Goal: Task Accomplishment & Management: Manage account settings

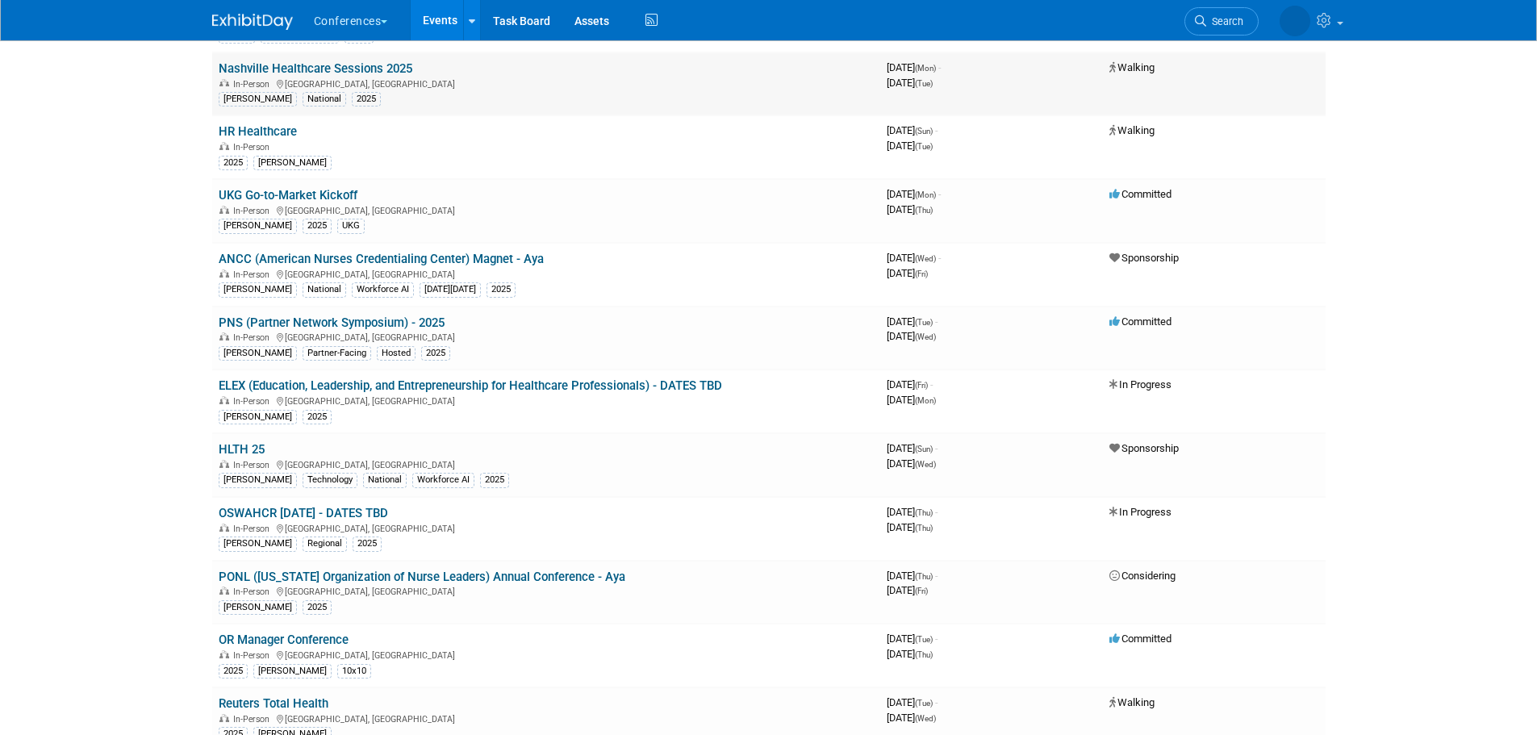
click at [323, 69] on link "Nashville Healthcare Sessions 2025" at bounding box center [316, 68] width 194 height 15
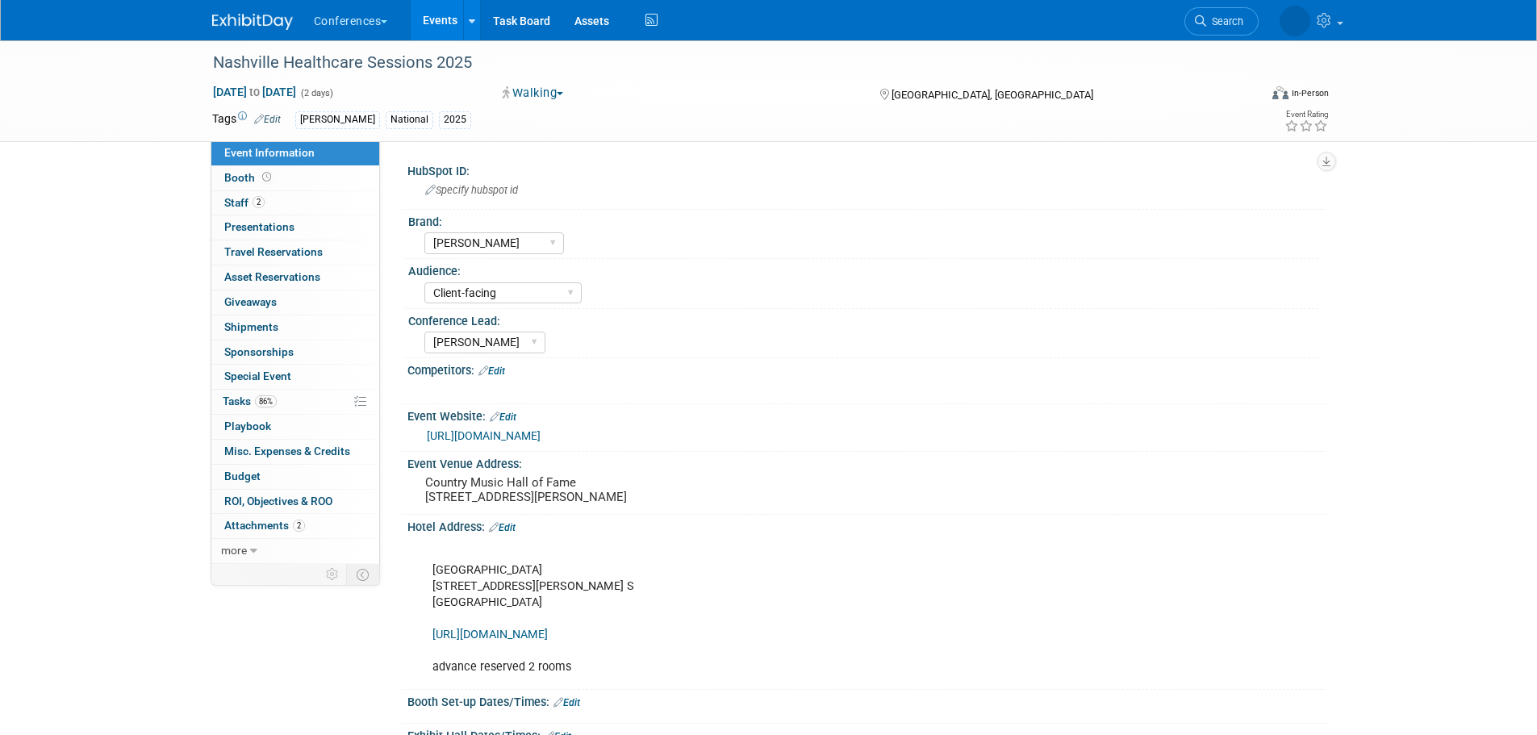
select select "[PERSON_NAME]"
select select "Client-facing"
select select "Stephanie"
click at [511, 533] on link "Edit" at bounding box center [502, 527] width 27 height 11
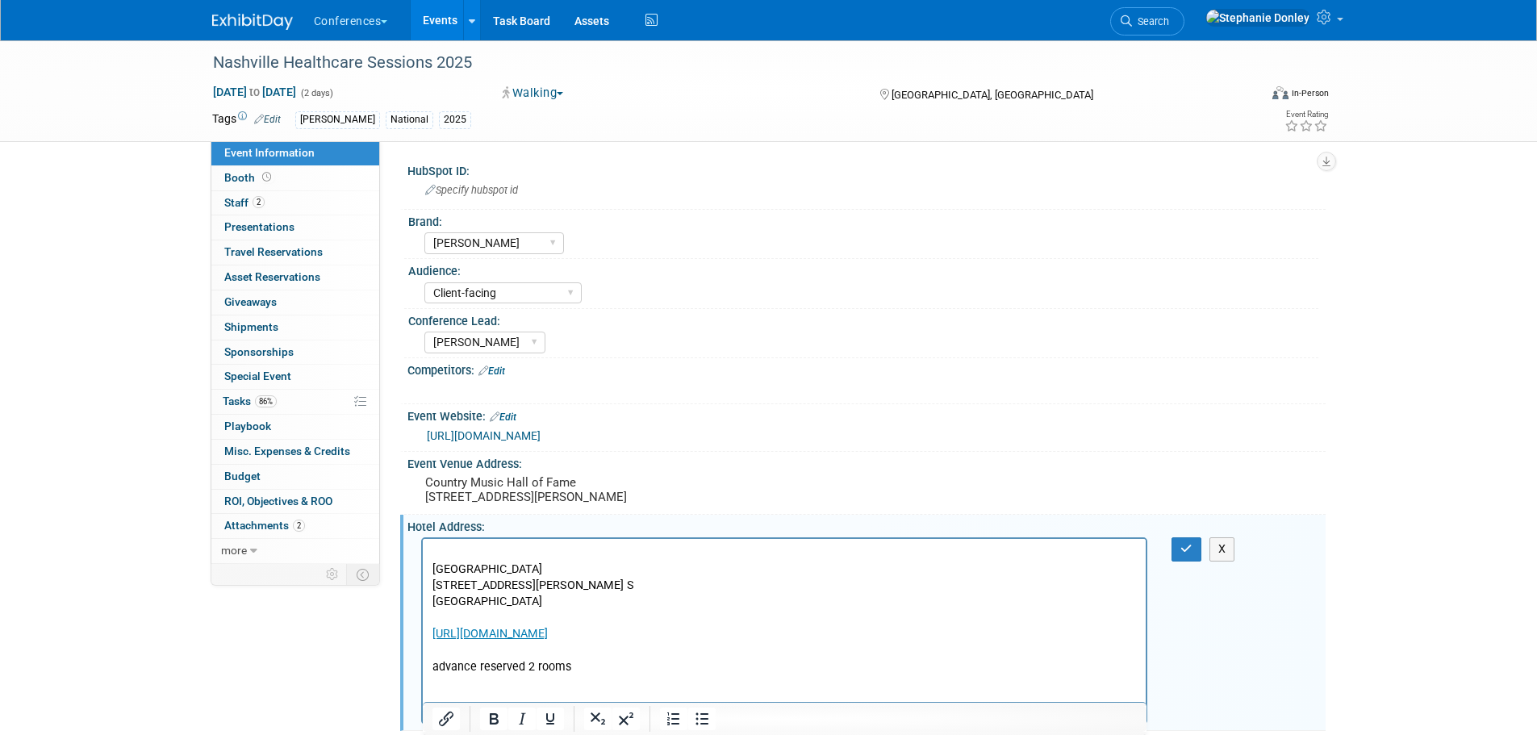
click at [577, 664] on p "Omni Nashville Hotel 250 Rep. John Lewis Way S Nashville, TN 37203 https://book…" at bounding box center [784, 610] width 705 height 130
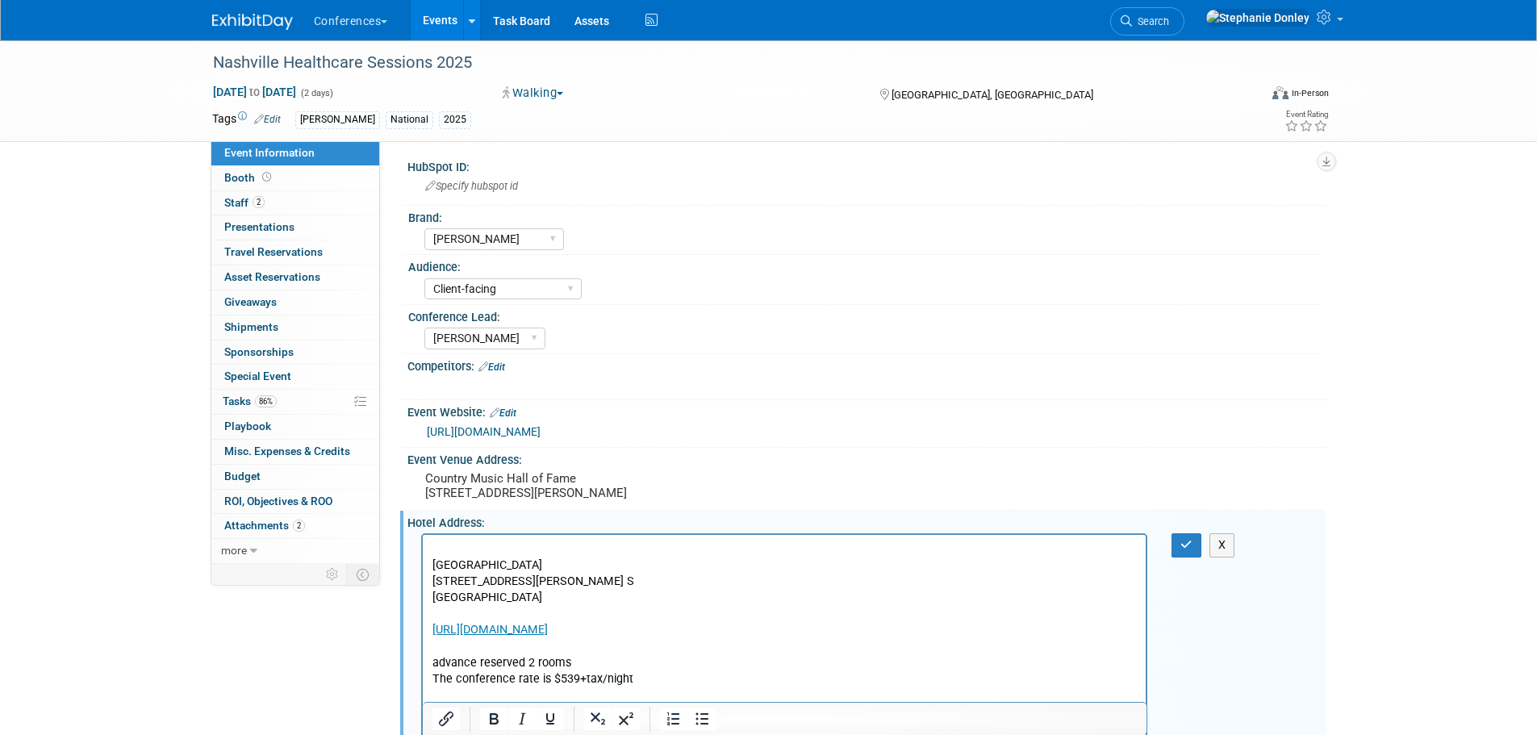
click at [638, 677] on p "The conference rate is $539+tax/night" at bounding box center [784, 679] width 705 height 16
click at [1180, 557] on button "button" at bounding box center [1187, 544] width 30 height 23
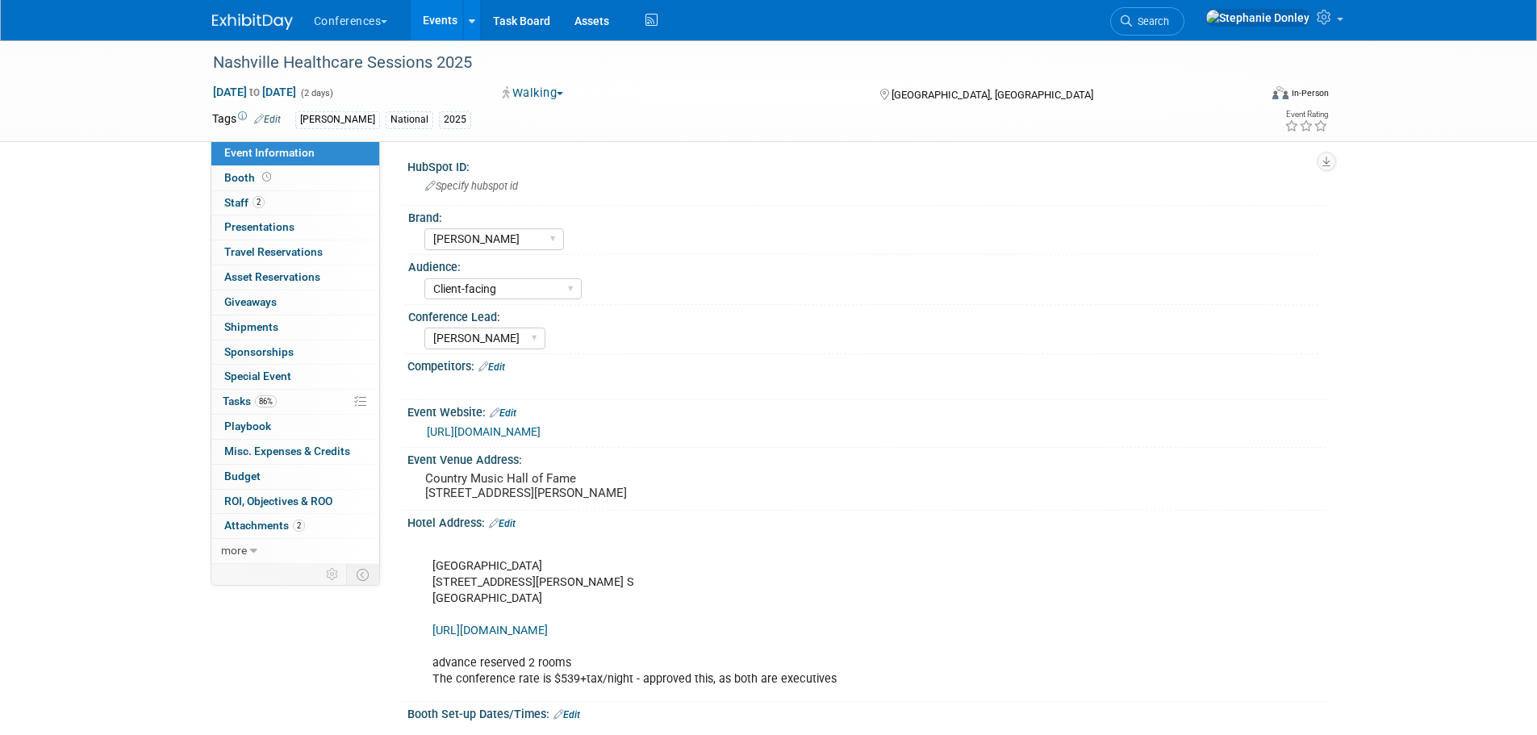
click at [444, 19] on link "Events" at bounding box center [440, 20] width 59 height 40
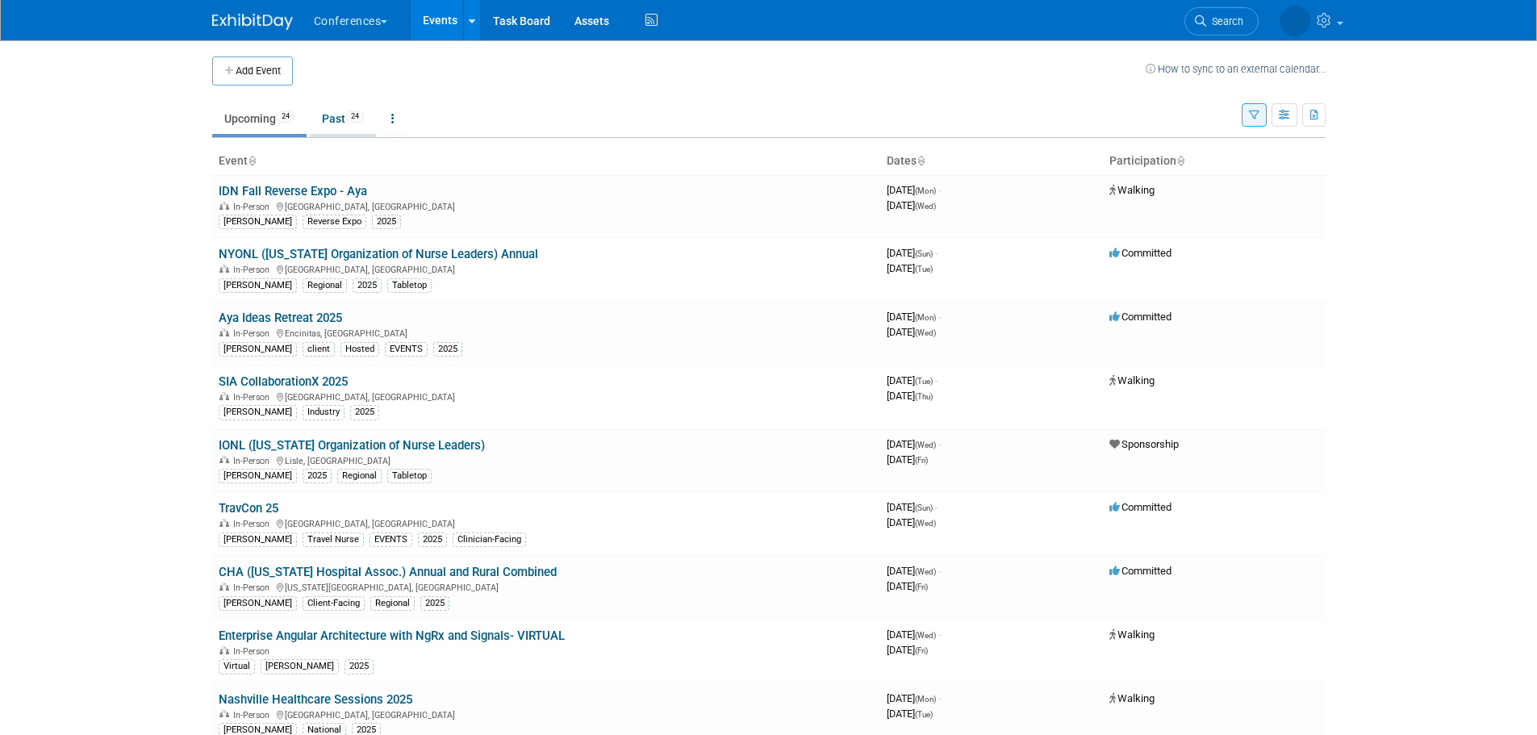
click at [341, 121] on link "Past 24" at bounding box center [343, 118] width 66 height 31
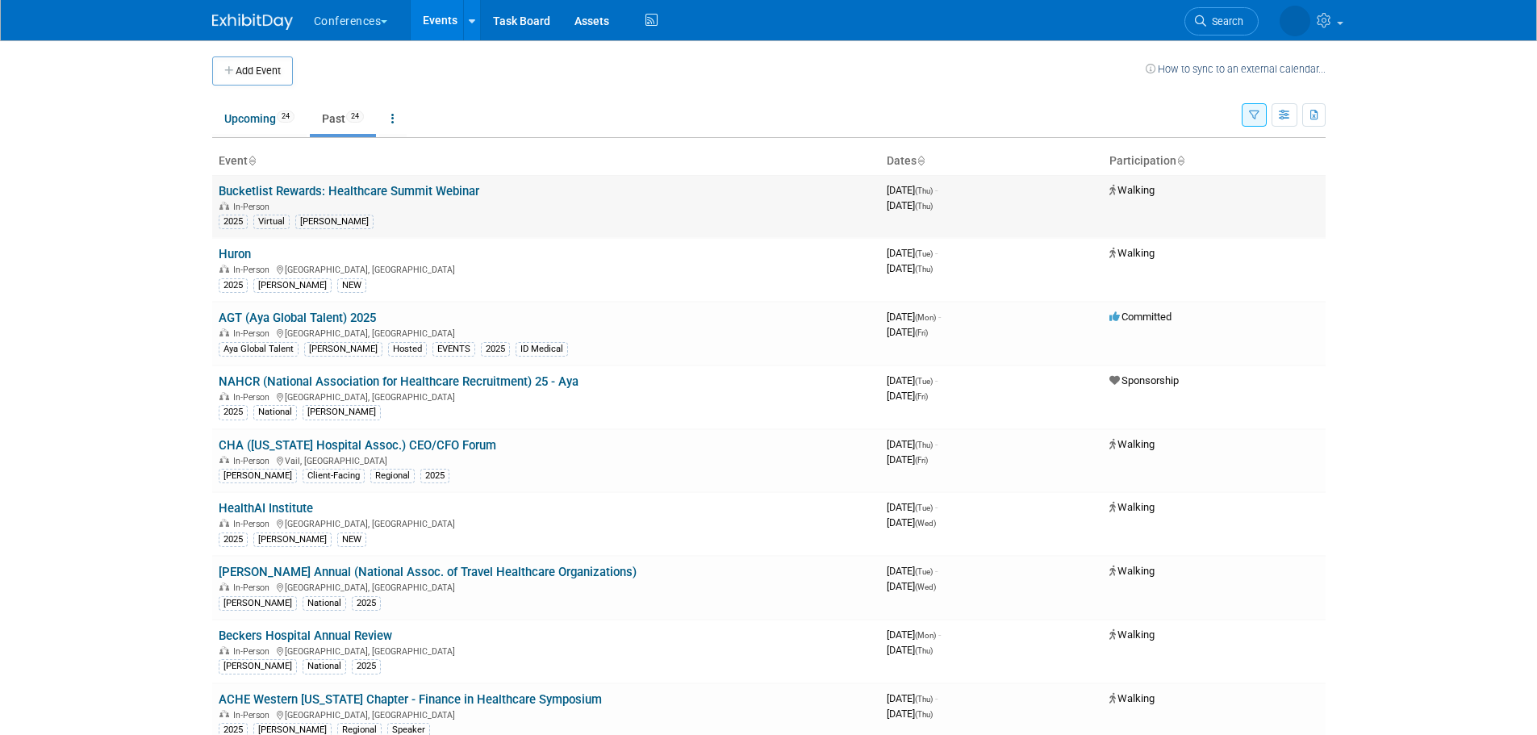
click at [346, 188] on link "Bucketlist Rewards: Healthcare Summit Webinar" at bounding box center [349, 191] width 261 height 15
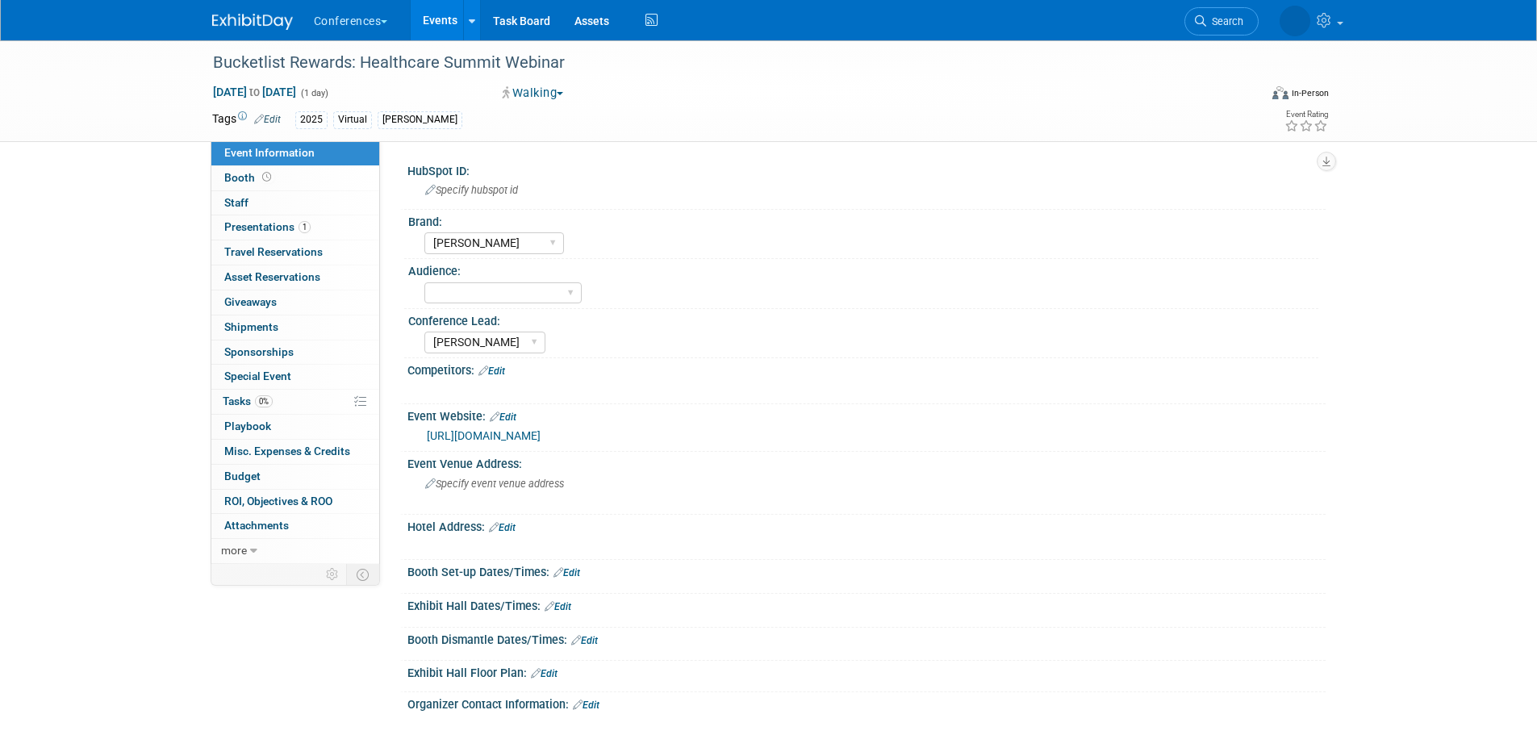
select select "[PERSON_NAME]"
click at [237, 176] on span "Booth" at bounding box center [249, 177] width 50 height 13
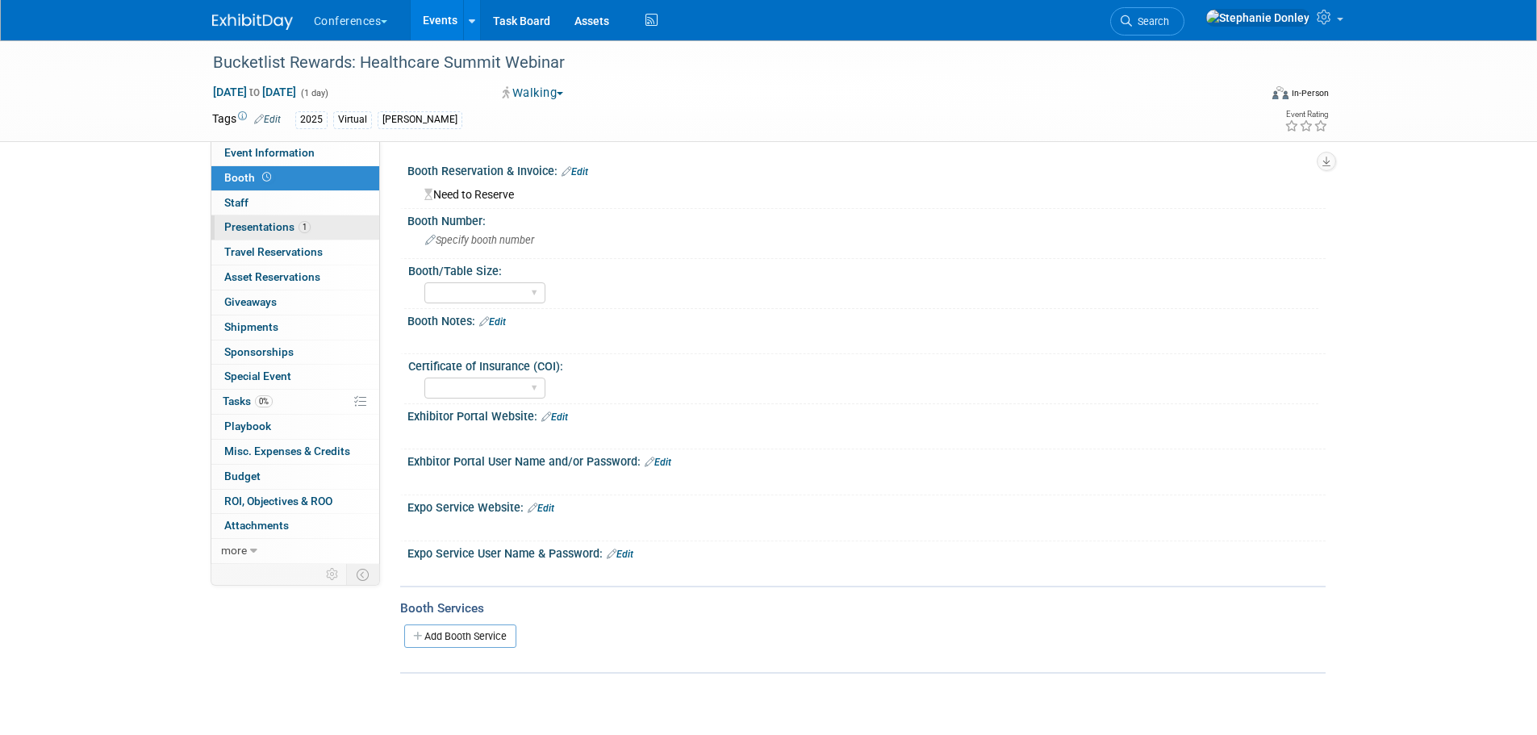
click at [245, 229] on span "Presentations 1" at bounding box center [267, 226] width 86 height 13
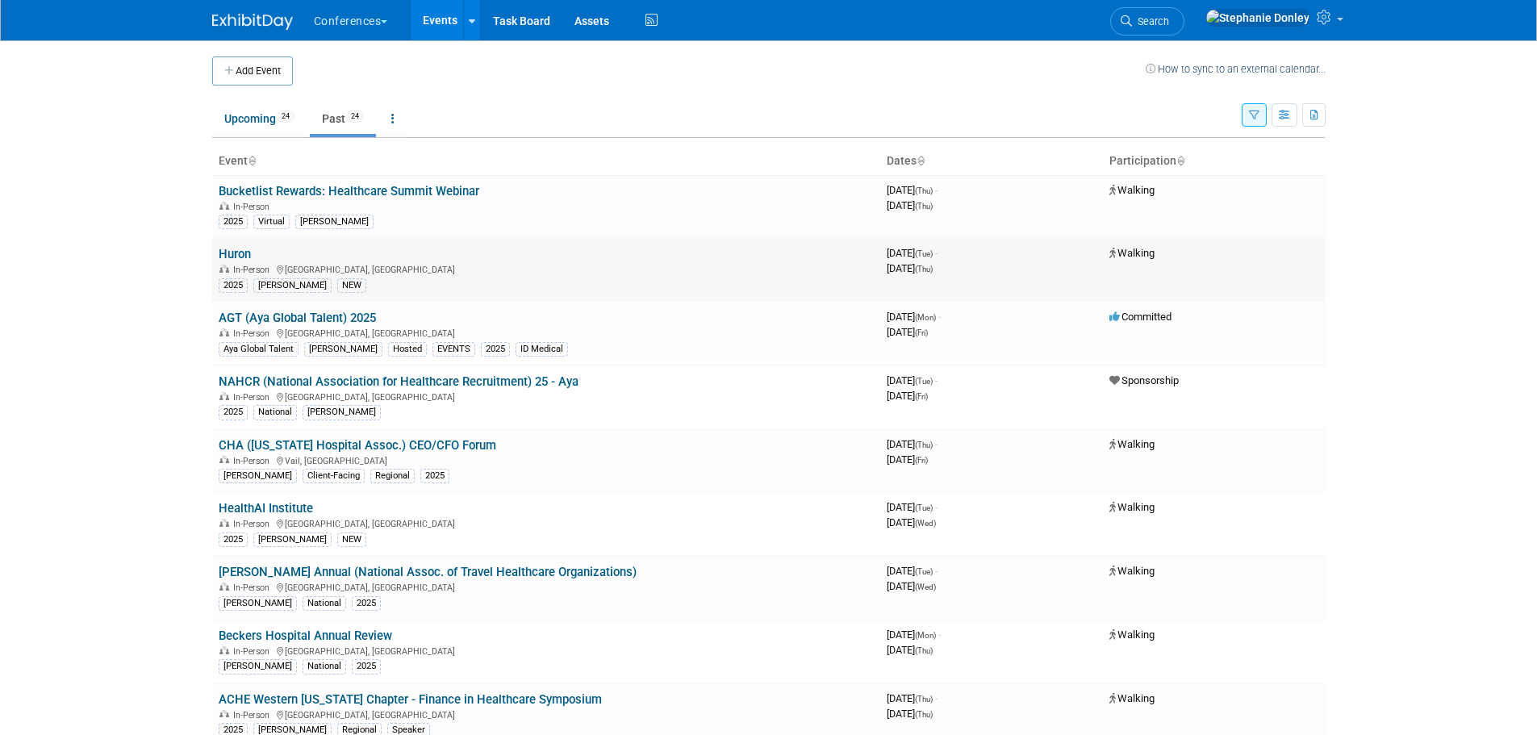
click at [235, 256] on link "Huron" at bounding box center [235, 254] width 32 height 15
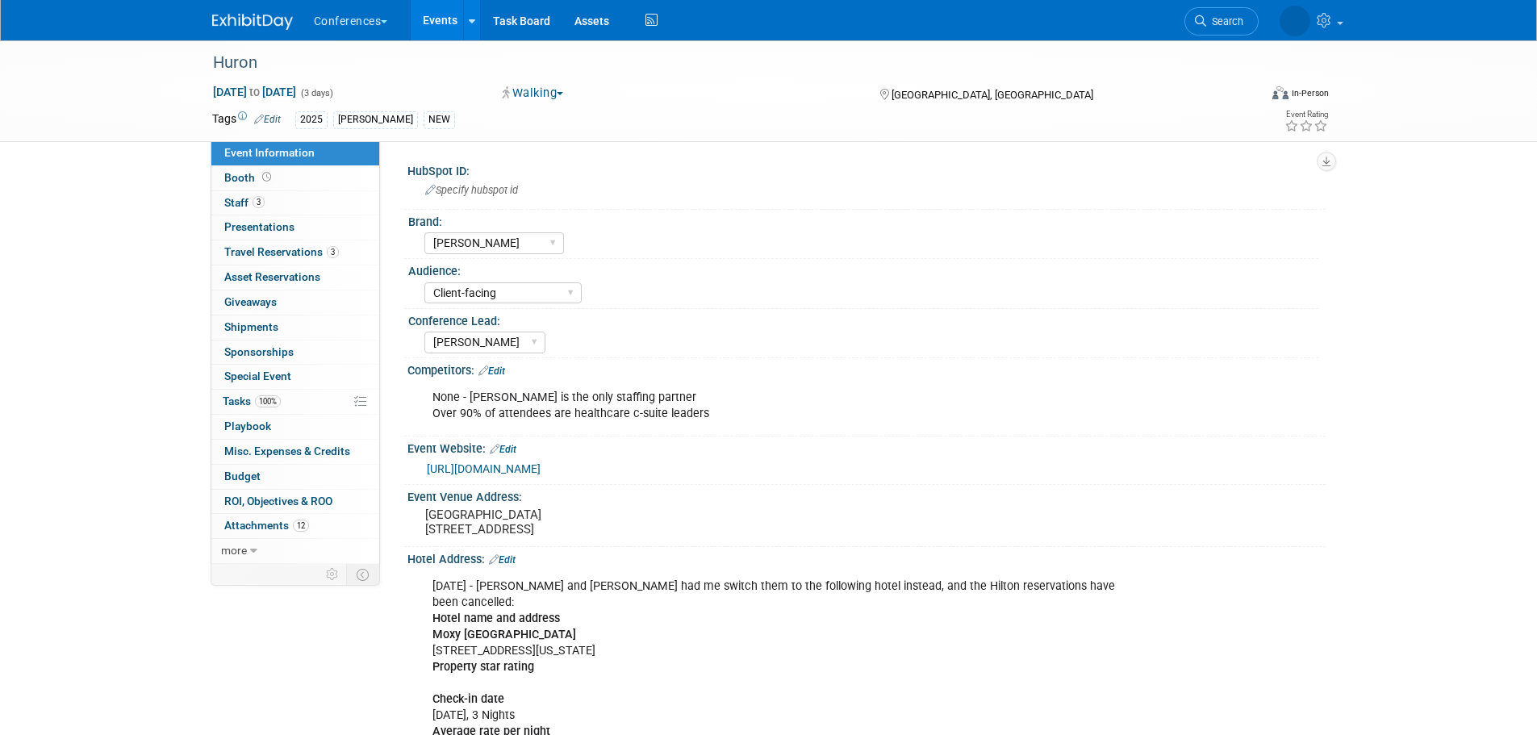
select select "[PERSON_NAME]"
select select "Client-facing"
select select "[PERSON_NAME]"
click at [233, 171] on span "Booth" at bounding box center [249, 177] width 50 height 13
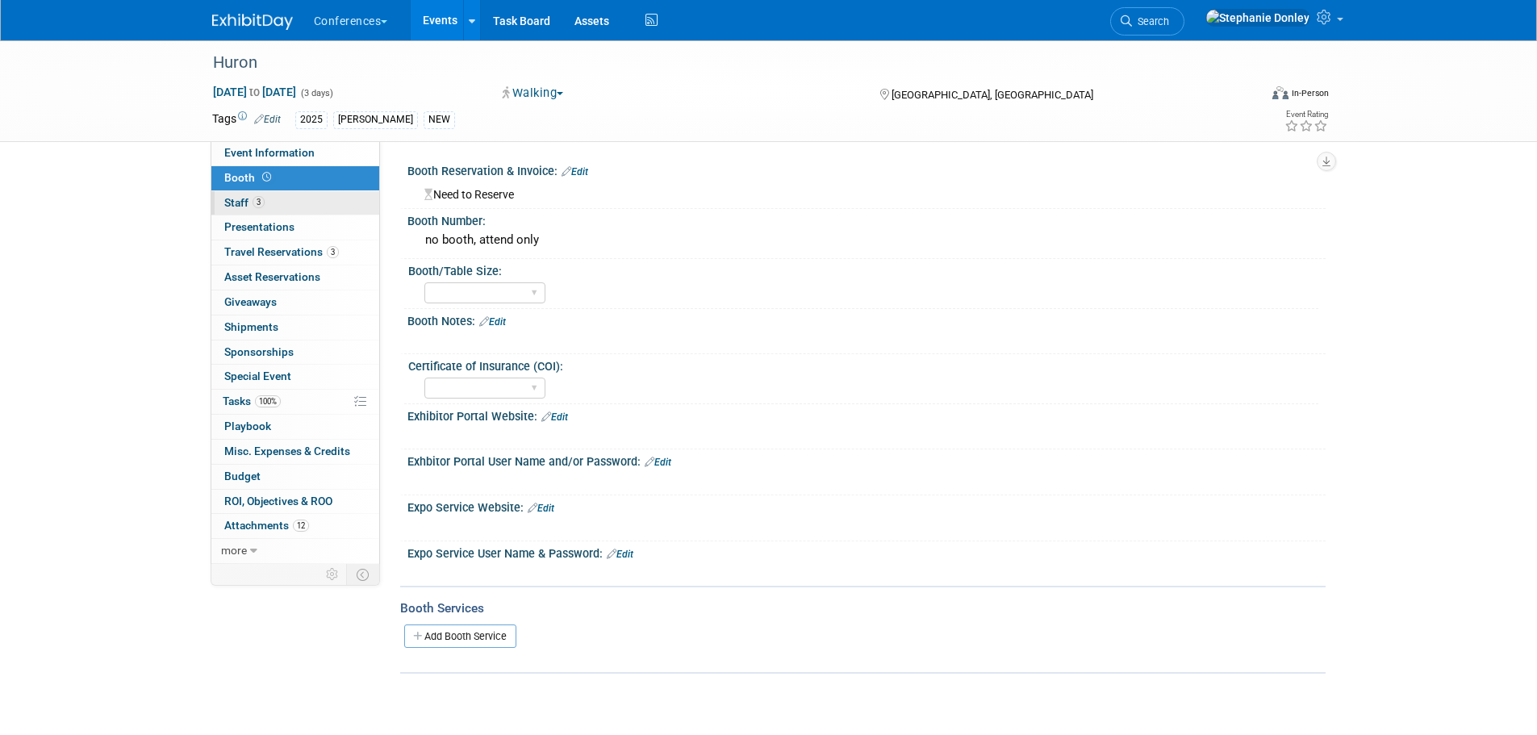
click at [232, 201] on span "Staff 3" at bounding box center [244, 202] width 40 height 13
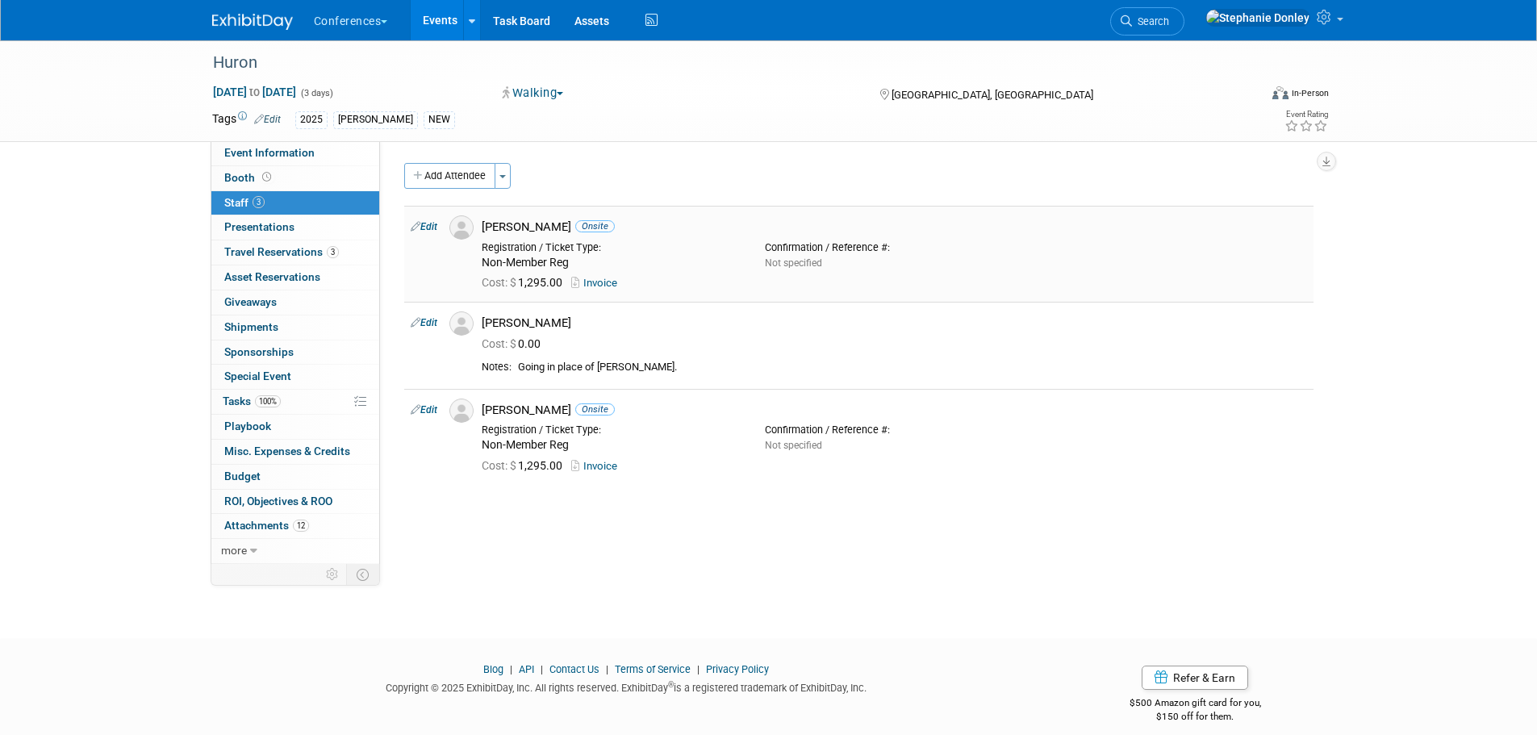
click at [433, 227] on link "Edit" at bounding box center [424, 226] width 27 height 11
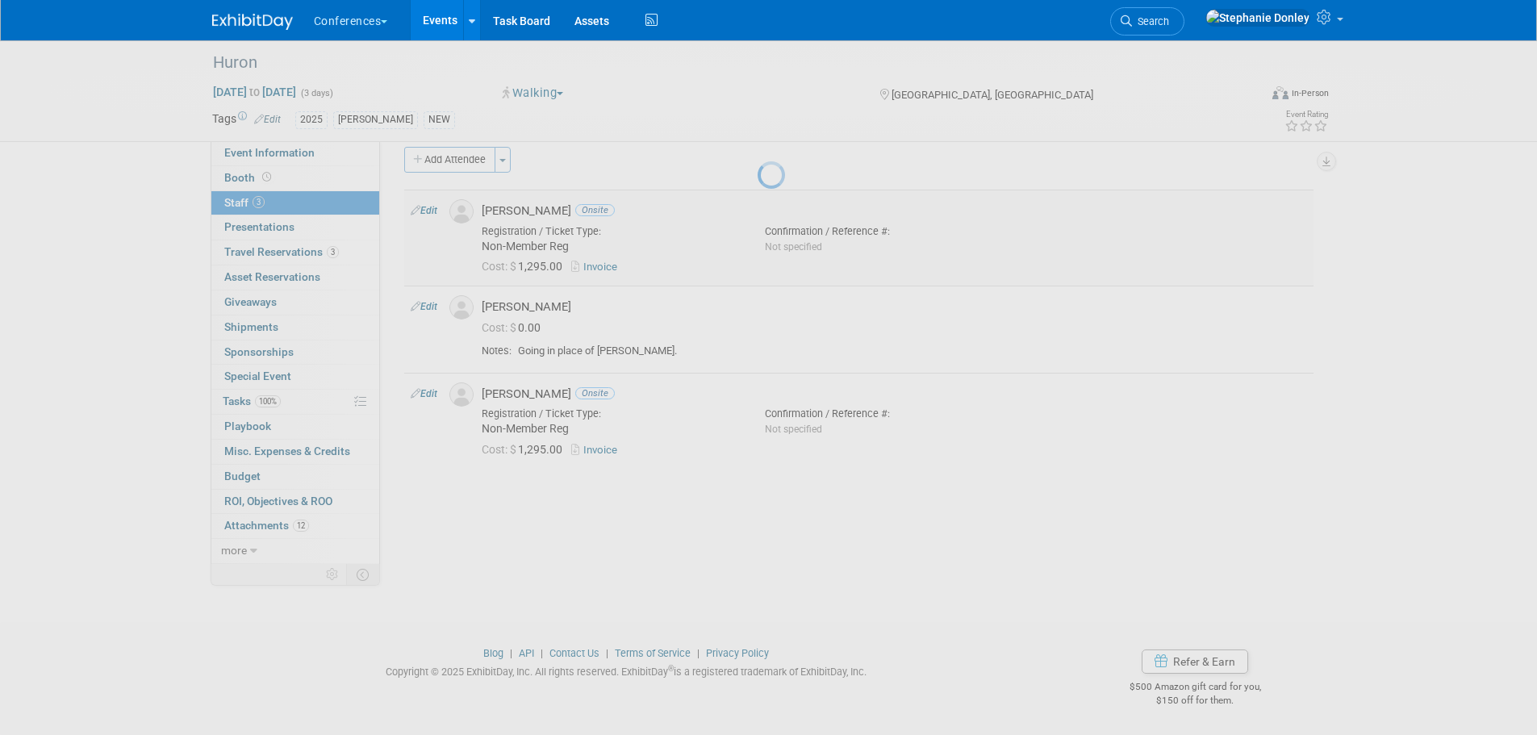
select select "a1bc38aa-192f-46d0-928f-5fbe0833e25d"
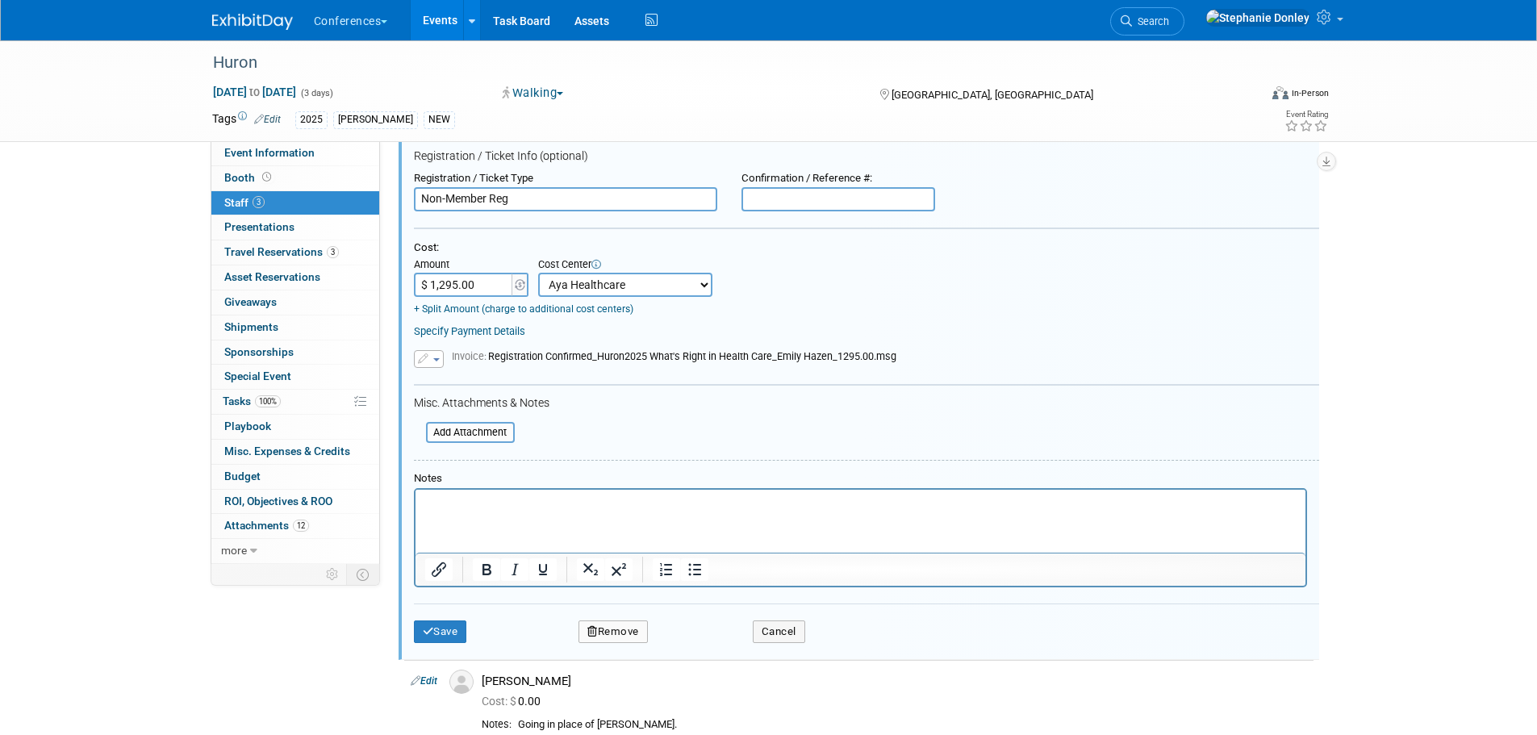
scroll to position [336, 0]
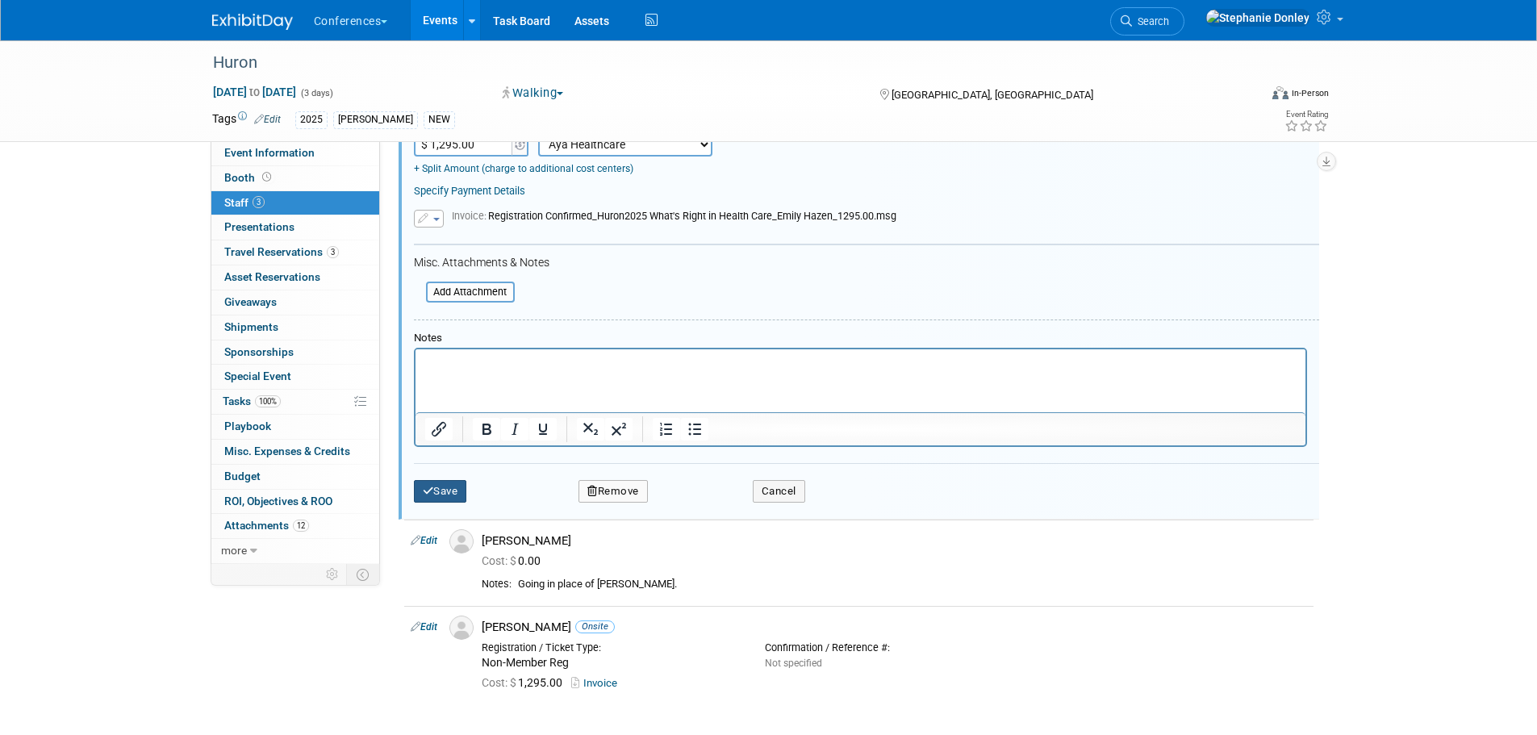
click at [437, 490] on button "Save" at bounding box center [440, 491] width 53 height 23
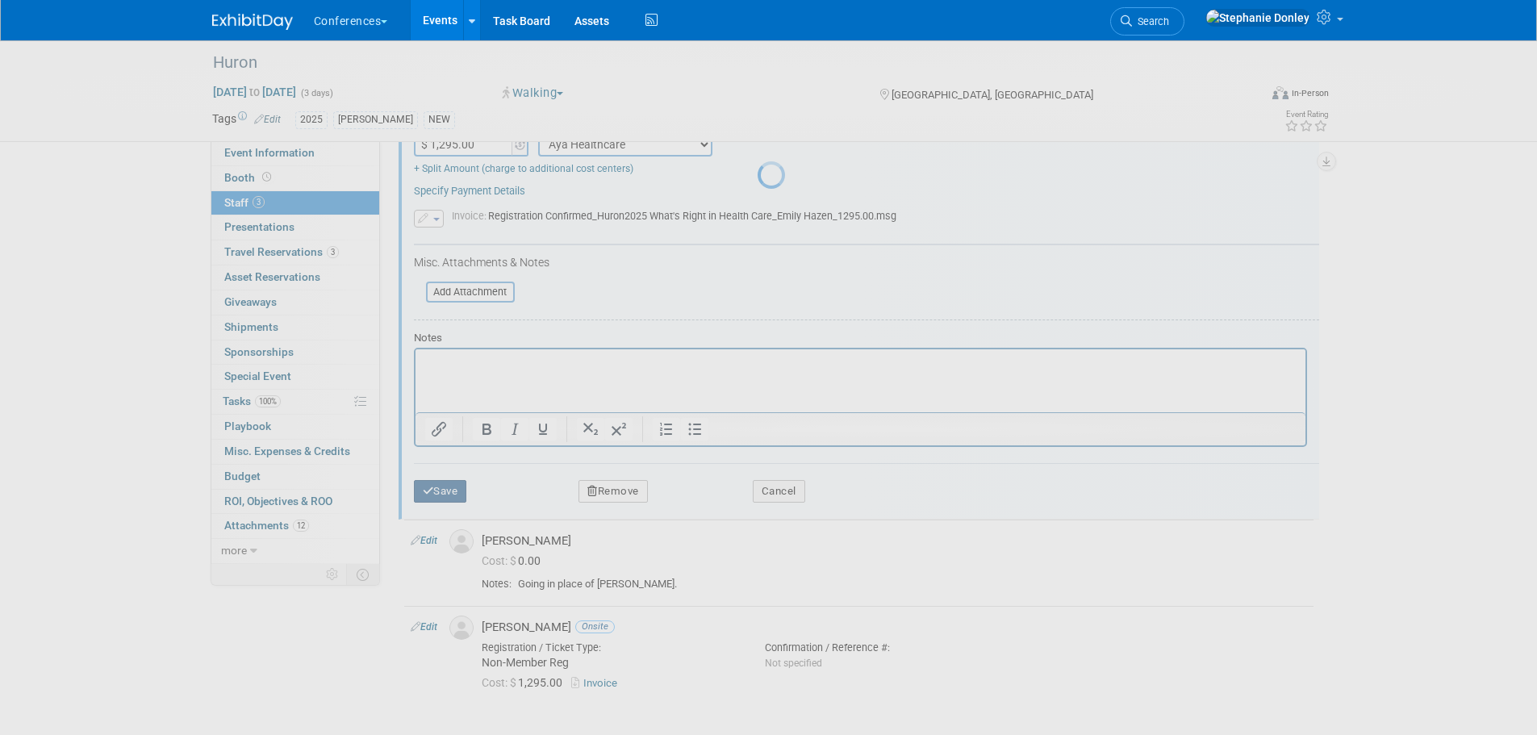
scroll to position [16, 0]
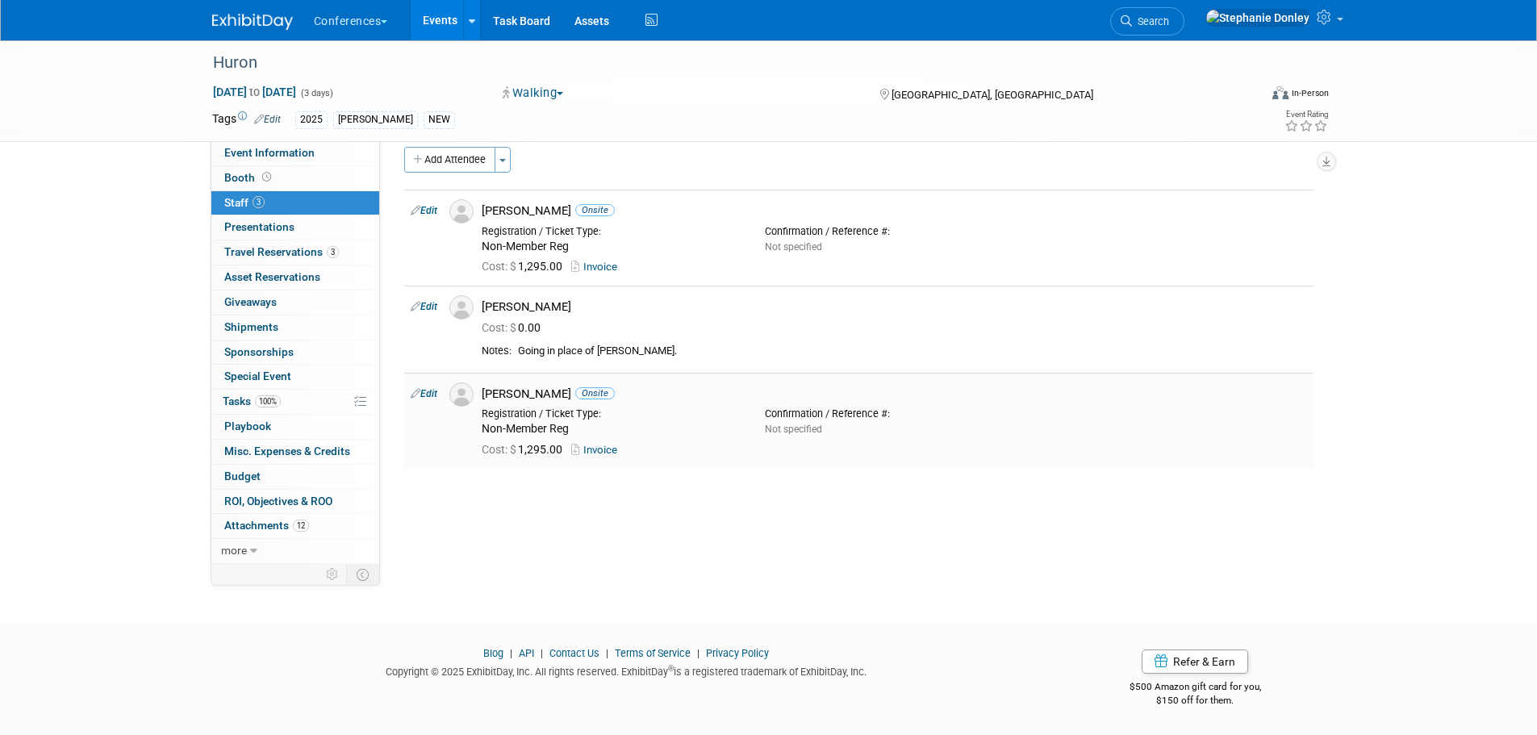
click at [431, 391] on link "Edit" at bounding box center [424, 393] width 27 height 11
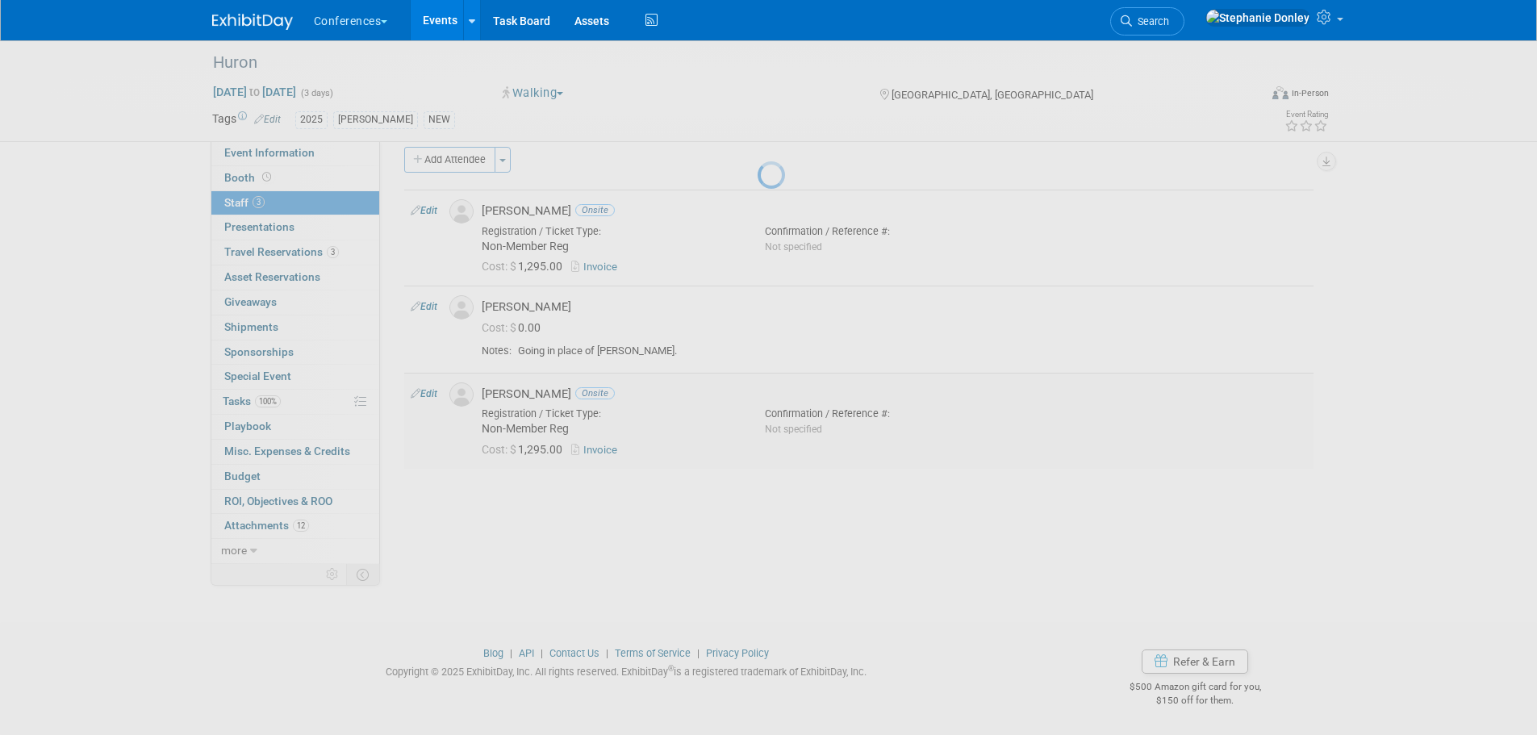
select select "d61a2d0f-5a62-4331-af99-13ba6f616184"
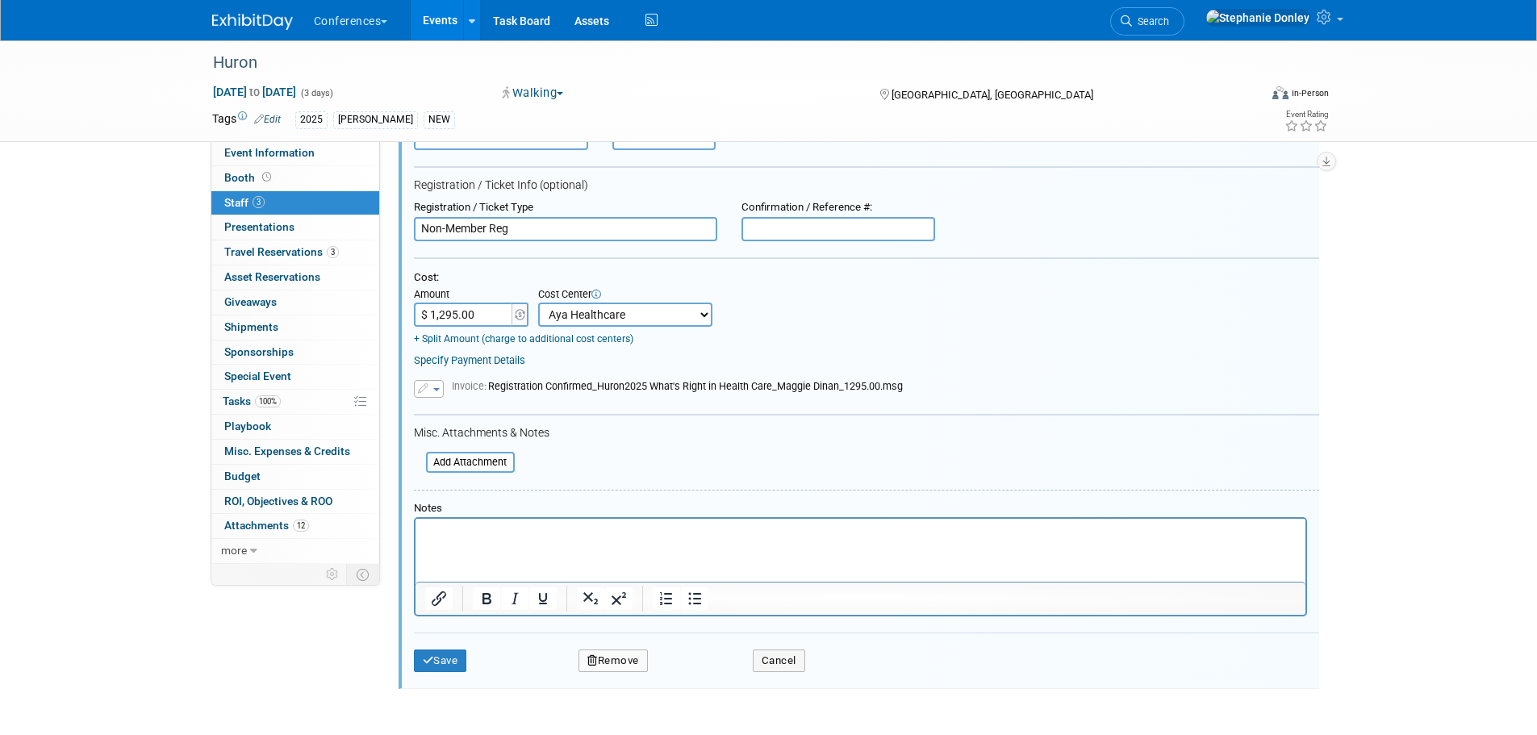
scroll to position [424, 0]
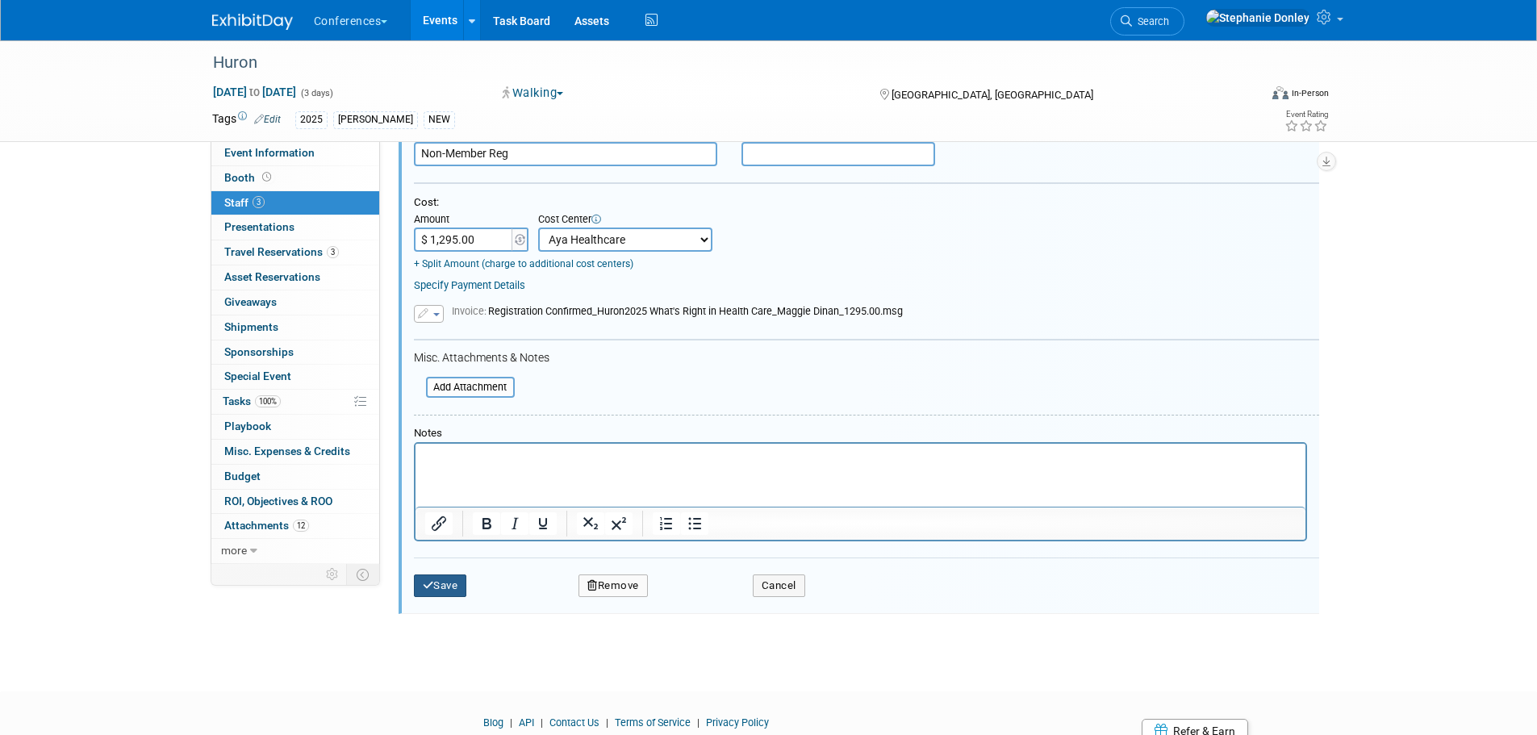
click at [436, 583] on button "Save" at bounding box center [440, 586] width 53 height 23
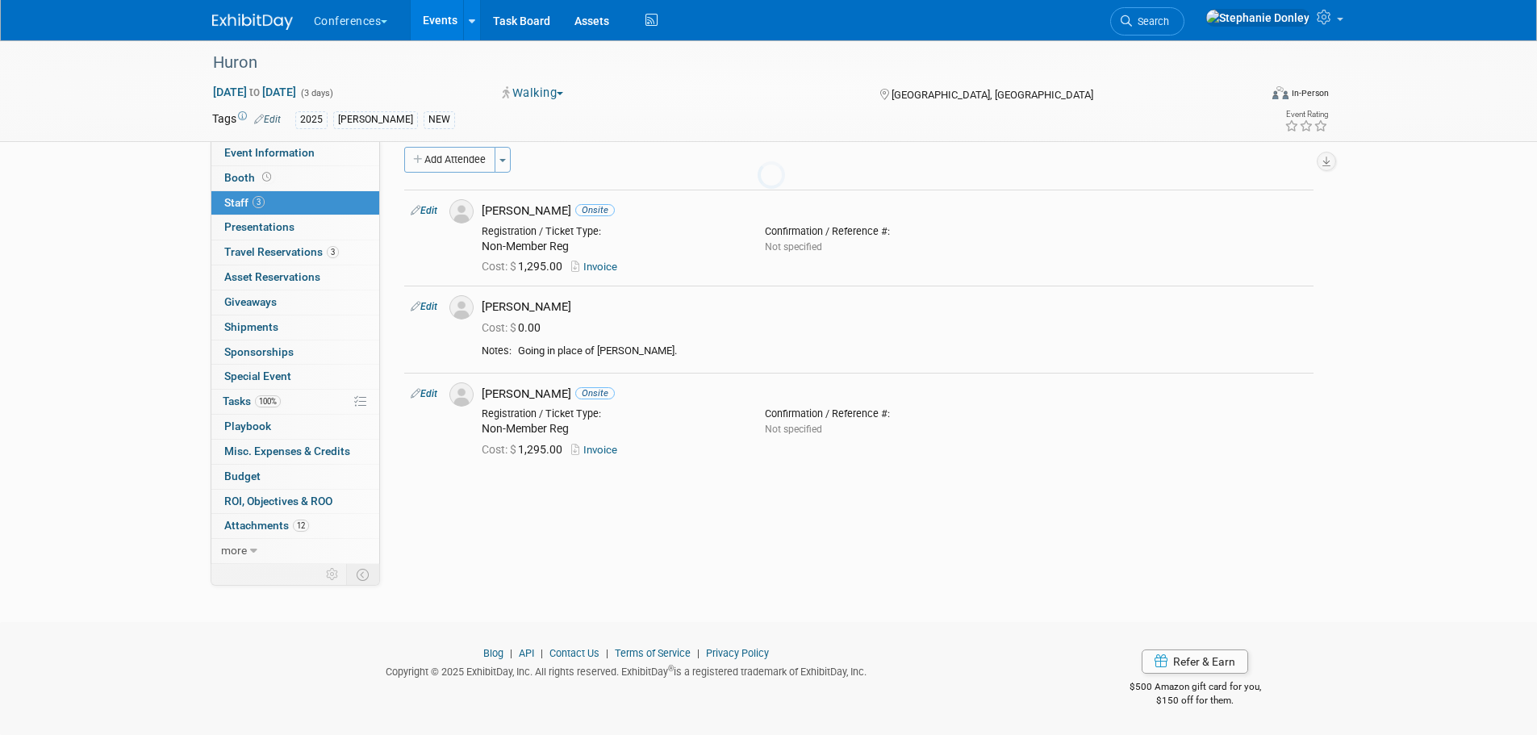
scroll to position [16, 0]
click at [251, 257] on span "Travel Reservations 3" at bounding box center [281, 251] width 115 height 13
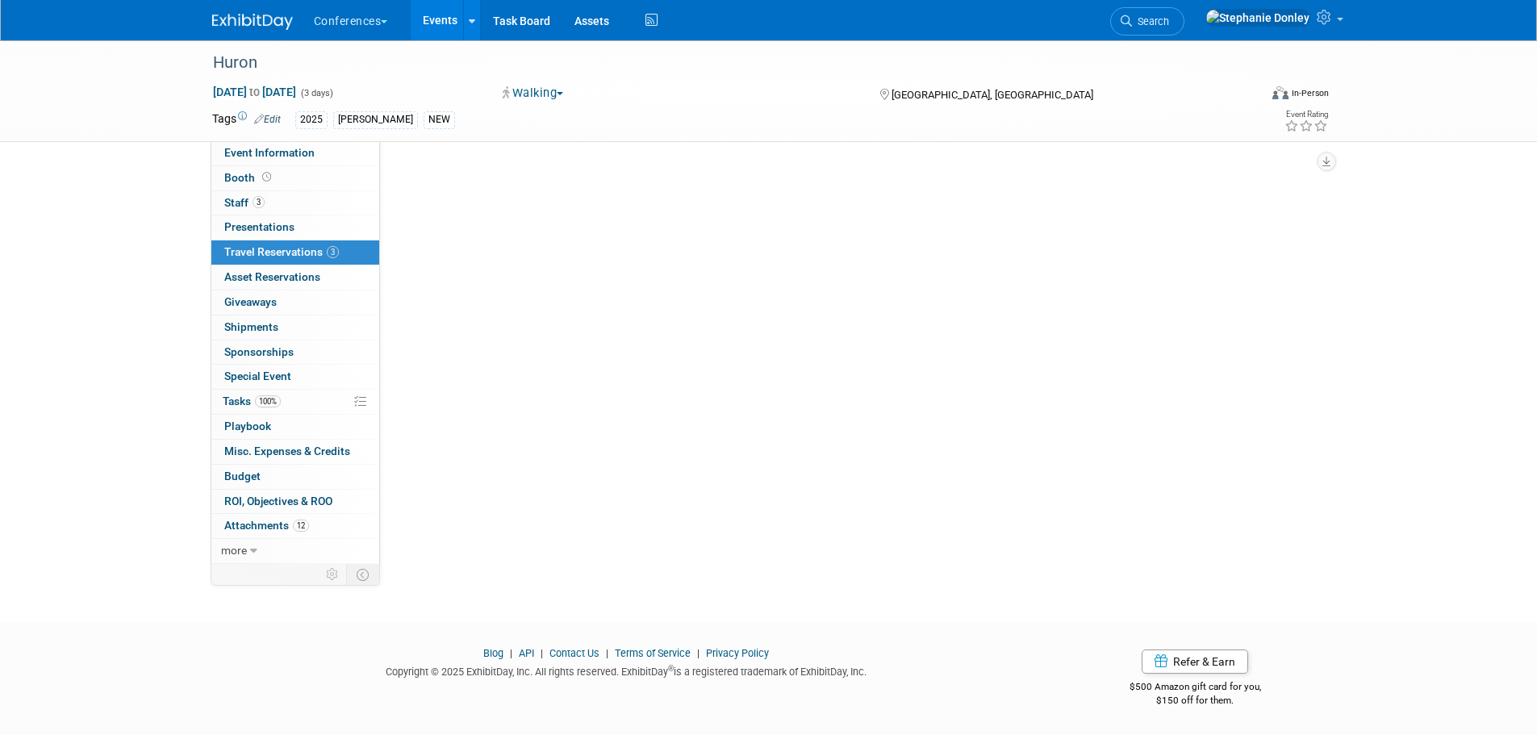
scroll to position [0, 0]
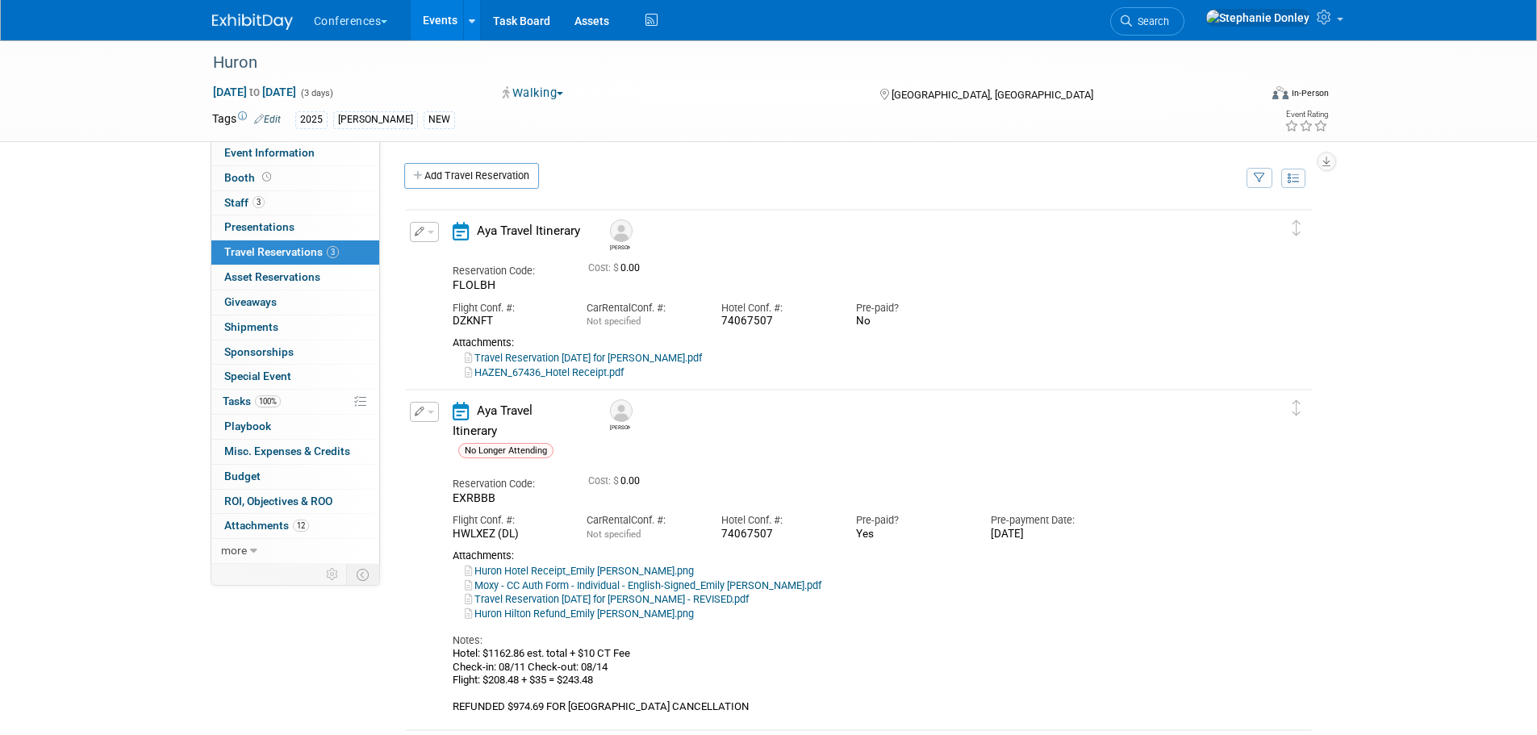
click at [428, 234] on span "button" at bounding box center [431, 232] width 6 height 3
click at [453, 258] on button "Edit Reservation" at bounding box center [479, 260] width 136 height 23
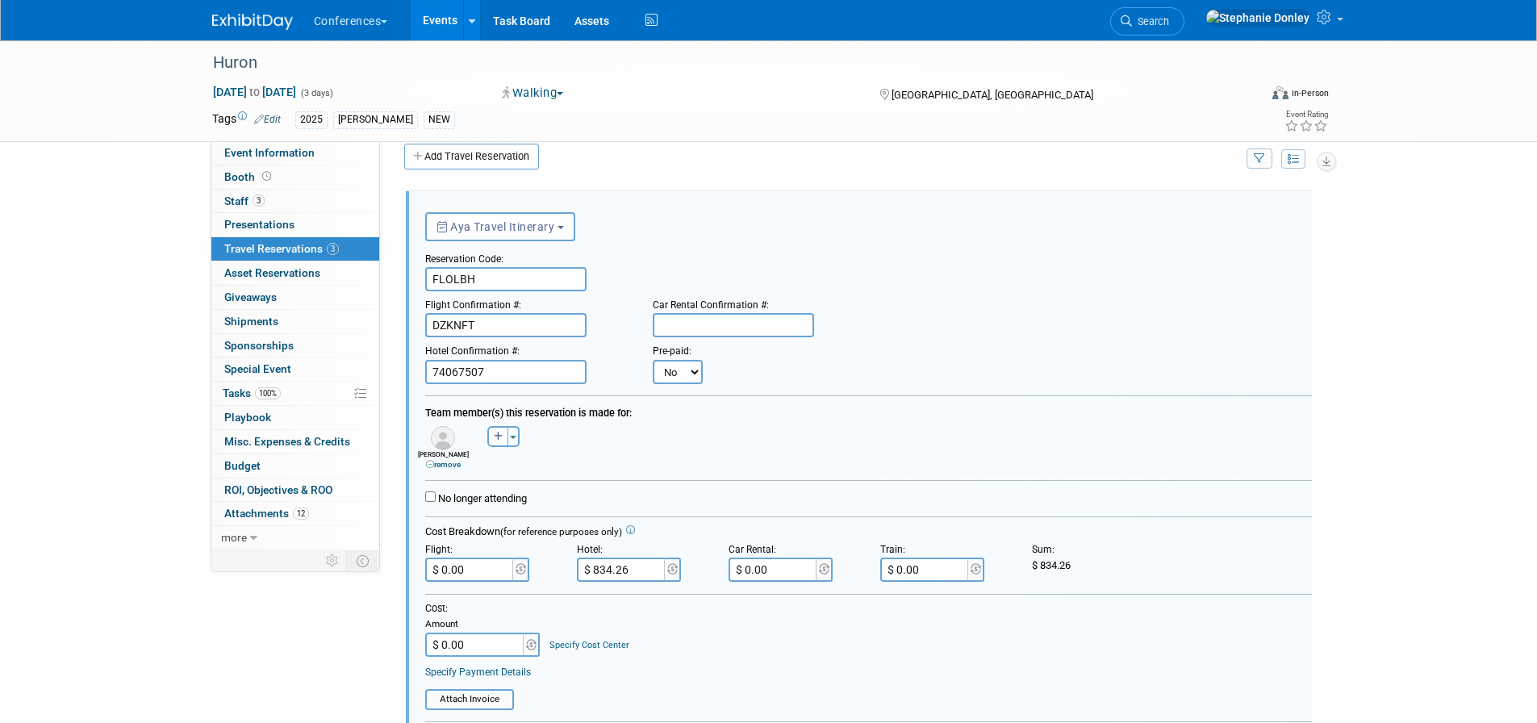
scroll to position [28, 0]
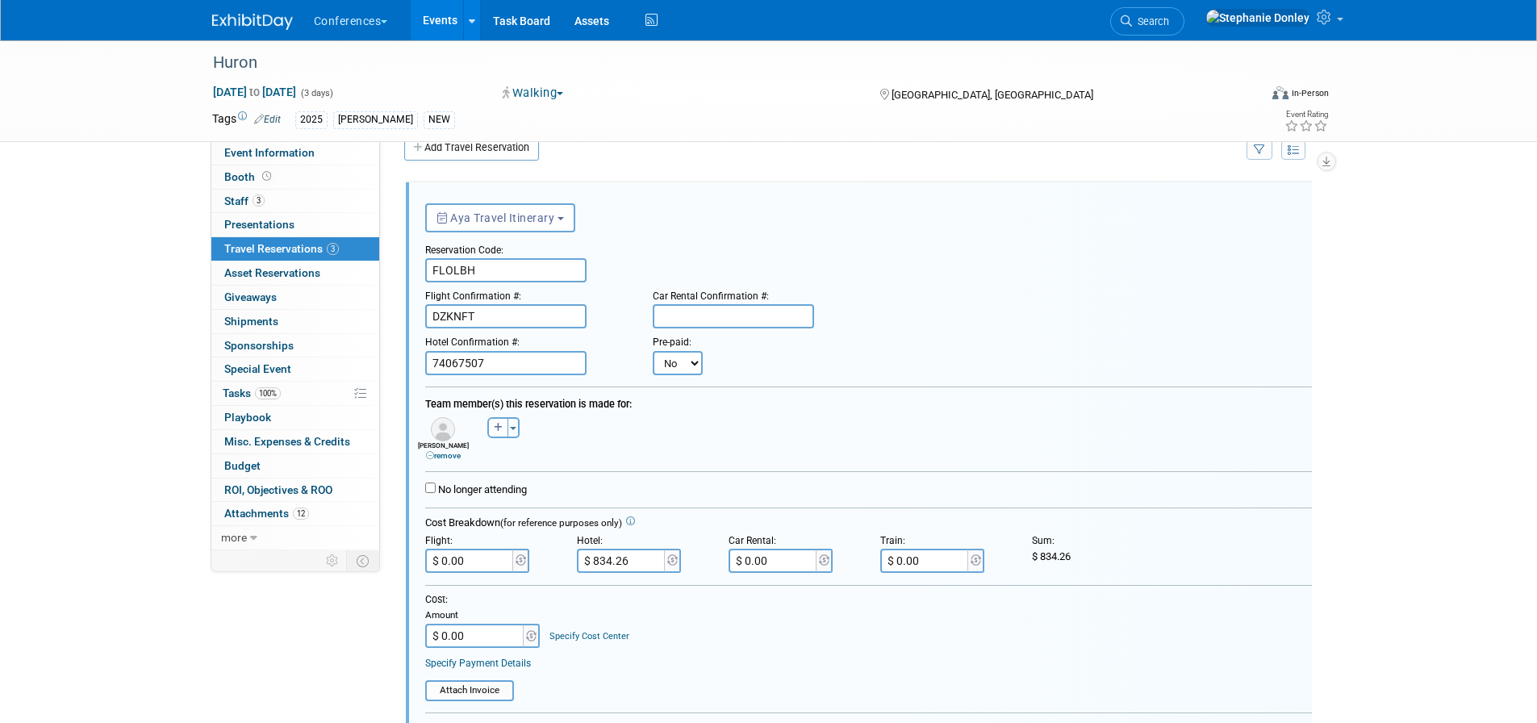
click at [590, 637] on link "Specify Cost Center" at bounding box center [589, 636] width 80 height 10
click at [590, 637] on select "-- Not Specified -- Aya Education Aya Healthcare Aya Locums Bespoke Corporate […" at bounding box center [636, 636] width 174 height 24
select select "18965872"
click at [549, 625] on select "-- Not Specified -- Aya Education Aya Healthcare Aya Locums Bespoke Corporate […" at bounding box center [636, 636] width 174 height 24
click at [464, 639] on input "$ 0.00" at bounding box center [475, 636] width 101 height 24
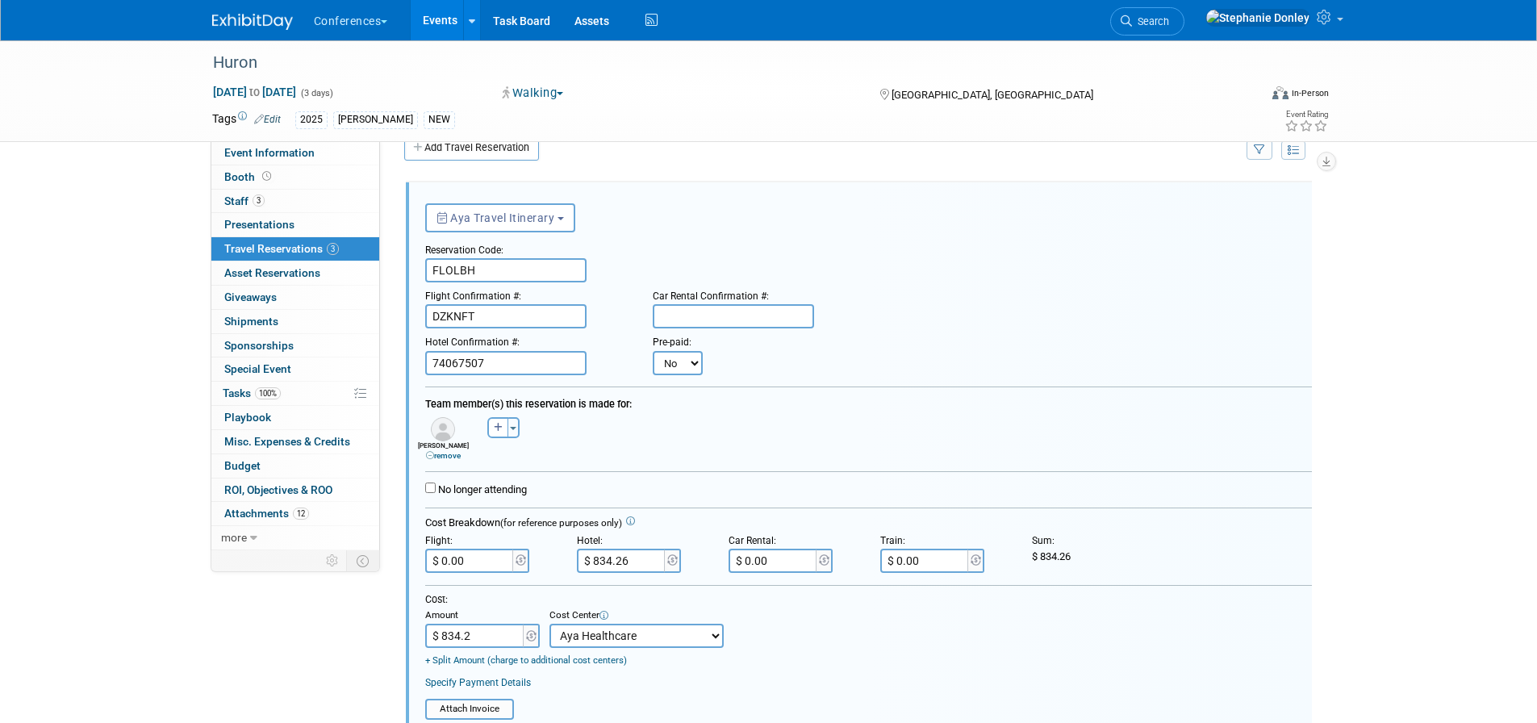
type input "$ 834.26"
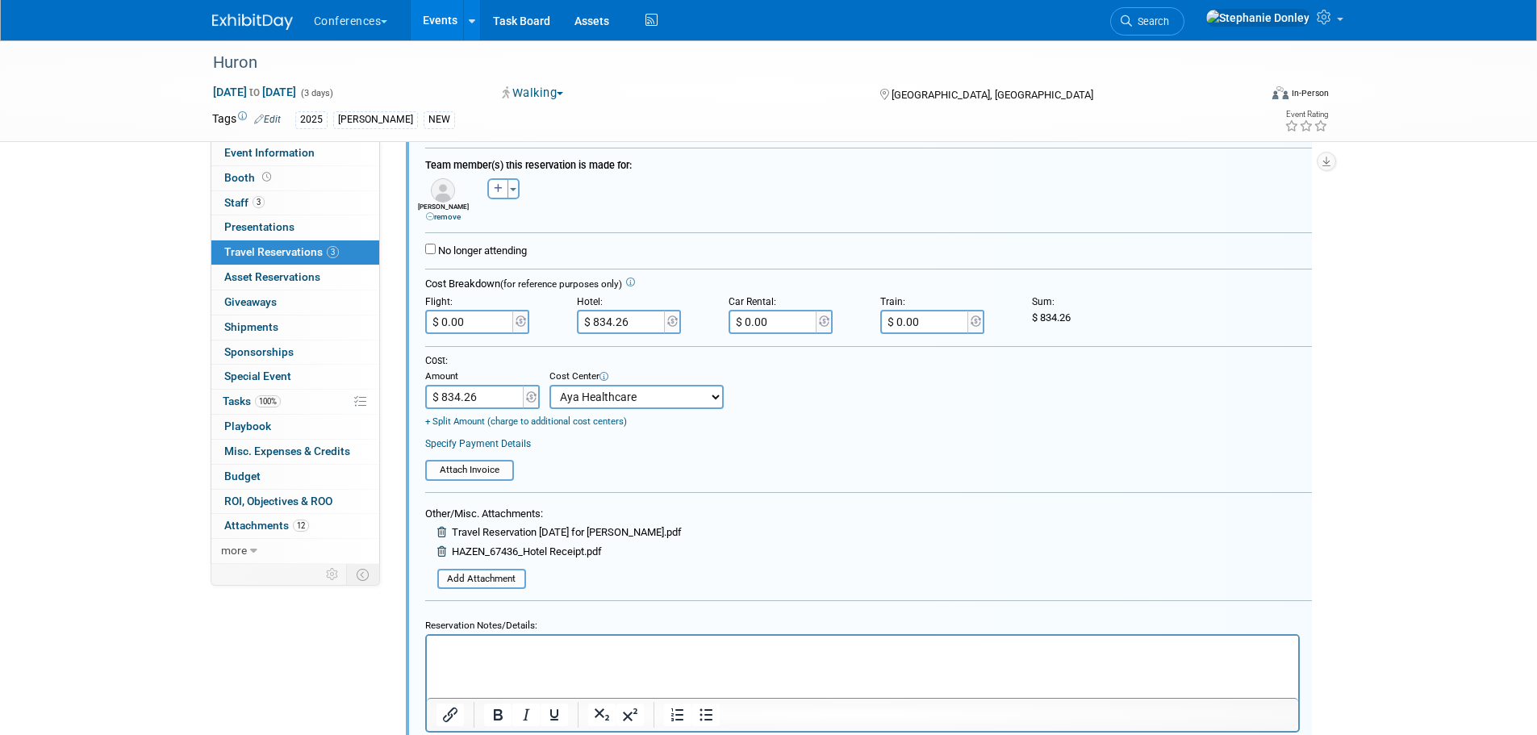
scroll to position [370, 0]
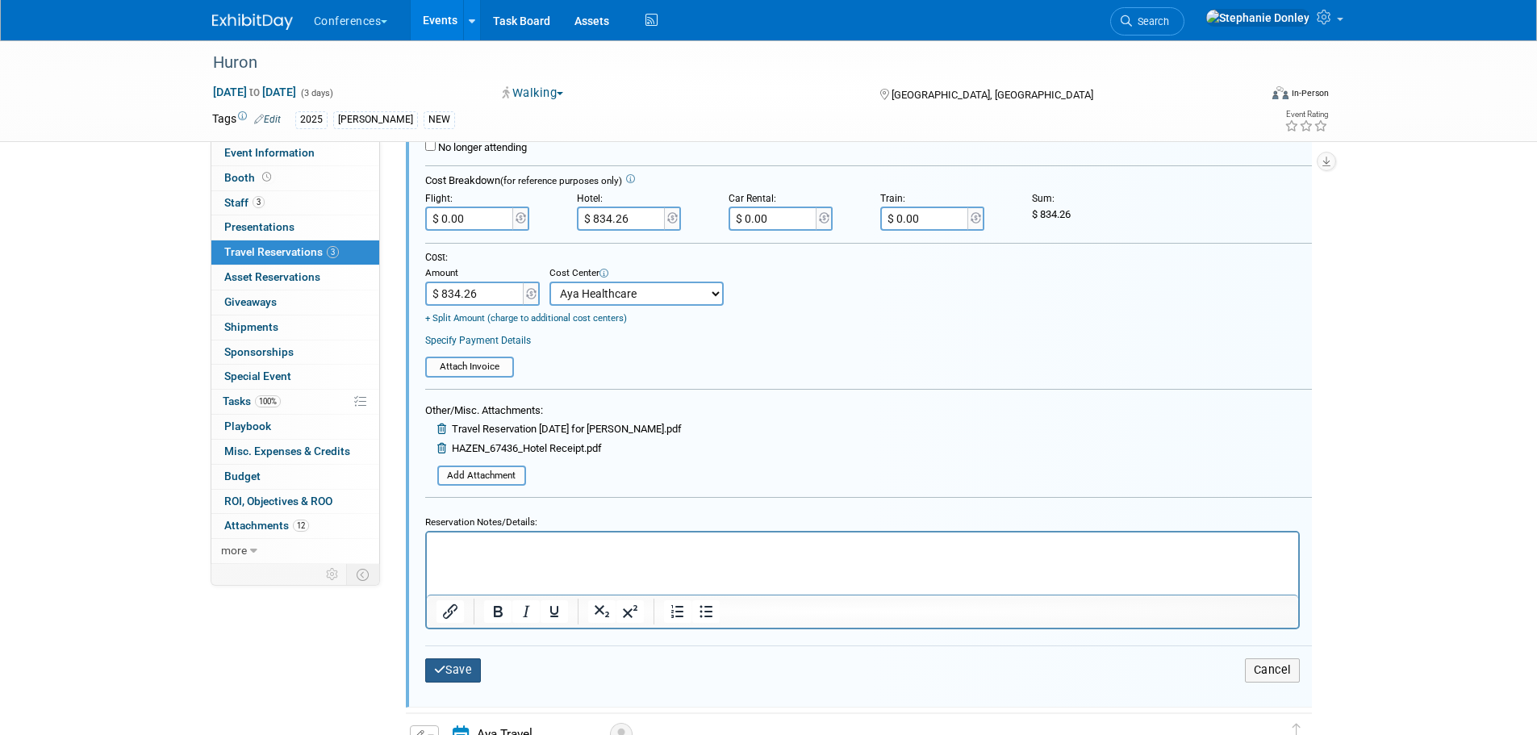
click at [444, 675] on icon "submit" at bounding box center [440, 669] width 12 height 11
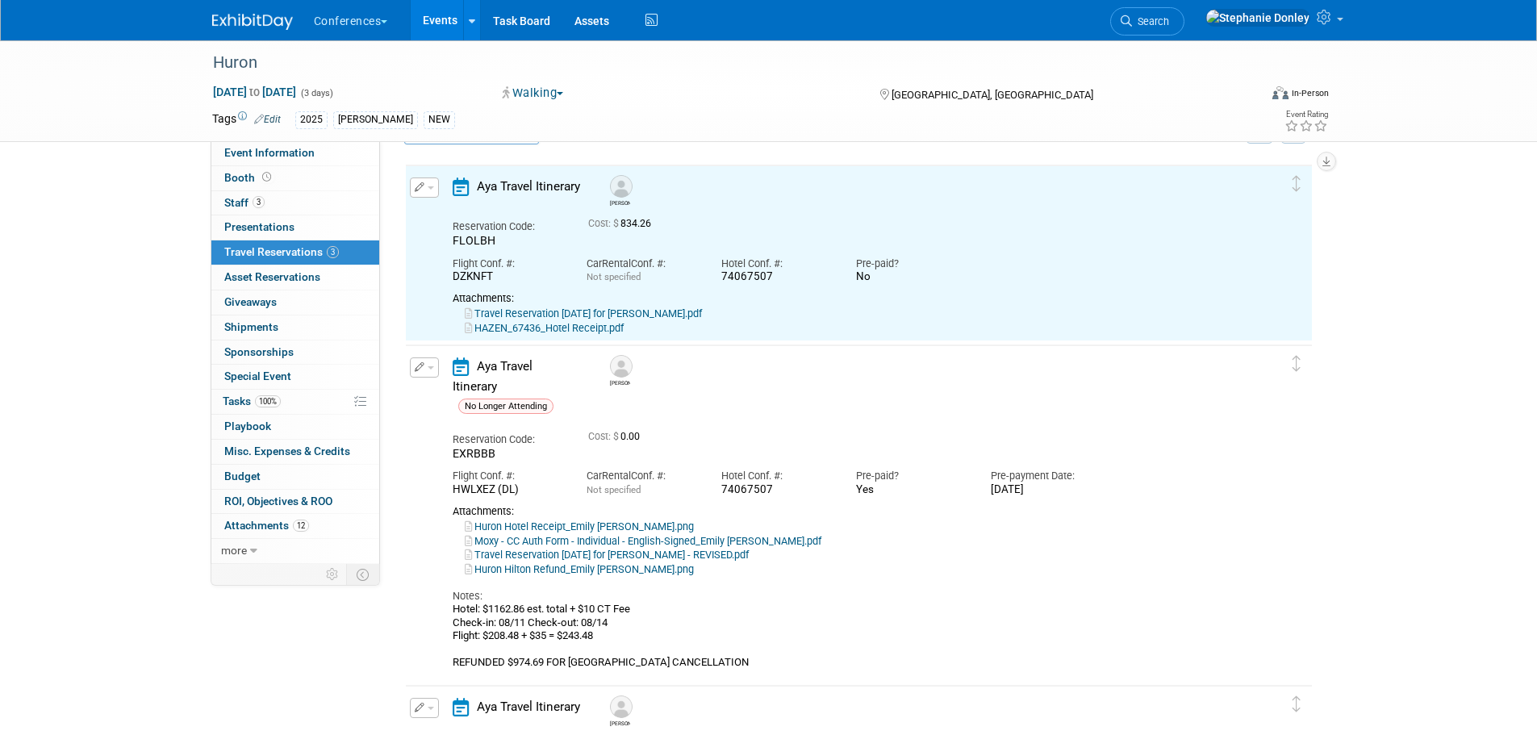
scroll to position [28, 0]
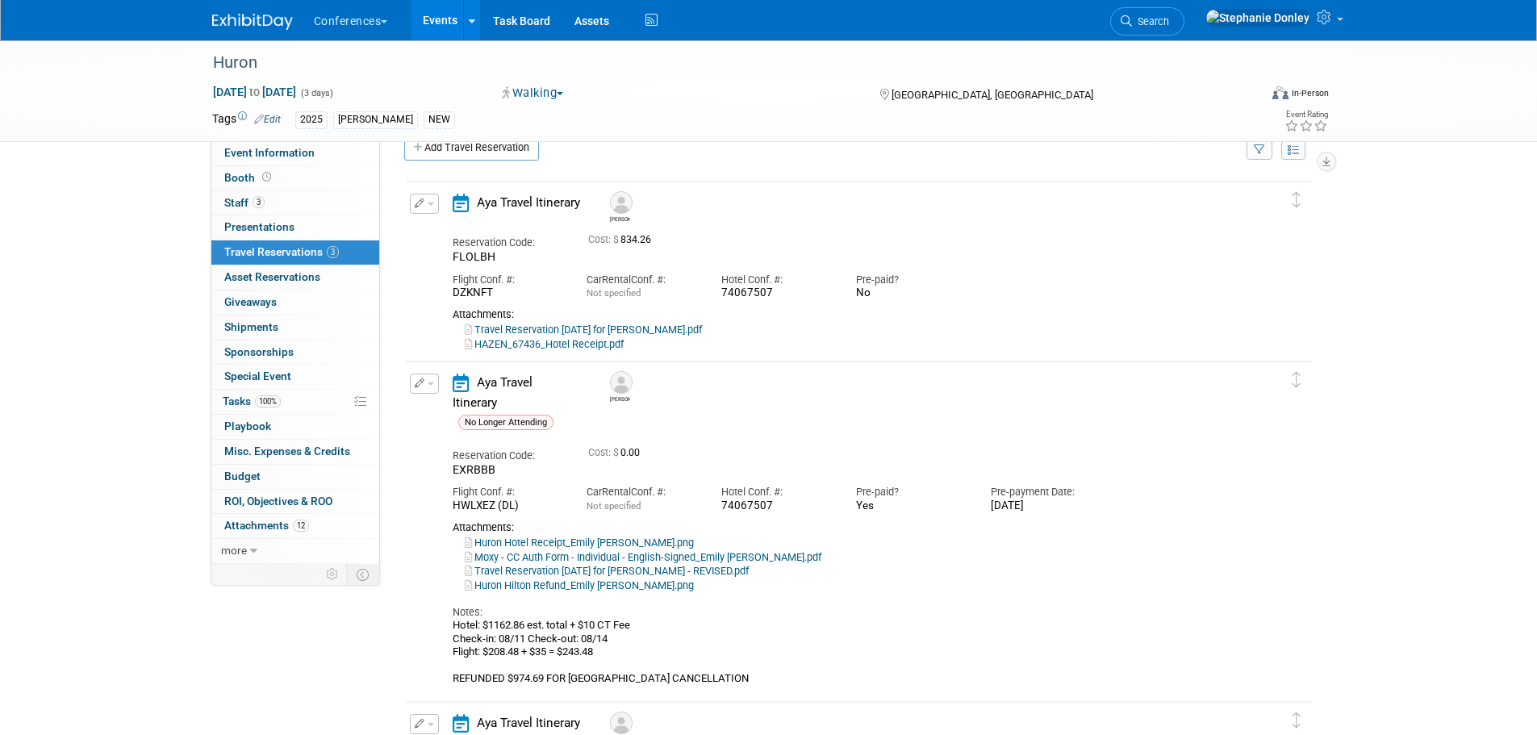
click at [429, 386] on span "button" at bounding box center [431, 383] width 6 height 3
click at [461, 411] on button "Edit Reservation" at bounding box center [479, 411] width 136 height 23
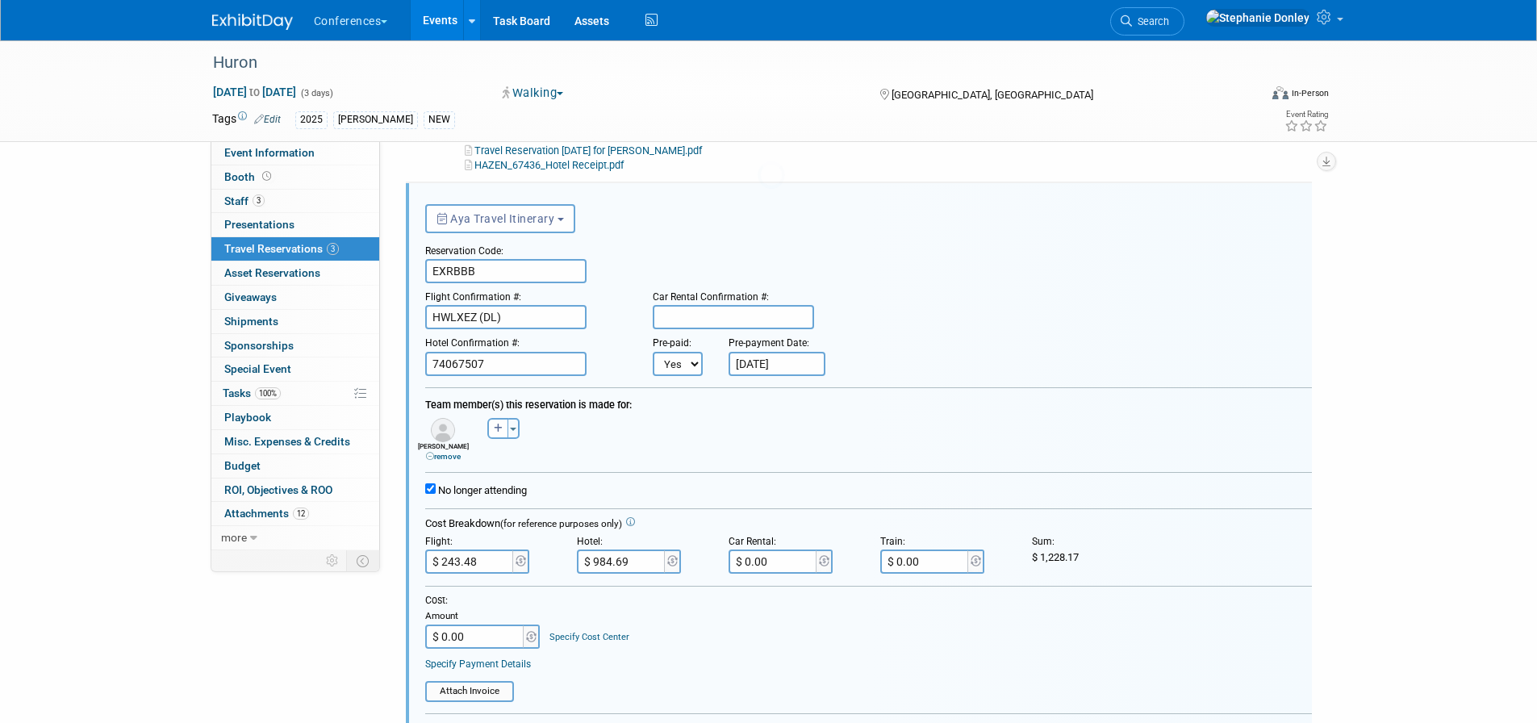
scroll to position [208, 0]
click at [574, 637] on link "Specify Cost Center" at bounding box center [589, 636] width 80 height 10
click at [623, 630] on select "-- Not Specified -- Aya Education Aya Healthcare Aya Locums Bespoke Corporate […" at bounding box center [636, 636] width 174 height 24
select select "18965872"
click at [549, 625] on select "-- Not Specified -- Aya Education Aya Healthcare Aya Locums Bespoke Corporate […" at bounding box center [636, 636] width 174 height 24
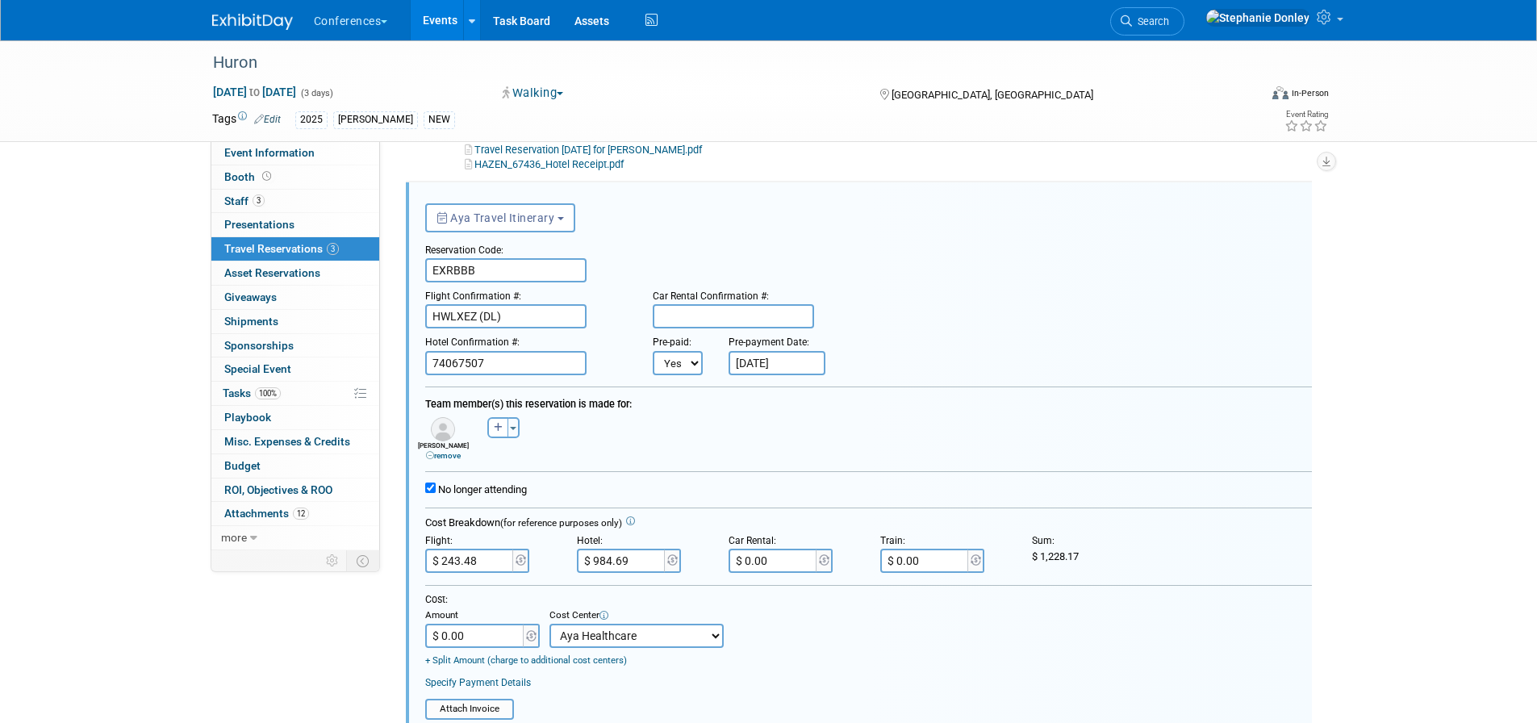
click at [471, 636] on input "$ 0.00" at bounding box center [475, 636] width 101 height 24
type input "$ 1,228.17"
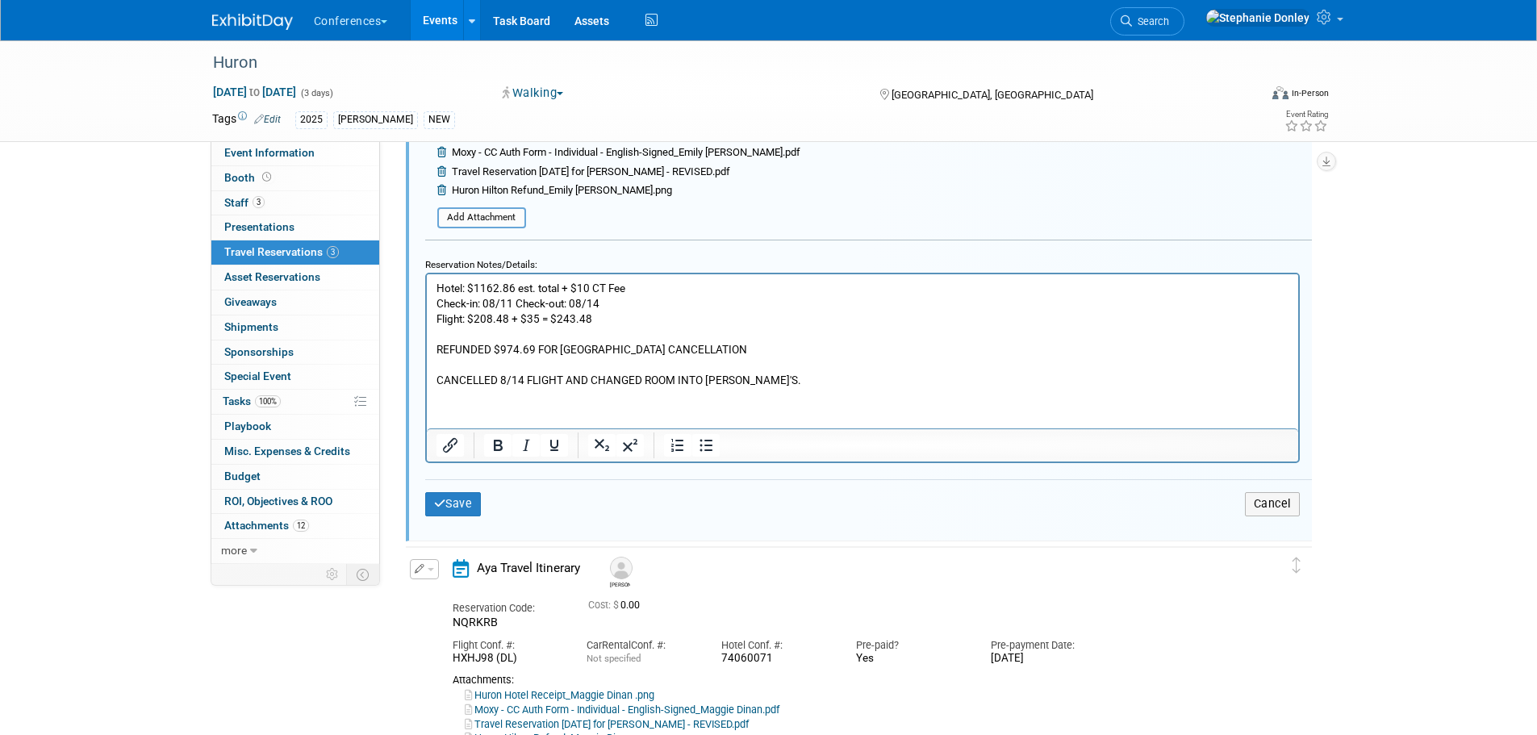
scroll to position [854, 0]
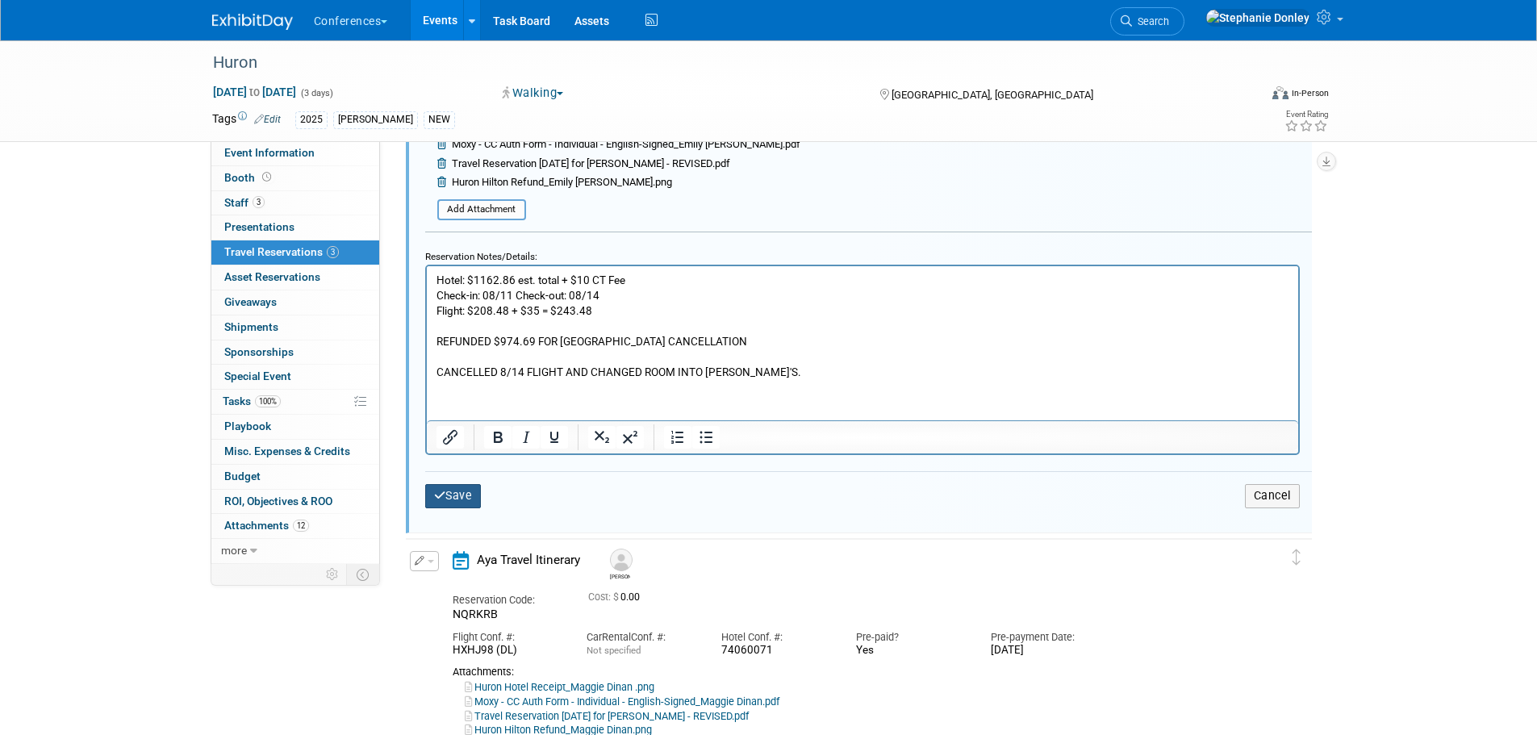
click at [451, 495] on button "Save" at bounding box center [453, 495] width 56 height 23
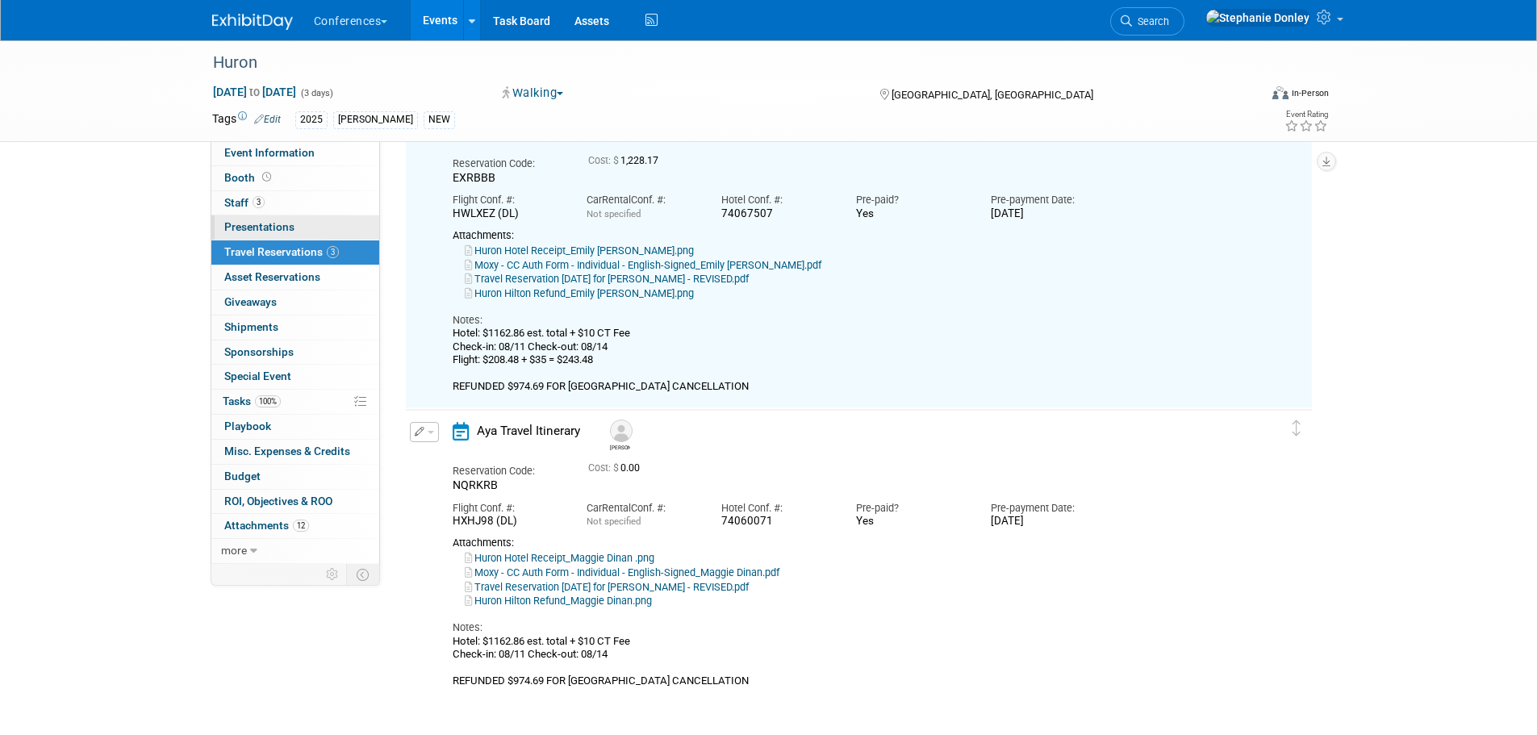
scroll to position [208, 0]
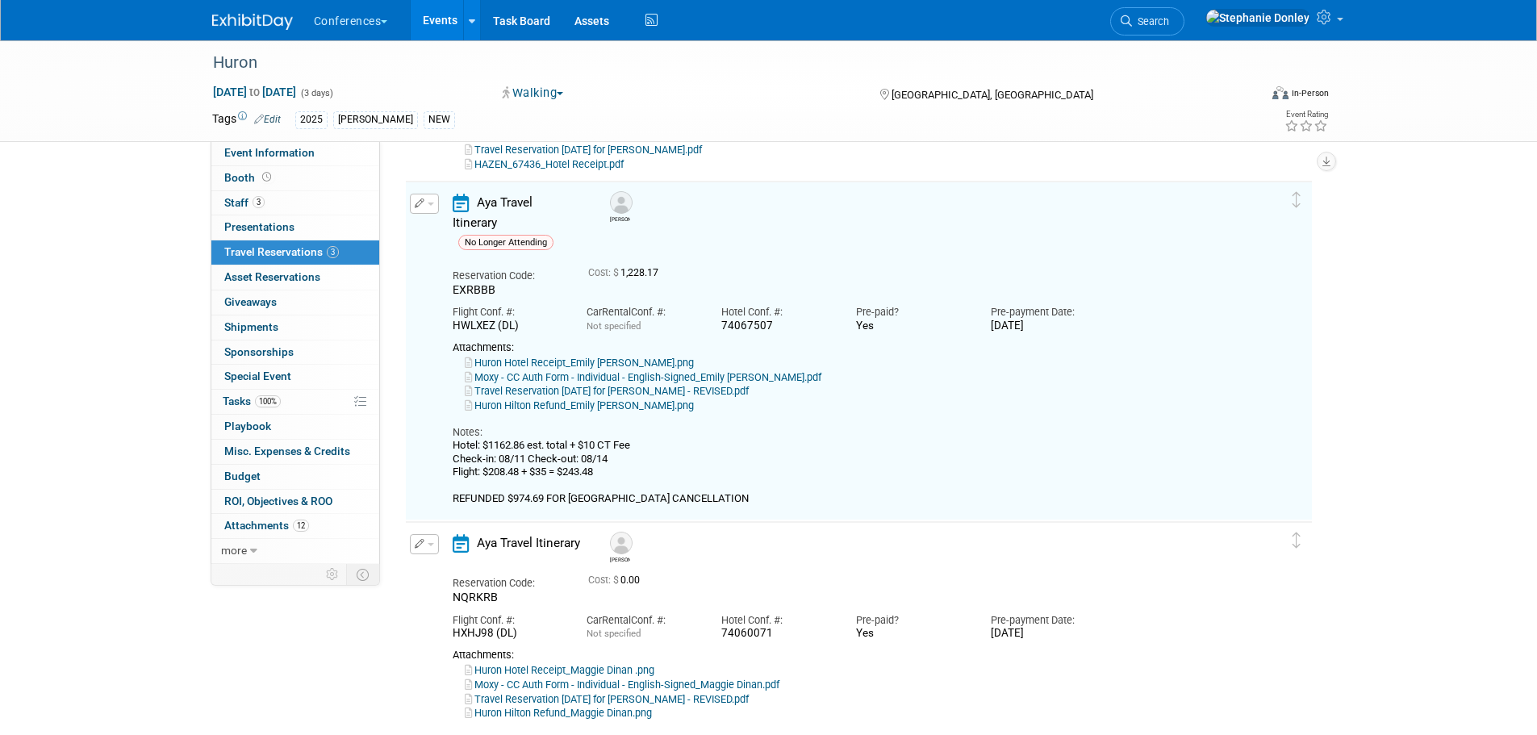
click at [434, 546] on button "button" at bounding box center [424, 544] width 29 height 20
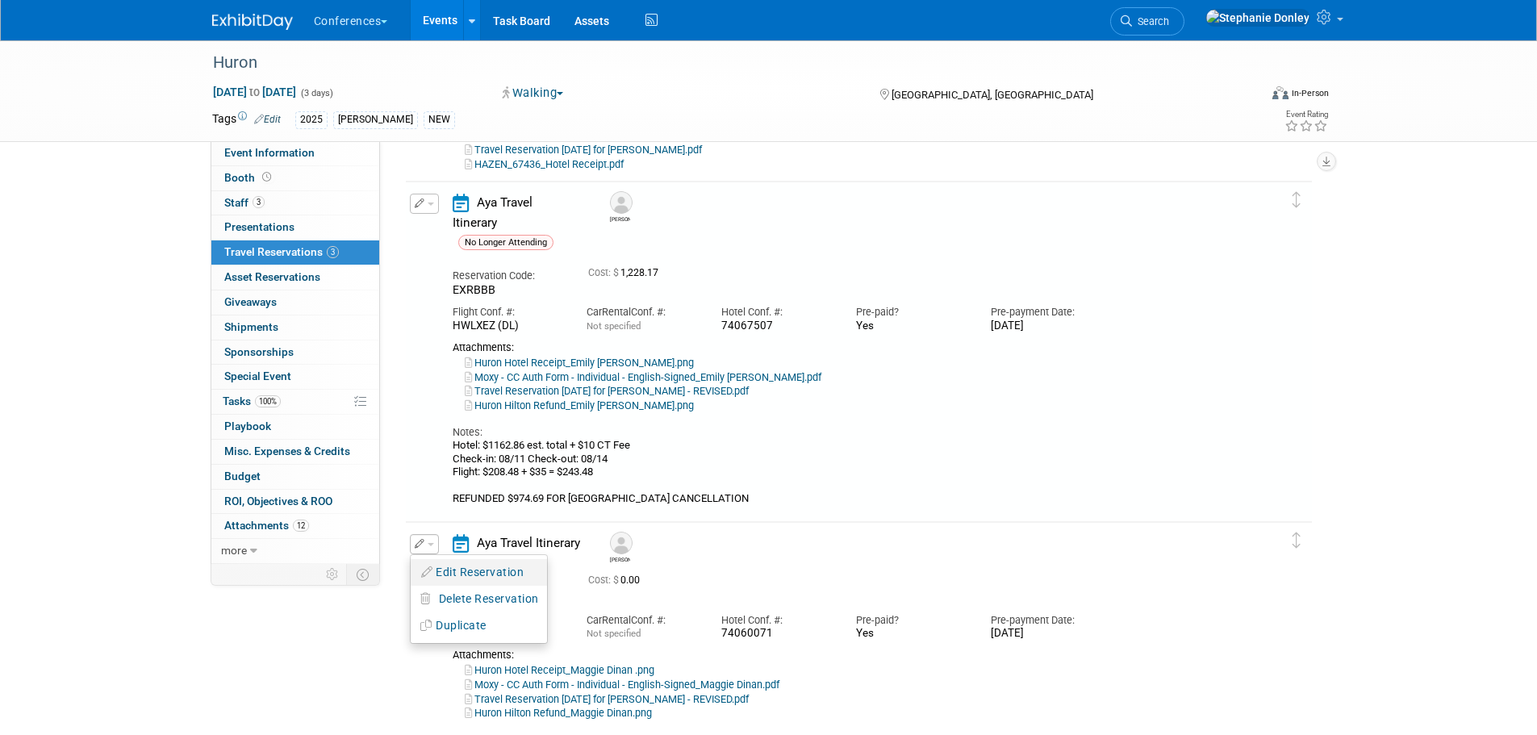
click at [453, 575] on button "Edit Reservation" at bounding box center [479, 572] width 136 height 23
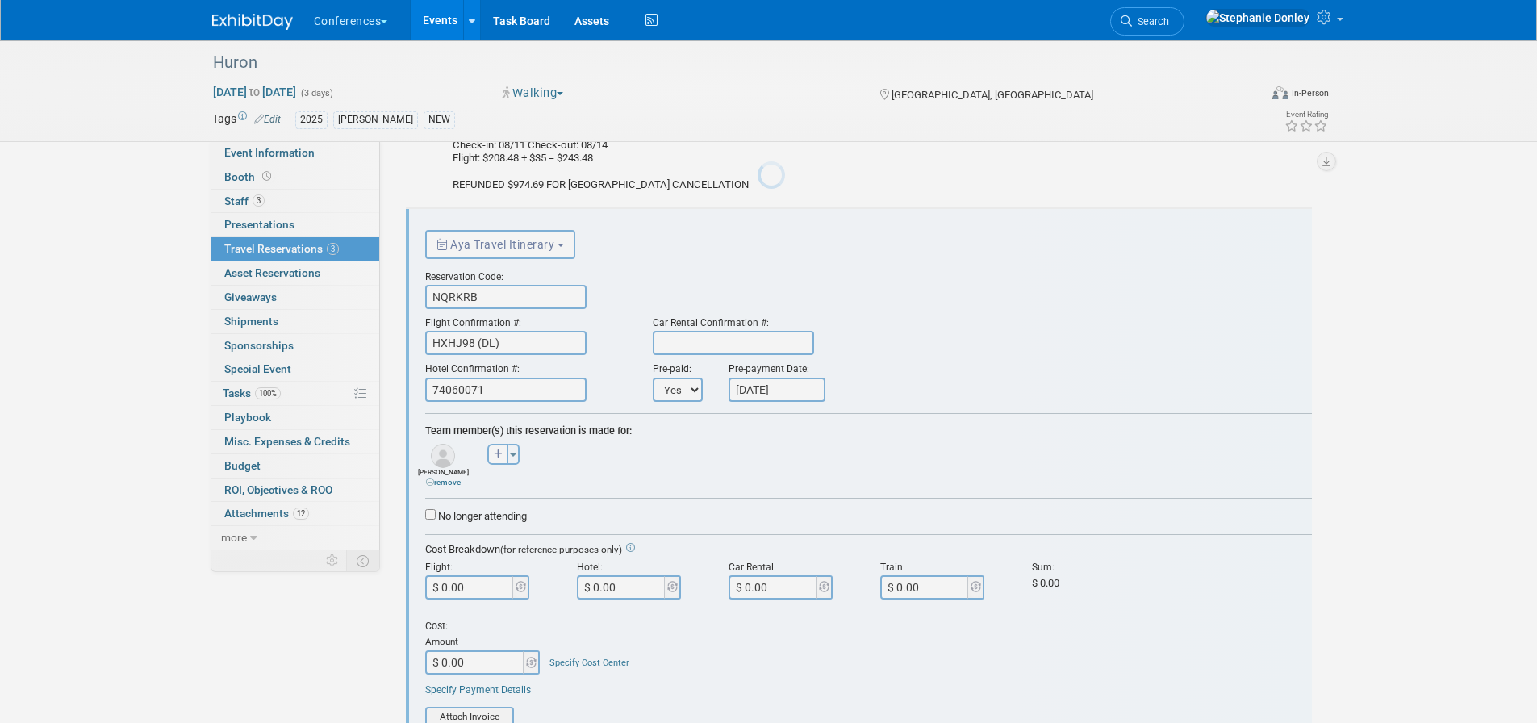
scroll to position [0, 0]
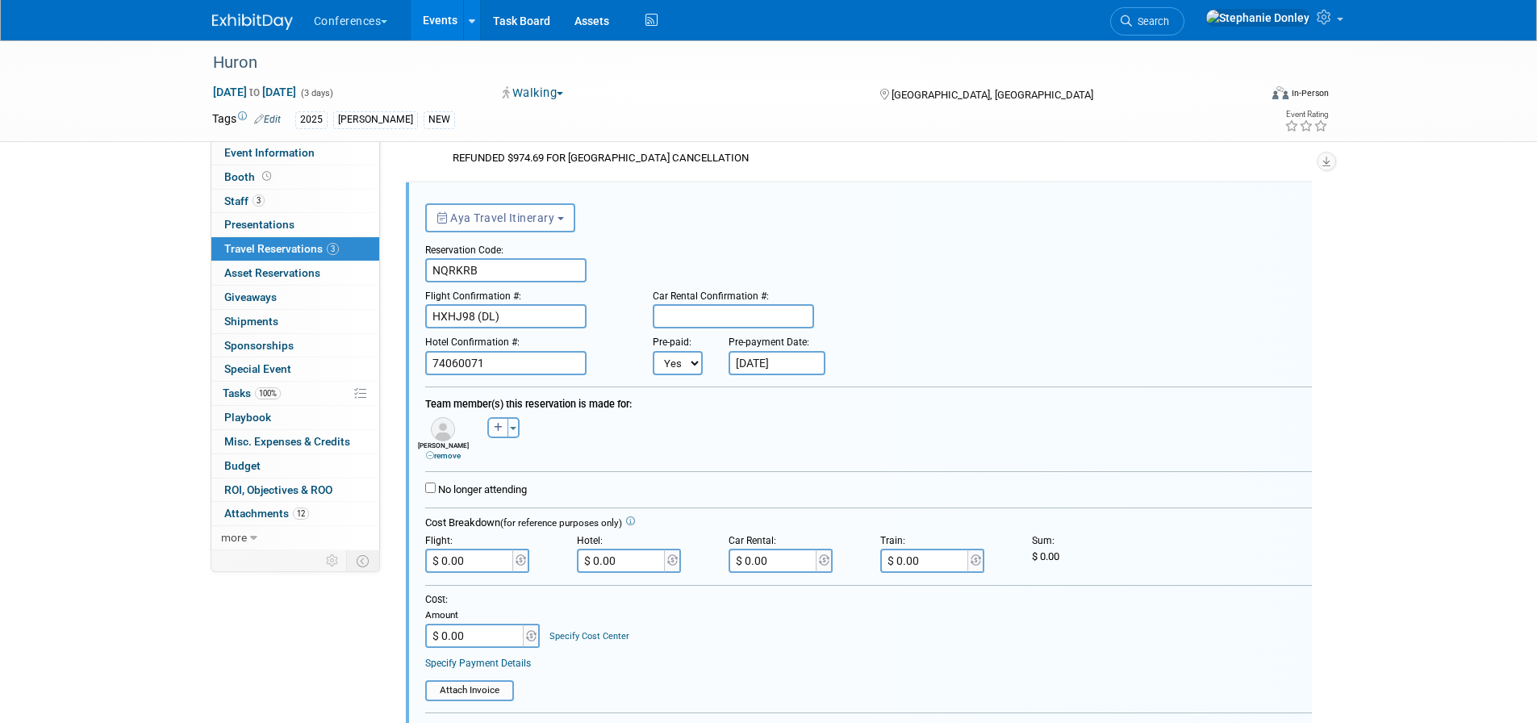
click at [596, 636] on link "Specify Cost Center" at bounding box center [589, 636] width 80 height 10
click at [596, 636] on select "-- Not Specified -- Aya Education Aya Healthcare Aya Locums Bespoke Corporate […" at bounding box center [636, 636] width 174 height 24
select select "18965872"
click at [549, 625] on select "-- Not Specified -- Aya Education Aya Healthcare Aya Locums Bespoke Corporate […" at bounding box center [636, 636] width 174 height 24
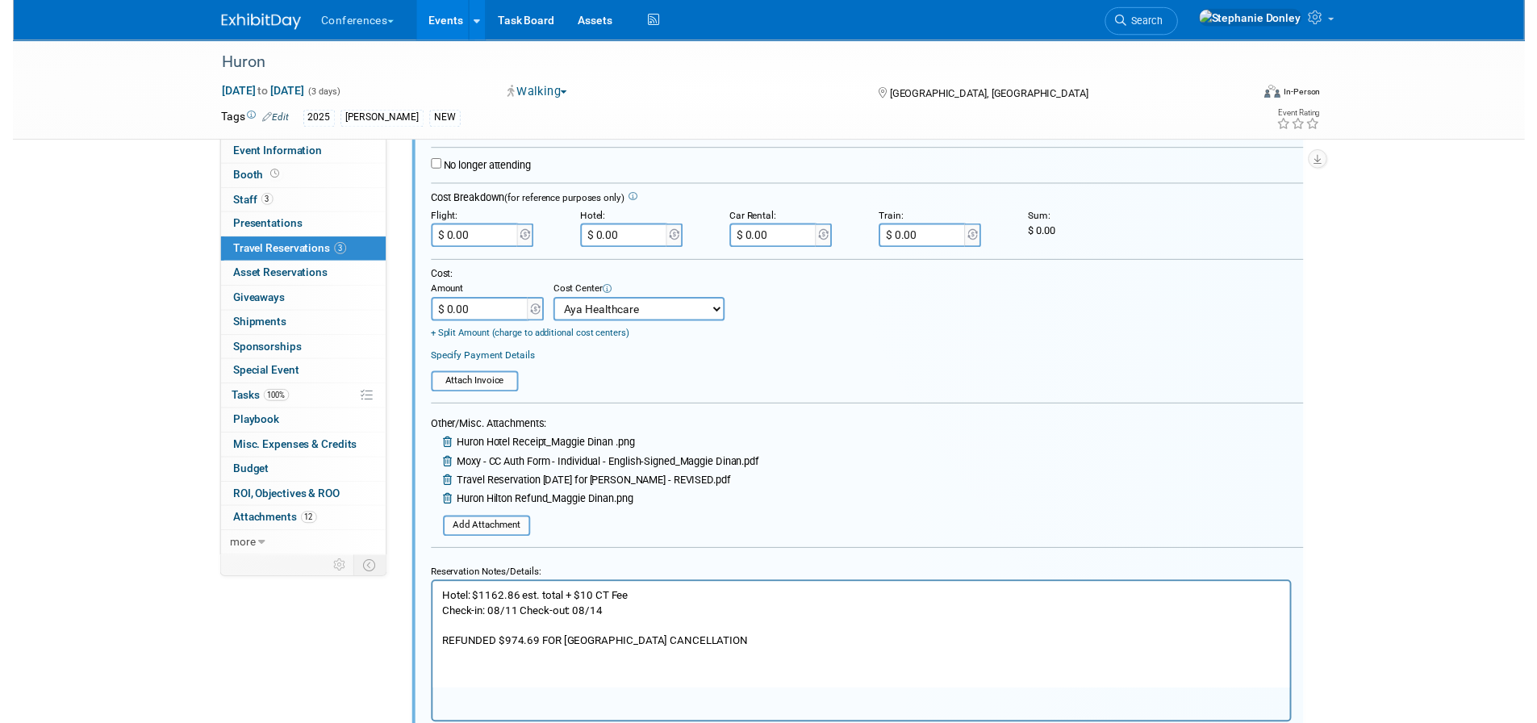
scroll to position [873, 0]
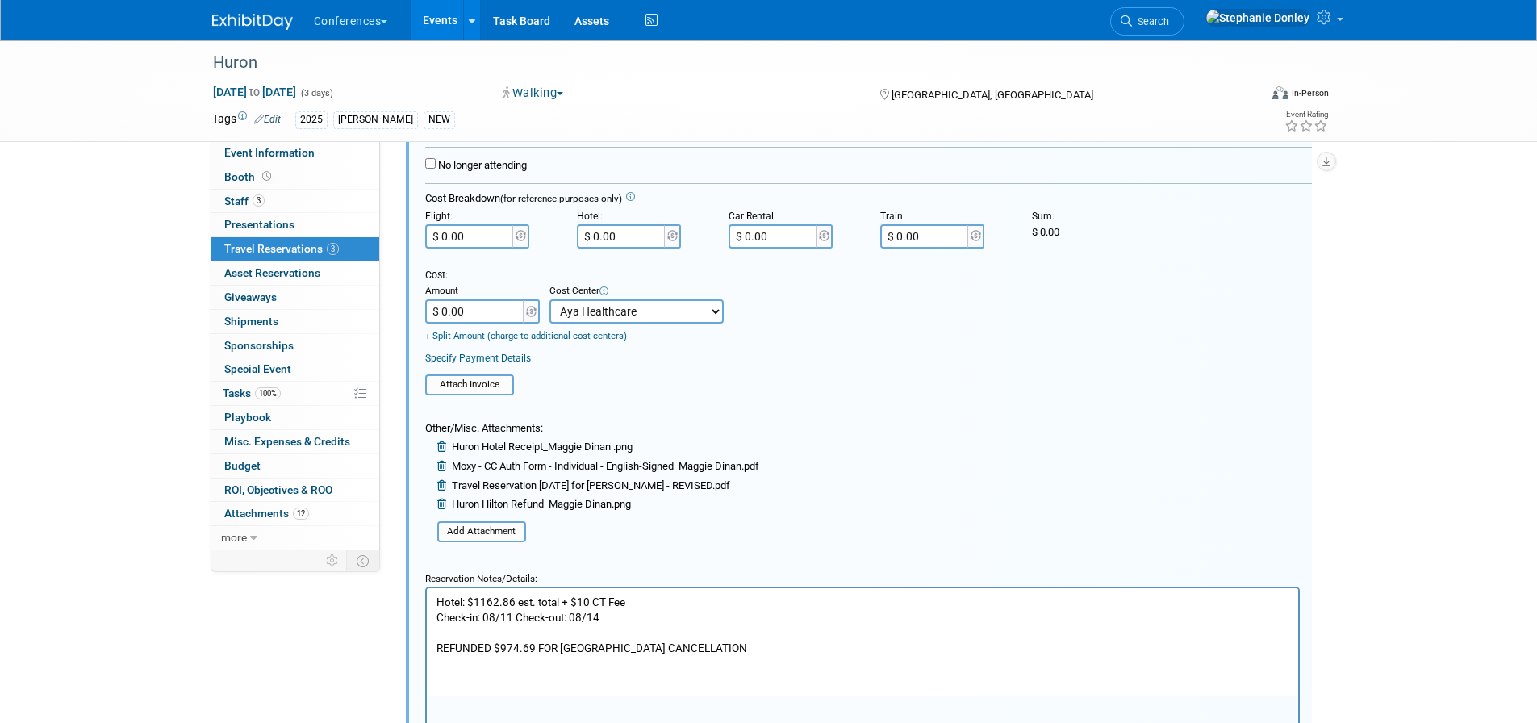
click at [630, 235] on input "$ 0.00" at bounding box center [622, 236] width 90 height 24
drag, startPoint x: 620, startPoint y: 238, endPoint x: 608, endPoint y: 236, distance: 12.2
click at [608, 236] on input "$ 1,162.86" at bounding box center [622, 236] width 90 height 24
type input "$ 1,172.86"
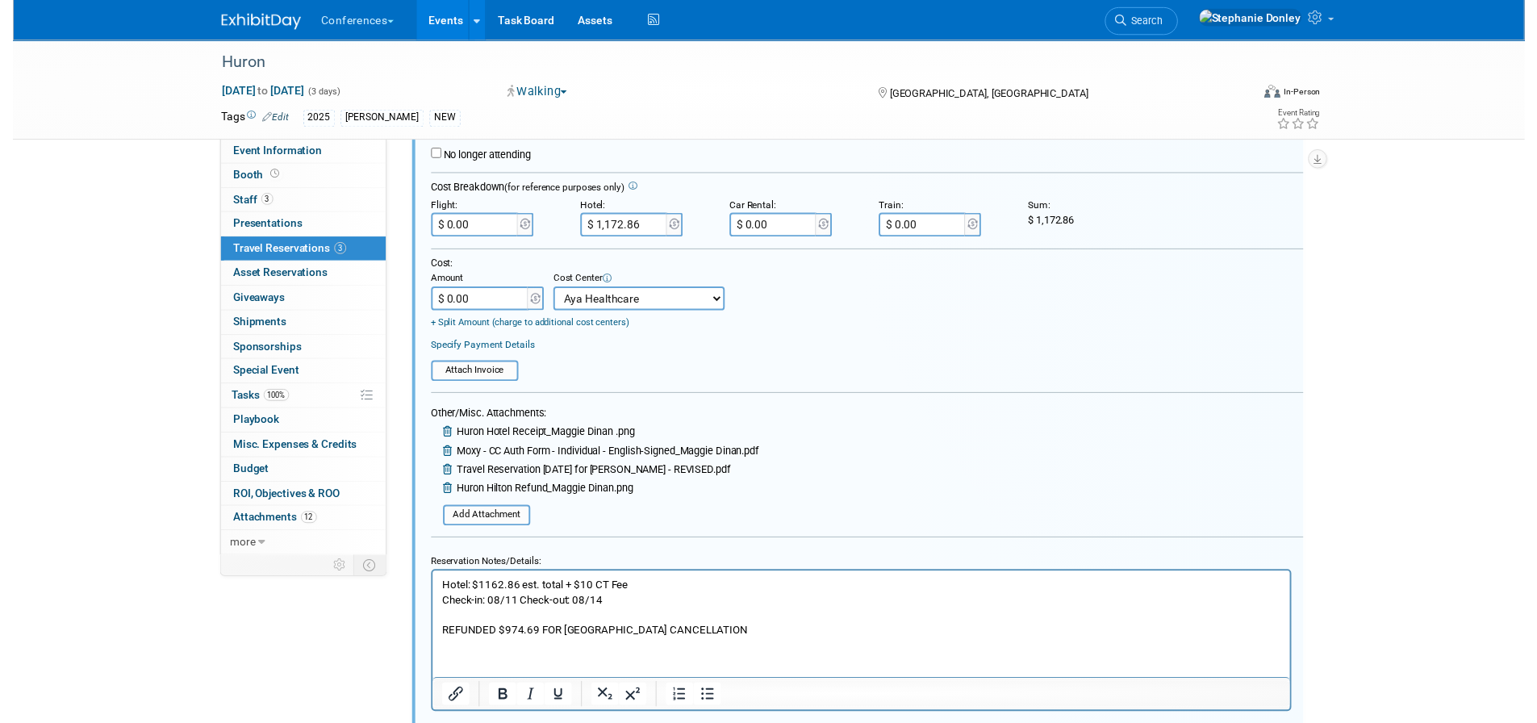
scroll to position [846, 0]
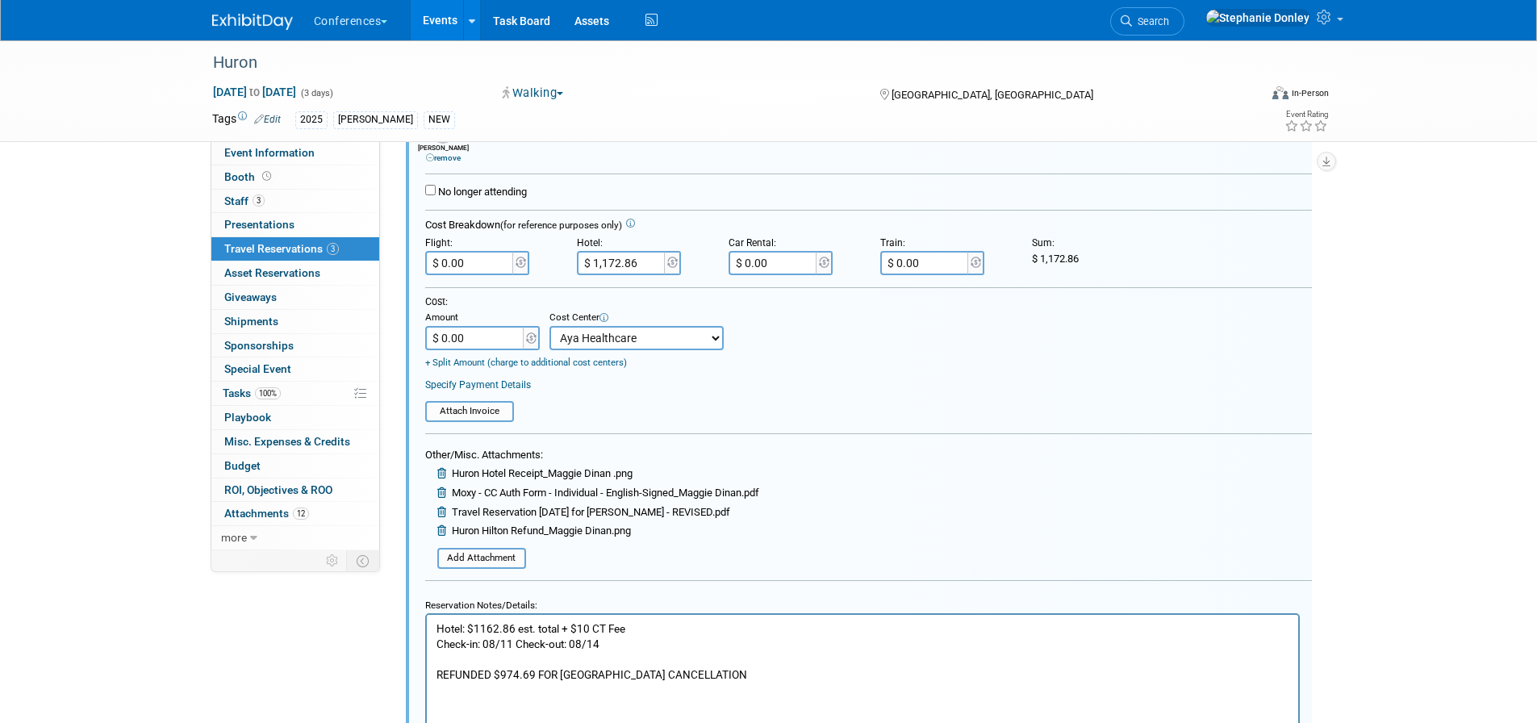
click at [462, 342] on input "$ 0.00" at bounding box center [475, 338] width 101 height 24
type input "$ 1,172.86"
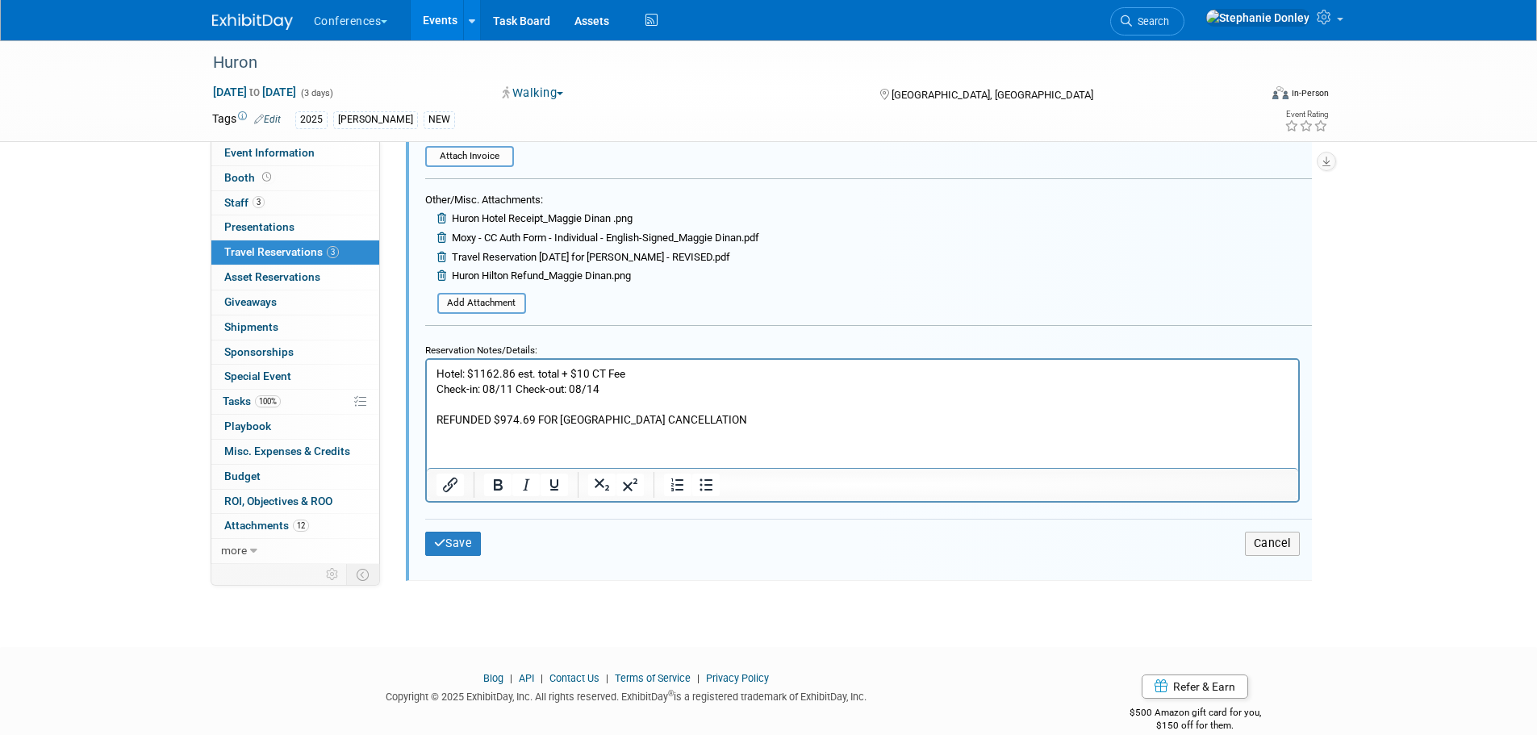
scroll to position [1128, 0]
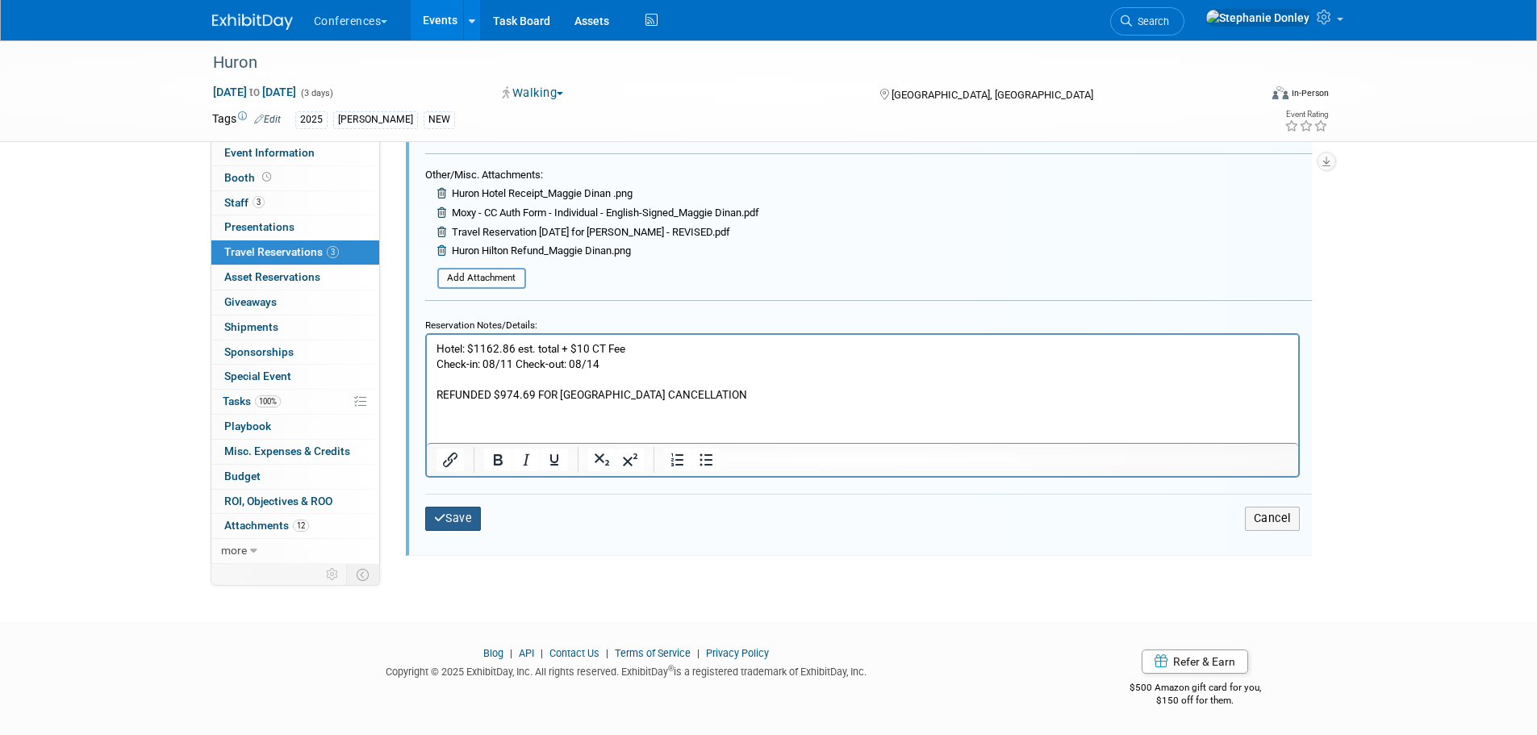
click at [462, 524] on button "Save" at bounding box center [453, 518] width 56 height 23
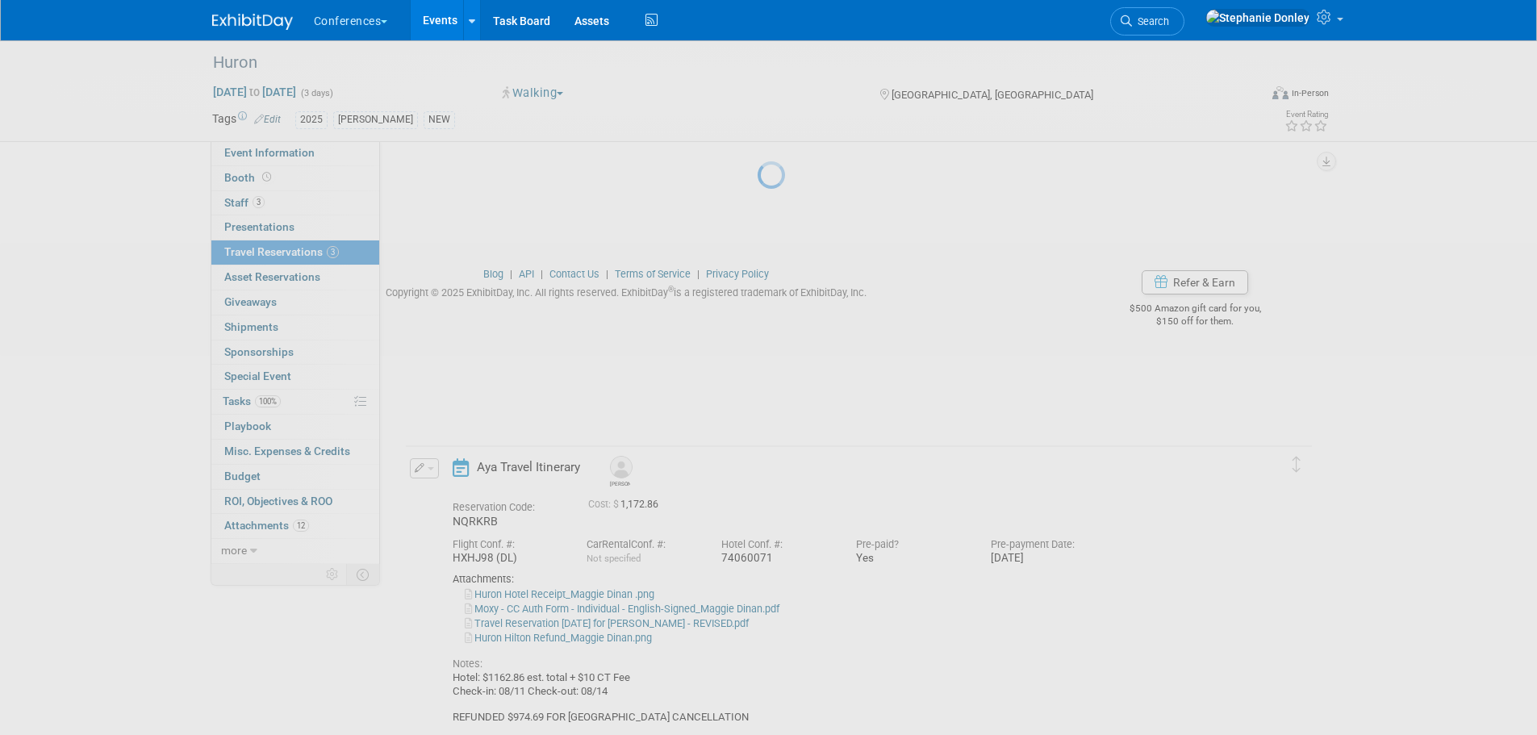
scroll to position [458, 0]
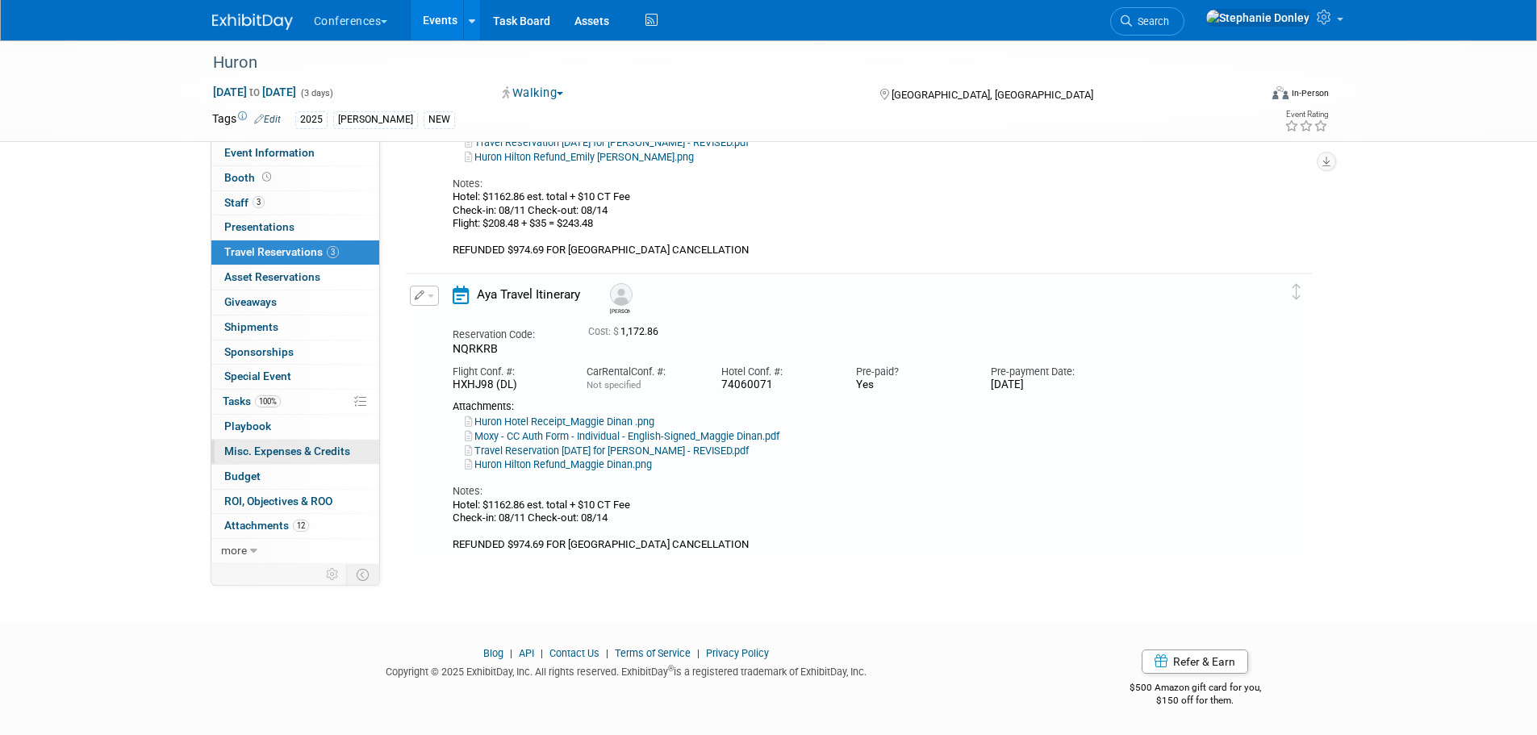
click at [249, 454] on span "Misc. Expenses & Credits 0" at bounding box center [287, 451] width 126 height 13
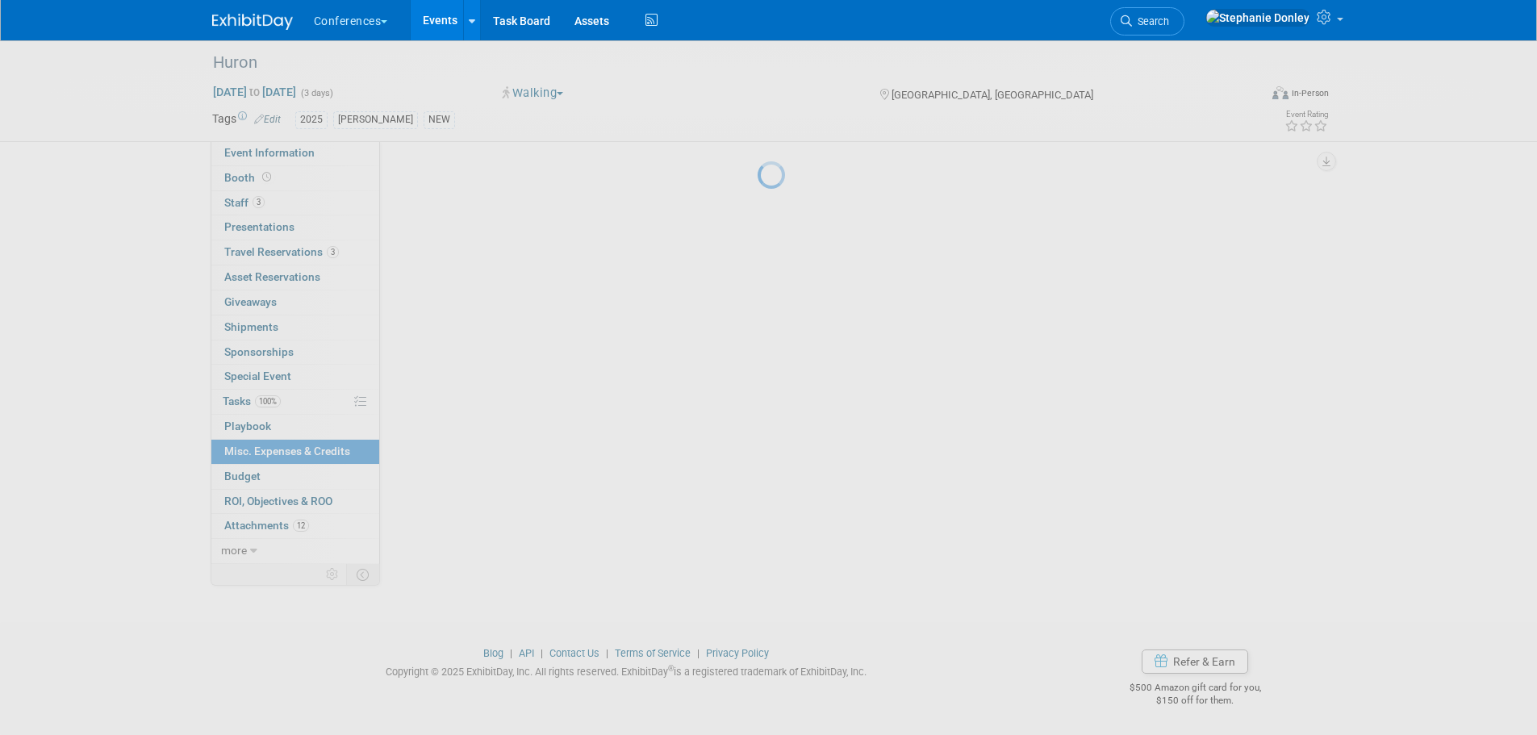
scroll to position [0, 0]
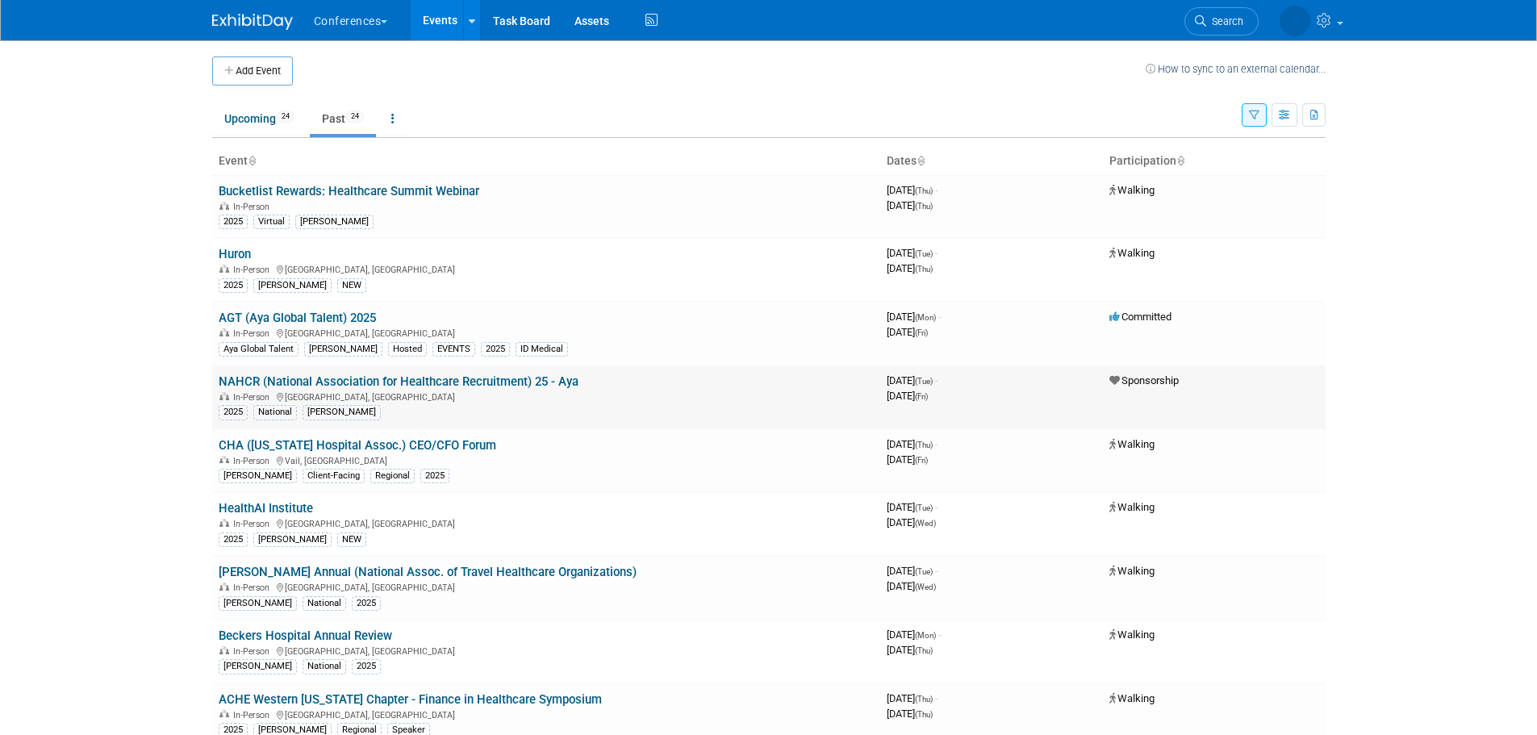
click at [287, 383] on link "NAHCR (National Association for Healthcare Recruitment) 25 - Aya" at bounding box center [399, 381] width 360 height 15
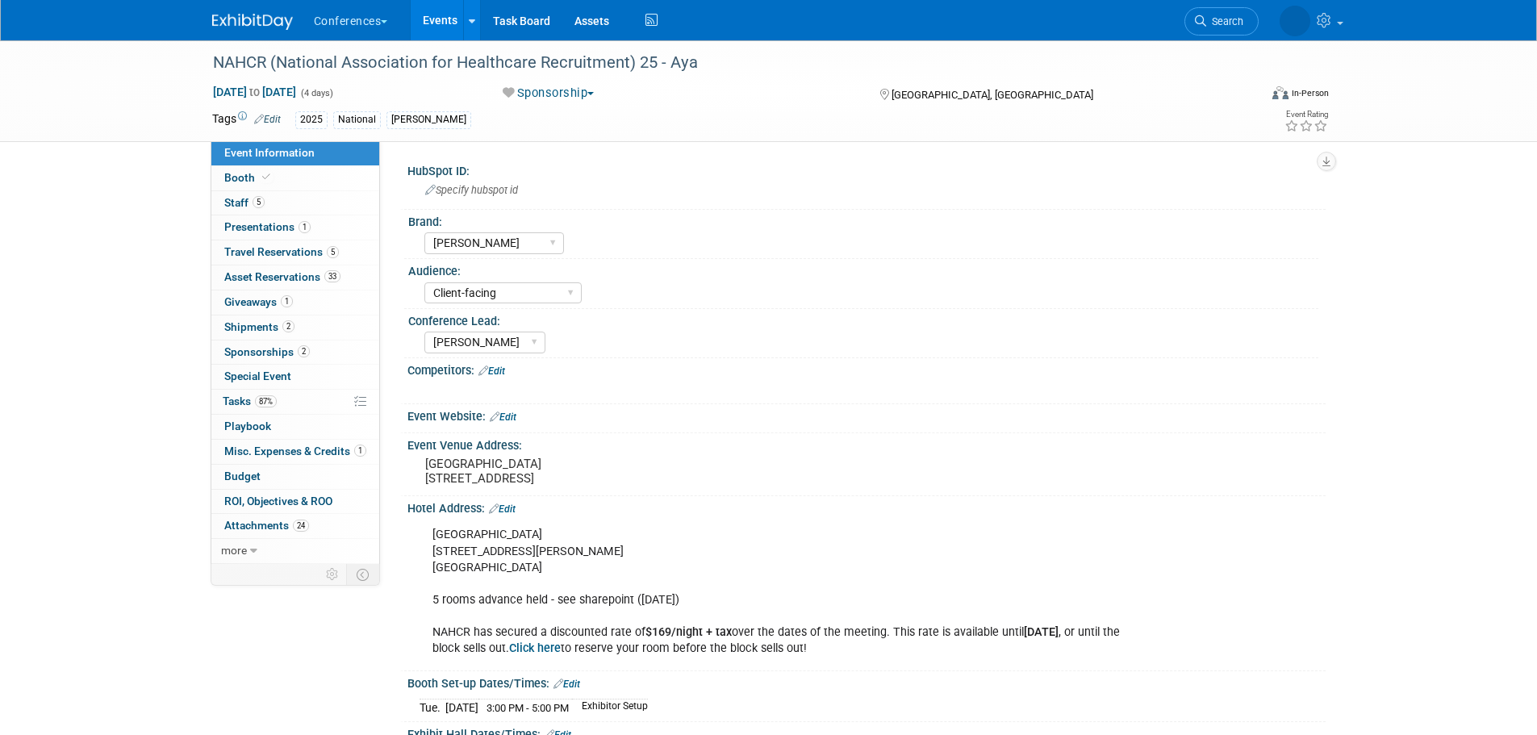
select select "[PERSON_NAME]"
select select "Client-facing"
select select "[PERSON_NAME]"
click at [236, 174] on span "Booth" at bounding box center [248, 177] width 49 height 13
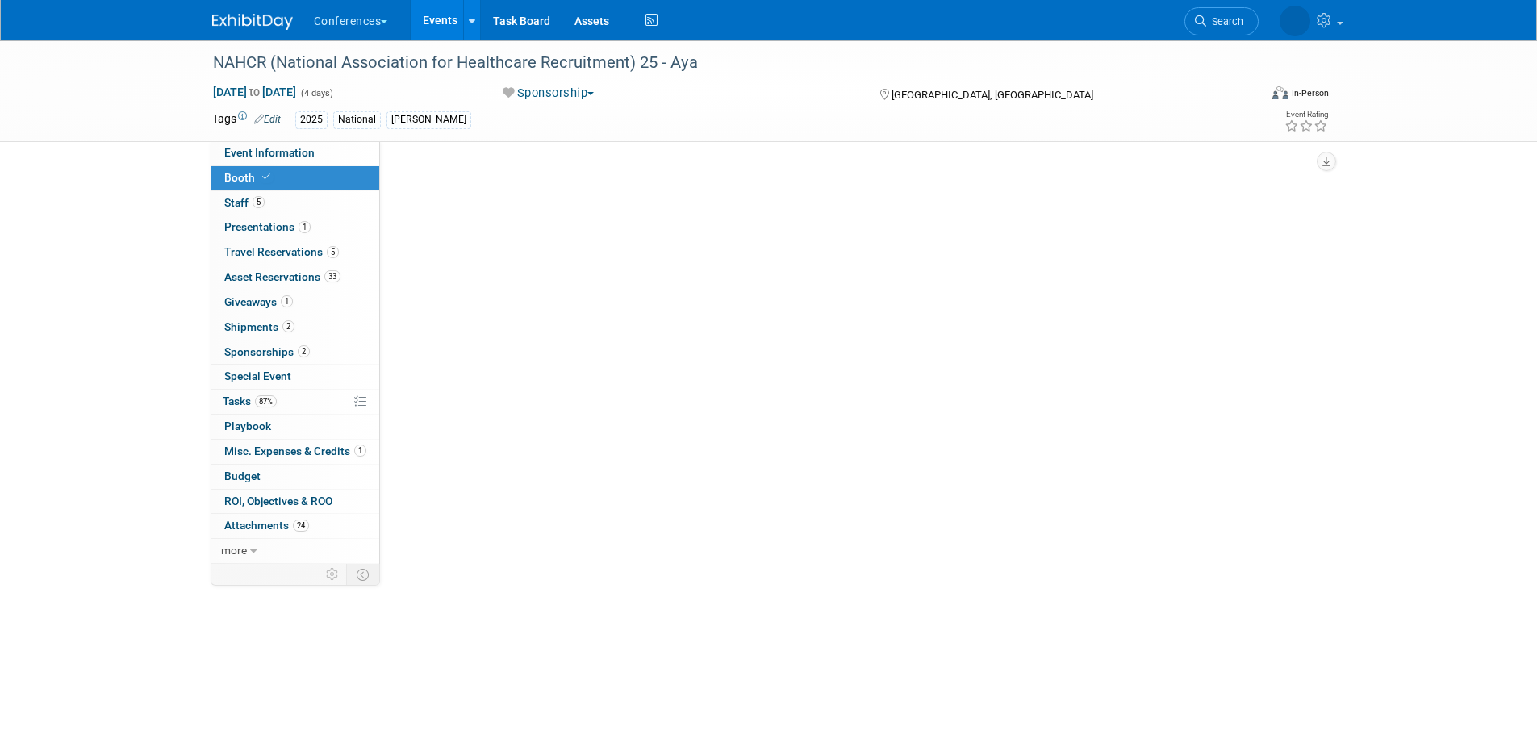
select select "10'x10'"
select select "No"
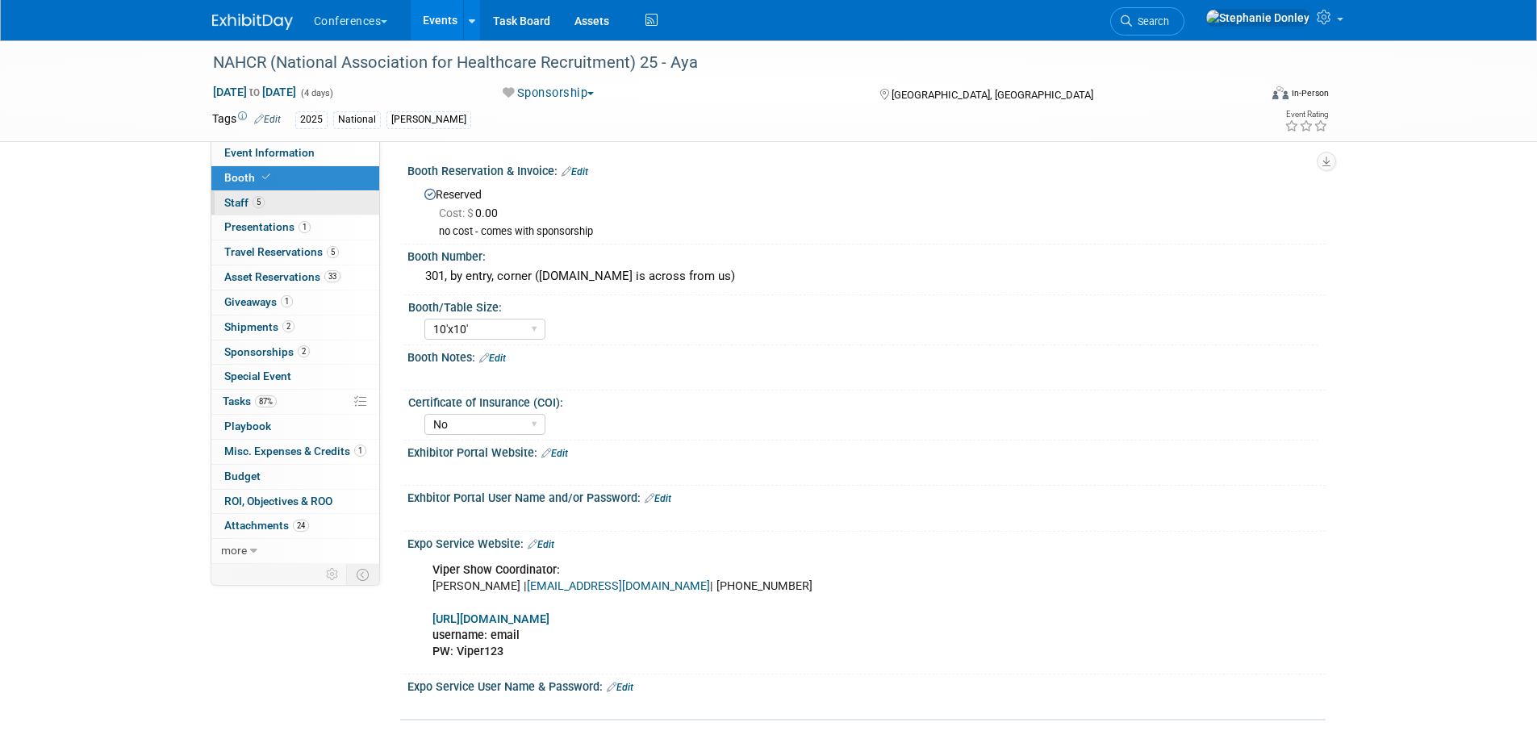
click at [232, 211] on link "5 Staff 5" at bounding box center [295, 203] width 168 height 24
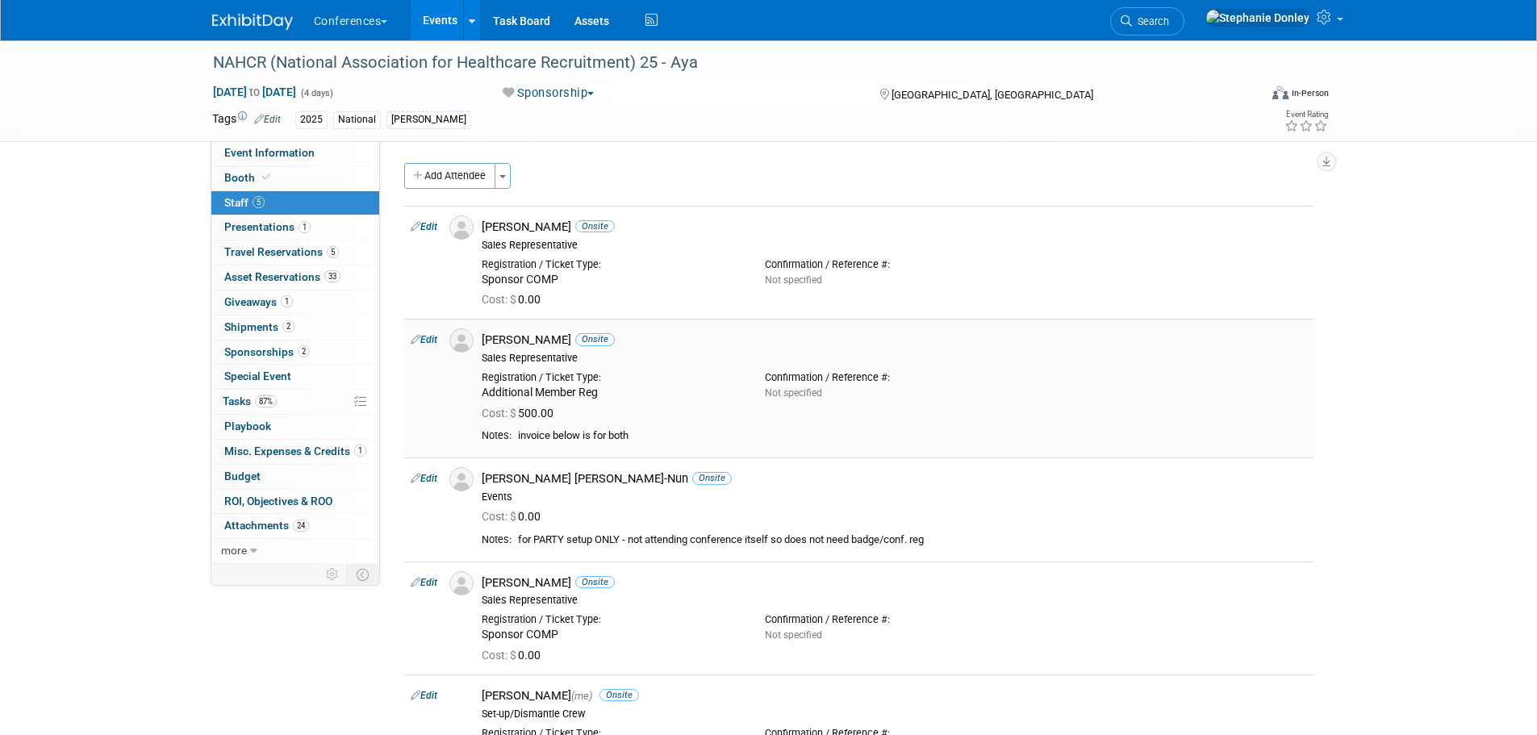
click at [427, 341] on link "Edit" at bounding box center [424, 339] width 27 height 11
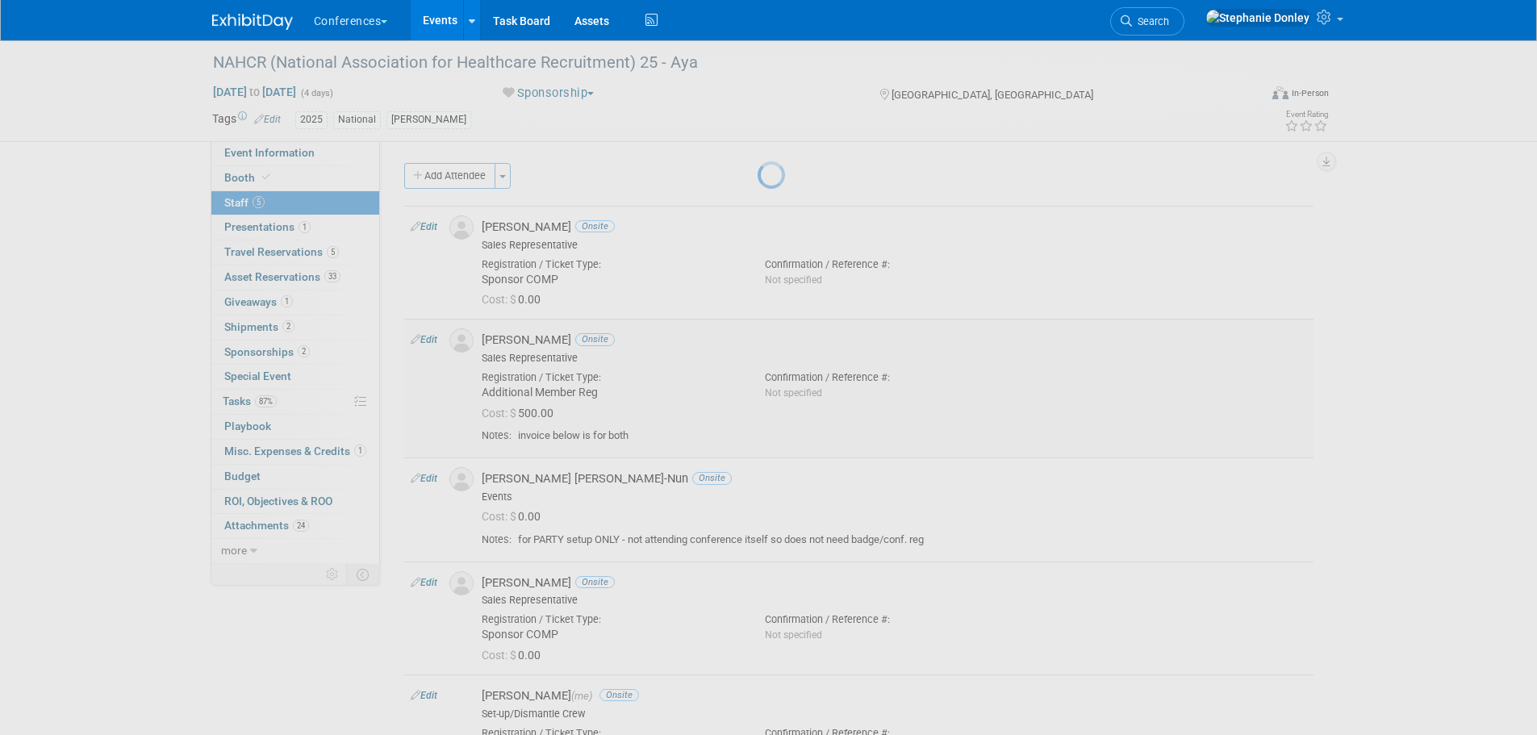
select select "1b0f2e9f-0f64-4423-8c39-1285490b817e"
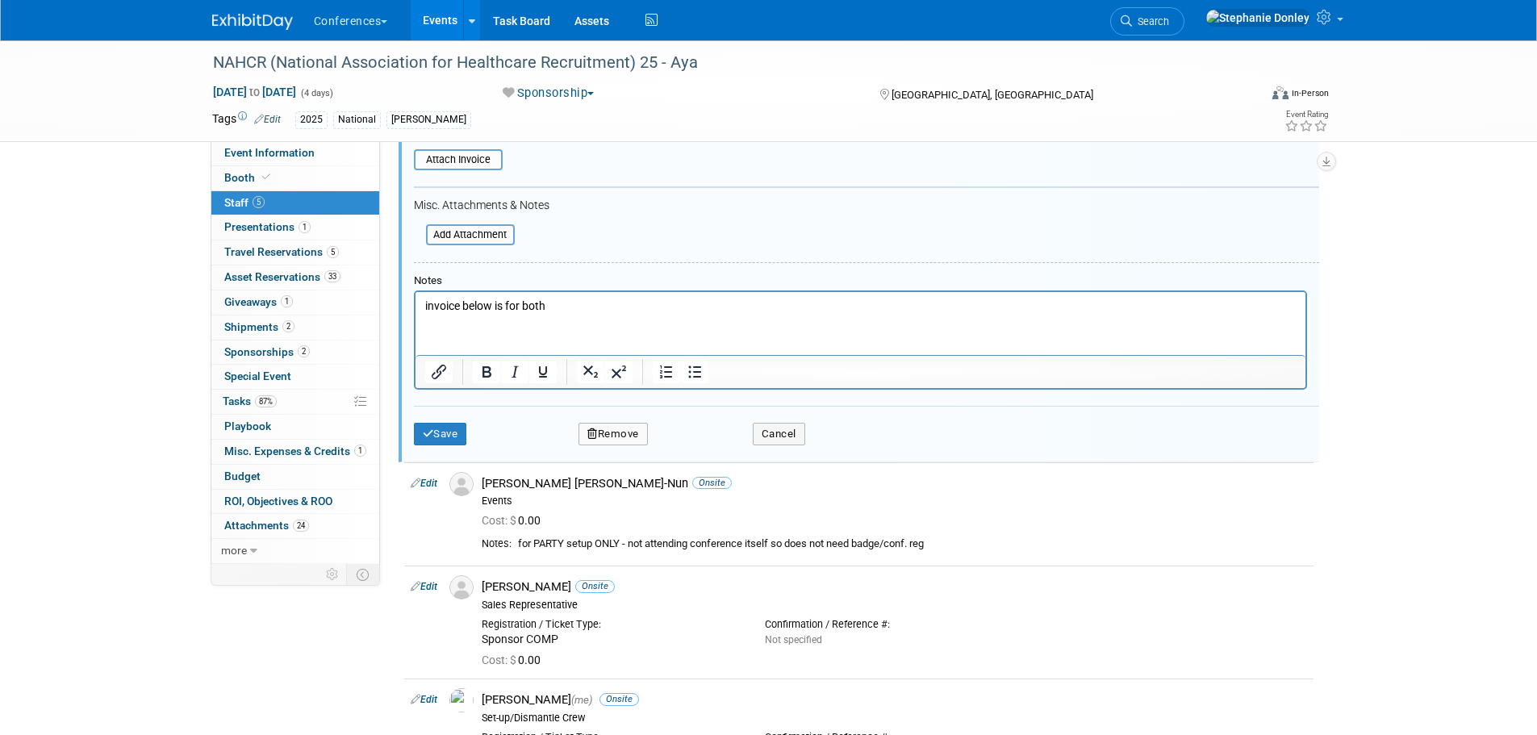
scroll to position [519, 0]
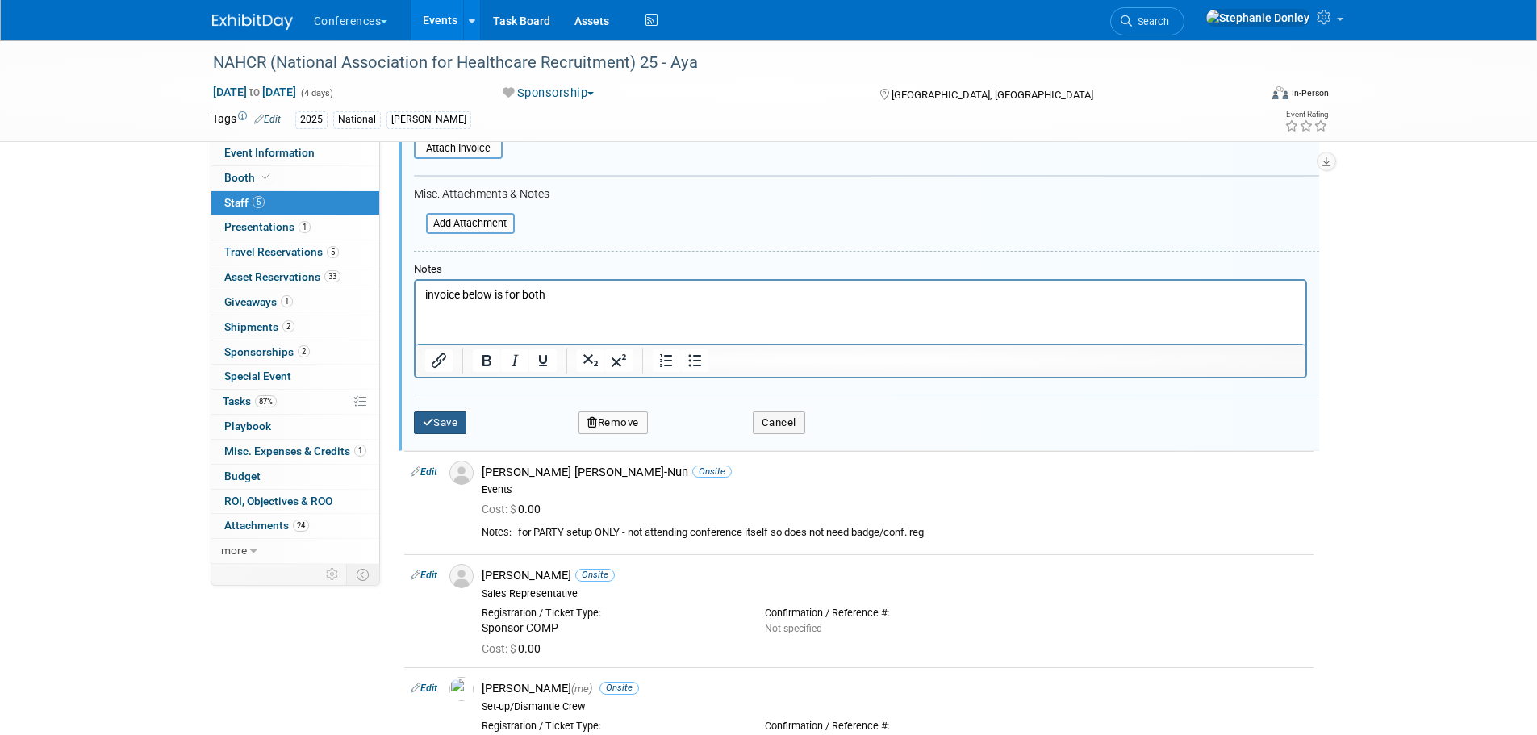
click at [440, 424] on button "Save" at bounding box center [440, 423] width 53 height 23
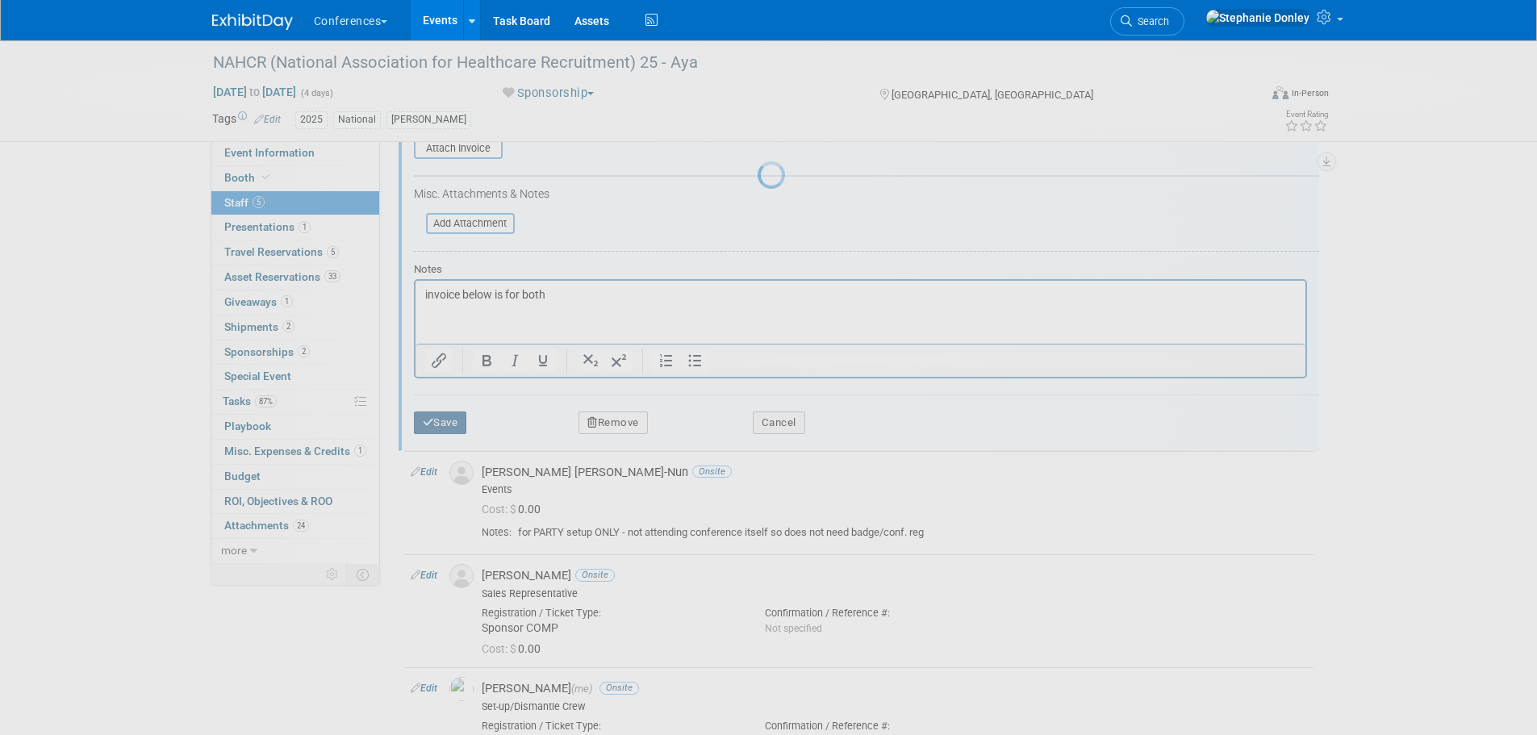
scroll to position [307, 0]
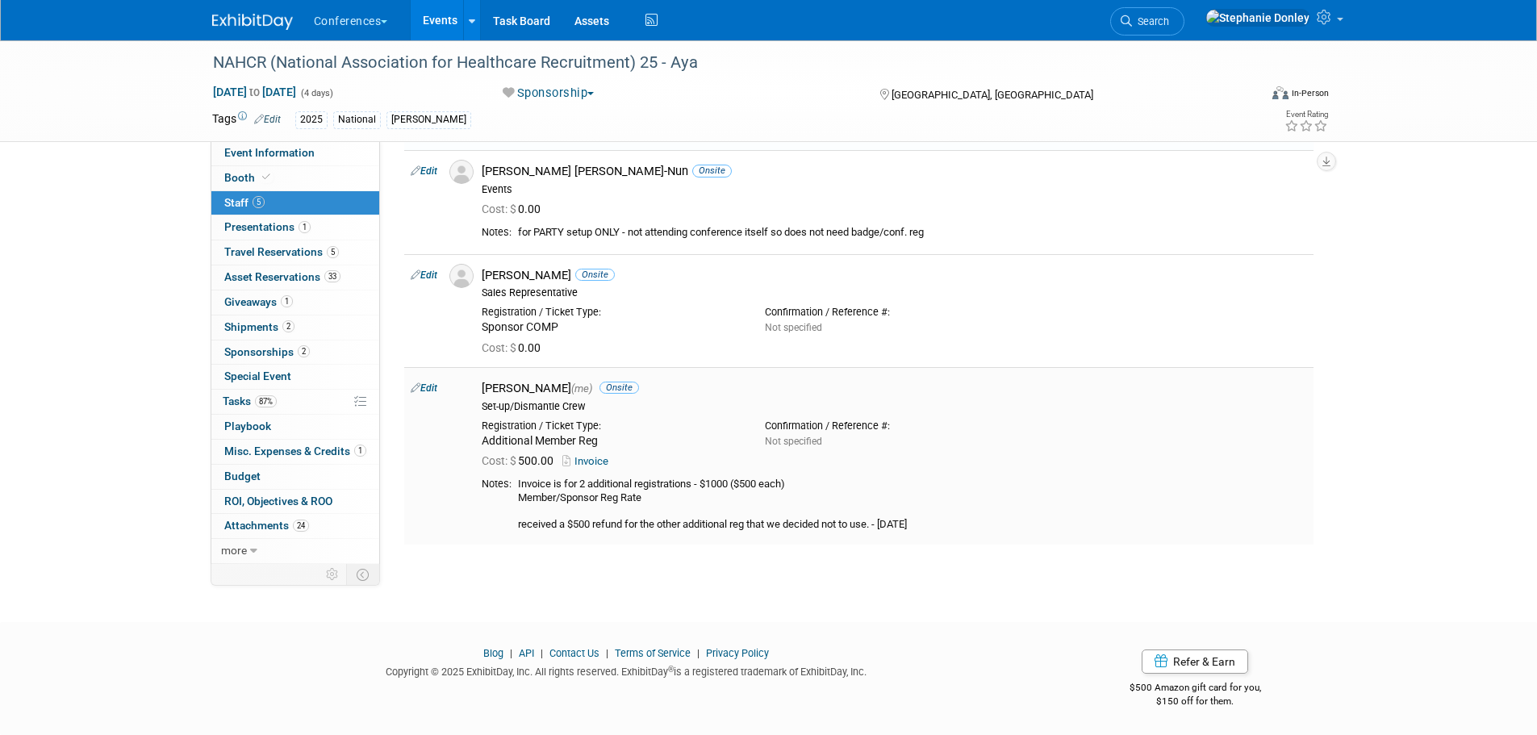
click at [428, 389] on link "Edit" at bounding box center [424, 387] width 27 height 11
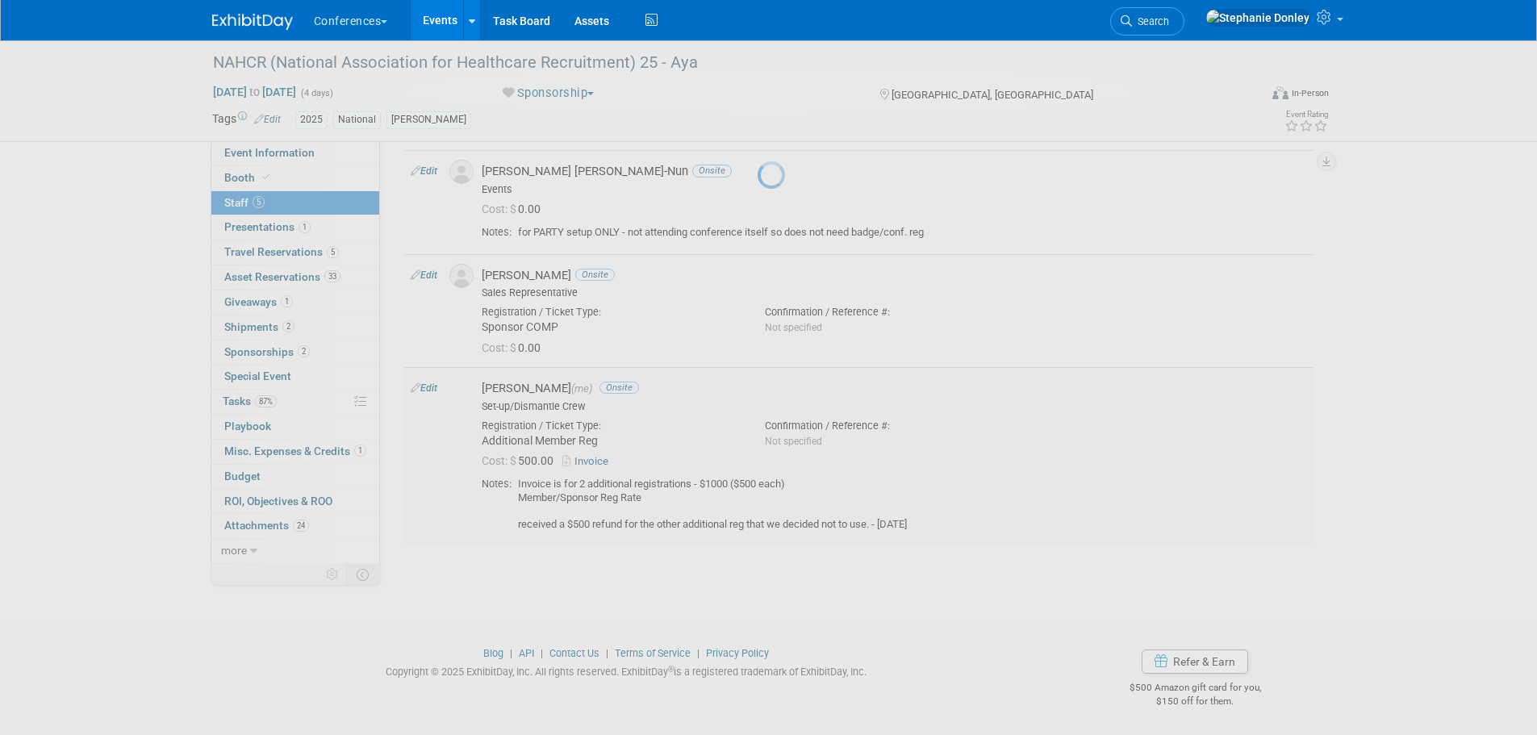
select select "99d3eb33-a025-47ce-af5b-5fd5b4501ca6"
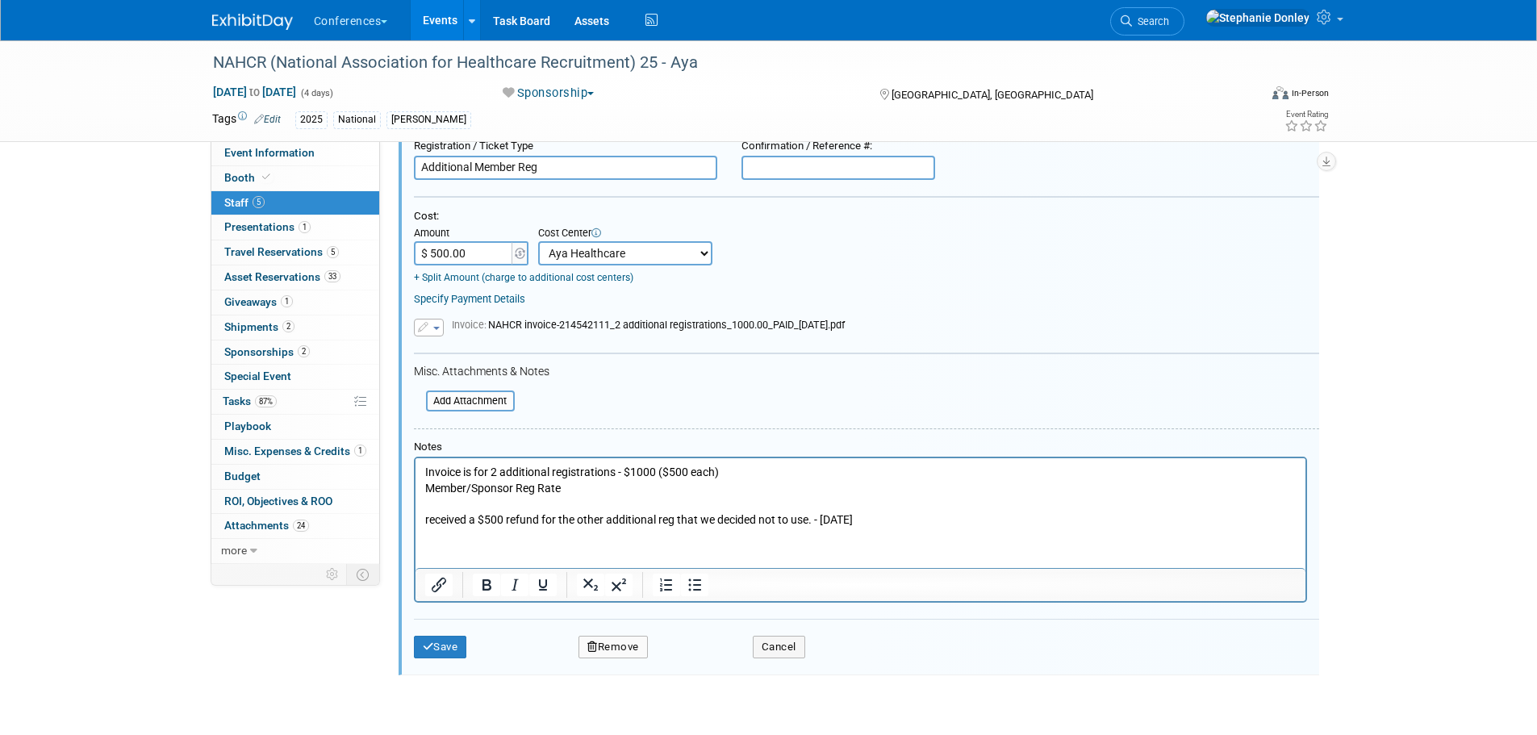
scroll to position [718, 0]
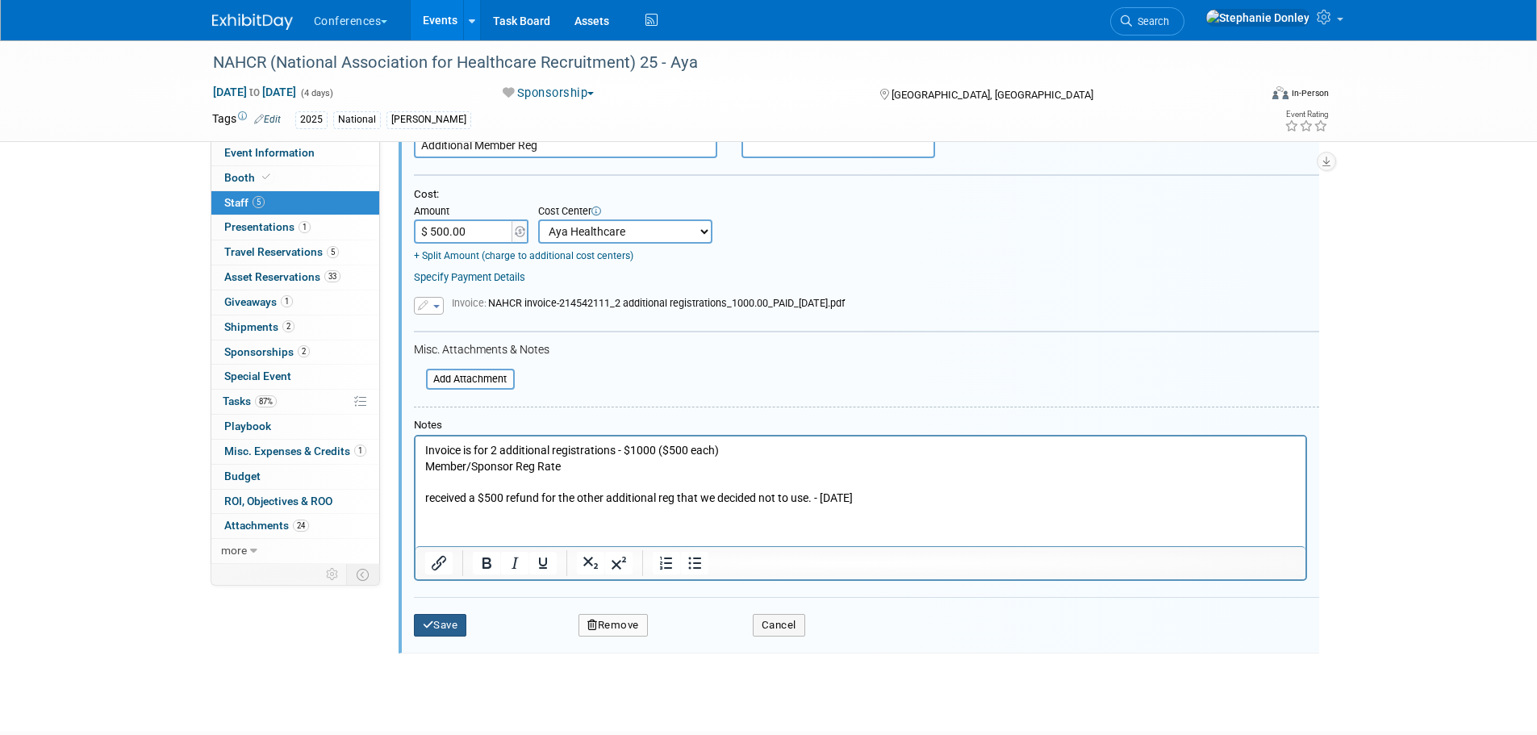
click at [445, 627] on button "Save" at bounding box center [440, 625] width 53 height 23
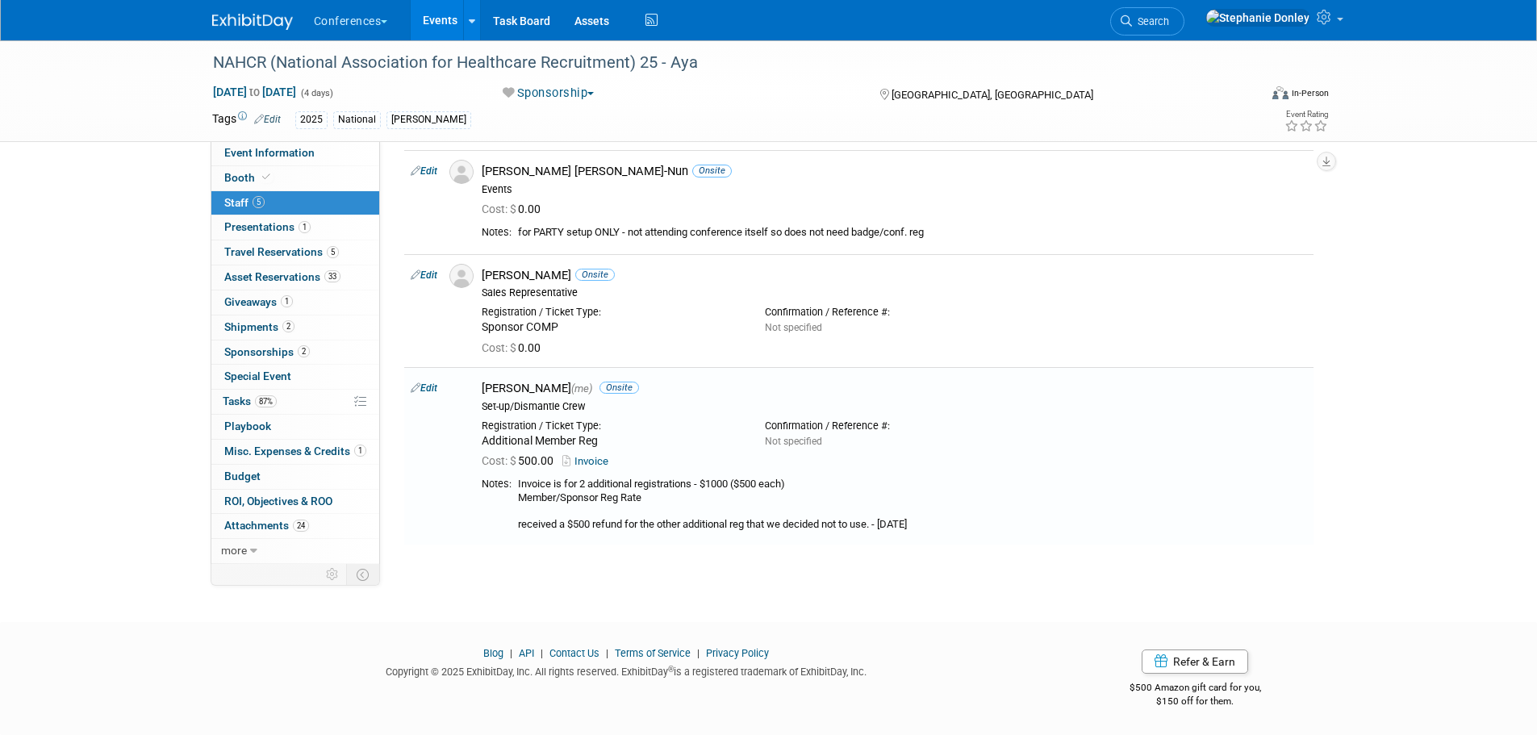
scroll to position [307, 0]
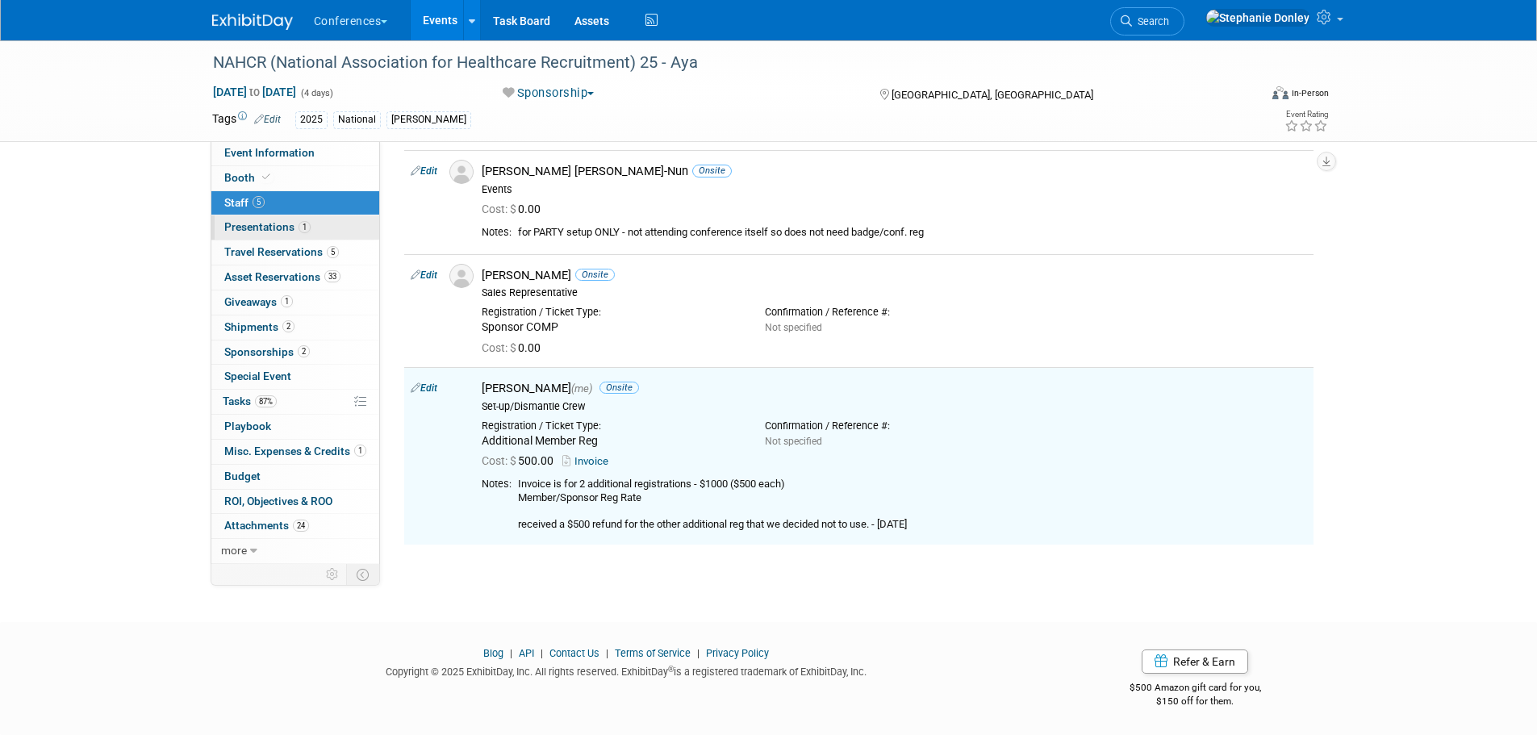
click at [255, 231] on span "Presentations 1" at bounding box center [267, 226] width 86 height 13
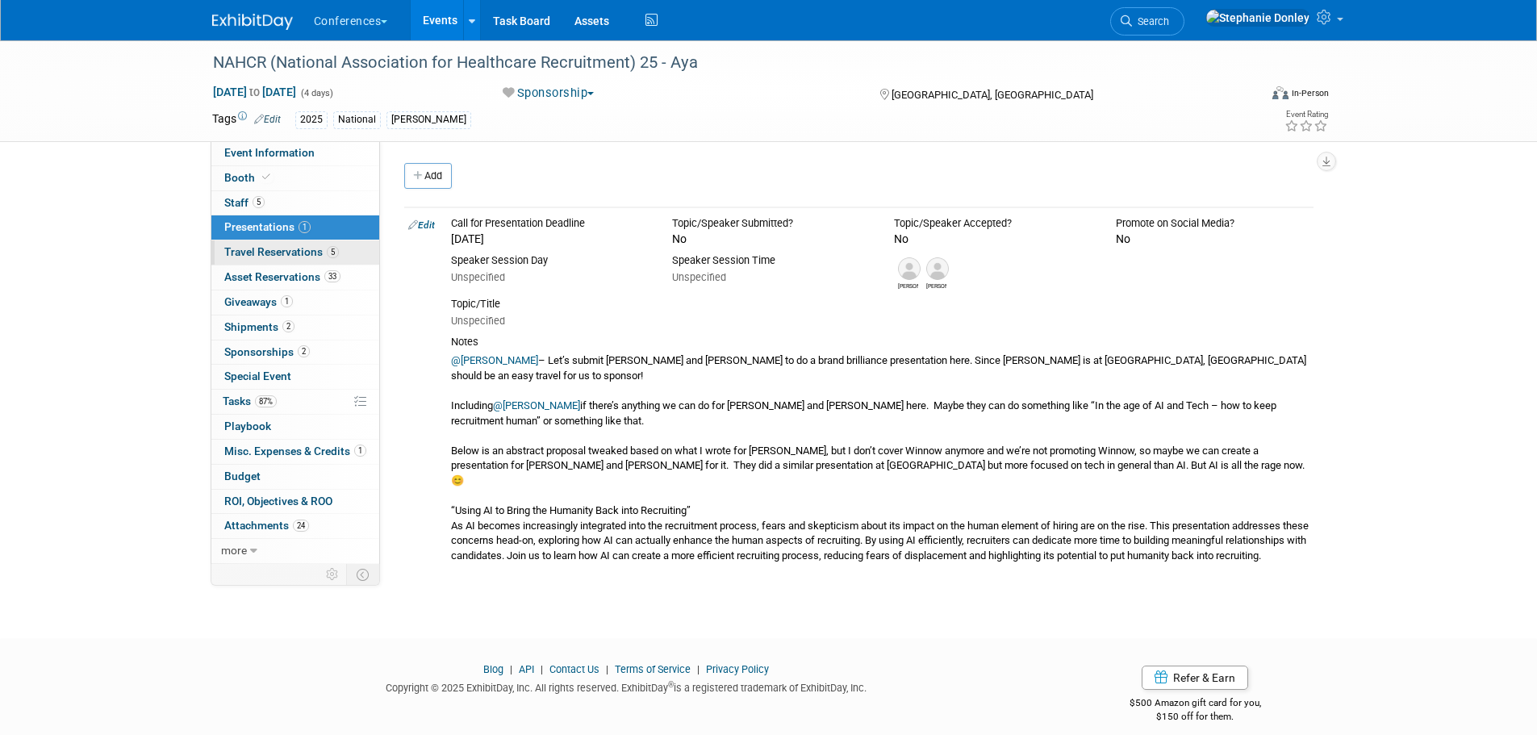
click at [251, 249] on span "Travel Reservations 5" at bounding box center [281, 251] width 115 height 13
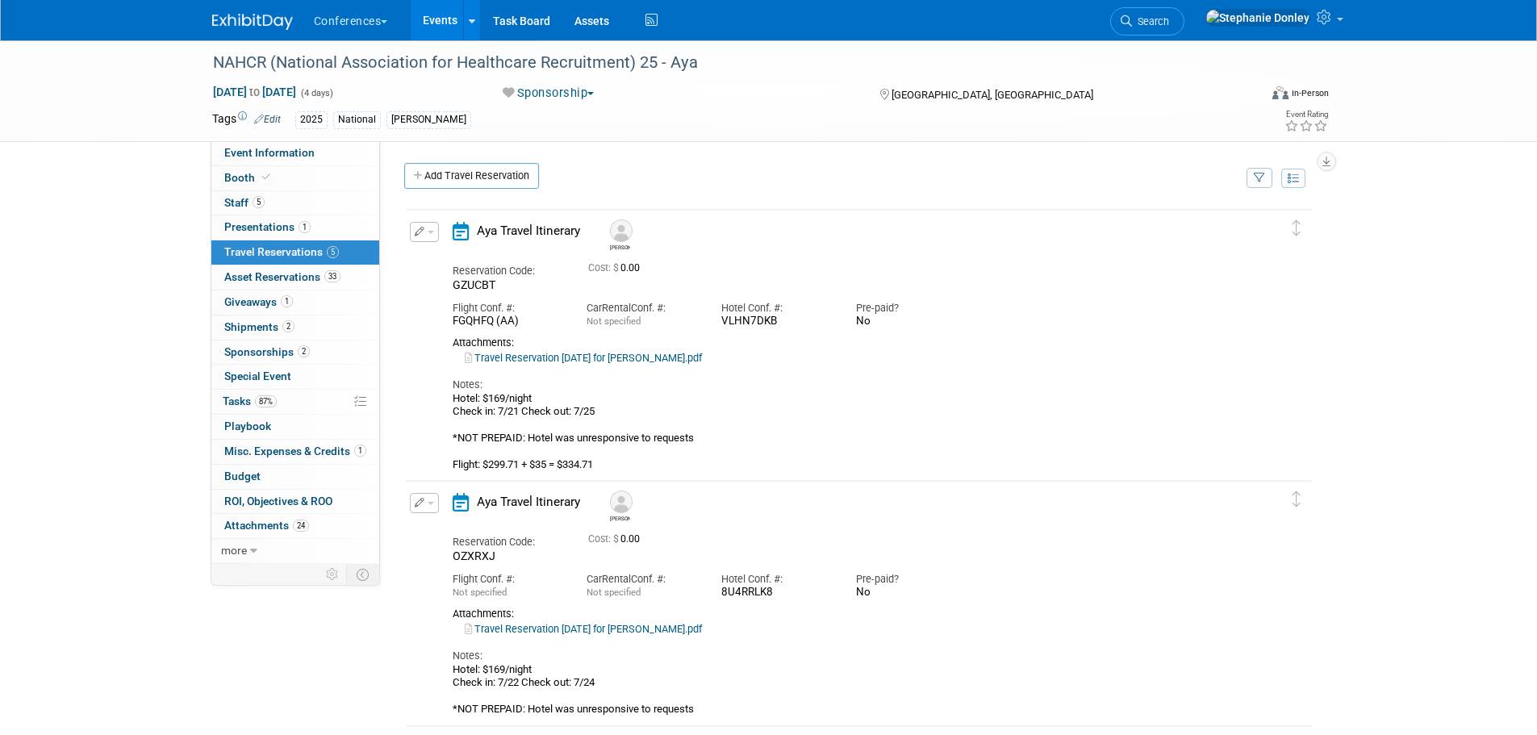
click at [432, 234] on span "button" at bounding box center [431, 232] width 6 height 3
click at [473, 265] on button "Edit Reservation" at bounding box center [479, 260] width 136 height 23
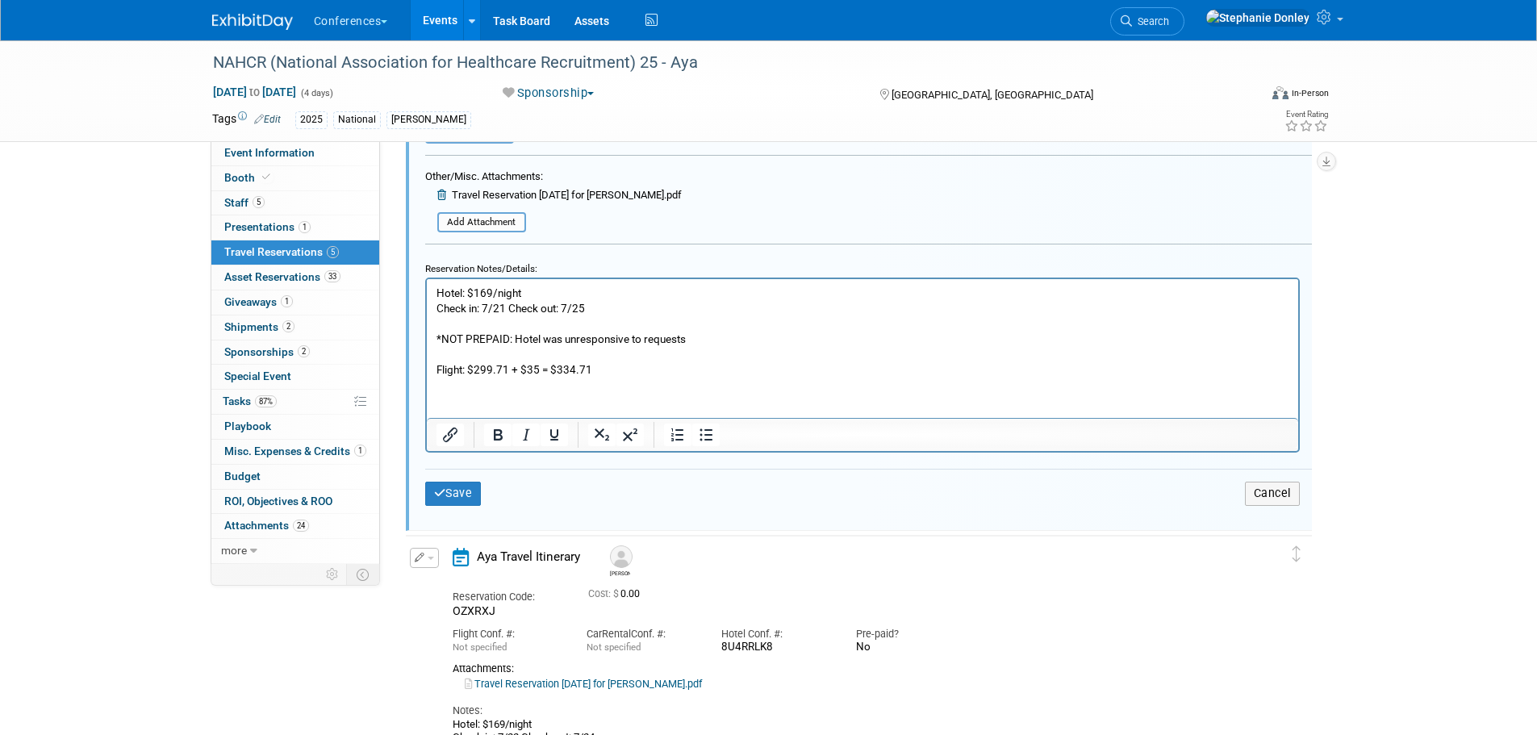
scroll to position [604, 0]
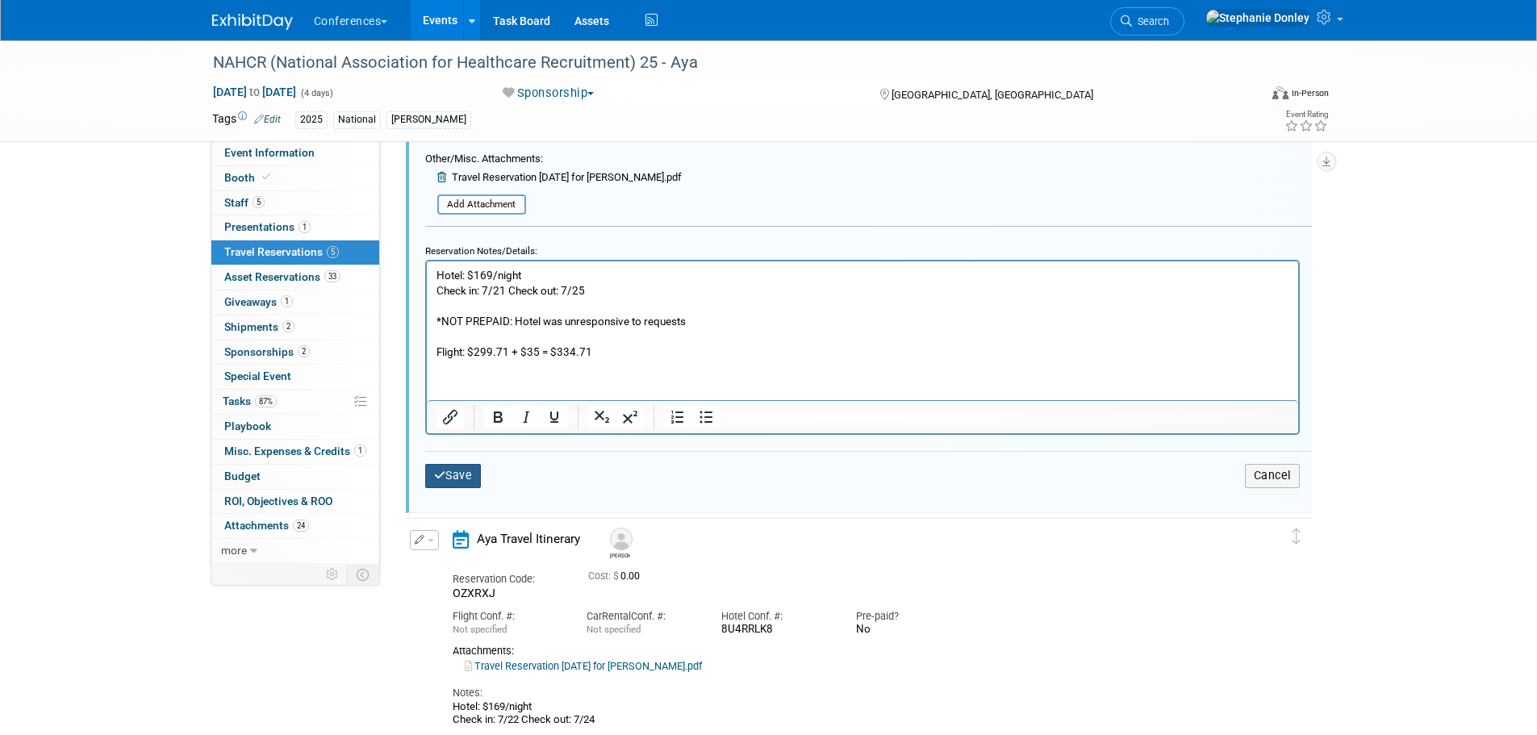
click at [457, 473] on button "Save" at bounding box center [453, 475] width 56 height 23
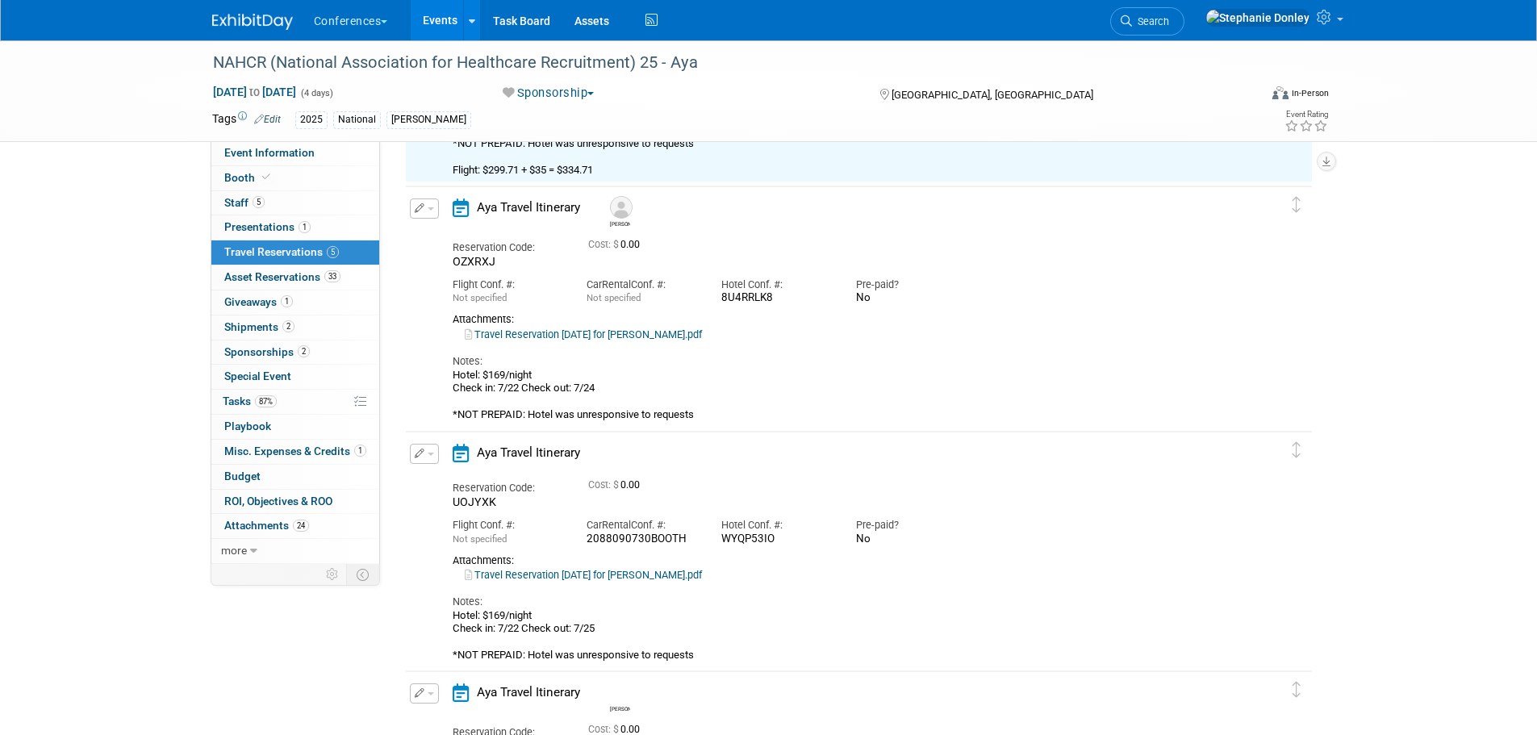
scroll to position [28, 0]
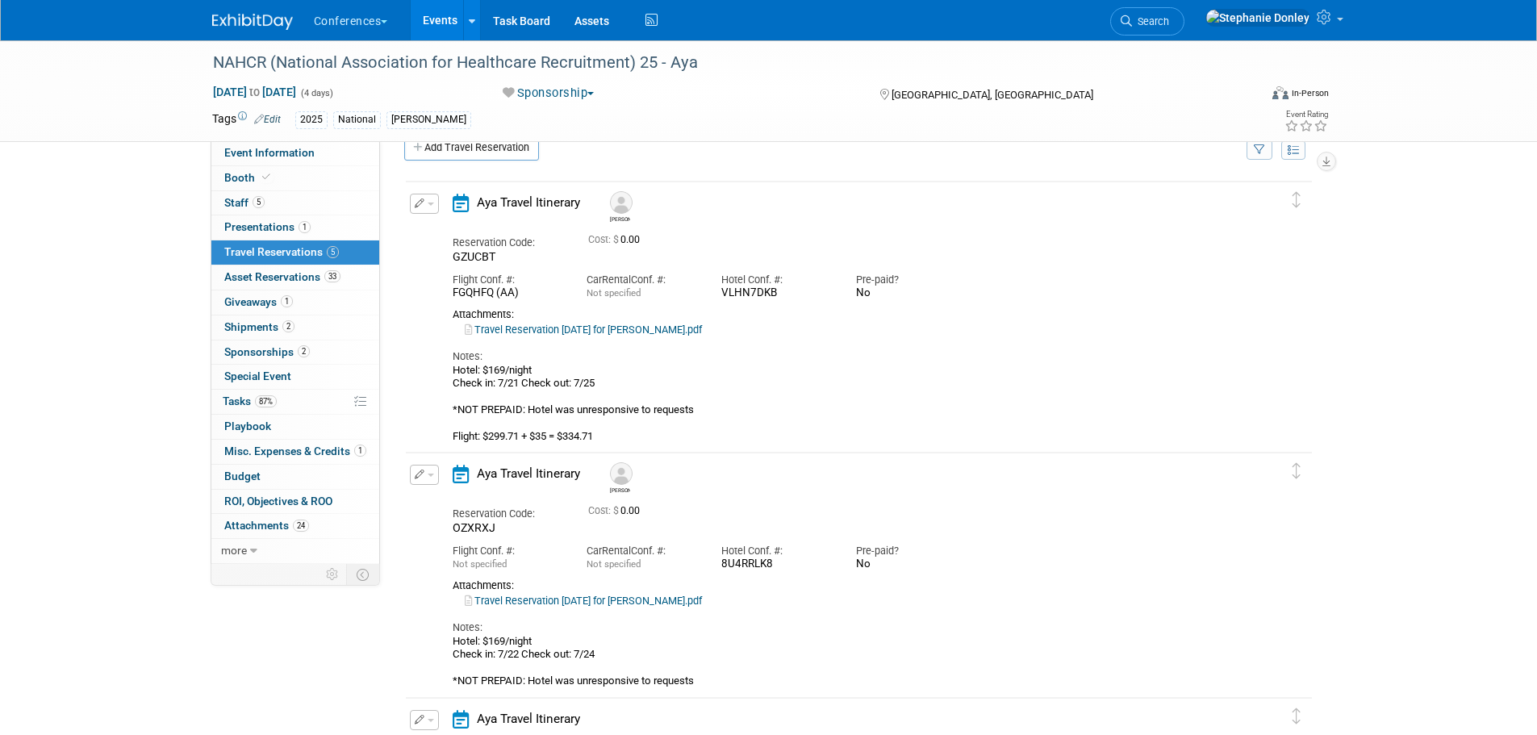
click at [98, 265] on div "NAHCR (National Association for Healthcare Recruitment) 25 - Aya Jul 22, 2025 t…" at bounding box center [768, 736] width 1537 height 1448
click at [240, 299] on span "Giveaways 1" at bounding box center [258, 301] width 69 height 13
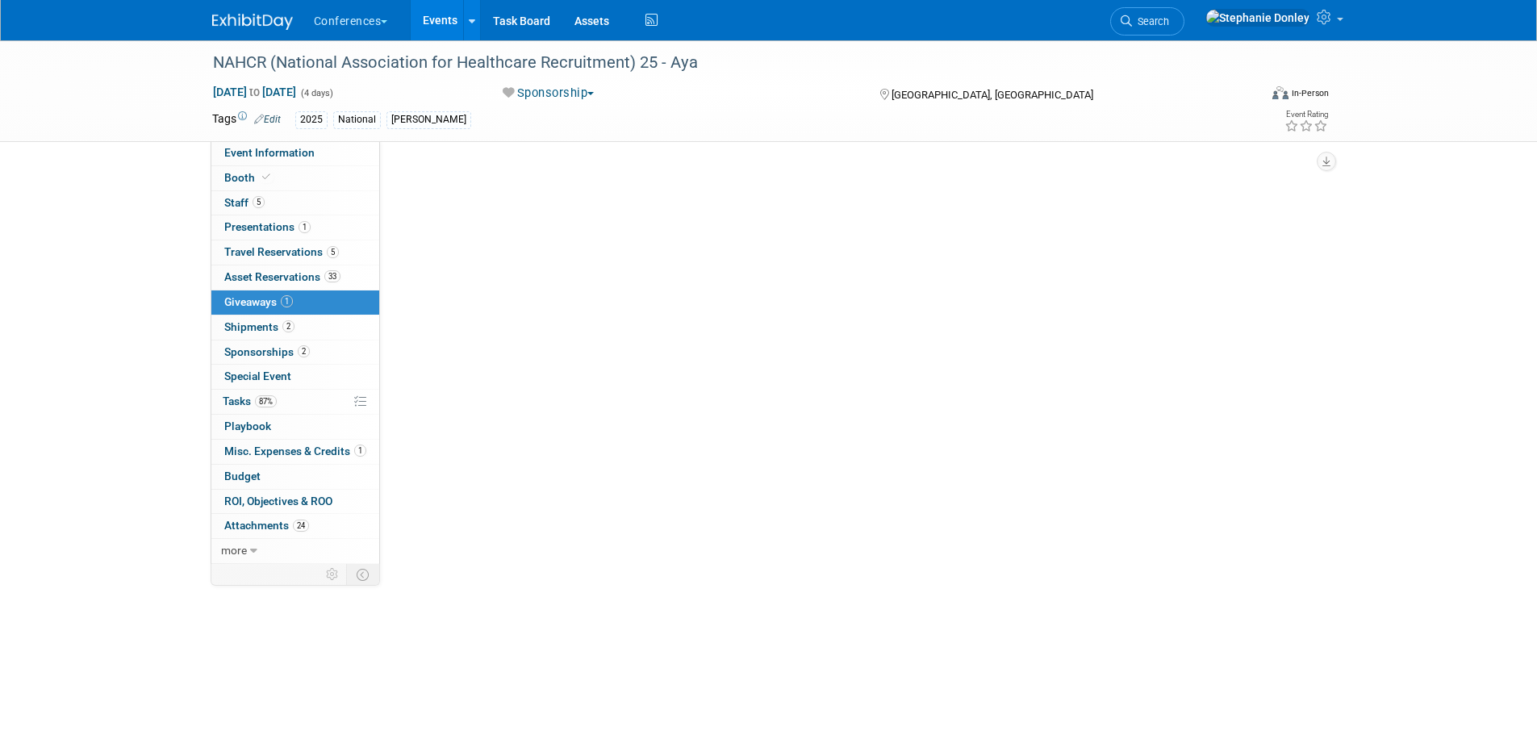
scroll to position [0, 0]
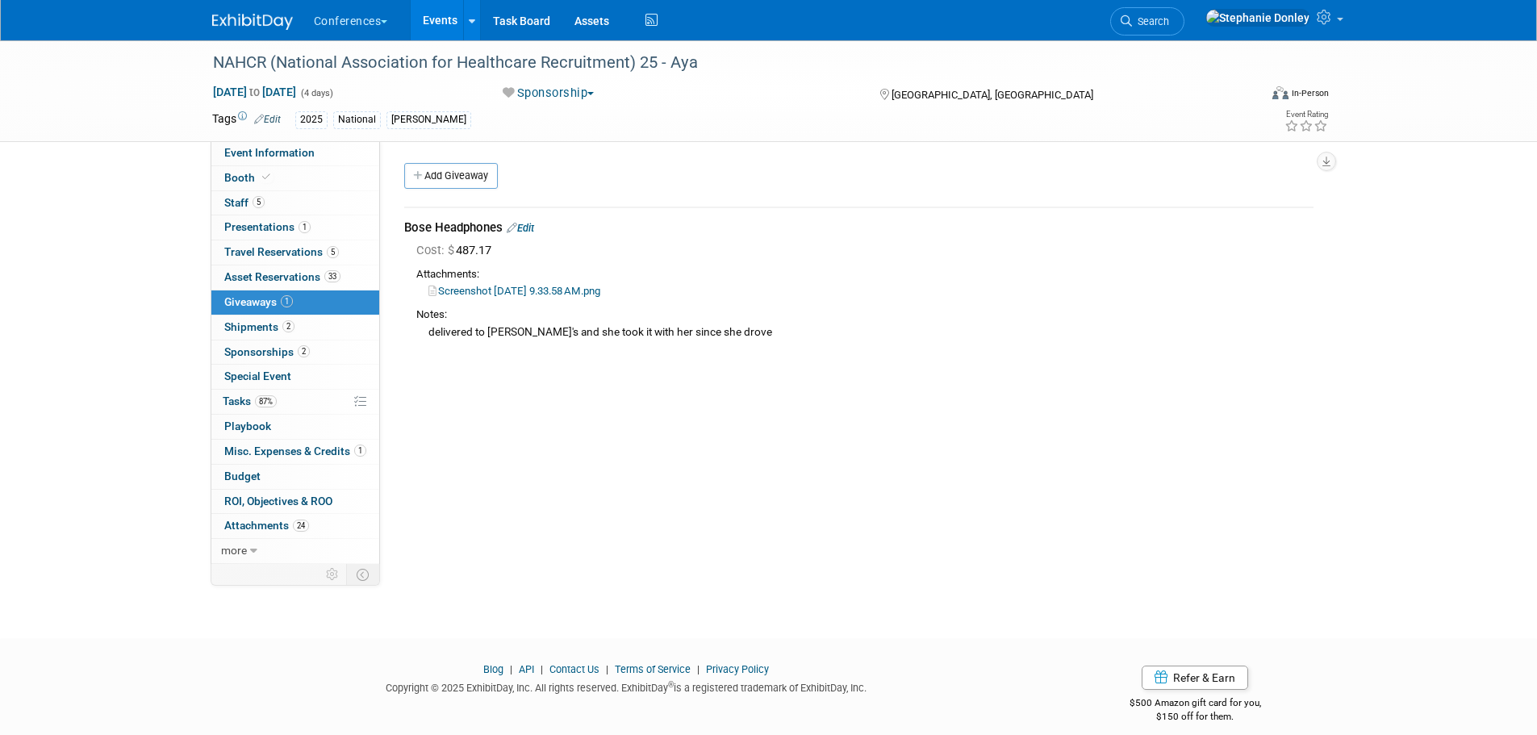
click at [534, 228] on link "Edit" at bounding box center [520, 228] width 27 height 12
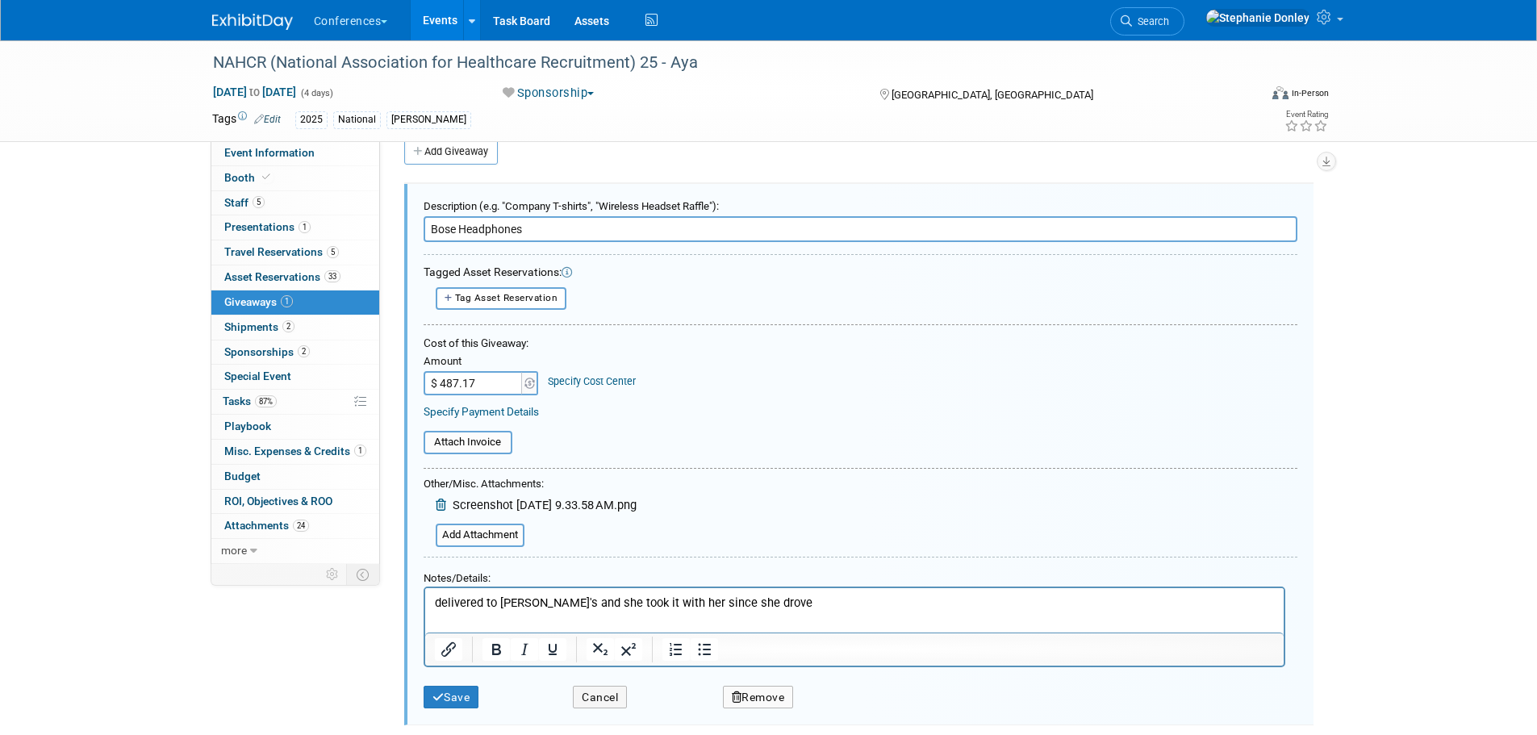
click at [577, 381] on link "Specify Cost Center" at bounding box center [592, 381] width 88 height 12
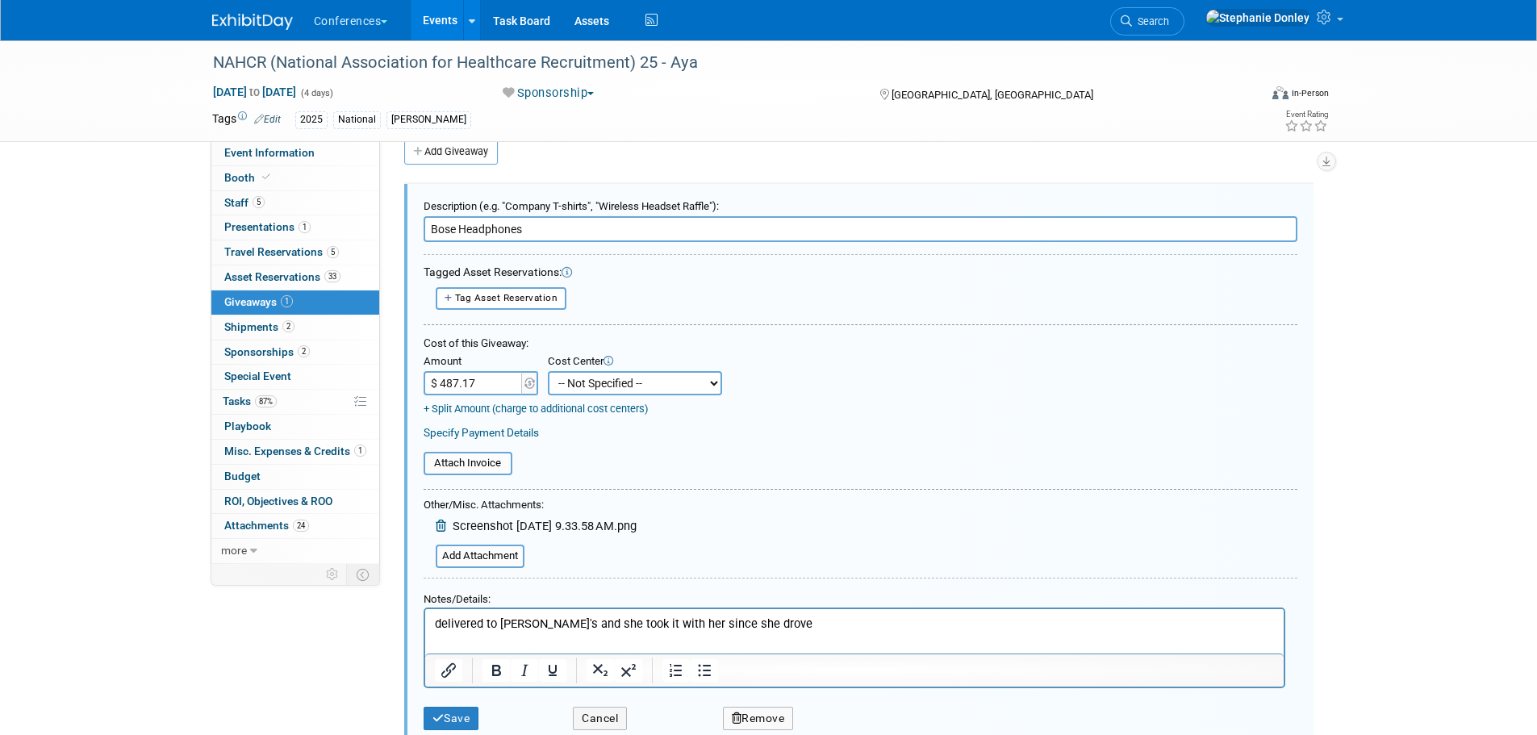
click at [583, 386] on select "-- Not Specified -- Aya Education Aya Healthcare Aya Locums Bespoke Corporate […" at bounding box center [635, 383] width 174 height 24
select select "18965872"
click at [548, 371] on select "-- Not Specified -- Aya Education Aya Healthcare Aya Locums Bespoke Corporate […" at bounding box center [635, 383] width 174 height 24
click at [451, 722] on button "Save" at bounding box center [452, 718] width 56 height 23
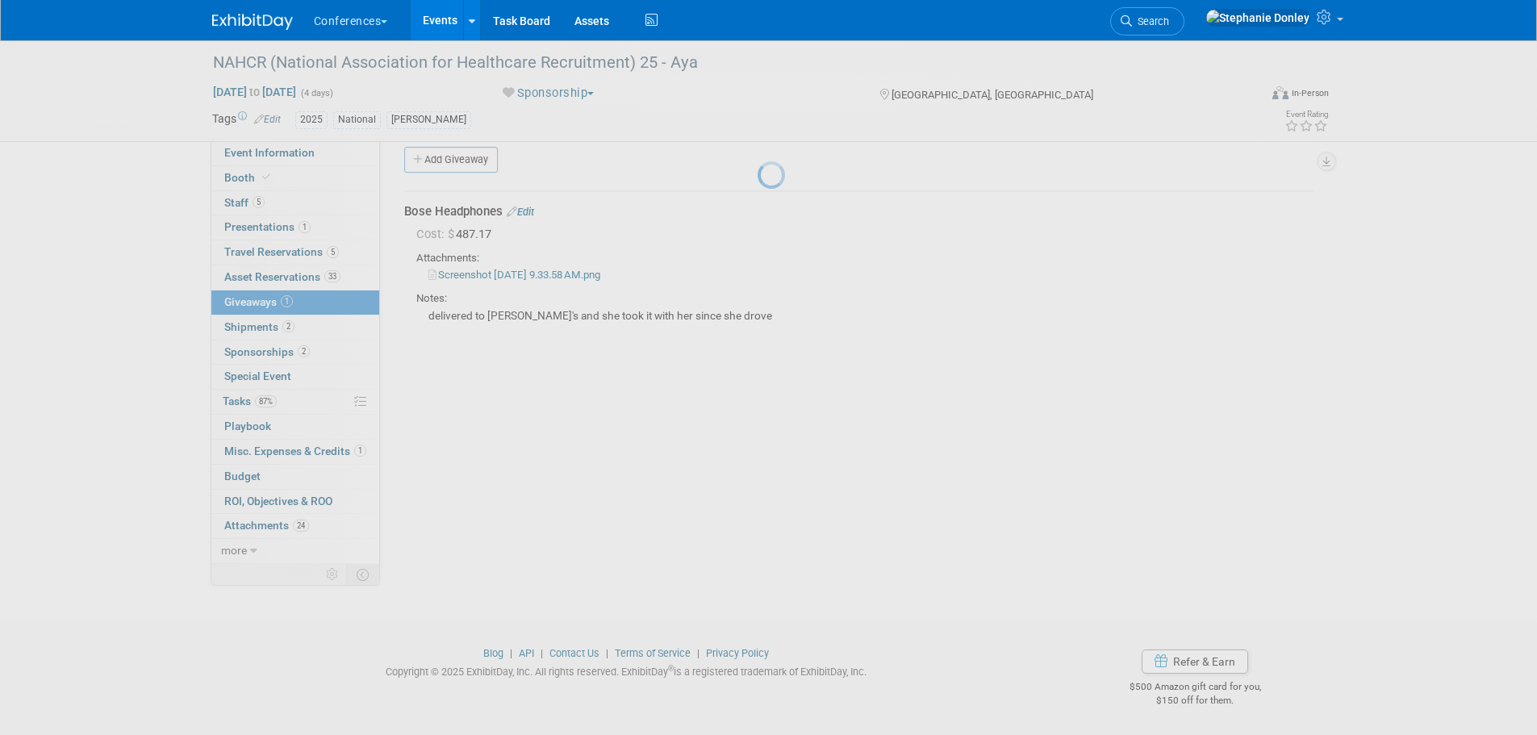
scroll to position [16, 0]
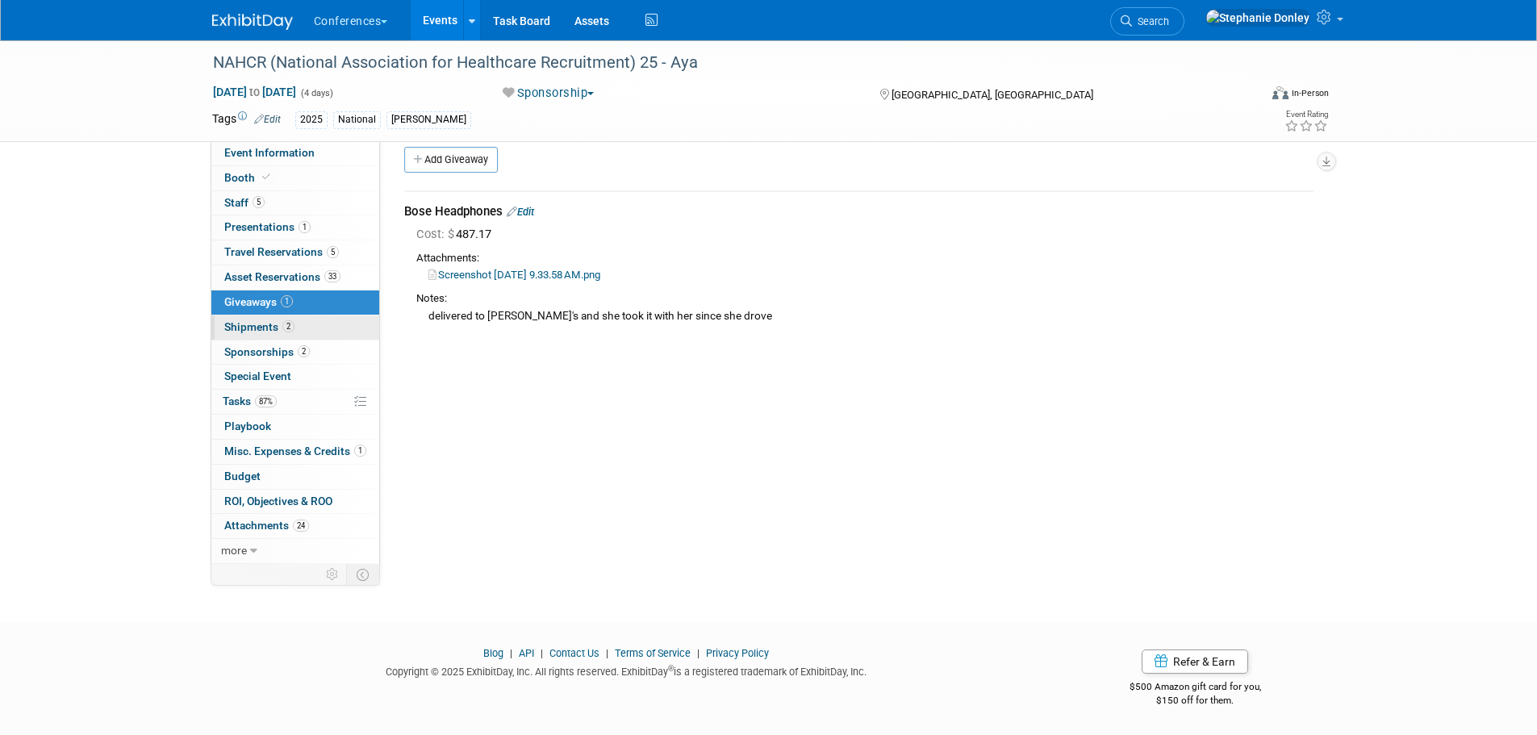
click at [247, 326] on span "Shipments 2" at bounding box center [259, 326] width 70 height 13
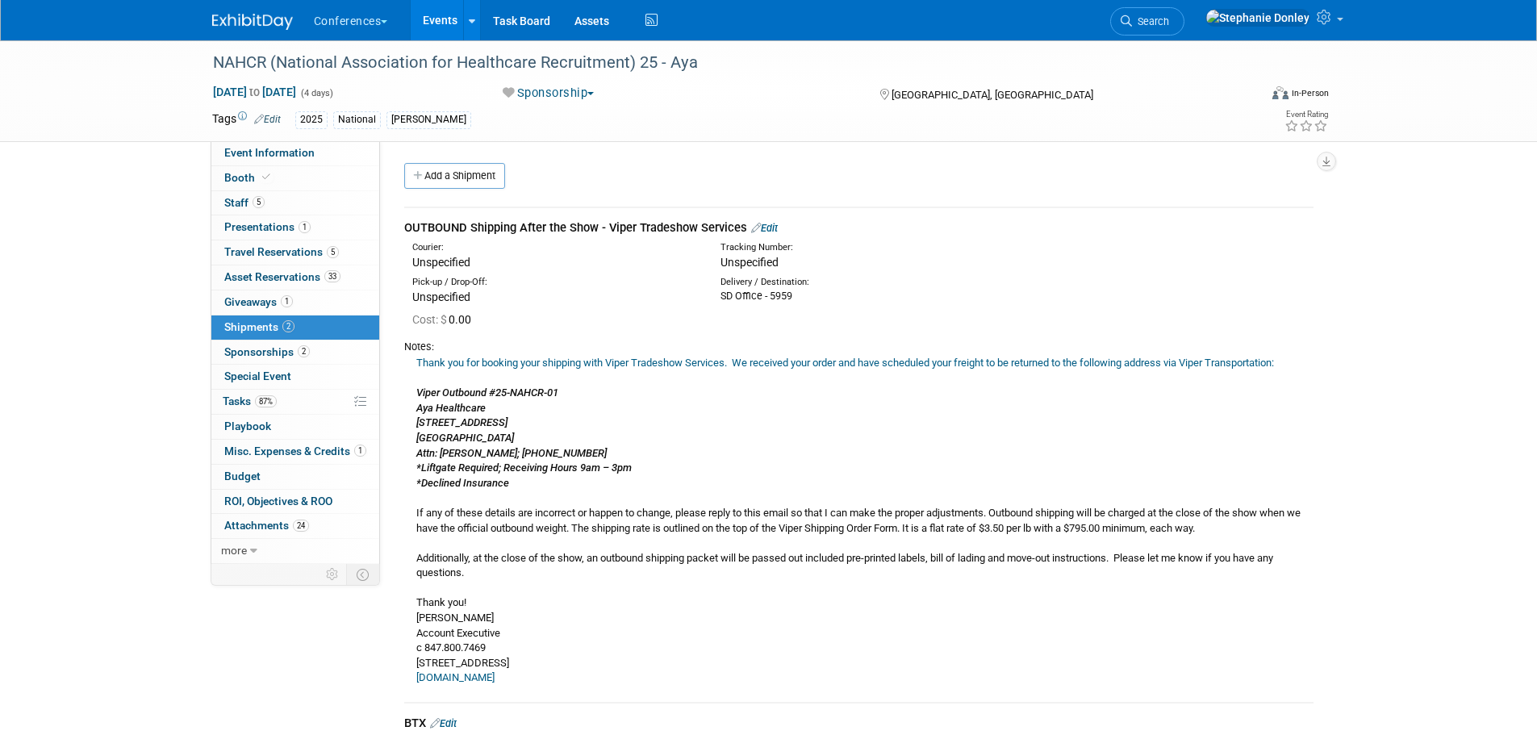
click at [775, 224] on link "Edit" at bounding box center [764, 228] width 27 height 12
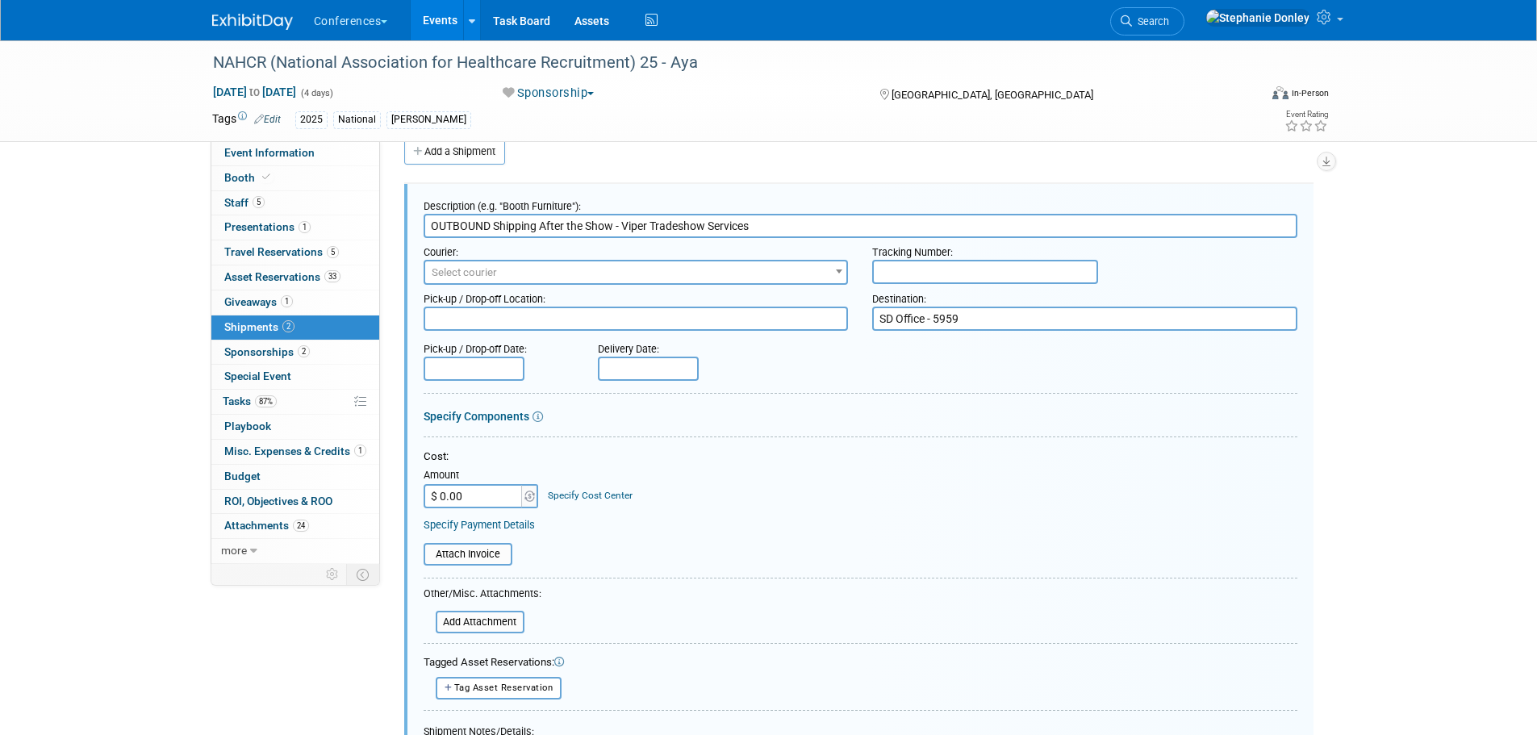
click at [591, 497] on link "Specify Cost Center" at bounding box center [590, 495] width 85 height 11
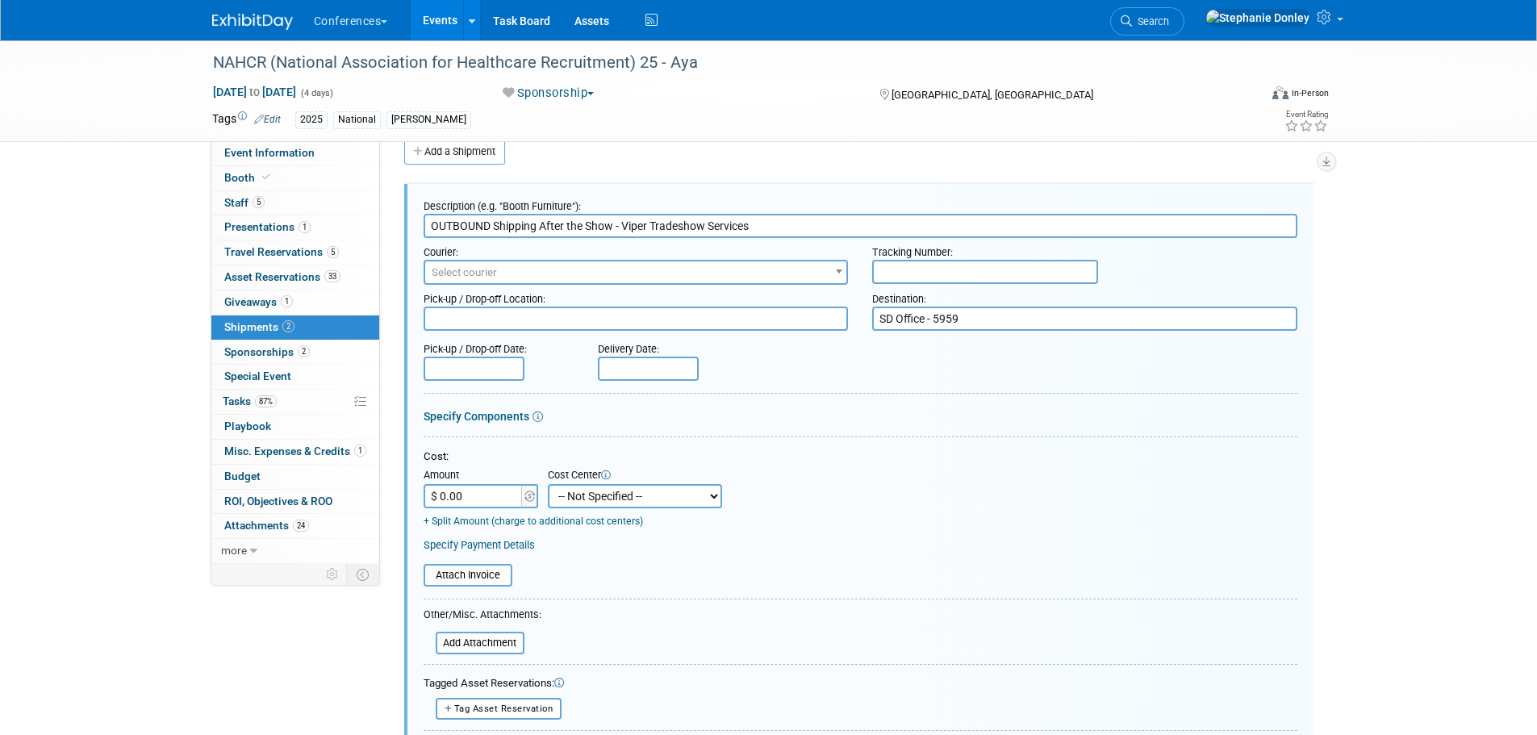
click at [601, 499] on select "-- Not Specified -- Aya Education Aya Healthcare Aya Locums Bespoke Corporate D…" at bounding box center [635, 496] width 174 height 24
select select "18965872"
click at [548, 484] on select "-- Not Specified -- Aya Education Aya Healthcare Aya Locums Bespoke Corporate D…" at bounding box center [635, 496] width 174 height 24
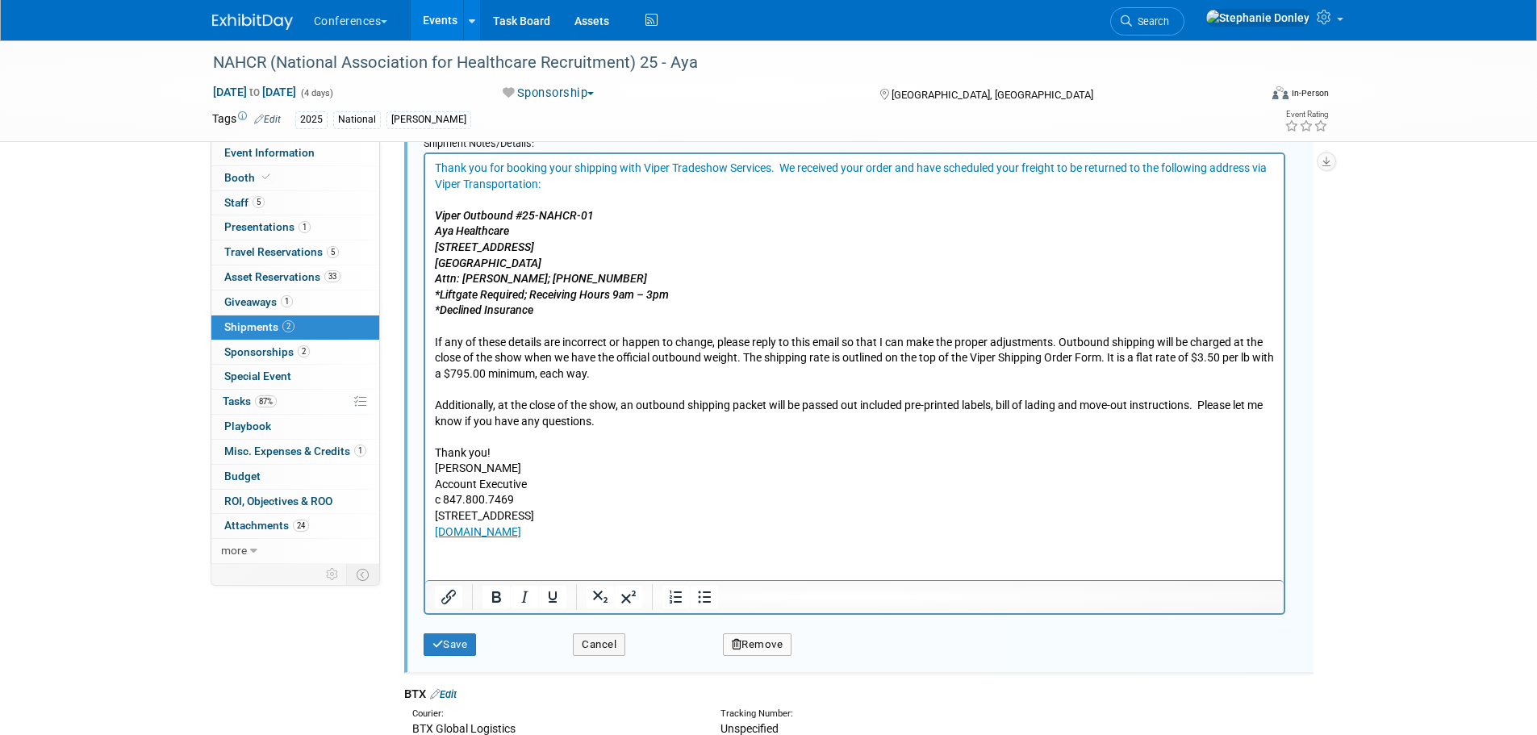
scroll to position [638, 0]
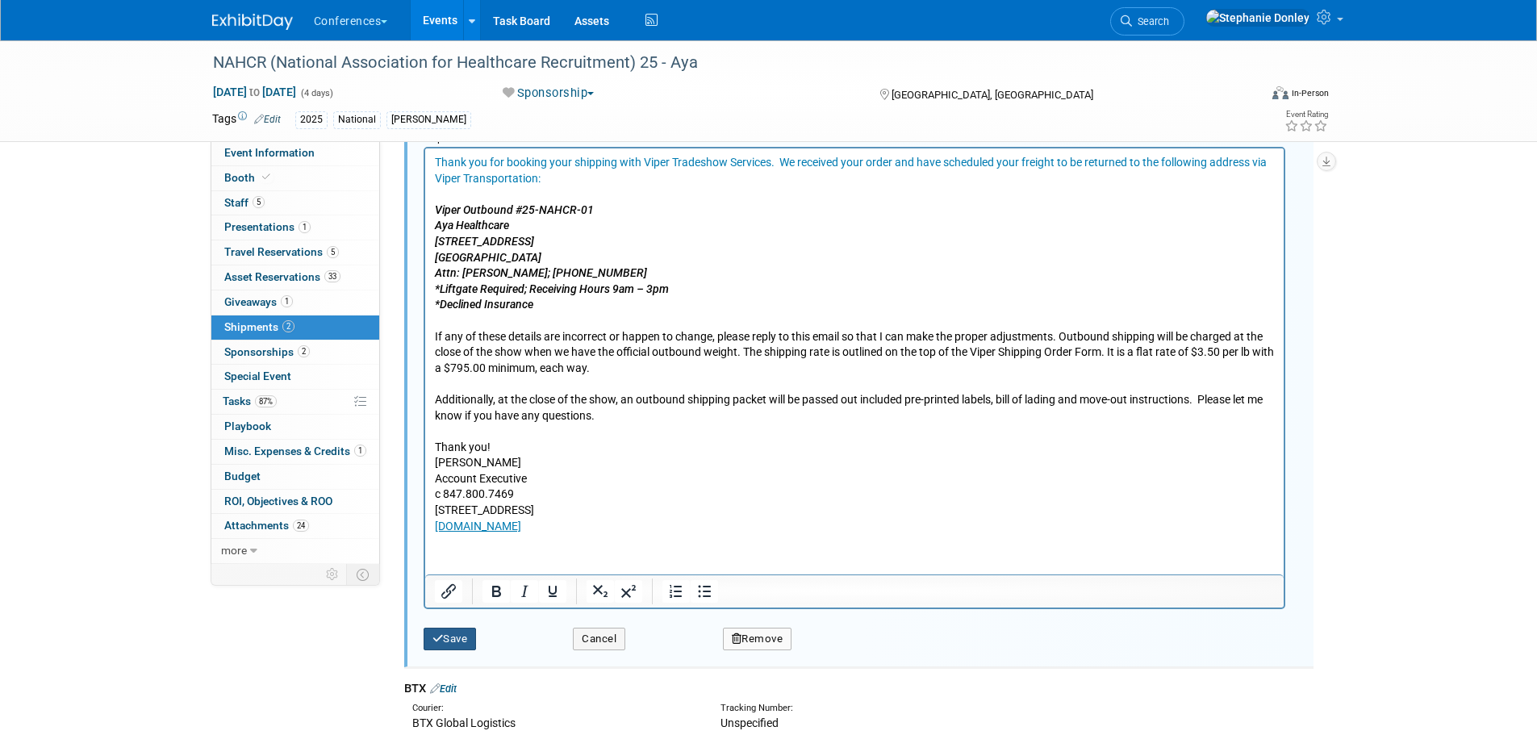
click at [450, 642] on button "Save" at bounding box center [450, 639] width 53 height 23
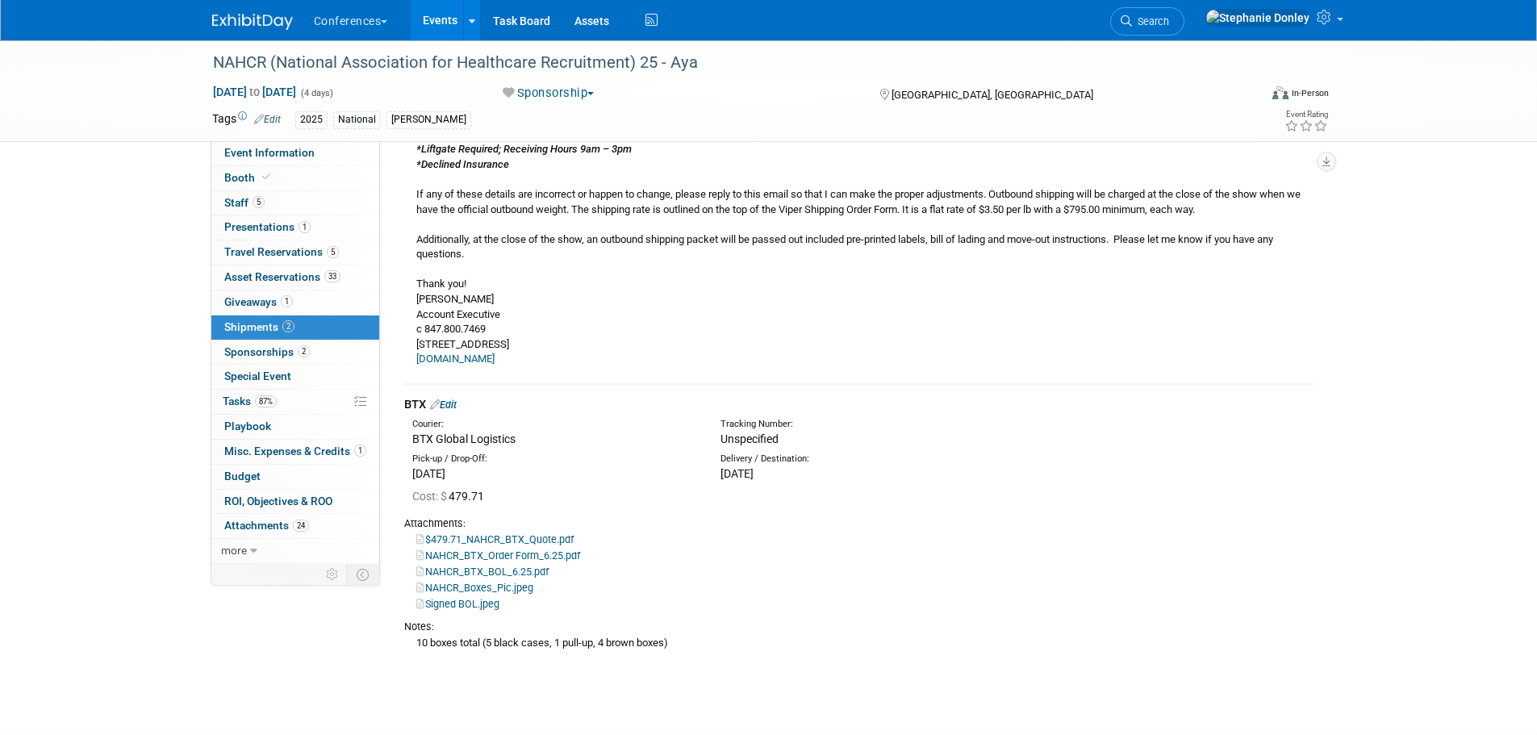
scroll to position [346, 0]
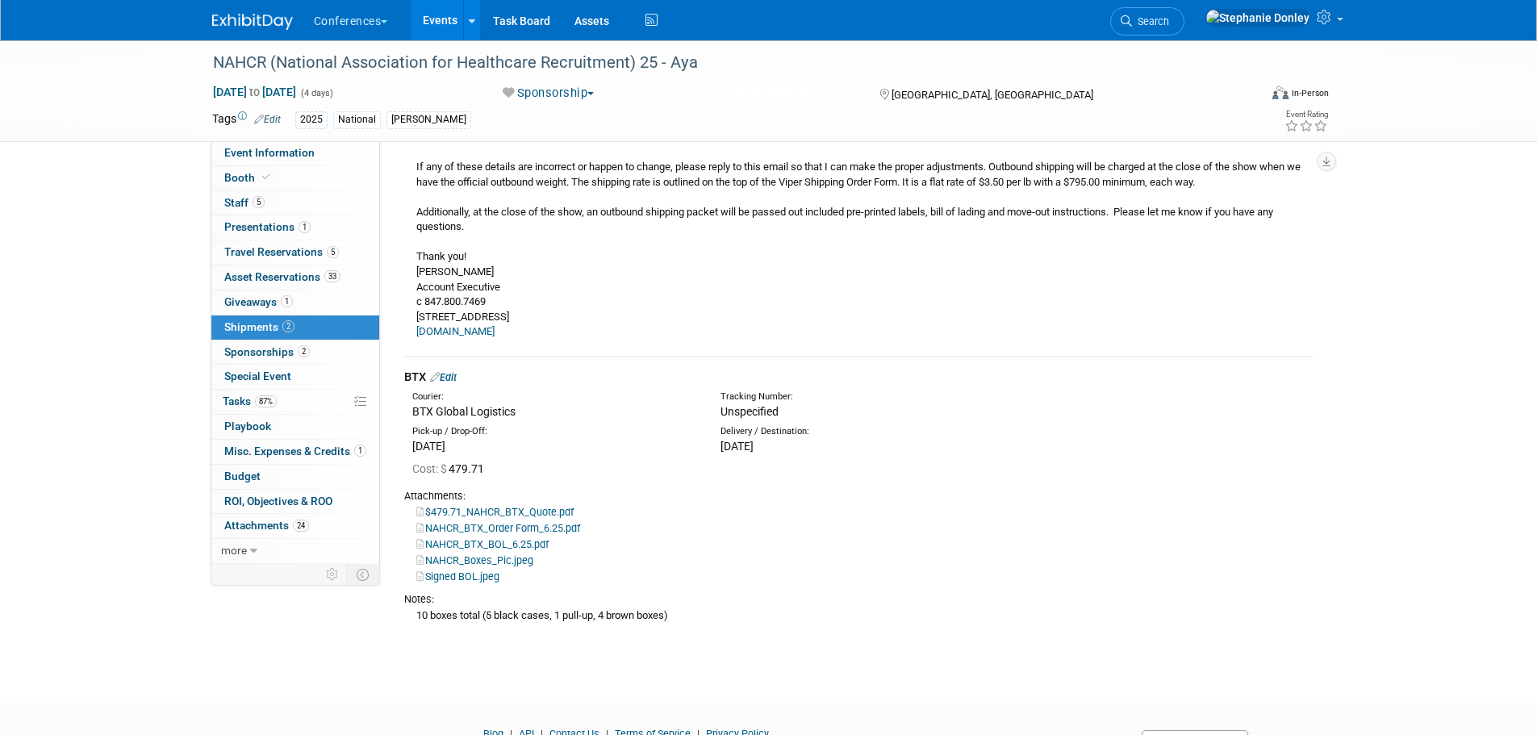
click at [457, 376] on link "Edit" at bounding box center [443, 377] width 27 height 12
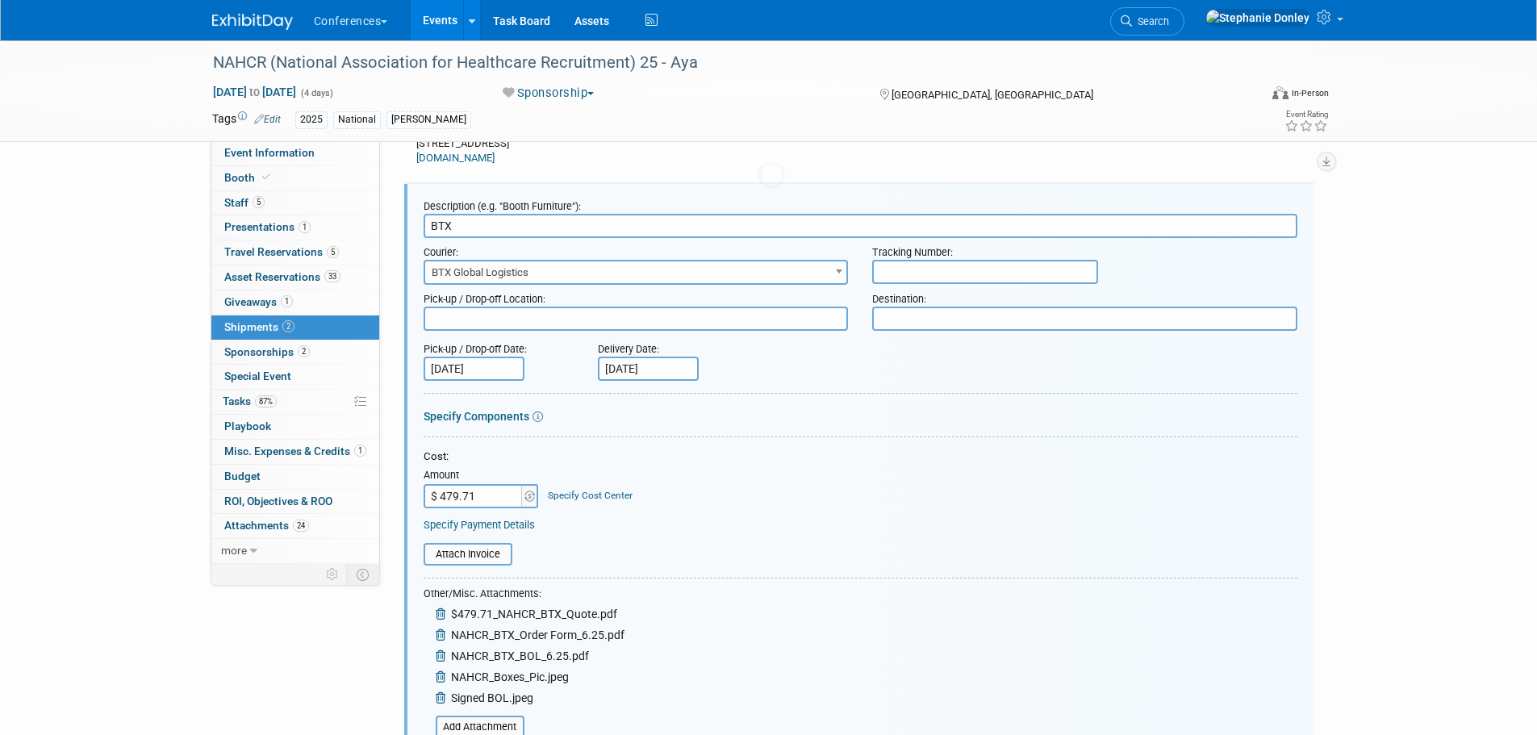
scroll to position [0, 0]
click at [596, 490] on link "Specify Cost Center" at bounding box center [590, 495] width 85 height 11
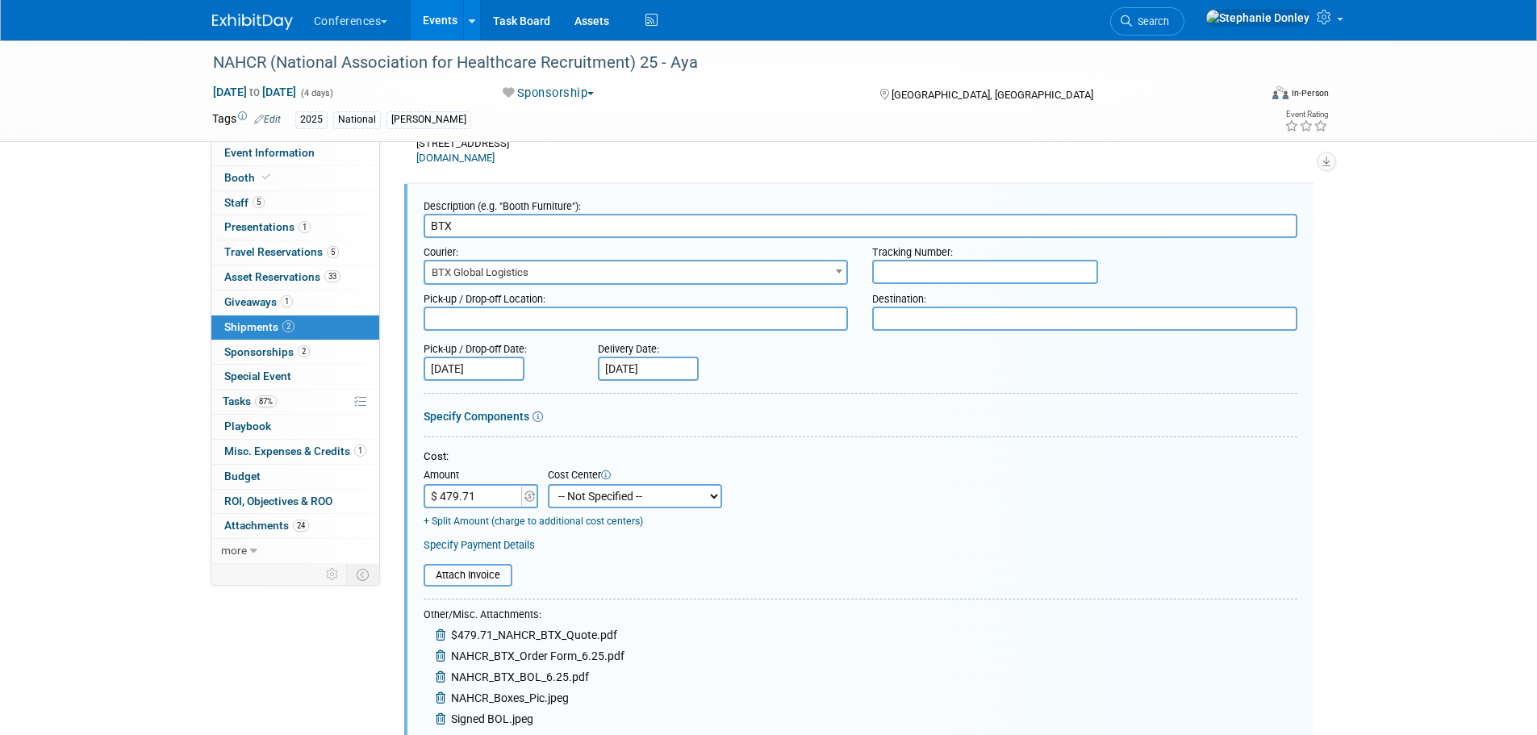
click at [603, 495] on select "-- Not Specified -- Aya Education Aya Healthcare Aya Locums Bespoke Corporate […" at bounding box center [635, 496] width 174 height 24
select select "18965872"
click at [548, 484] on select "-- Not Specified -- Aya Education Aya Healthcare Aya Locums Bespoke Corporate […" at bounding box center [635, 496] width 174 height 24
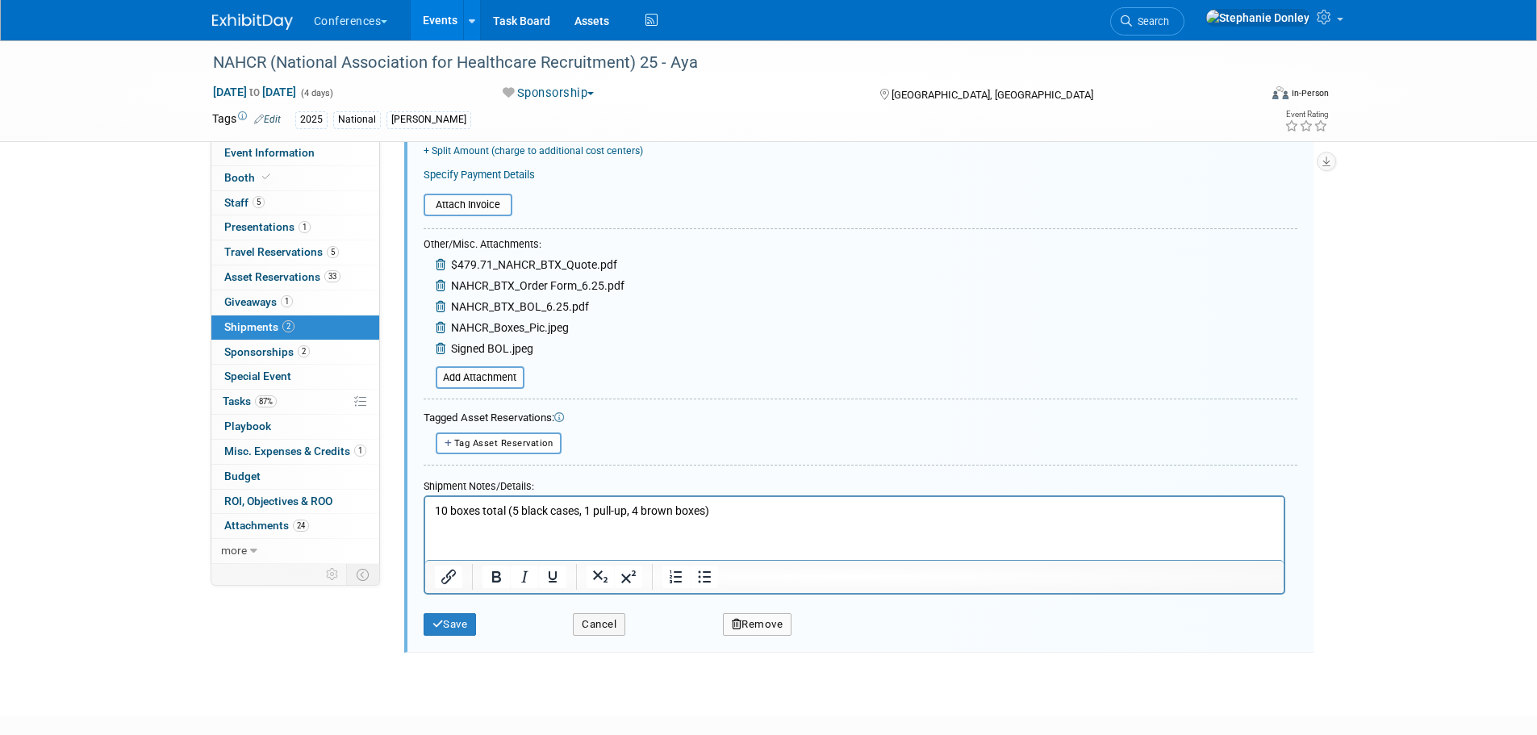
scroll to position [914, 0]
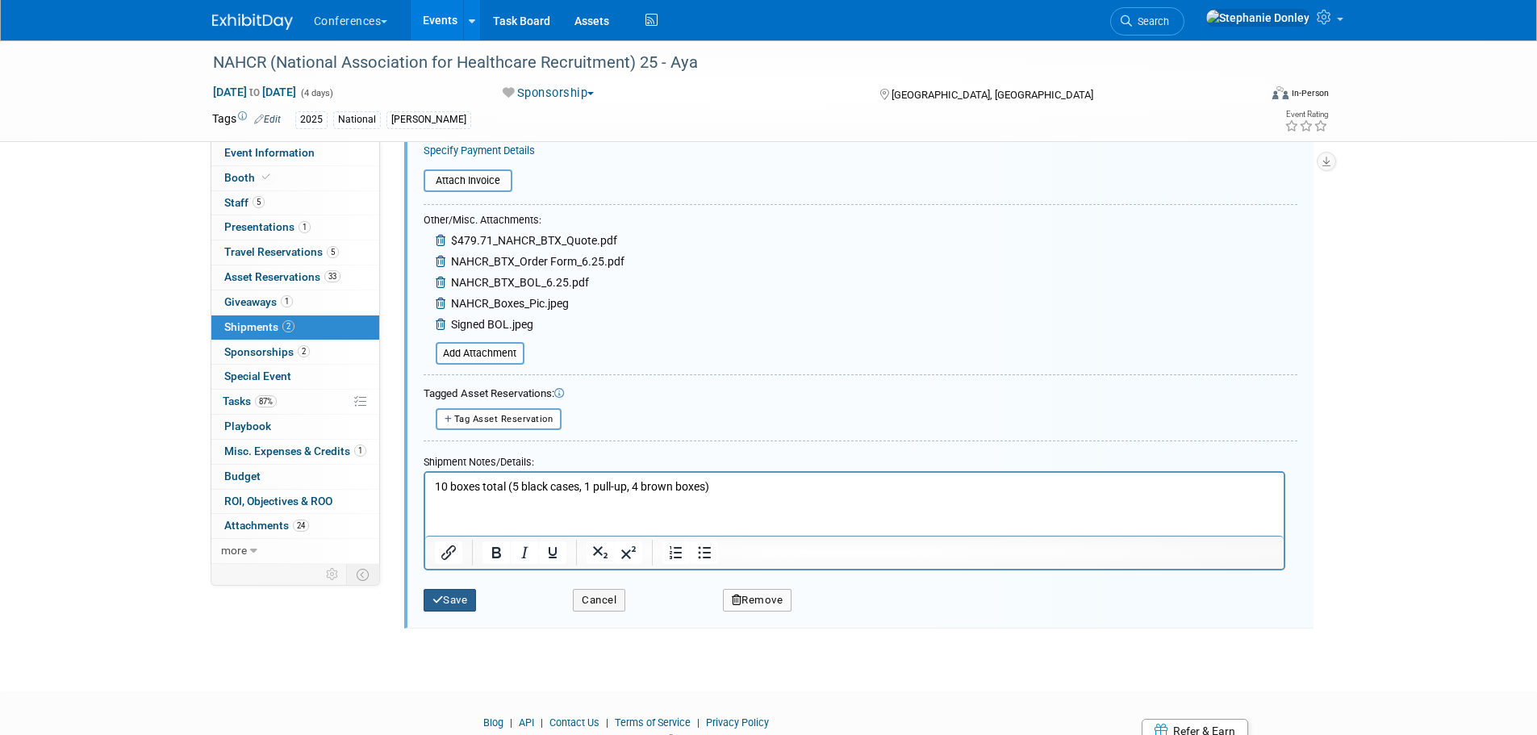
click at [449, 602] on button "Save" at bounding box center [450, 600] width 53 height 23
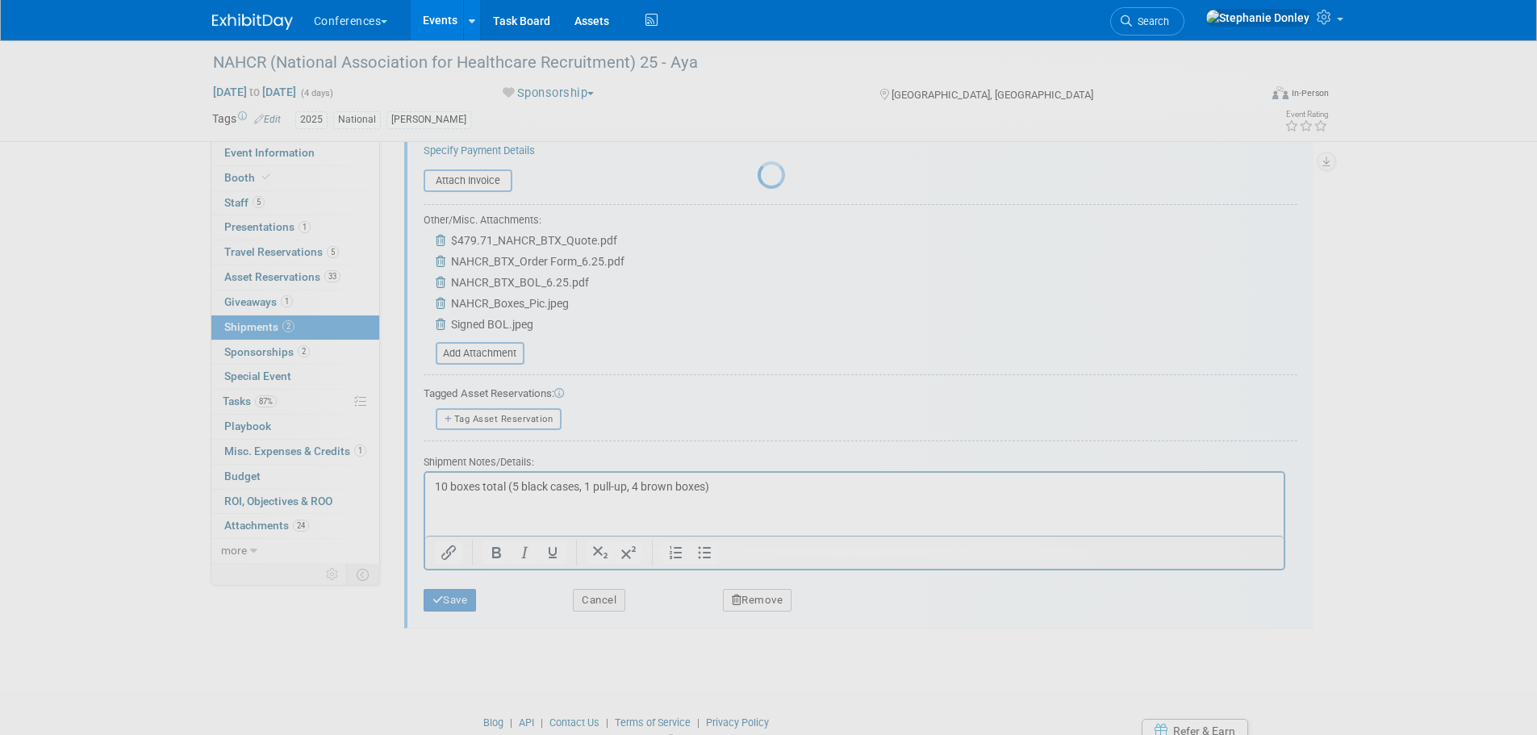
scroll to position [427, 0]
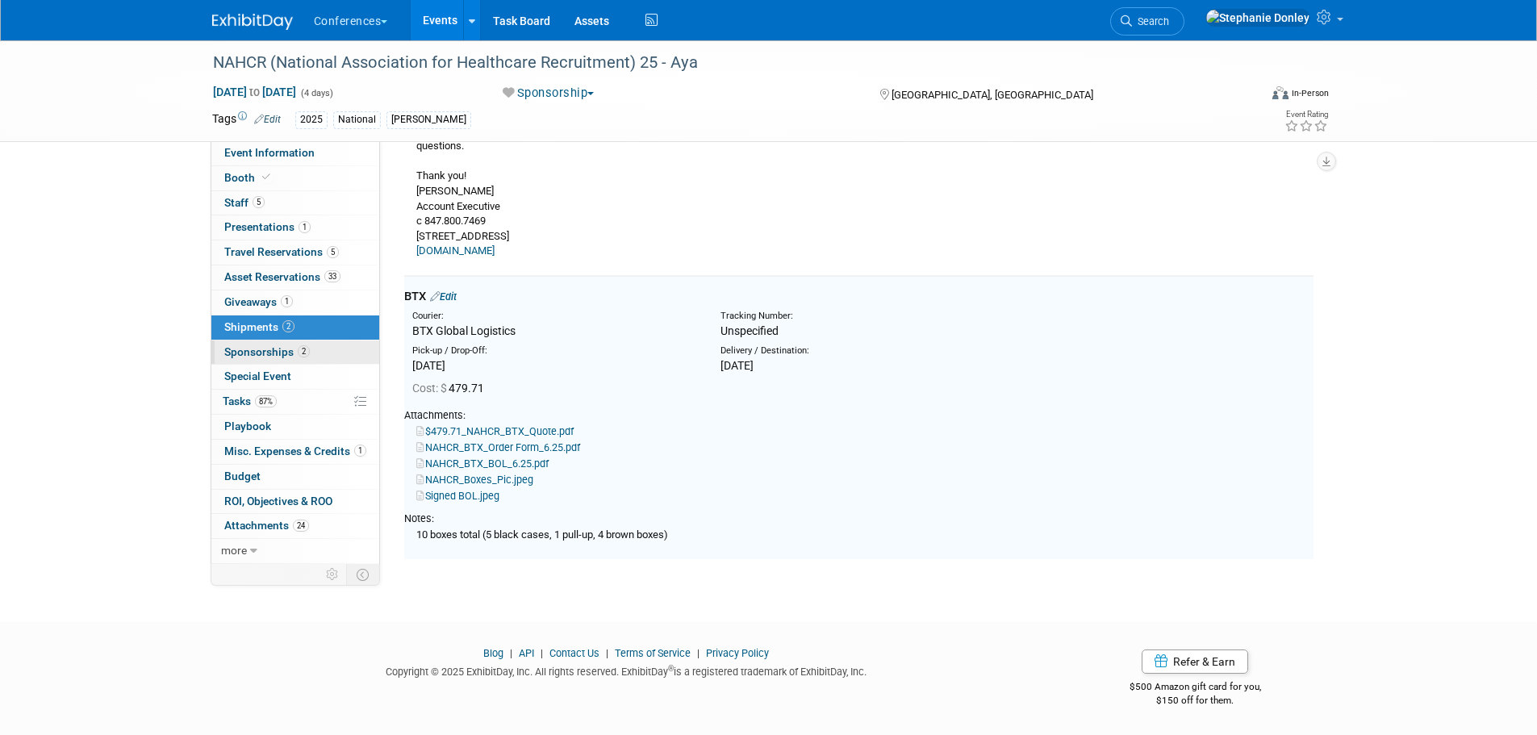
click at [249, 349] on span "Sponsorships 2" at bounding box center [267, 351] width 86 height 13
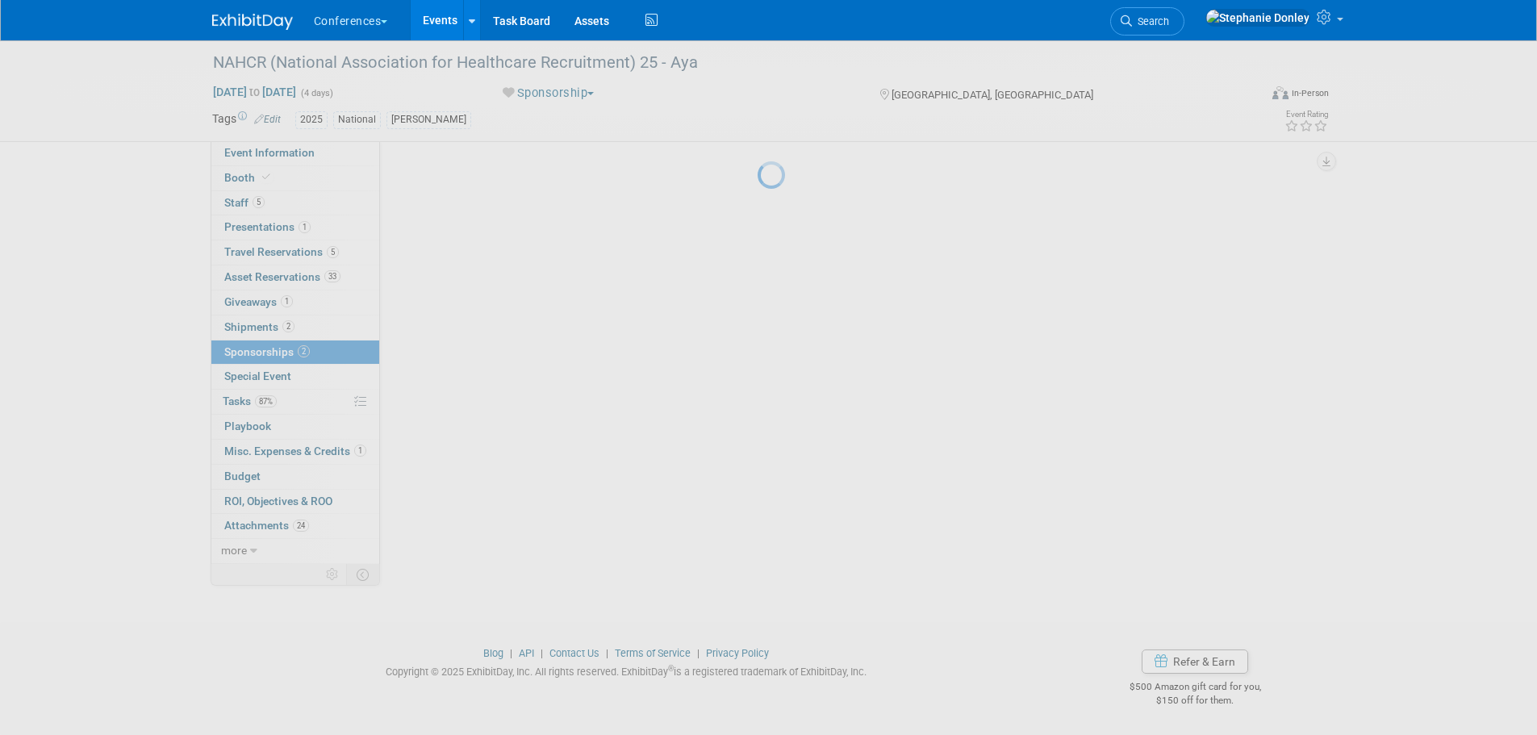
scroll to position [0, 0]
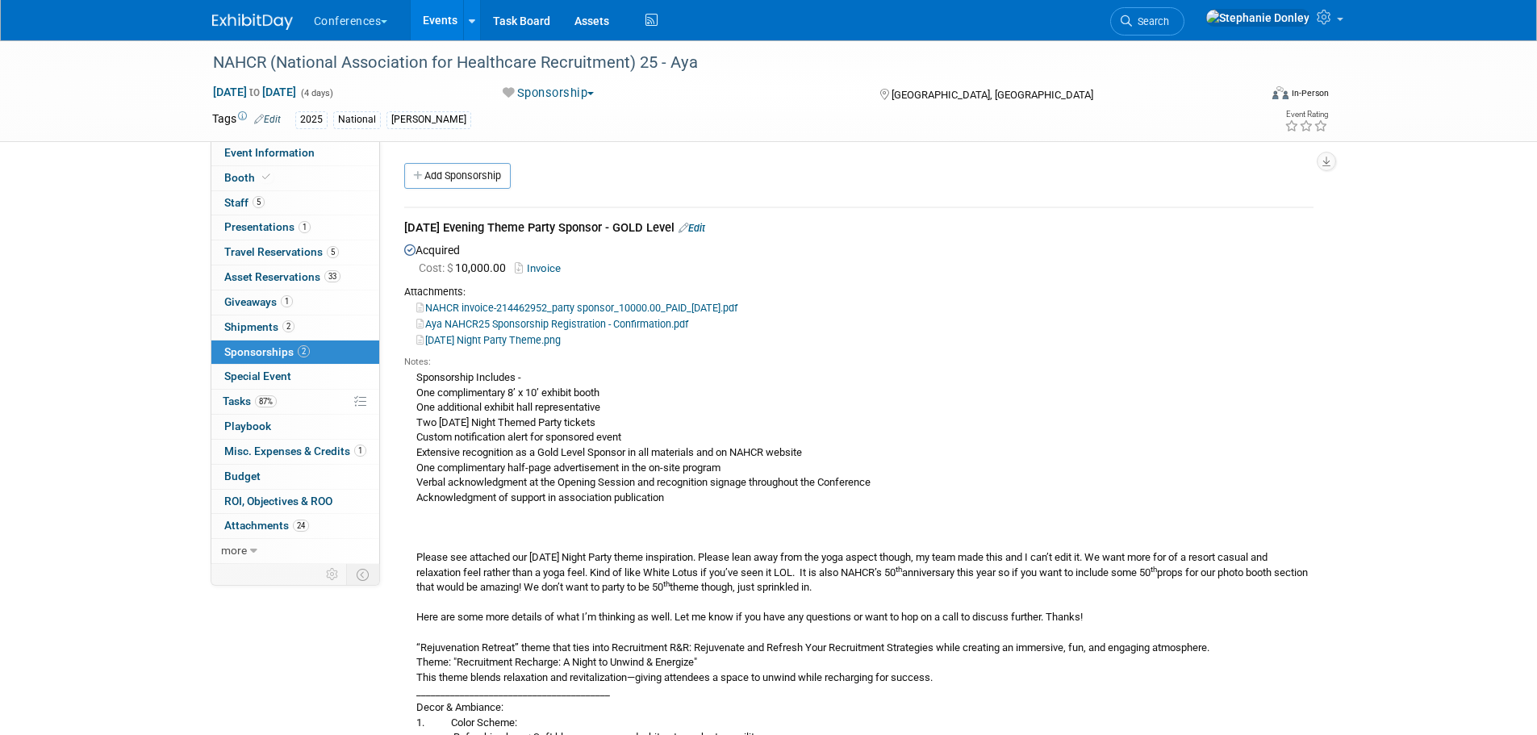
click at [705, 227] on link "Edit" at bounding box center [692, 228] width 27 height 12
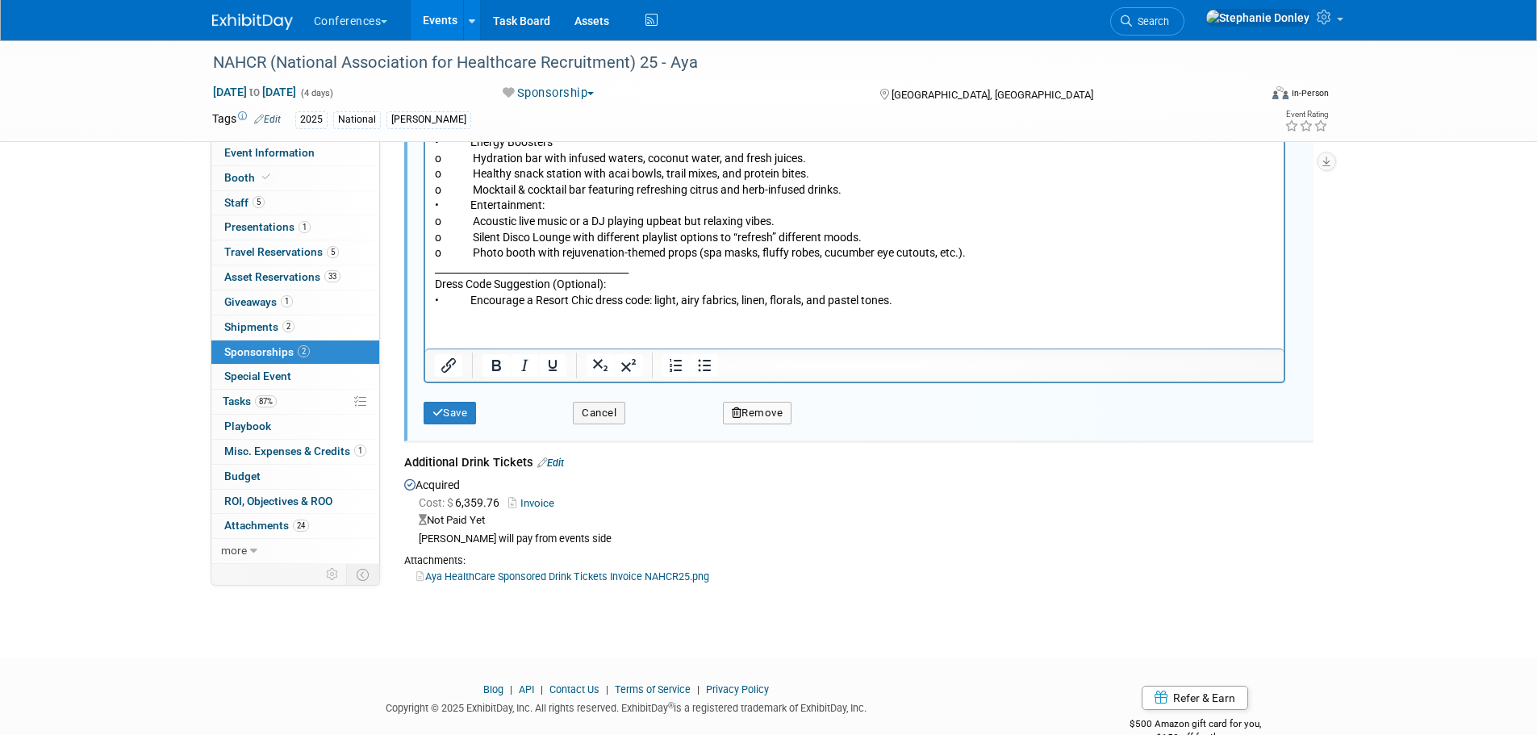
scroll to position [1300, 0]
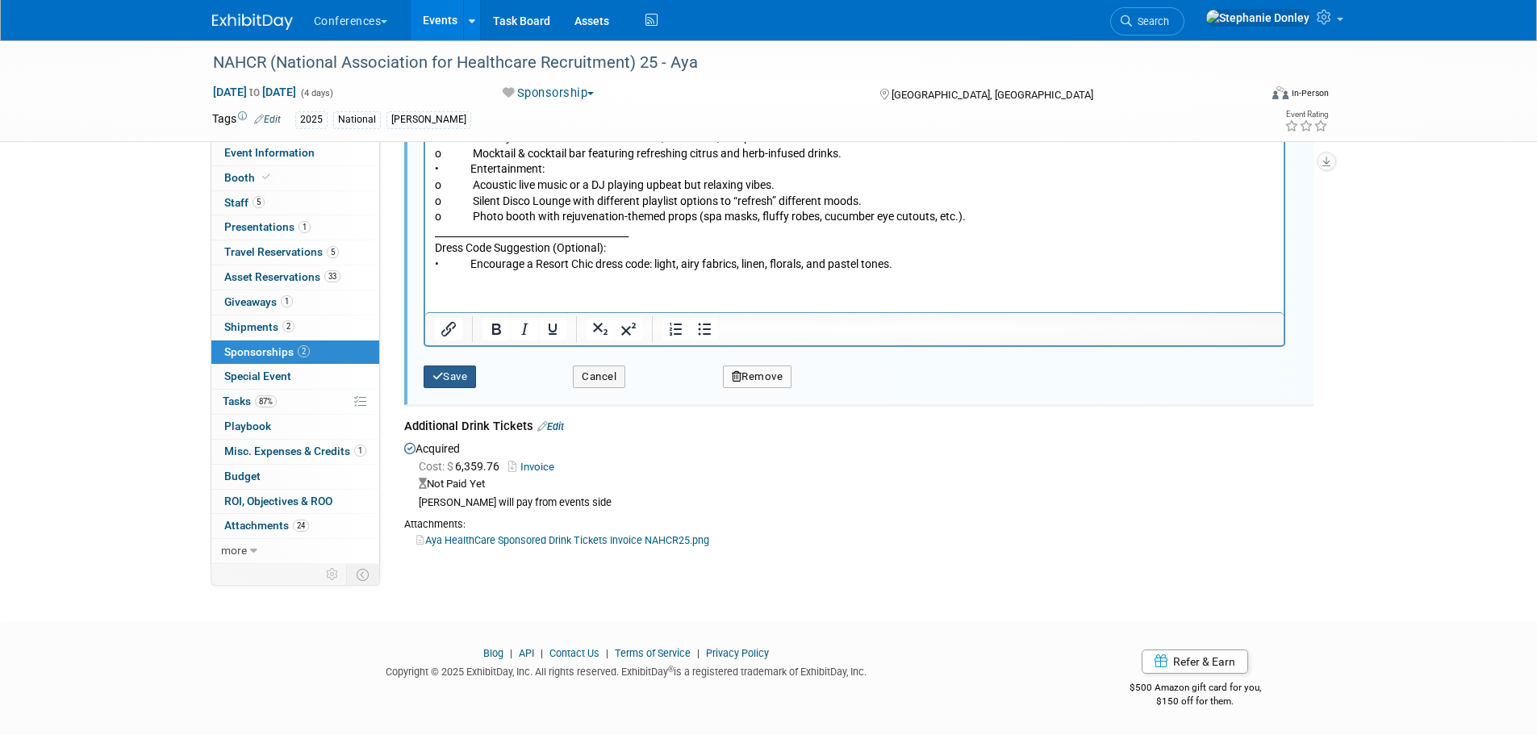
click at [449, 370] on button "Save" at bounding box center [450, 377] width 53 height 23
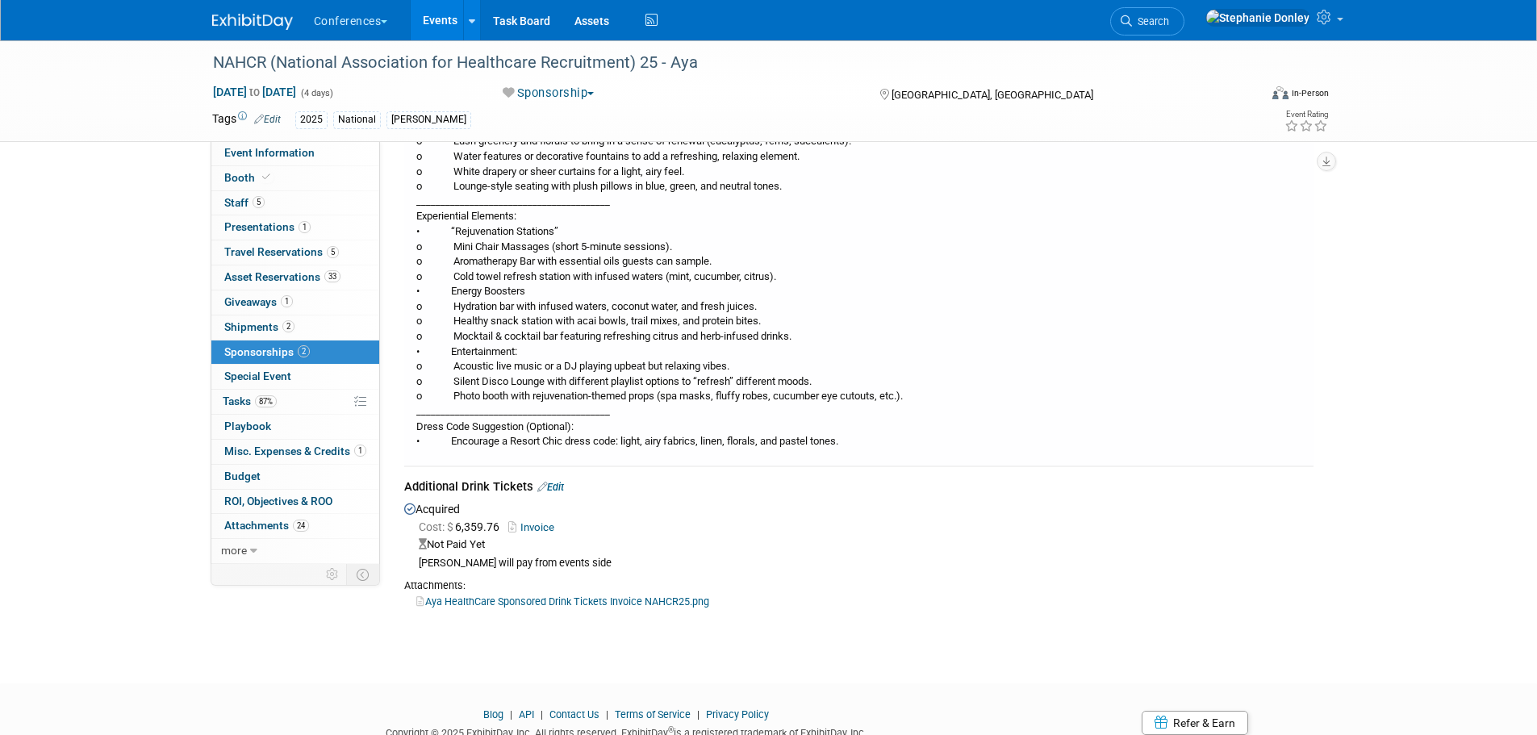
scroll to position [761, 0]
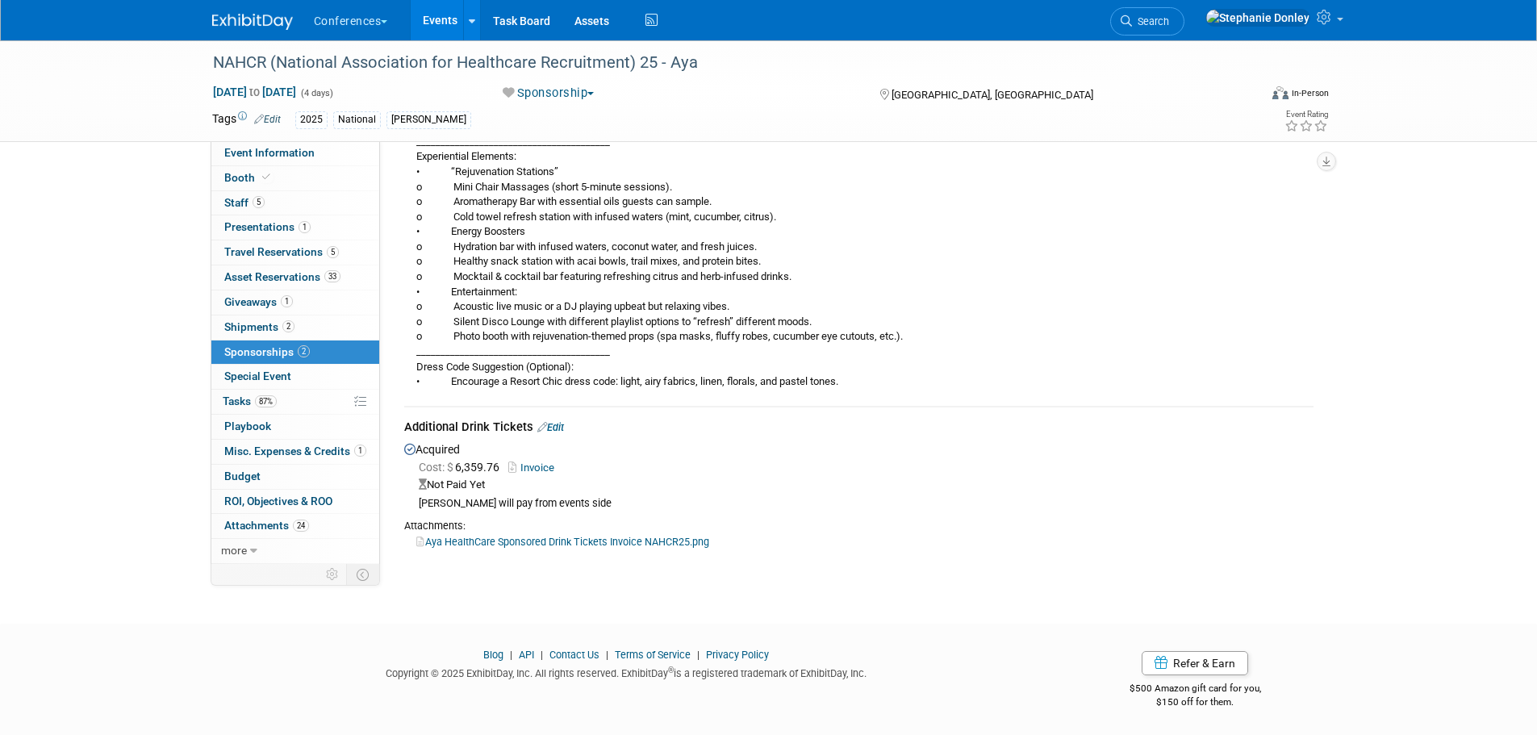
click at [562, 430] on link "Edit" at bounding box center [550, 427] width 27 height 12
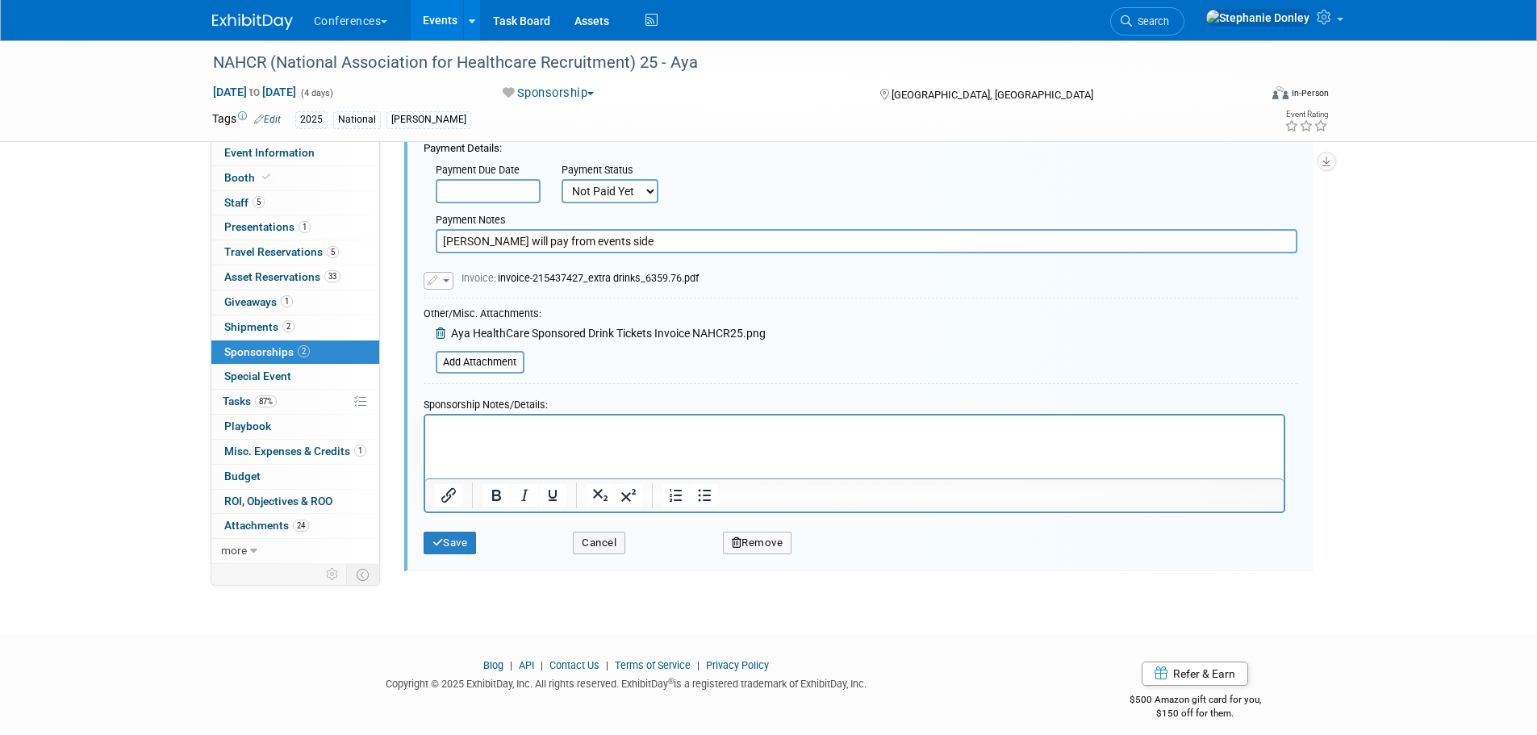
scroll to position [1242, 0]
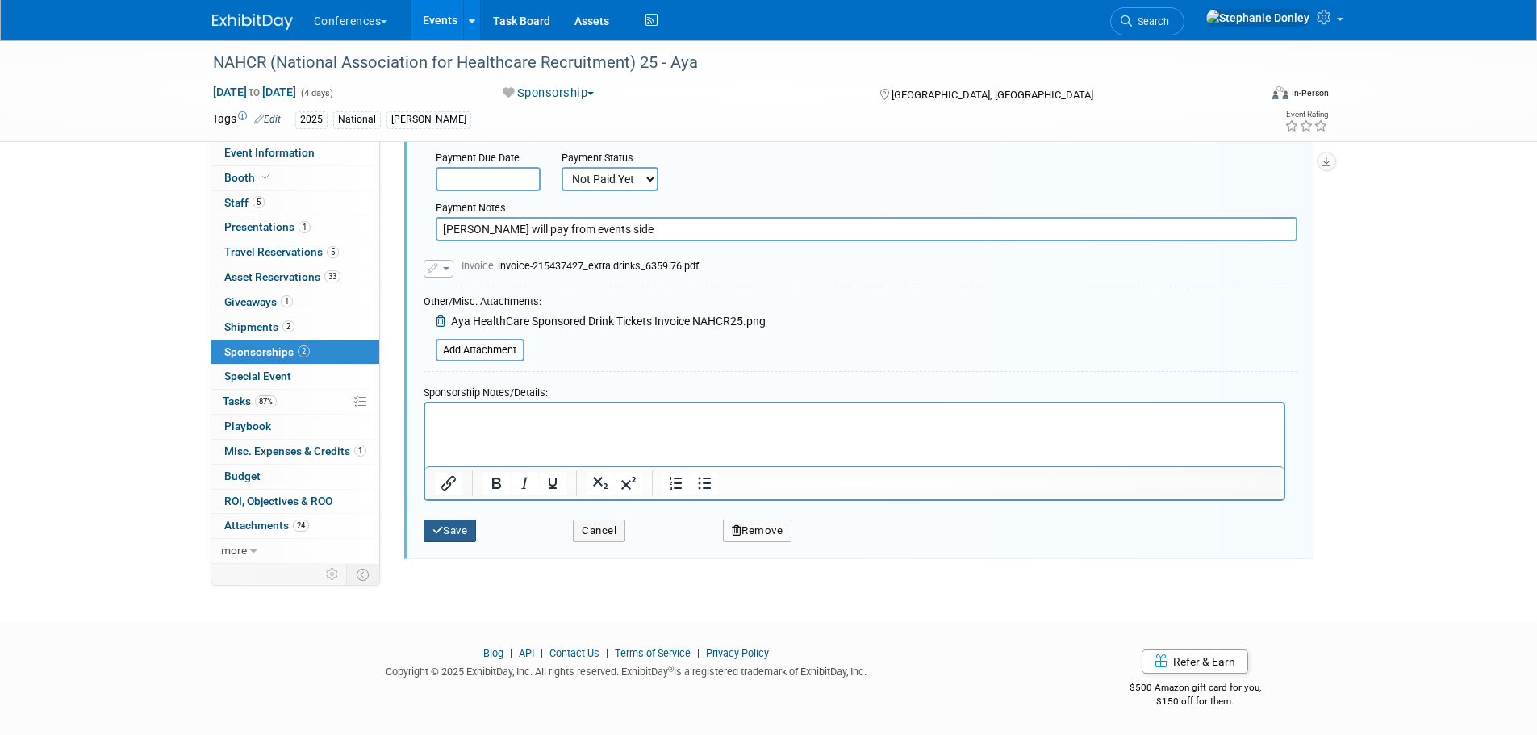
click at [454, 528] on button "Save" at bounding box center [450, 531] width 53 height 23
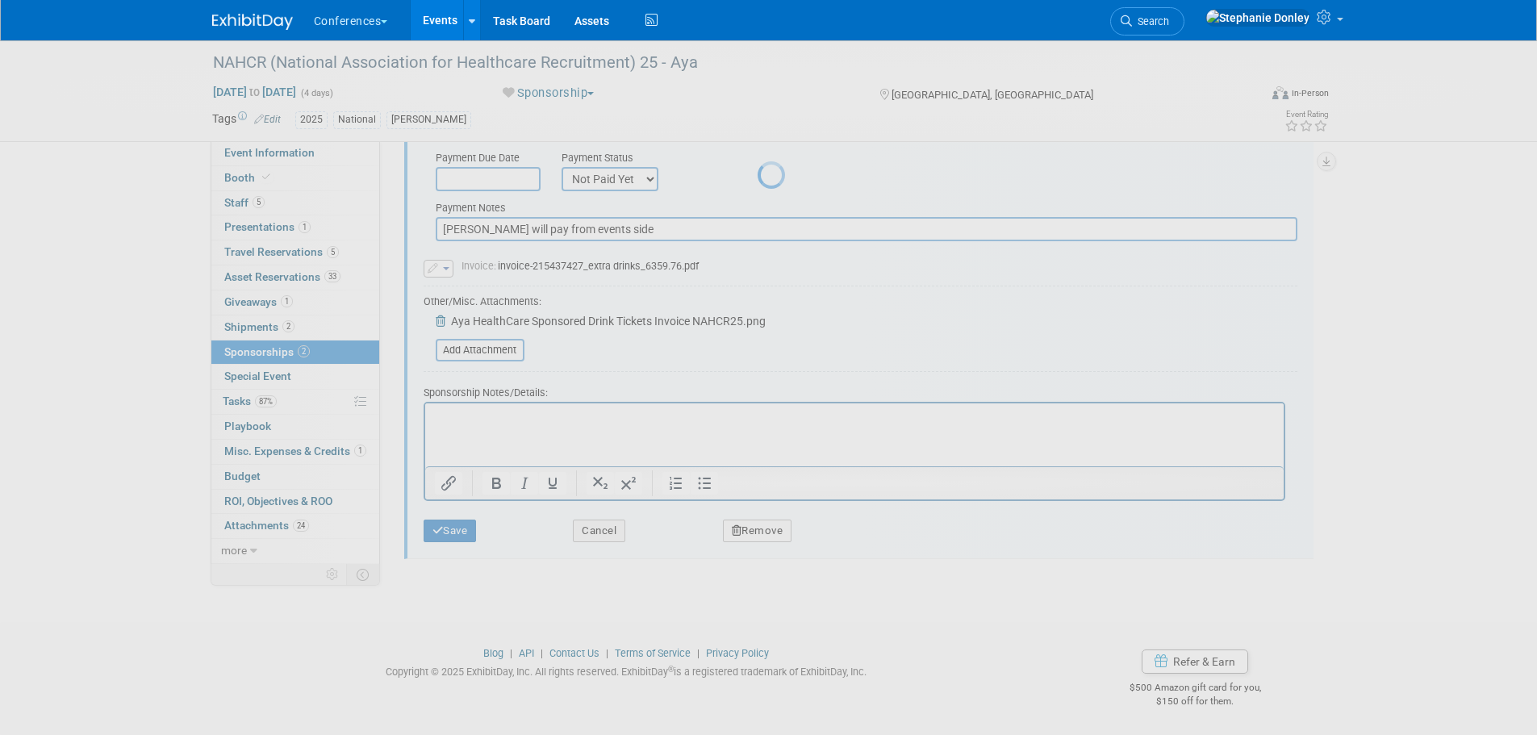
scroll to position [761, 0]
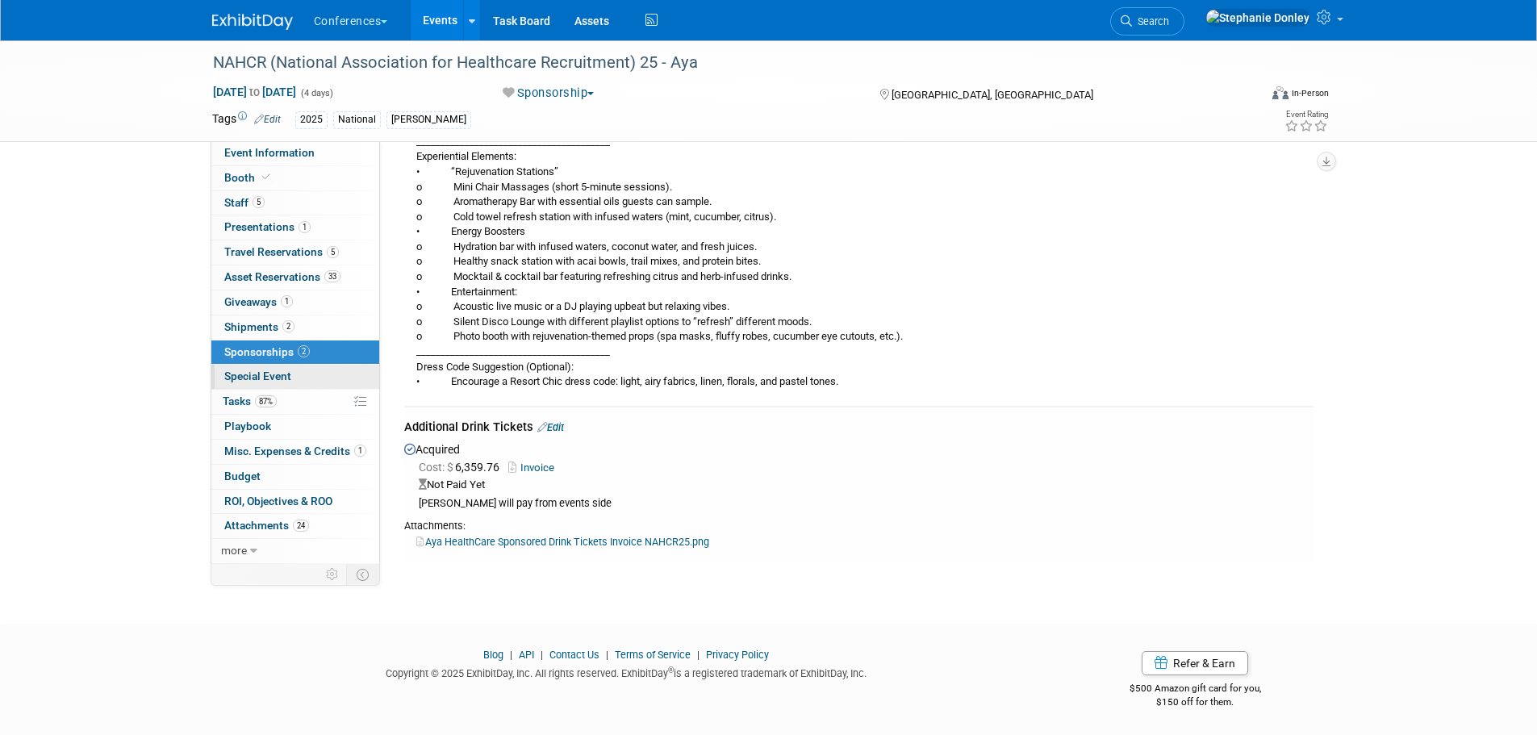
click at [245, 375] on span "Special Event" at bounding box center [257, 376] width 67 height 13
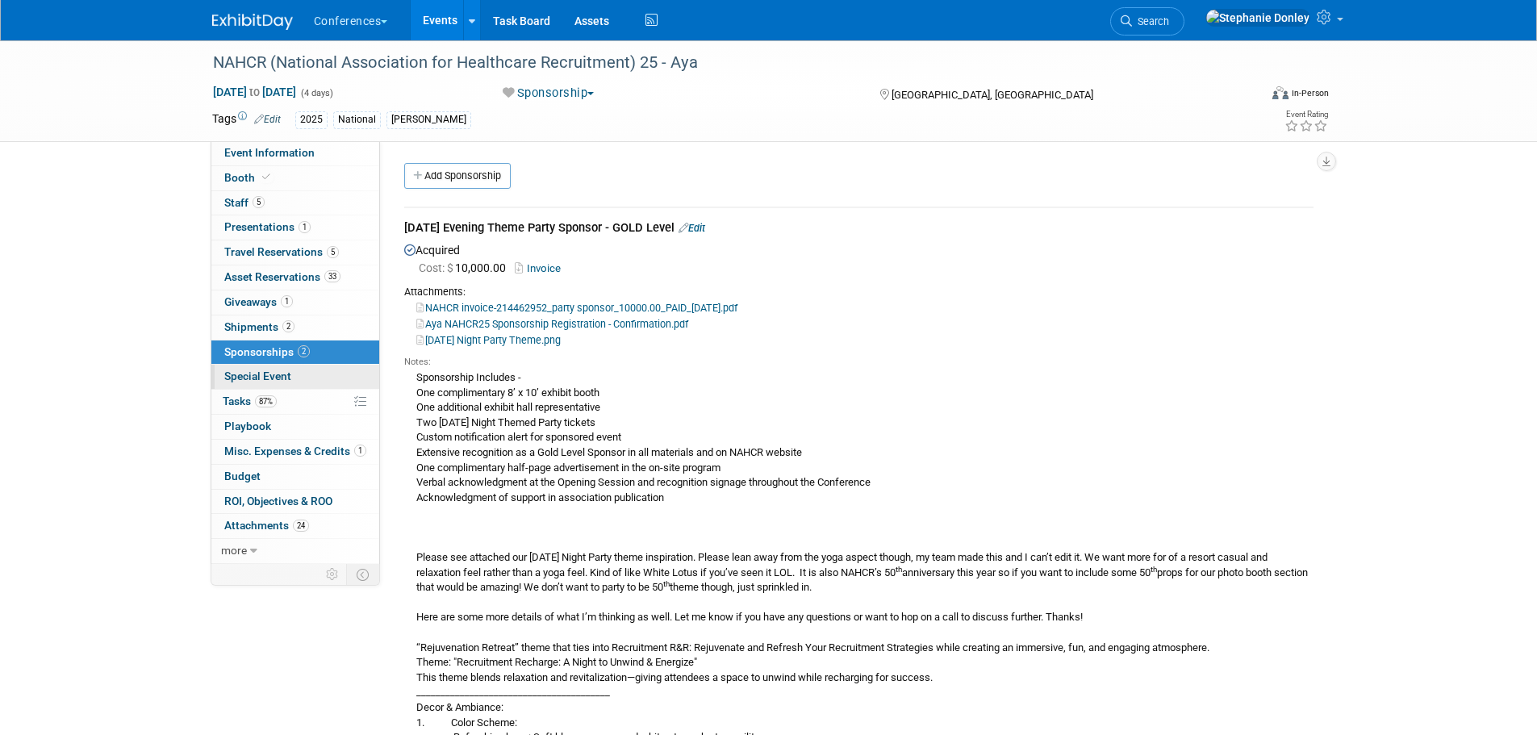
select select "Yes"
select select "[PERSON_NAME]"
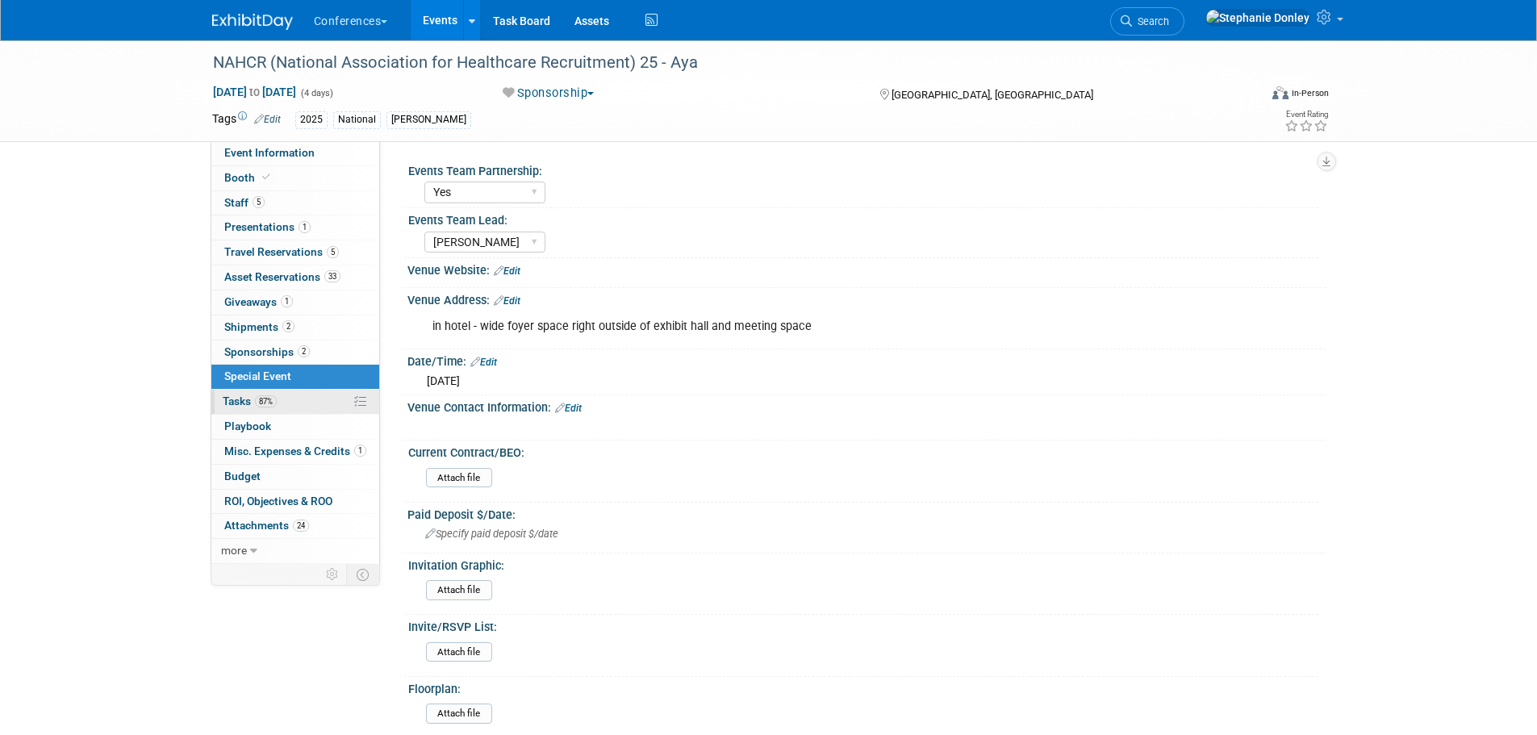
click at [235, 405] on span "Tasks 87%" at bounding box center [250, 401] width 54 height 13
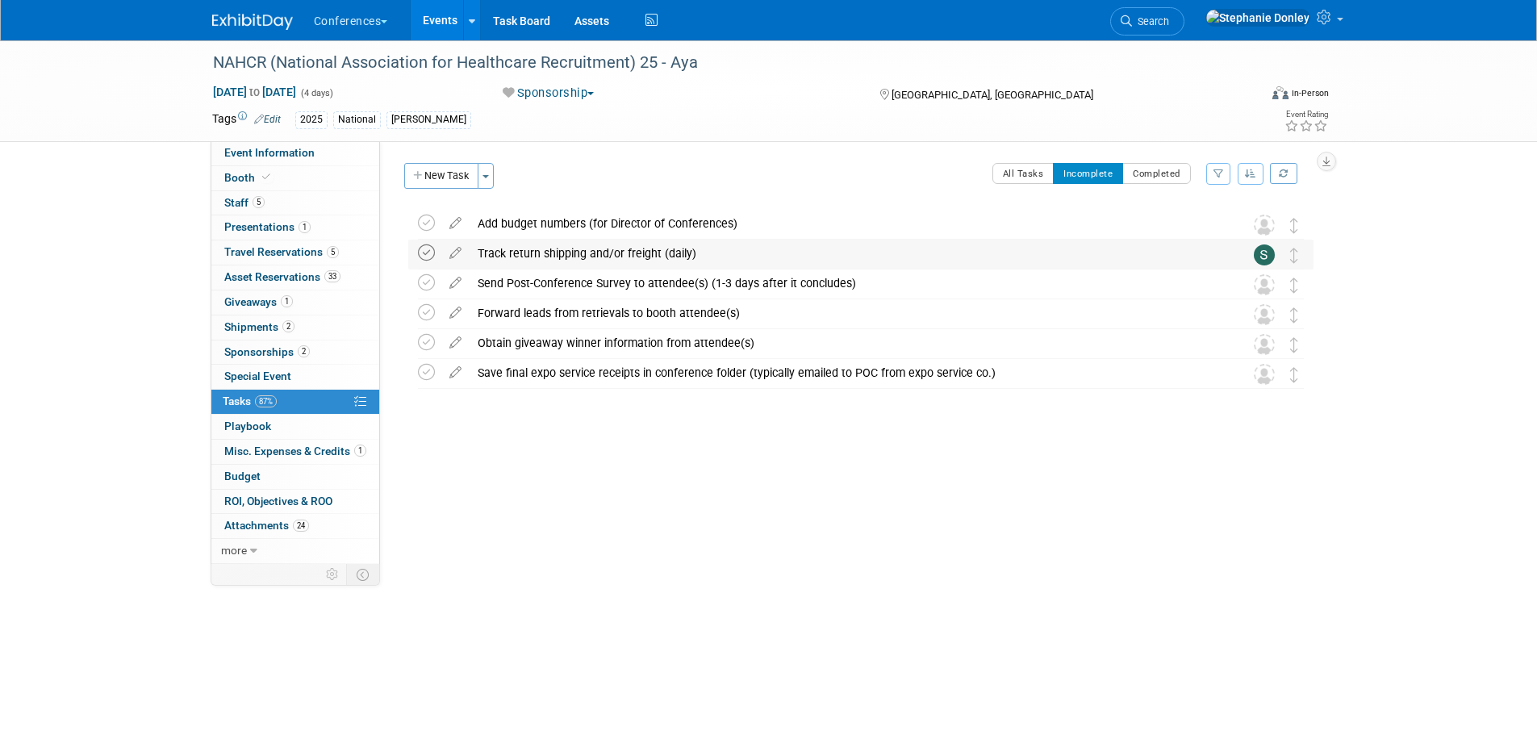
click at [428, 255] on icon at bounding box center [426, 252] width 17 height 17
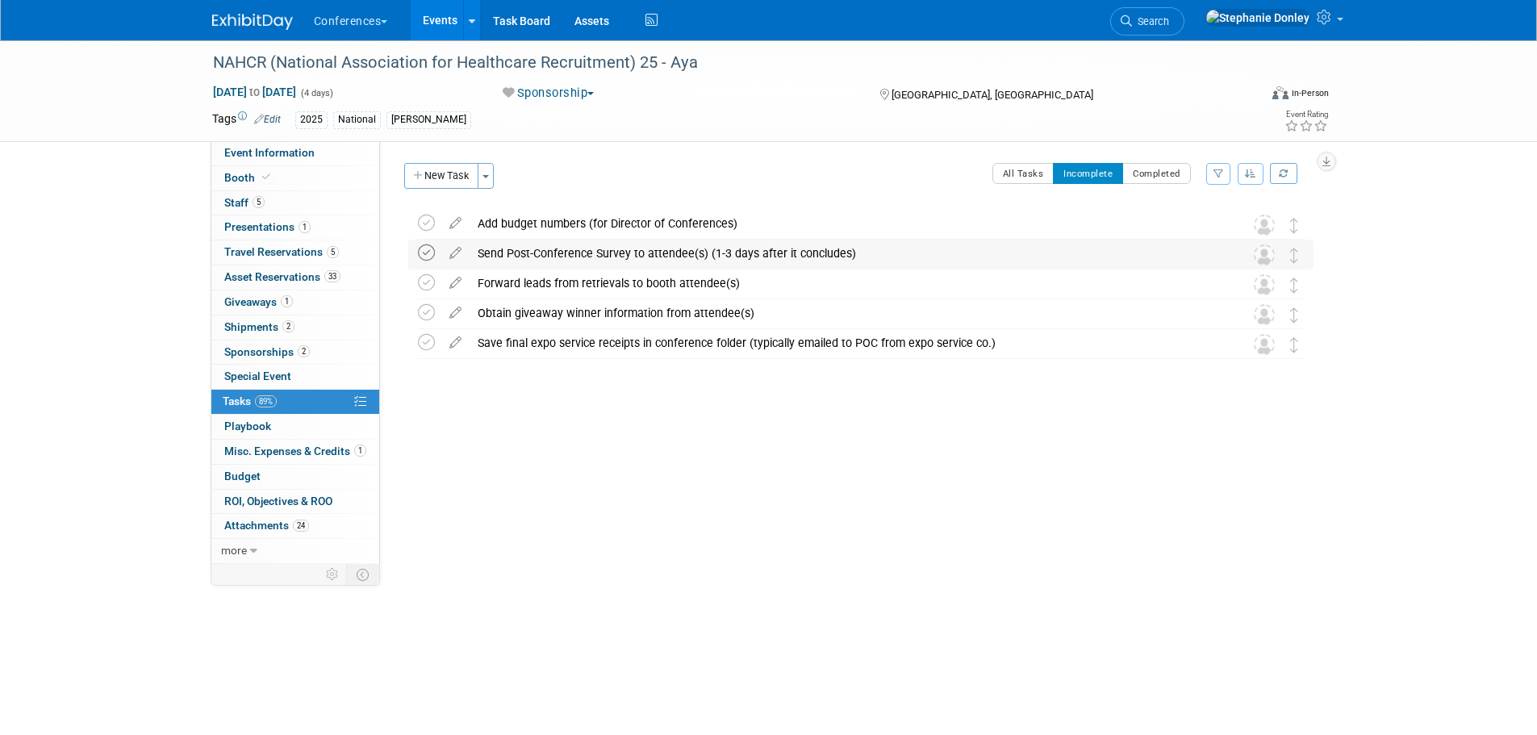
click at [426, 254] on icon at bounding box center [426, 252] width 17 height 17
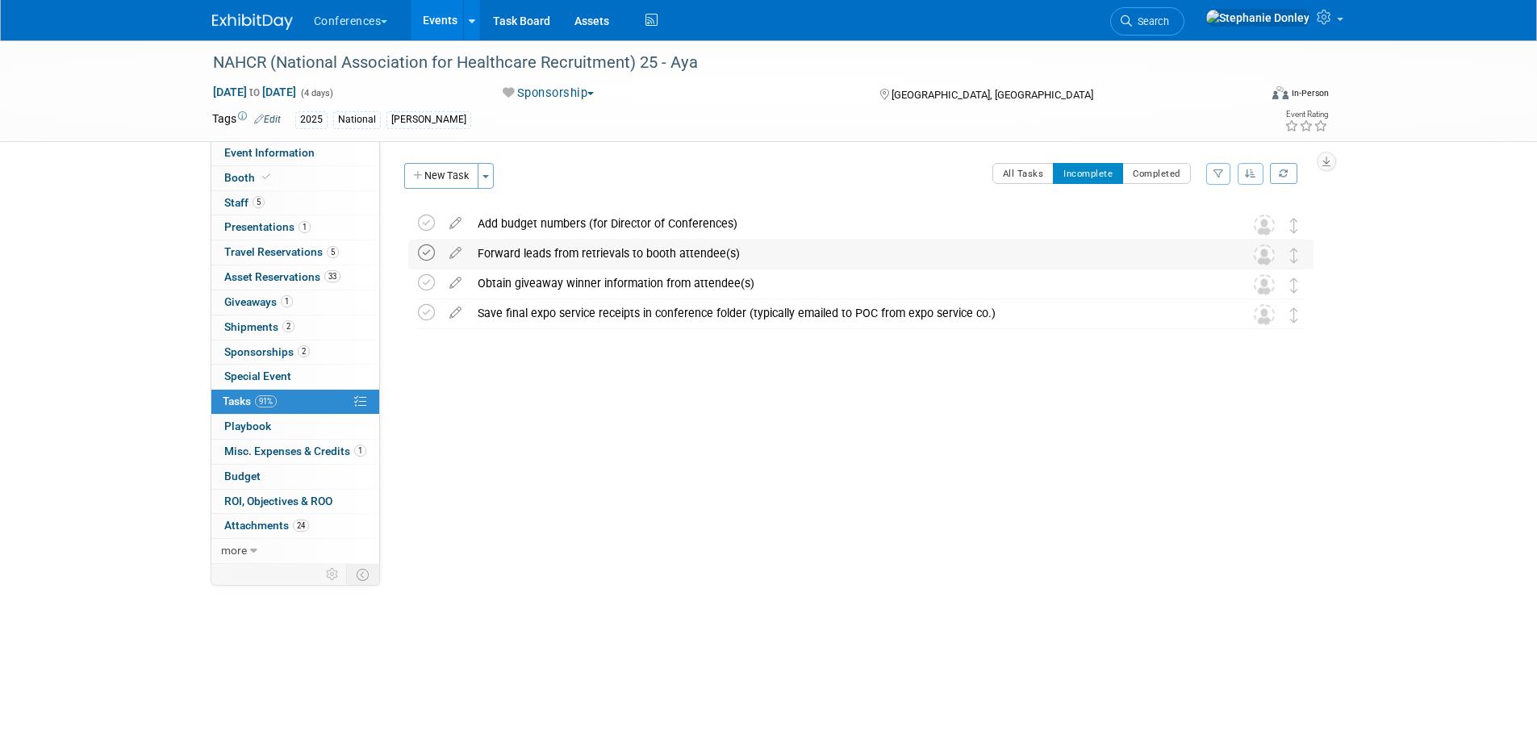
click at [425, 253] on icon at bounding box center [426, 252] width 17 height 17
click at [424, 254] on icon at bounding box center [426, 252] width 17 height 17
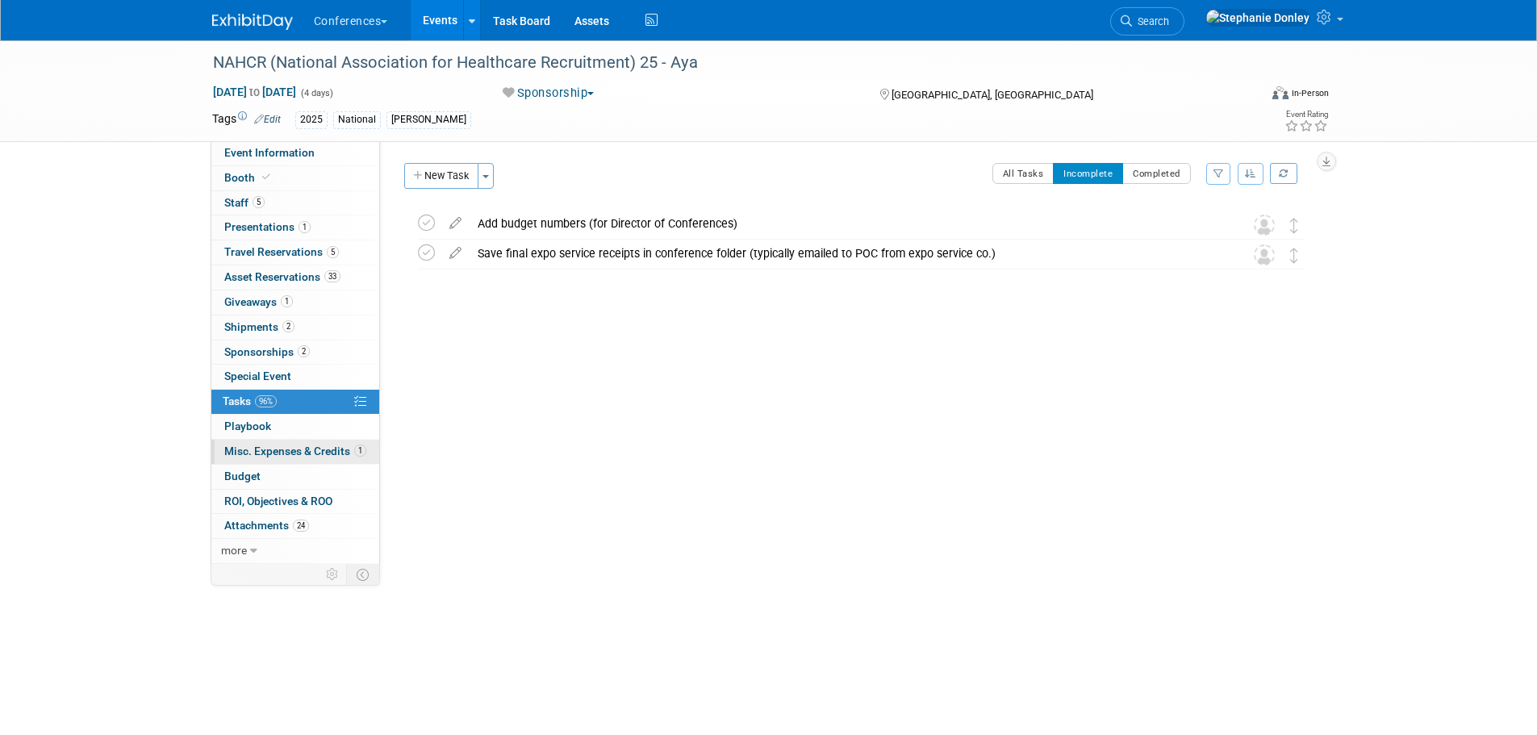
click at [251, 447] on span "Misc. Expenses & Credits 1" at bounding box center [295, 451] width 142 height 13
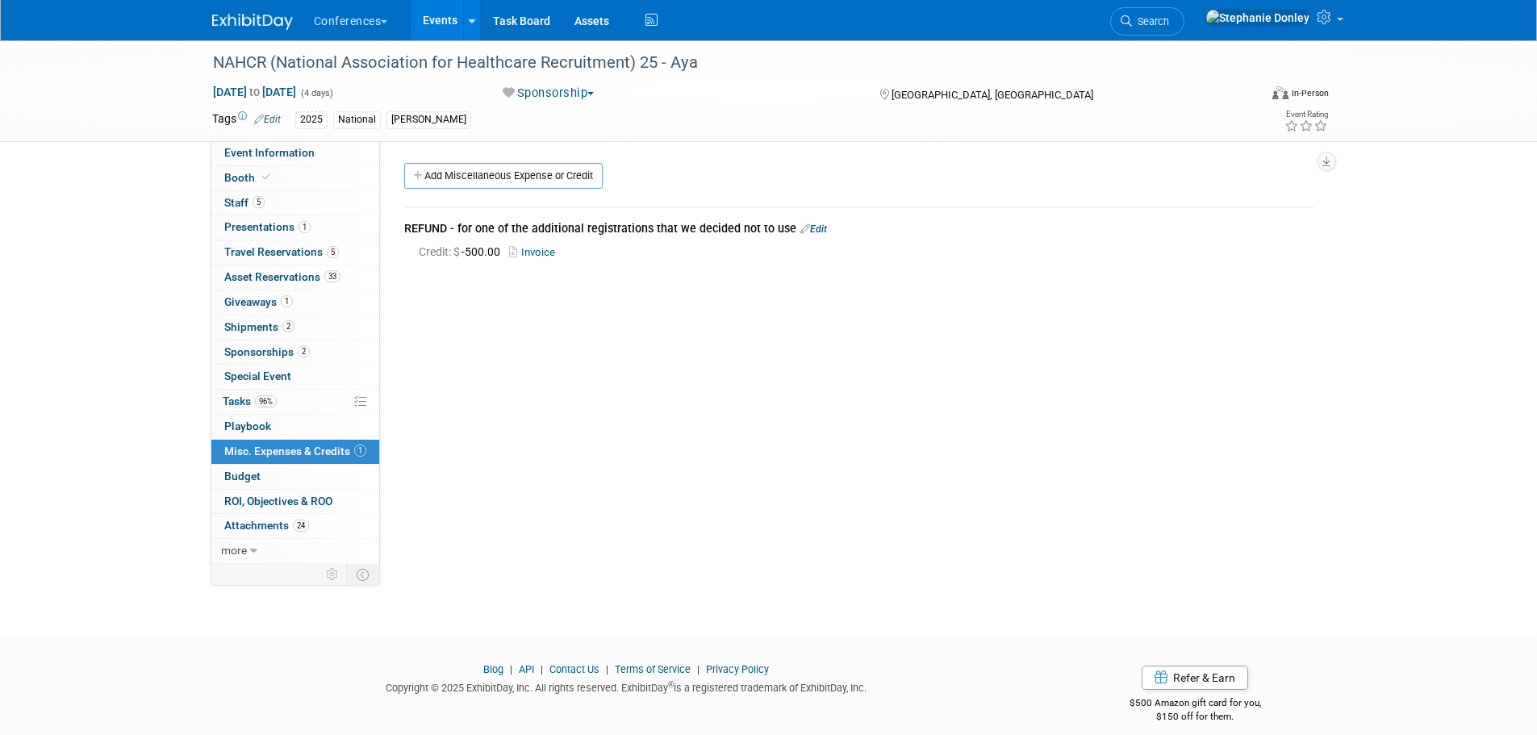
click at [814, 228] on link "Edit" at bounding box center [813, 229] width 27 height 11
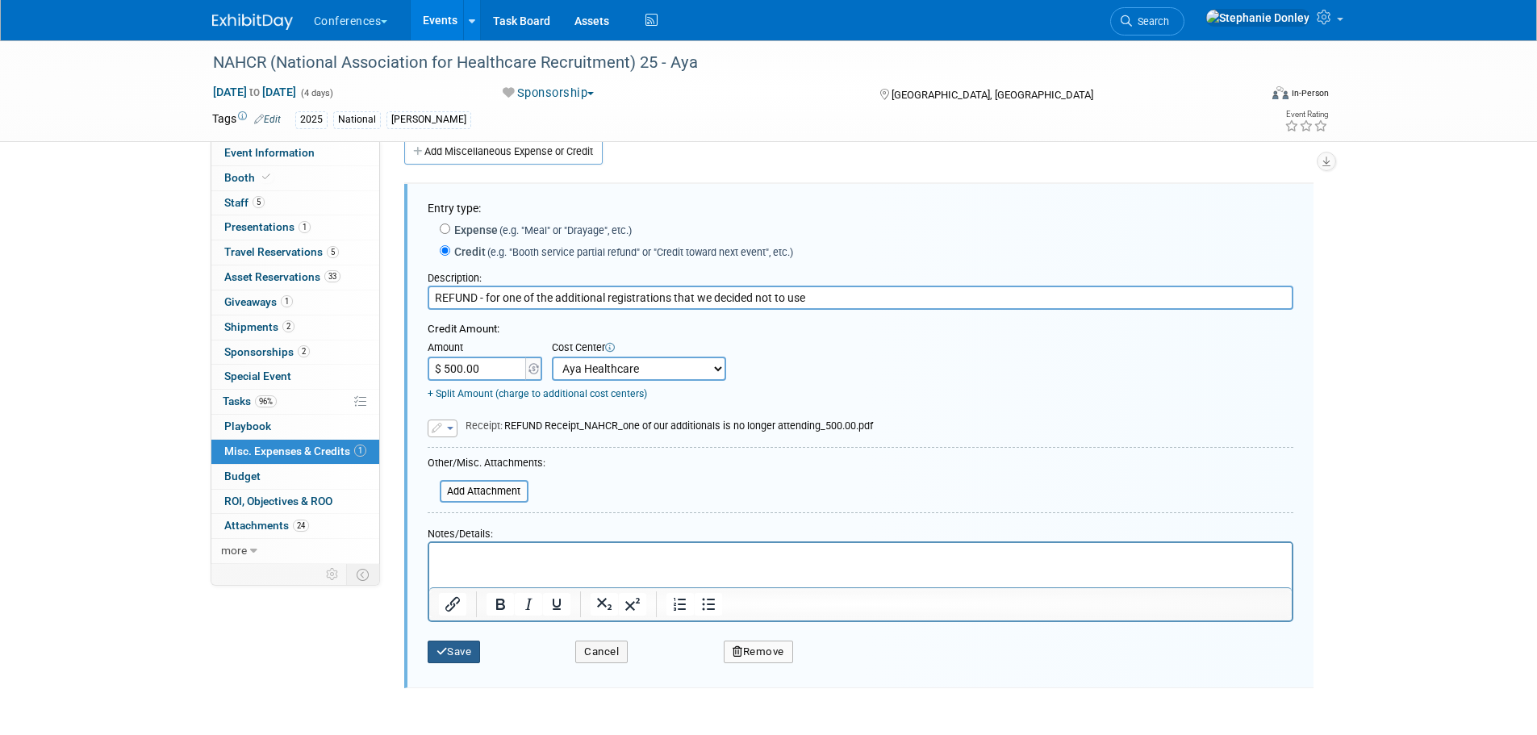
click at [452, 645] on button "Save" at bounding box center [454, 652] width 53 height 23
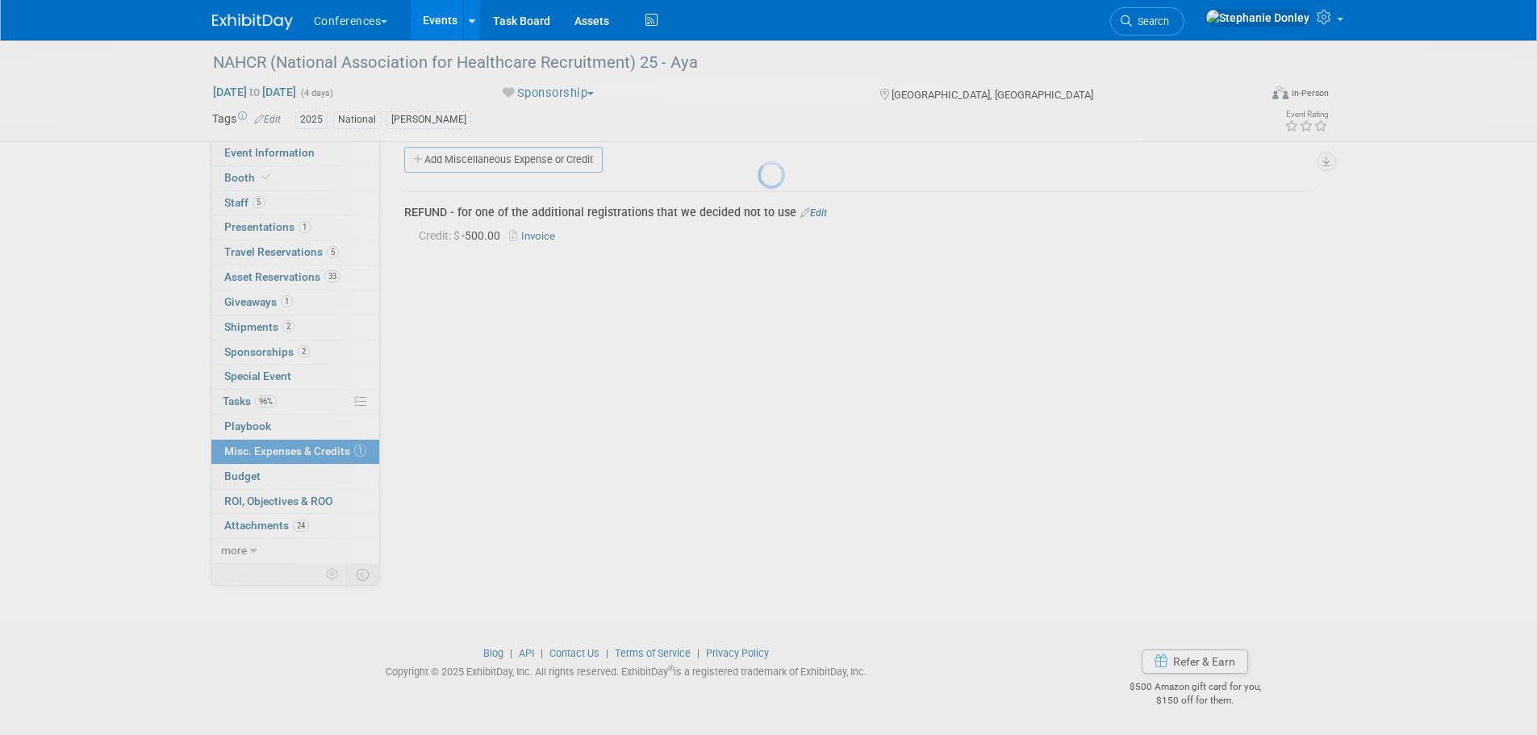
scroll to position [16, 0]
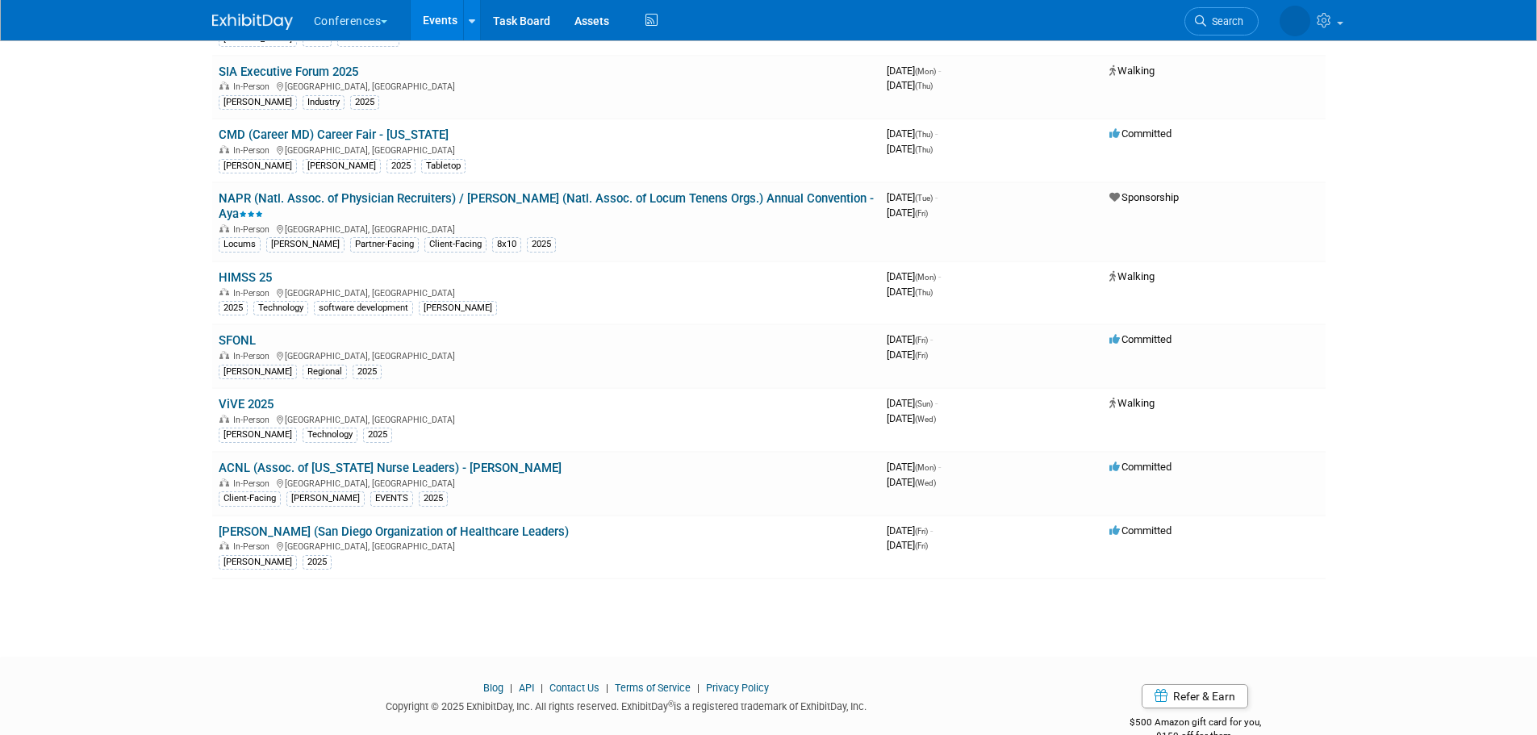
scroll to position [1155, 0]
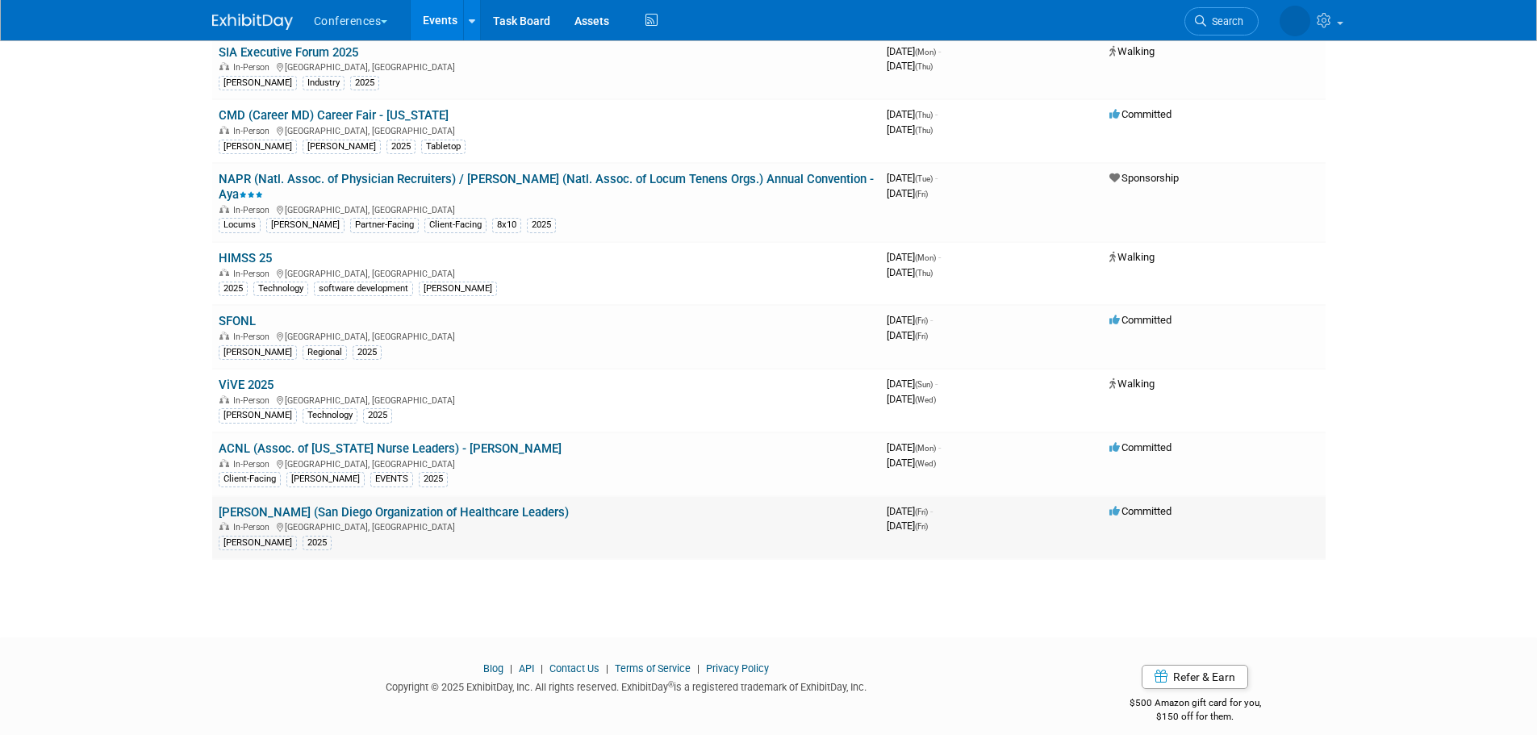
click at [330, 505] on link "[PERSON_NAME] (San Diego Organization of Healthcare Leaders)" at bounding box center [394, 512] width 350 height 15
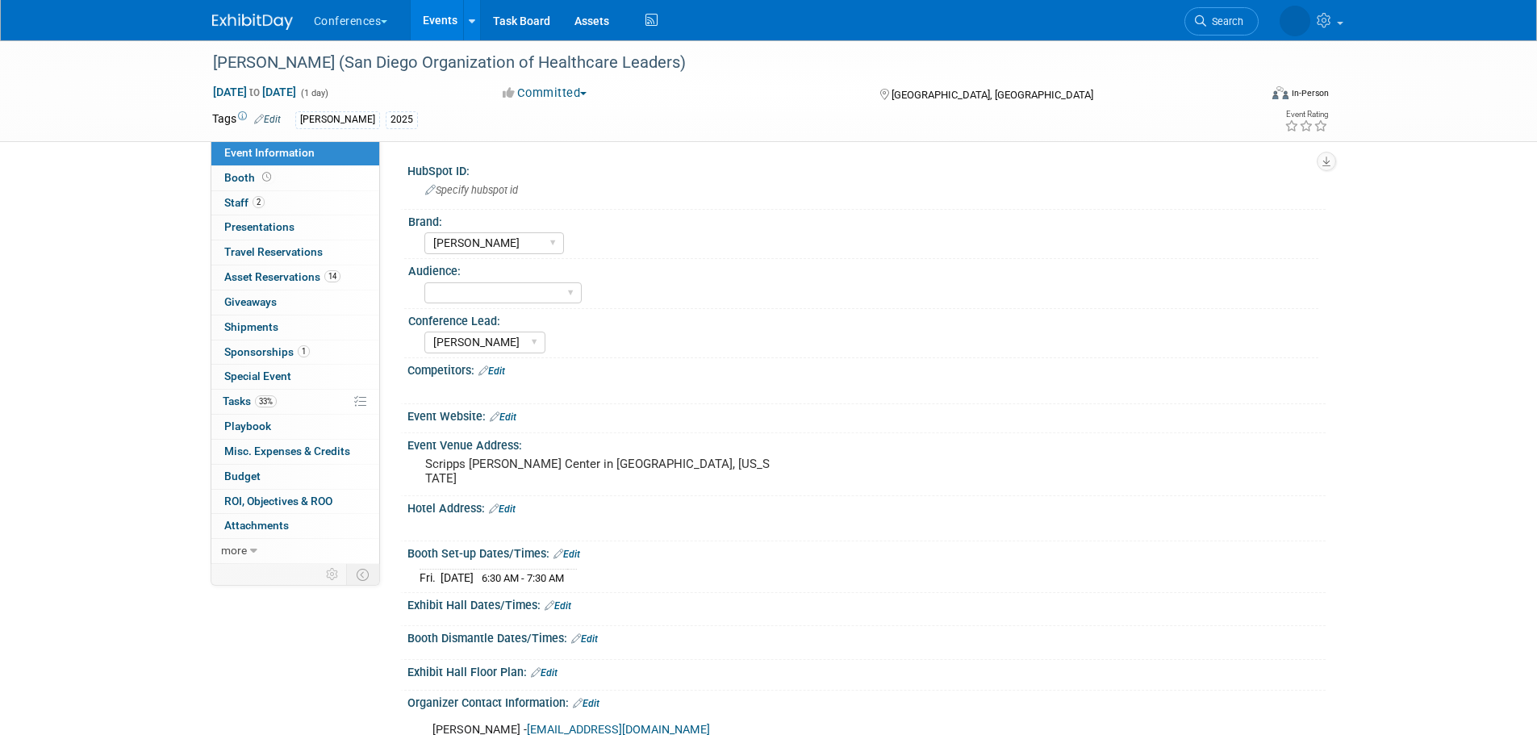
select select "[PERSON_NAME]"
click at [232, 173] on span "Booth" at bounding box center [249, 177] width 50 height 13
select select "6' tabletop"
select select "No"
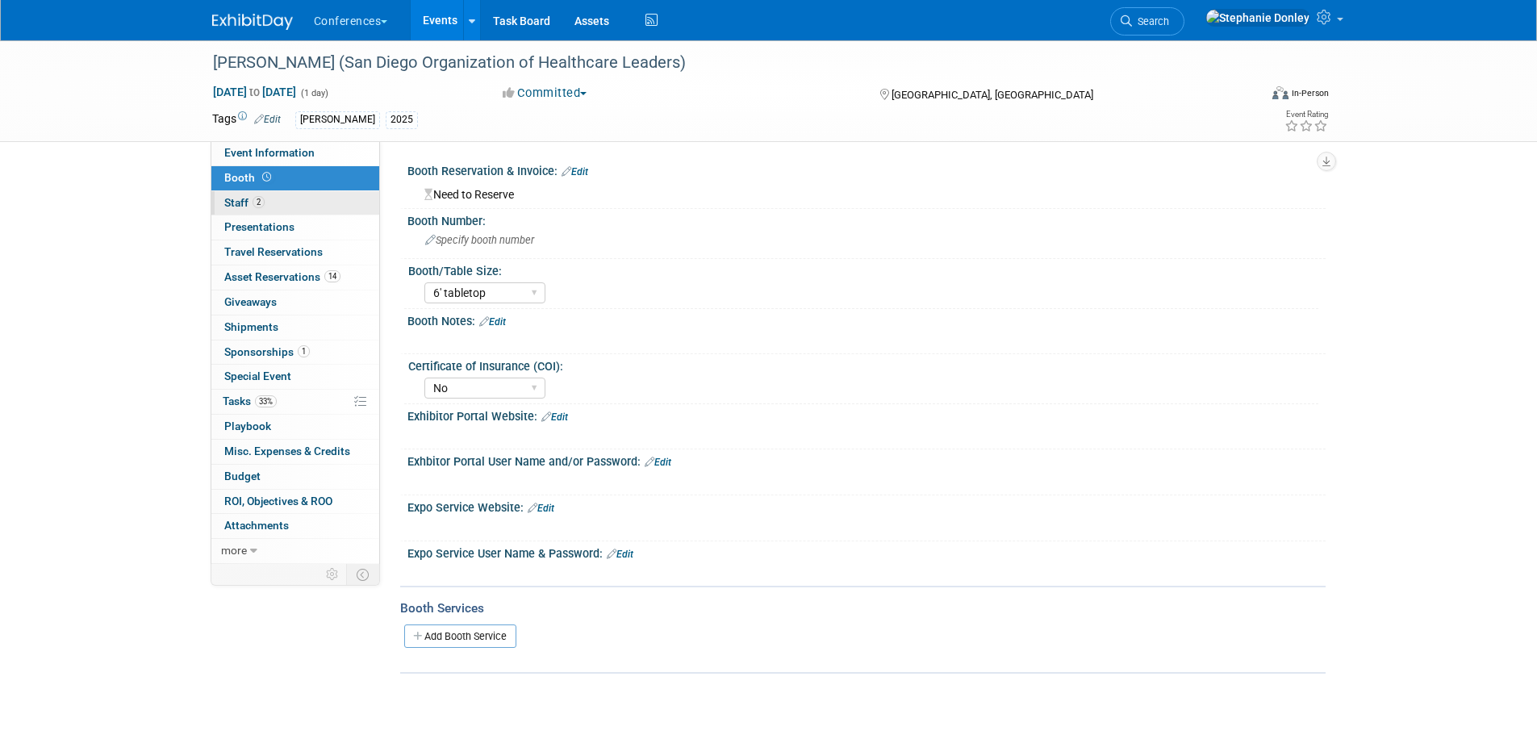
click at [237, 204] on span "Staff 2" at bounding box center [244, 202] width 40 height 13
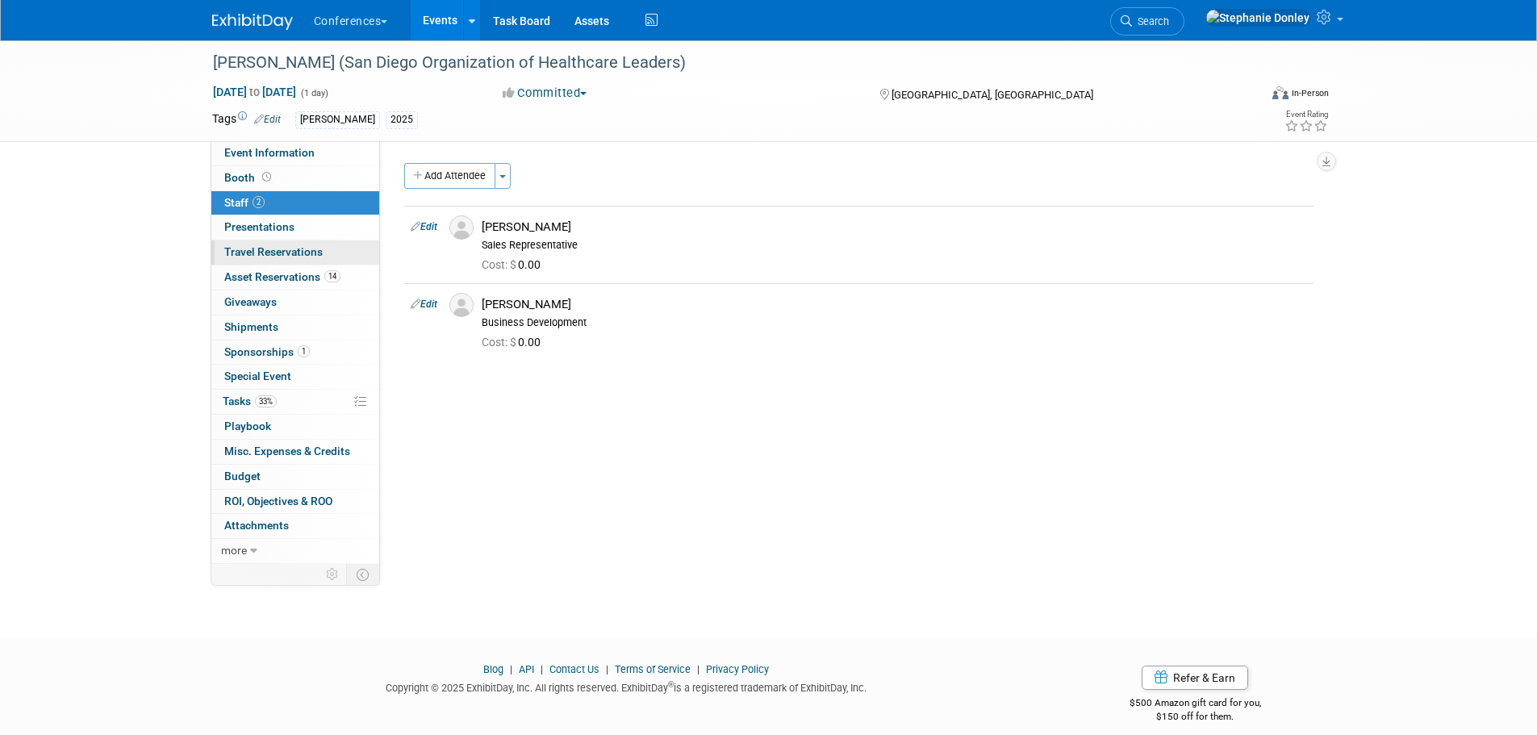
click at [253, 253] on span "Travel Reservations 0" at bounding box center [273, 251] width 98 height 13
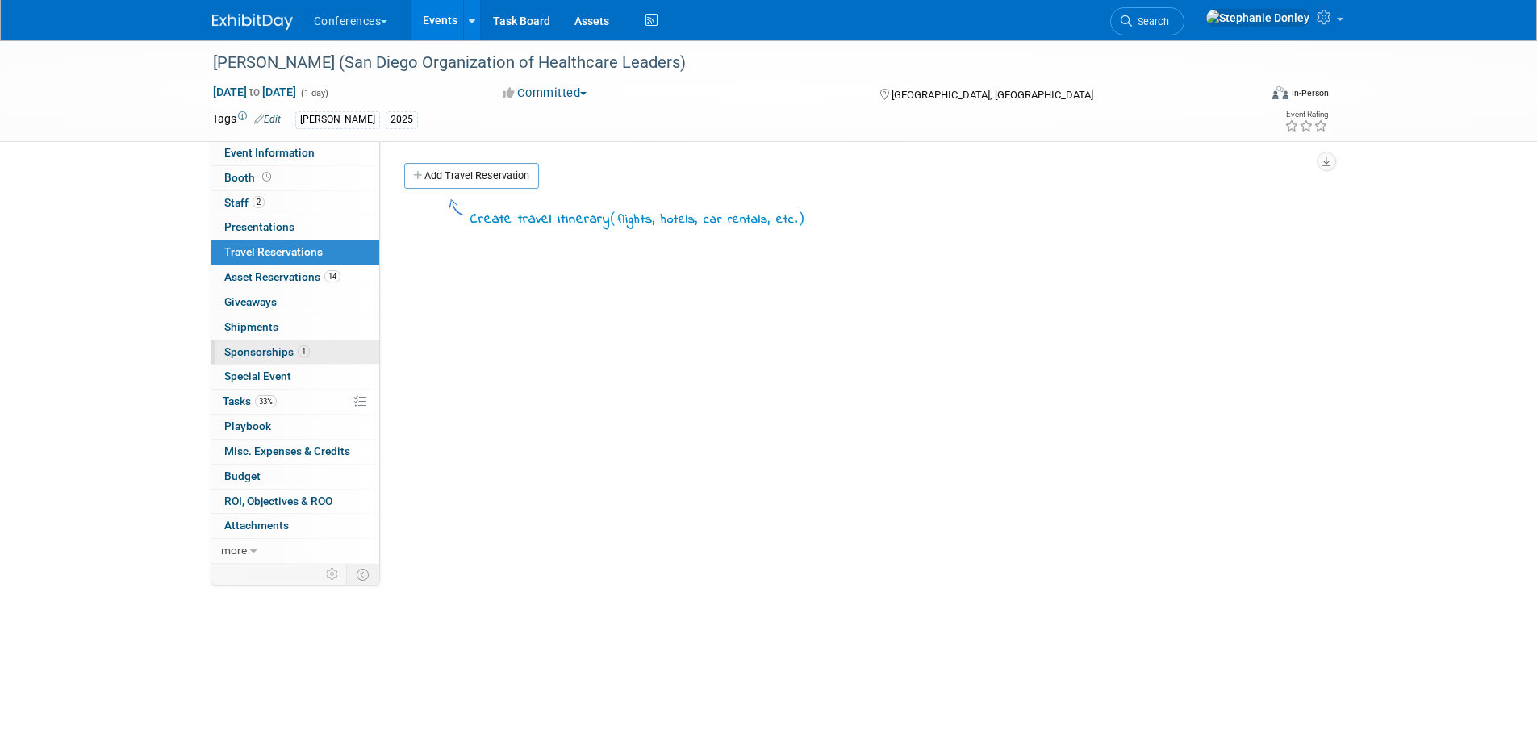
click at [259, 348] on span "Sponsorships 1" at bounding box center [267, 351] width 86 height 13
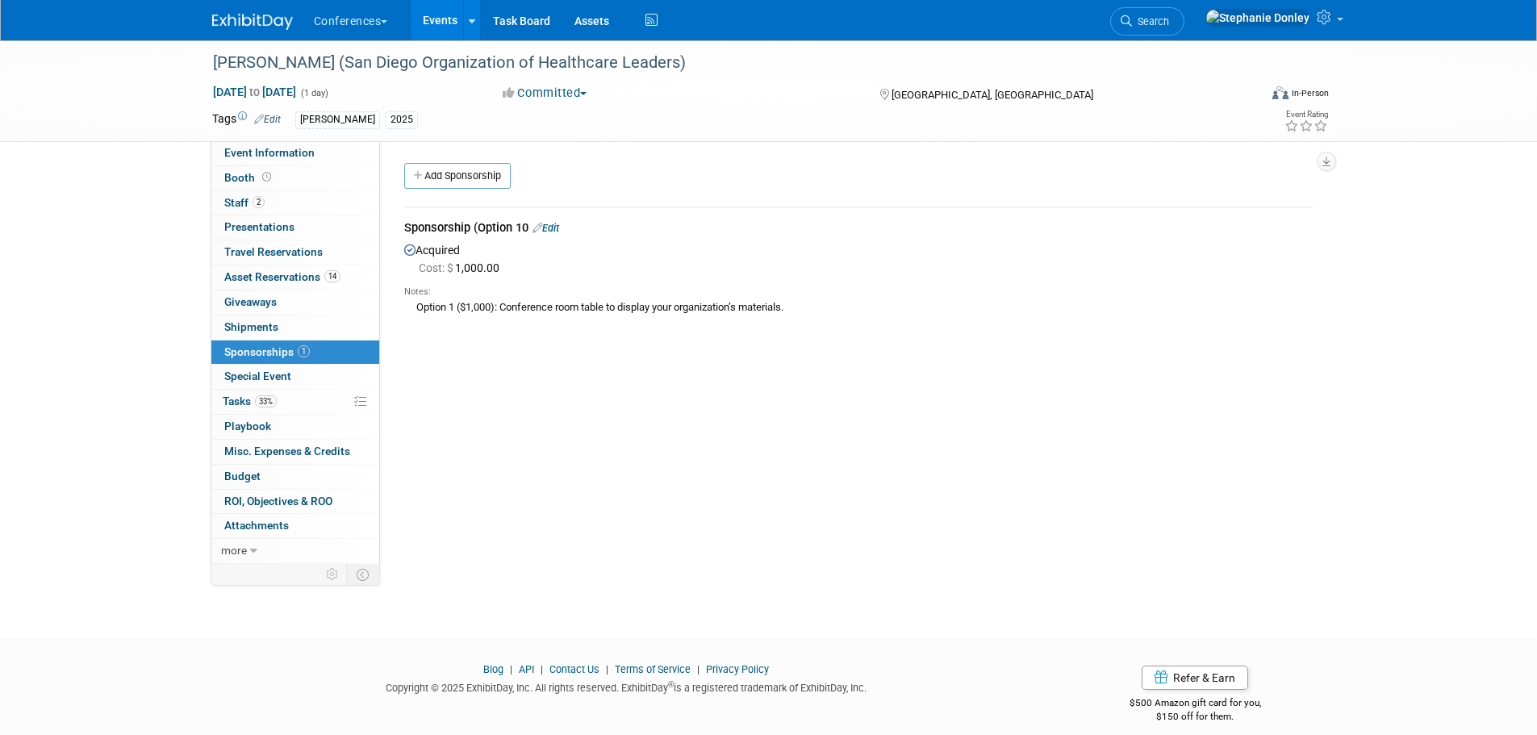
click at [556, 227] on link "Edit" at bounding box center [546, 228] width 27 height 12
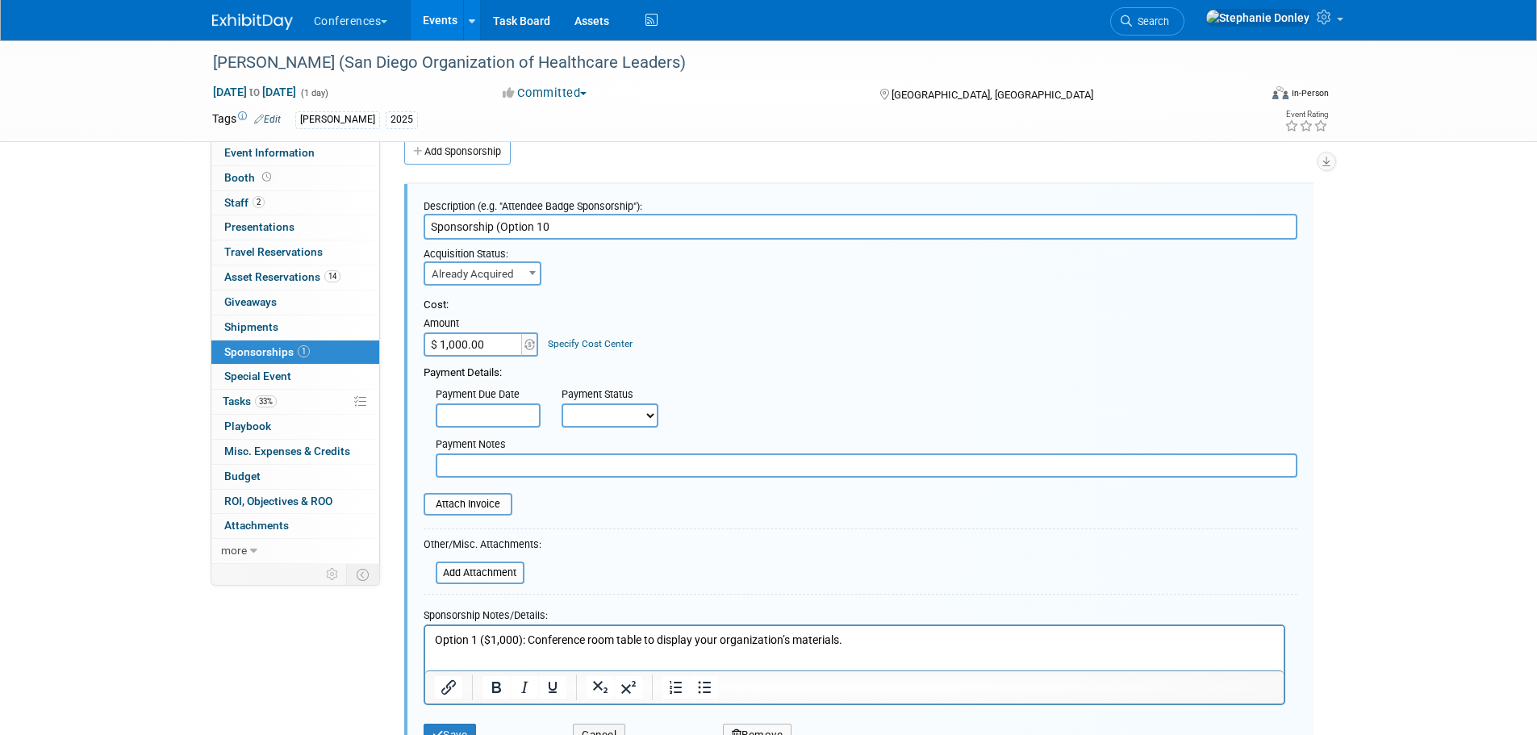
click at [576, 339] on link "Specify Cost Center" at bounding box center [590, 343] width 85 height 11
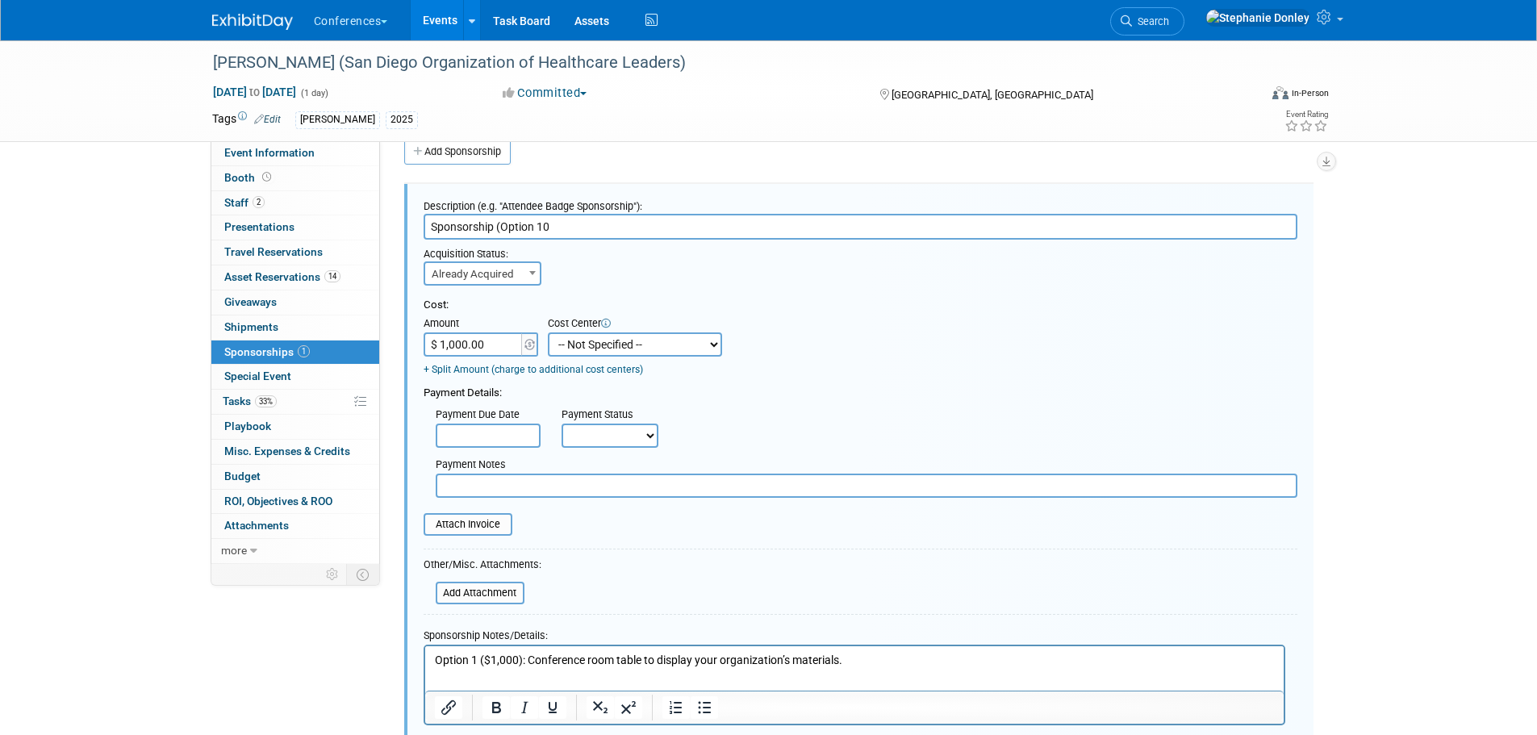
click at [597, 351] on select "-- Not Specified -- Aya Education Aya Healthcare Aya Locums Bespoke Corporate […" at bounding box center [635, 344] width 174 height 24
select select "18965872"
click at [548, 332] on select "-- Not Specified -- Aya Education Aya Healthcare Aya Locums Bespoke Corporate […" at bounding box center [635, 344] width 174 height 24
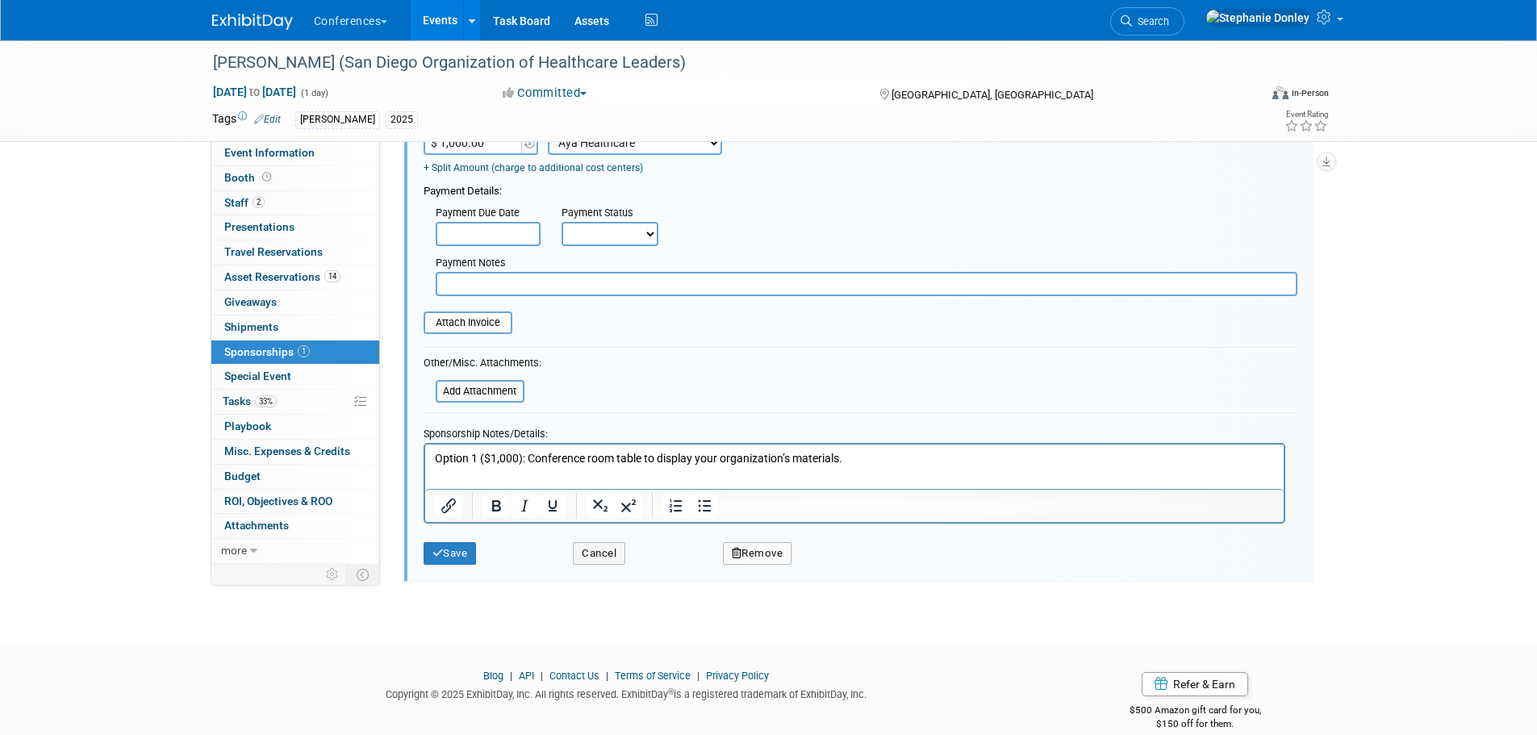
scroll to position [242, 0]
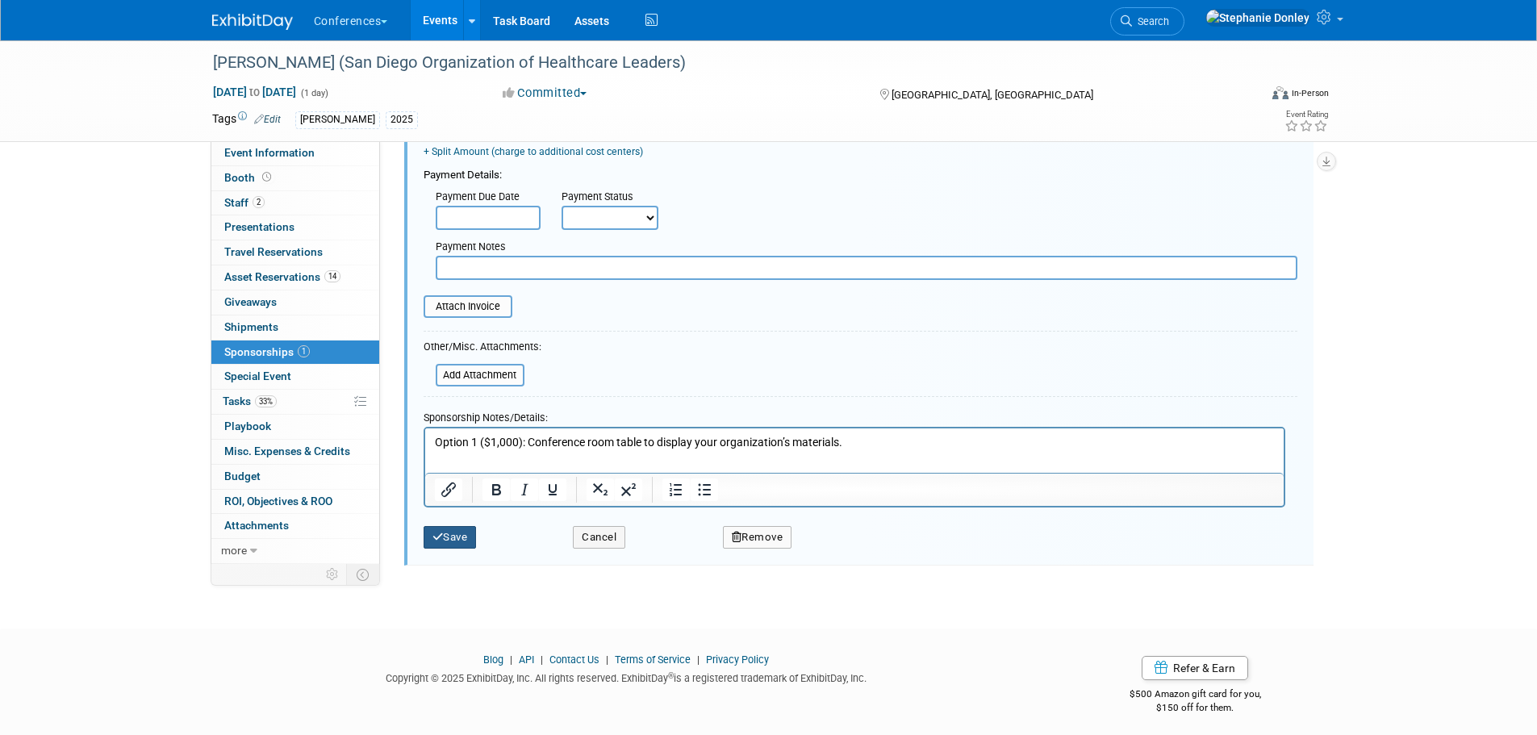
click at [437, 533] on icon "submit" at bounding box center [437, 537] width 11 height 10
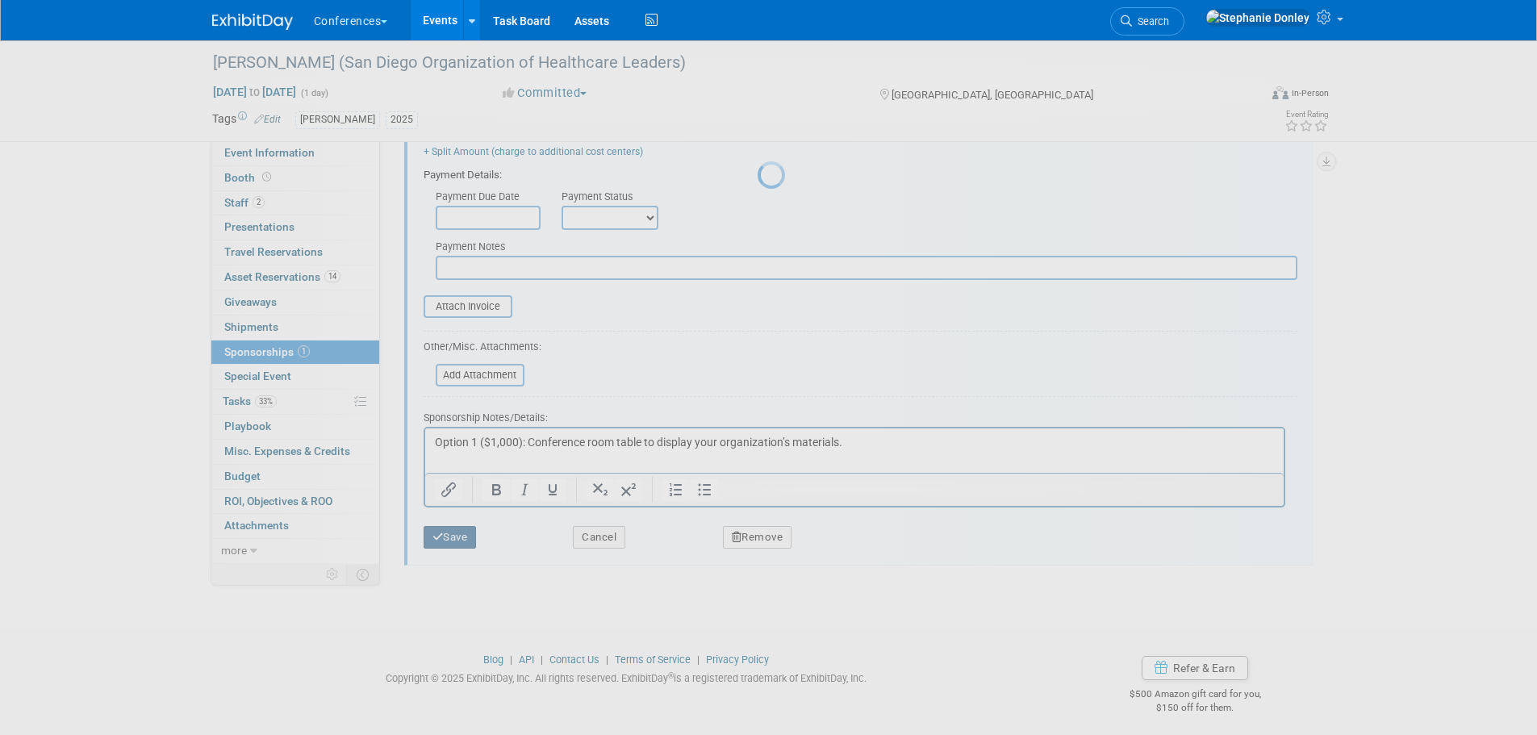
scroll to position [16, 0]
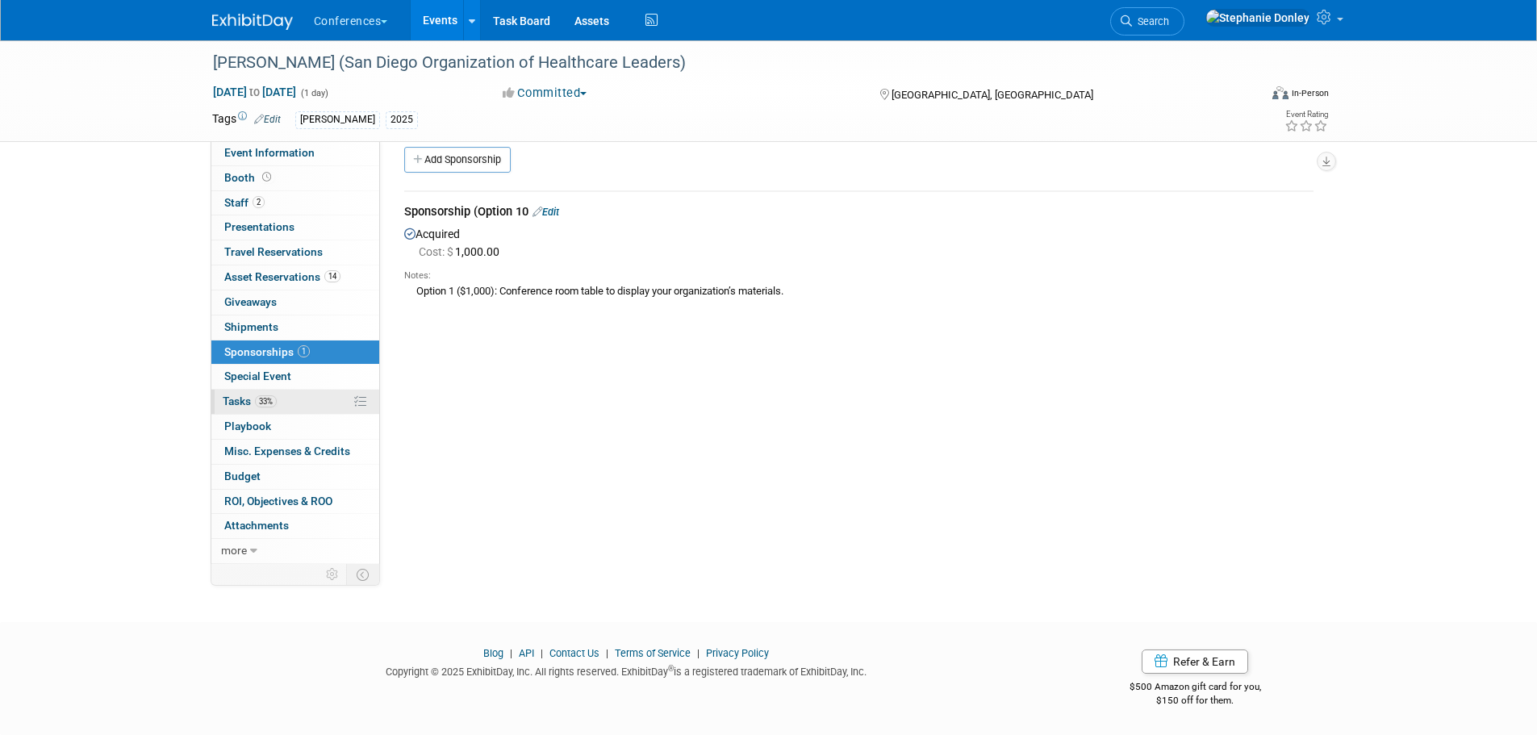
click at [290, 403] on link "33% Tasks 33%" at bounding box center [295, 402] width 168 height 24
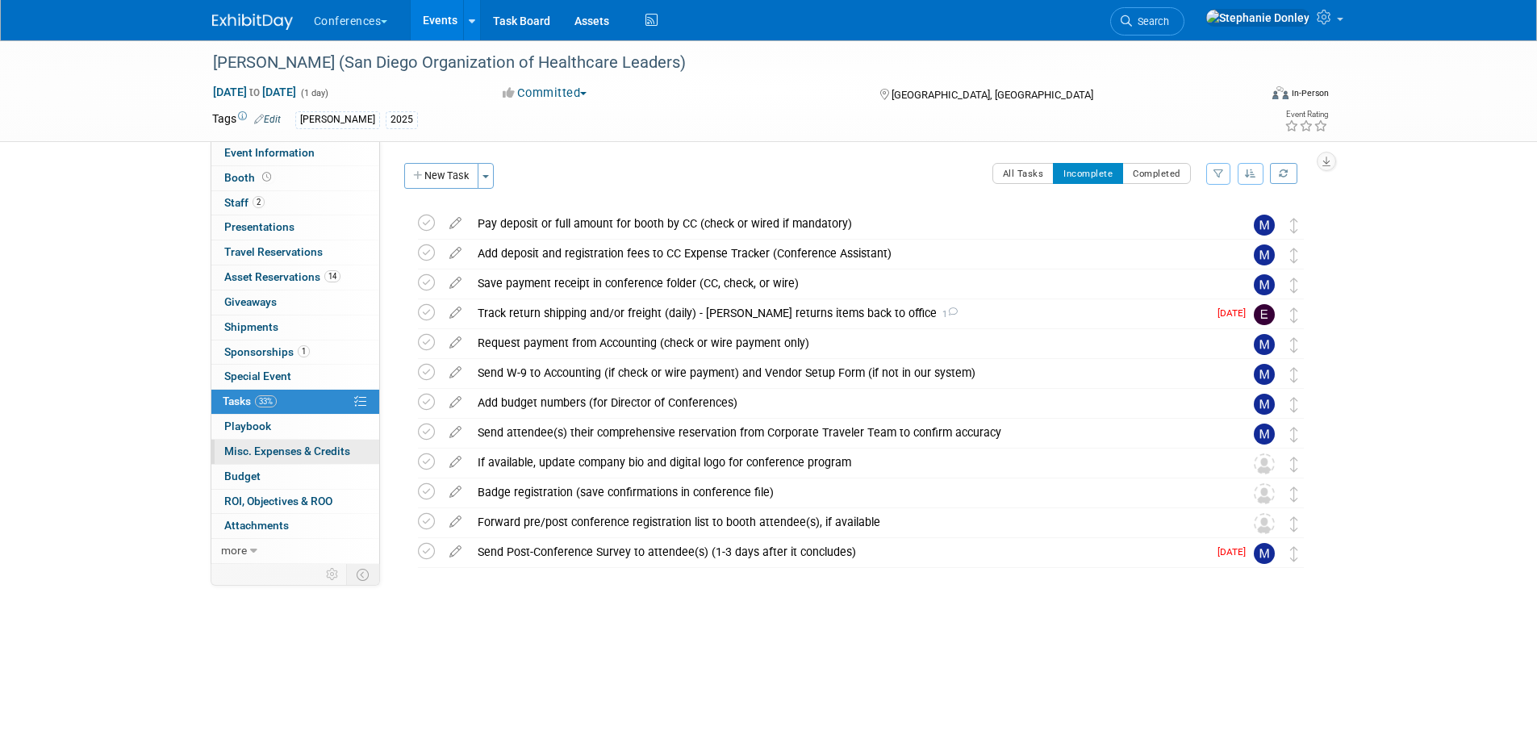
click at [248, 451] on span "Misc. Expenses & Credits 0" at bounding box center [287, 451] width 126 height 13
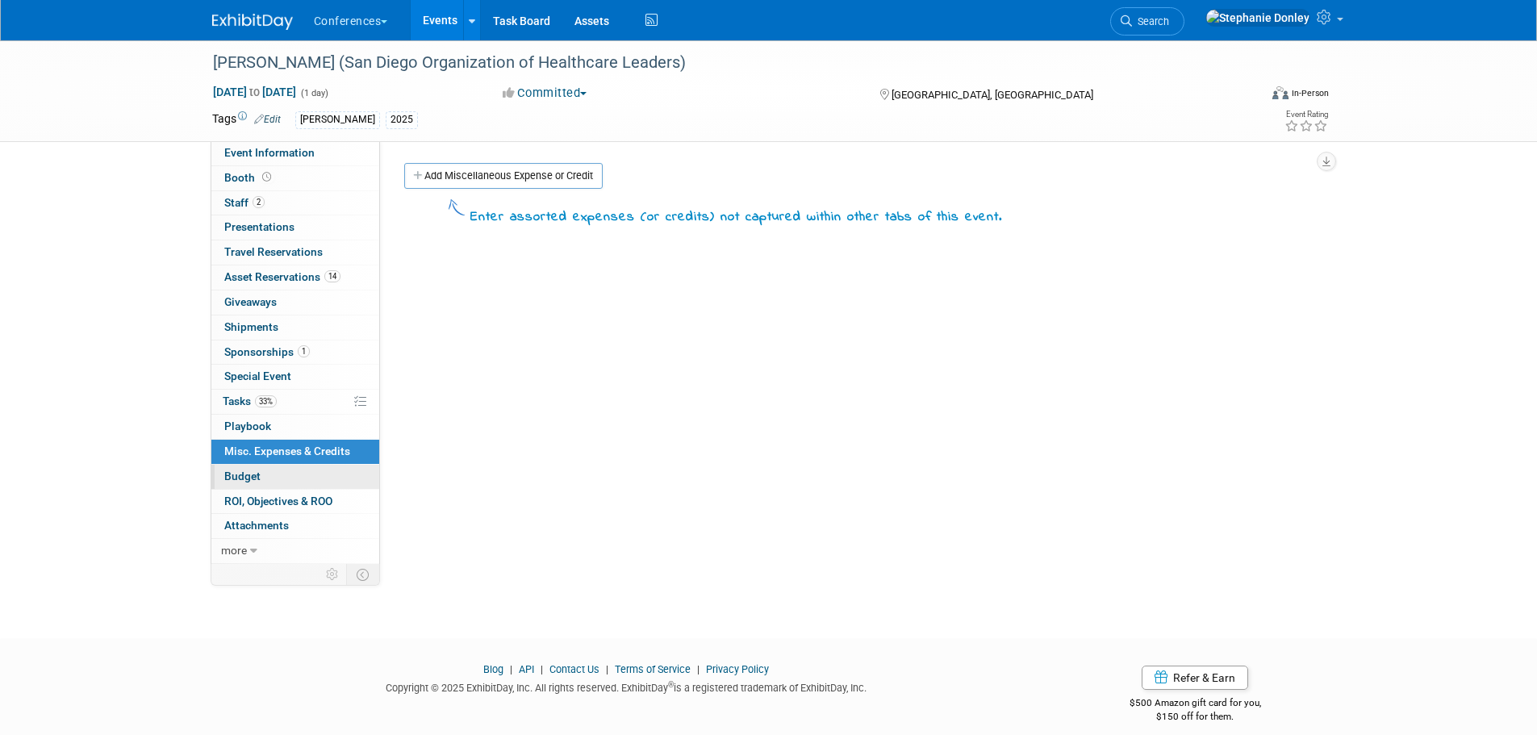
click at [246, 478] on span "Budget" at bounding box center [242, 476] width 36 height 13
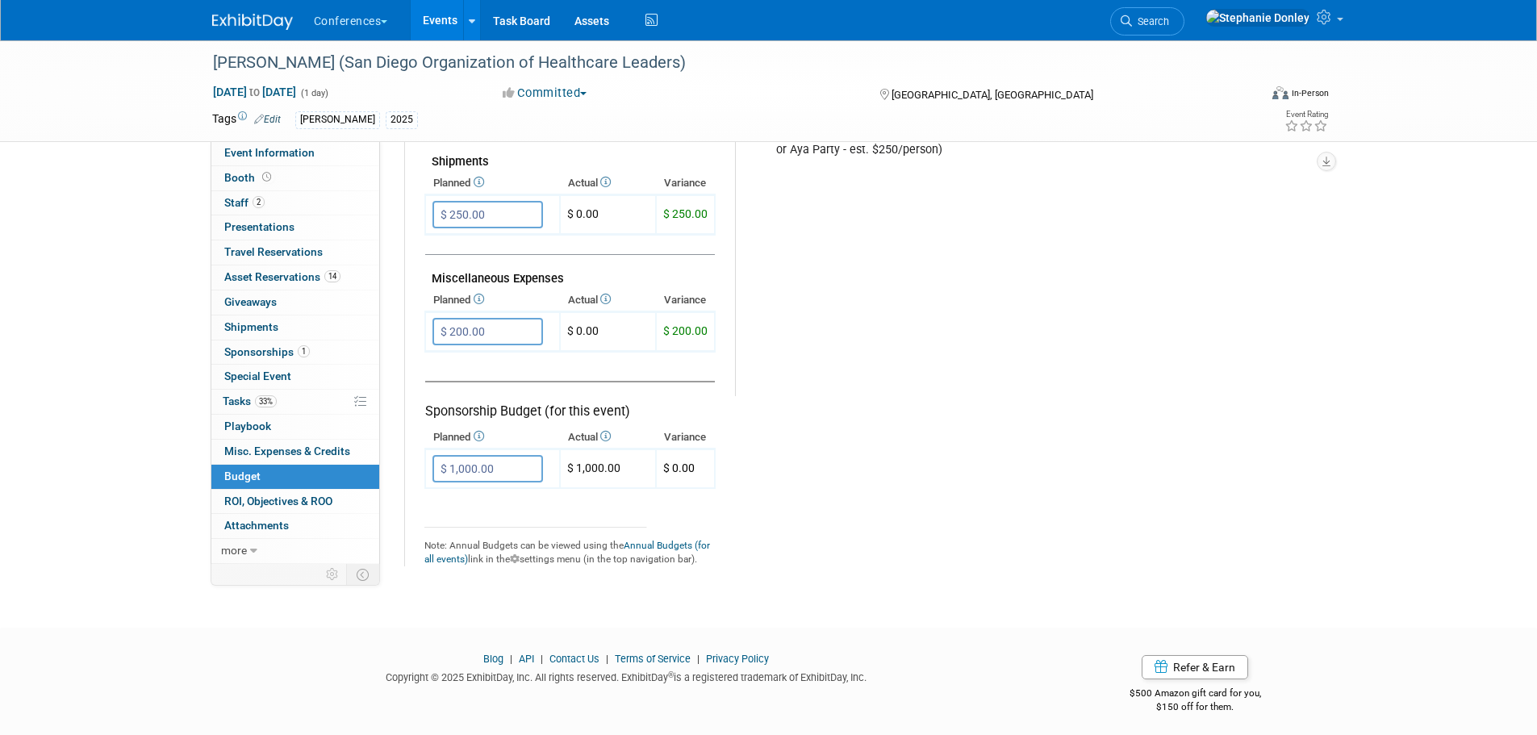
scroll to position [900, 0]
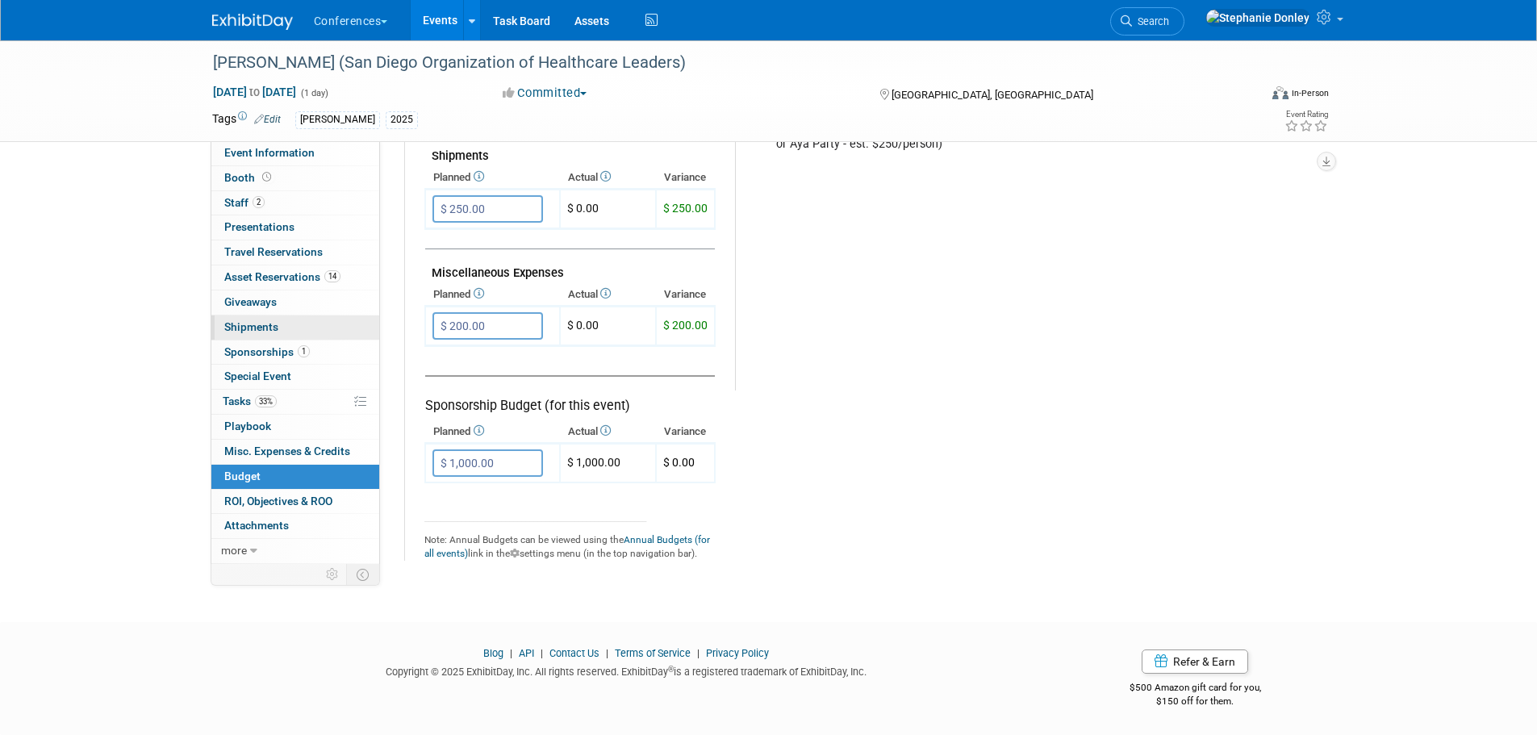
click at [239, 330] on span "Shipments 0" at bounding box center [251, 326] width 54 height 13
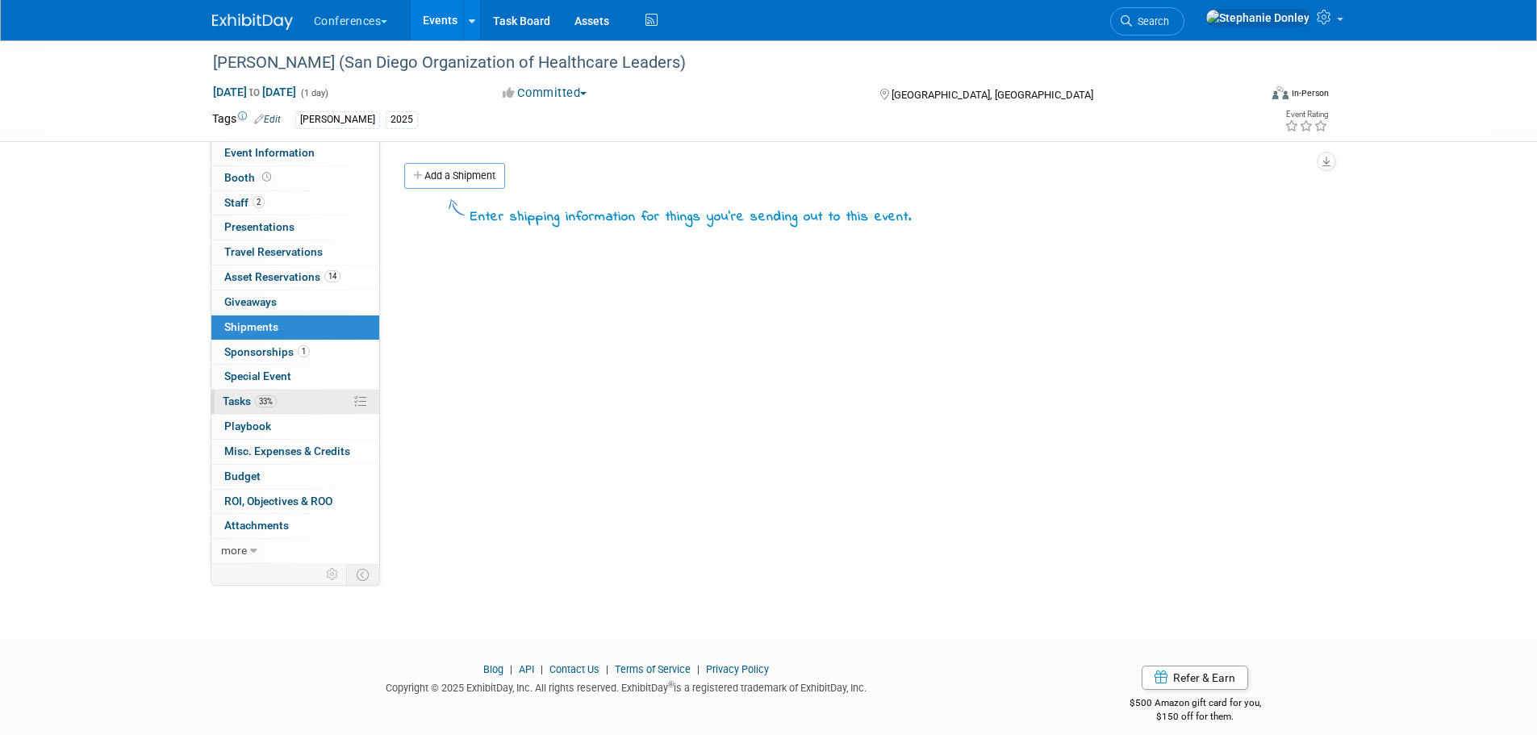
click at [240, 403] on span "Tasks 33%" at bounding box center [250, 401] width 54 height 13
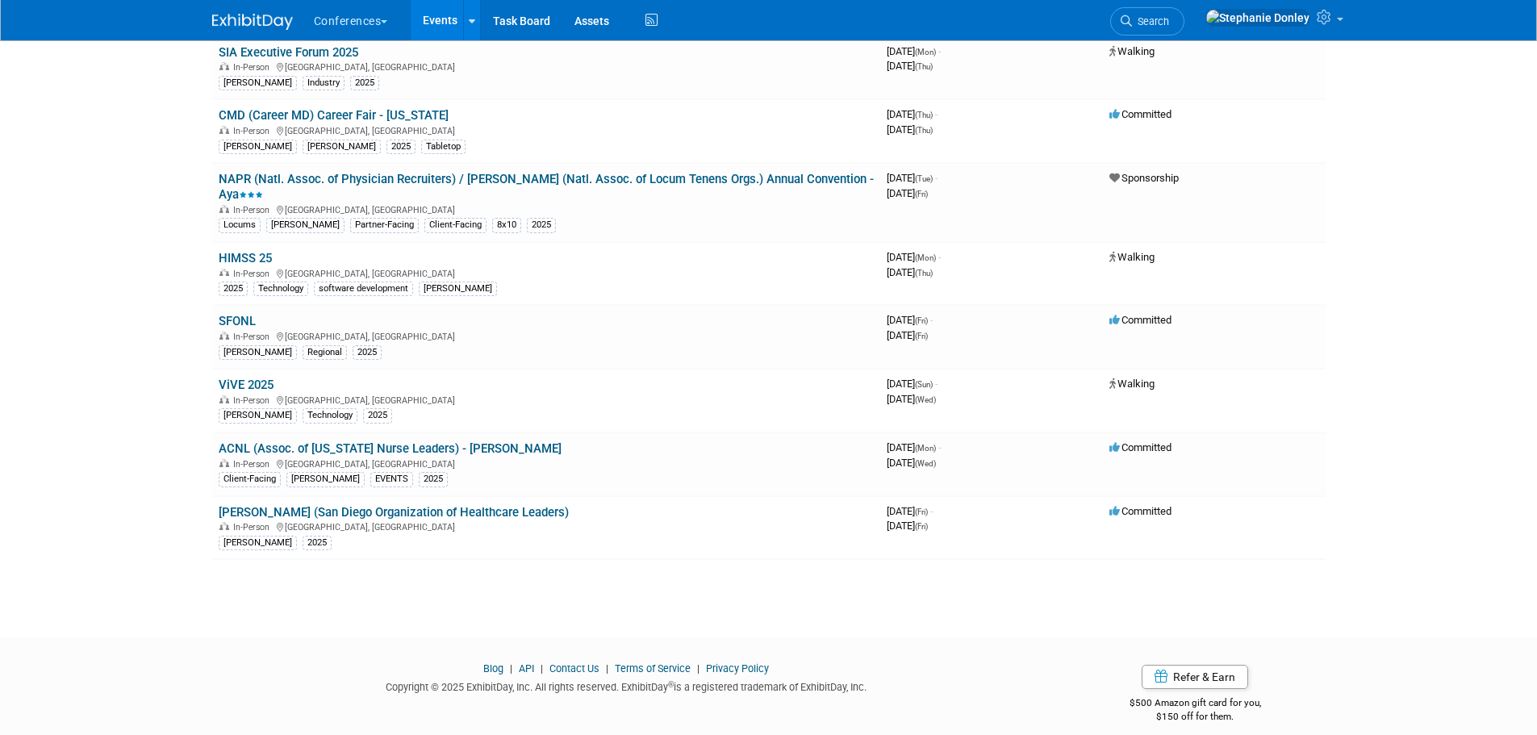
scroll to position [1155, 0]
click at [361, 441] on link "ACNL (Assoc. of [US_STATE] Nurse Leaders) - [PERSON_NAME]" at bounding box center [390, 448] width 343 height 15
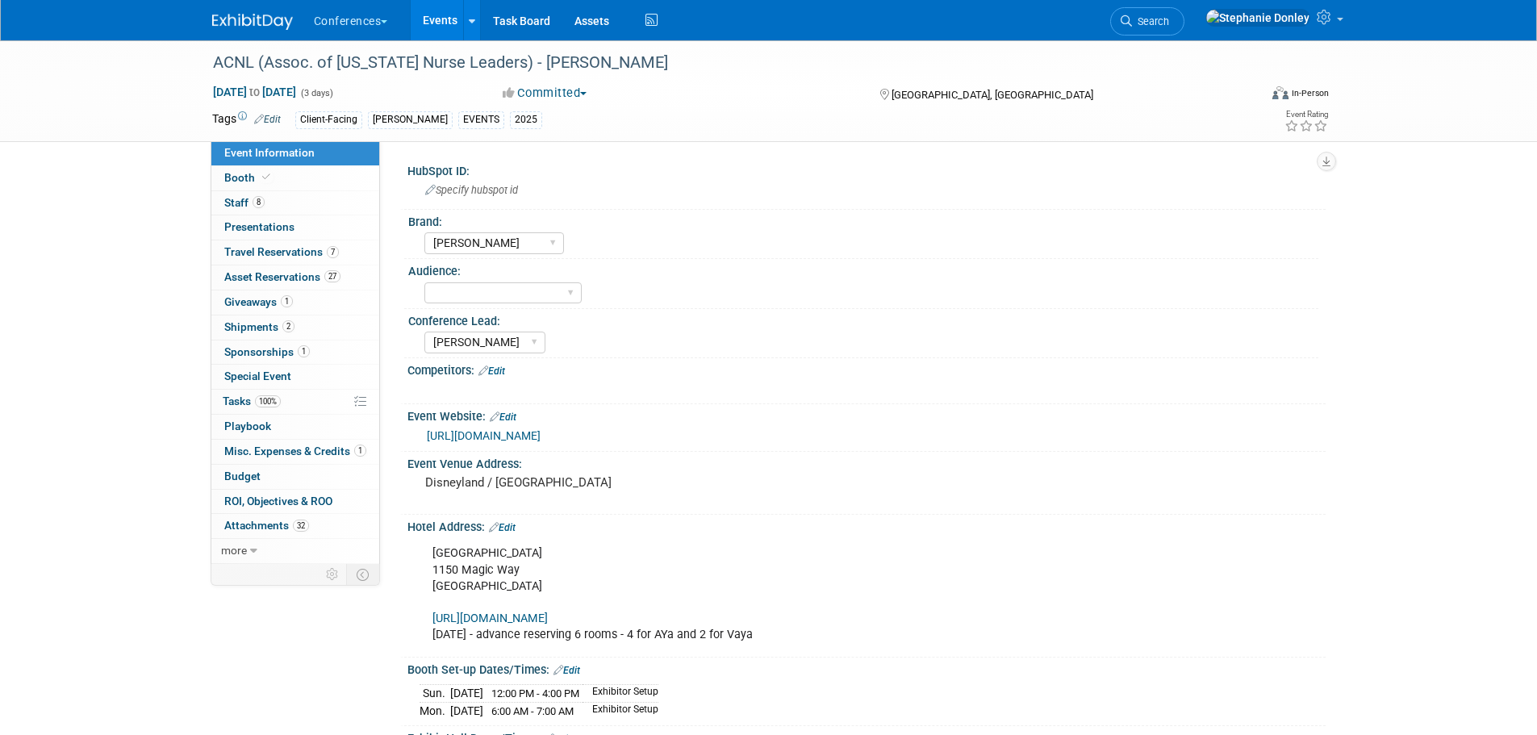
select select "[PERSON_NAME]"
click at [564, 295] on select "Client-facing Clinician/Provider-facing Both N/a" at bounding box center [502, 293] width 157 height 22
select select "Client-facing"
click at [424, 282] on select "Client-facing Clinician/Provider-facing Both N/a" at bounding box center [502, 293] width 157 height 22
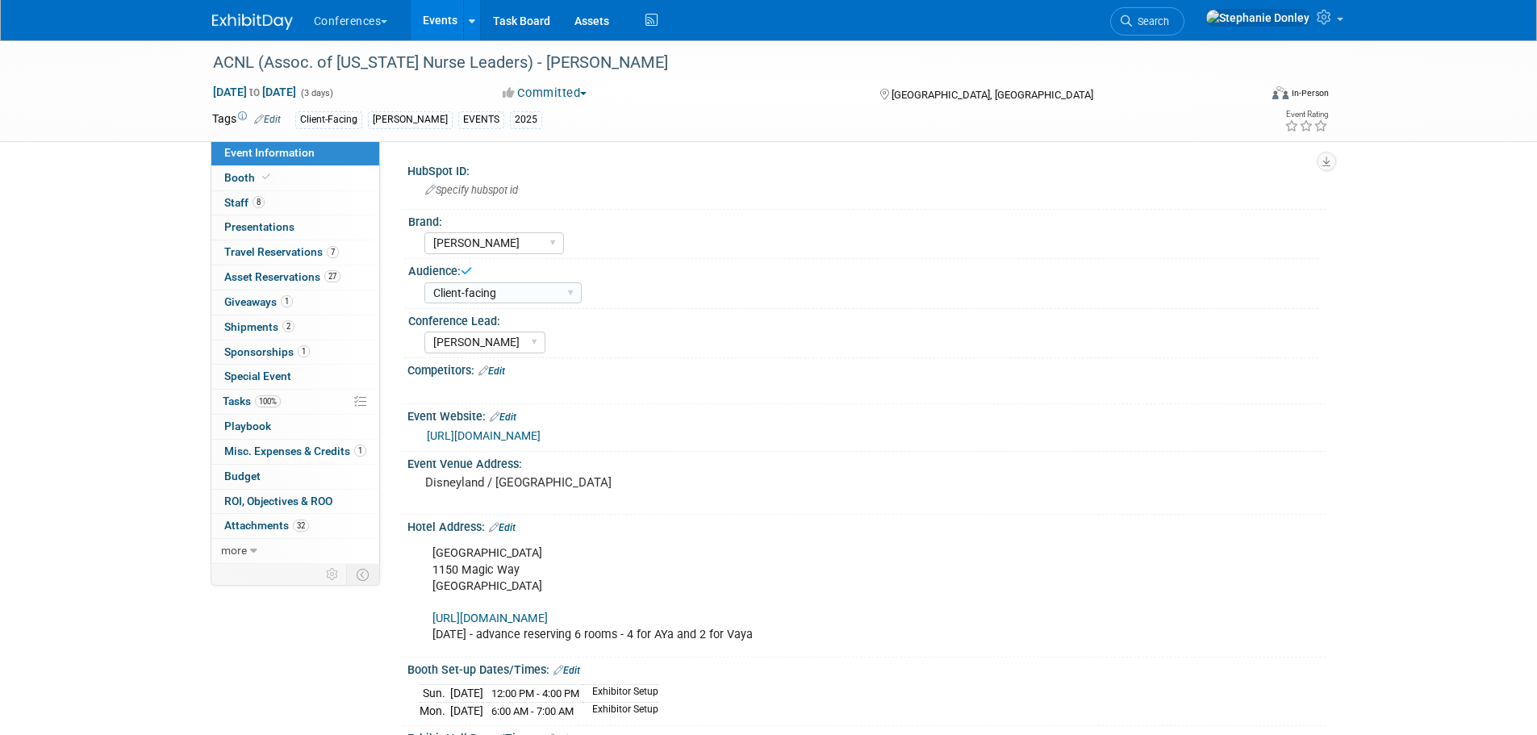
click at [503, 368] on link "Edit" at bounding box center [491, 371] width 27 height 11
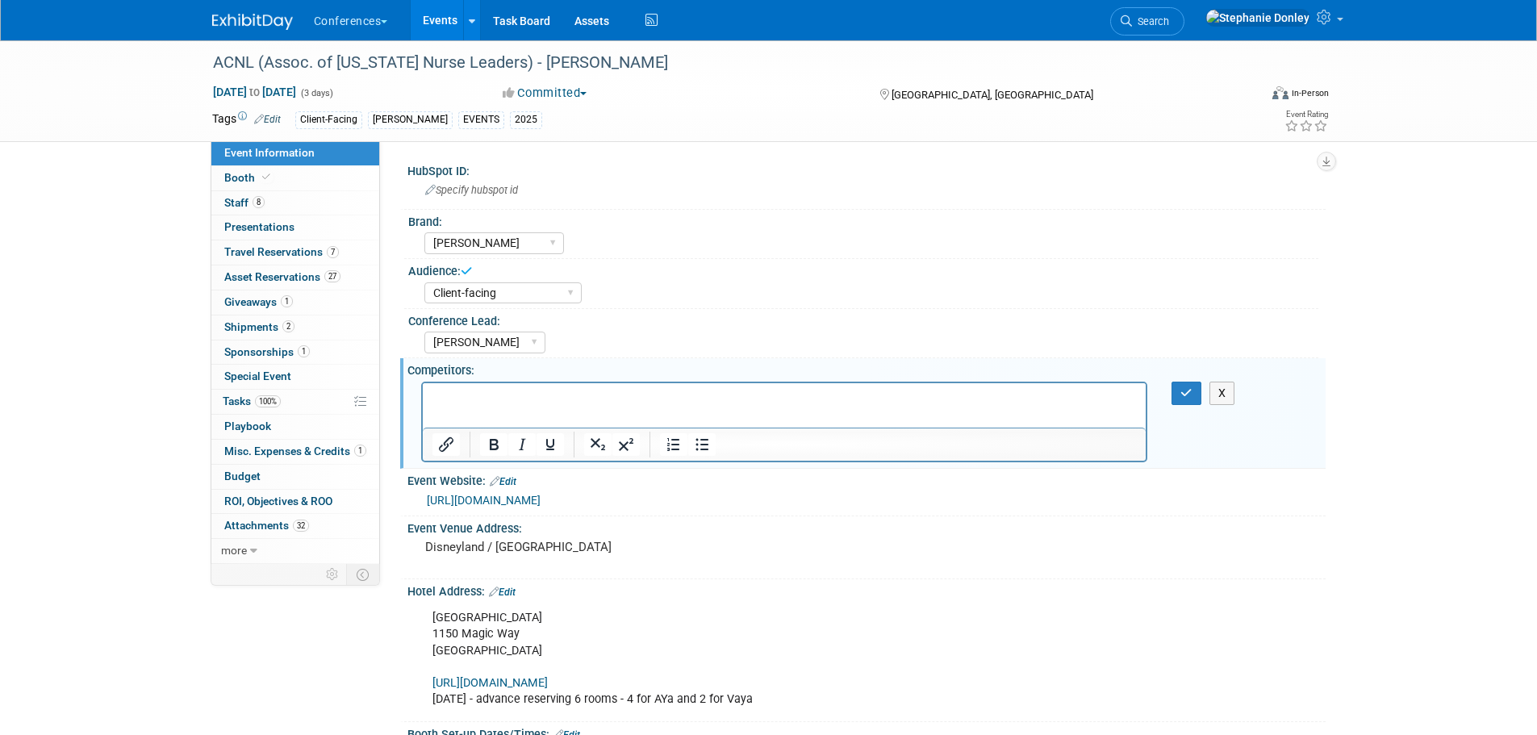
click at [453, 402] on p "Rich Text Area. Press ALT-0 for help." at bounding box center [784, 397] width 705 height 16
click at [1187, 397] on icon "button" at bounding box center [1186, 392] width 12 height 11
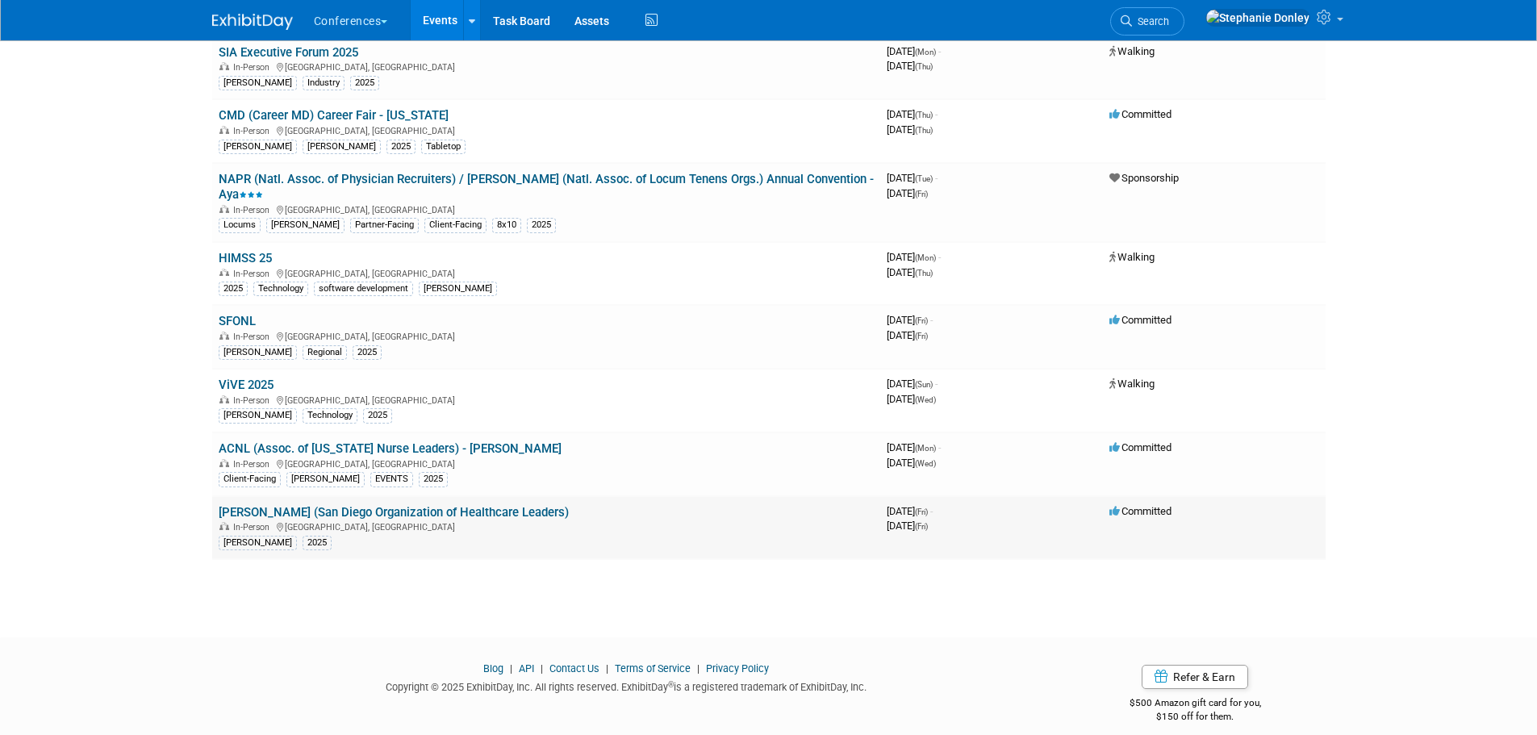
click at [259, 505] on link "[PERSON_NAME] (San Diego Organization of Healthcare Leaders)" at bounding box center [394, 512] width 350 height 15
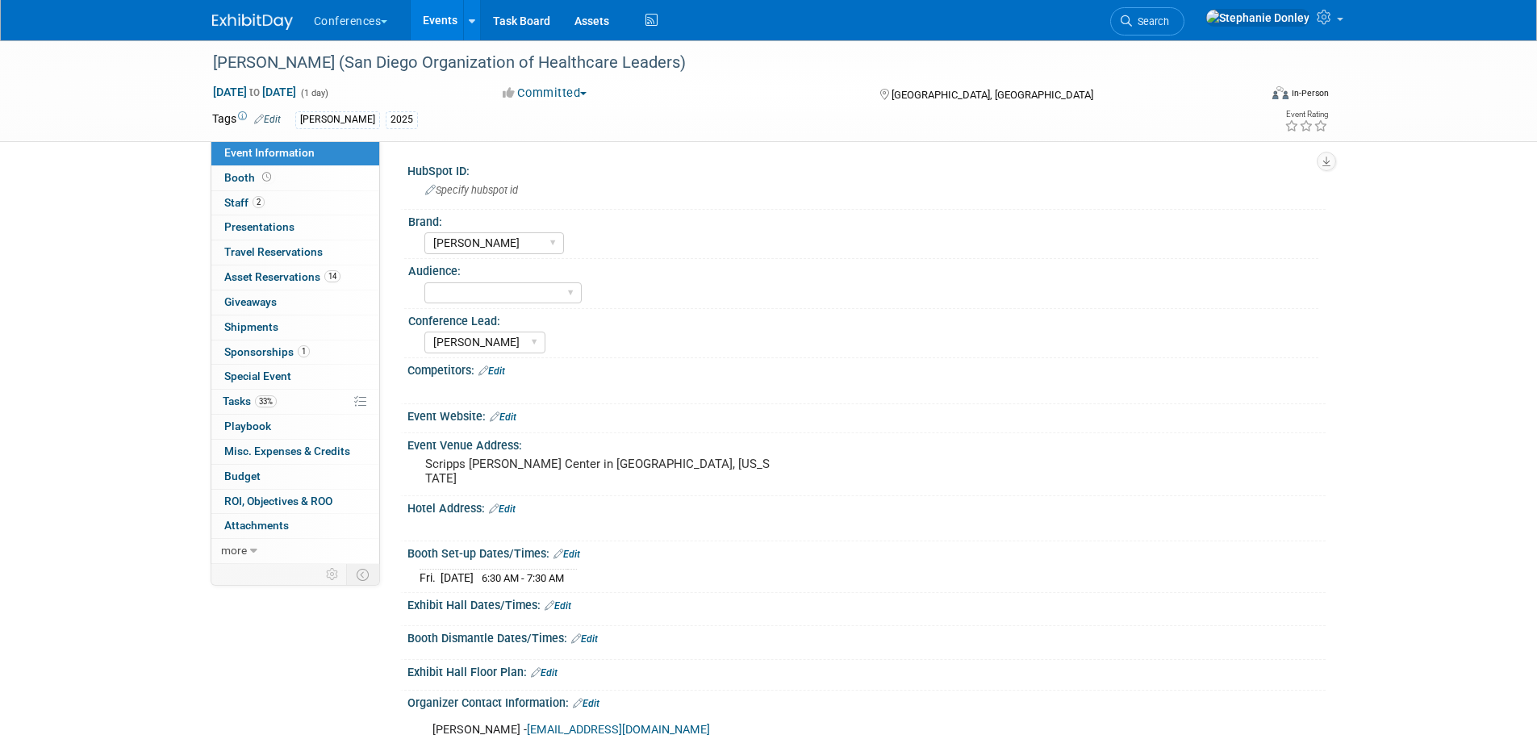
select select "[PERSON_NAME]"
click at [465, 291] on select "Client-facing Clinician/Provider-facing Both N/a" at bounding box center [502, 293] width 157 height 22
select select "Client-facing"
click at [424, 282] on select "Client-facing Clinician/Provider-facing Both N/a" at bounding box center [502, 293] width 157 height 22
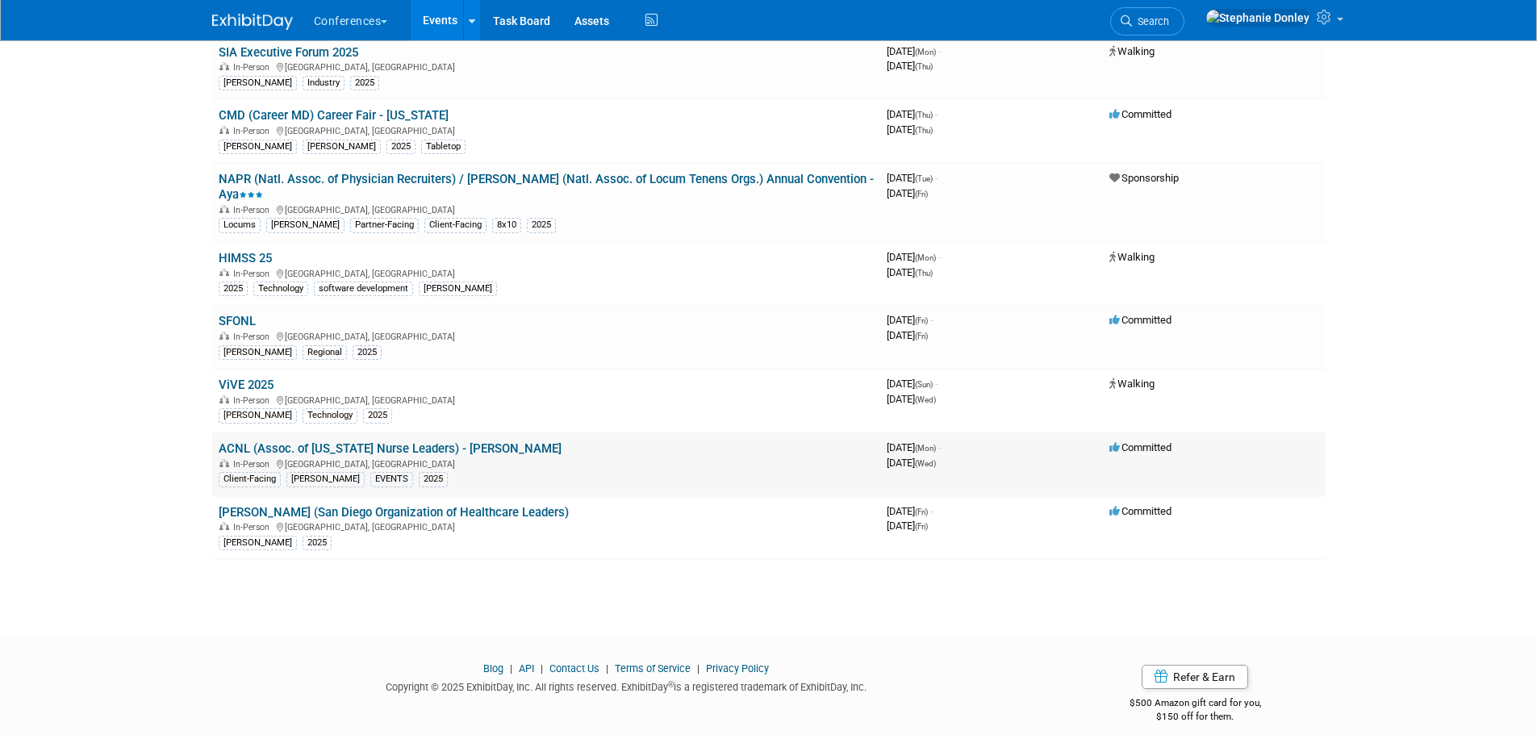
click at [276, 441] on link "ACNL (Assoc. of [US_STATE] Nurse Leaders) - [PERSON_NAME]" at bounding box center [390, 448] width 343 height 15
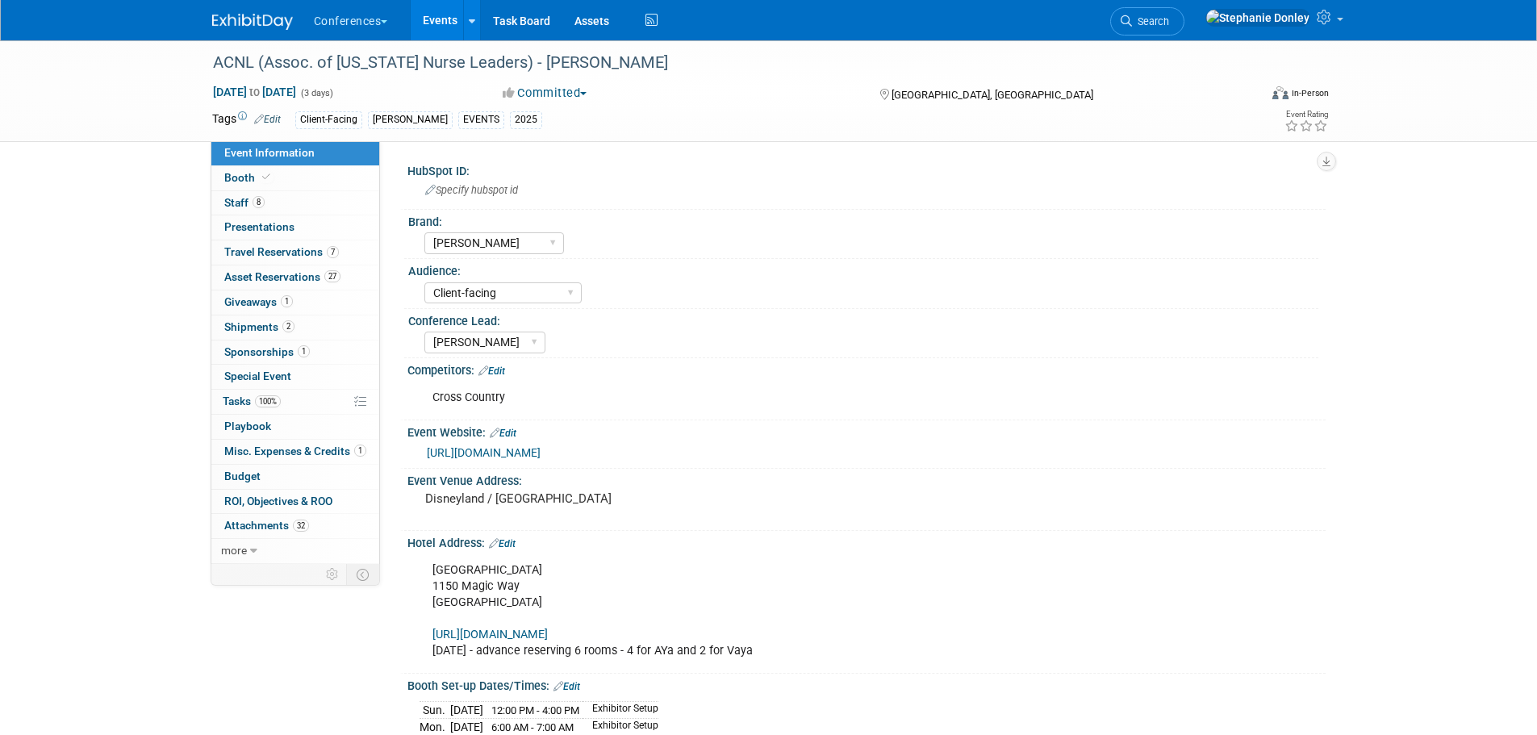
select select "[PERSON_NAME]"
select select "Client-facing"
select select "[PERSON_NAME]"
click at [226, 205] on span "Staff 8" at bounding box center [244, 202] width 40 height 13
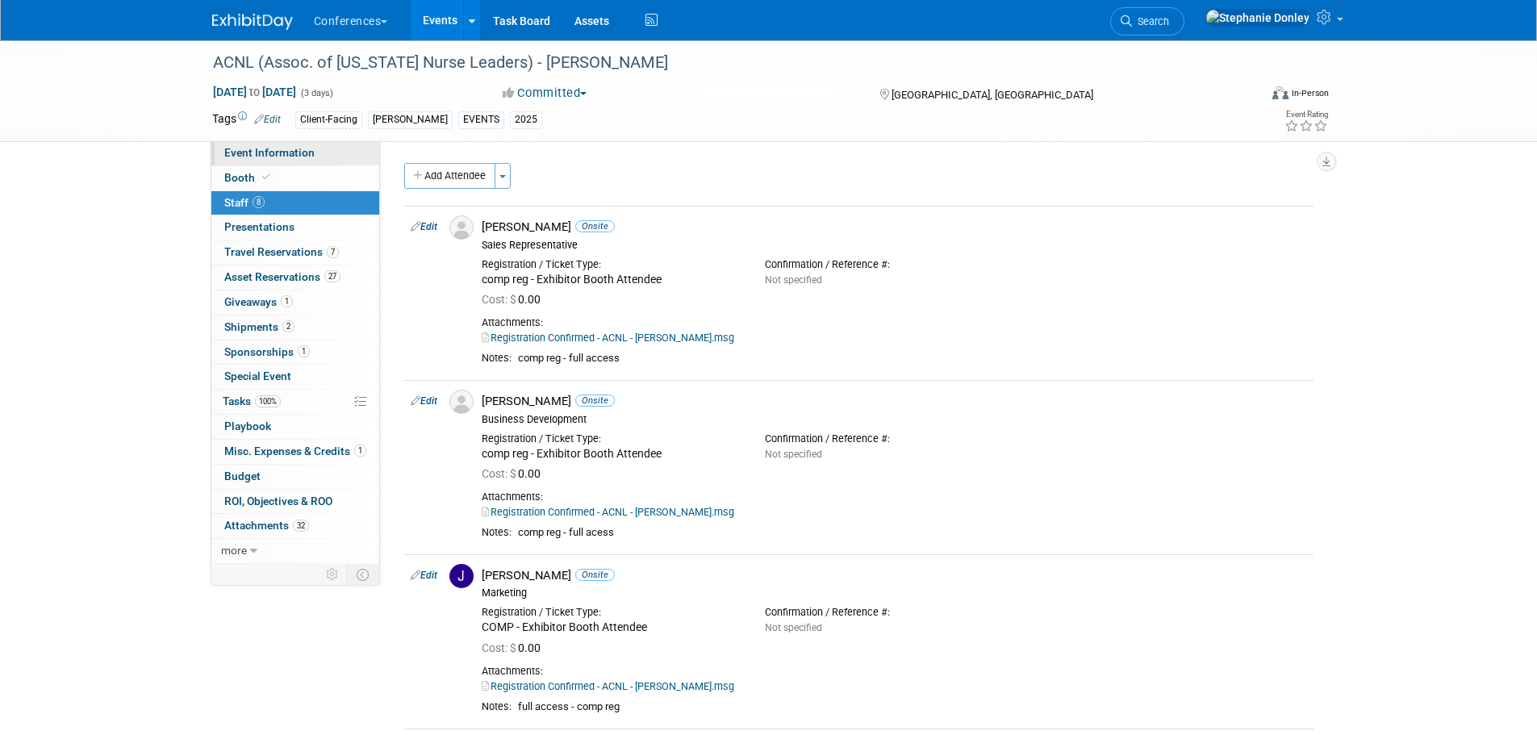
click at [232, 165] on link "Event Information" at bounding box center [295, 153] width 168 height 24
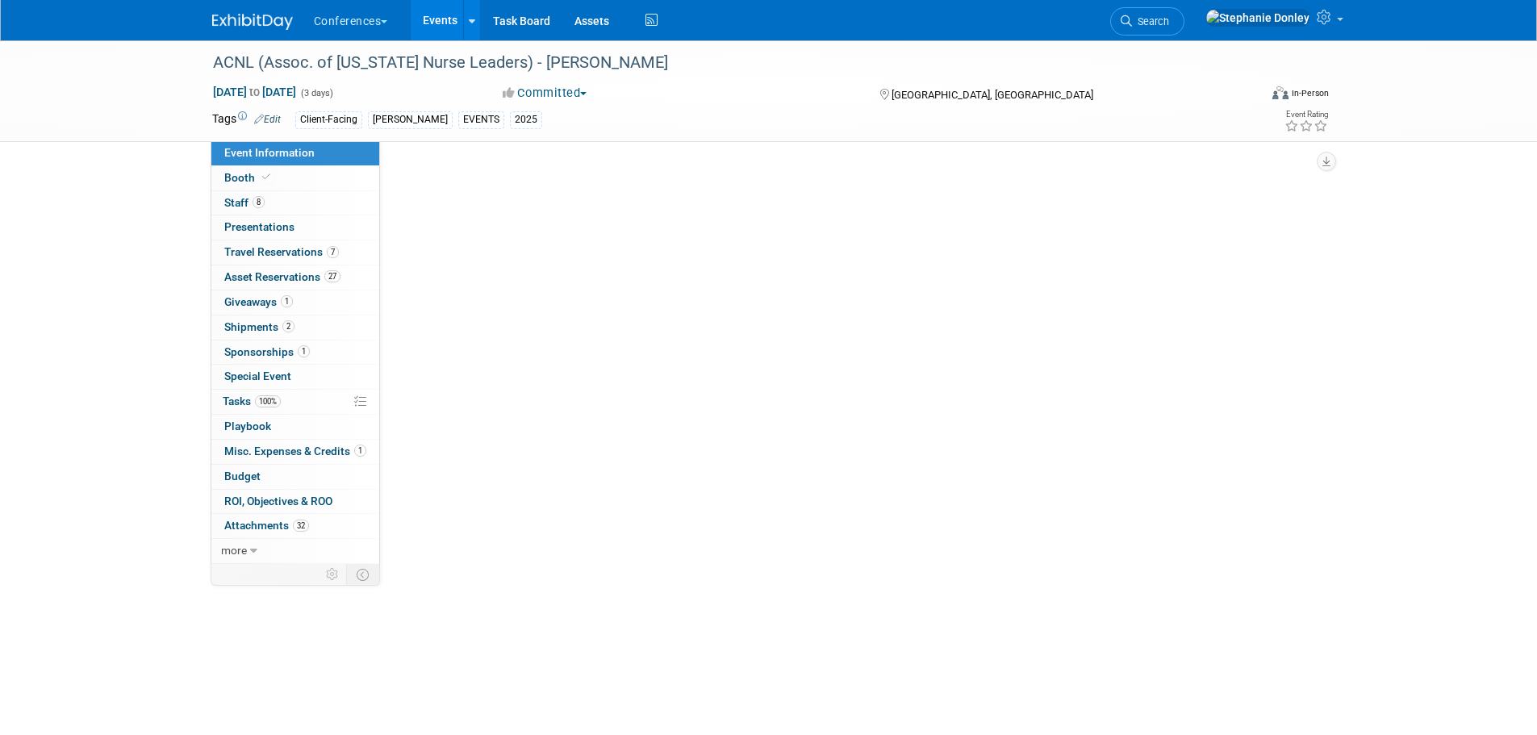
select select "[PERSON_NAME]"
select select "Client-facing"
select select "[PERSON_NAME]"
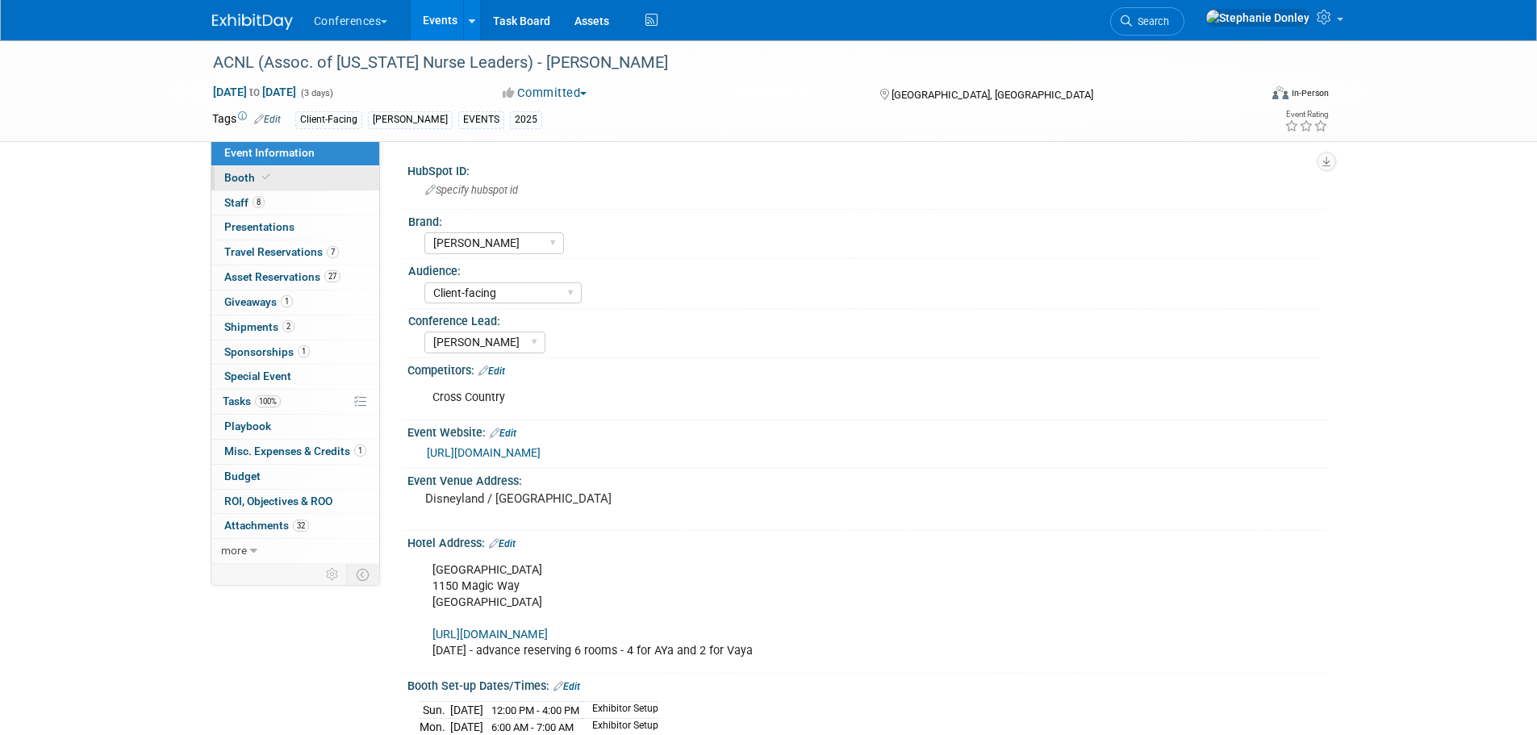
click at [232, 178] on span "Booth" at bounding box center [248, 177] width 49 height 13
select select "8'x20'"
select select "Yes"
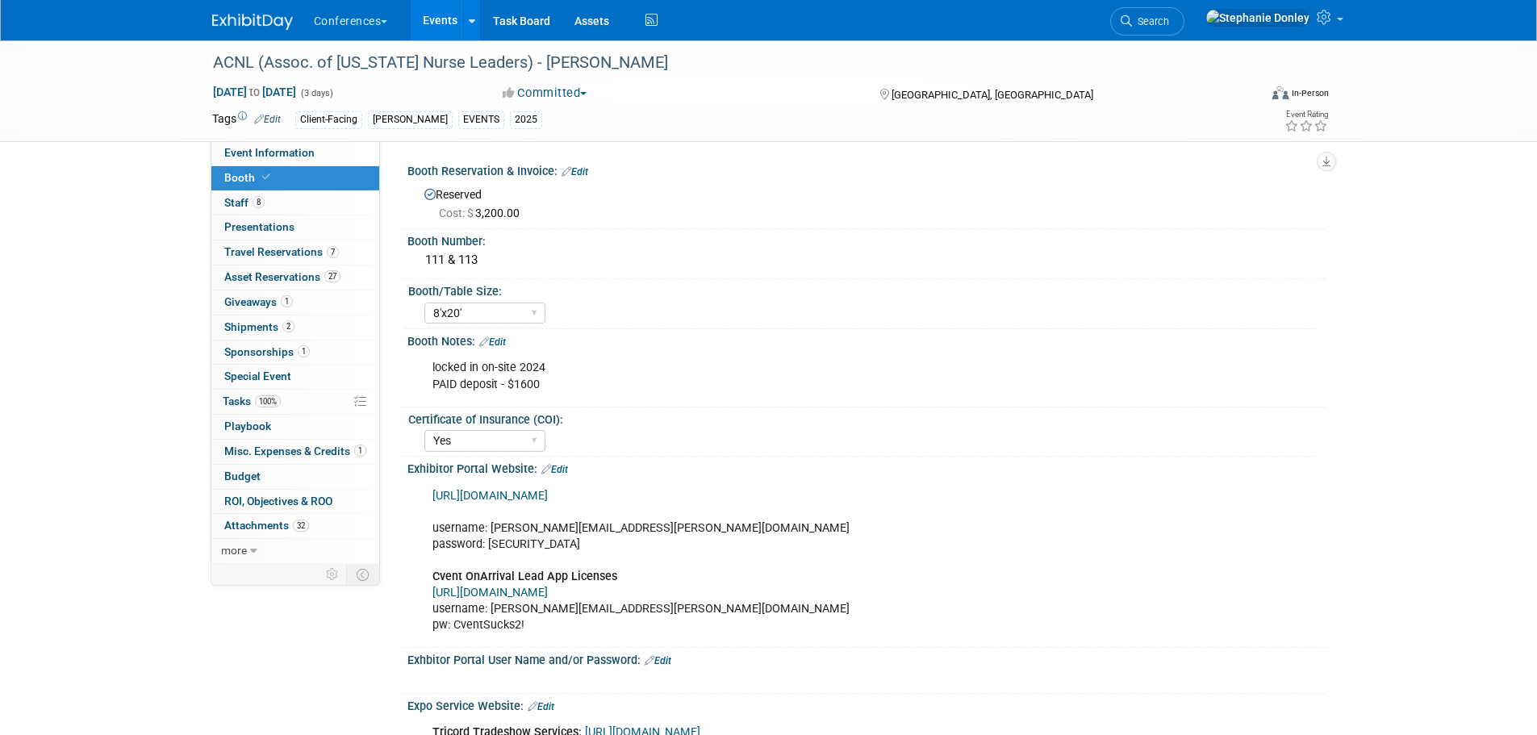
click at [581, 171] on link "Edit" at bounding box center [575, 171] width 27 height 11
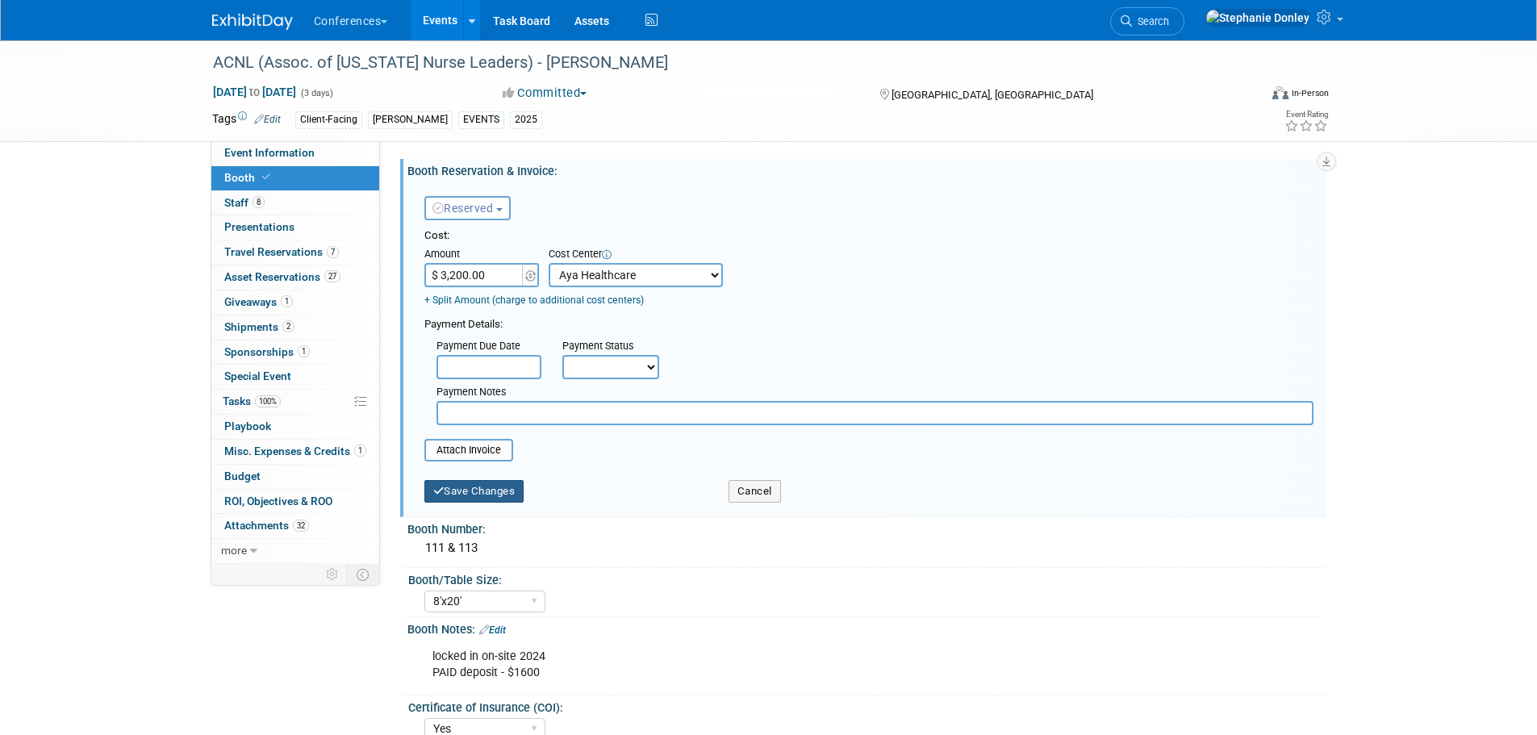
click at [499, 494] on button "Save Changes" at bounding box center [474, 491] width 100 height 23
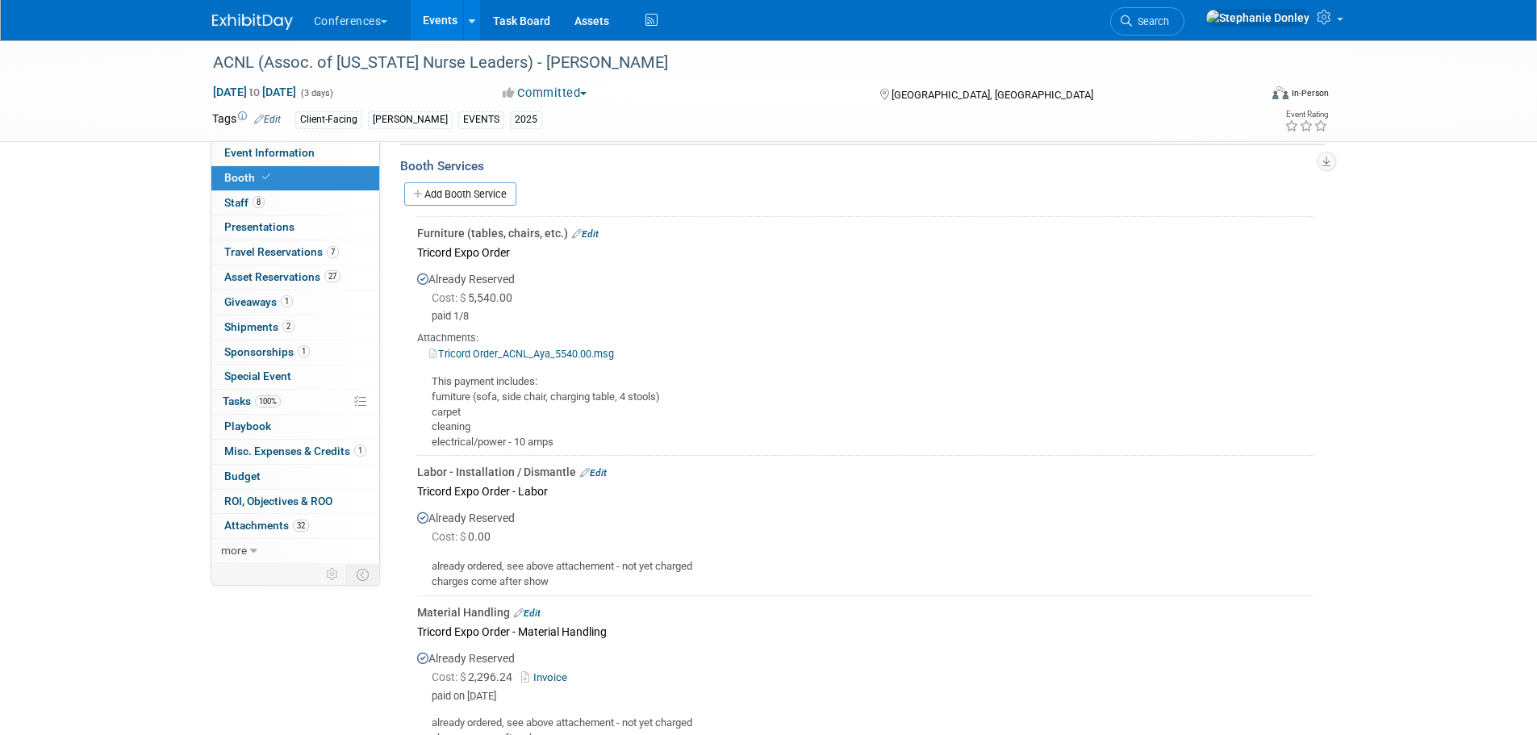
scroll to position [747, 0]
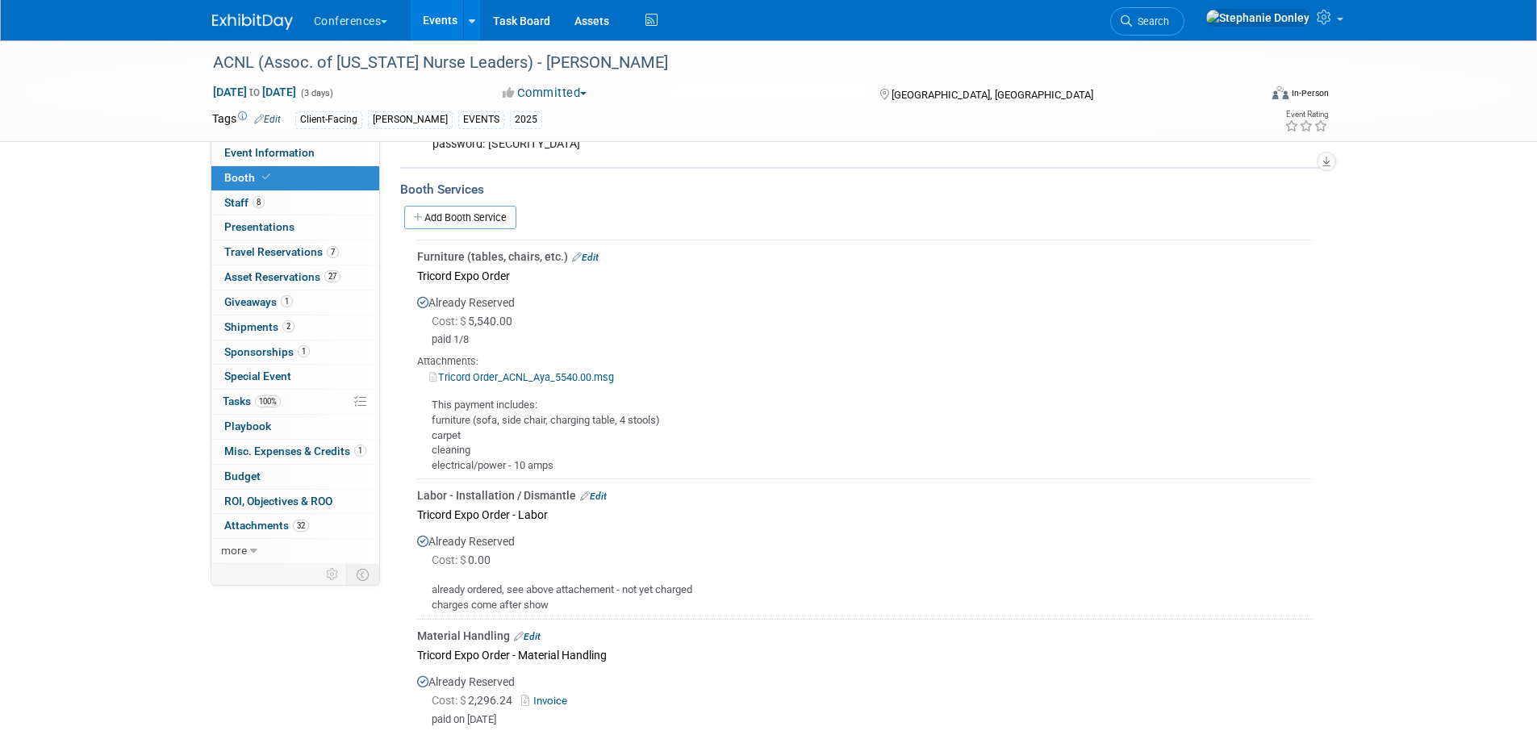
click at [591, 259] on link "Edit" at bounding box center [585, 257] width 27 height 11
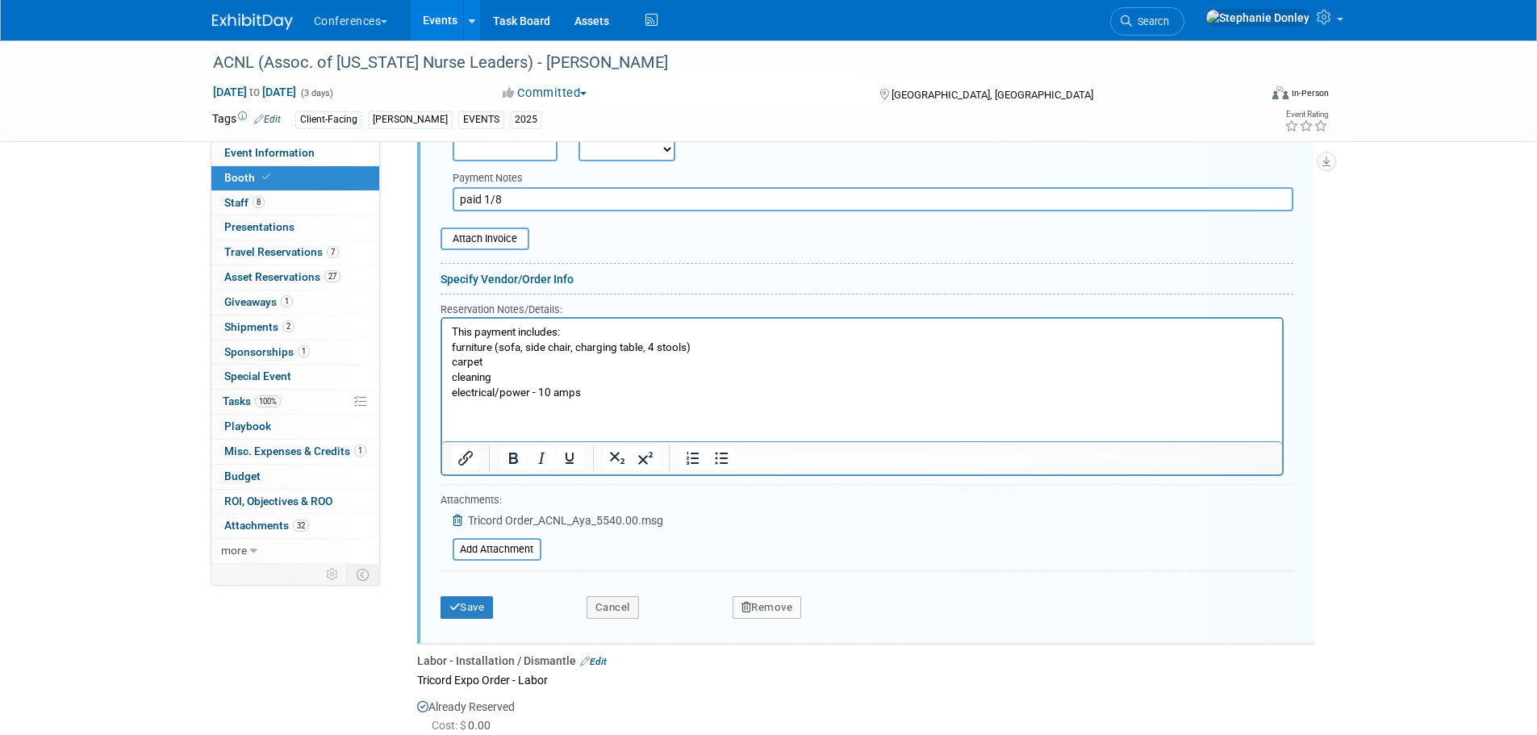
scroll to position [1134, 0]
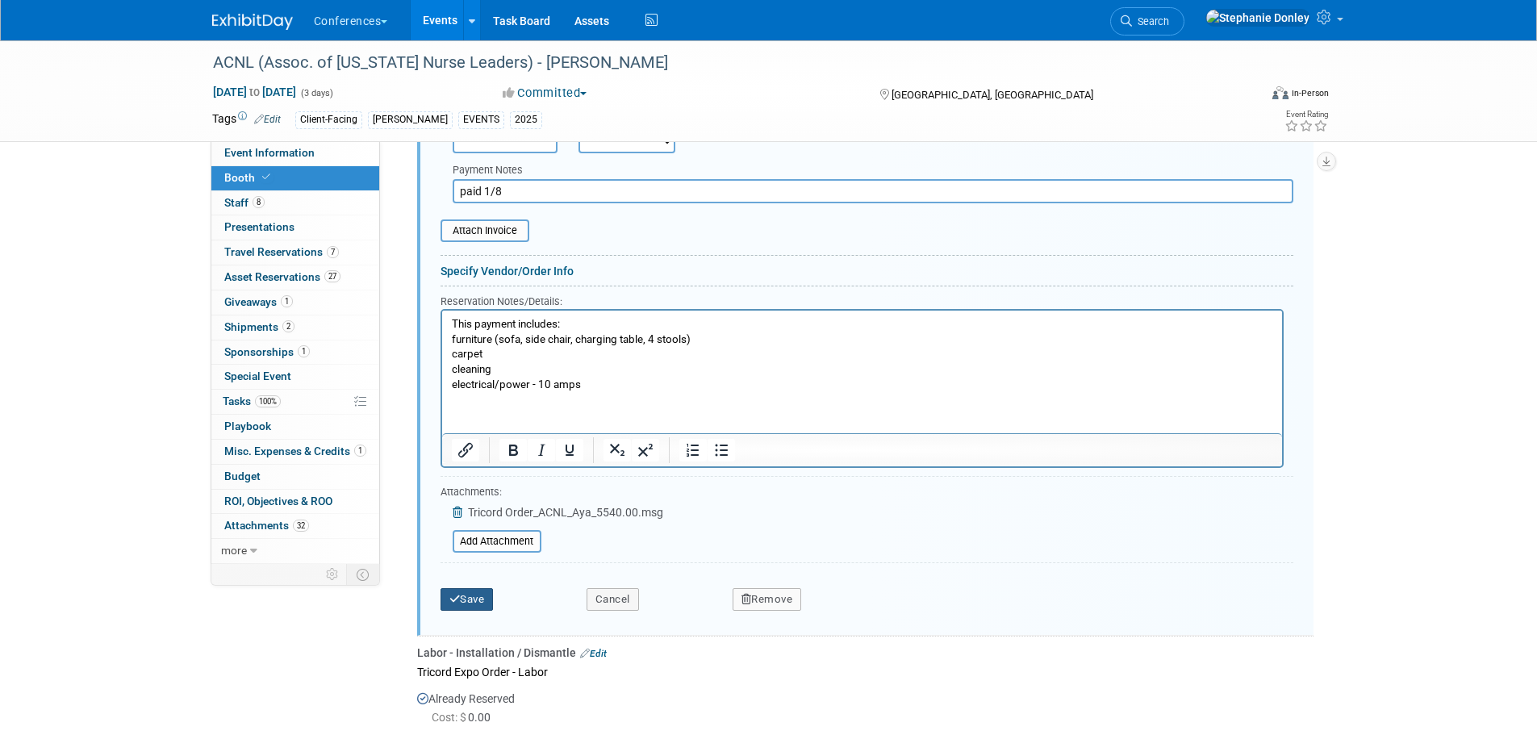
click at [475, 600] on button "Save" at bounding box center [467, 599] width 53 height 23
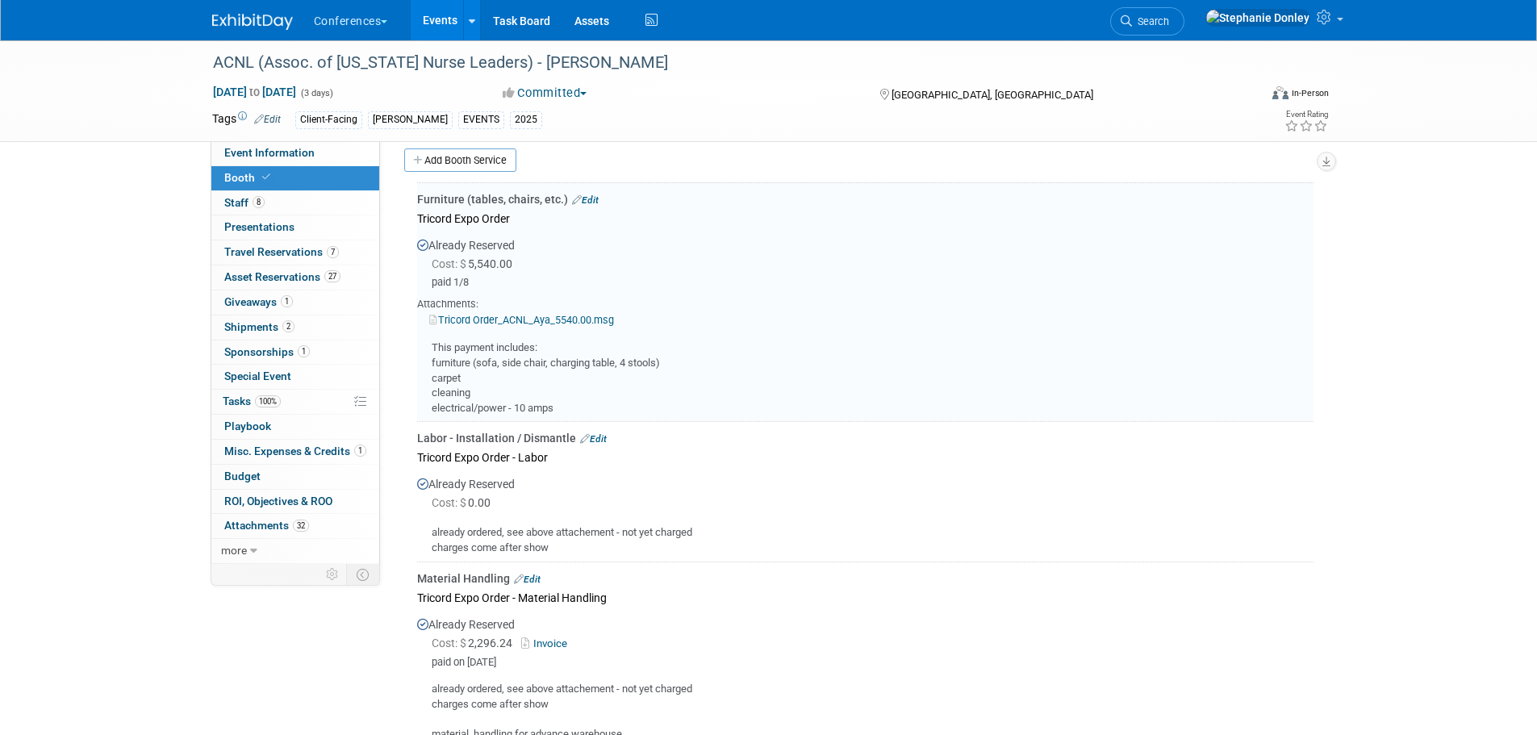
scroll to position [804, 0]
click at [602, 439] on link "Edit" at bounding box center [593, 439] width 27 height 11
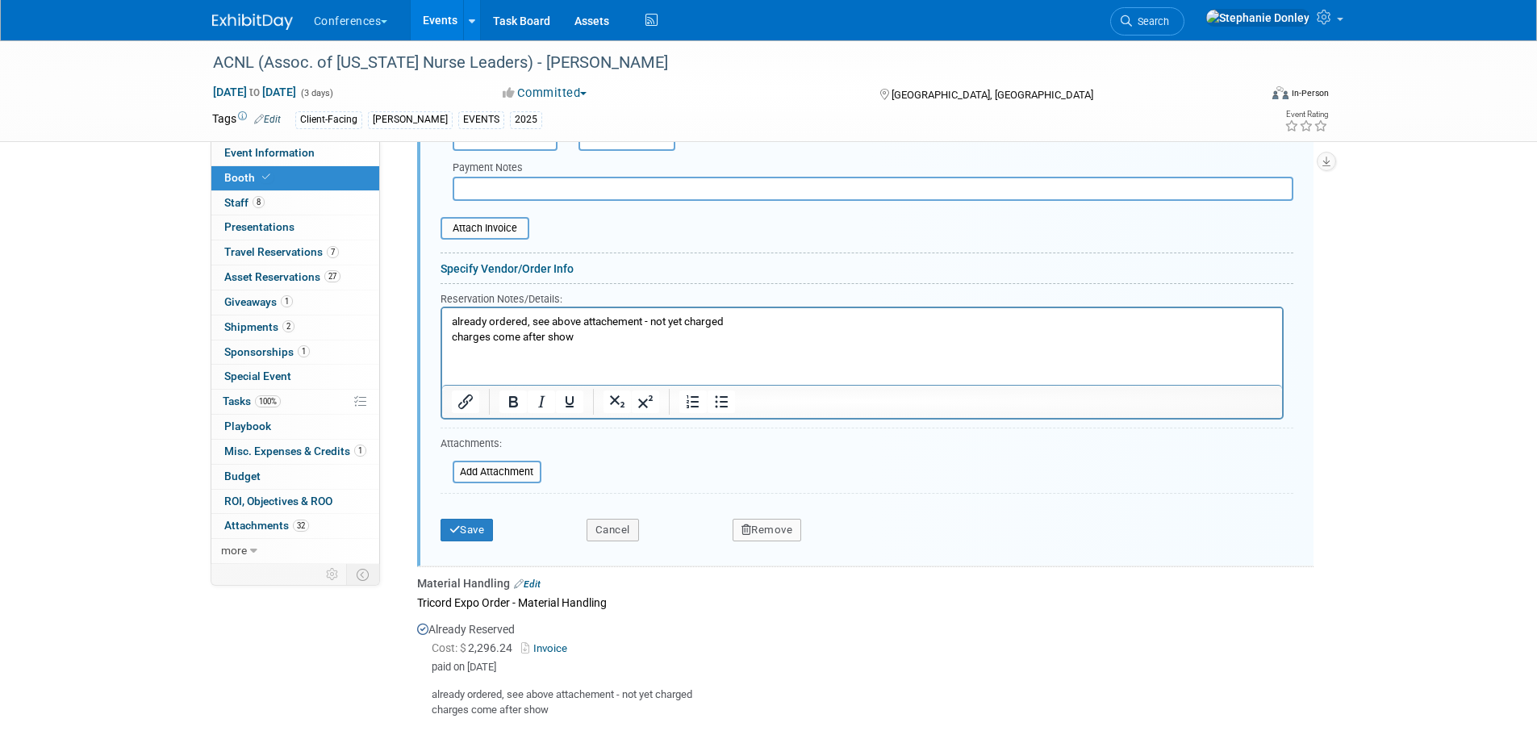
scroll to position [1363, 0]
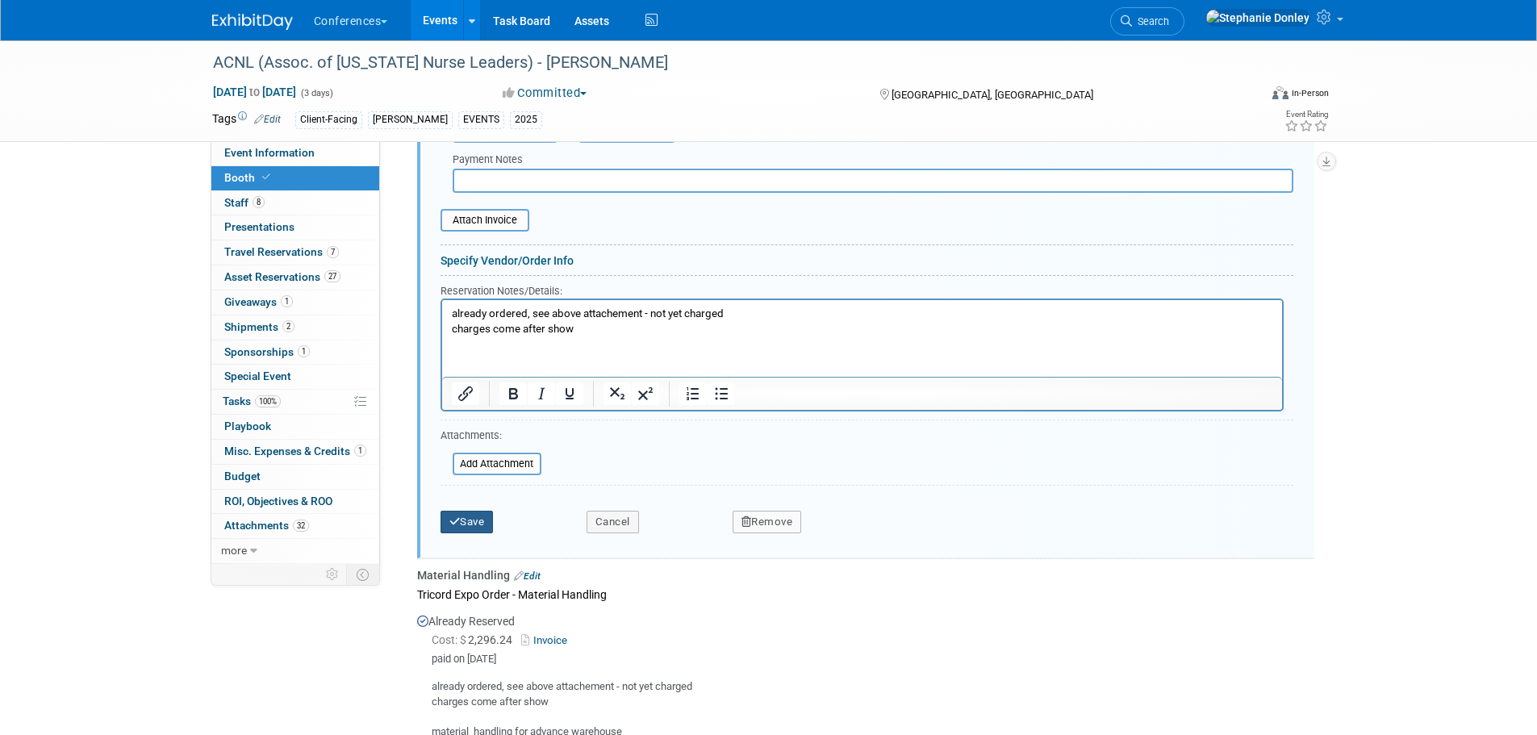
click at [464, 527] on button "Save" at bounding box center [467, 522] width 53 height 23
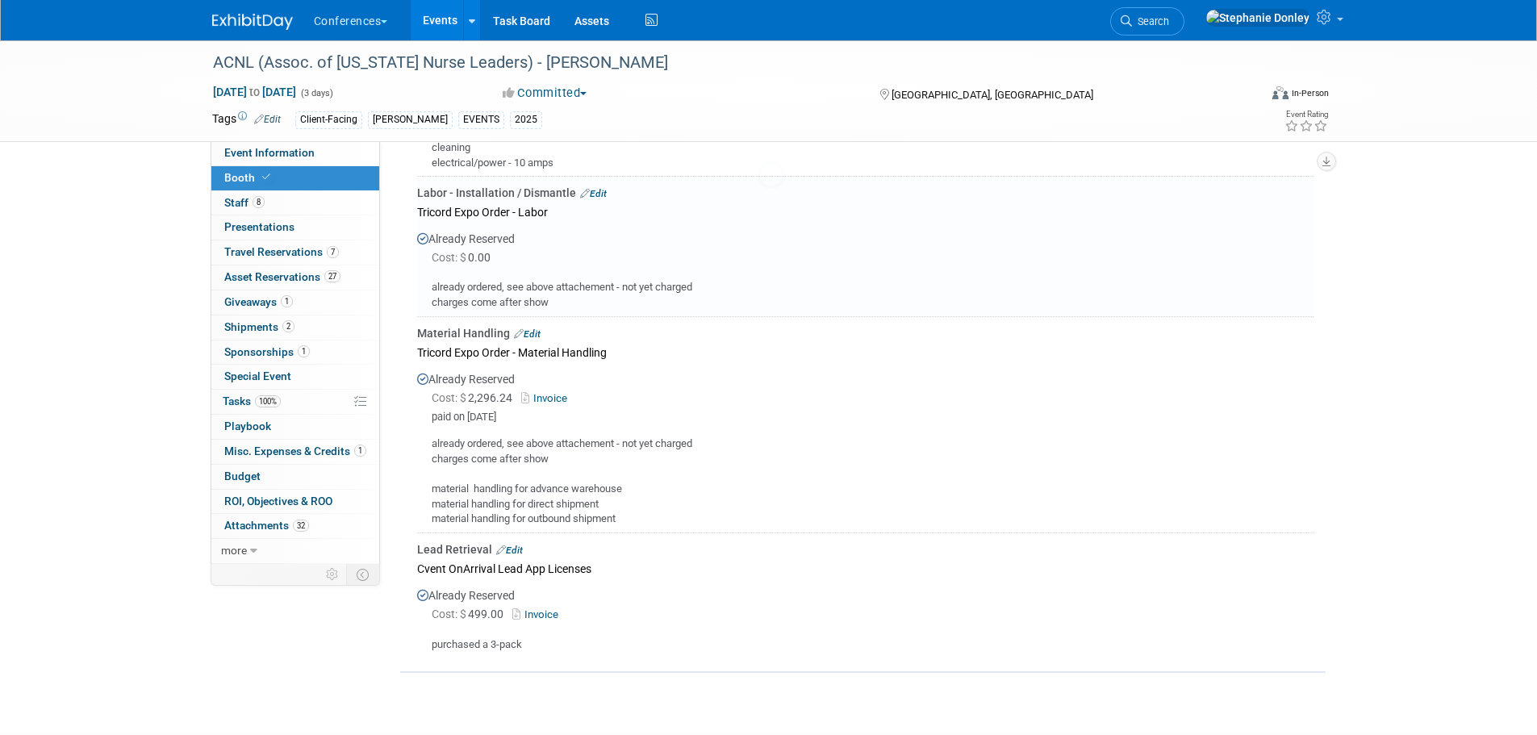
scroll to position [1043, 0]
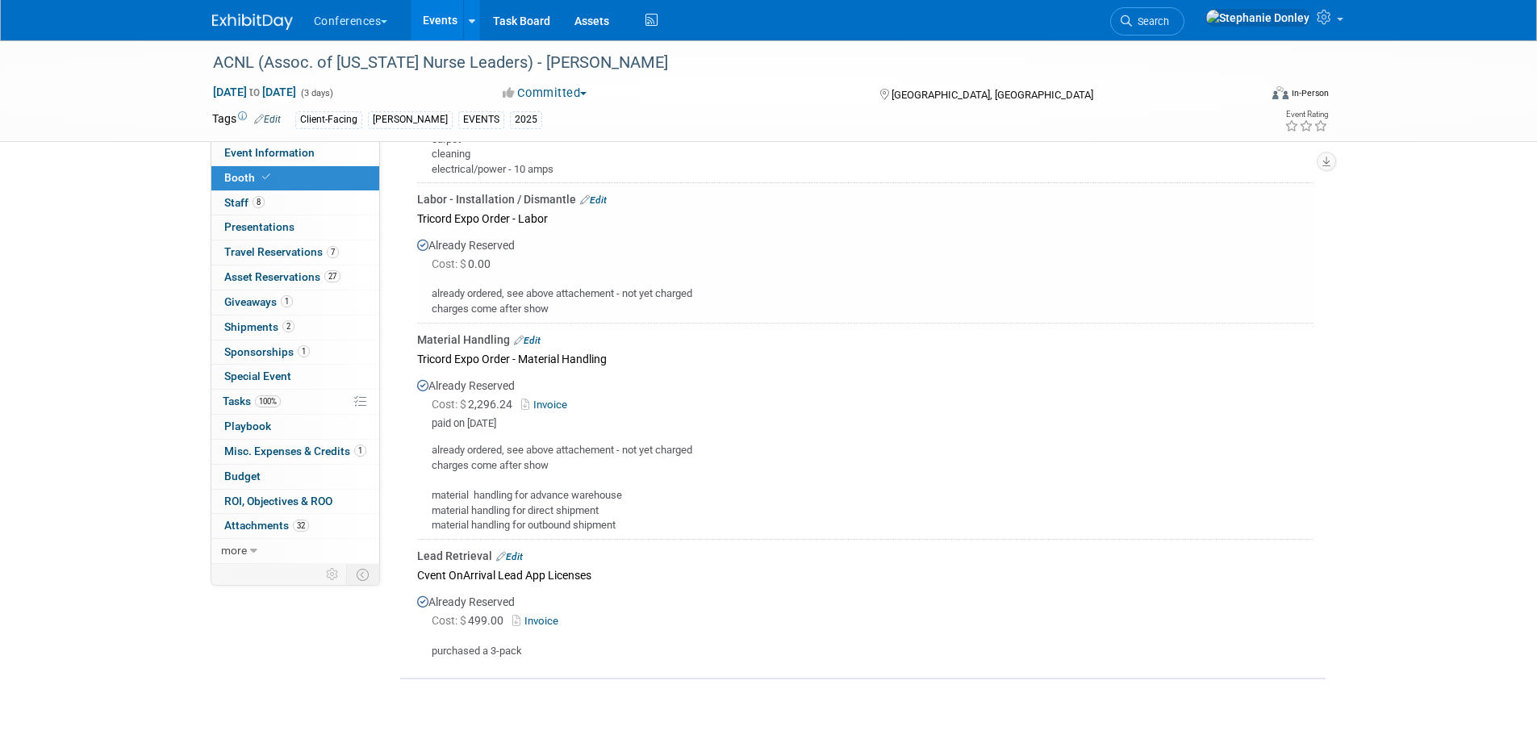
click at [529, 338] on link "Edit" at bounding box center [527, 340] width 27 height 11
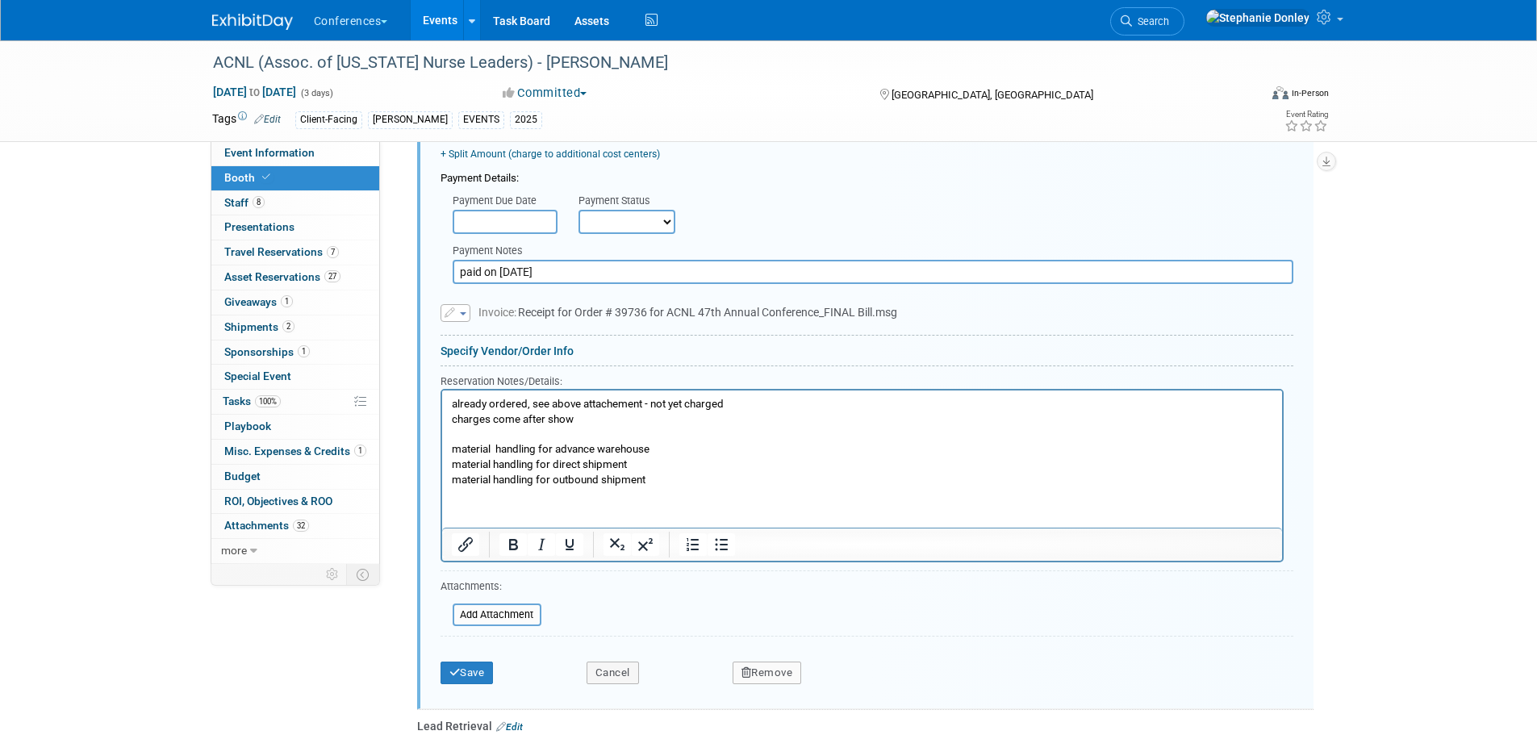
scroll to position [1437, 0]
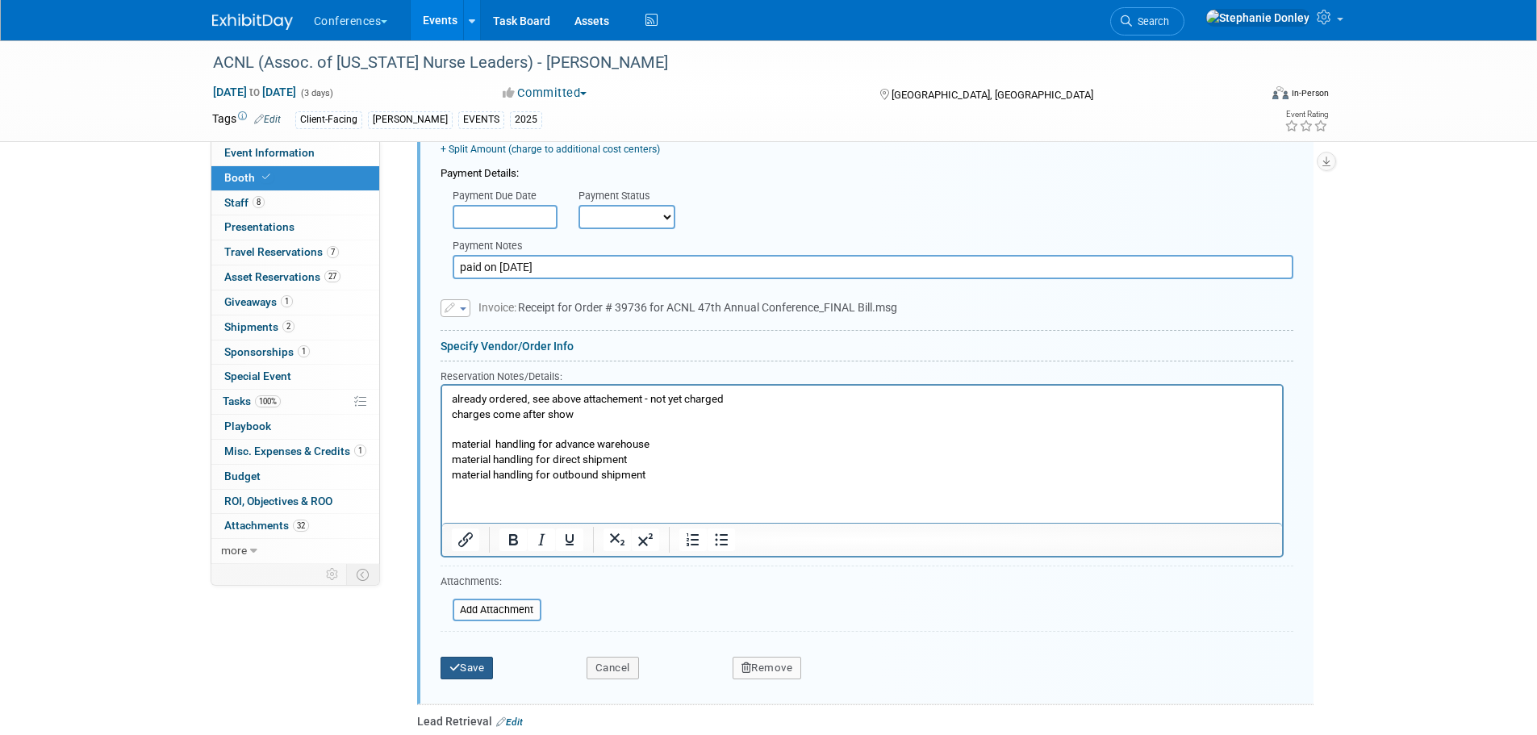
click at [466, 669] on button "Save" at bounding box center [467, 668] width 53 height 23
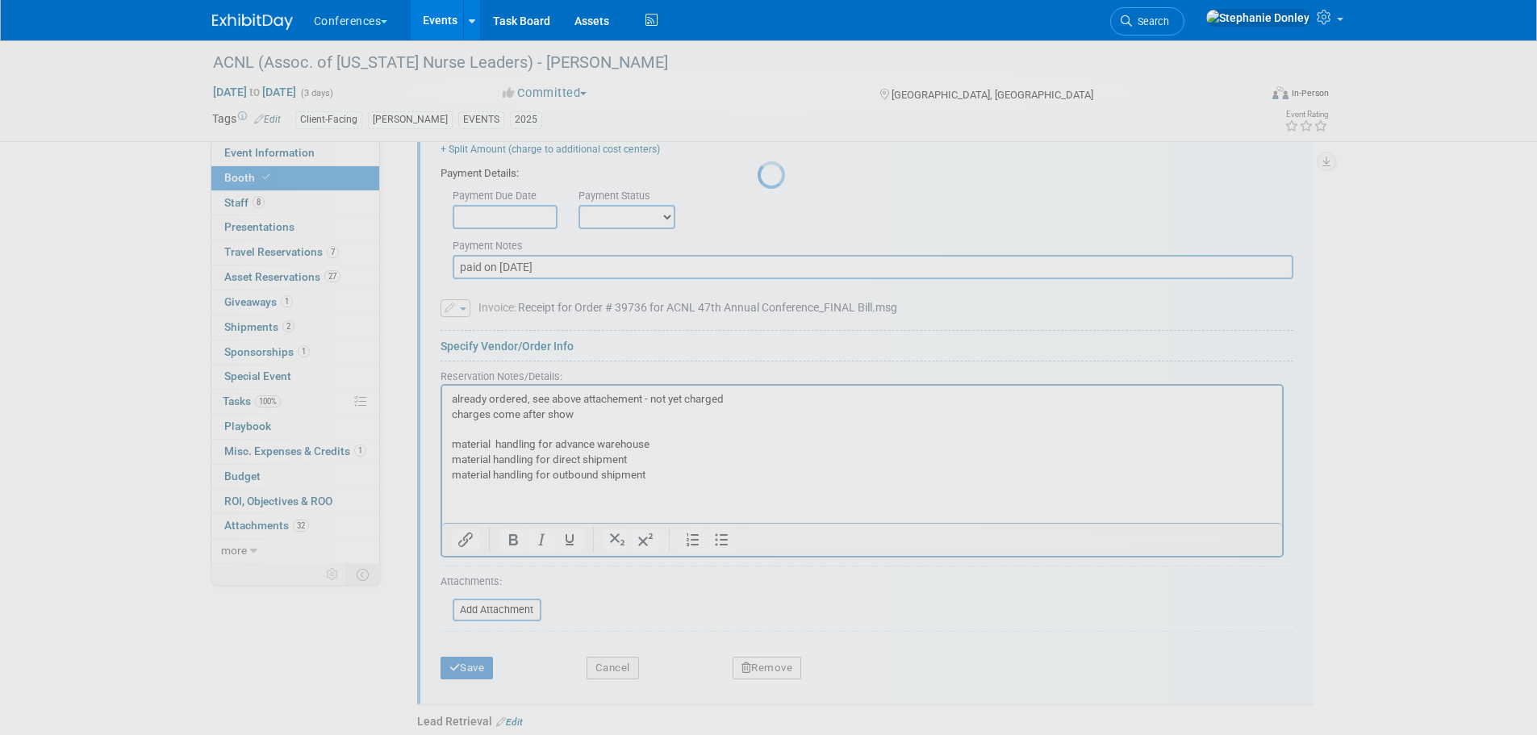
scroll to position [1160, 0]
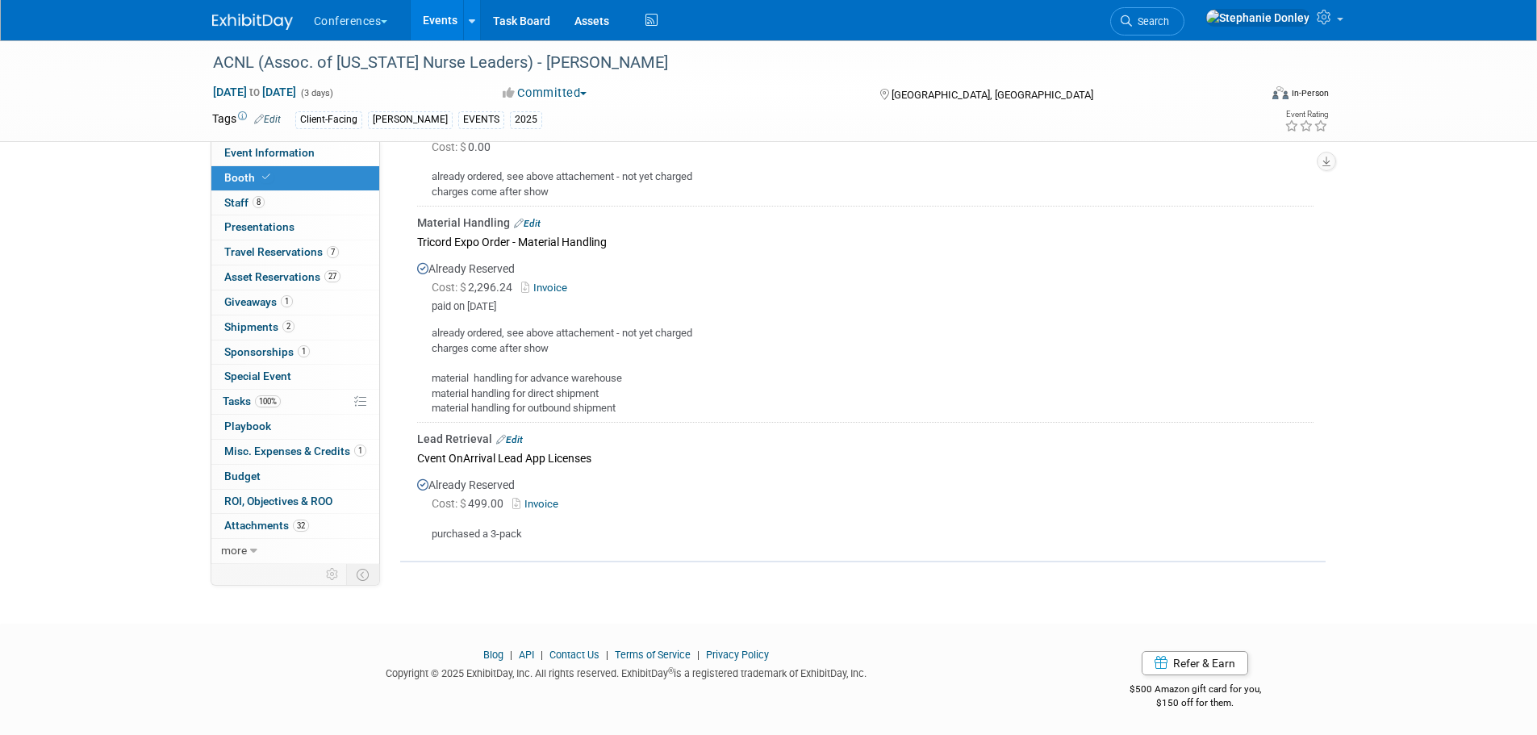
click at [511, 432] on div "Lead Retrieval Edit" at bounding box center [865, 439] width 896 height 16
click at [516, 438] on link "Edit" at bounding box center [509, 439] width 27 height 11
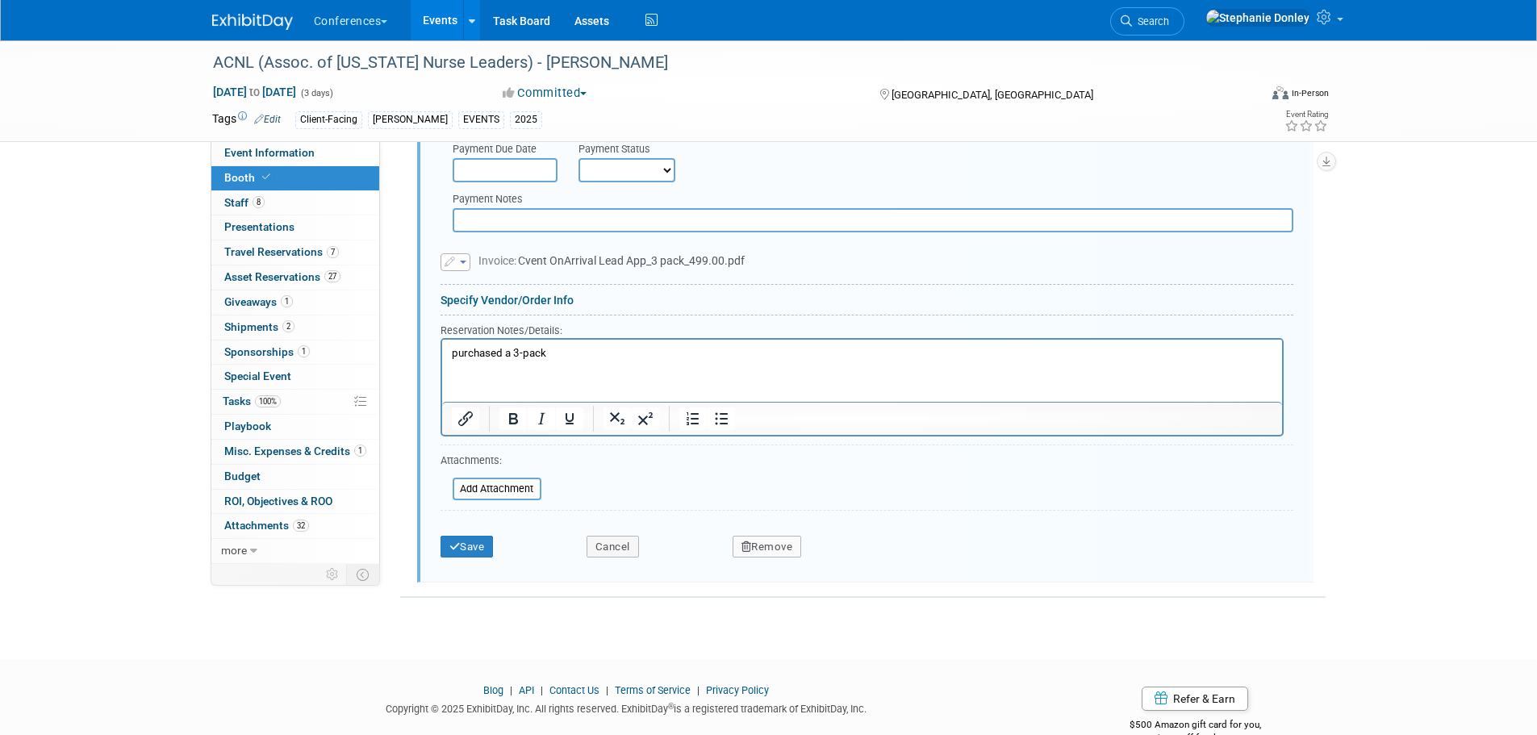
scroll to position [1738, 0]
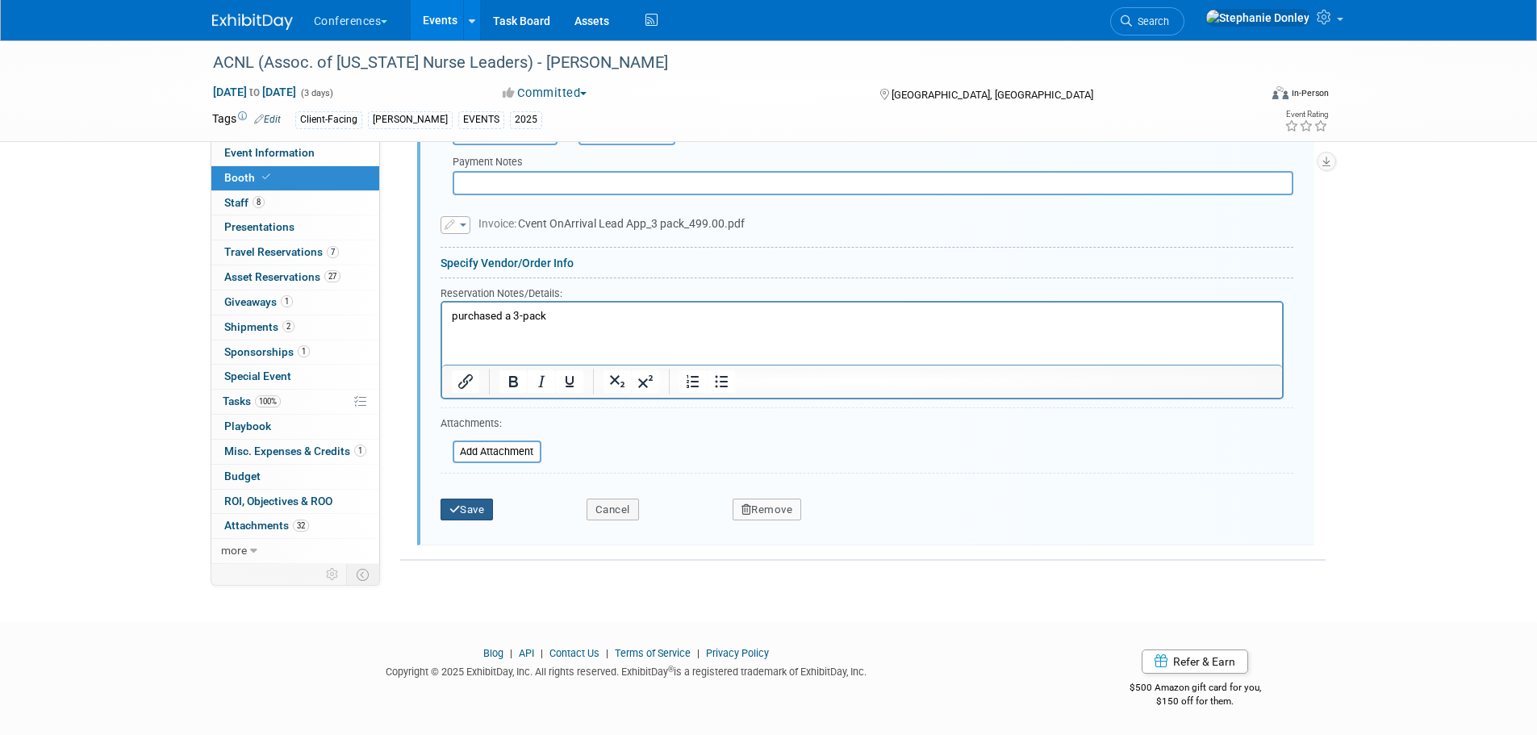
click at [469, 512] on button "Save" at bounding box center [467, 510] width 53 height 23
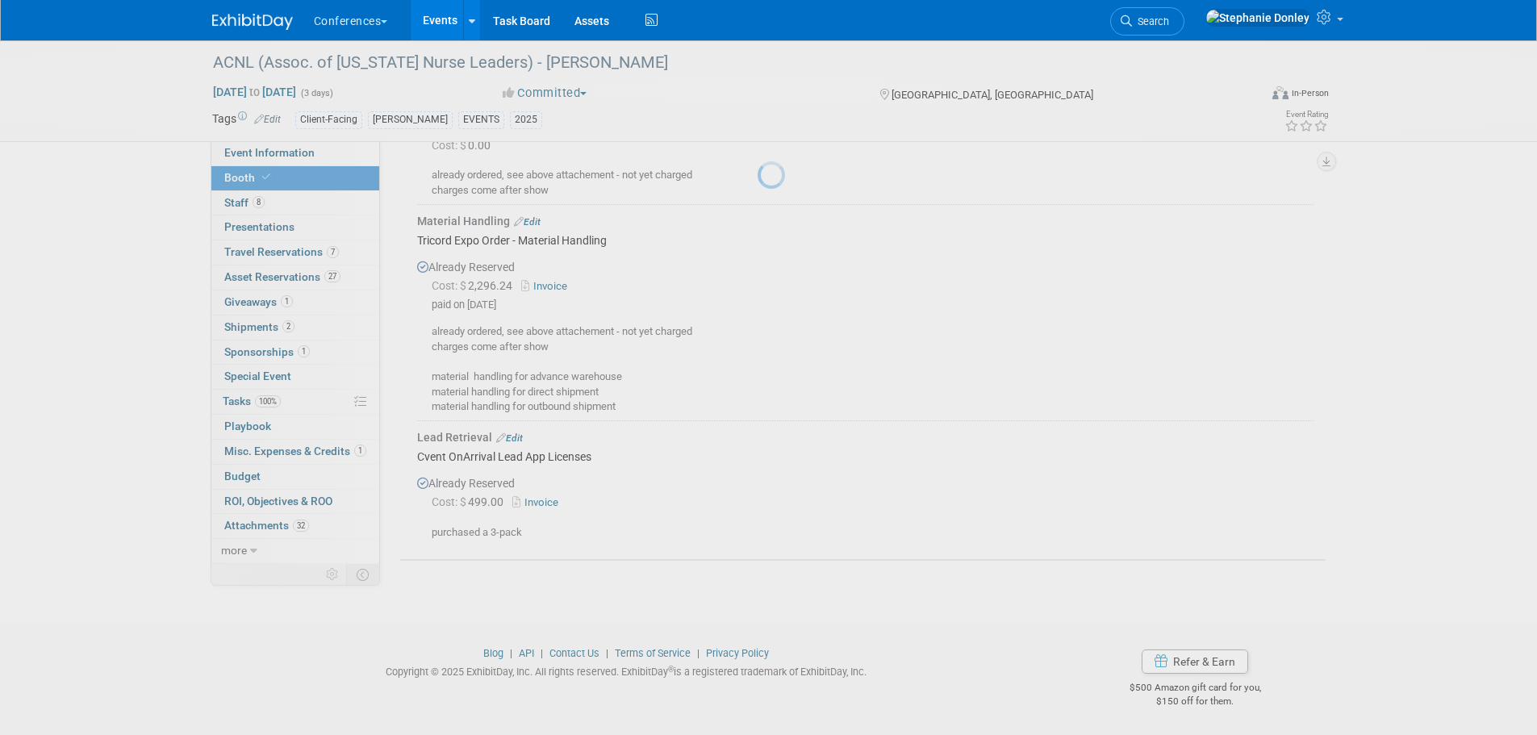
scroll to position [1160, 0]
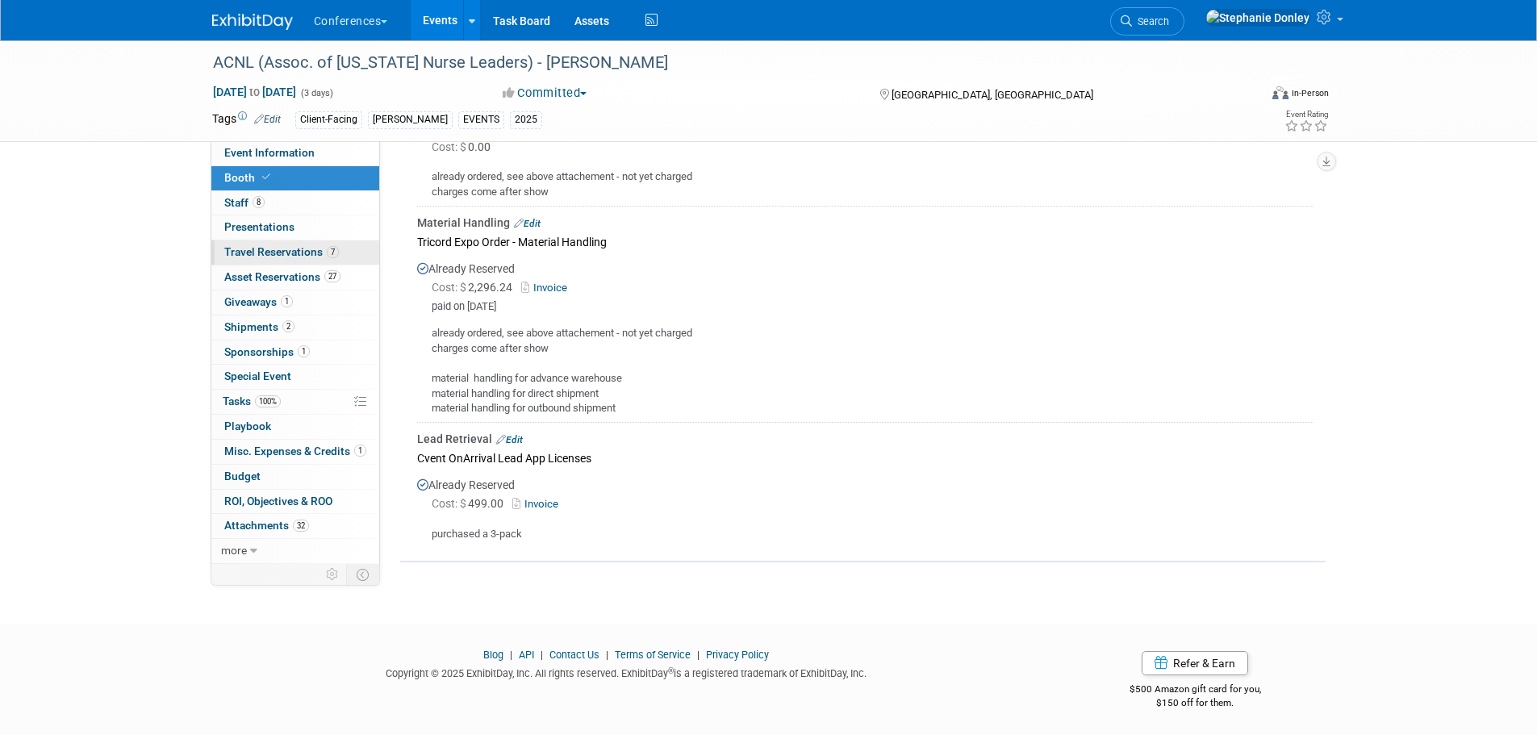
click at [246, 251] on span "Travel Reservations 7" at bounding box center [281, 251] width 115 height 13
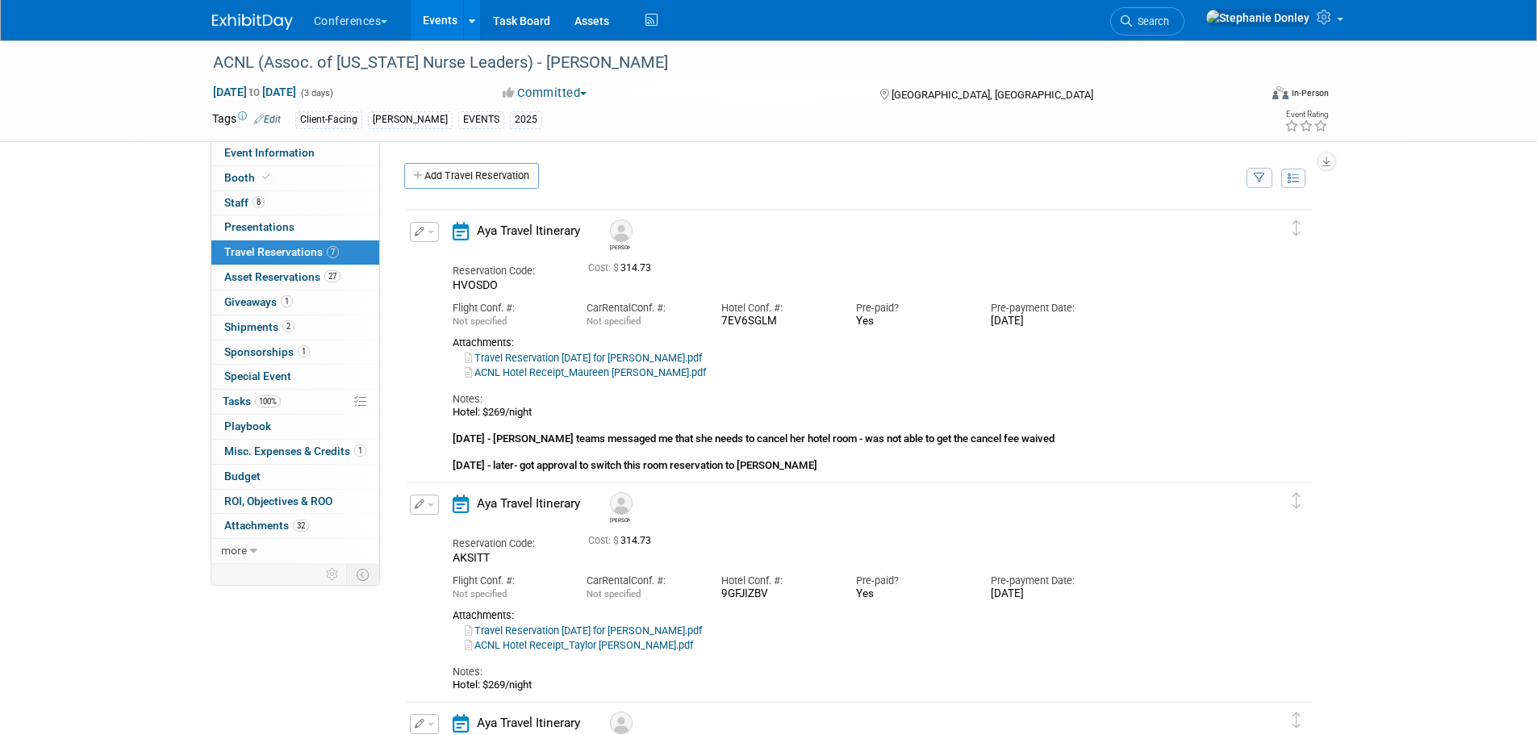
click at [430, 232] on span "button" at bounding box center [431, 232] width 6 height 3
click at [453, 264] on button "Edit Reservation" at bounding box center [479, 260] width 136 height 23
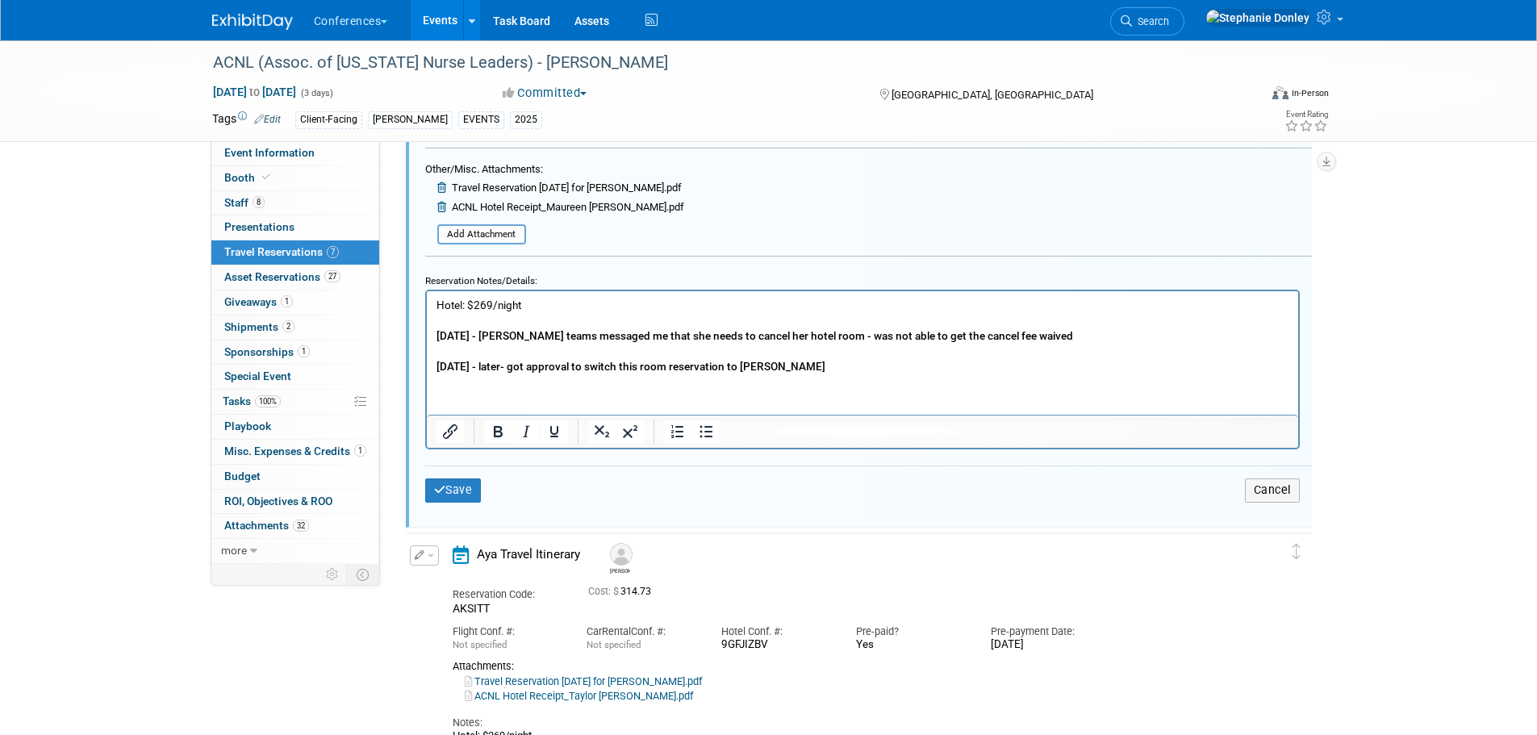
scroll to position [686, 0]
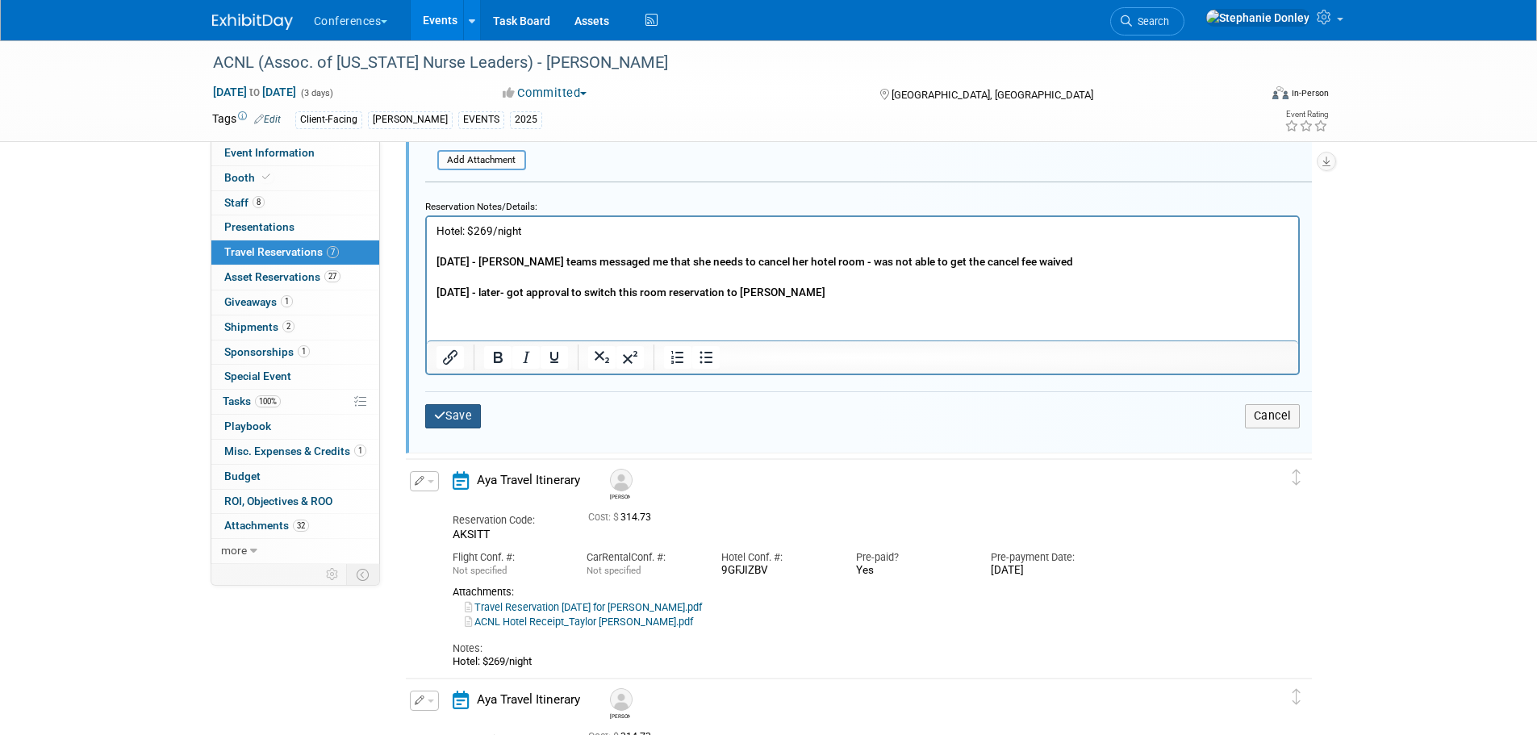
click at [463, 419] on button "Save" at bounding box center [453, 415] width 56 height 23
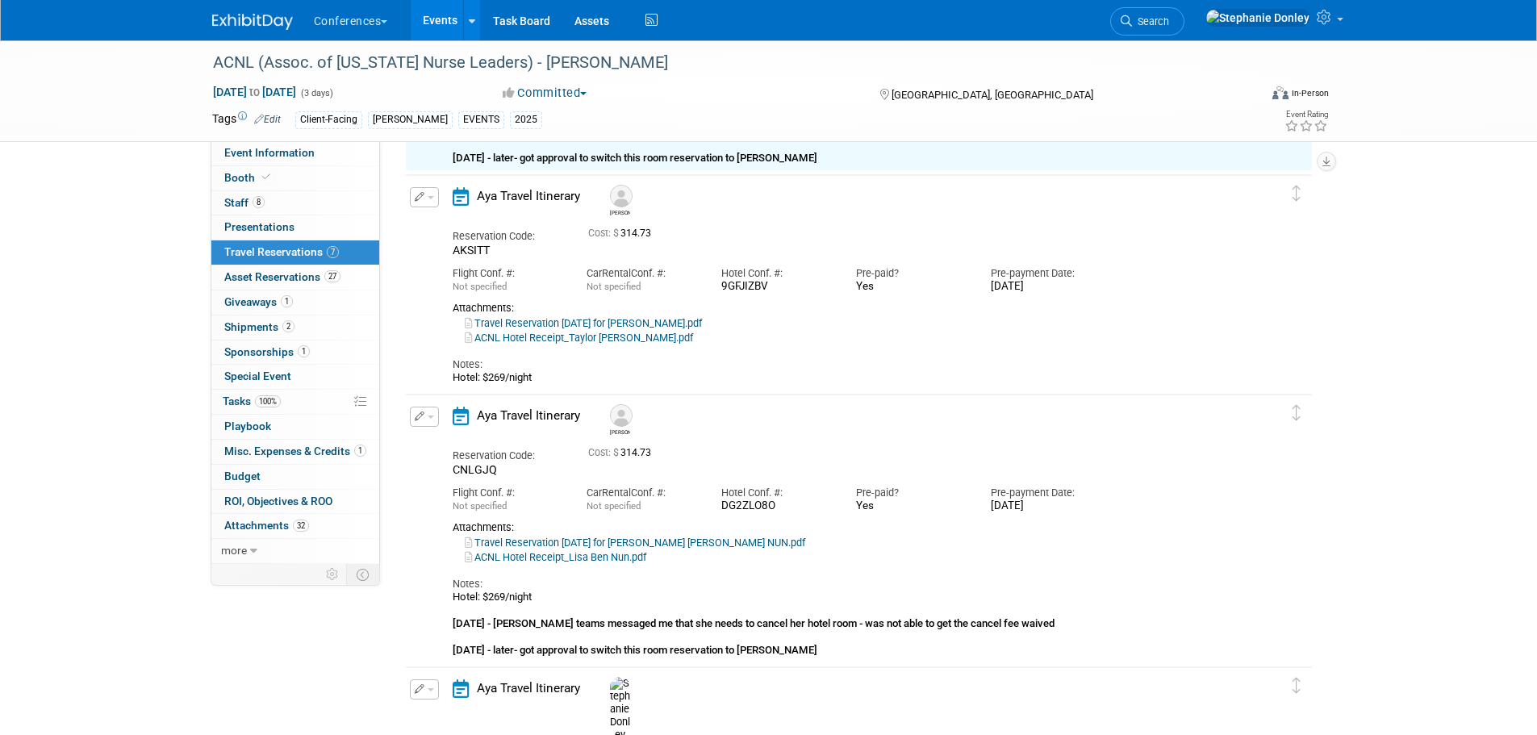
scroll to position [28, 0]
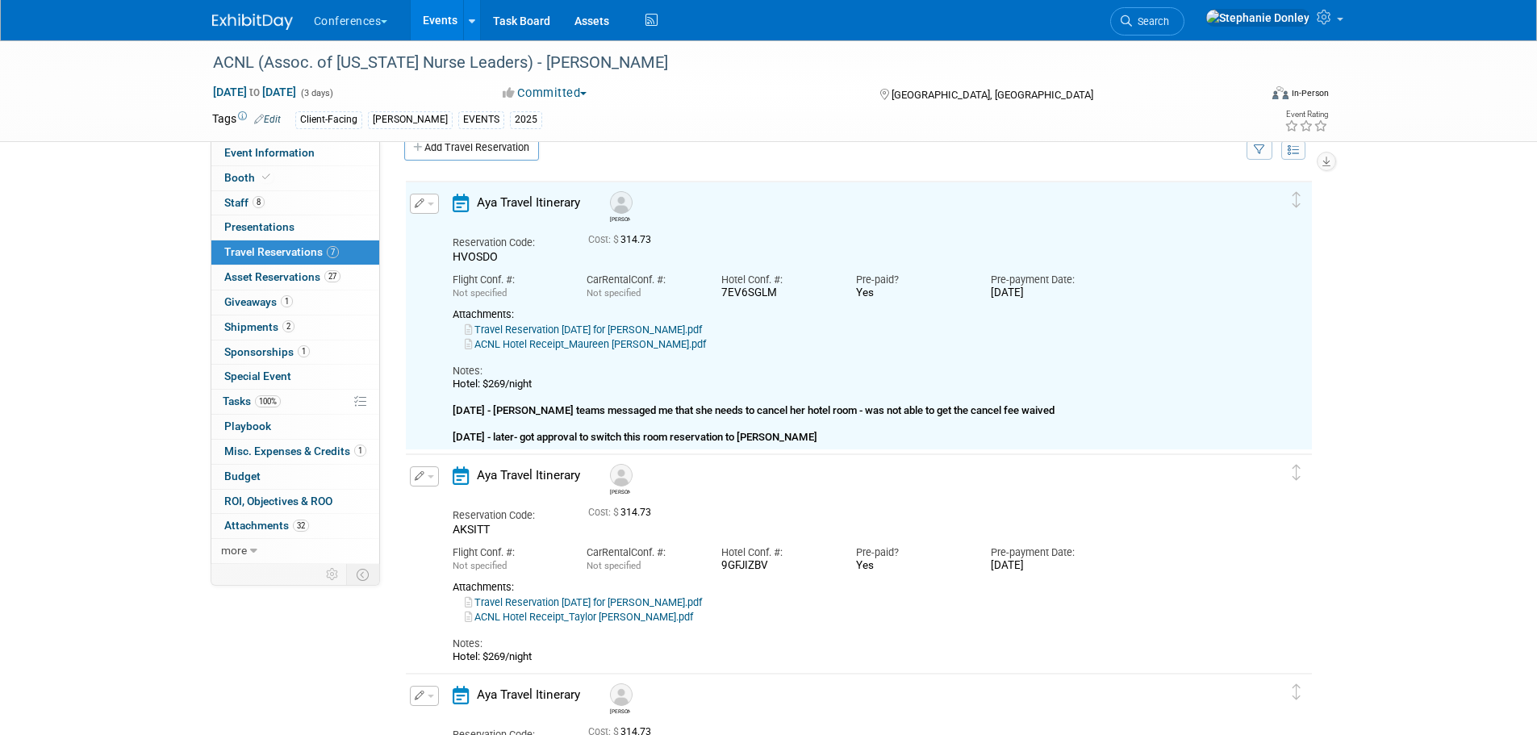
click at [430, 478] on span "button" at bounding box center [431, 476] width 6 height 3
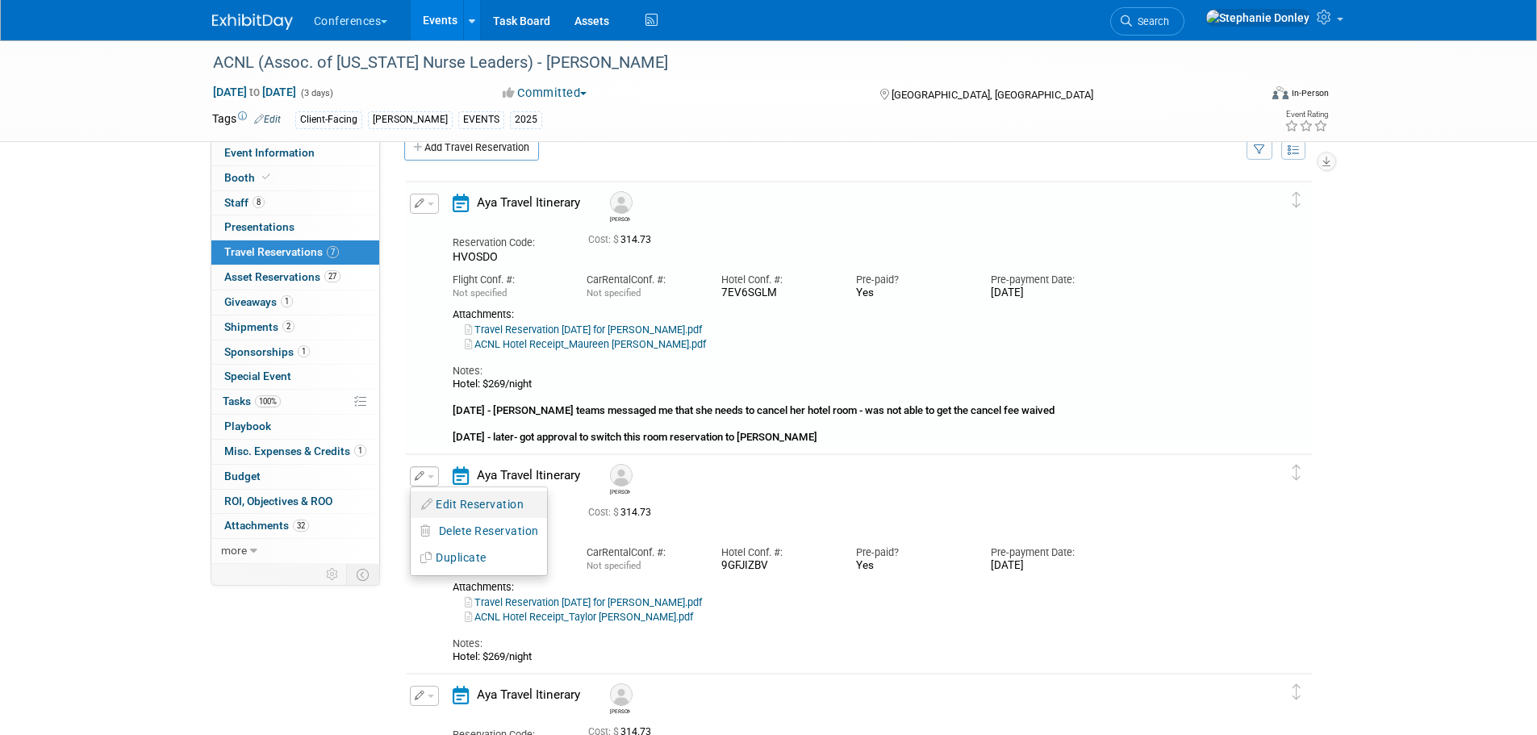
click at [445, 506] on button "Edit Reservation" at bounding box center [479, 504] width 136 height 23
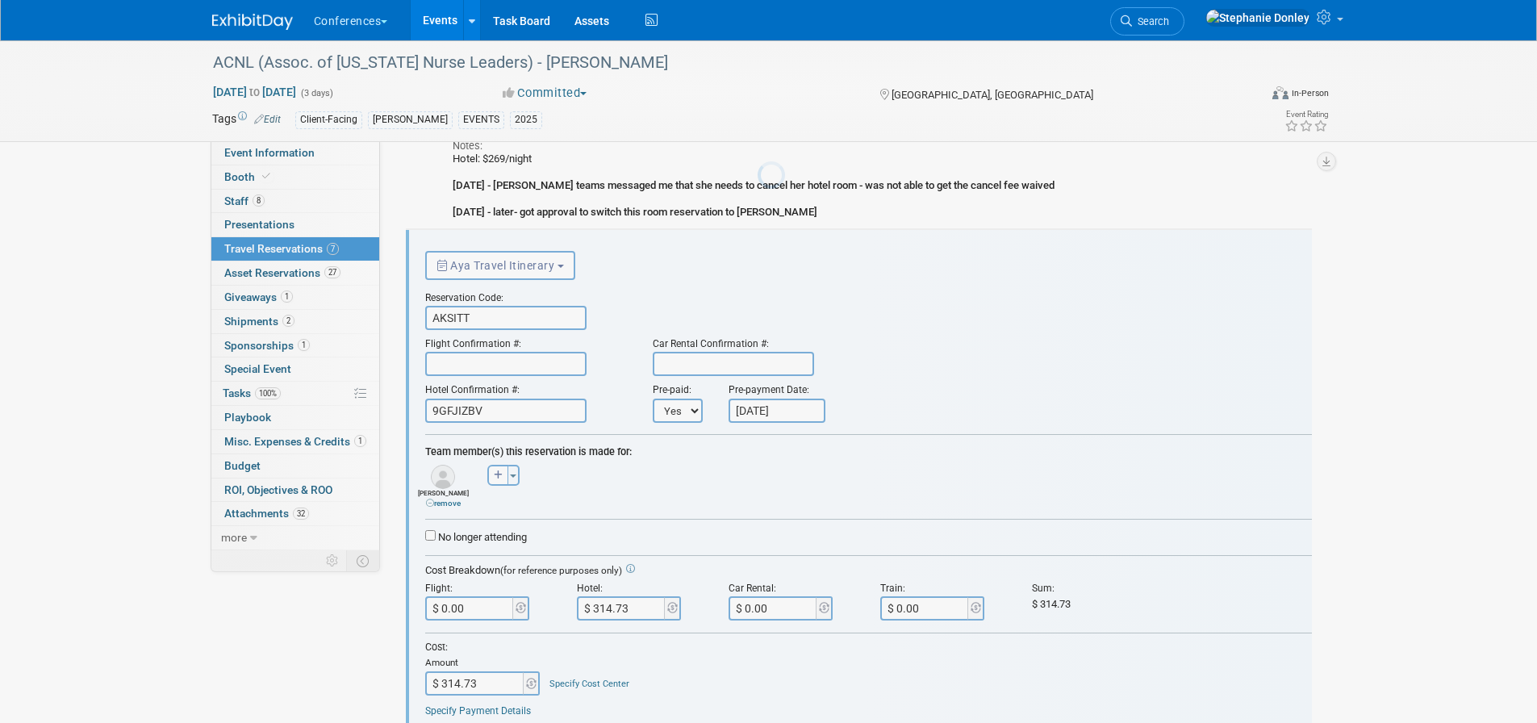
scroll to position [301, 0]
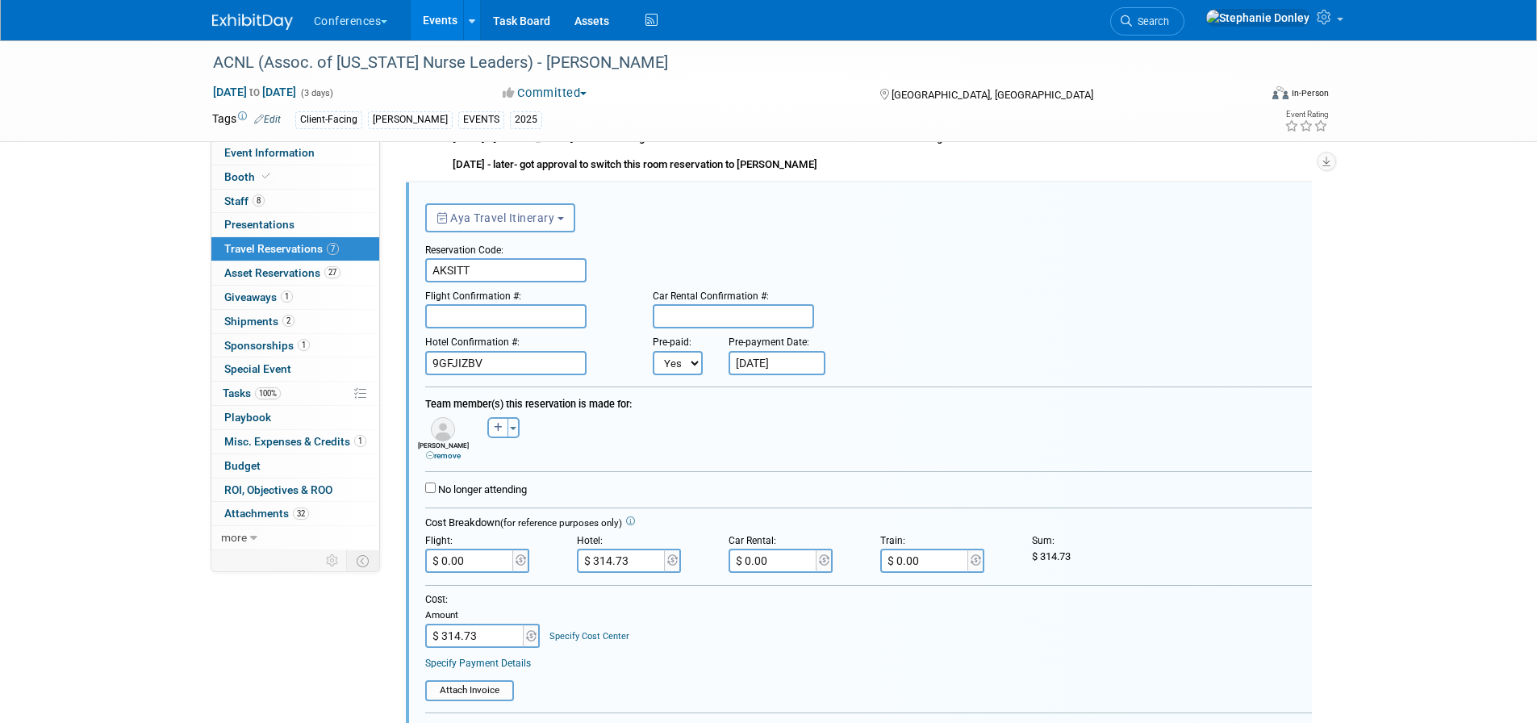
click at [584, 638] on link "Specify Cost Center" at bounding box center [589, 636] width 80 height 10
click at [584, 638] on select "-- Not Specified -- Aya Education Aya Healthcare Aya Locums Bespoke Corporate D…" at bounding box center [636, 636] width 174 height 24
select select "18965872"
click at [549, 625] on select "-- Not Specified -- Aya Education Aya Healthcare Aya Locums Bespoke Corporate D…" at bounding box center [636, 636] width 174 height 24
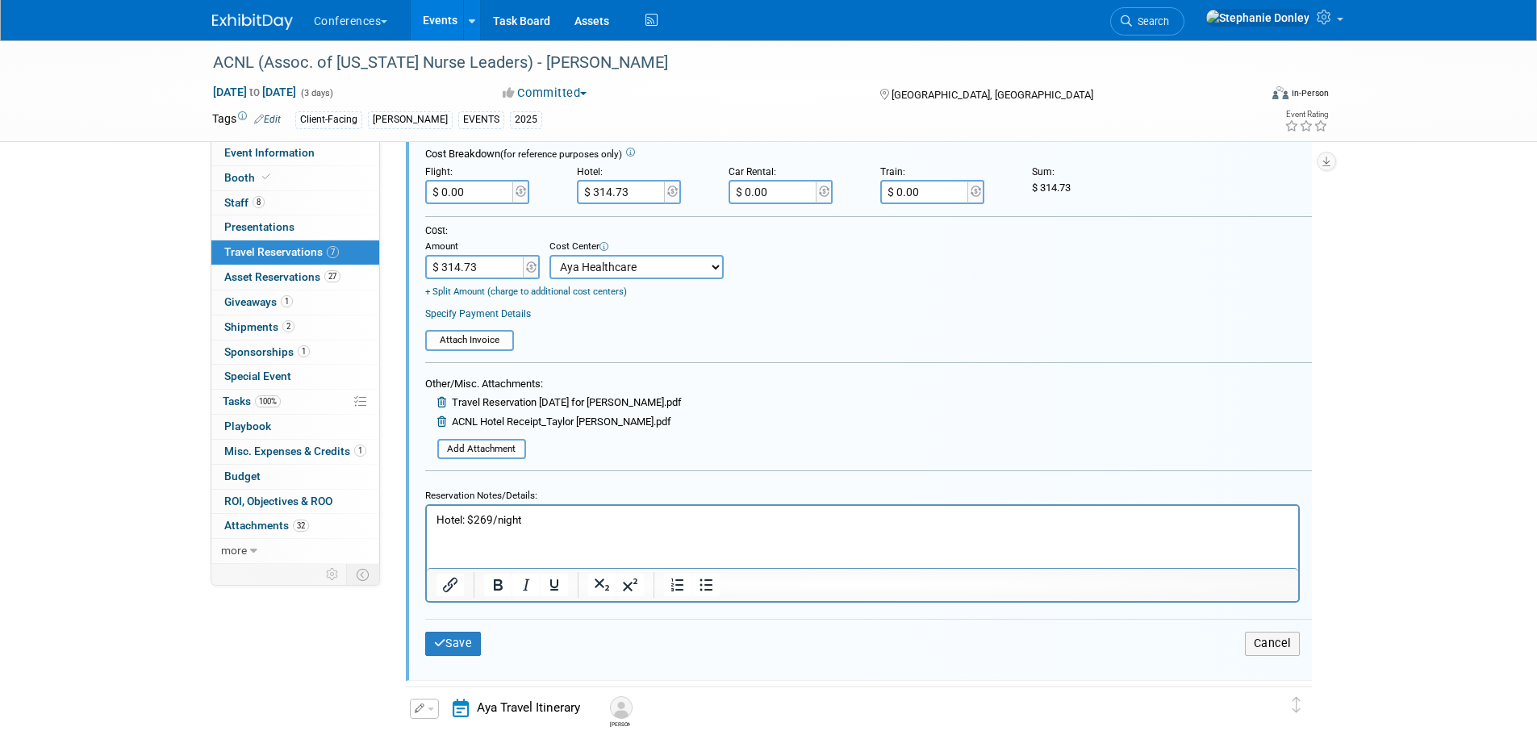
scroll to position [707, 0]
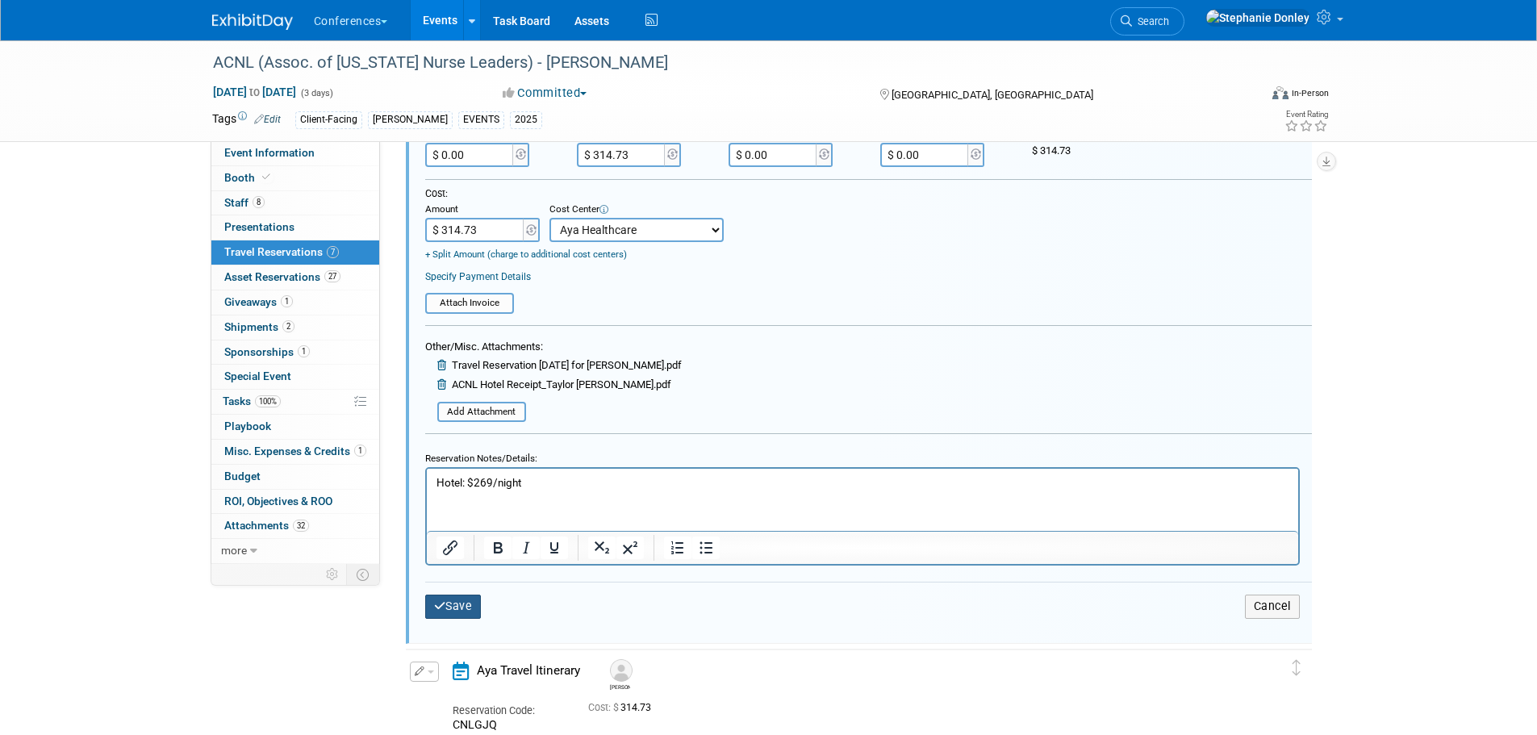
click at [438, 602] on button "Save" at bounding box center [453, 606] width 56 height 23
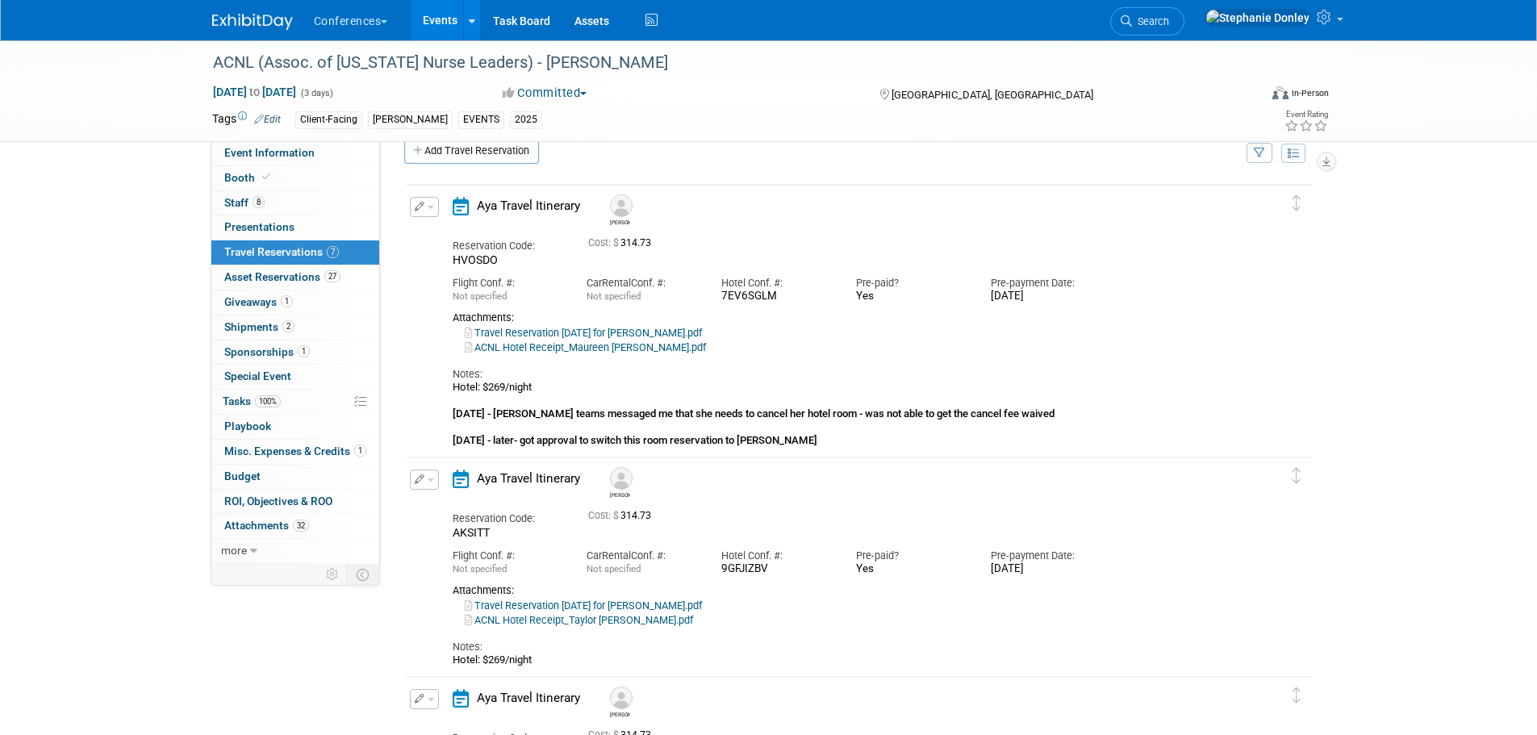
scroll to position [0, 0]
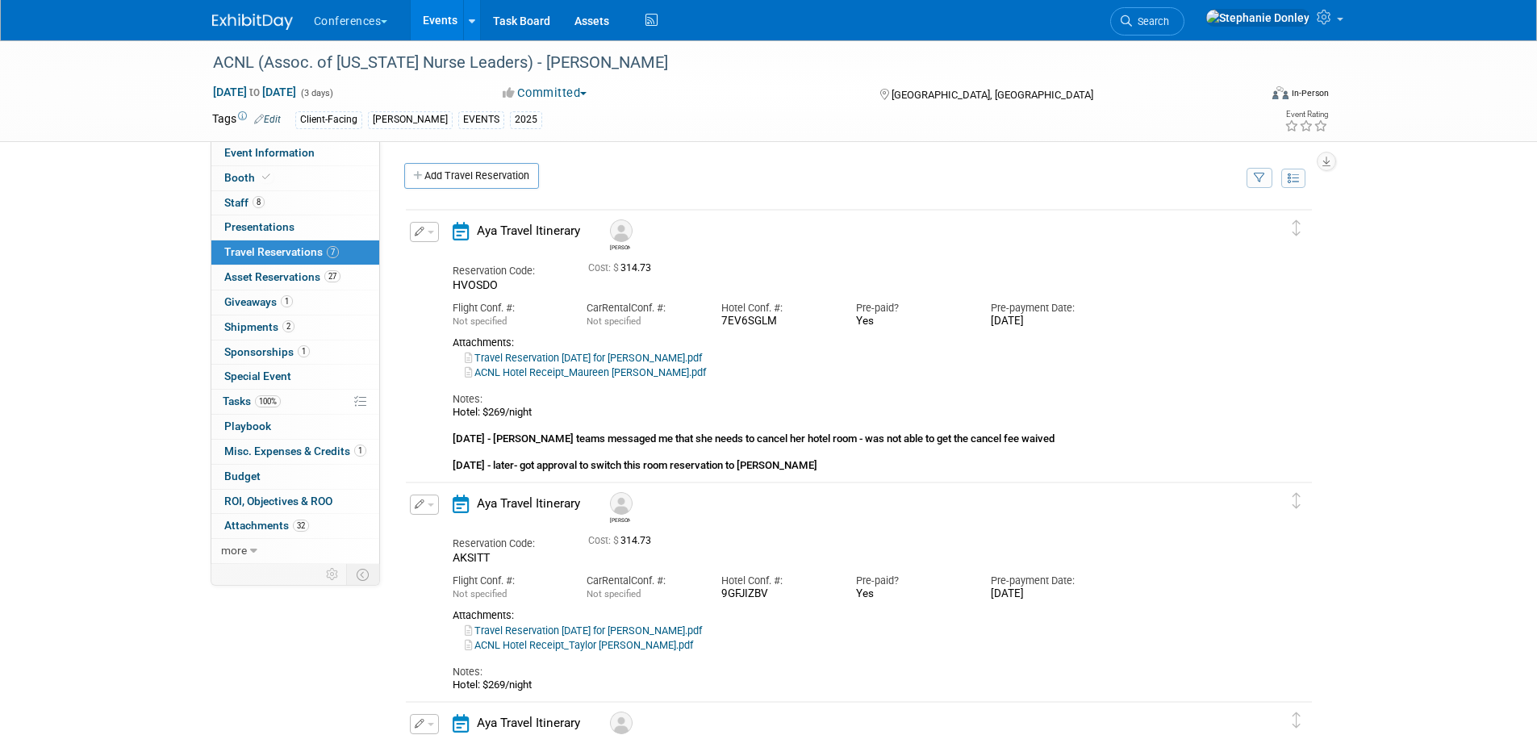
click at [429, 233] on span "button" at bounding box center [431, 232] width 6 height 3
click at [437, 260] on button "Edit Reservation" at bounding box center [479, 260] width 136 height 23
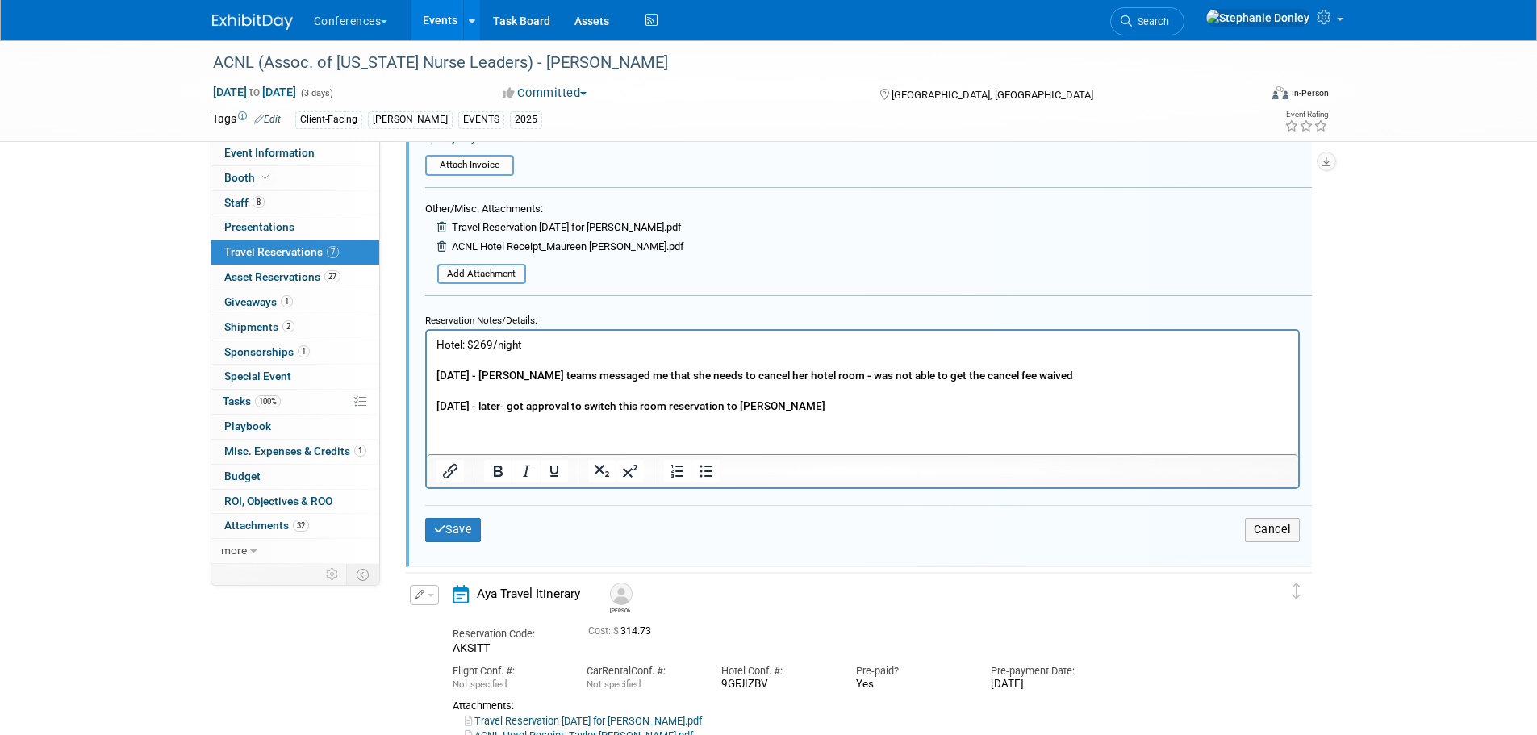
scroll to position [679, 0]
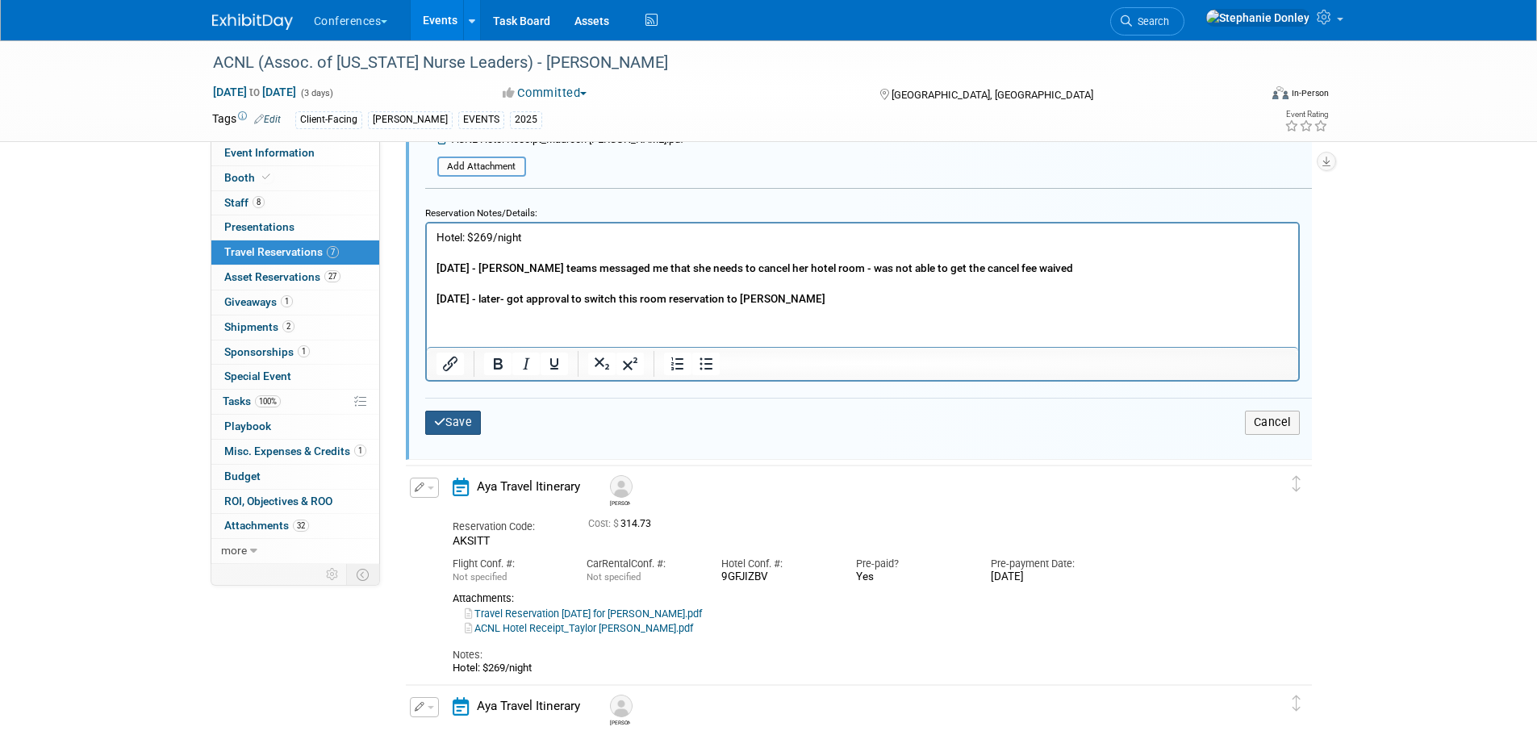
click at [463, 420] on button "Save" at bounding box center [453, 422] width 56 height 23
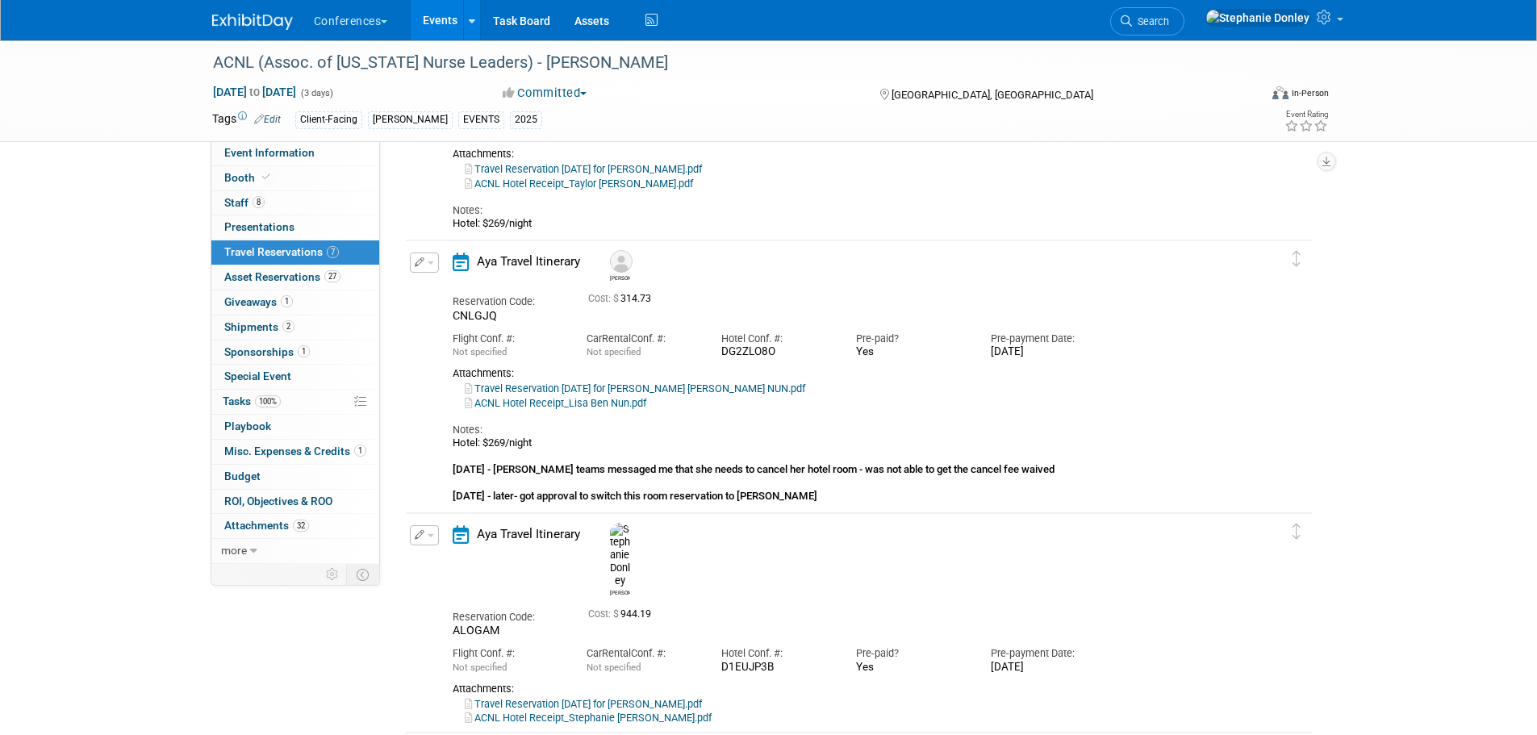
scroll to position [478, 0]
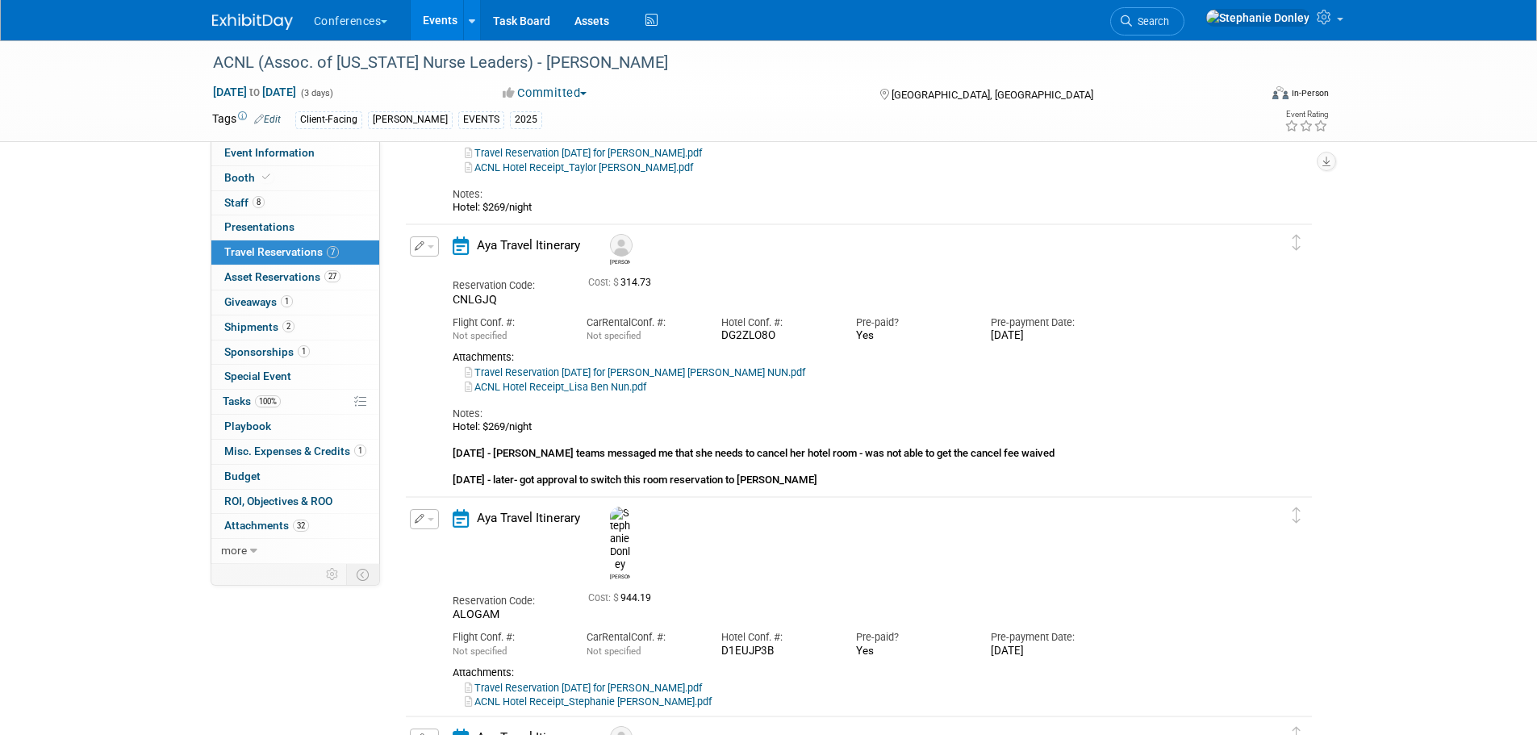
click at [432, 244] on button "button" at bounding box center [424, 246] width 29 height 20
click at [466, 274] on button "Edit Reservation" at bounding box center [479, 274] width 136 height 23
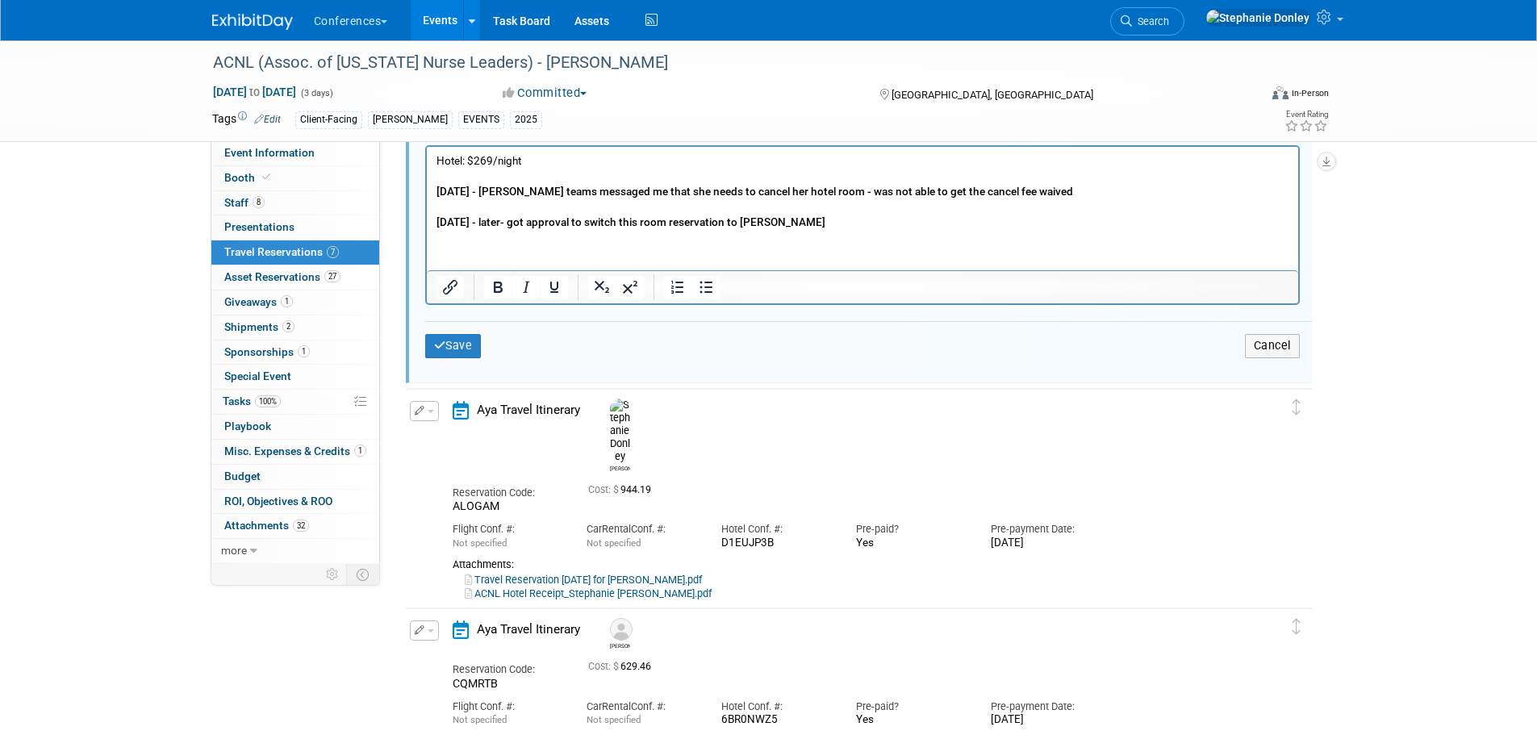
scroll to position [1279, 0]
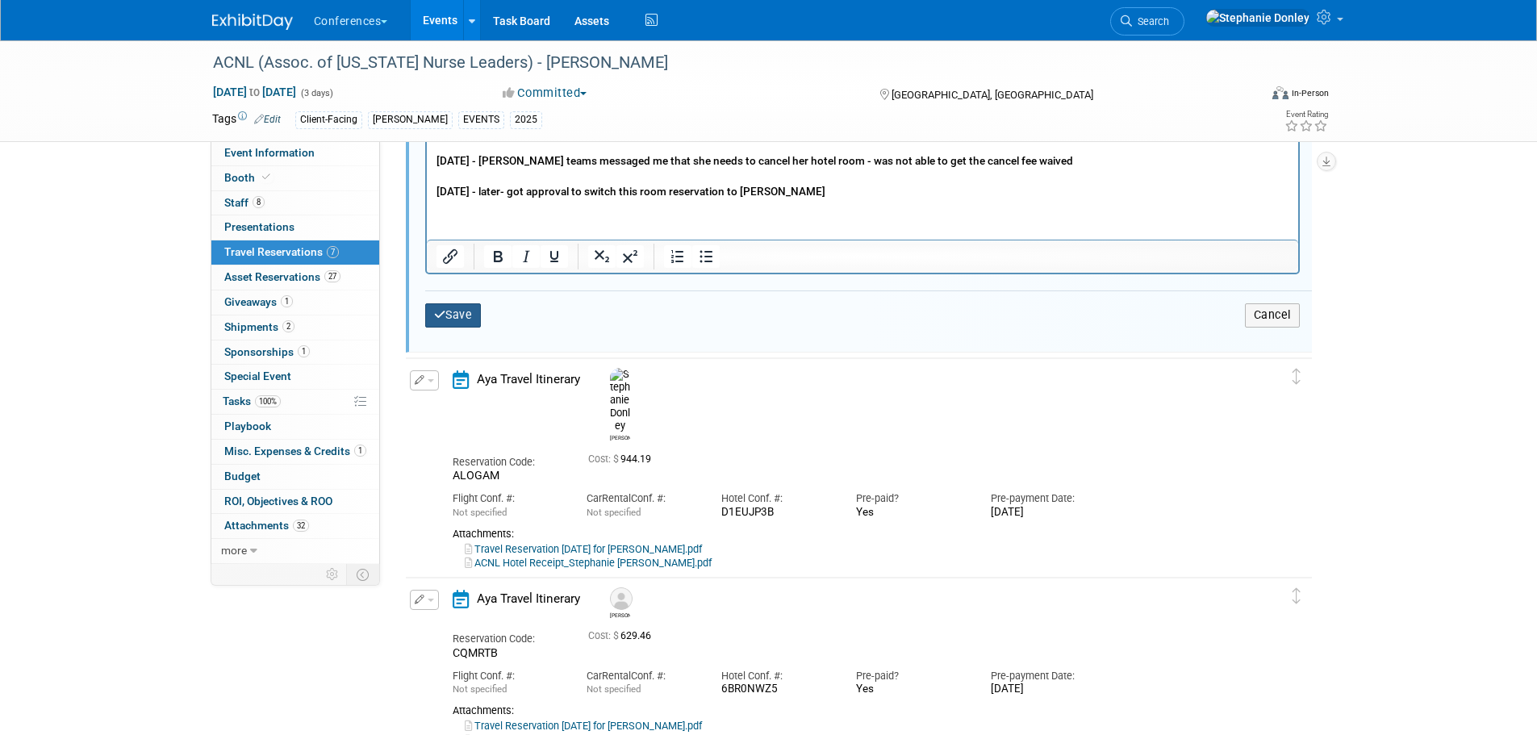
click at [447, 319] on button "Save" at bounding box center [453, 314] width 56 height 23
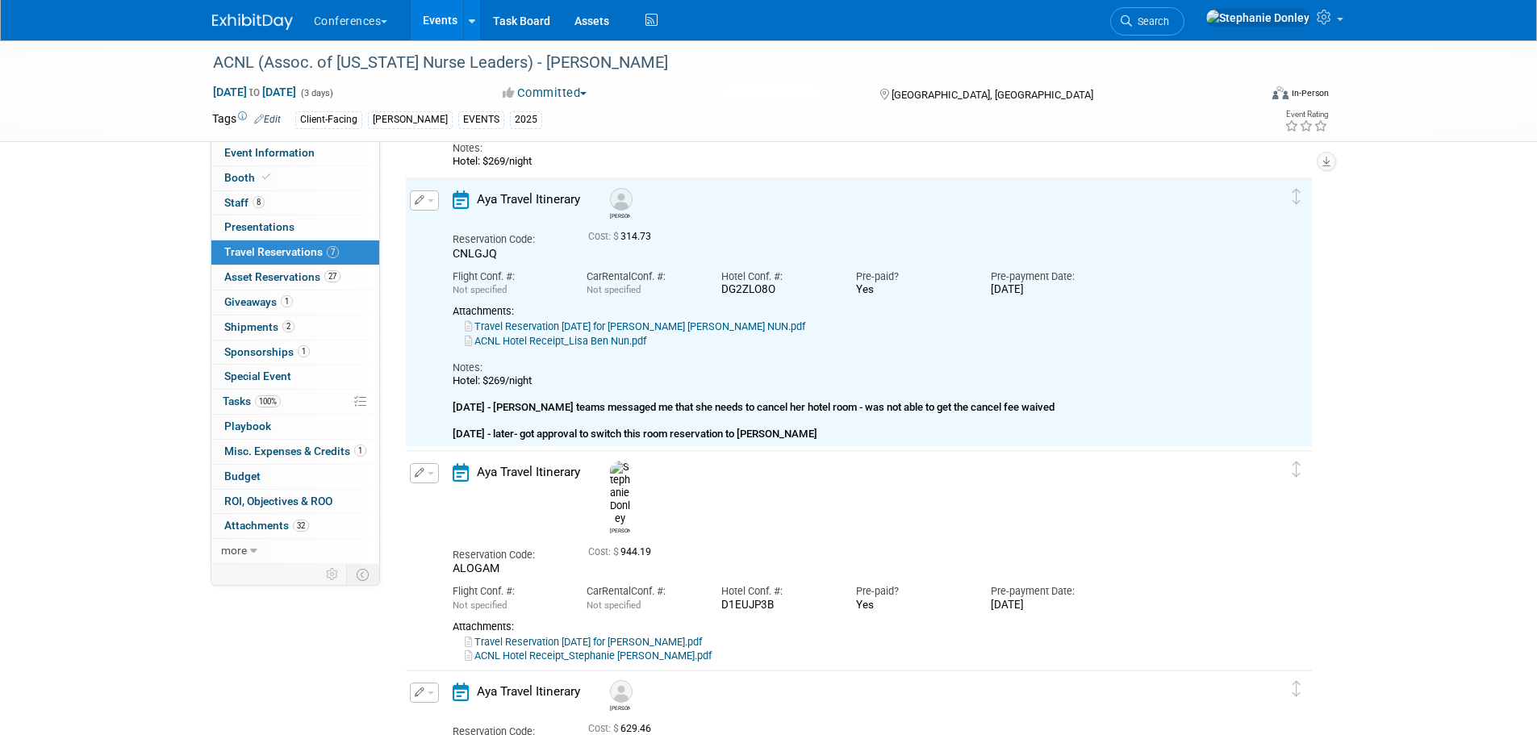
scroll to position [520, 0]
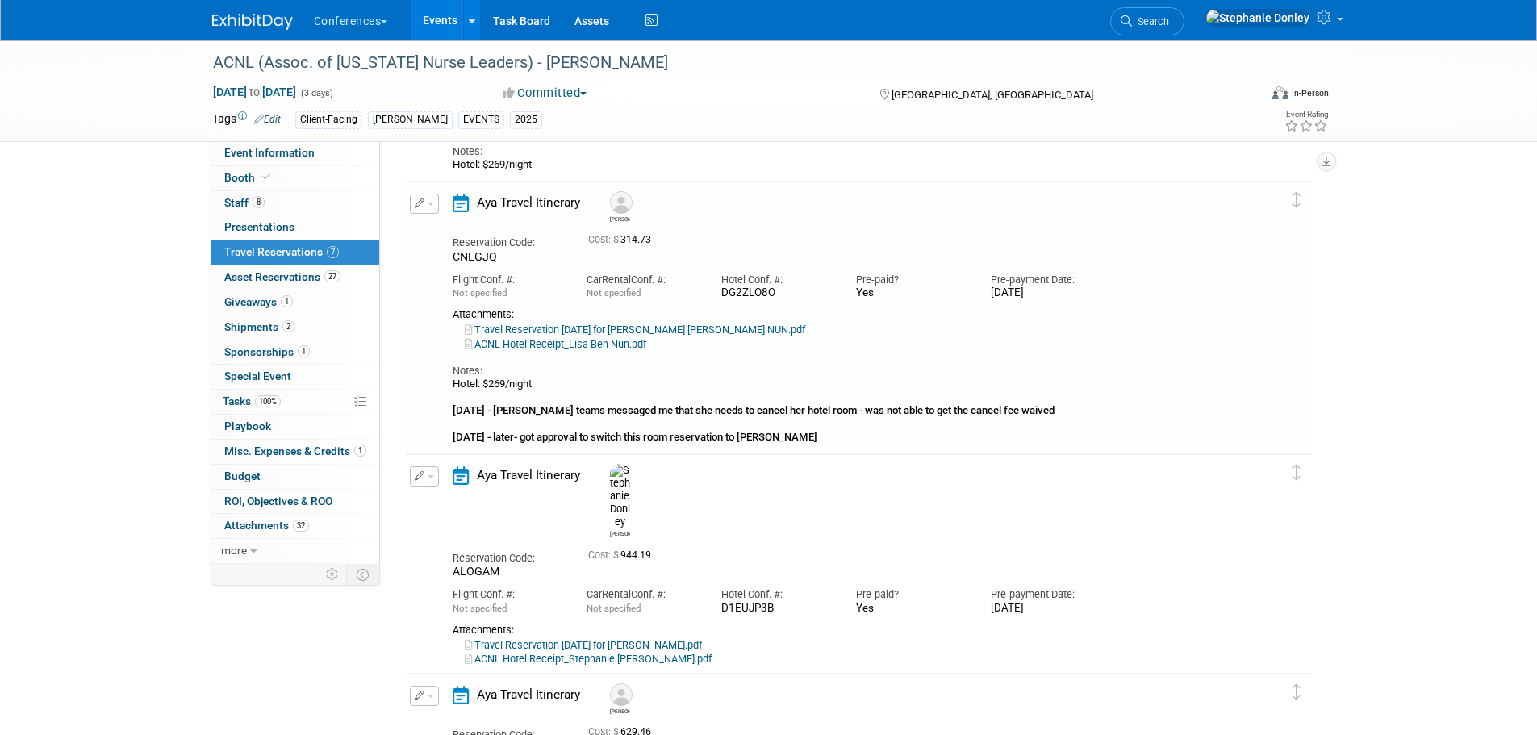
click at [432, 477] on span "button" at bounding box center [431, 476] width 6 height 3
click at [444, 502] on button "Edit Reservation" at bounding box center [479, 504] width 136 height 23
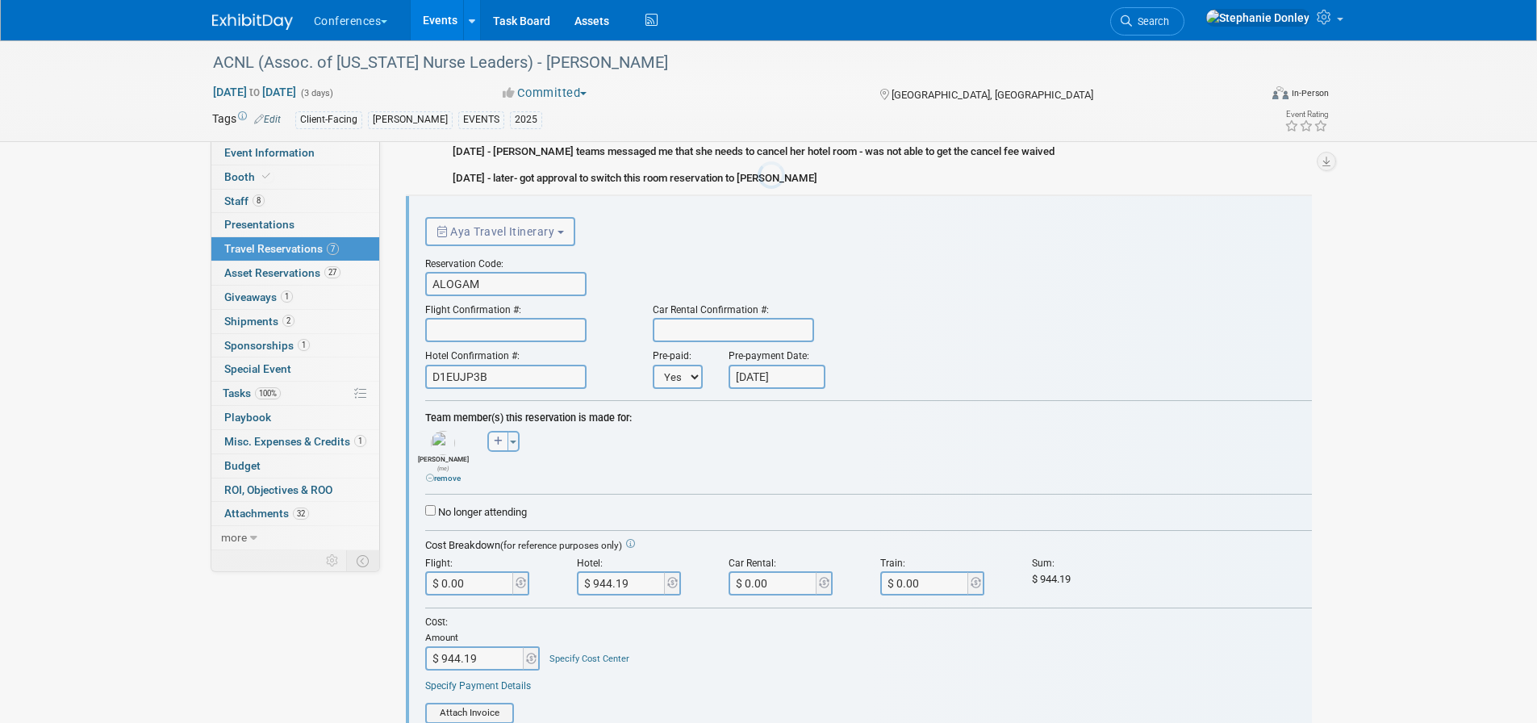
scroll to position [0, 0]
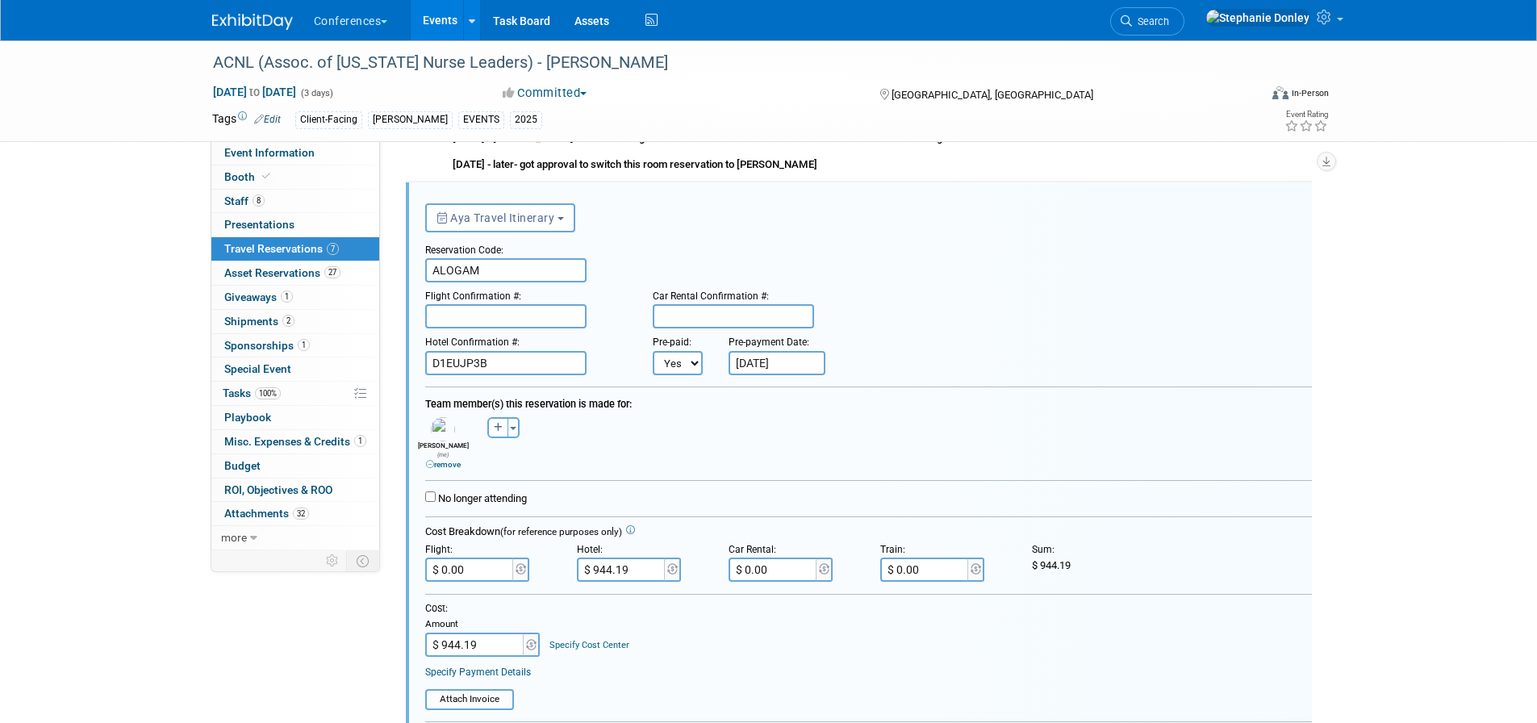
click at [585, 640] on link "Specify Cost Center" at bounding box center [589, 645] width 80 height 10
click at [585, 634] on select "-- Not Specified -- Aya Education Aya Healthcare Aya Locums Bespoke Corporate D…" at bounding box center [636, 645] width 174 height 24
select select "18965872"
click at [549, 633] on select "-- Not Specified -- Aya Education Aya Healthcare Aya Locums Bespoke Corporate D…" at bounding box center [636, 645] width 174 height 24
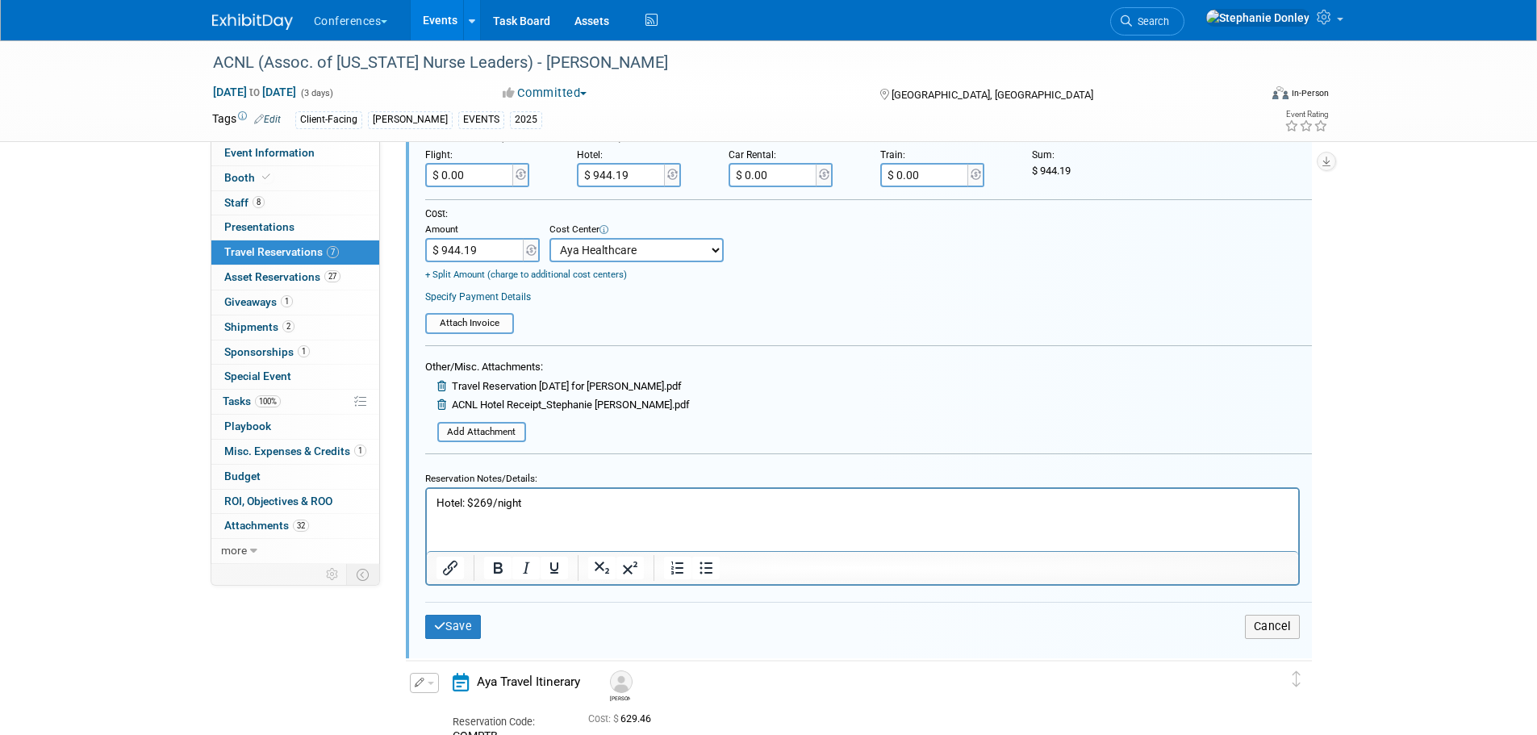
scroll to position [1246, 0]
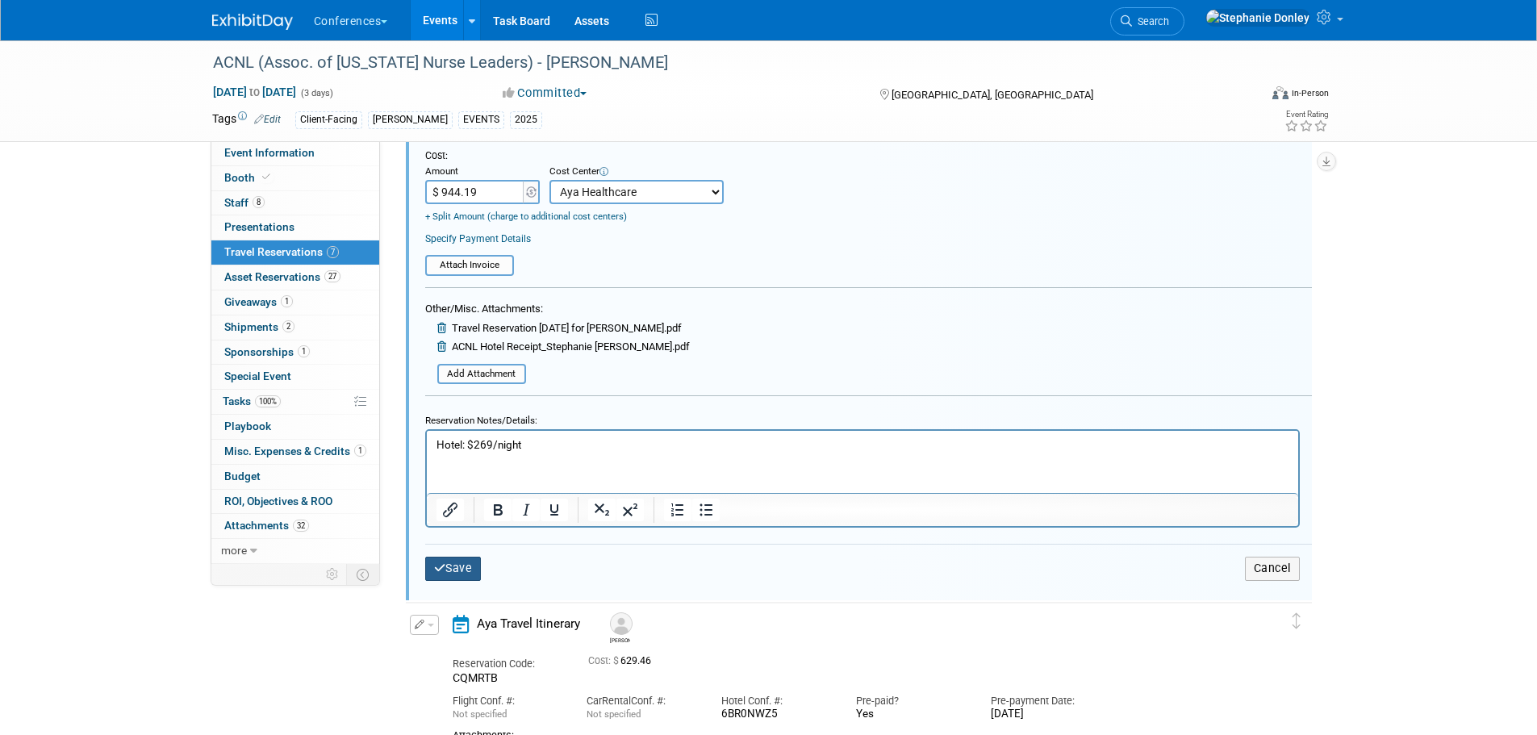
click at [449, 563] on button "Save" at bounding box center [453, 568] width 56 height 23
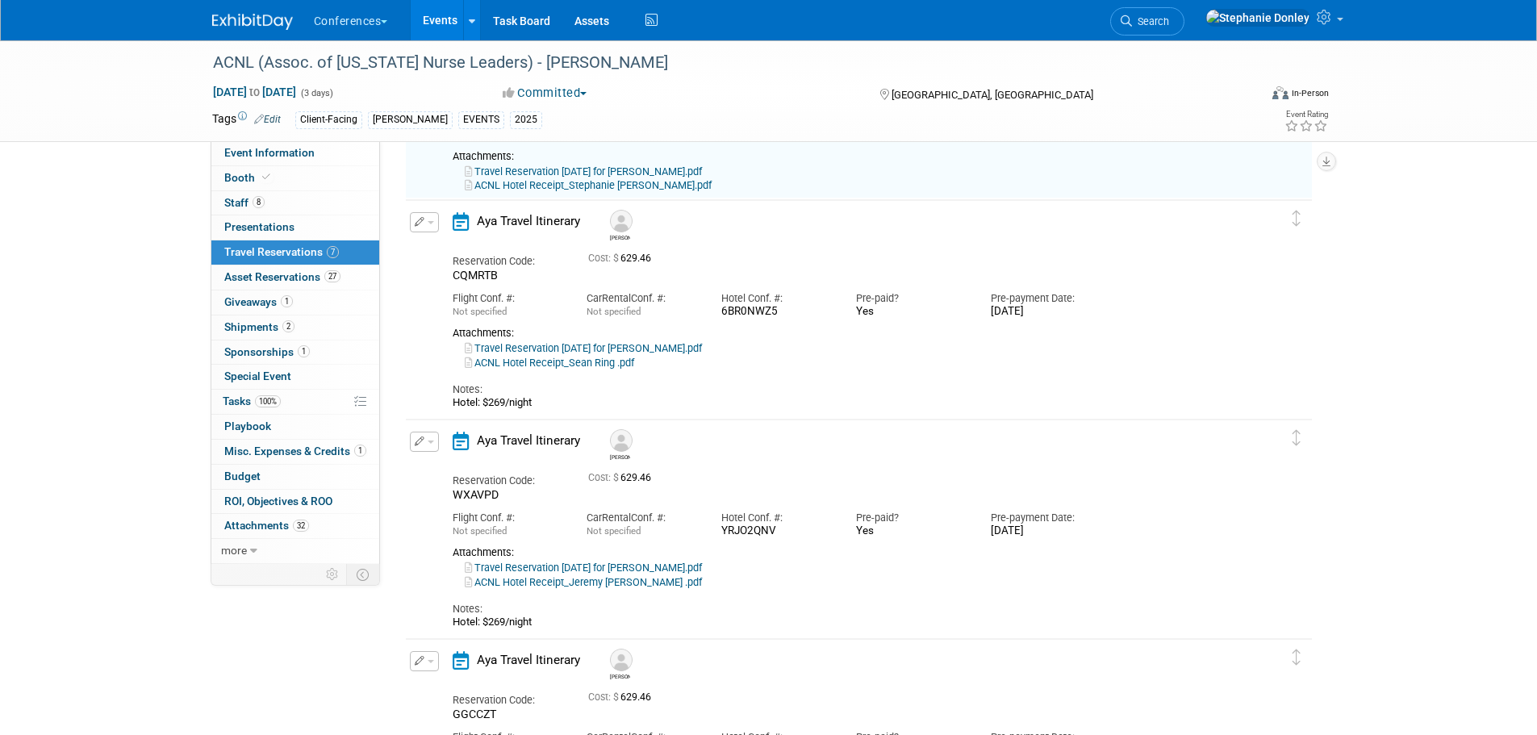
scroll to position [793, 0]
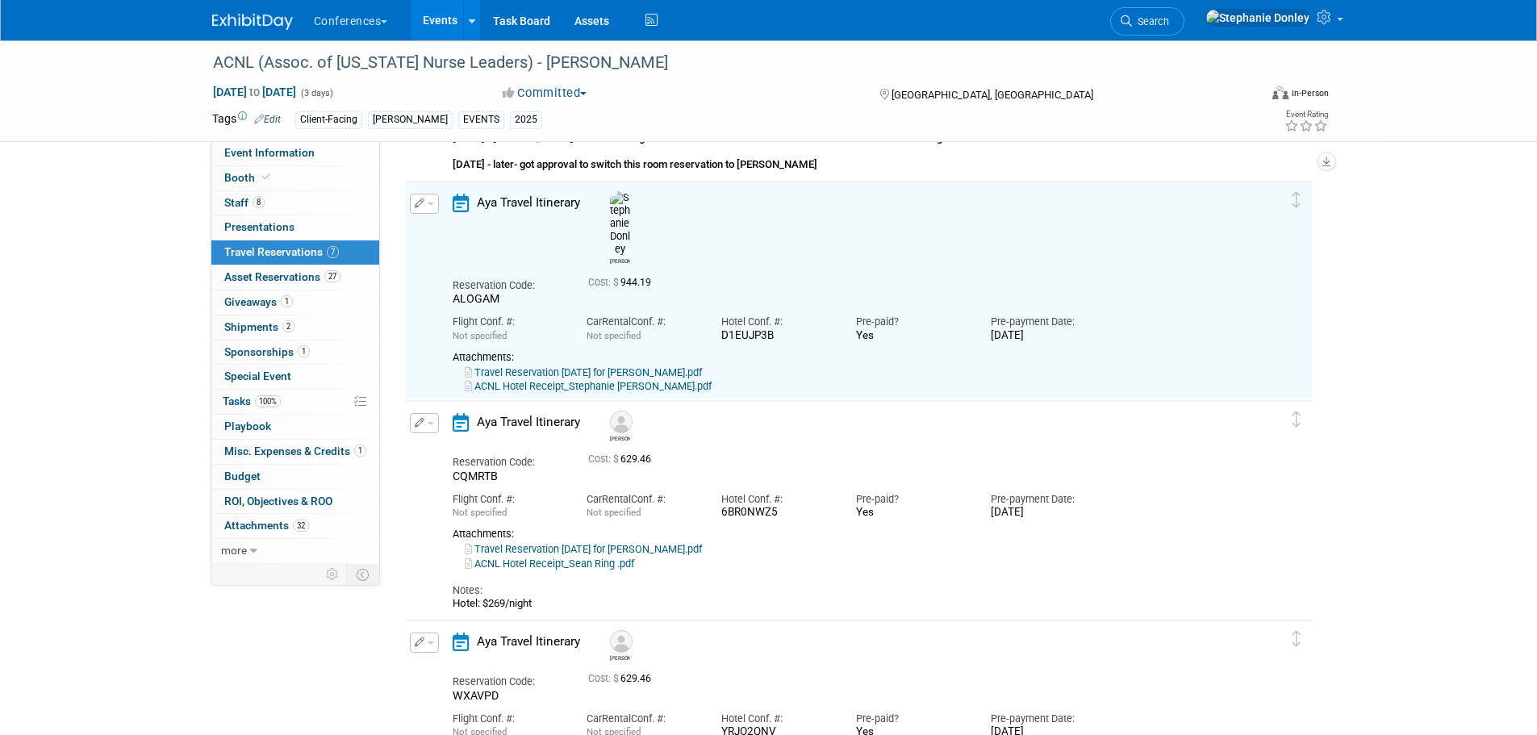
click at [432, 423] on span "button" at bounding box center [431, 423] width 6 height 3
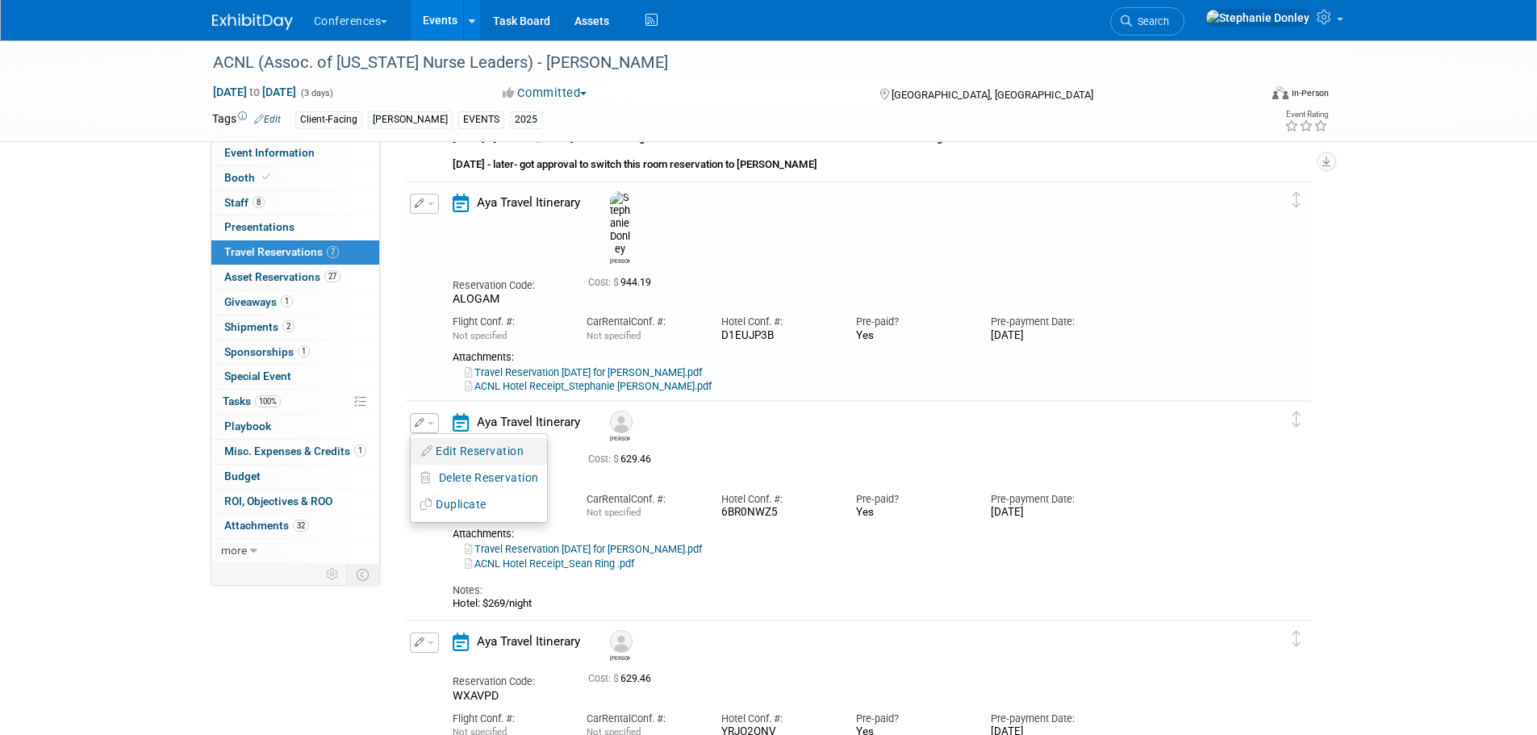
click at [459, 452] on button "Edit Reservation" at bounding box center [479, 451] width 136 height 23
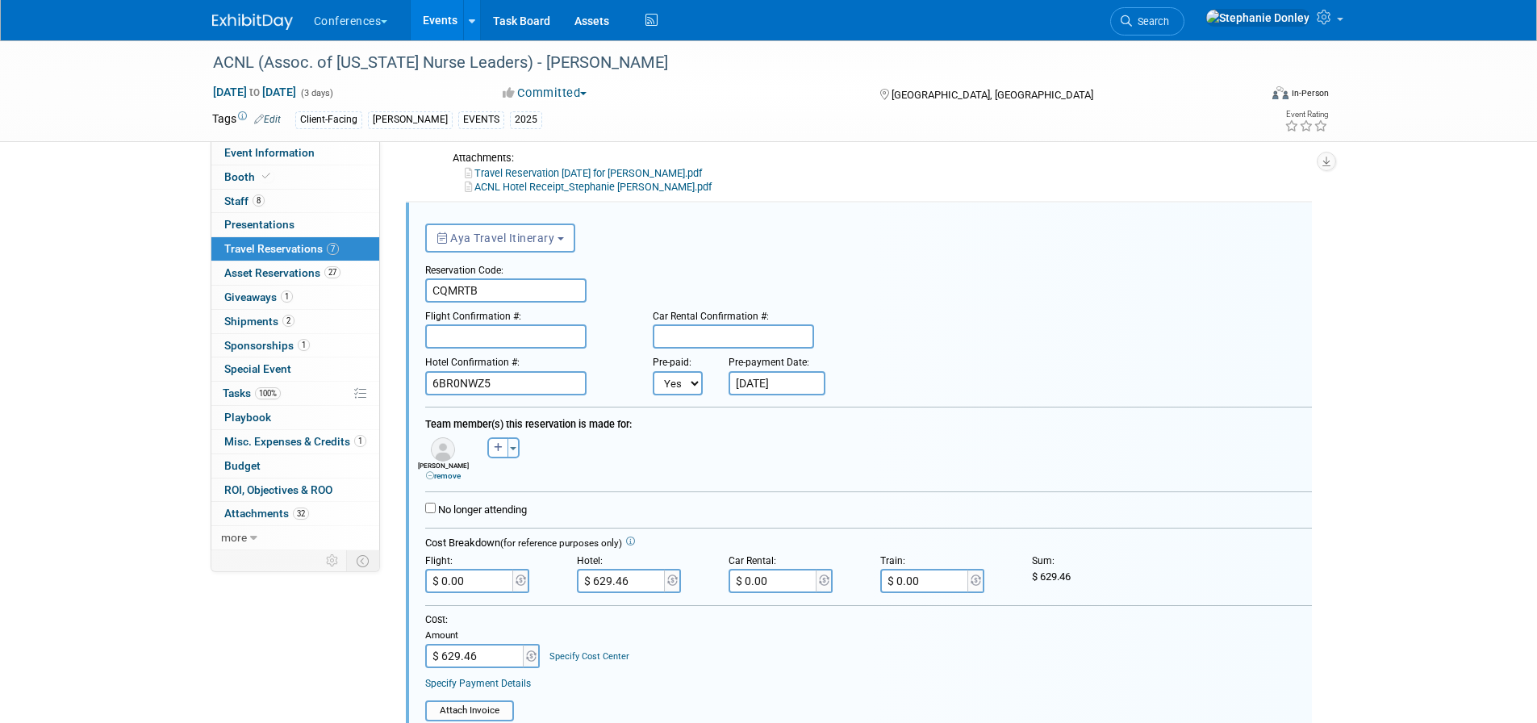
scroll to position [1013, 0]
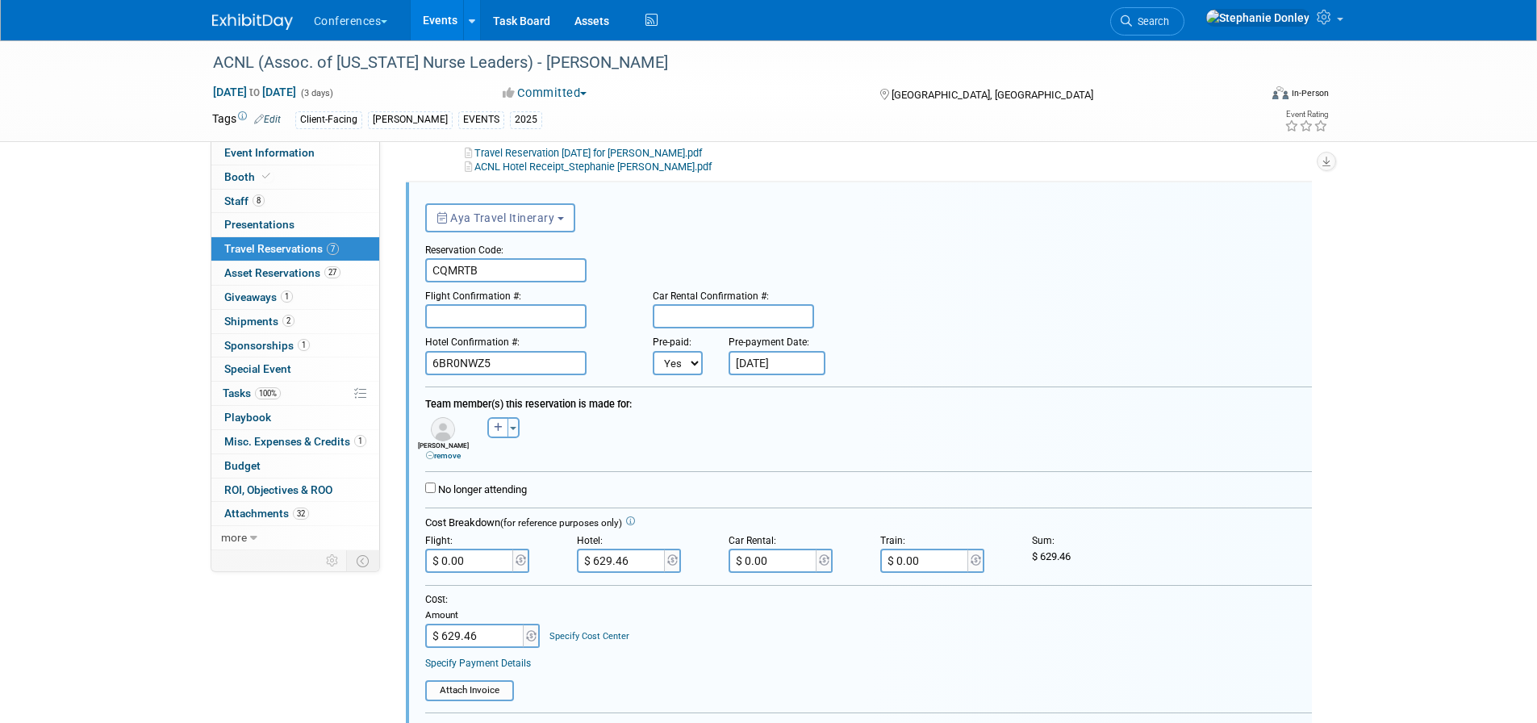
click at [583, 635] on link "Specify Cost Center" at bounding box center [589, 636] width 80 height 10
click at [597, 636] on select "-- Not Specified -- Aya Education Aya Healthcare Aya Locums Bespoke Corporate D…" at bounding box center [636, 636] width 174 height 24
select select "18965872"
click at [549, 625] on select "-- Not Specified -- Aya Education Aya Healthcare Aya Locums Bespoke Corporate D…" at bounding box center [636, 636] width 174 height 24
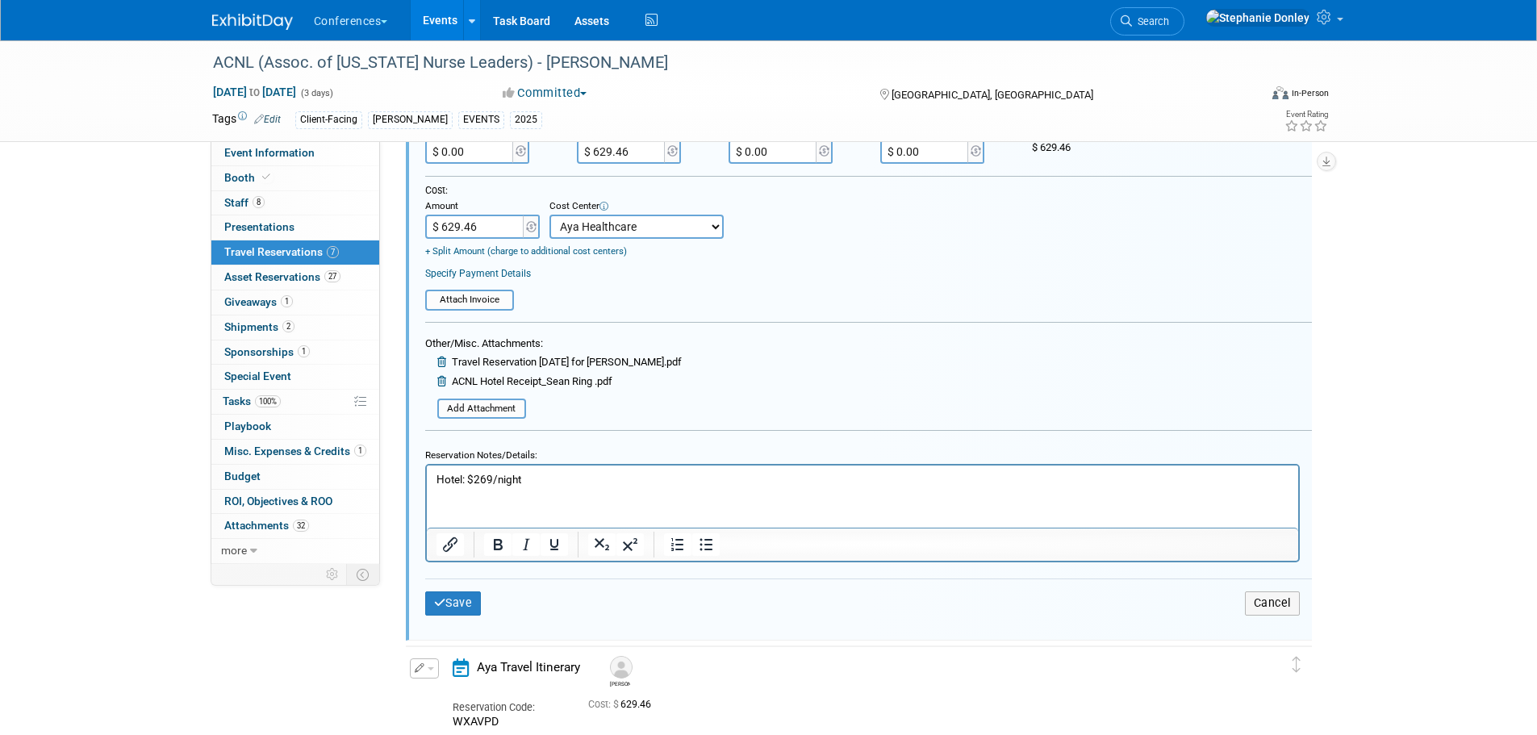
scroll to position [1462, 0]
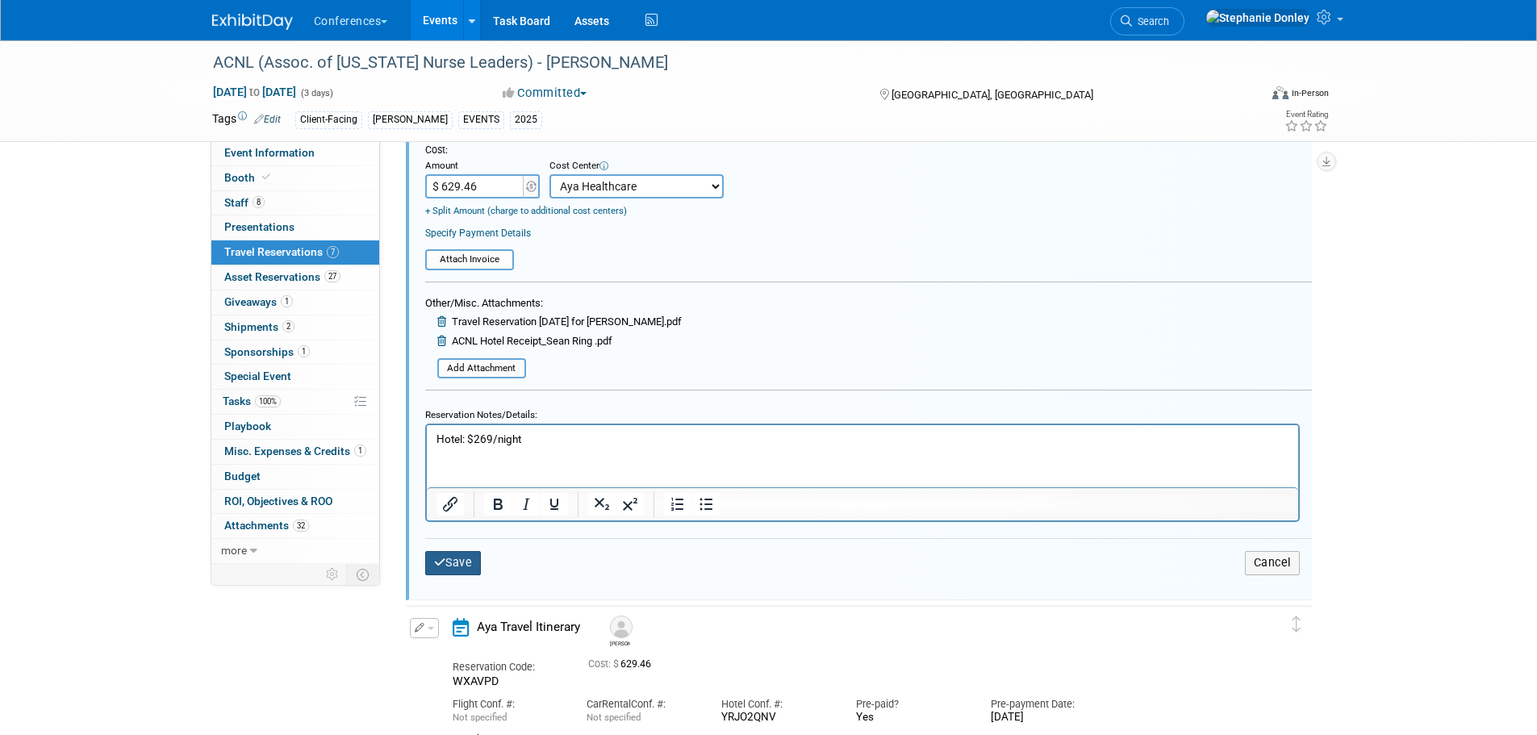
click at [455, 566] on button "Save" at bounding box center [453, 562] width 56 height 23
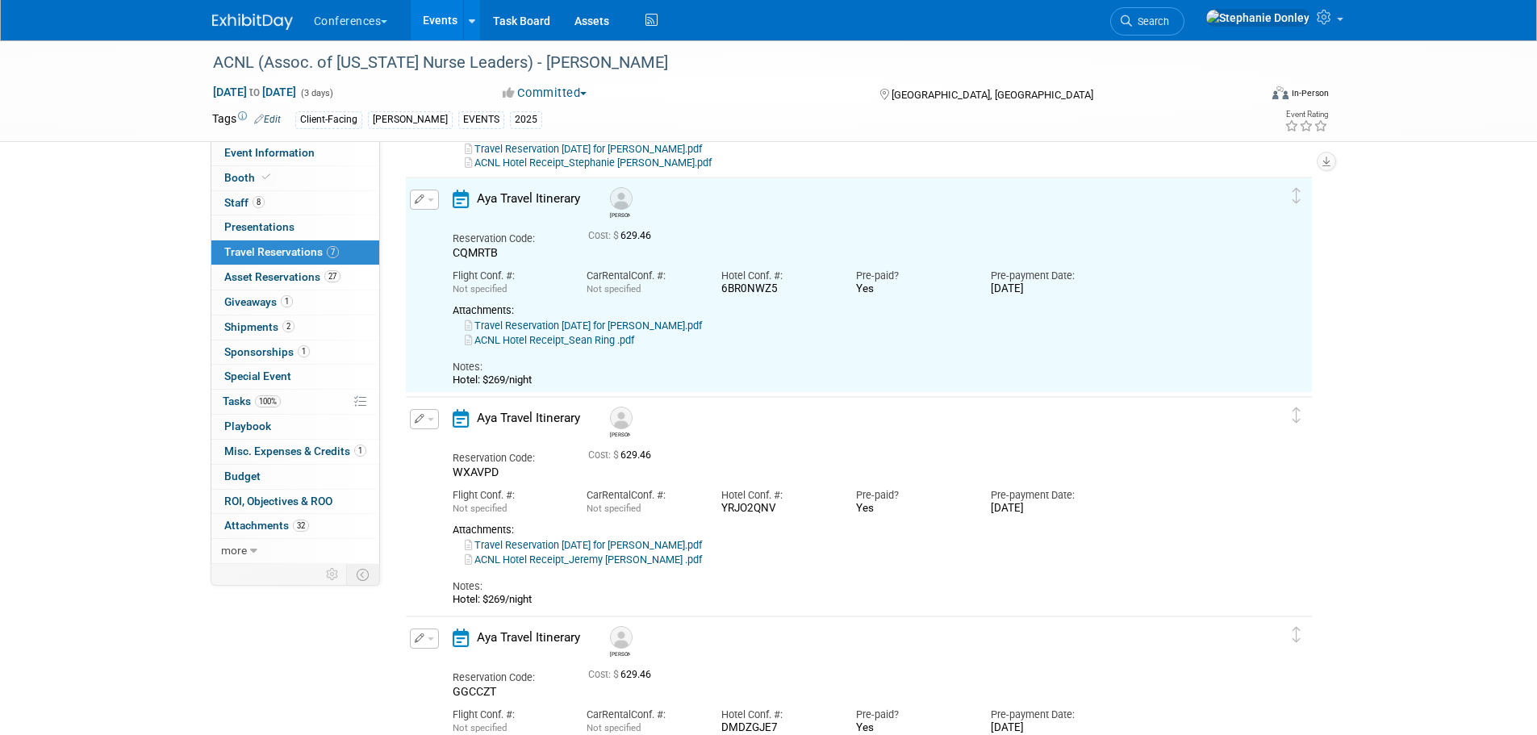
scroll to position [1013, 0]
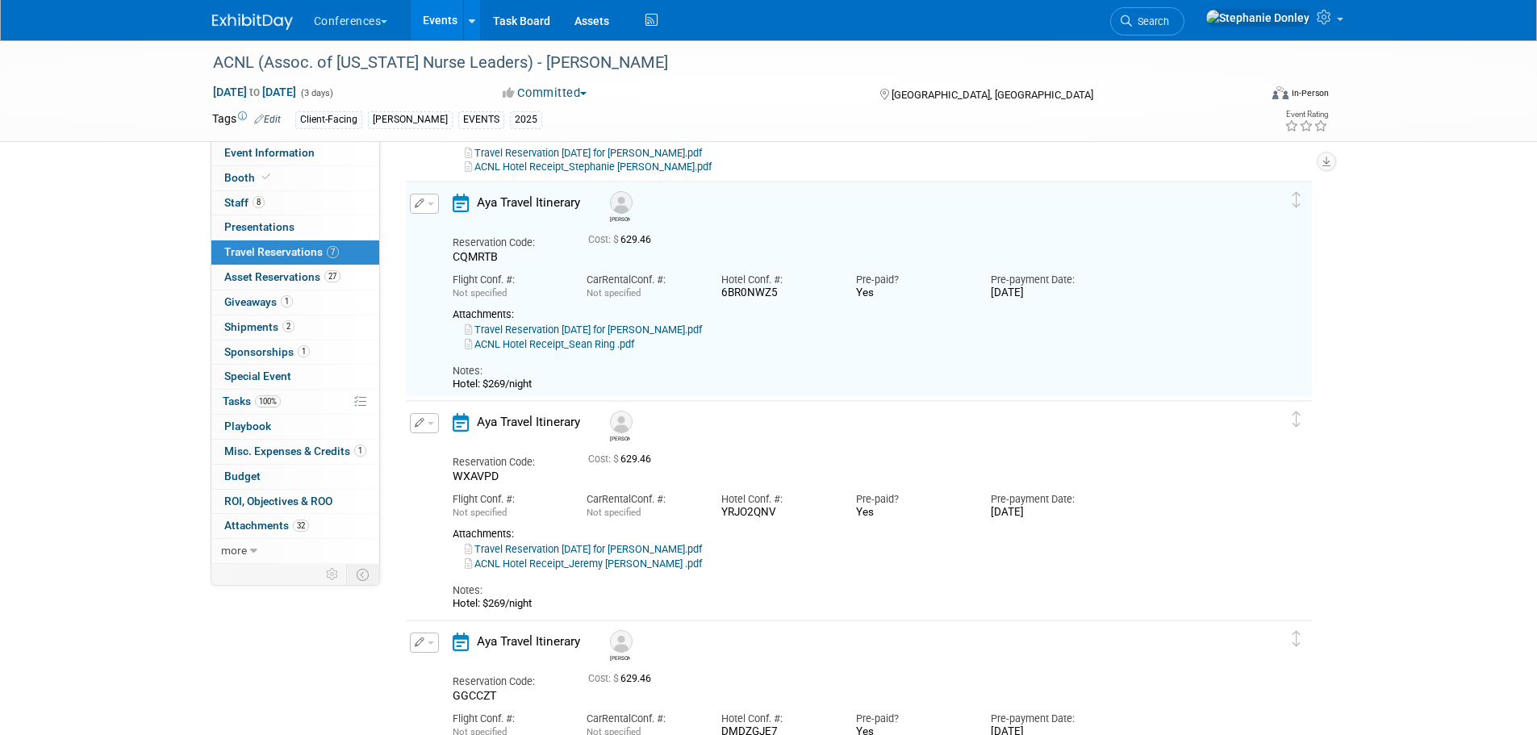
click at [426, 428] on button "button" at bounding box center [424, 423] width 29 height 20
click at [457, 454] on button "Edit Reservation" at bounding box center [479, 451] width 136 height 23
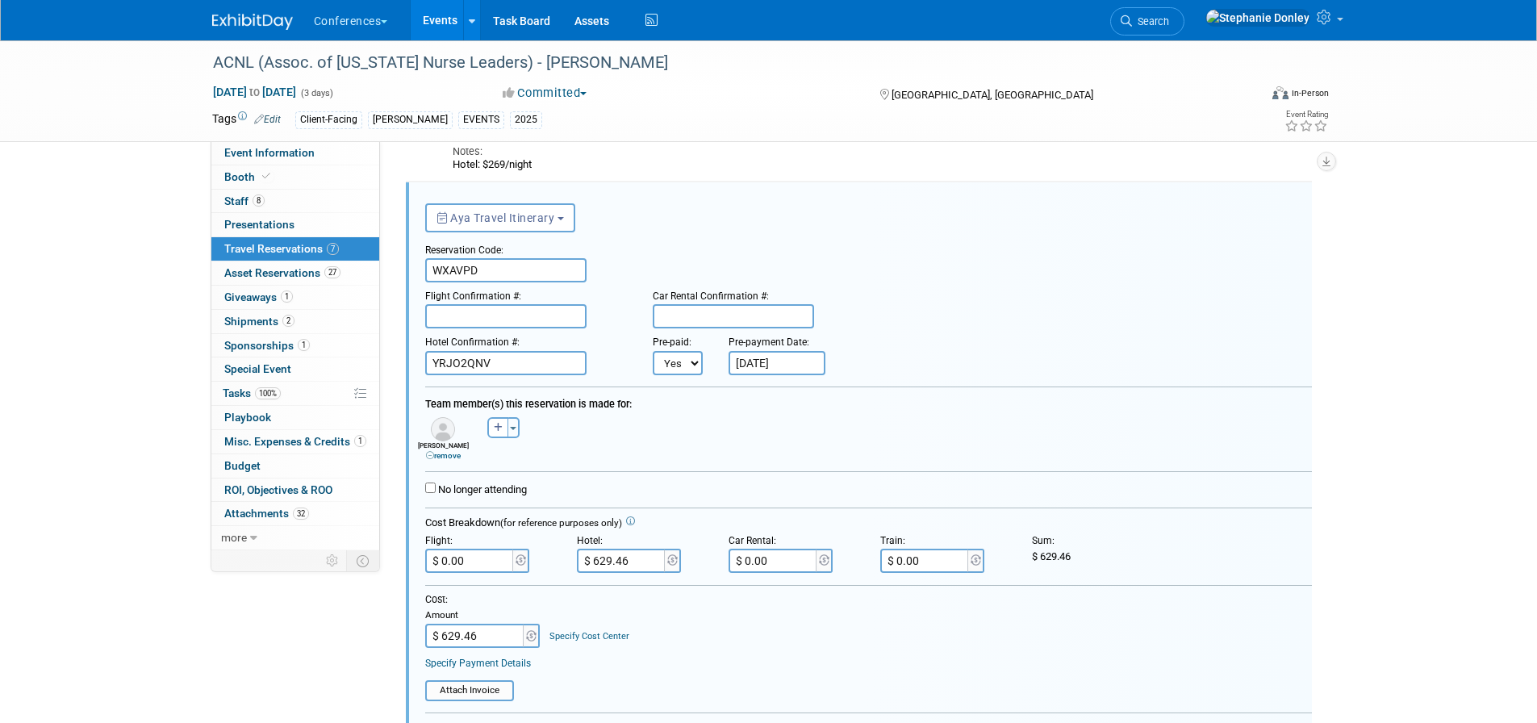
scroll to position [0, 0]
click at [595, 637] on link "Specify Cost Center" at bounding box center [589, 636] width 80 height 10
click at [601, 639] on select "-- Not Specified -- Aya Education Aya Healthcare Aya Locums Bespoke Corporate D…" at bounding box center [636, 636] width 174 height 24
select select "18965872"
click at [549, 625] on select "-- Not Specified -- Aya Education Aya Healthcare Aya Locums Bespoke Corporate D…" at bounding box center [636, 636] width 174 height 24
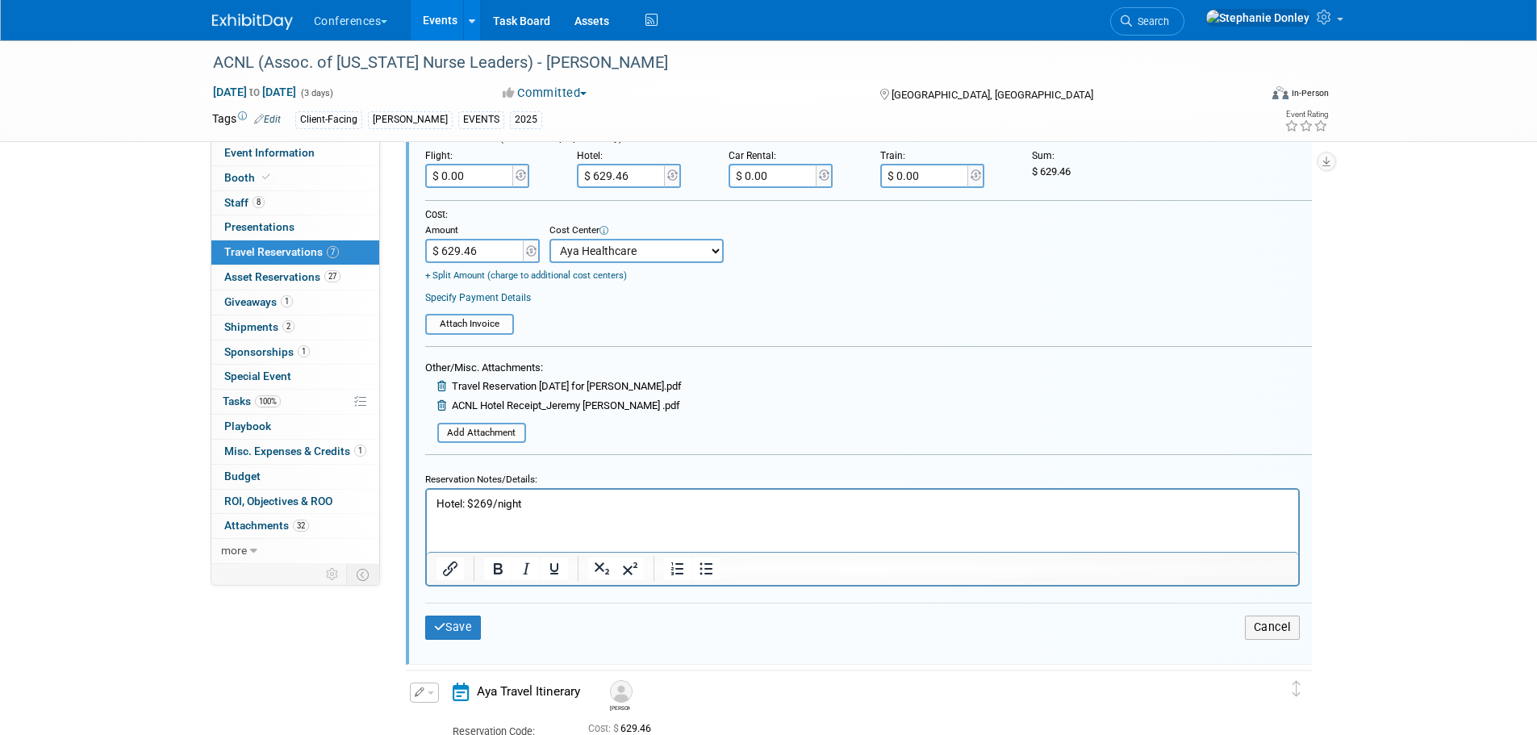
scroll to position [1623, 0]
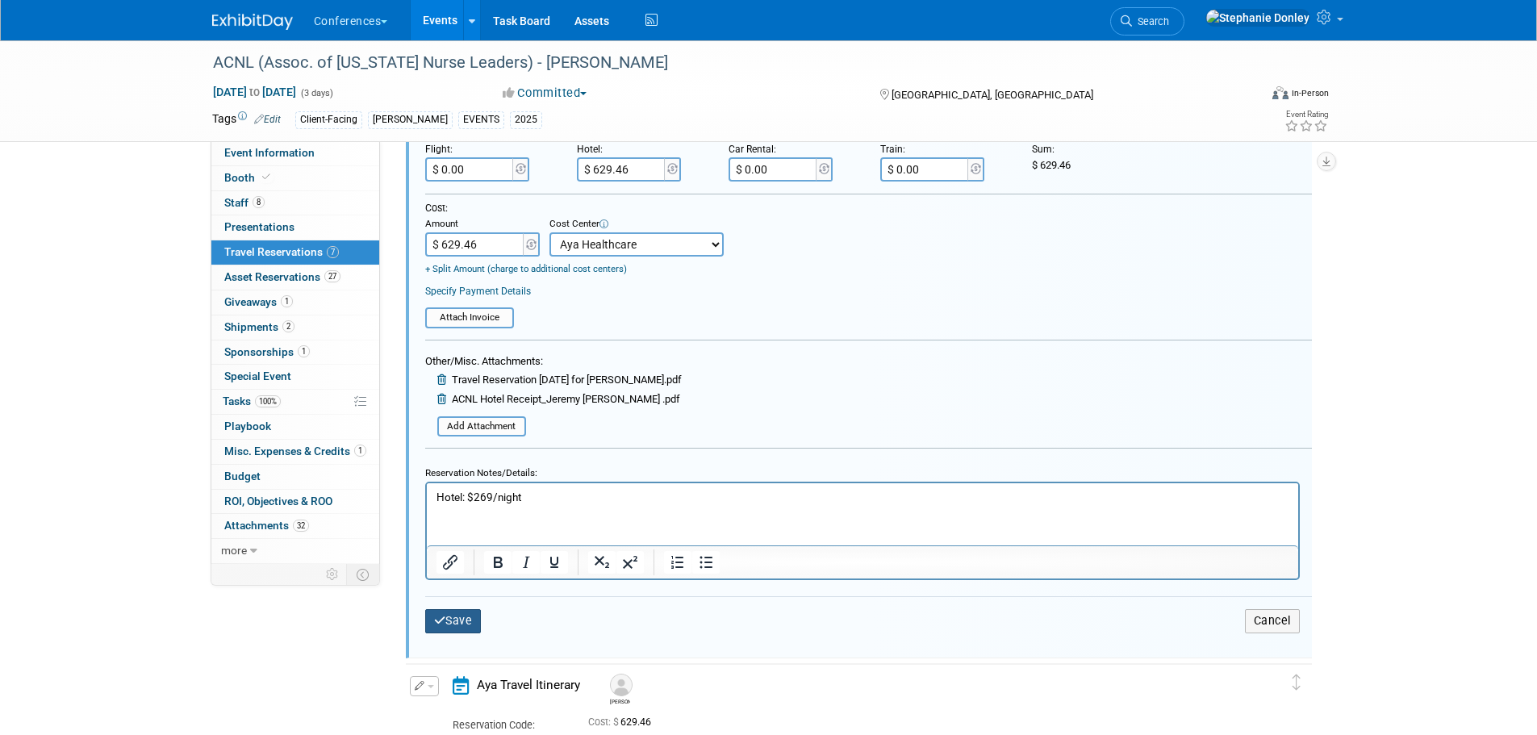
click at [449, 624] on button "Save" at bounding box center [453, 620] width 56 height 23
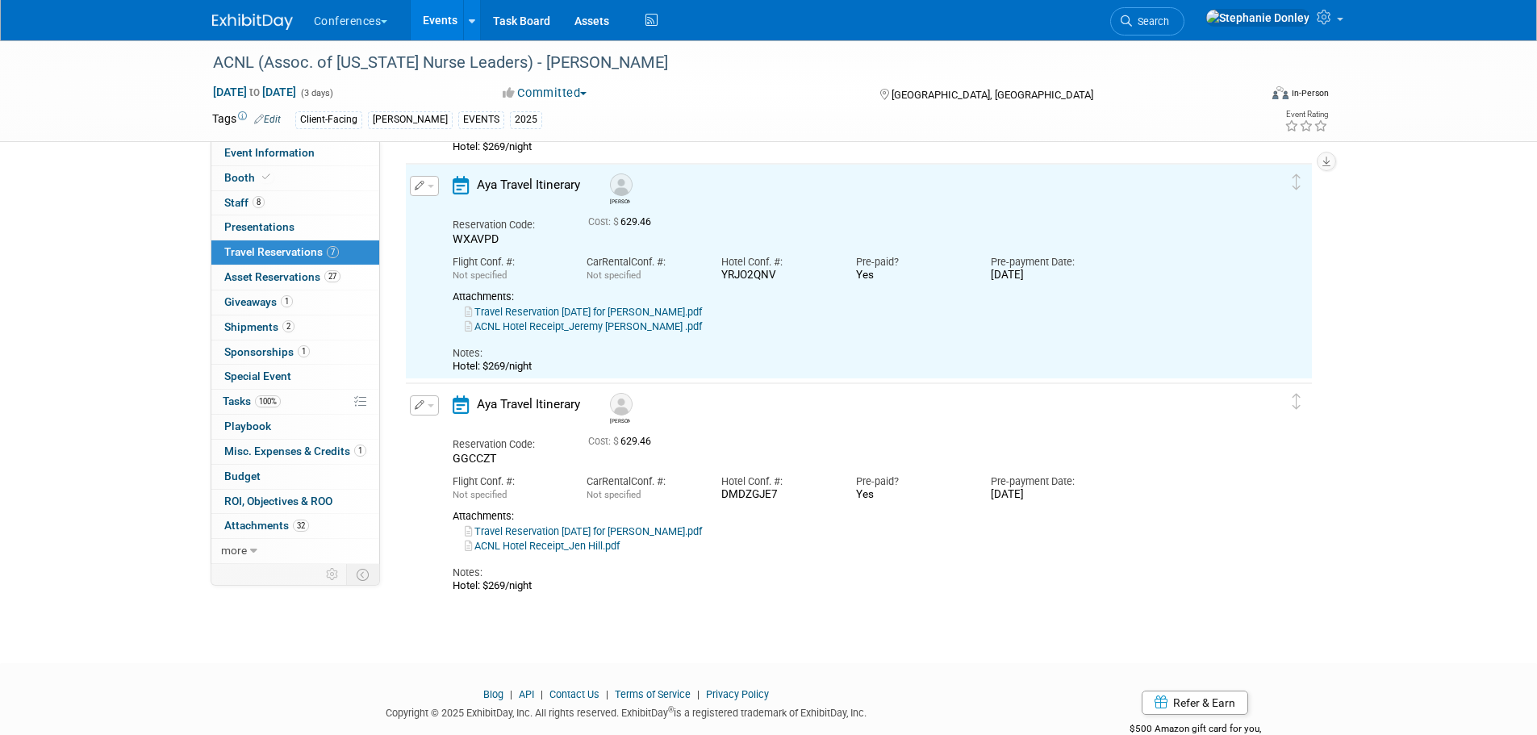
scroll to position [1232, 0]
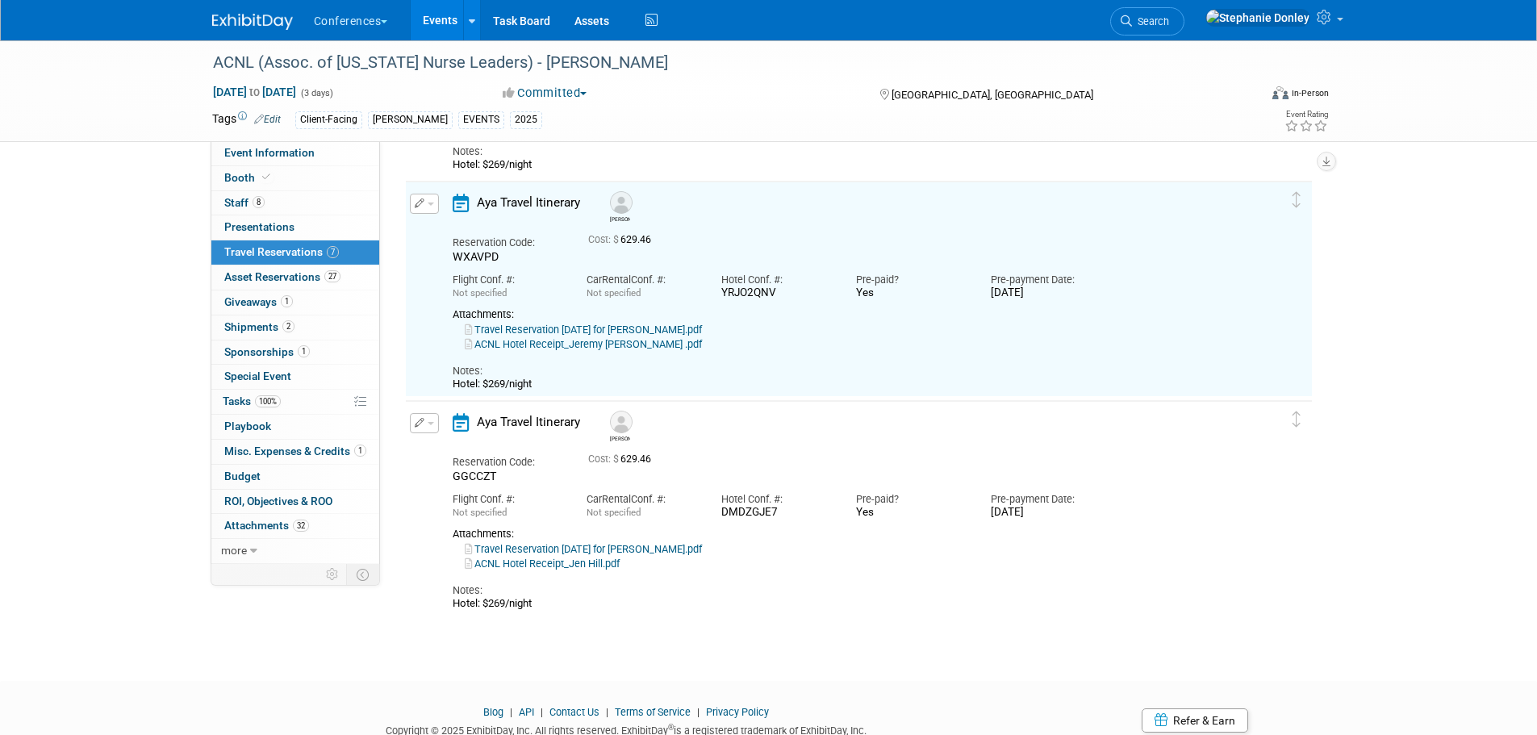
click at [428, 425] on span "button" at bounding box center [431, 423] width 6 height 3
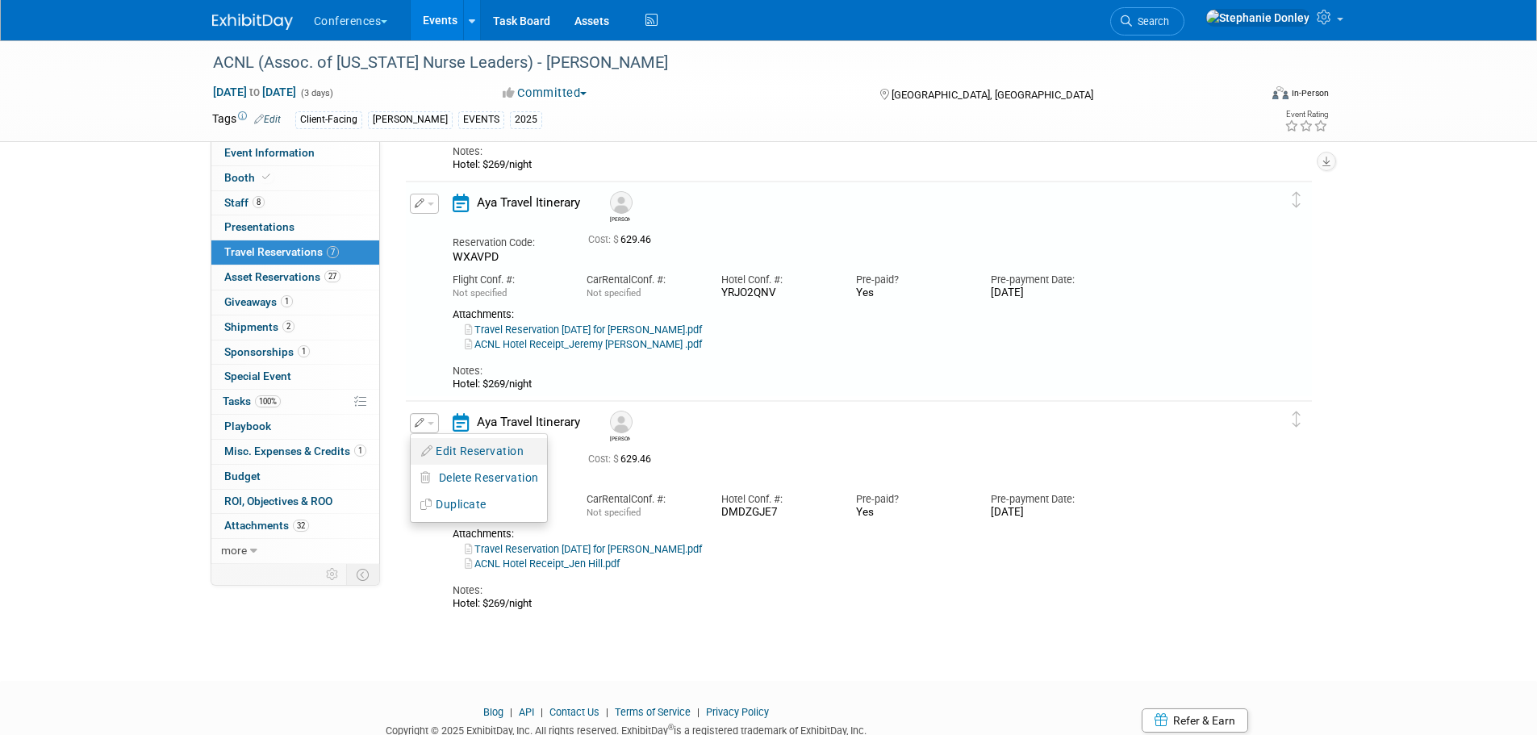
click at [448, 450] on button "Edit Reservation" at bounding box center [479, 451] width 136 height 23
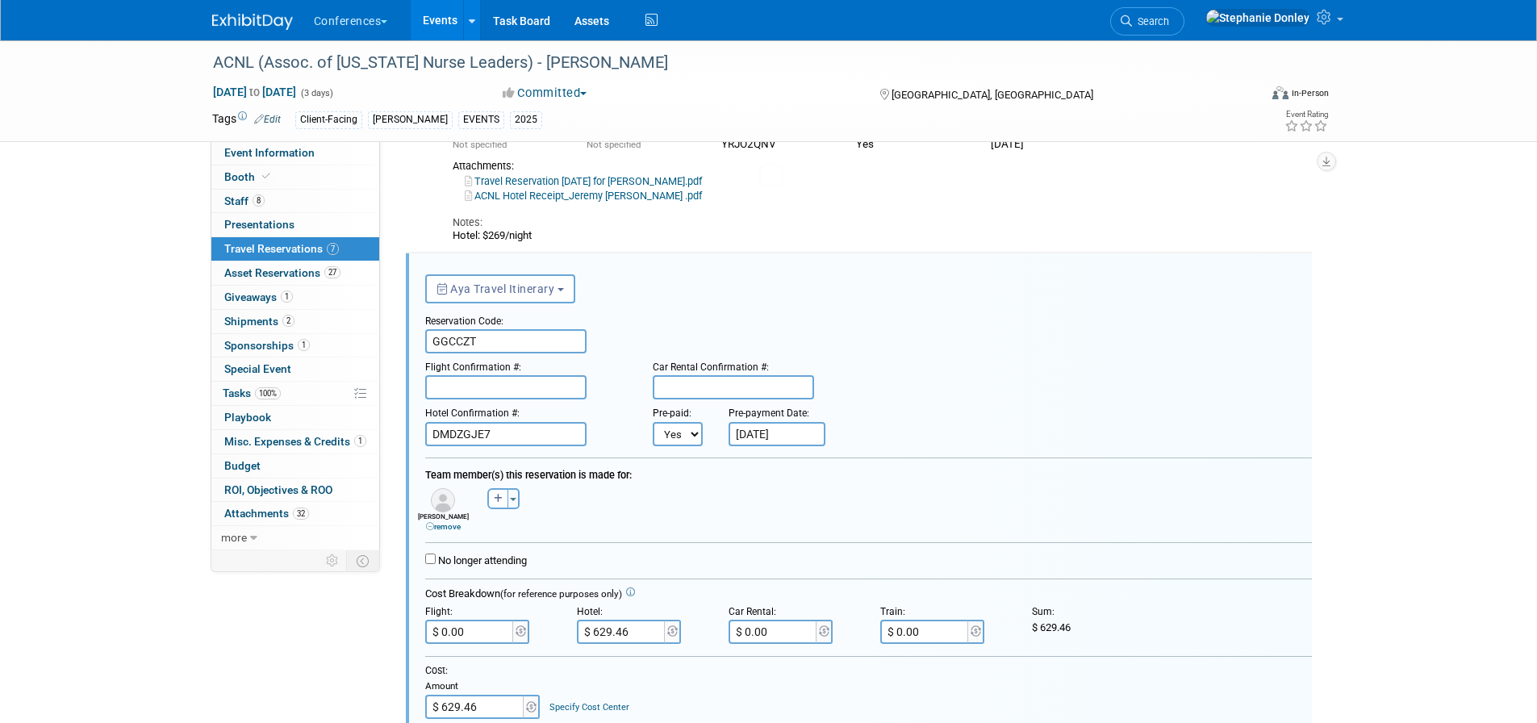
scroll to position [1452, 0]
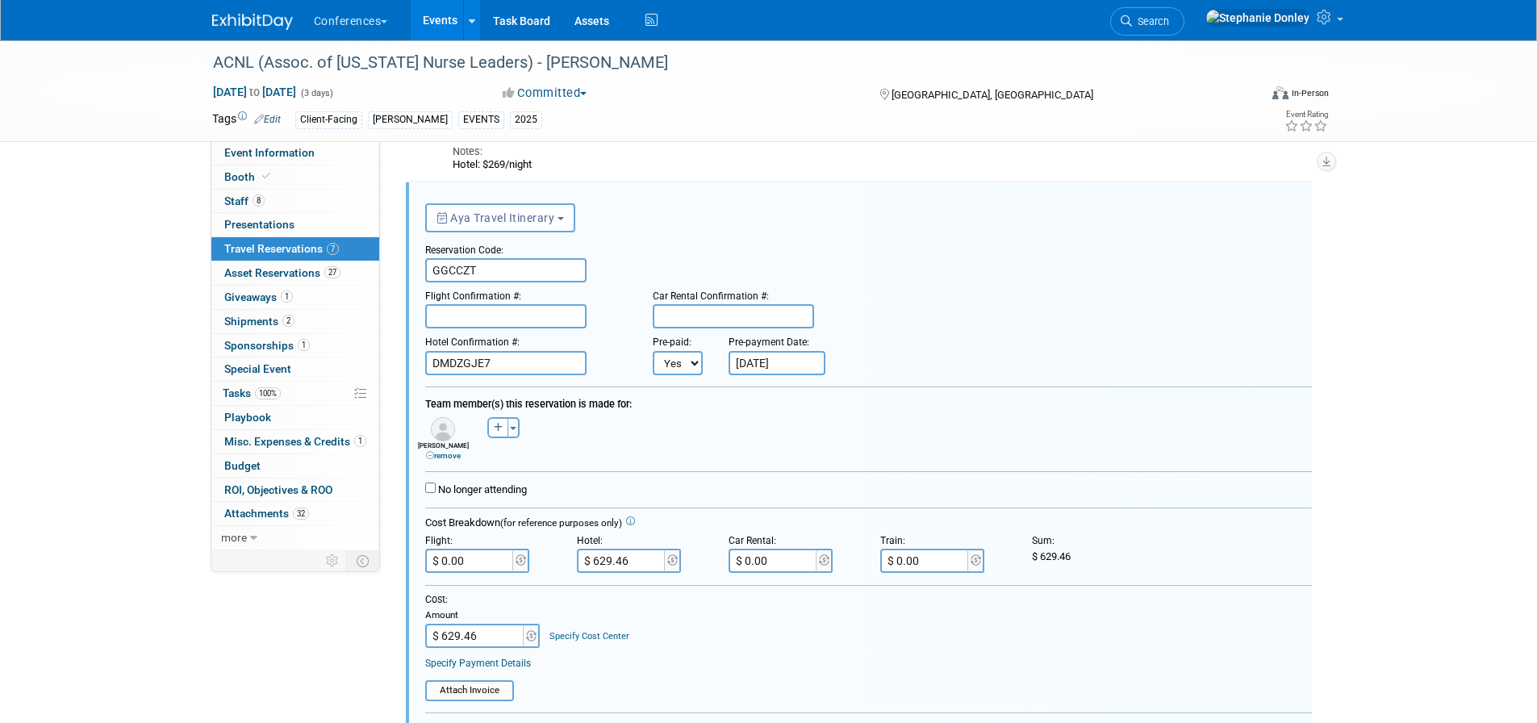
click at [565, 635] on link "Specify Cost Center" at bounding box center [589, 636] width 80 height 10
click at [597, 641] on select "-- Not Specified -- Aya Education Aya Healthcare Aya Locums Bespoke Corporate D…" at bounding box center [636, 636] width 174 height 24
select select "18965872"
click at [549, 625] on select "-- Not Specified -- Aya Education Aya Healthcare Aya Locums Bespoke Corporate D…" at bounding box center [636, 636] width 174 height 24
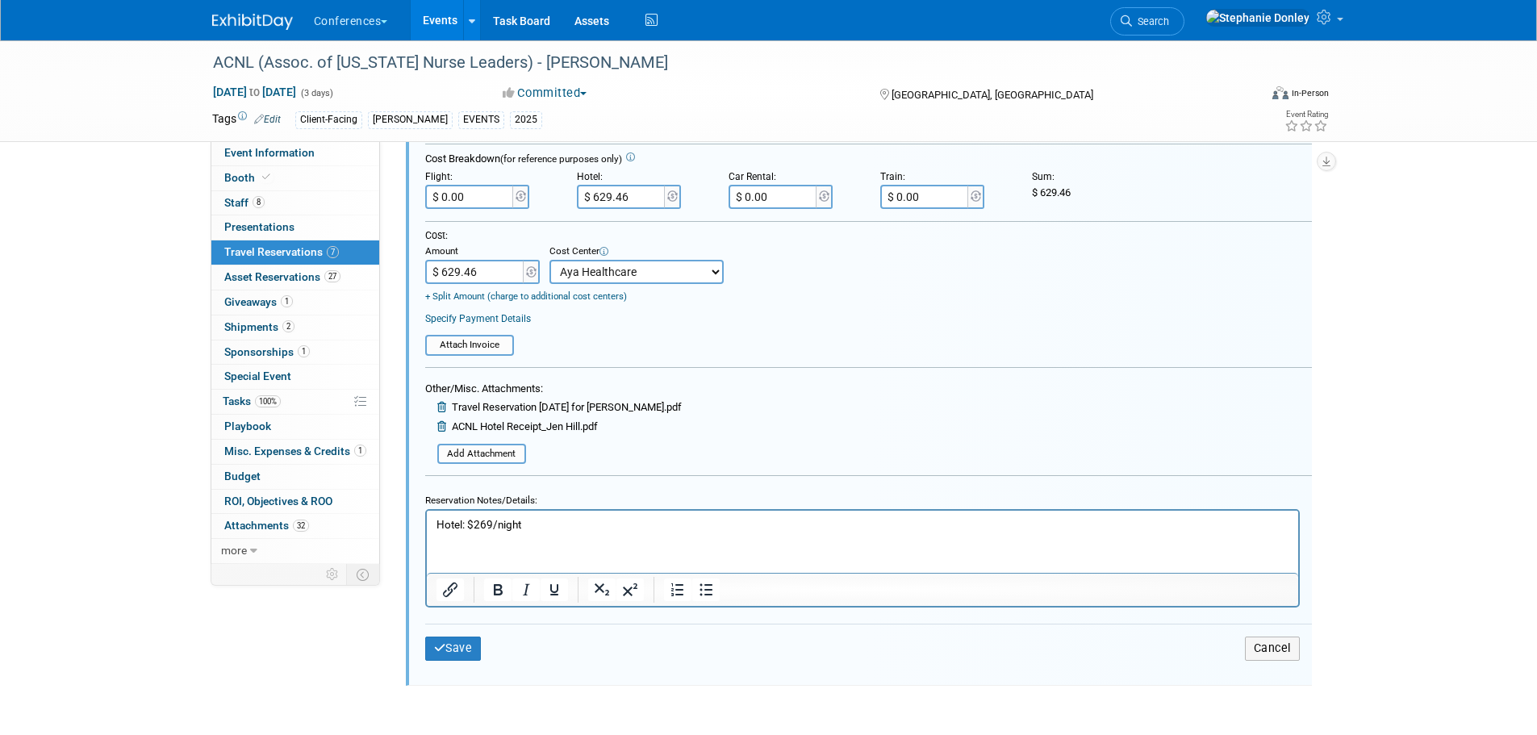
scroll to position [1824, 0]
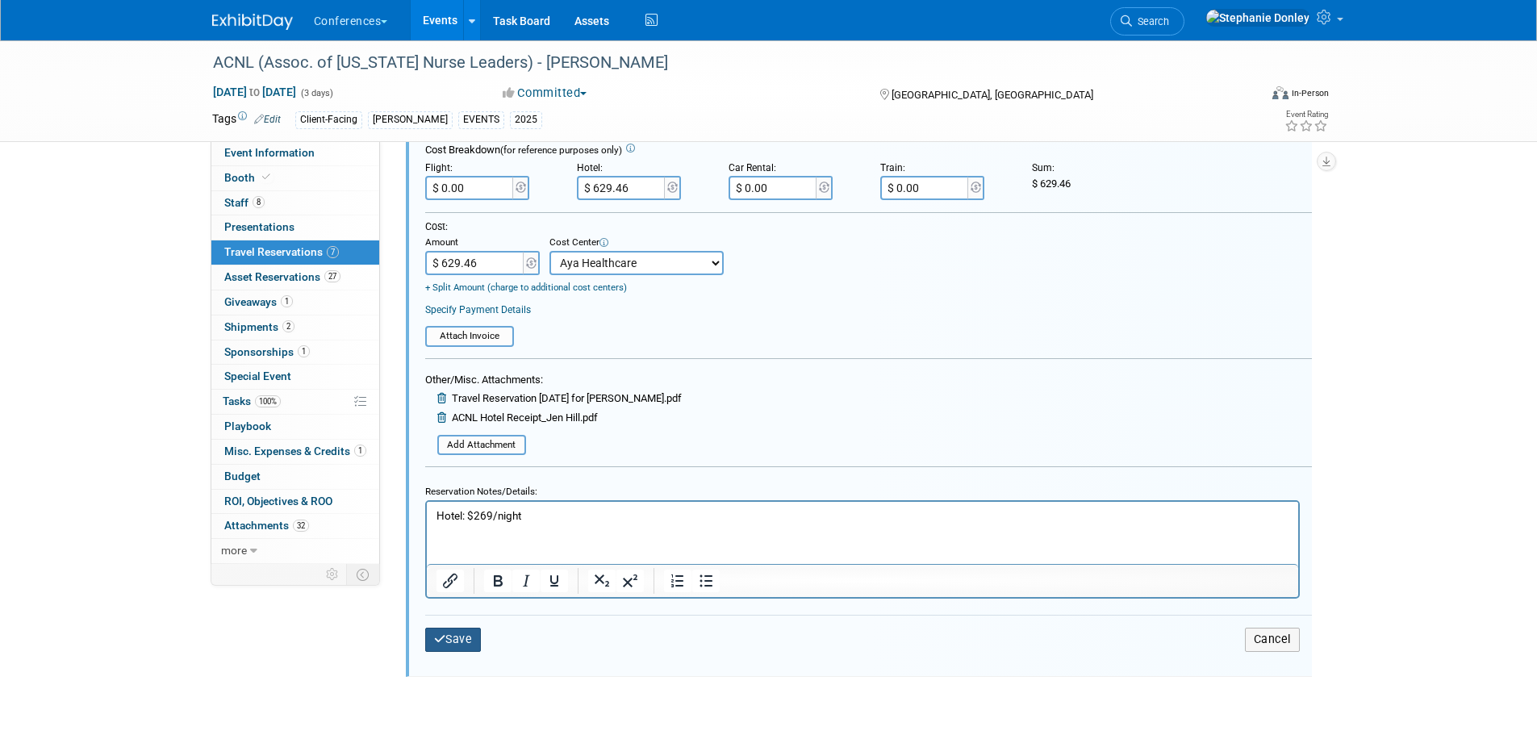
click at [446, 646] on button "Save" at bounding box center [453, 639] width 56 height 23
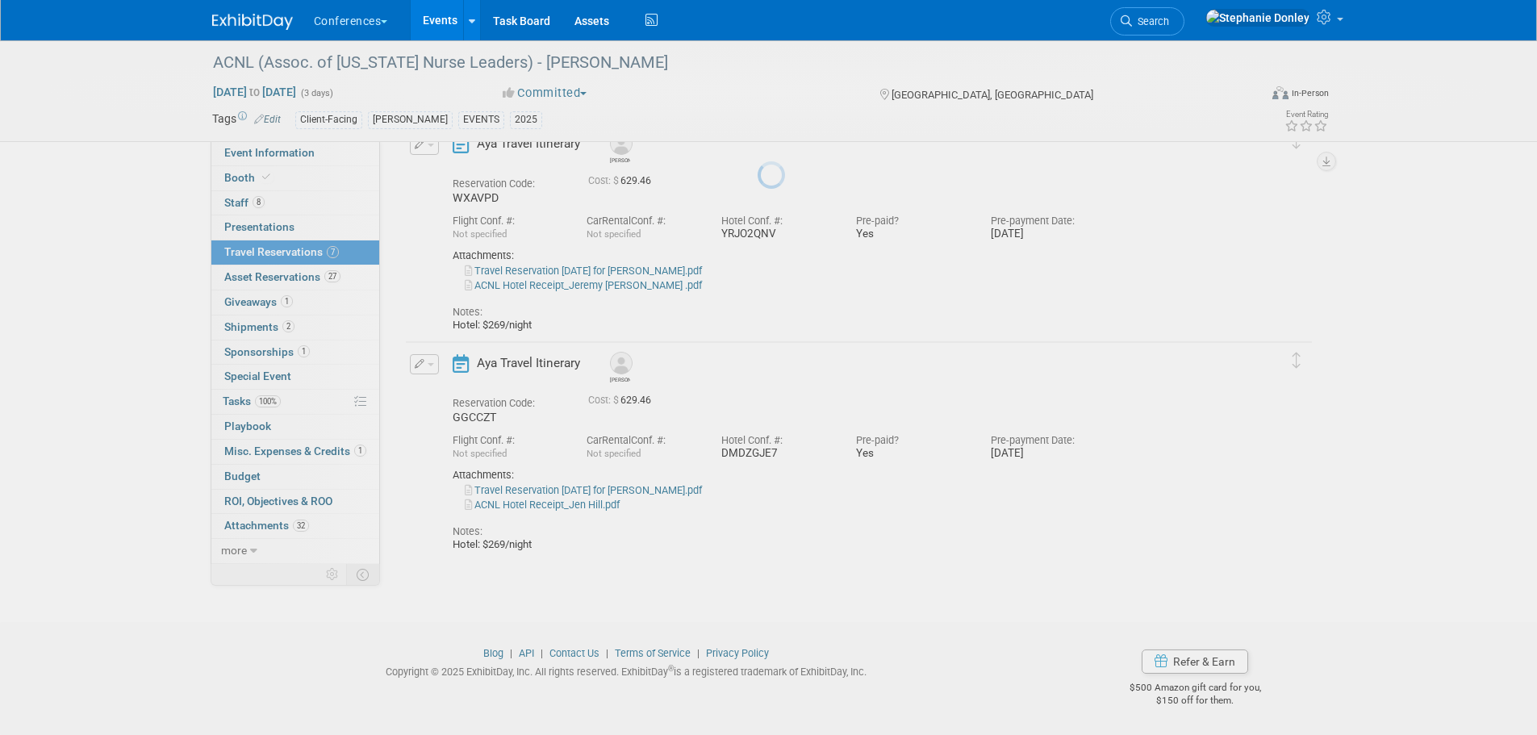
scroll to position [1293, 0]
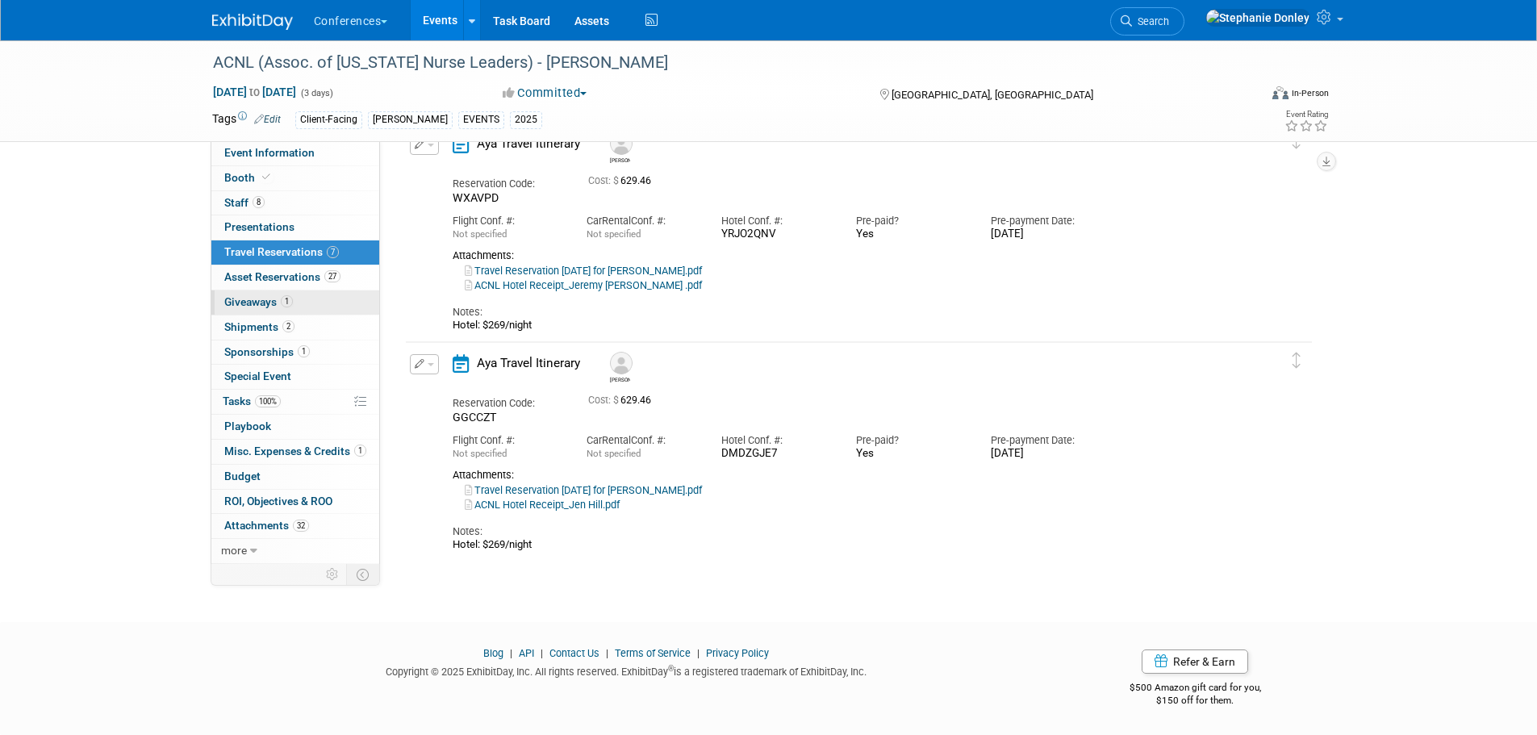
click at [254, 303] on span "Giveaways 1" at bounding box center [258, 301] width 69 height 13
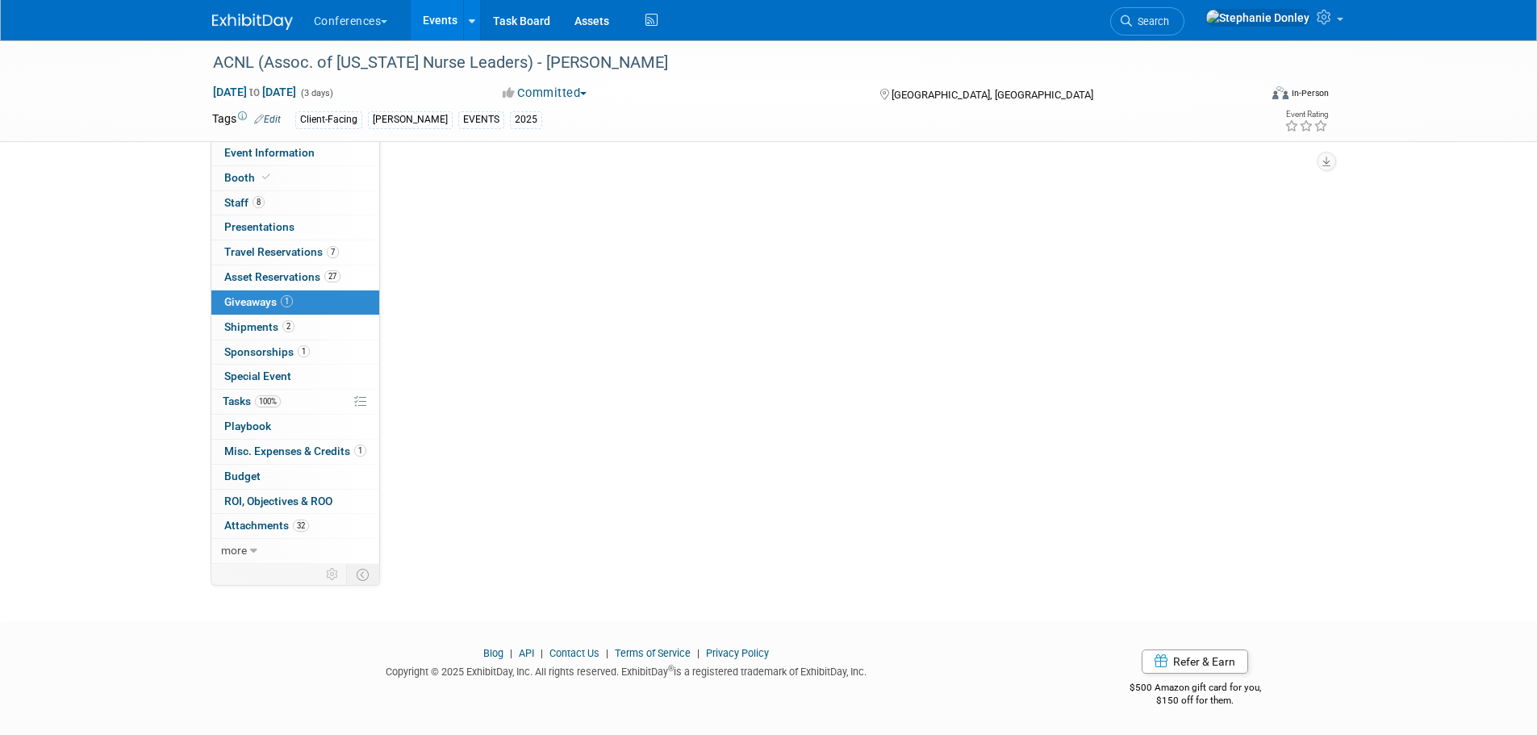
scroll to position [0, 0]
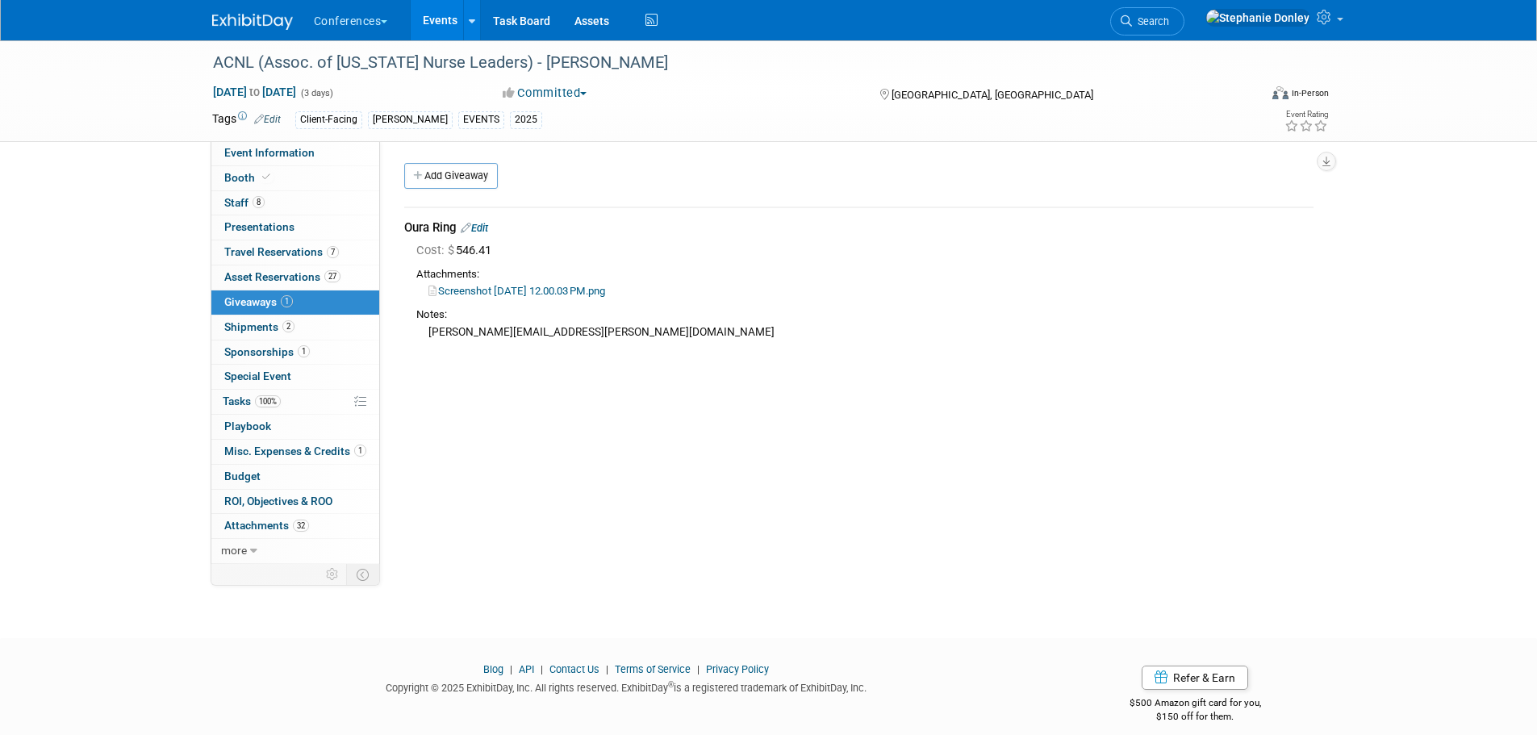
click at [487, 228] on link "Edit" at bounding box center [474, 228] width 27 height 12
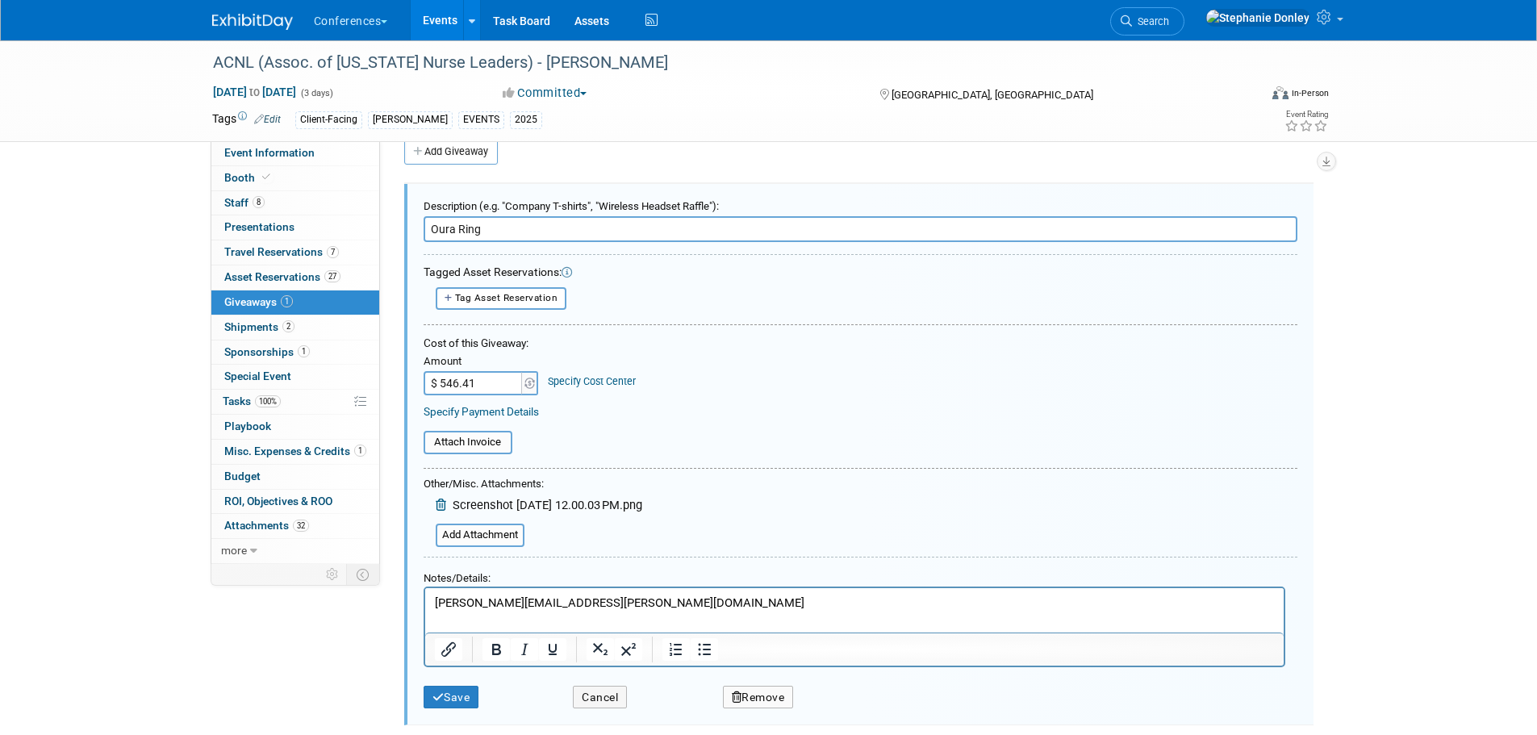
click at [601, 381] on link "Specify Cost Center" at bounding box center [592, 381] width 88 height 12
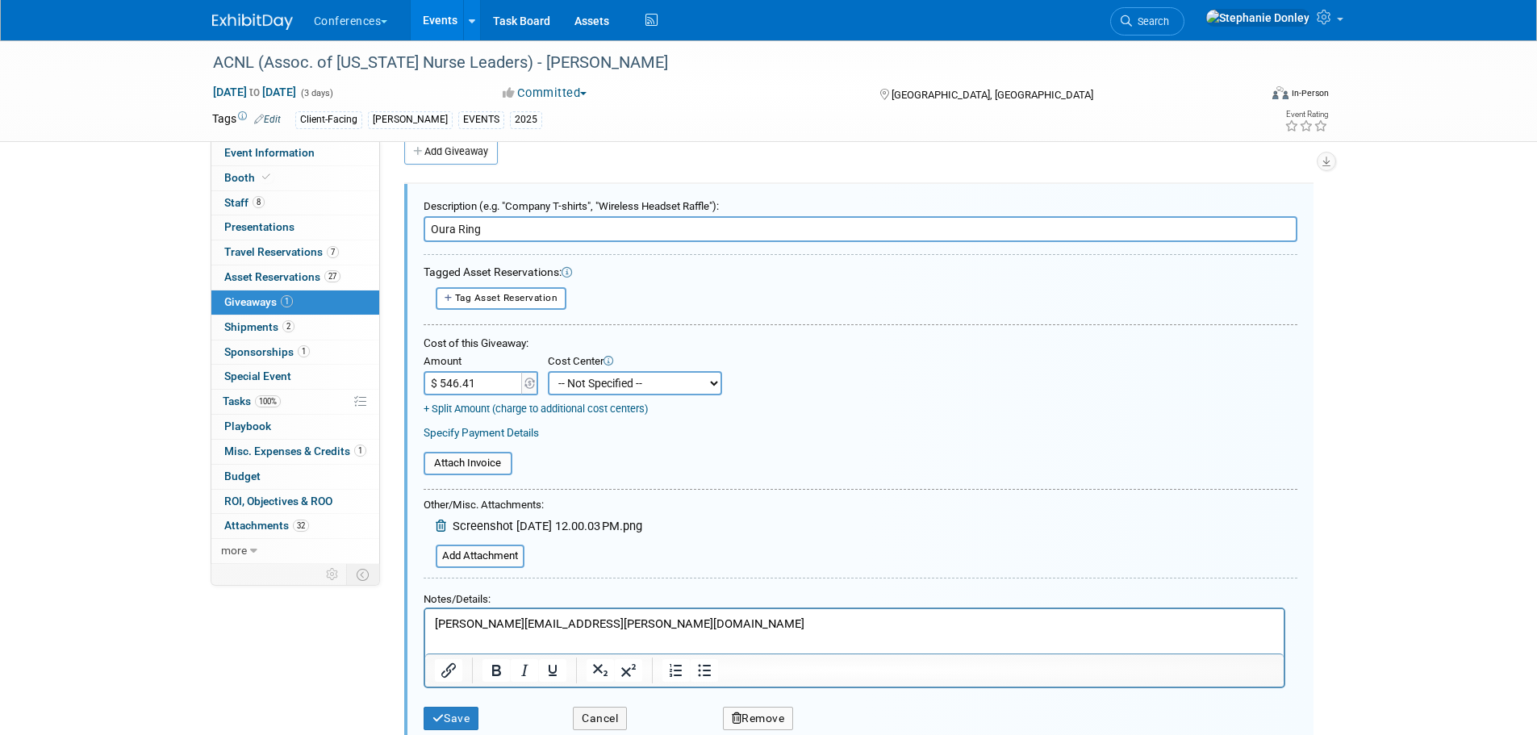
click at [589, 385] on select "-- Not Specified -- Aya Education Aya Healthcare Aya Locums Bespoke Corporate D…" at bounding box center [635, 383] width 174 height 24
select select "18965872"
click at [548, 371] on select "-- Not Specified -- Aya Education Aya Healthcare Aya Locums Bespoke Corporate D…" at bounding box center [635, 383] width 174 height 24
click at [453, 717] on button "Save" at bounding box center [452, 718] width 56 height 23
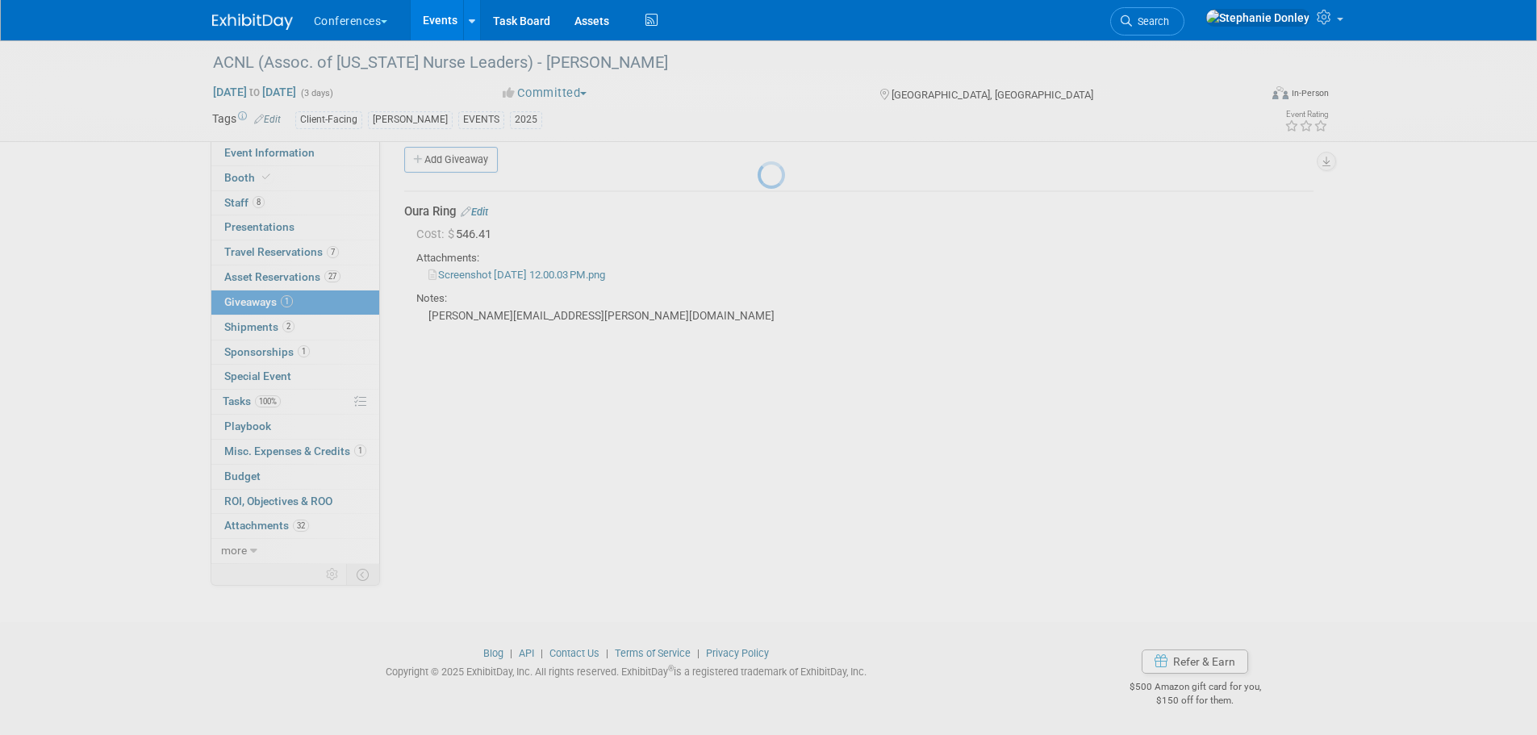
scroll to position [16, 0]
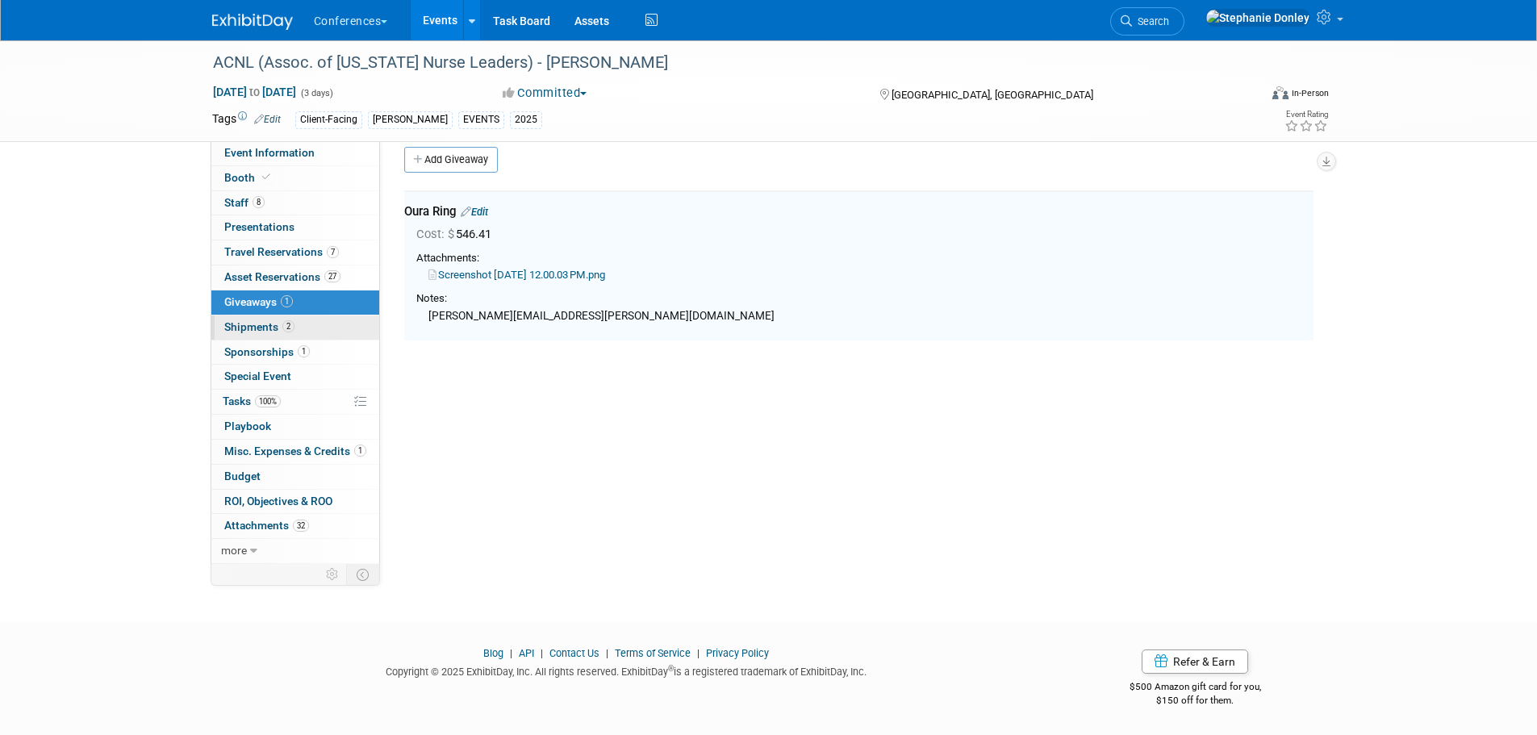
click at [253, 325] on span "Shipments 2" at bounding box center [259, 326] width 70 height 13
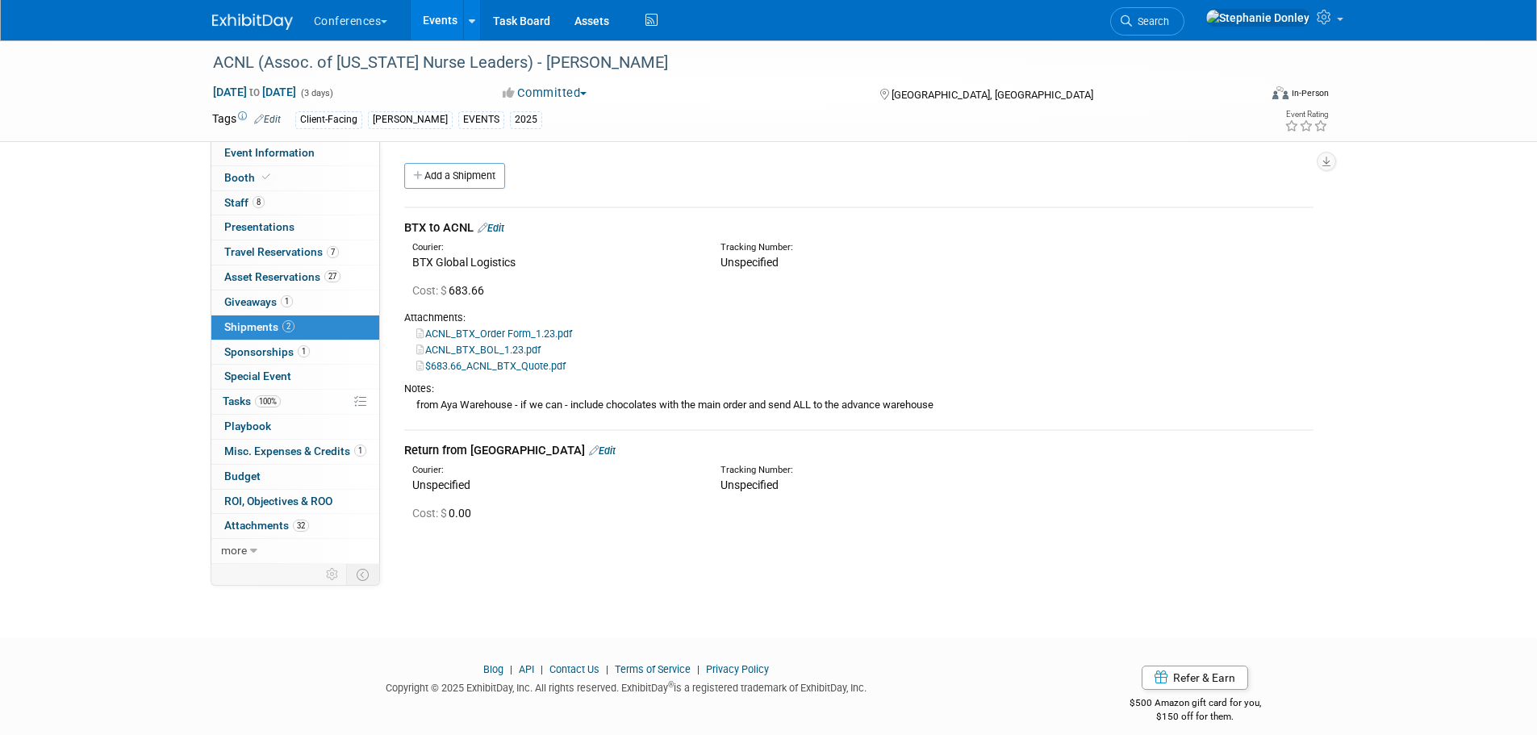
click at [504, 225] on link "Edit" at bounding box center [491, 228] width 27 height 12
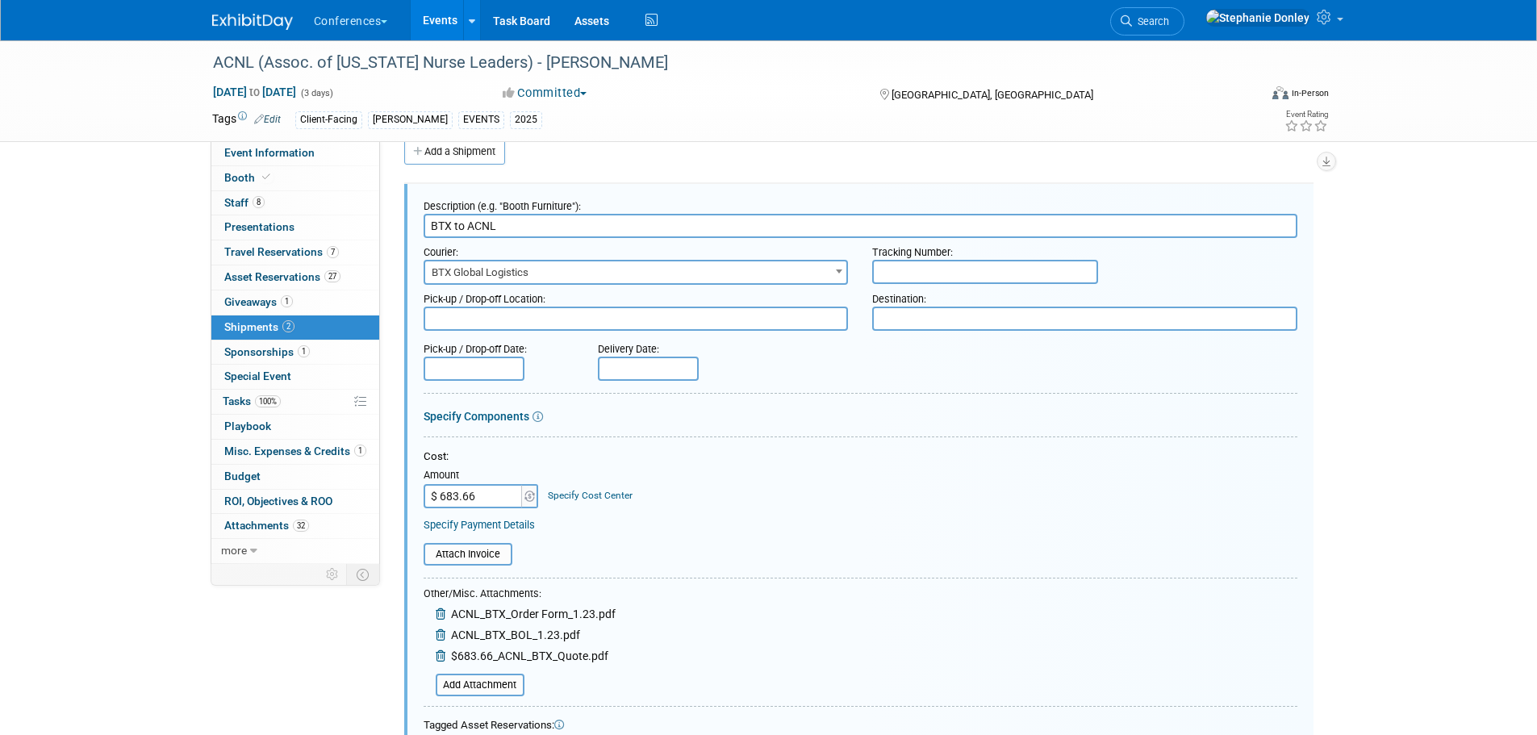
click at [586, 493] on link "Specify Cost Center" at bounding box center [590, 495] width 85 height 11
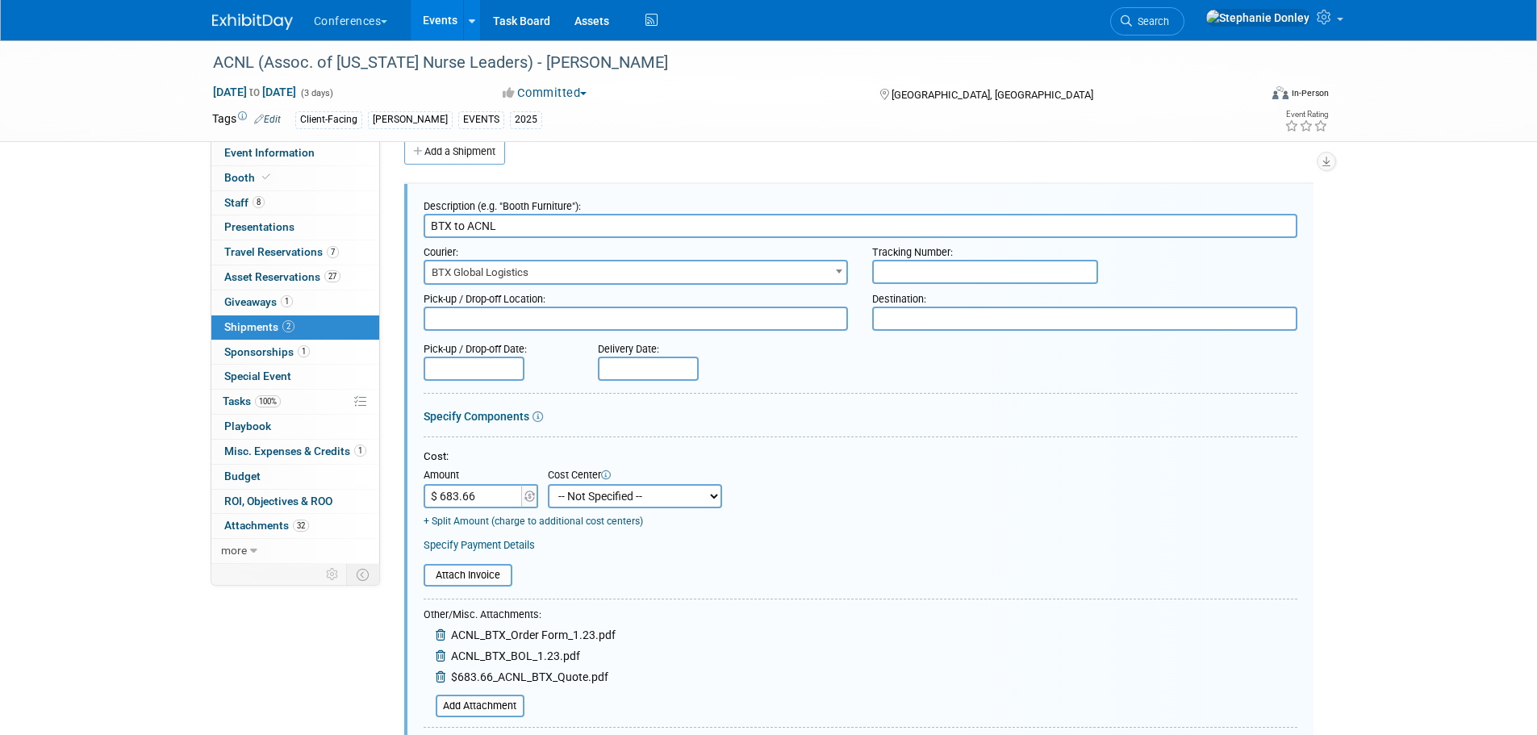
click at [586, 493] on select "-- Not Specified -- Aya Education Aya Healthcare Aya Locums Bespoke Corporate D…" at bounding box center [635, 496] width 174 height 24
select select "18965872"
click at [548, 484] on select "-- Not Specified -- Aya Education Aya Healthcare Aya Locums Bespoke Corporate D…" at bounding box center [635, 496] width 174 height 24
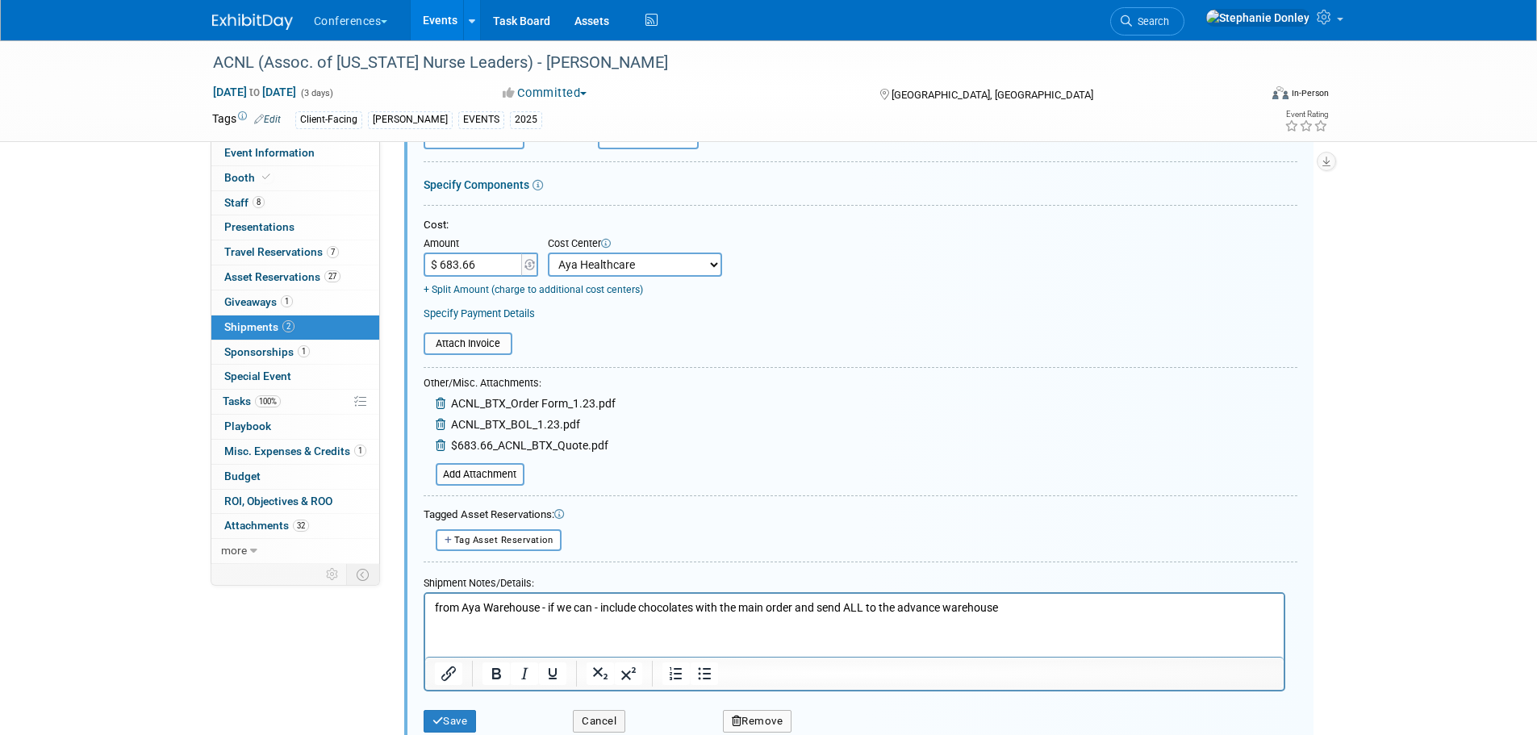
scroll to position [261, 0]
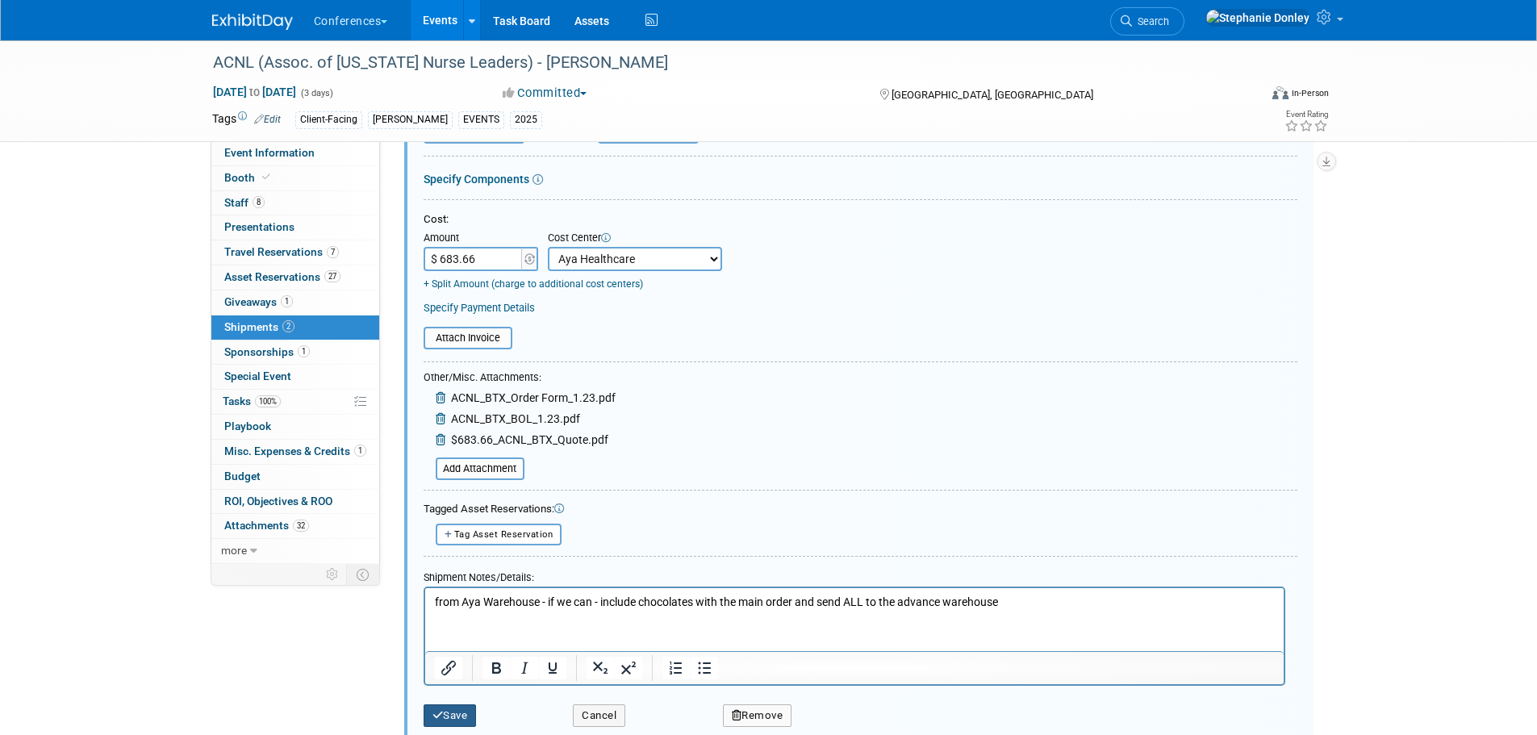
click at [437, 717] on icon "submit" at bounding box center [437, 715] width 11 height 10
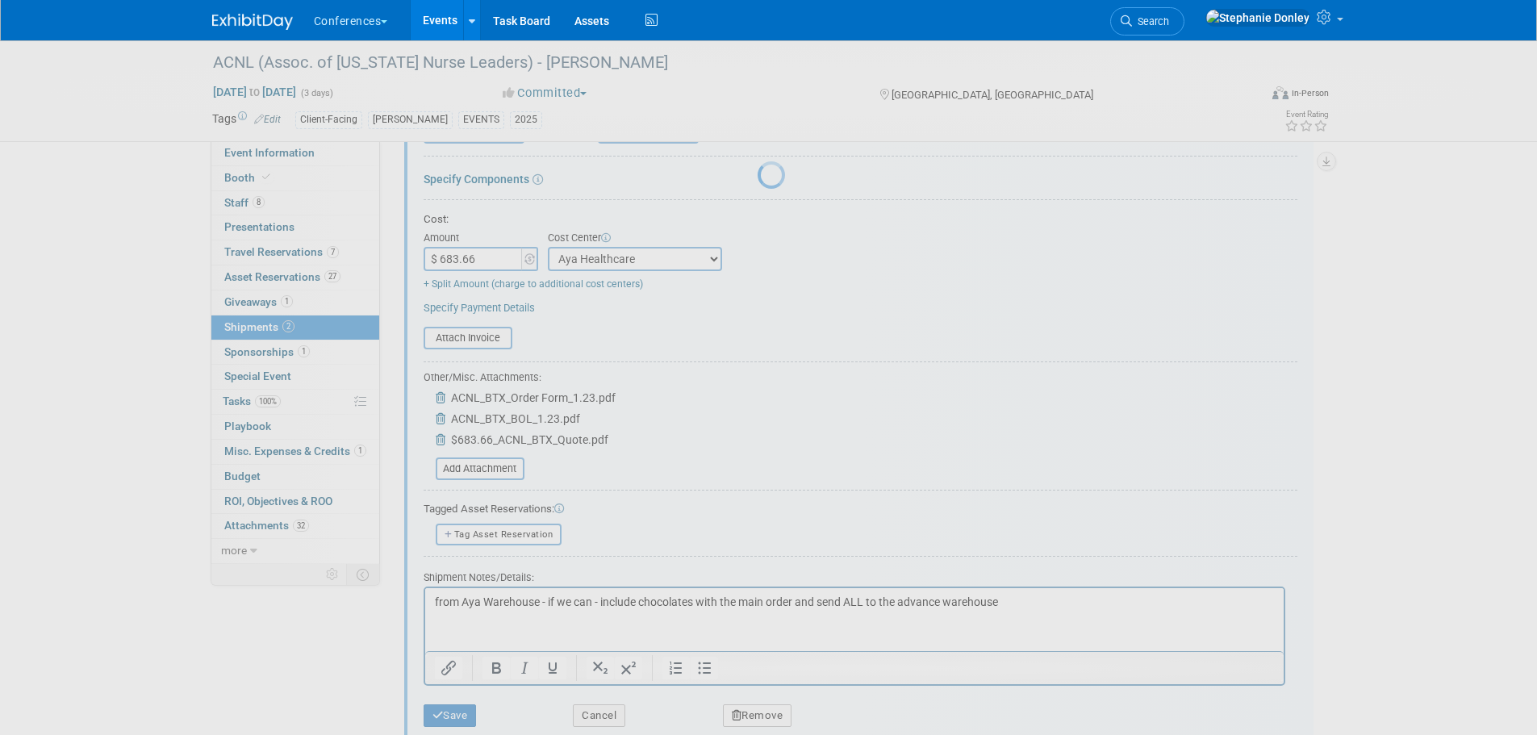
scroll to position [16, 0]
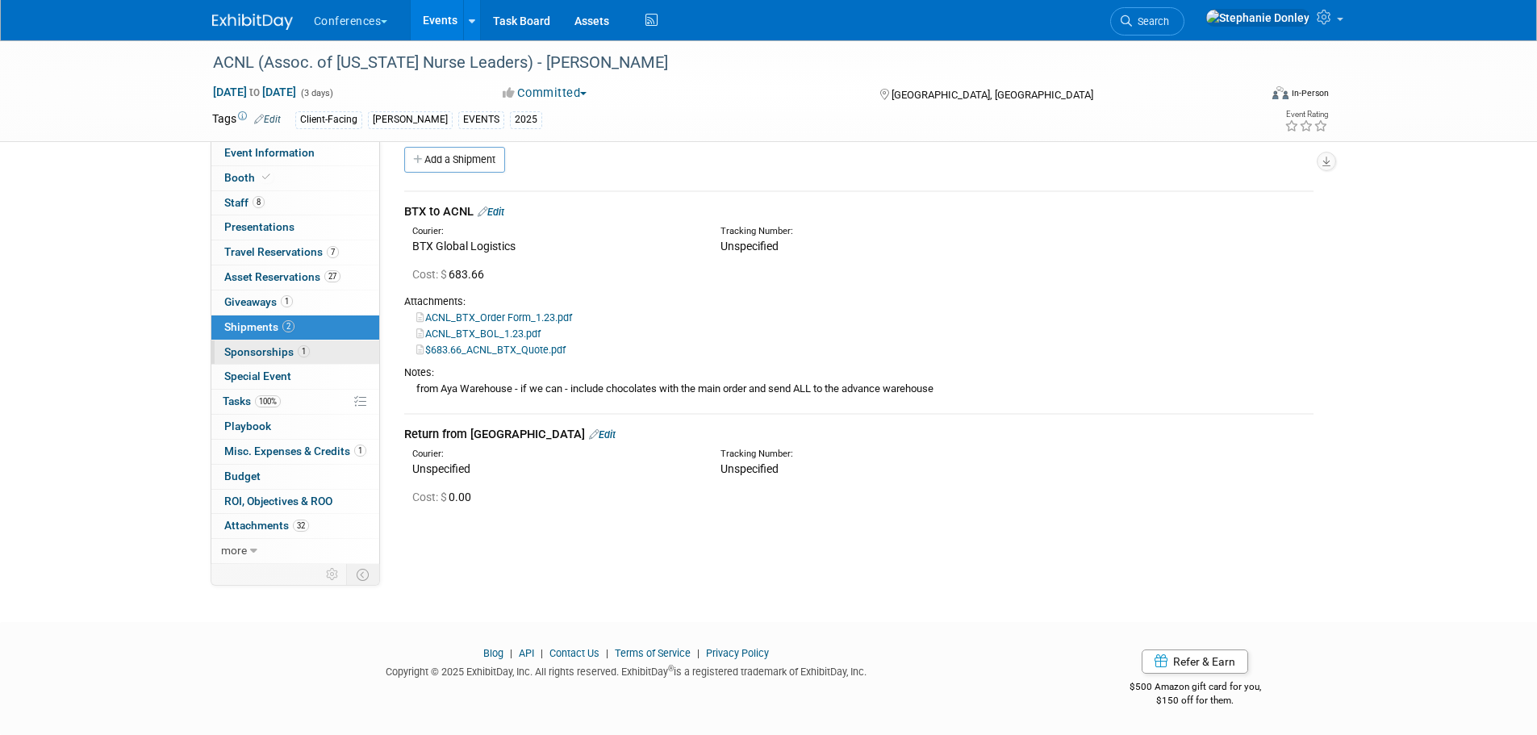
click at [236, 349] on span "Sponsorships 1" at bounding box center [267, 351] width 86 height 13
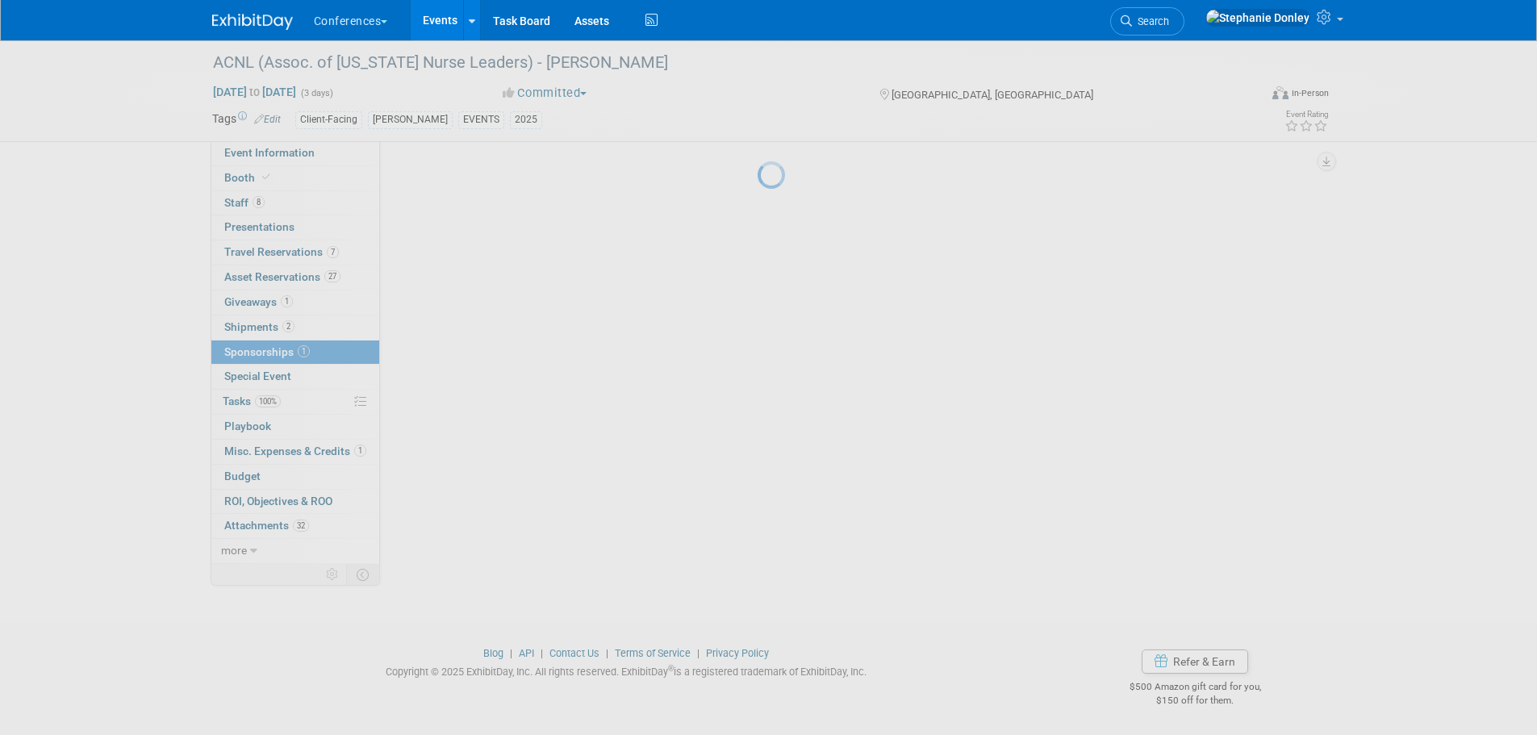
scroll to position [0, 0]
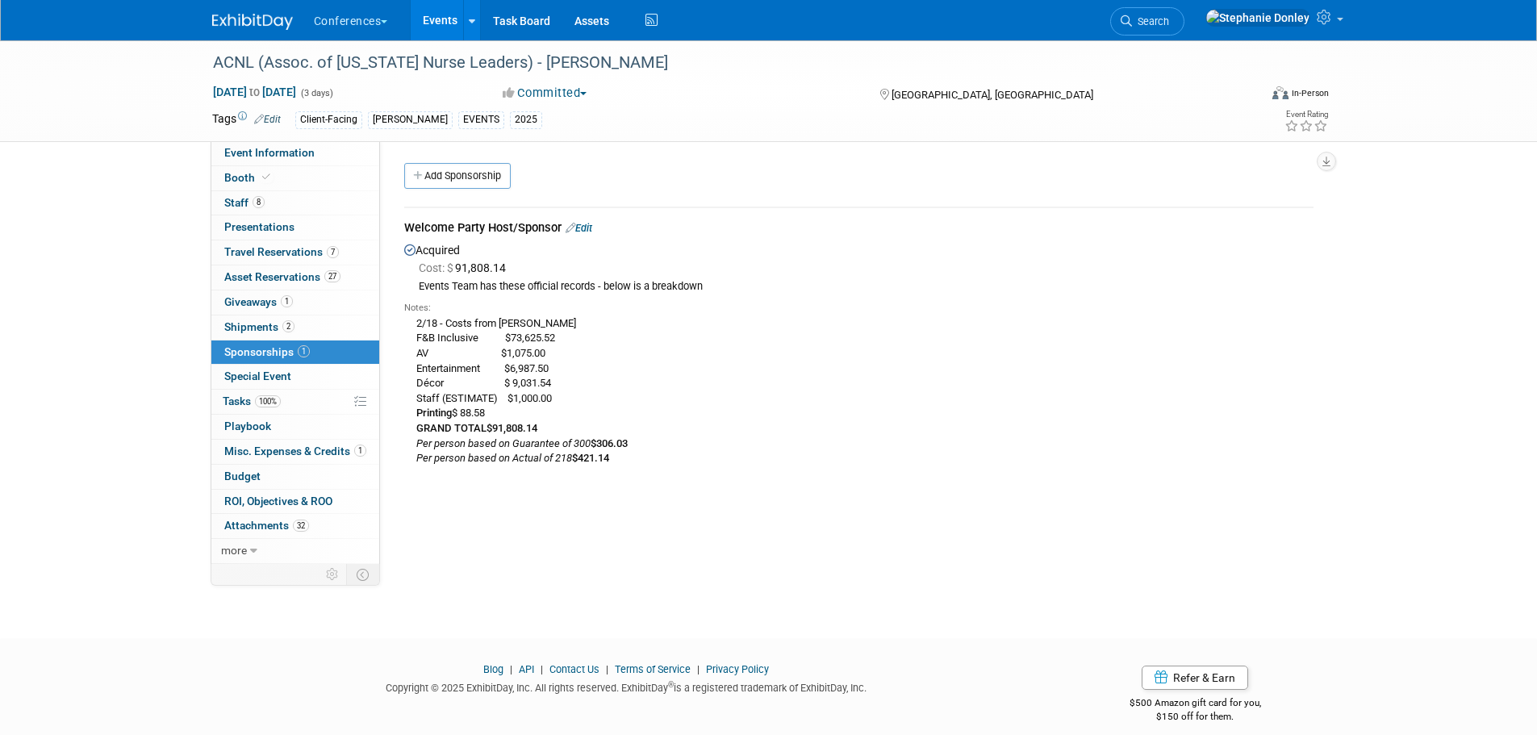
click at [590, 229] on link "Edit" at bounding box center [579, 228] width 27 height 12
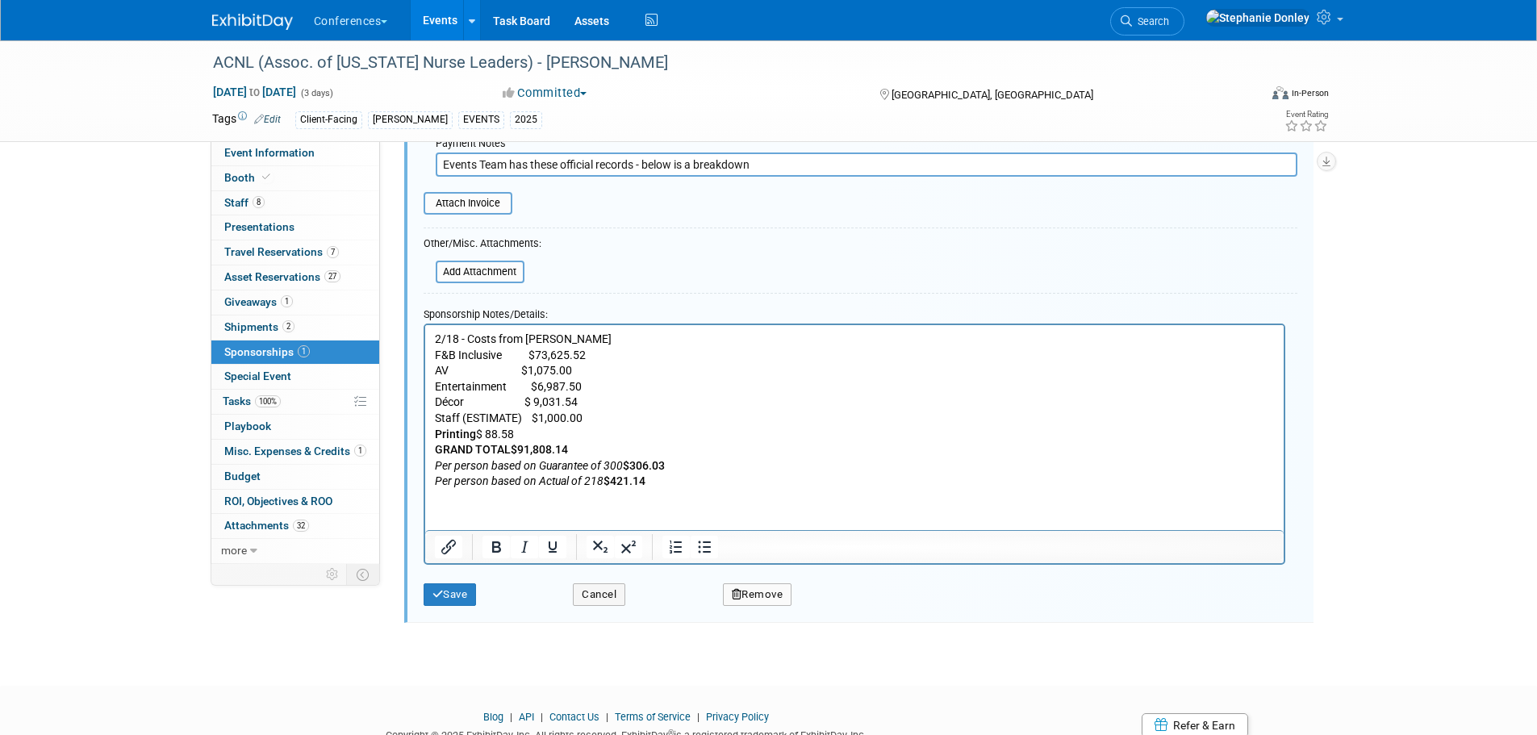
scroll to position [355, 0]
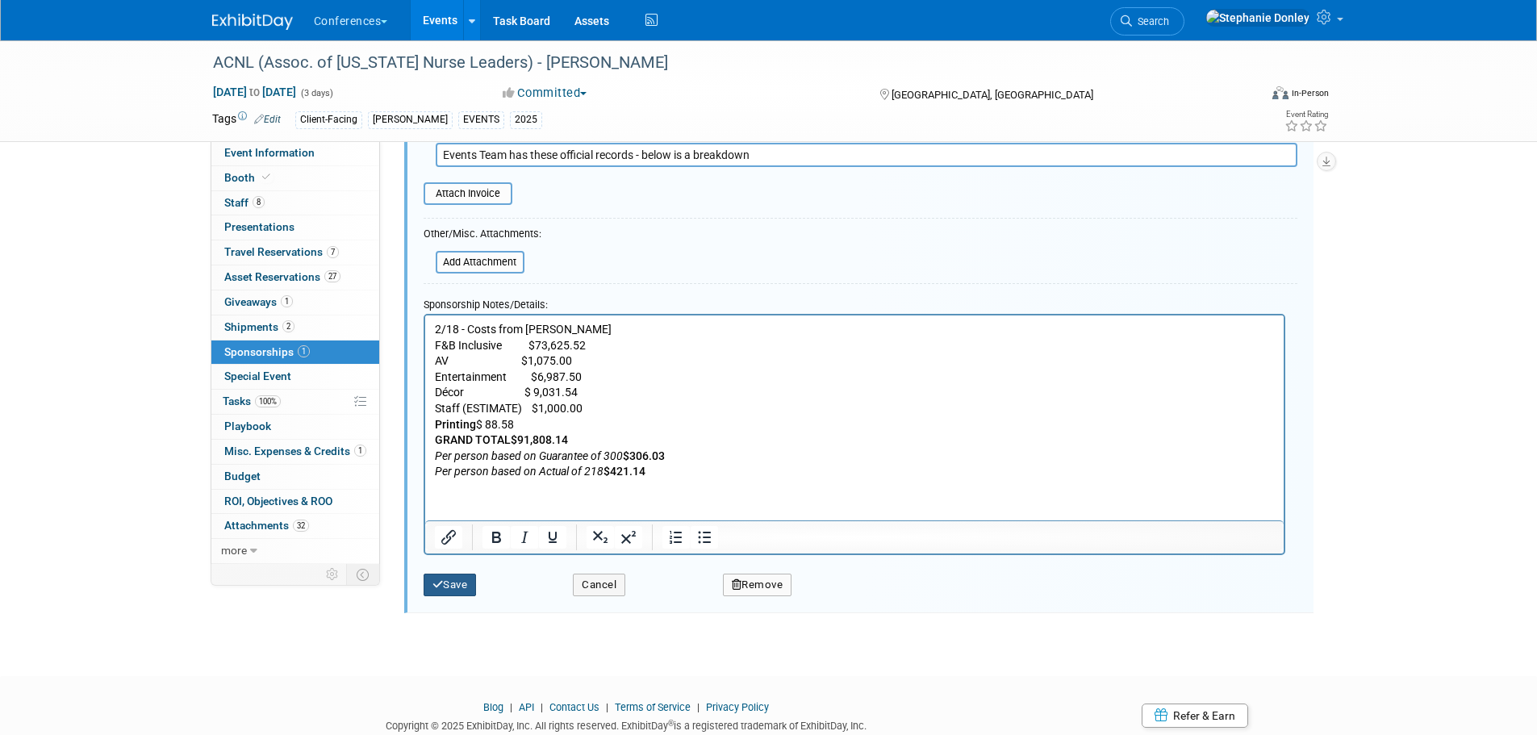
click at [458, 583] on button "Save" at bounding box center [450, 585] width 53 height 23
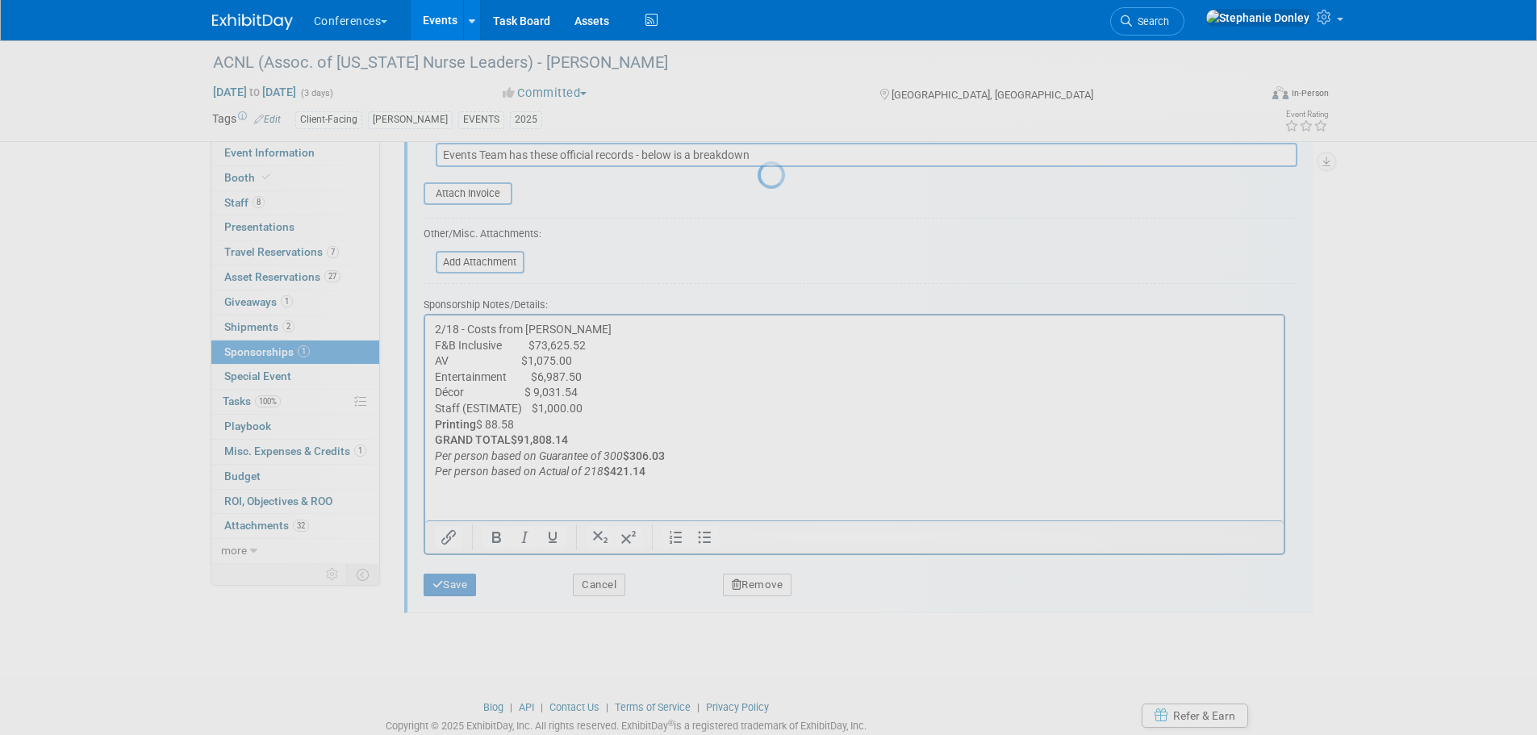
scroll to position [16, 0]
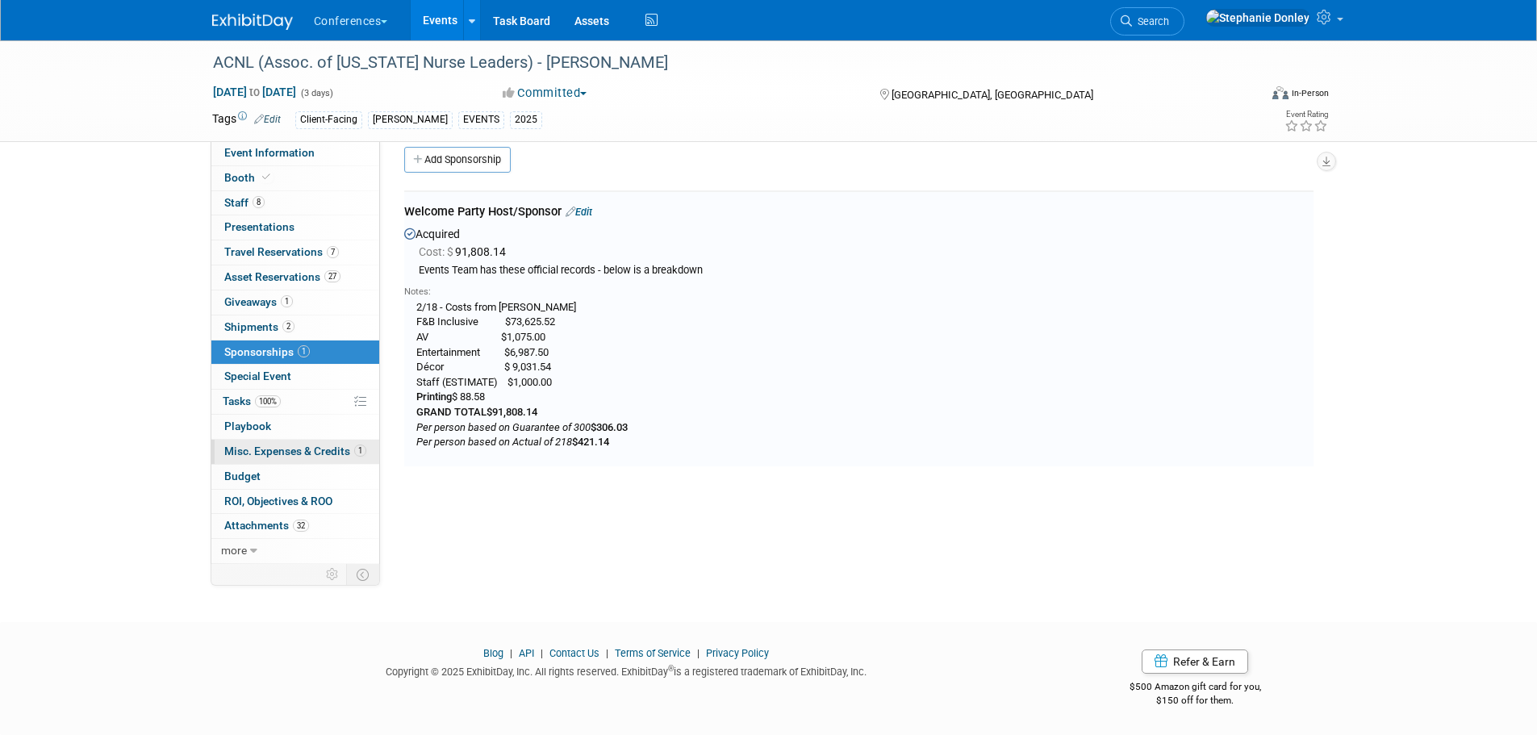
click at [288, 451] on span "Misc. Expenses & Credits 1" at bounding box center [295, 451] width 142 height 13
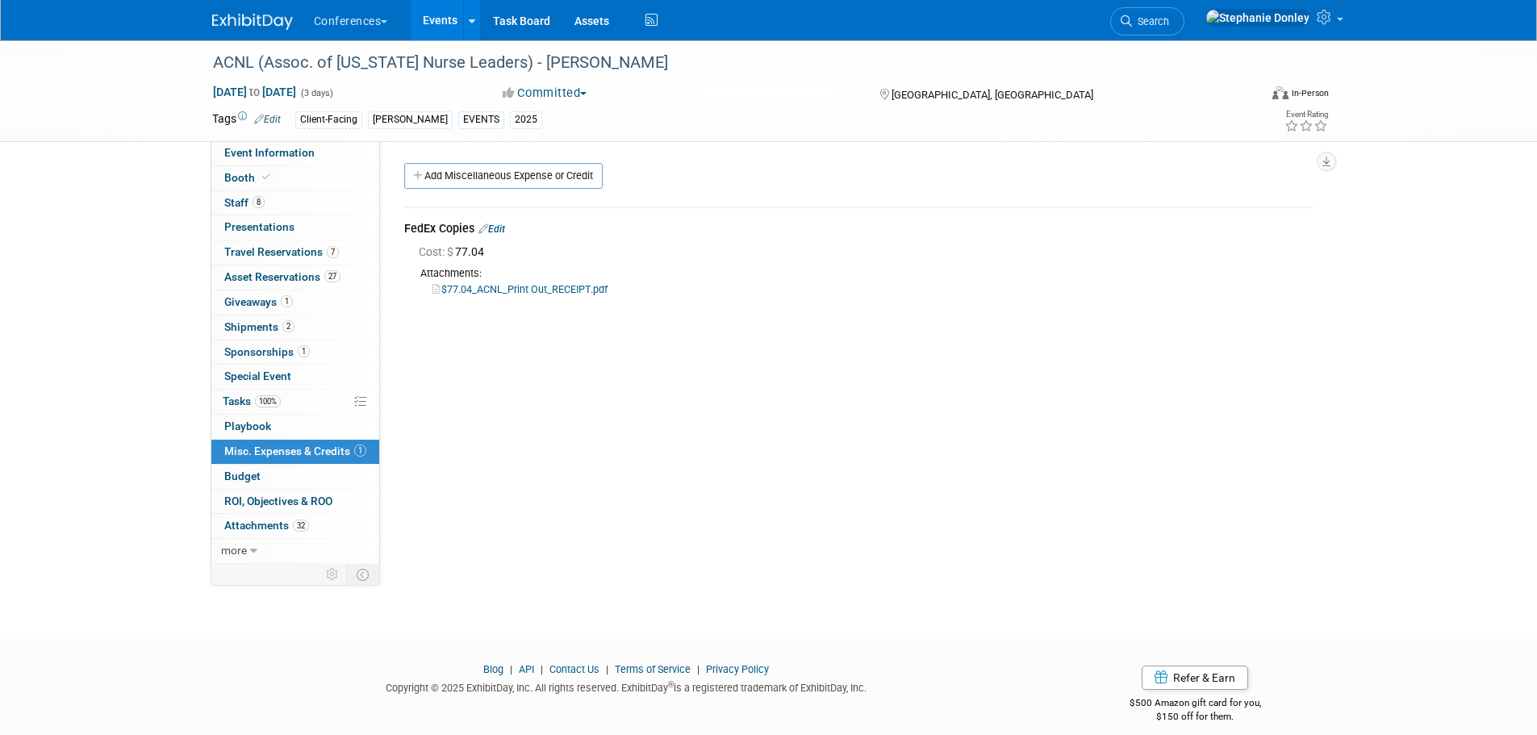
click at [503, 228] on link "Edit" at bounding box center [491, 229] width 27 height 11
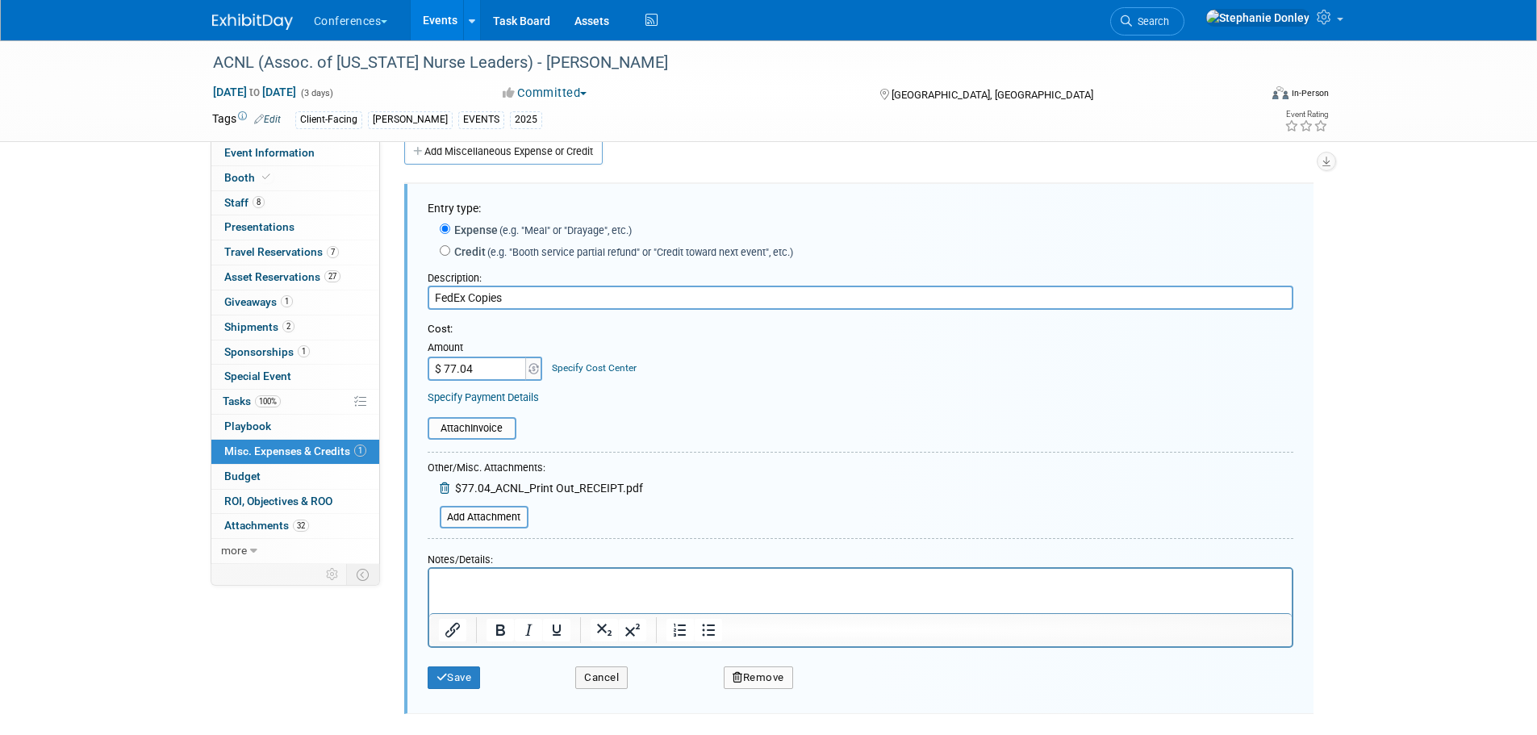
click at [608, 370] on link "Specify Cost Center" at bounding box center [594, 367] width 85 height 11
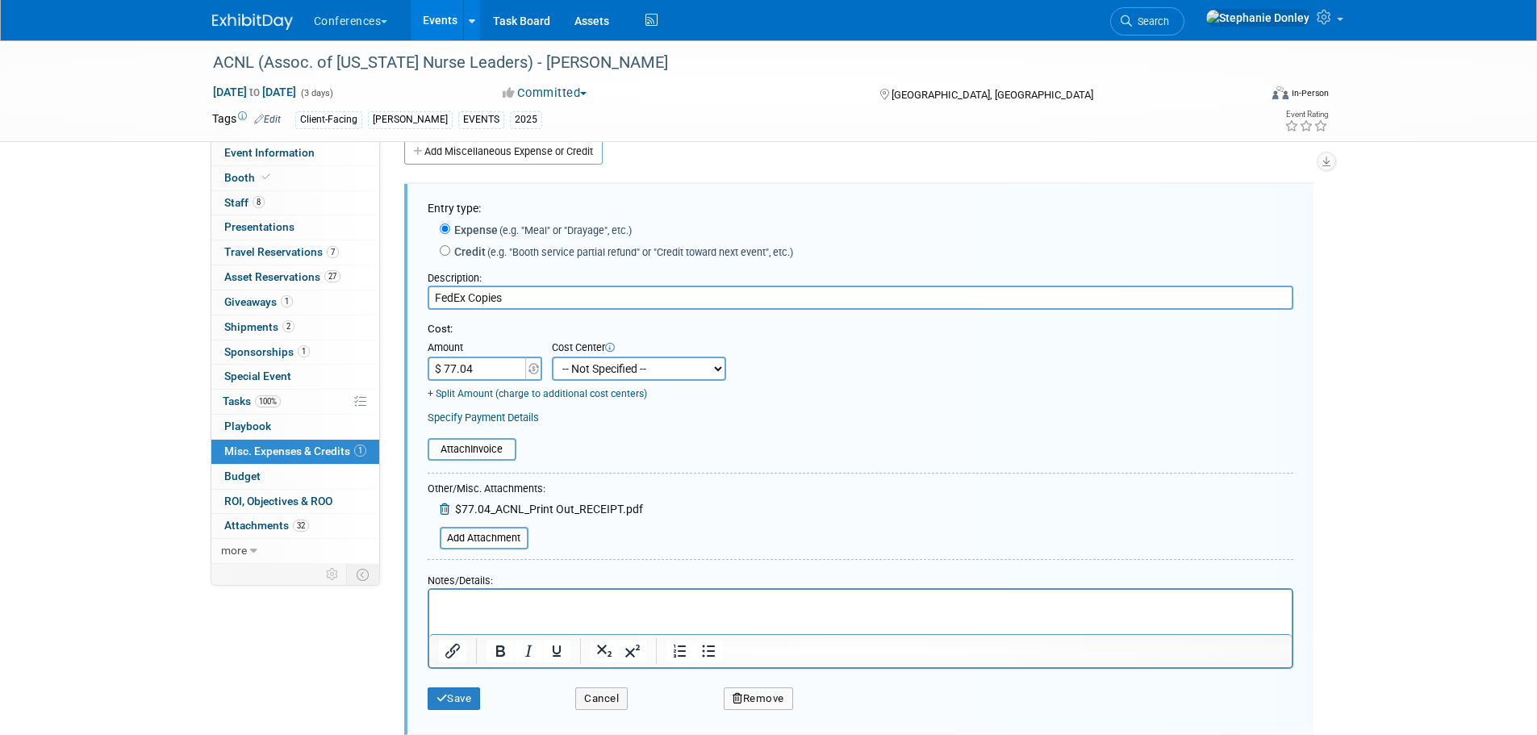
click at [607, 372] on select "-- Not Specified -- Aya Education Aya Healthcare Aya Locums Bespoke Corporate D…" at bounding box center [639, 369] width 174 height 24
select select "18965872"
click at [552, 357] on select "-- Not Specified -- Aya Education Aya Healthcare Aya Locums Bespoke Corporate D…" at bounding box center [639, 369] width 174 height 24
click at [453, 703] on button "Save" at bounding box center [454, 698] width 53 height 23
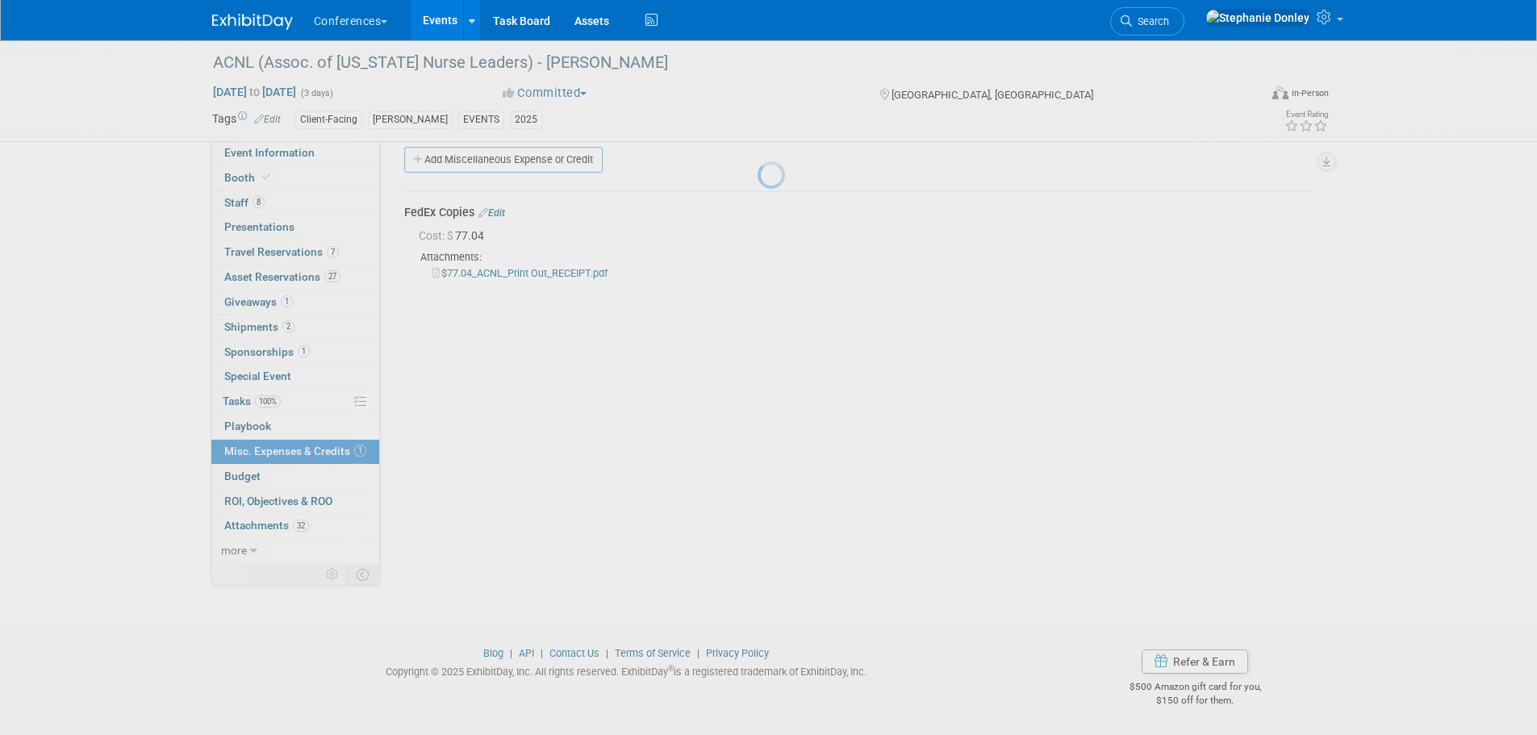
scroll to position [16, 0]
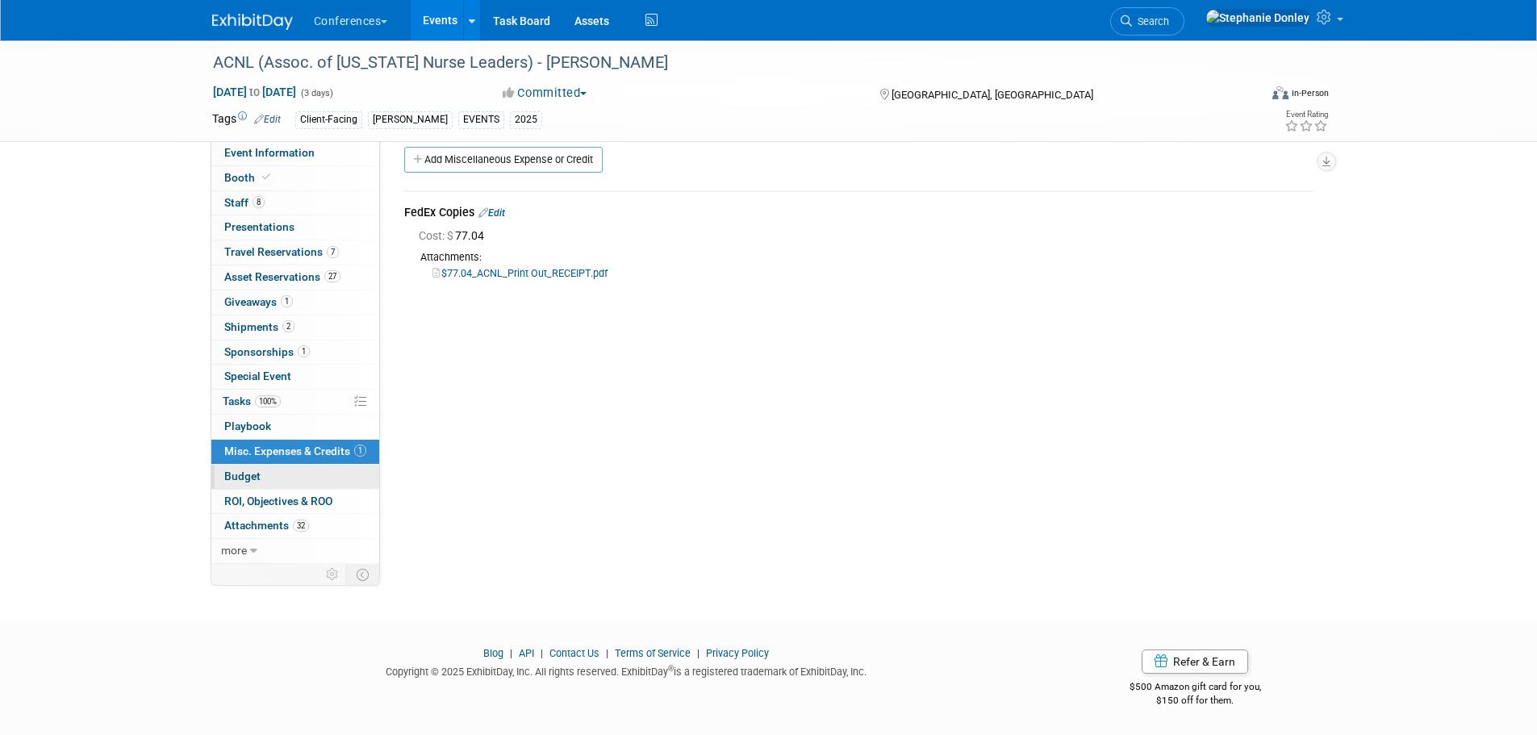
click at [239, 477] on span "Budget" at bounding box center [242, 476] width 36 height 13
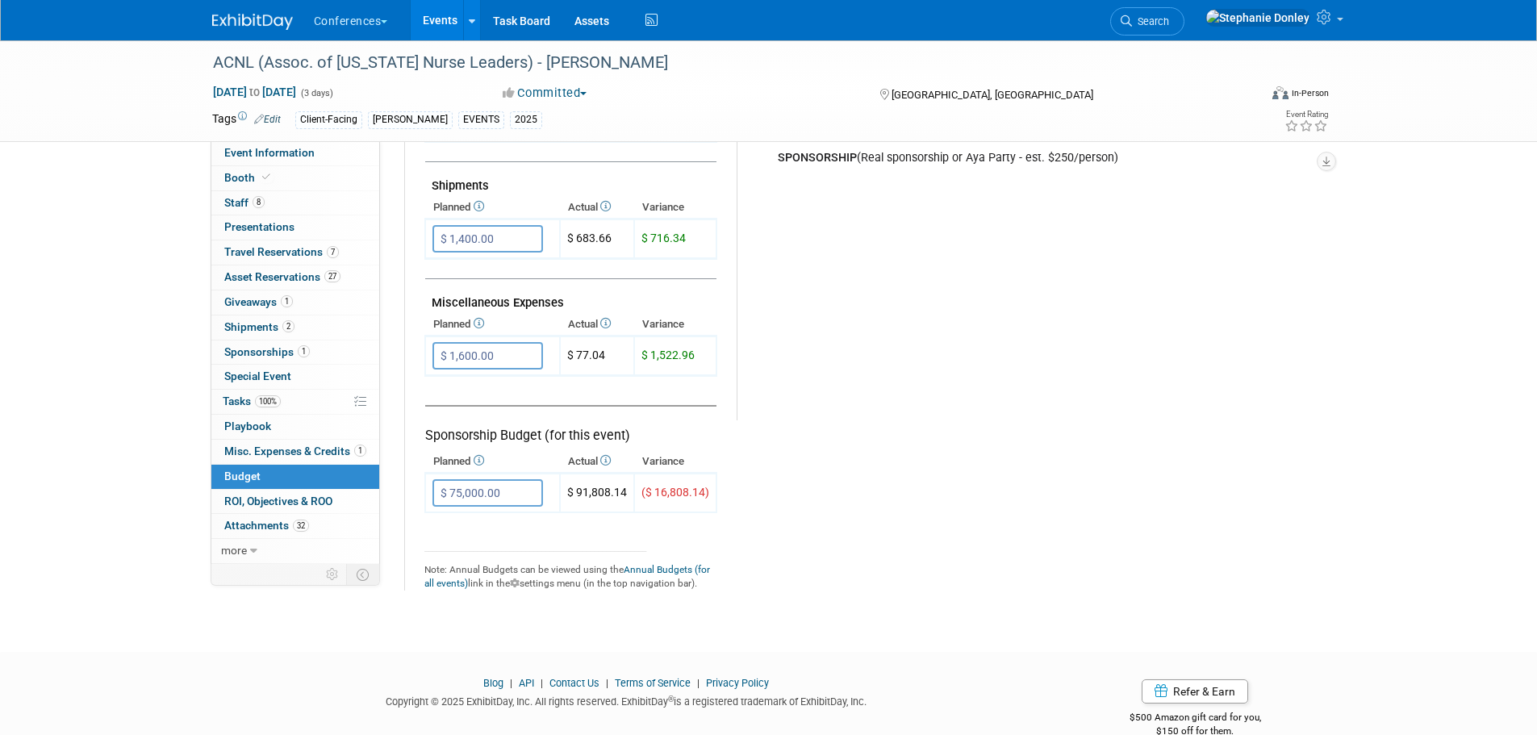
scroll to position [900, 0]
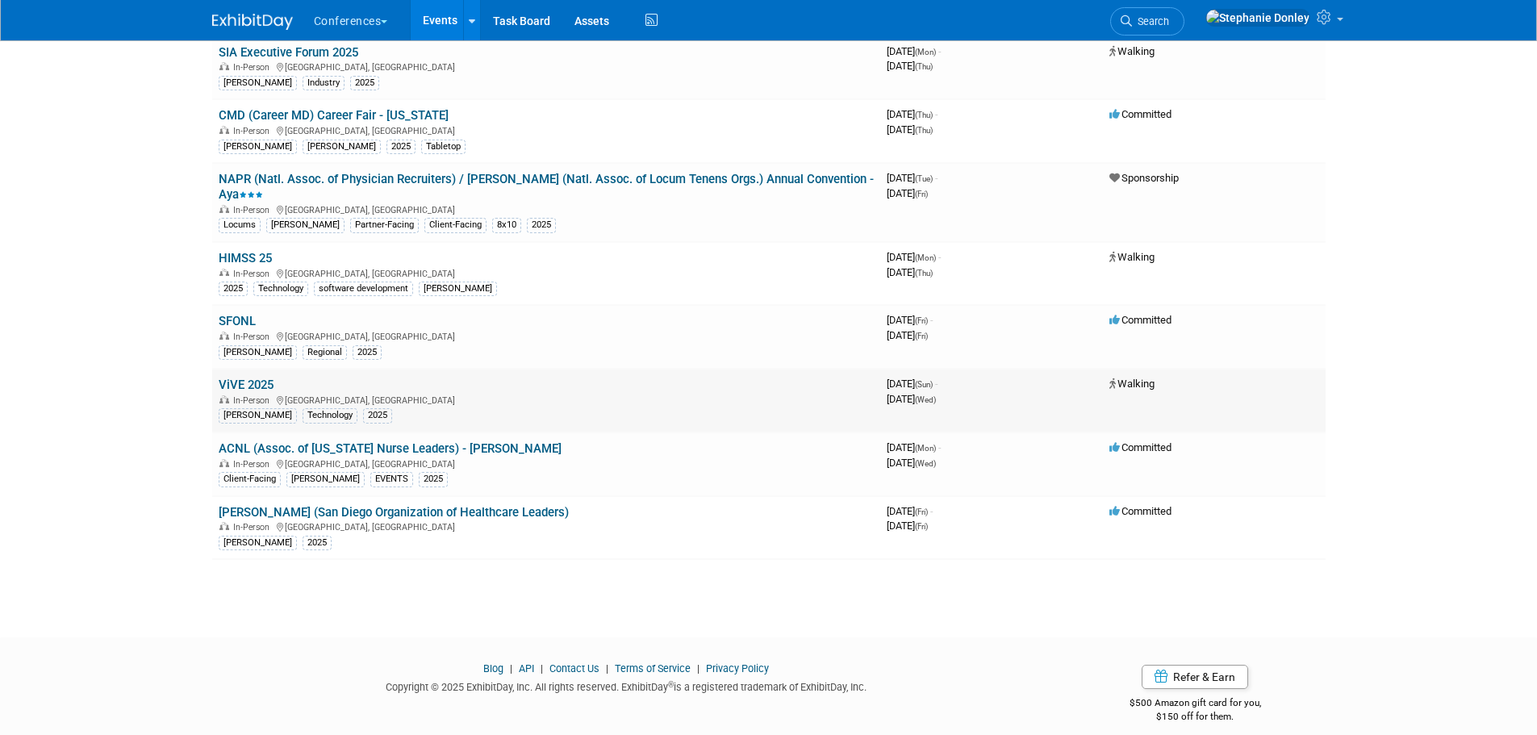
click at [249, 378] on link "ViVE 2025" at bounding box center [246, 385] width 55 height 15
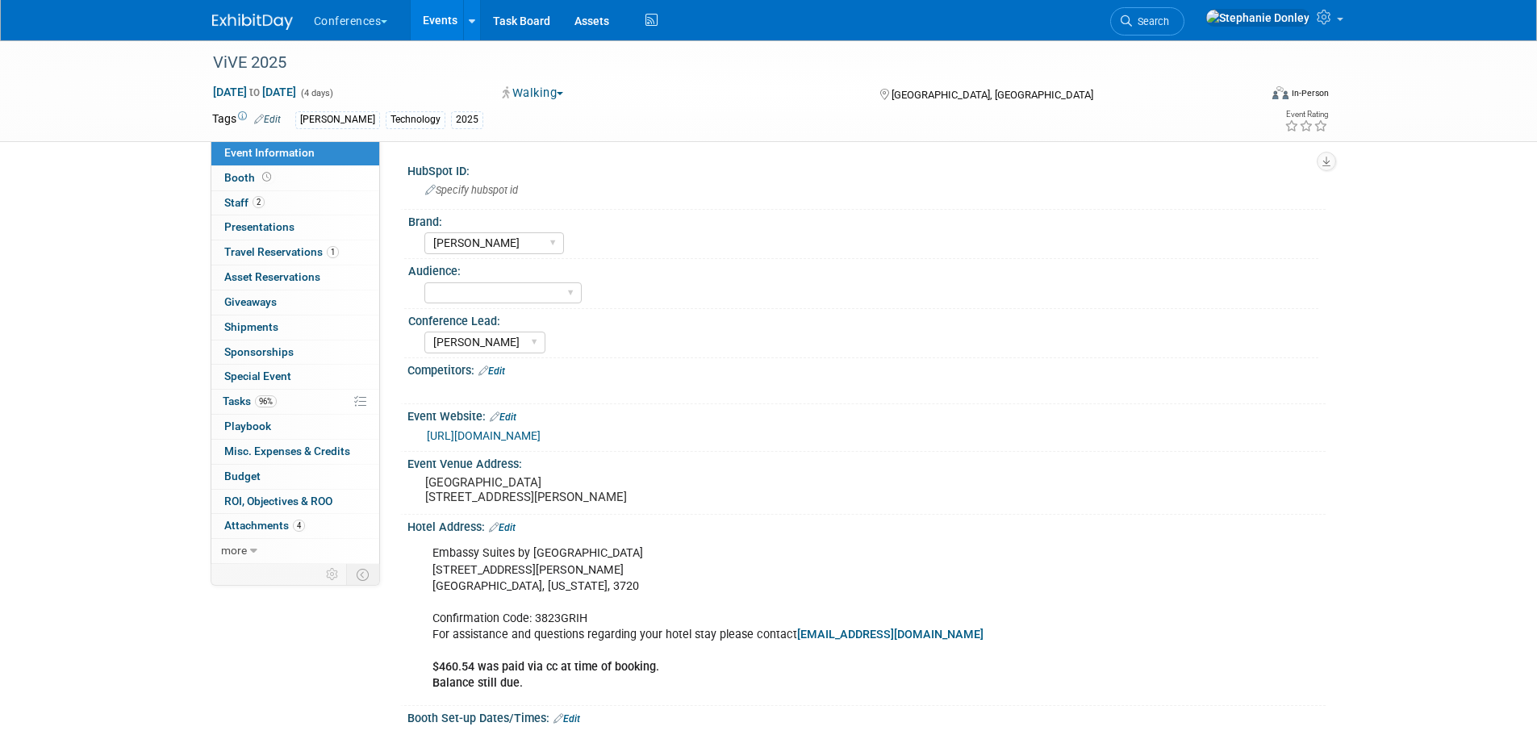
select select "[PERSON_NAME]"
click at [562, 293] on select "Client-facing Clinician/Provider-facing Both N/a" at bounding box center [502, 293] width 157 height 22
select select "N/a"
click at [424, 282] on select "Client-facing Clinician/Provider-facing Both N/a" at bounding box center [502, 293] width 157 height 22
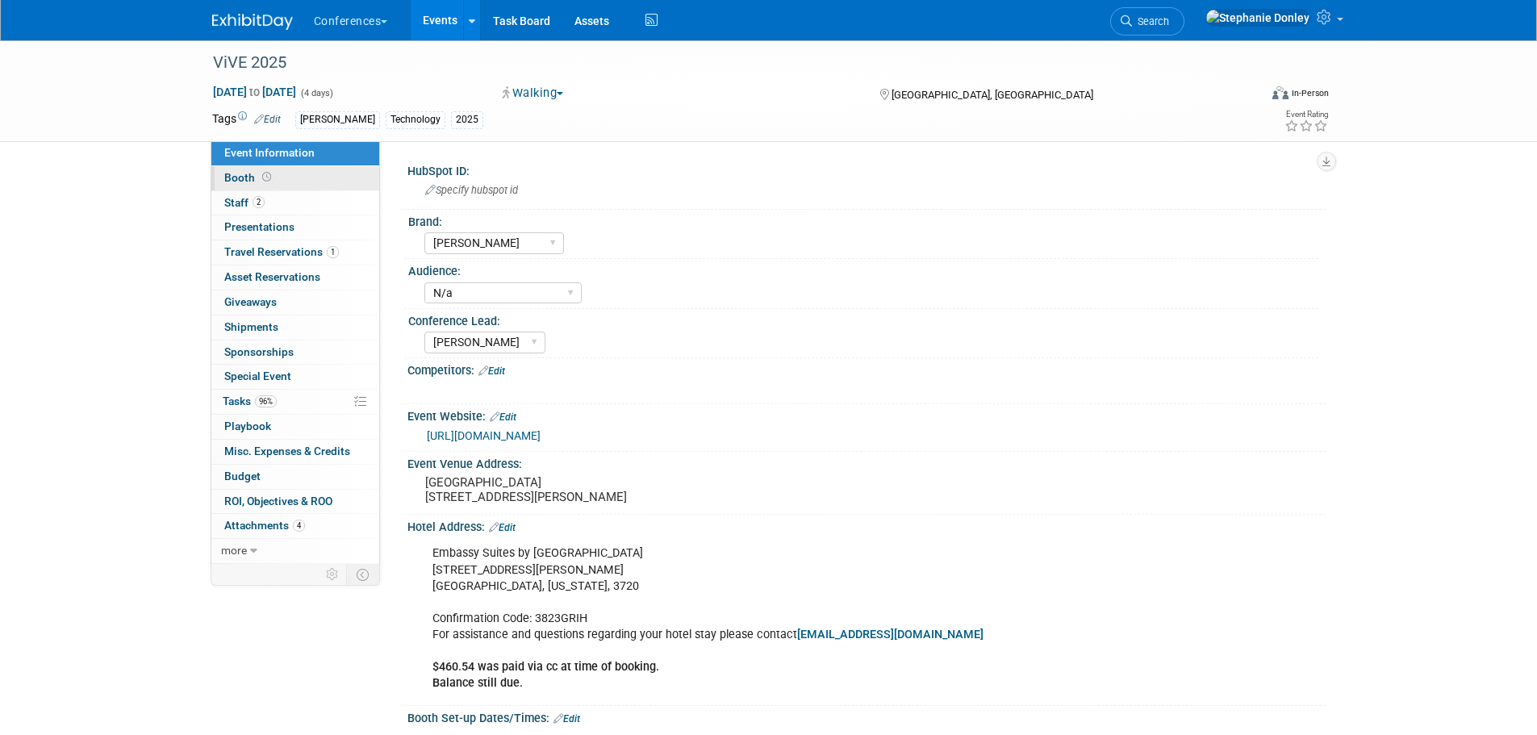
click at [234, 177] on span "Booth" at bounding box center [249, 177] width 50 height 13
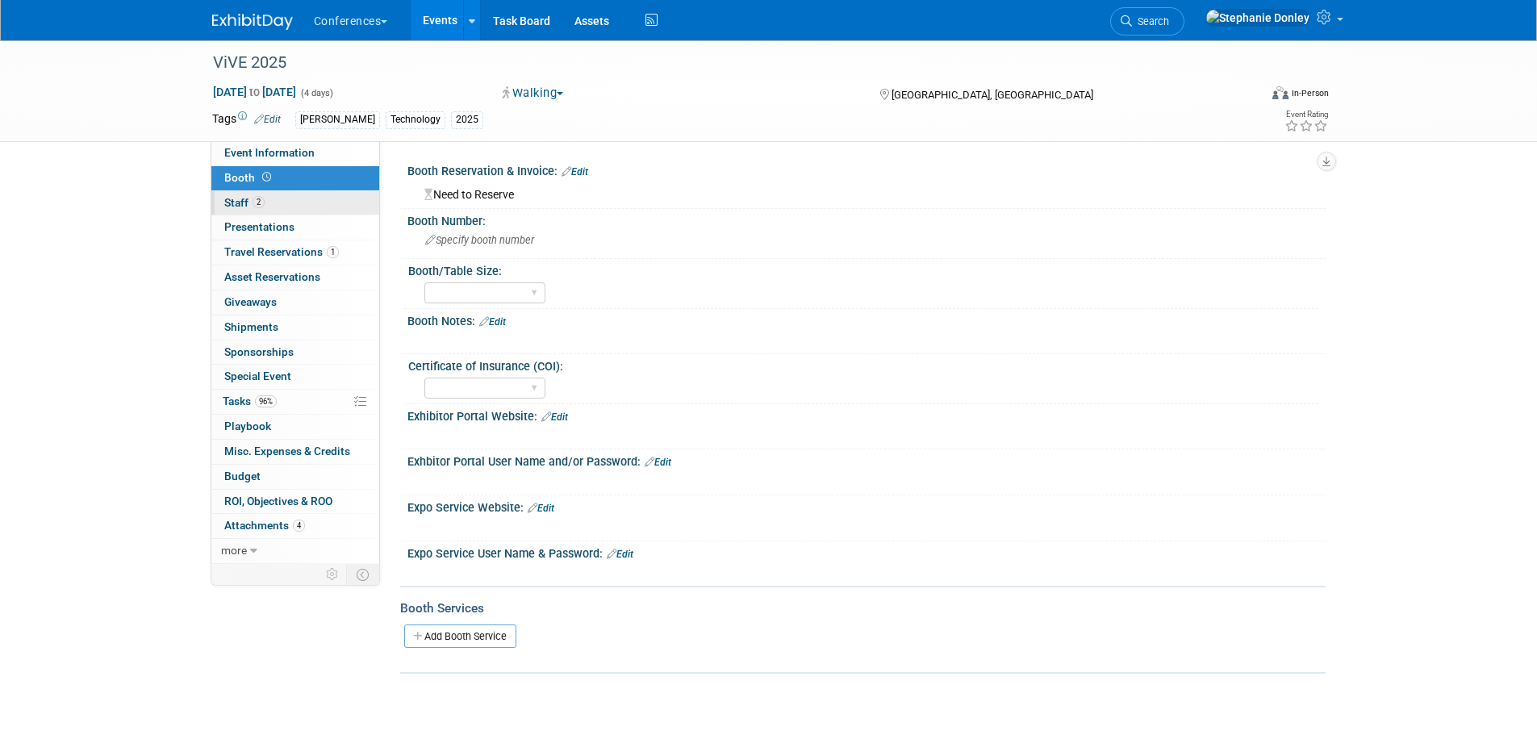
click at [232, 203] on span "Staff 2" at bounding box center [244, 202] width 40 height 13
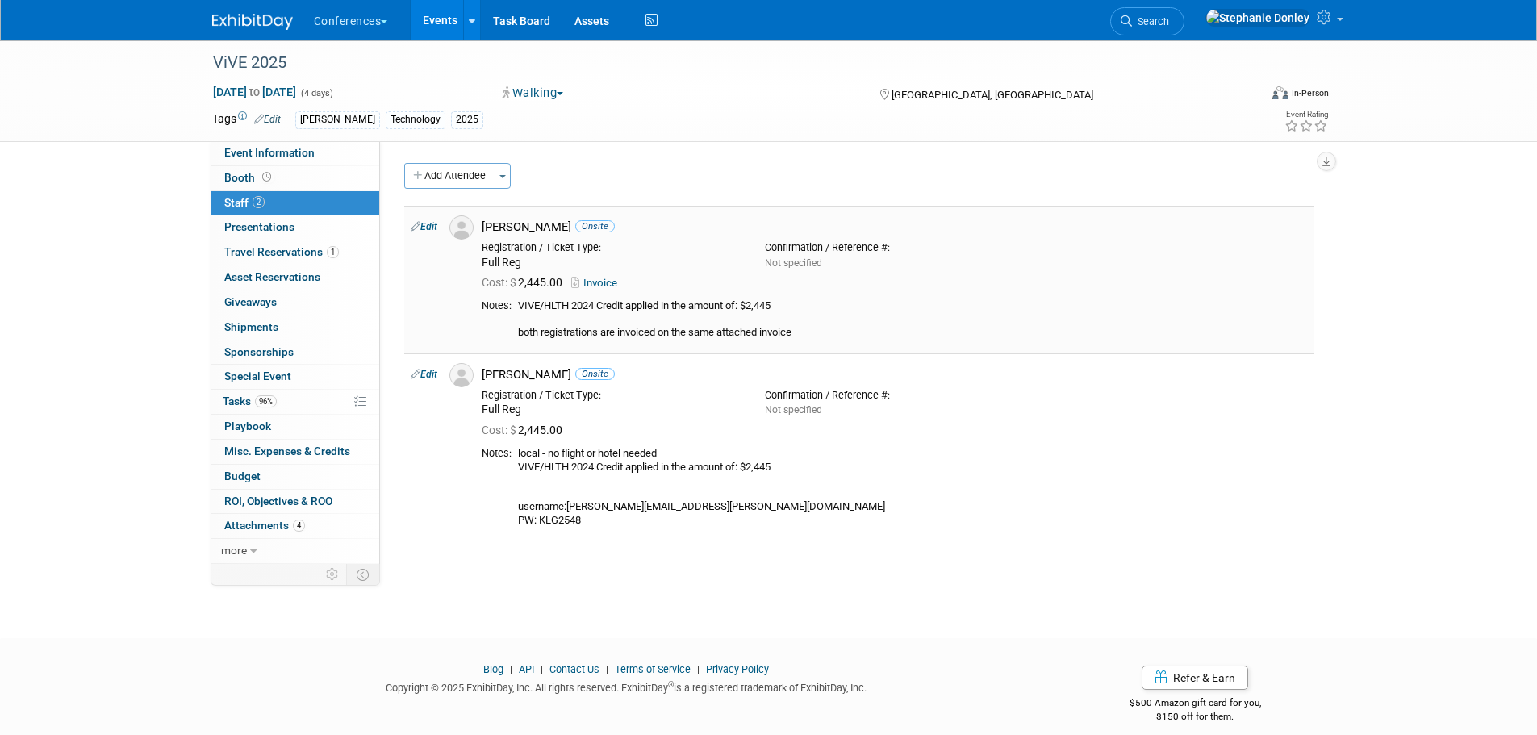
click at [425, 228] on link "Edit" at bounding box center [424, 226] width 27 height 11
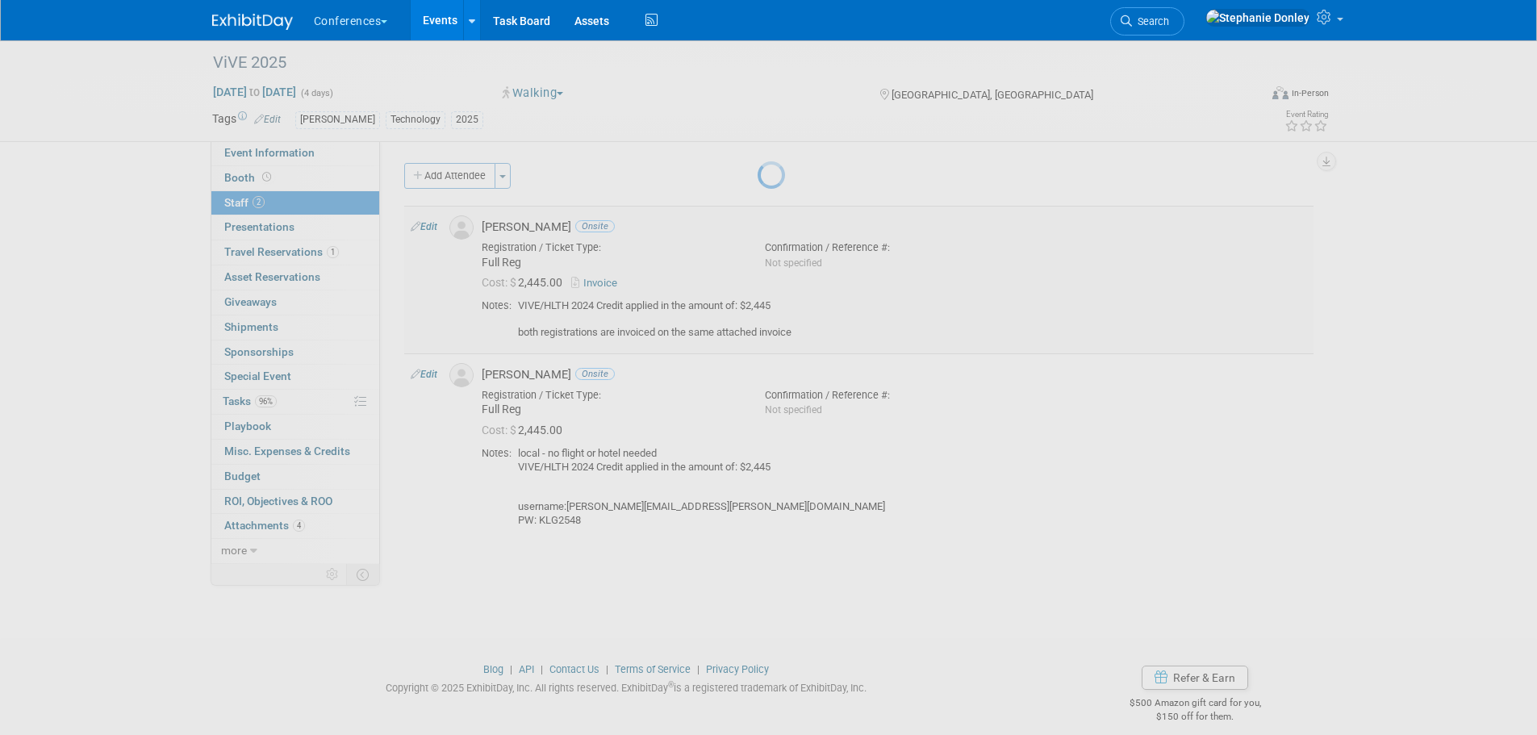
select select "ccf5f93a-16b4-440a-ad45-0675bfada12e"
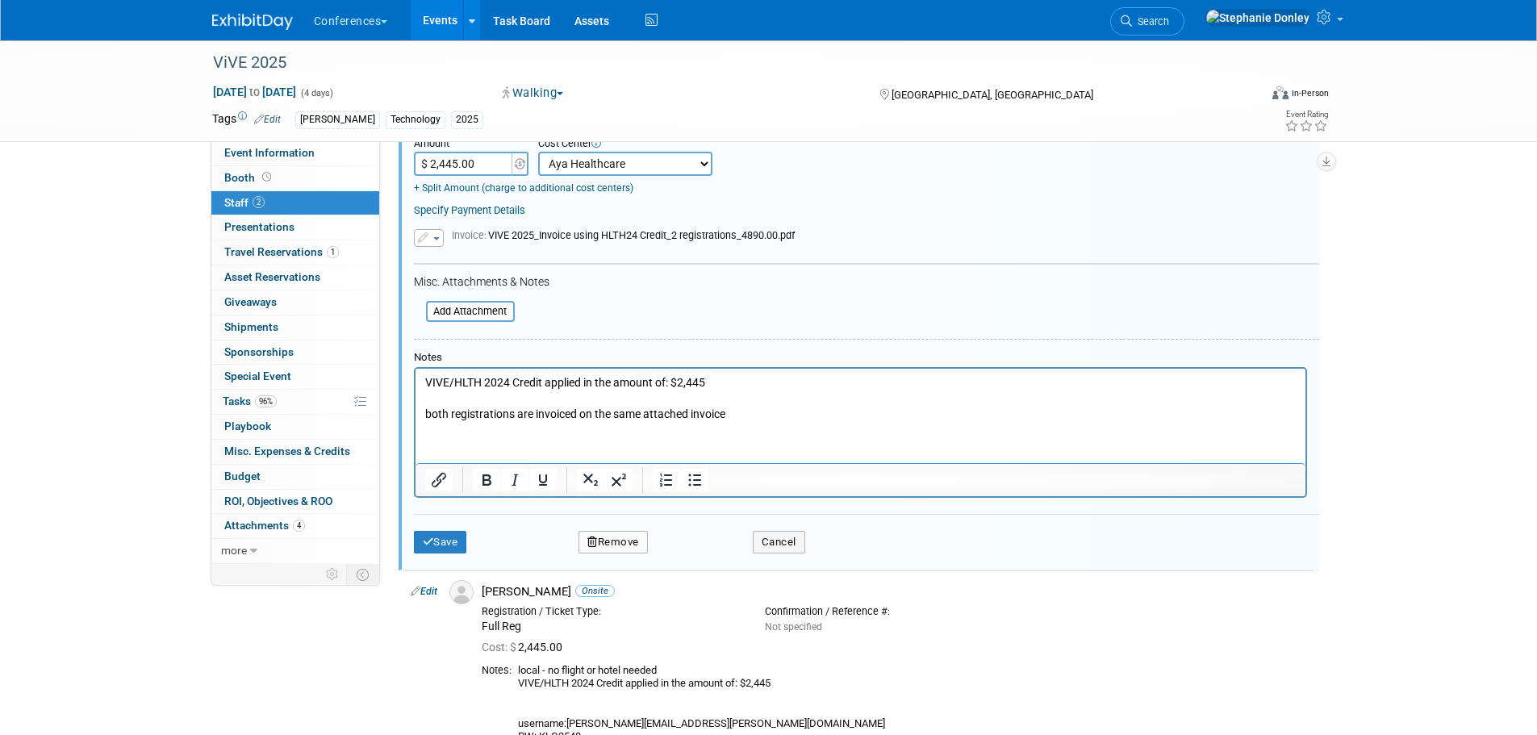
scroll to position [327, 0]
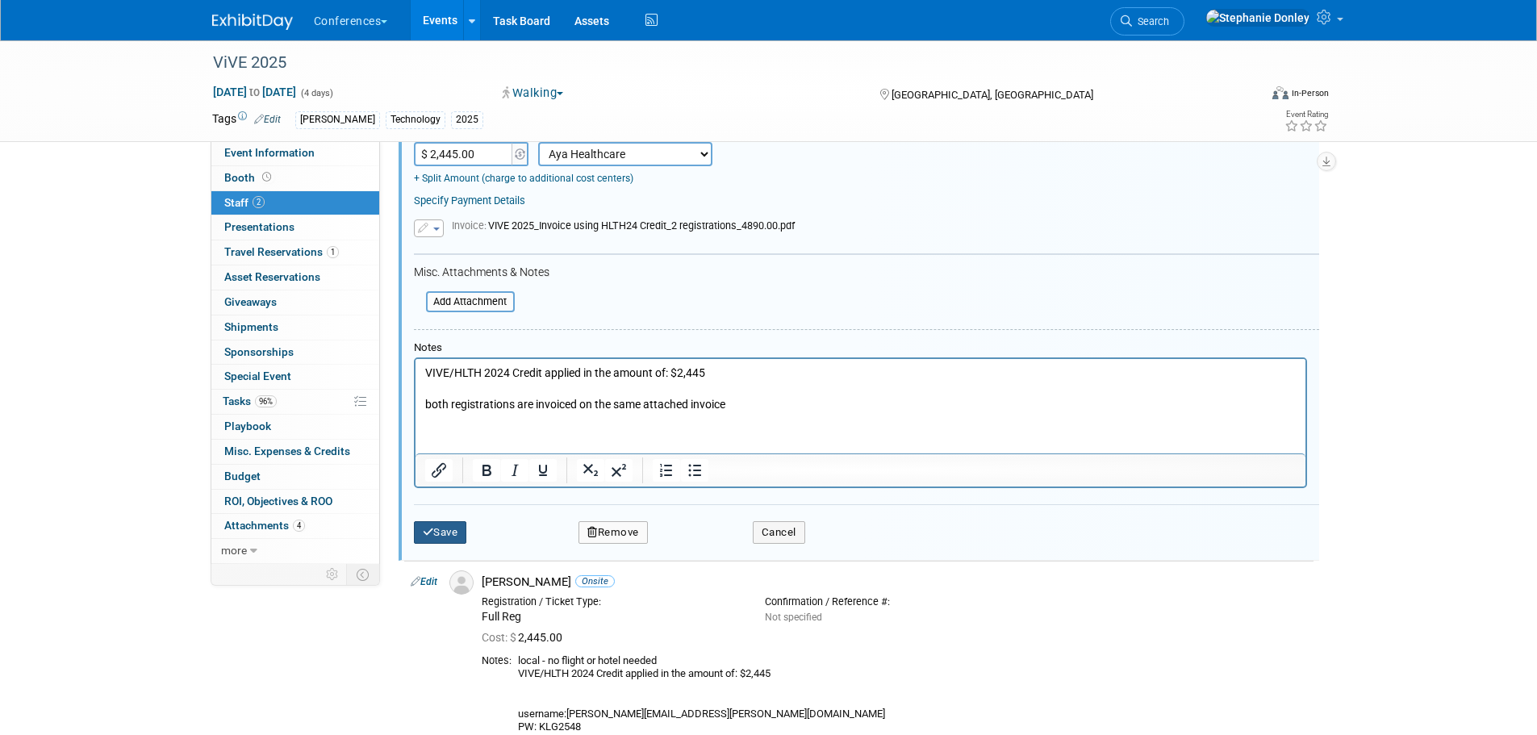
click at [431, 537] on icon "submit" at bounding box center [428, 532] width 11 height 10
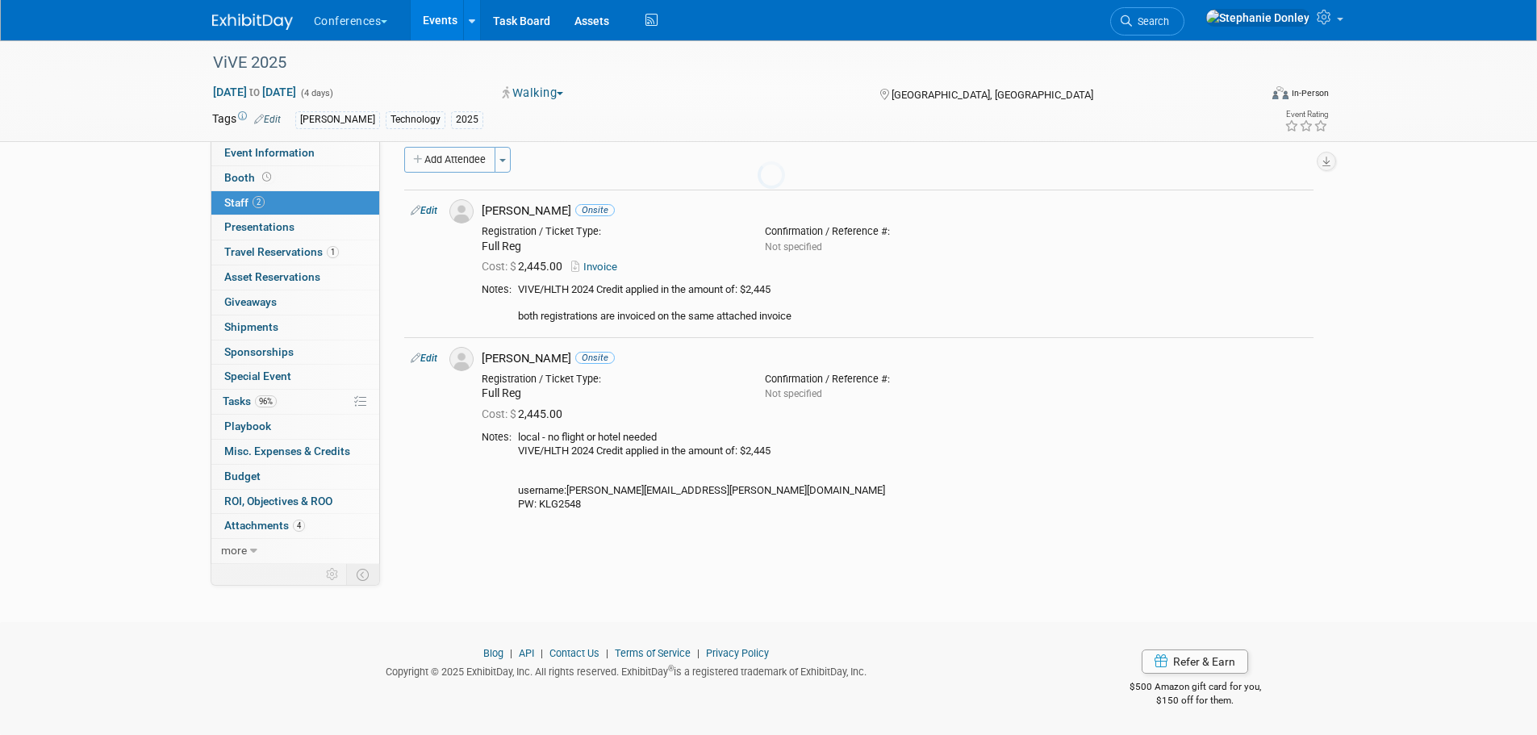
scroll to position [16, 0]
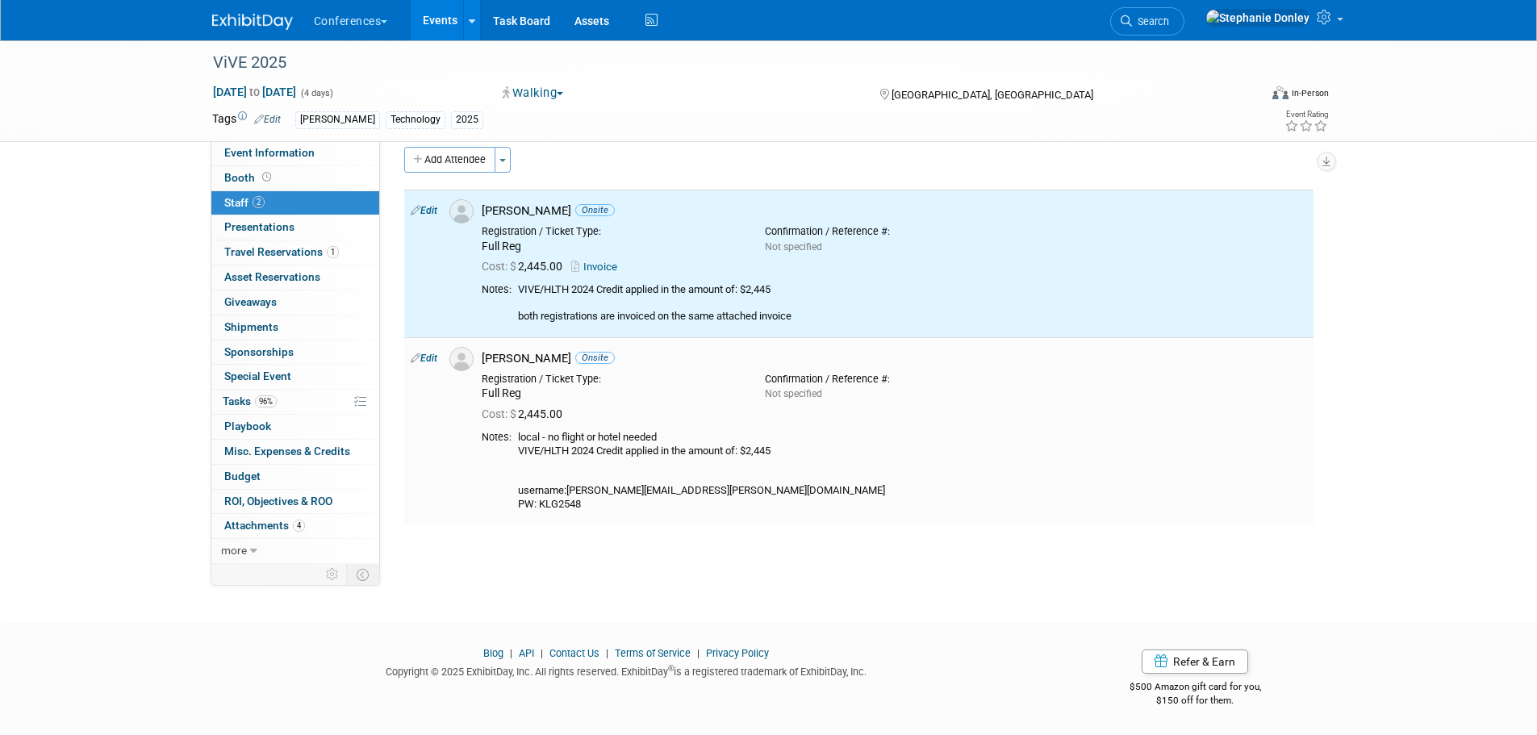
click at [429, 360] on link "Edit" at bounding box center [424, 358] width 27 height 11
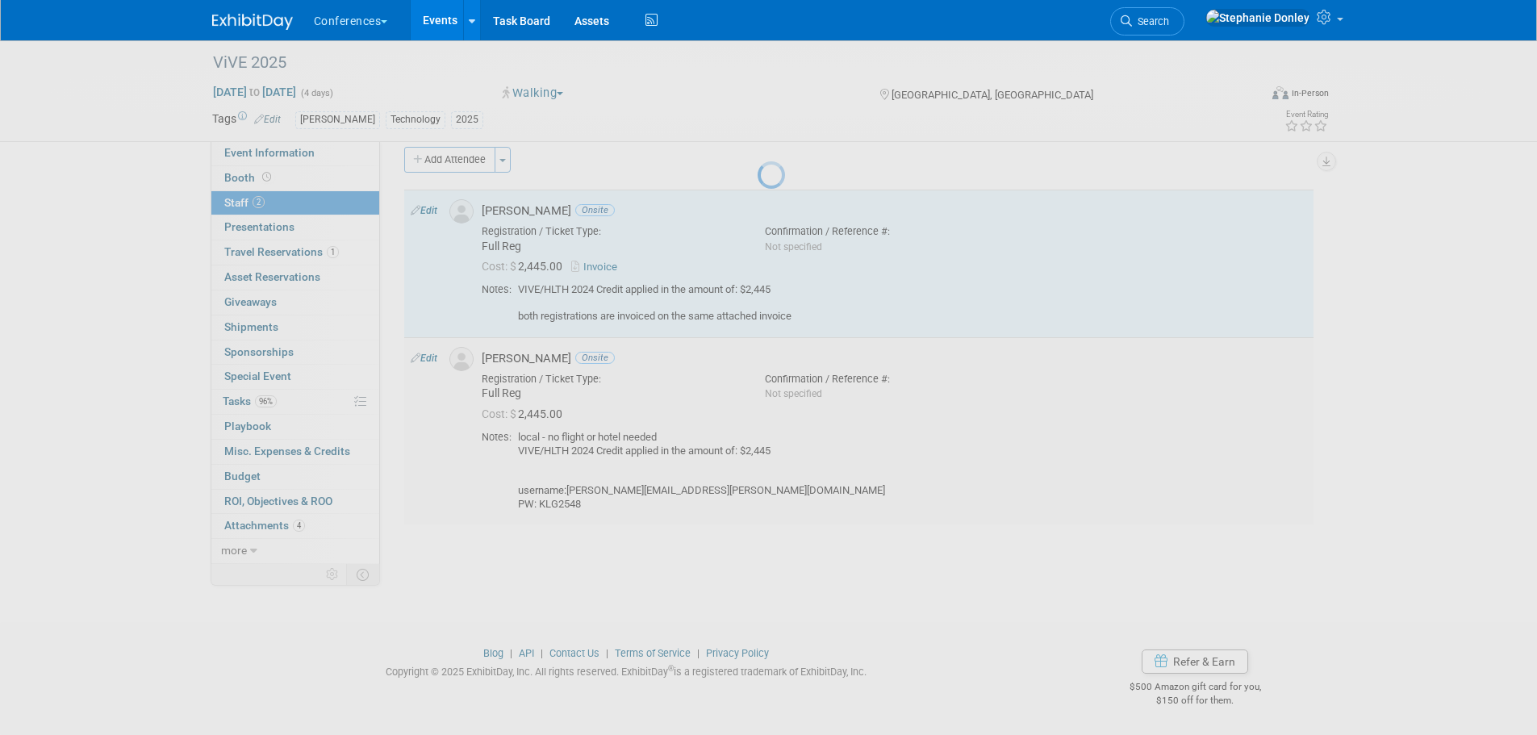
select select "682a123e-da88-43bd-aec9-72e3e344ec1a"
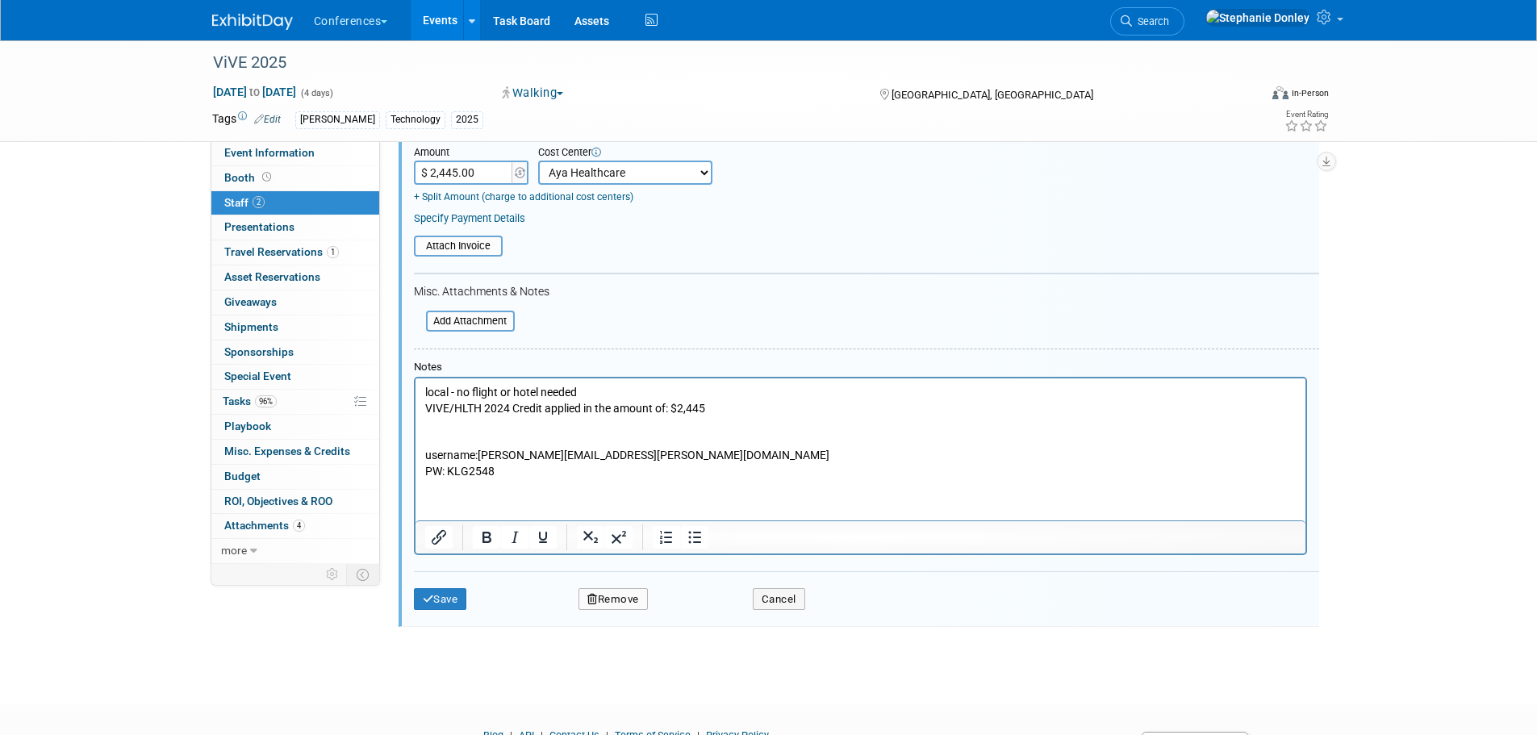
scroll to position [460, 0]
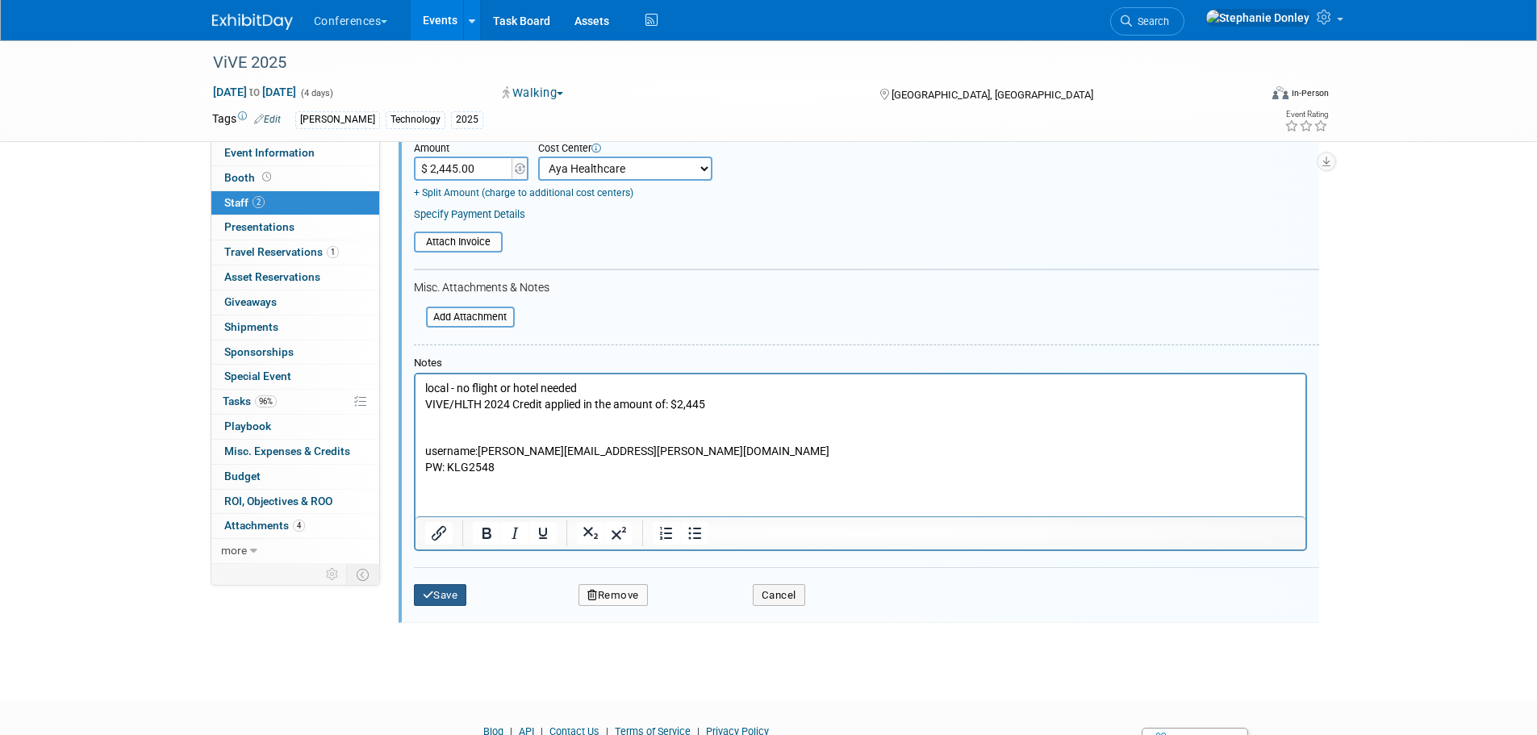
click at [432, 595] on icon "submit" at bounding box center [428, 595] width 11 height 10
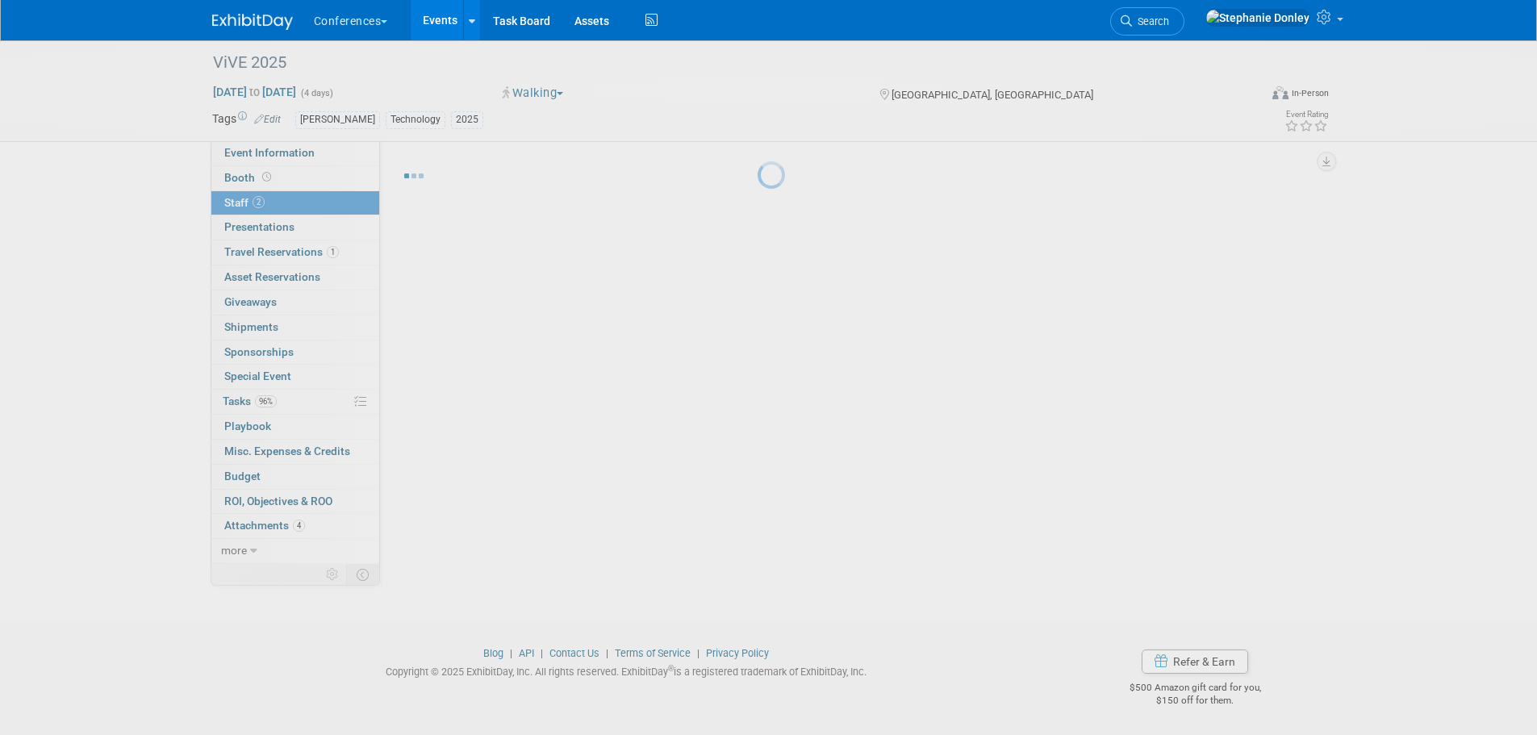
scroll to position [16, 0]
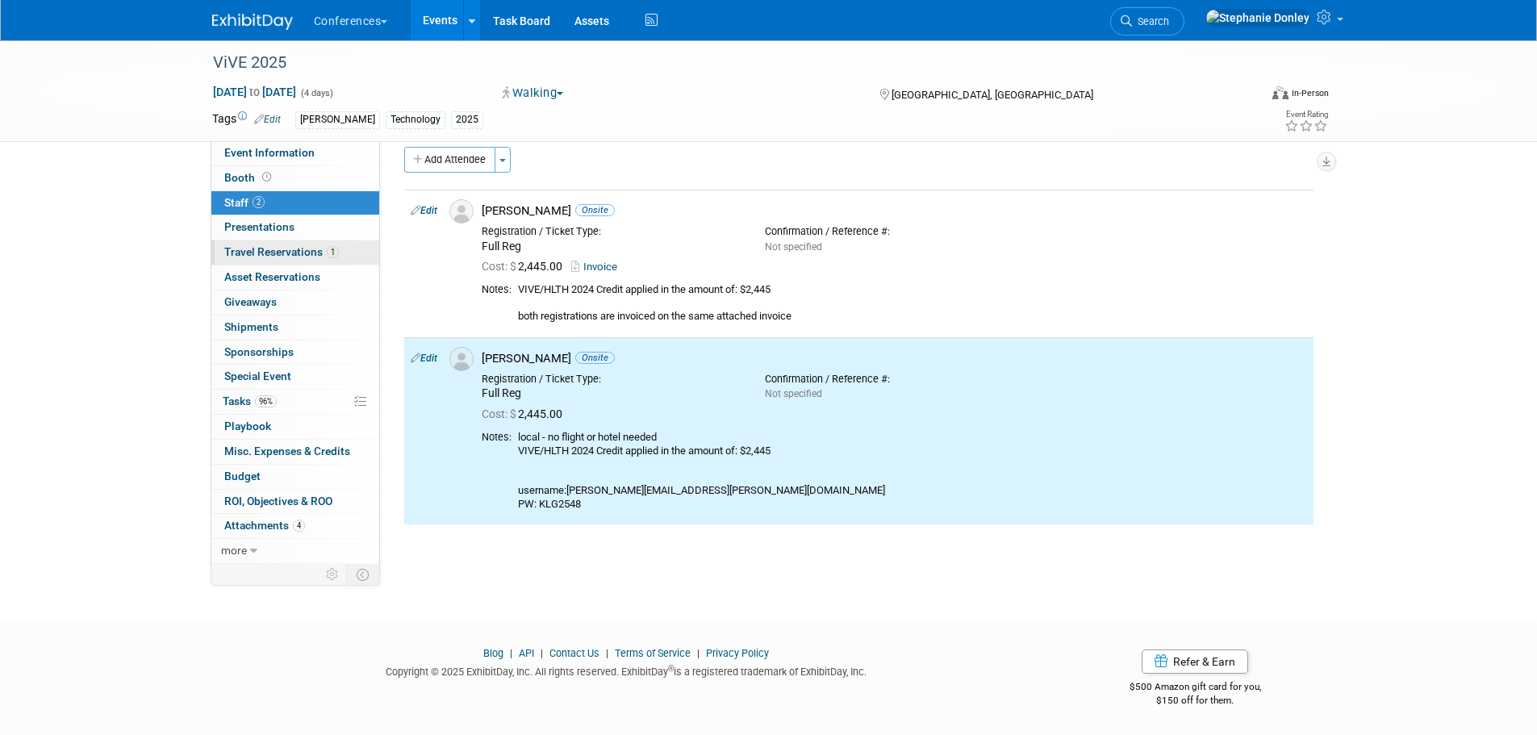
click at [277, 254] on span "Travel Reservations 1" at bounding box center [281, 251] width 115 height 13
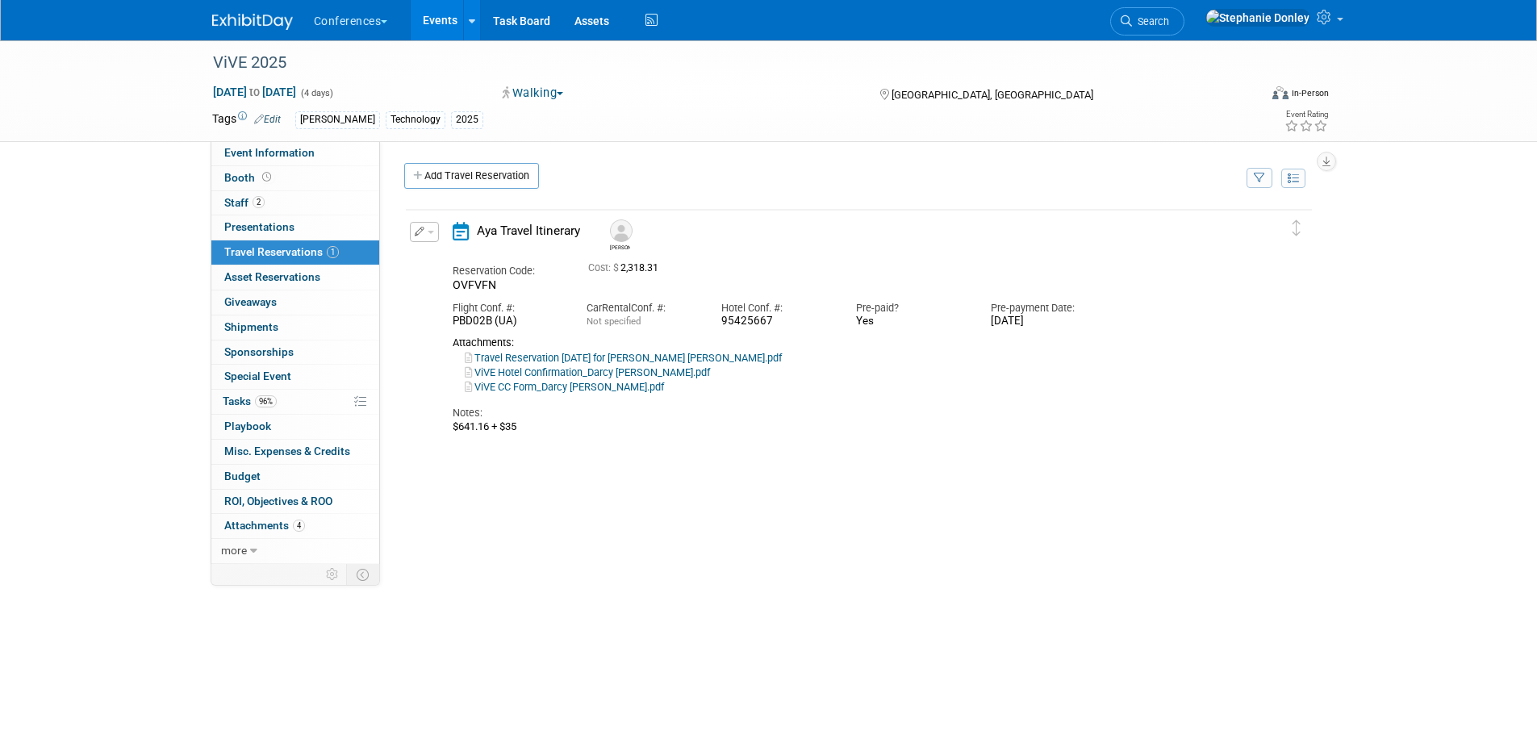
click at [425, 235] on button "button" at bounding box center [424, 232] width 29 height 20
click at [446, 261] on button "Edit Reservation" at bounding box center [479, 260] width 136 height 23
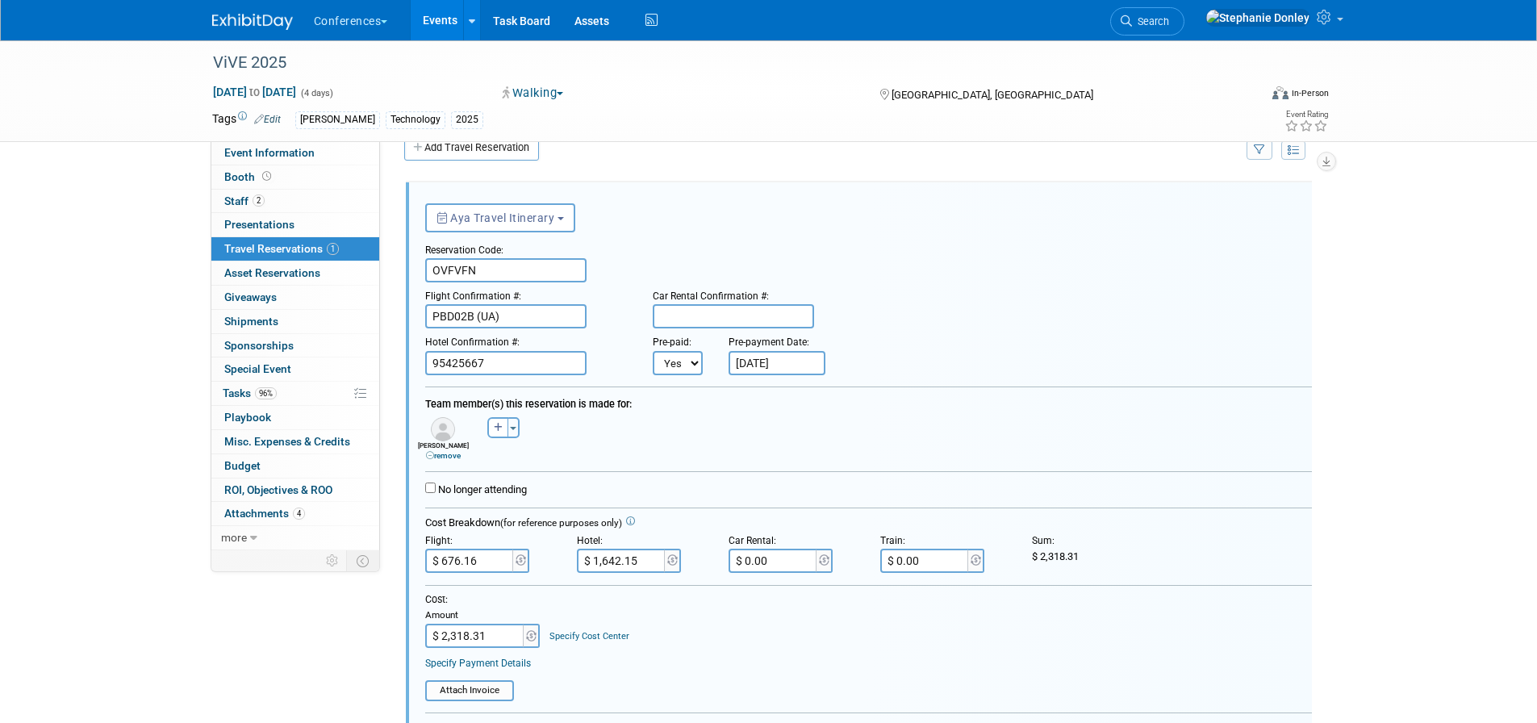
click at [589, 634] on link "Specify Cost Center" at bounding box center [589, 636] width 80 height 10
click at [600, 636] on select "-- Not Specified -- Aya Education Aya Healthcare Aya Locums Bespoke Corporate […" at bounding box center [636, 636] width 174 height 24
select select "18965872"
click at [549, 625] on select "-- Not Specified -- Aya Education Aya Healthcare Aya Locums Bespoke Corporate […" at bounding box center [636, 636] width 174 height 24
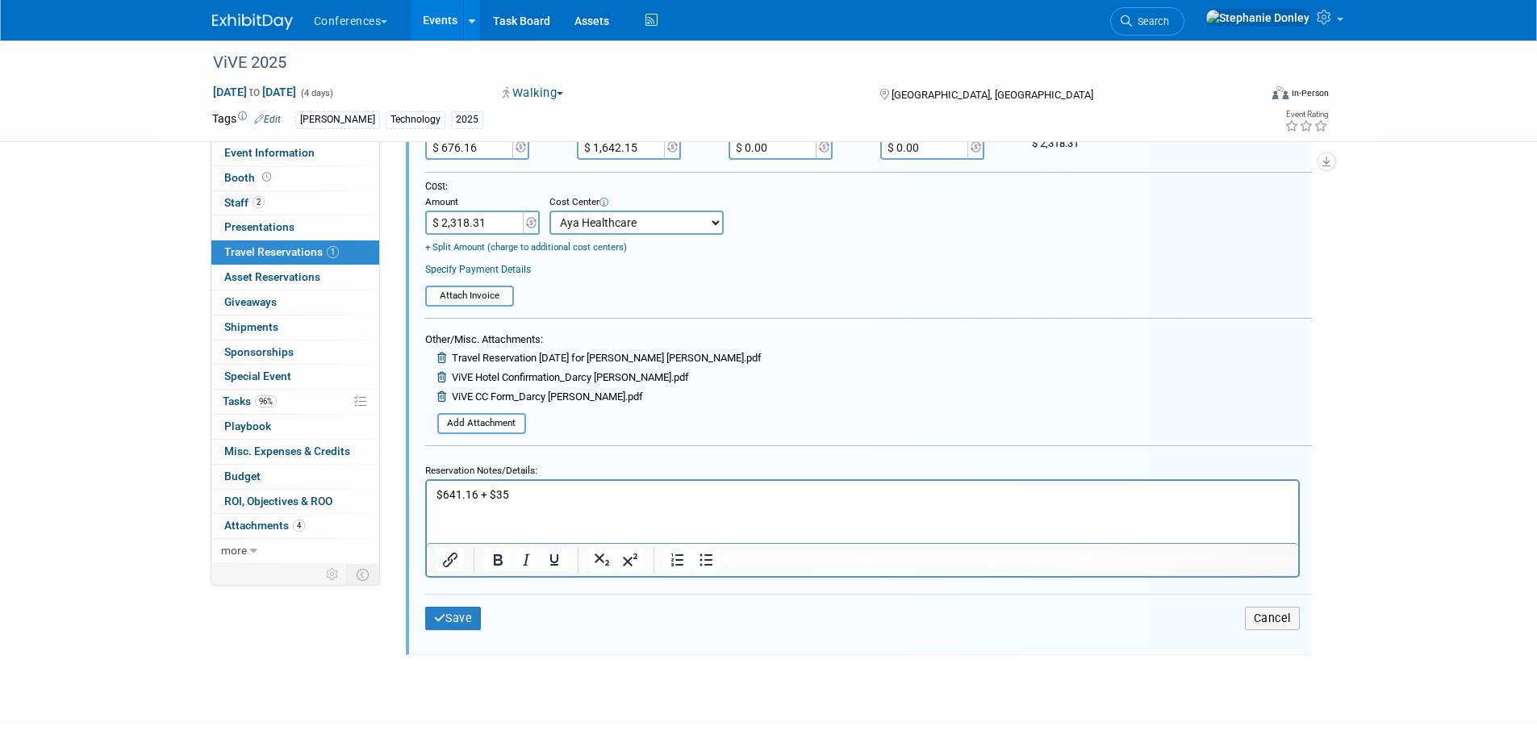
scroll to position [449, 0]
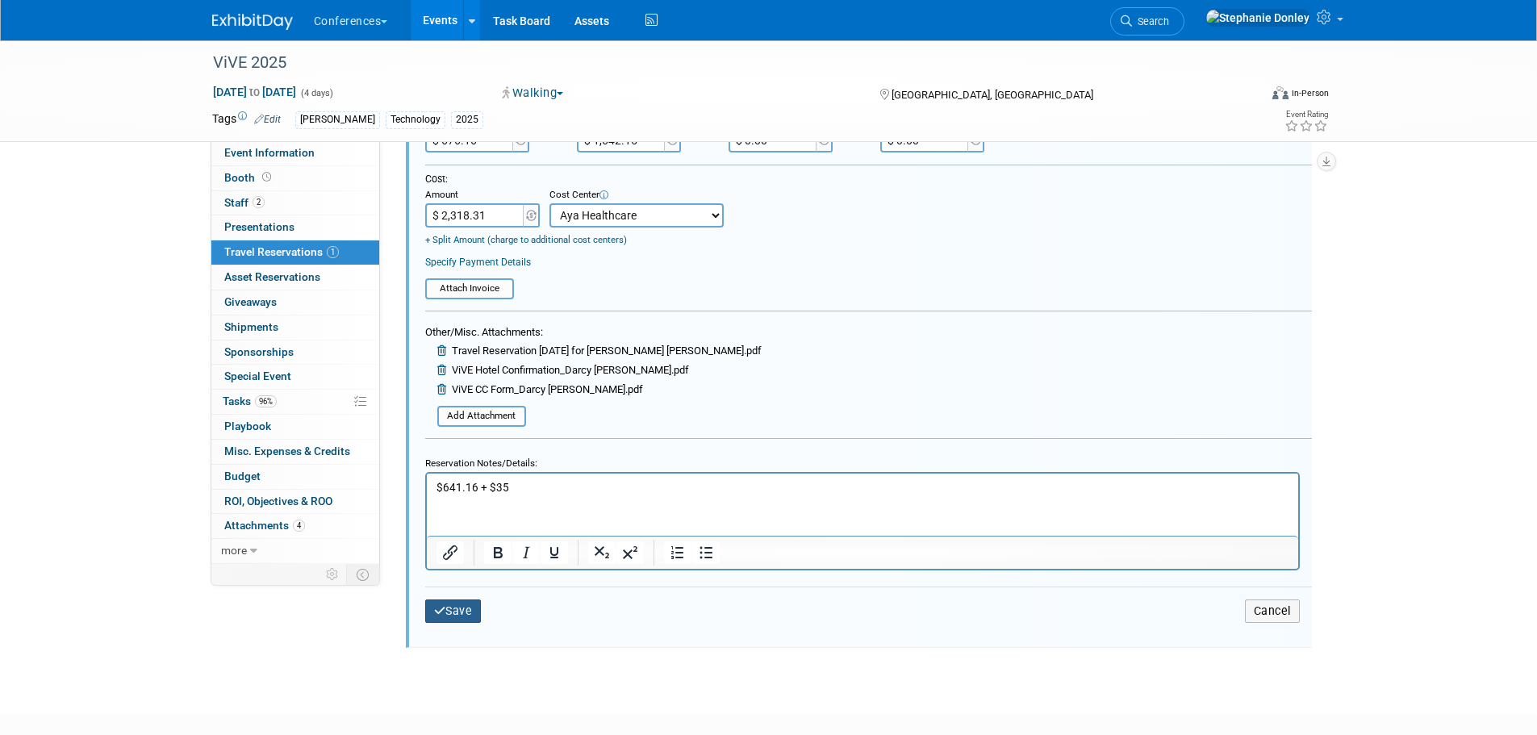
click at [459, 604] on button "Save" at bounding box center [453, 611] width 56 height 23
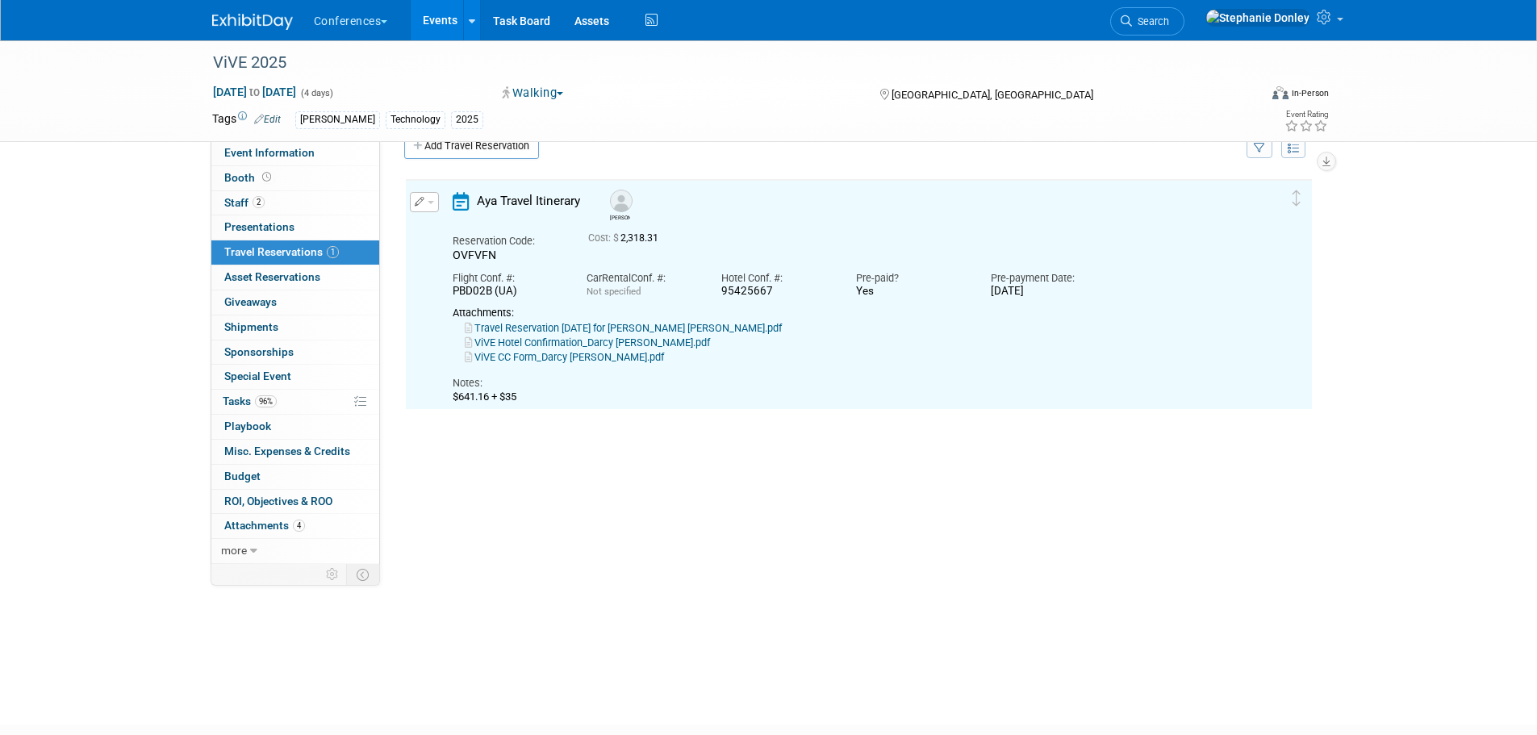
scroll to position [28, 0]
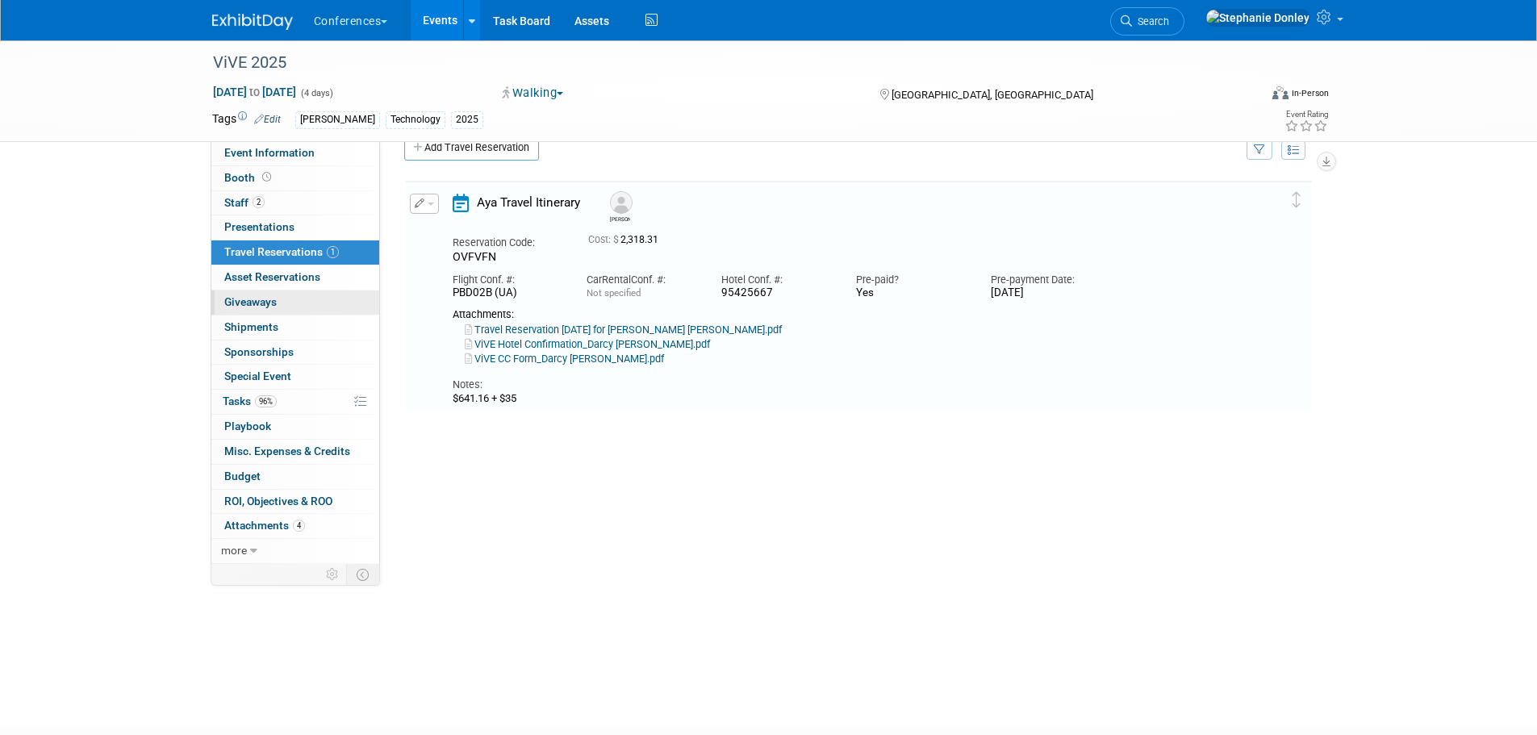
click at [254, 303] on span "Giveaways 0" at bounding box center [250, 301] width 52 height 13
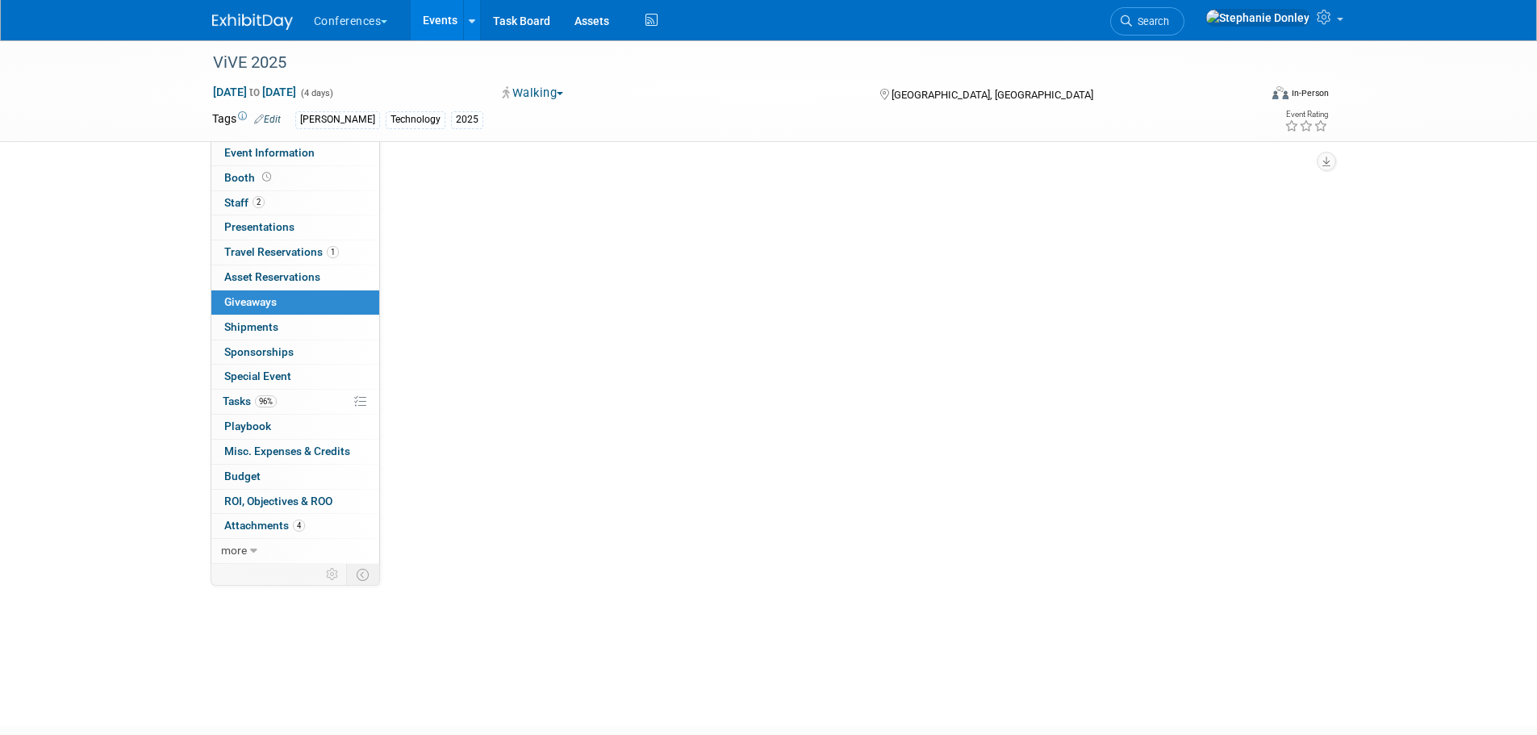
scroll to position [0, 0]
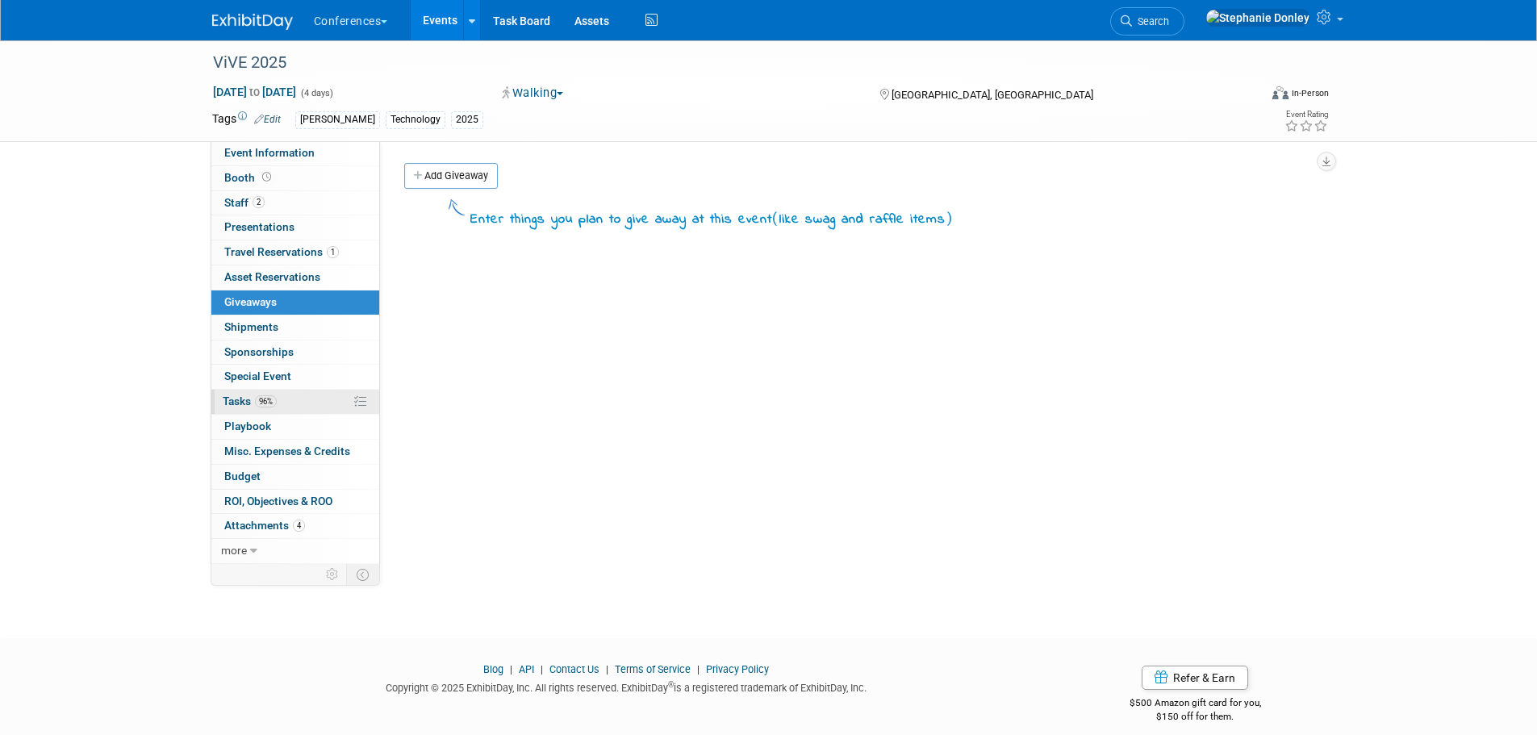
click at [238, 396] on span "Tasks 96%" at bounding box center [250, 401] width 54 height 13
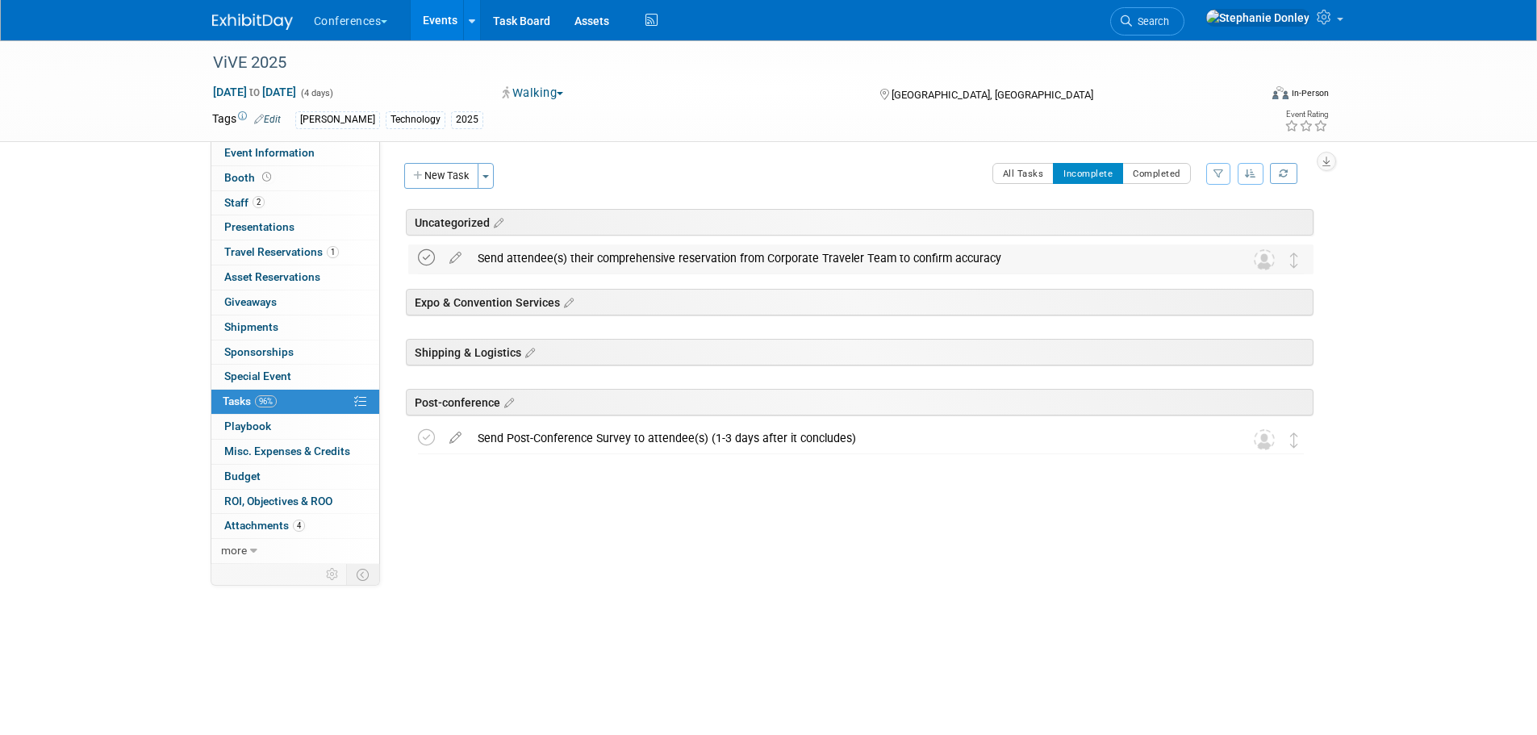
click at [429, 257] on icon at bounding box center [426, 257] width 17 height 17
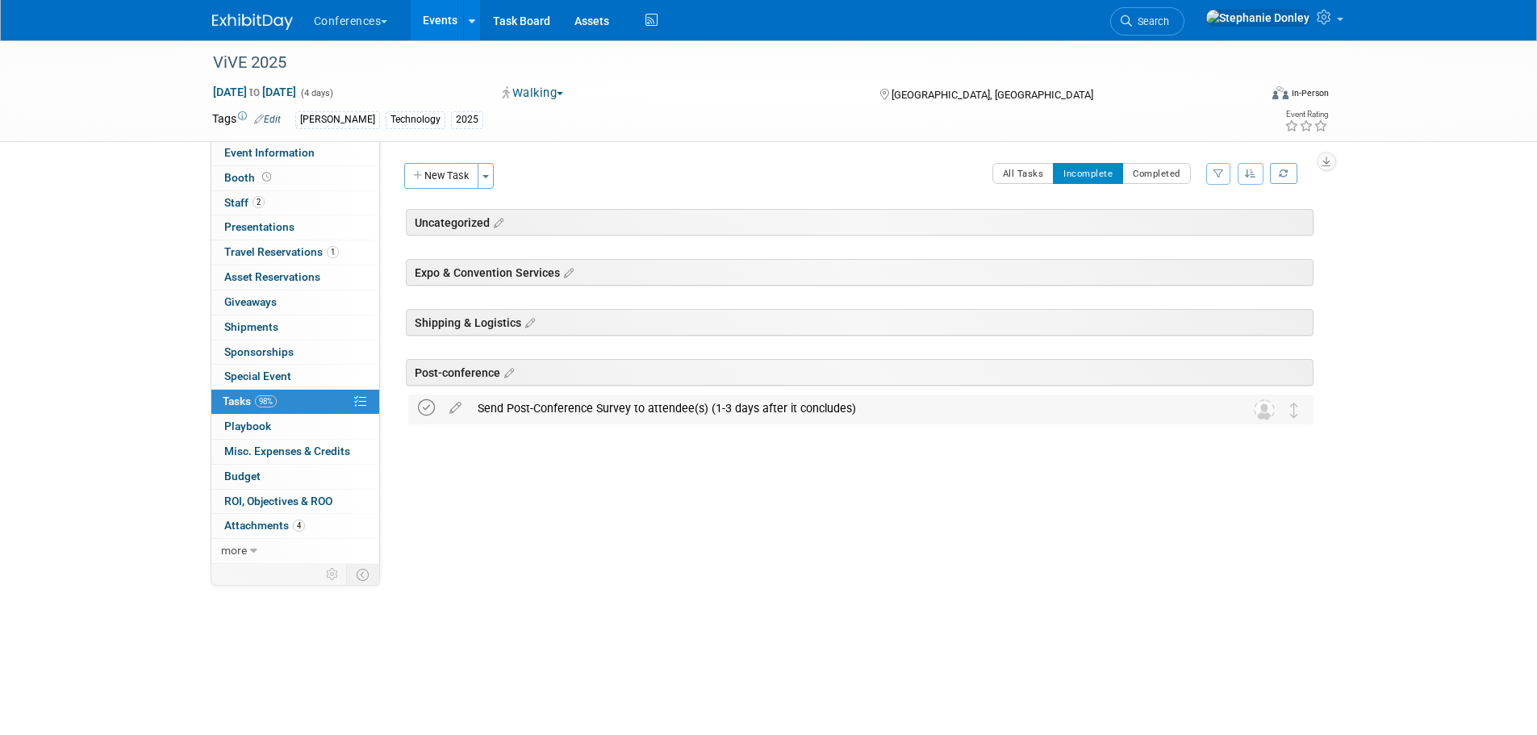
click at [427, 404] on icon at bounding box center [426, 407] width 17 height 17
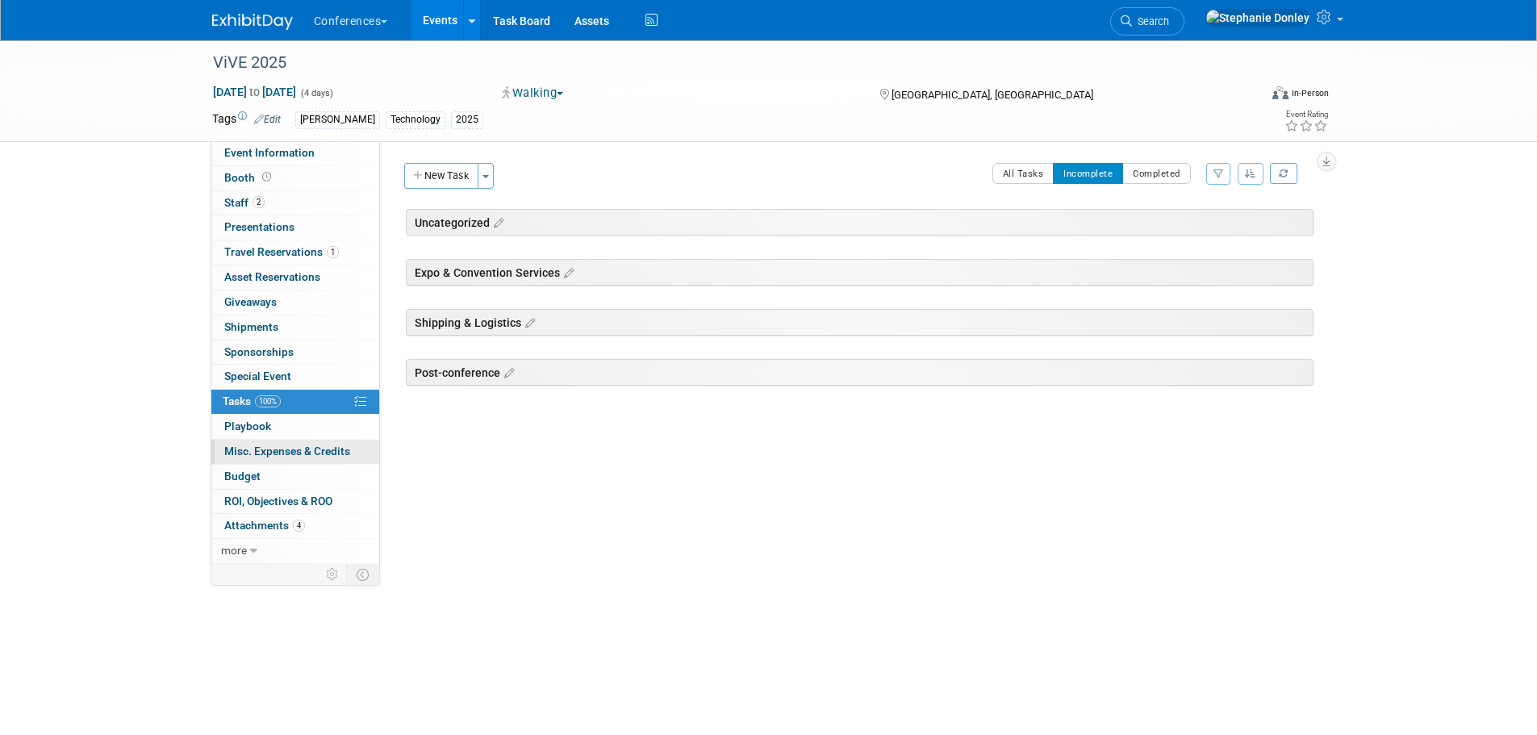
click at [264, 448] on span "Misc. Expenses & Credits 0" at bounding box center [287, 451] width 126 height 13
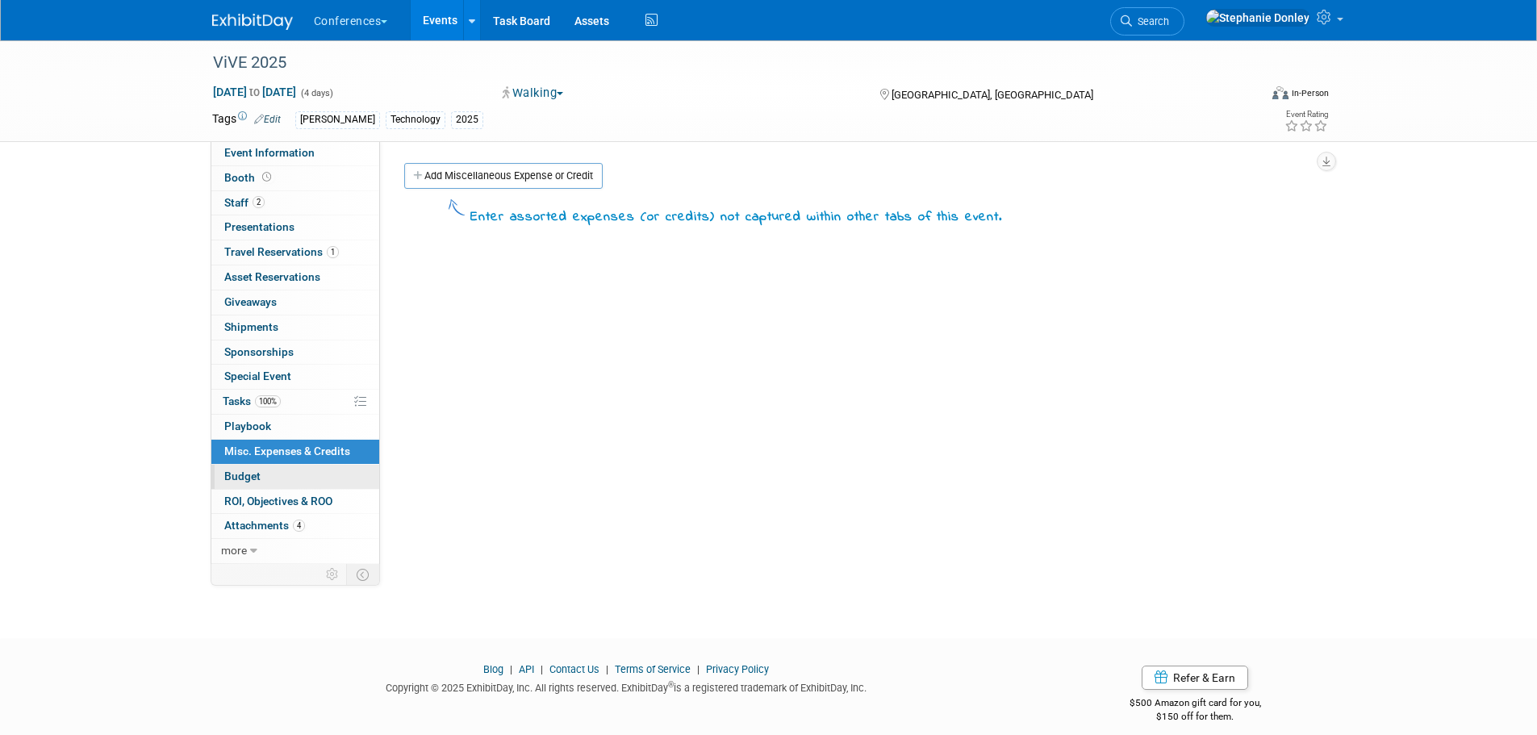
click at [243, 473] on span "Budget" at bounding box center [242, 476] width 36 height 13
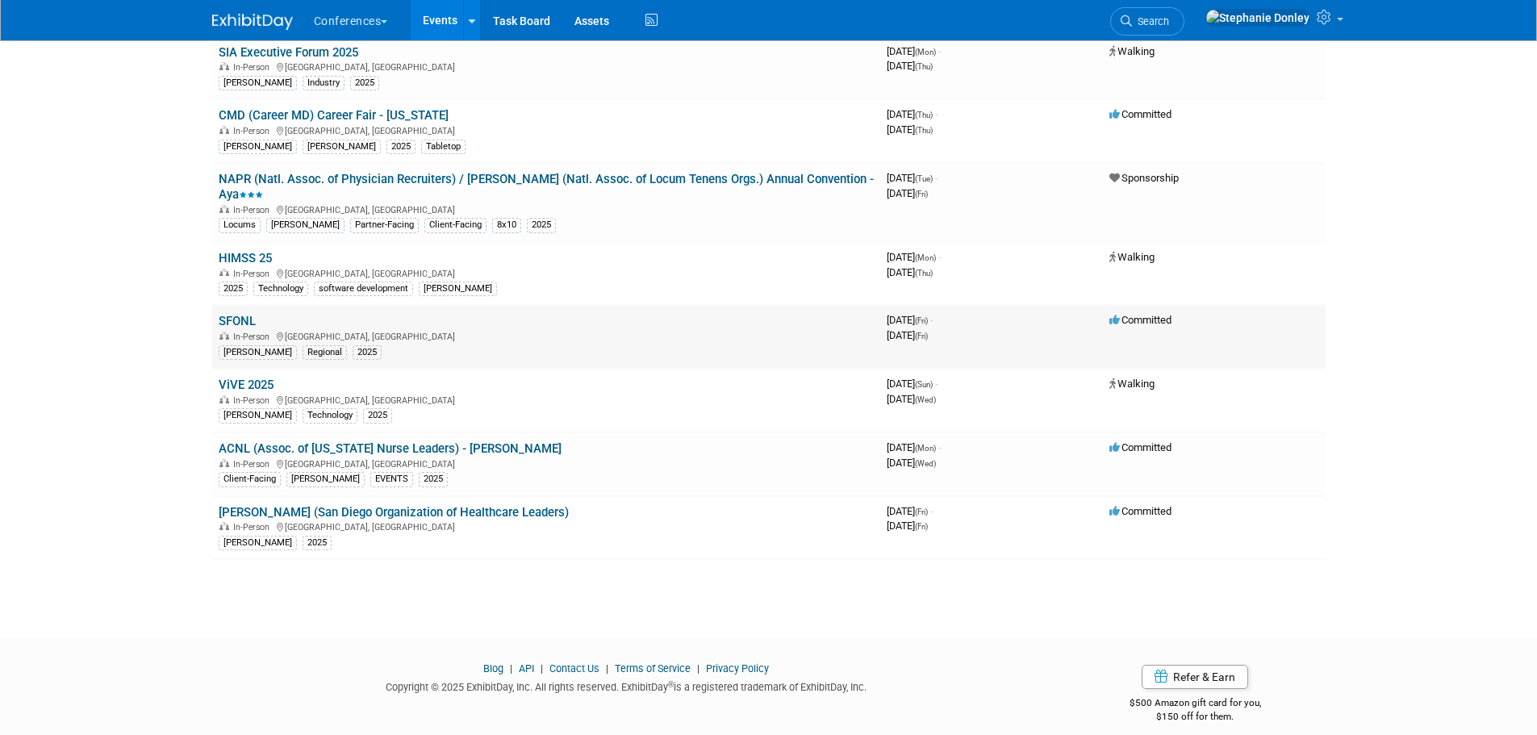
click at [243, 314] on link "SFONL" at bounding box center [237, 321] width 37 height 15
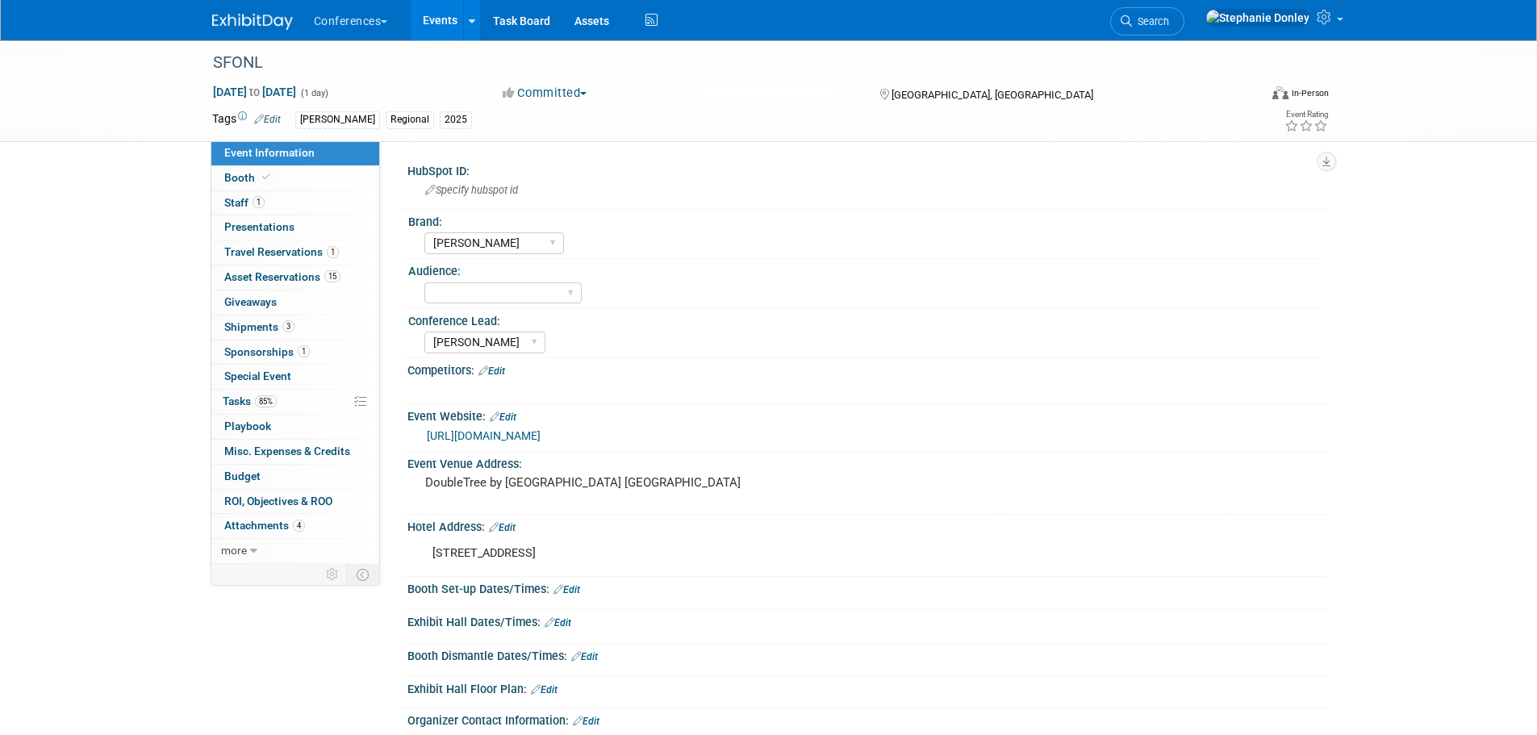
select select "[PERSON_NAME]"
click at [240, 173] on span "Booth" at bounding box center [248, 177] width 49 height 13
select select "6' tabletop"
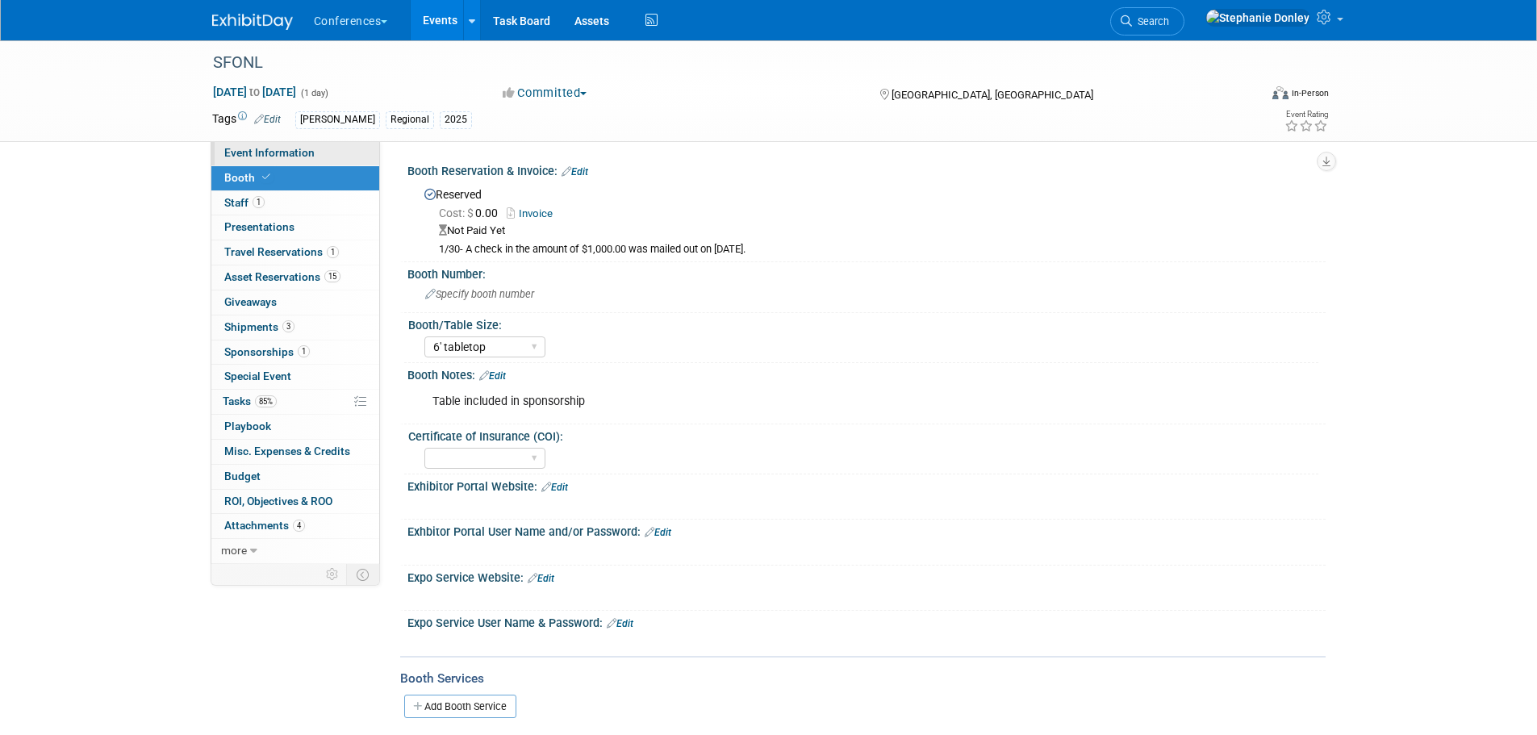
click at [249, 143] on link "Event Information" at bounding box center [295, 153] width 168 height 24
select select "[PERSON_NAME]"
select select "Marygrace"
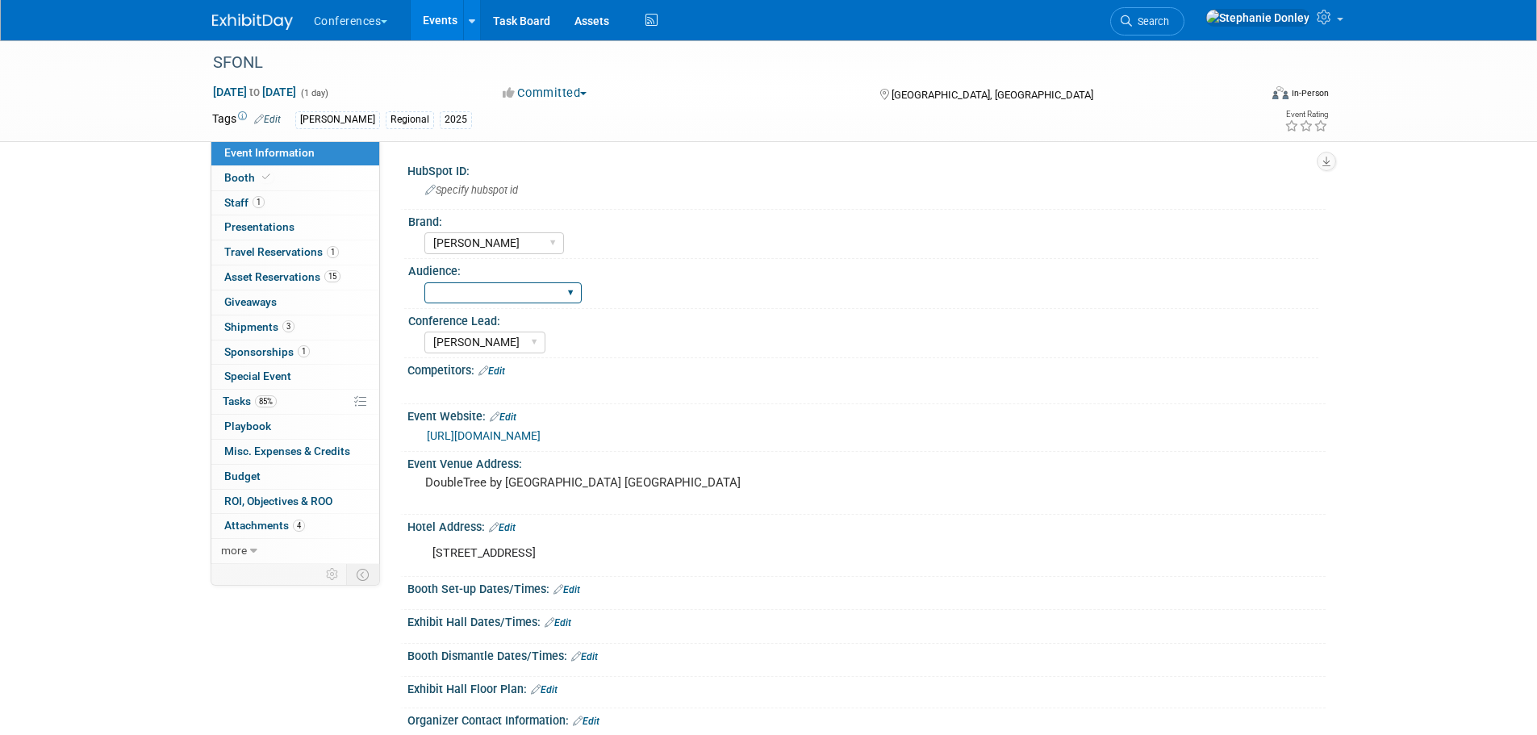
click at [553, 291] on select "Client-facing Clinician/Provider-facing Both N/a" at bounding box center [502, 293] width 157 height 22
select select "Client-facing"
click at [424, 282] on select "Client-facing Clinician/Provider-facing Both N/a" at bounding box center [502, 293] width 157 height 22
click at [248, 326] on span "Shipments 3" at bounding box center [259, 326] width 70 height 13
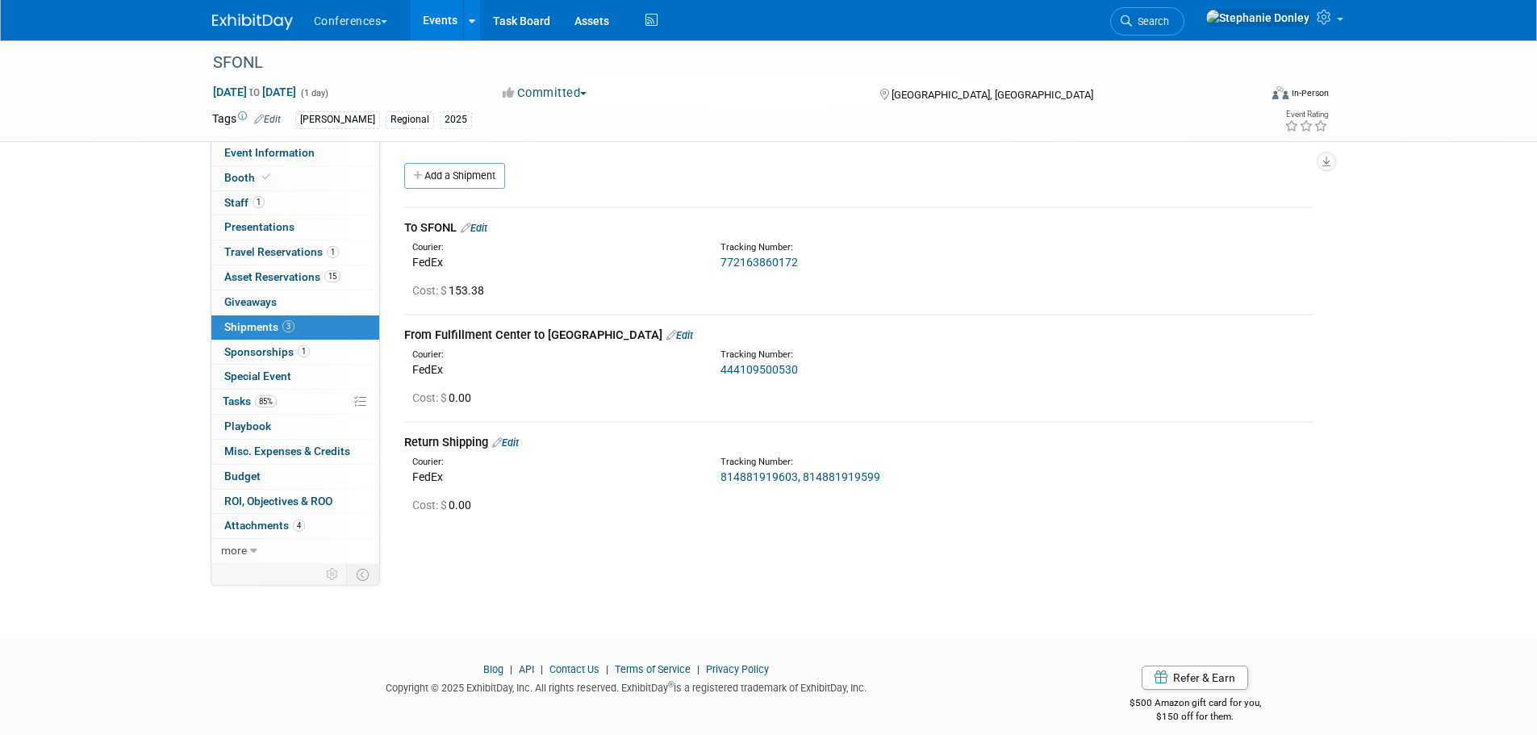
click at [487, 228] on link "Edit" at bounding box center [474, 228] width 27 height 12
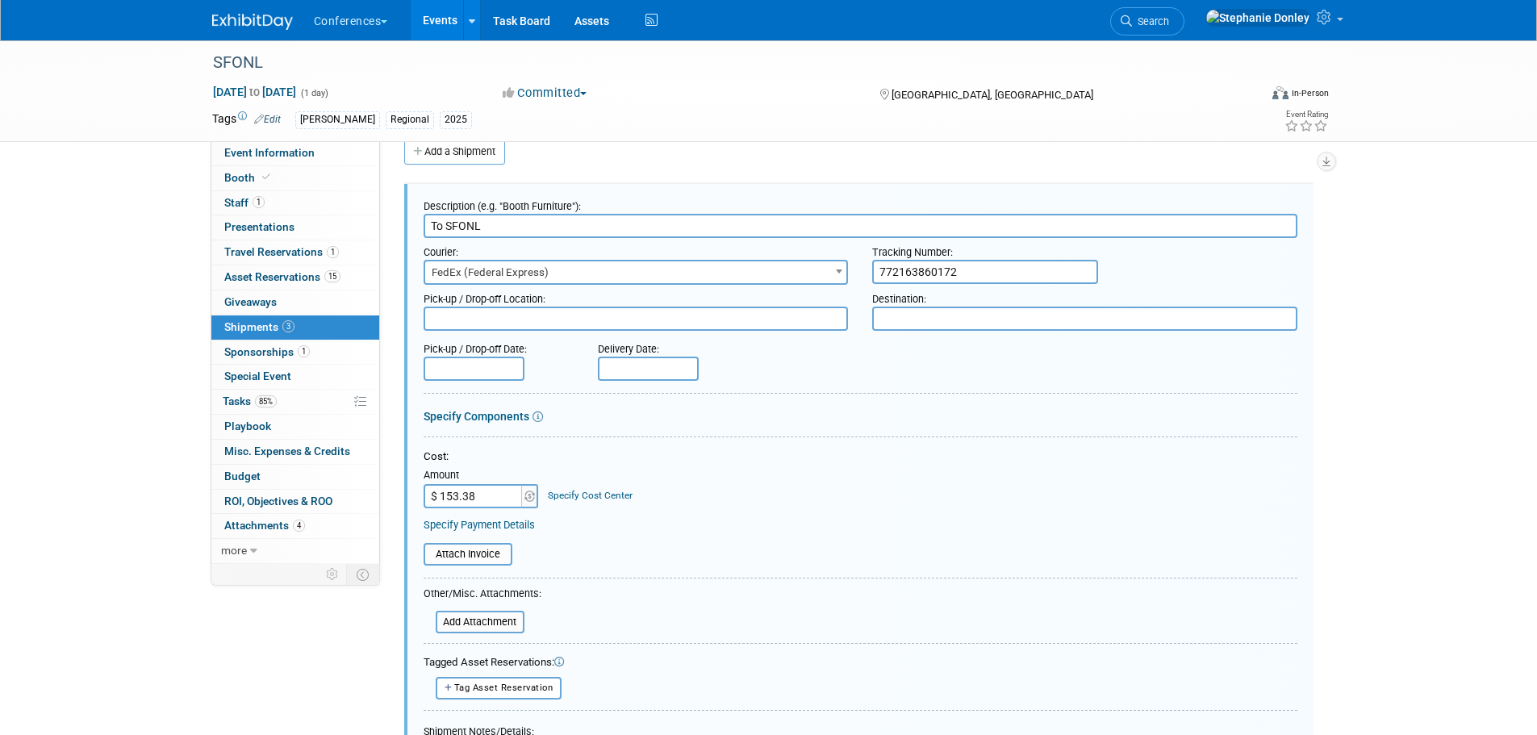
click at [590, 487] on div "Specify Cost Center" at bounding box center [590, 488] width 85 height 30
click at [596, 497] on link "Specify Cost Center" at bounding box center [590, 495] width 85 height 11
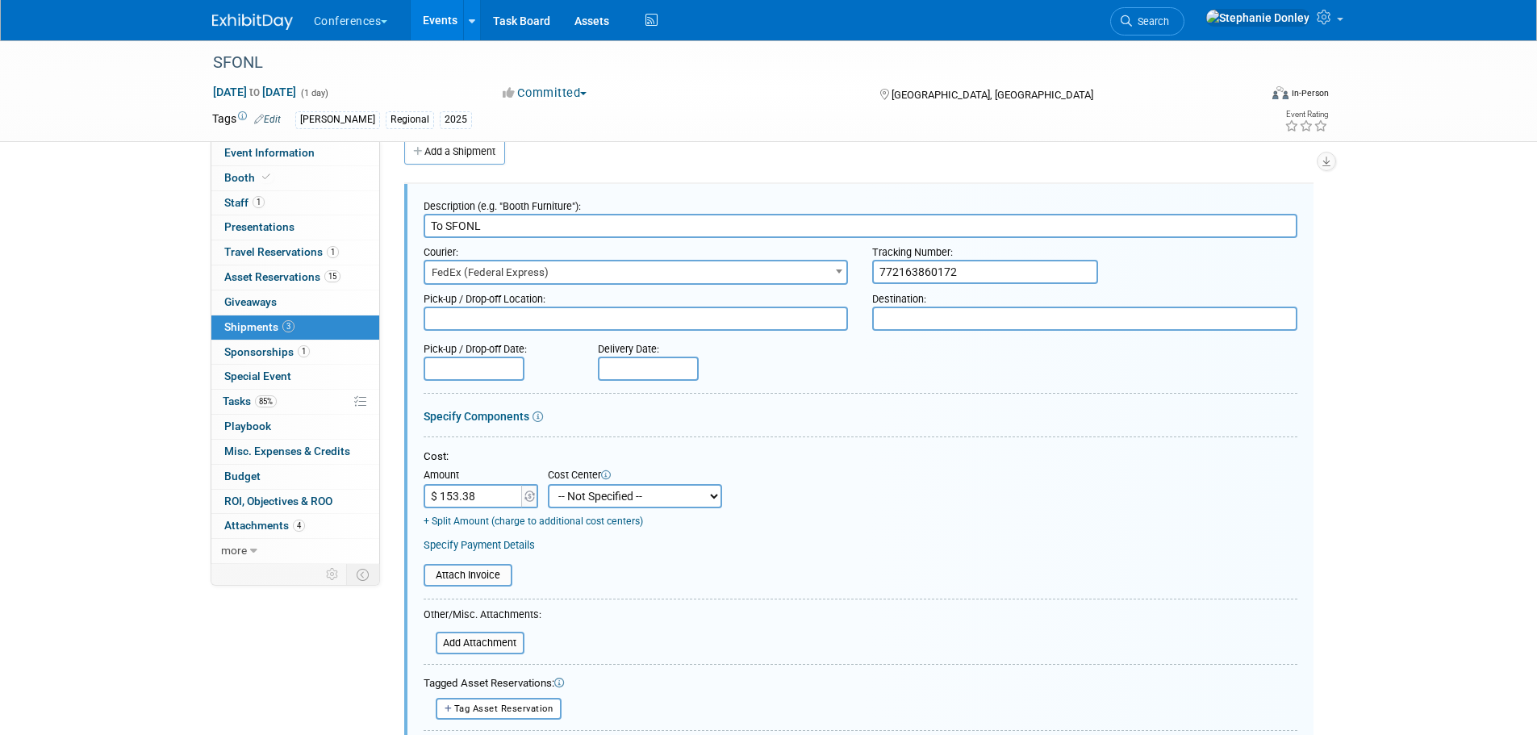
click at [608, 493] on select "-- Not Specified -- Aya Education Aya Healthcare Aya Locums Bespoke Corporate […" at bounding box center [635, 496] width 174 height 24
select select "18965872"
click at [548, 484] on select "-- Not Specified -- Aya Education Aya Healthcare Aya Locums Bespoke Corporate D…" at bounding box center [635, 496] width 174 height 24
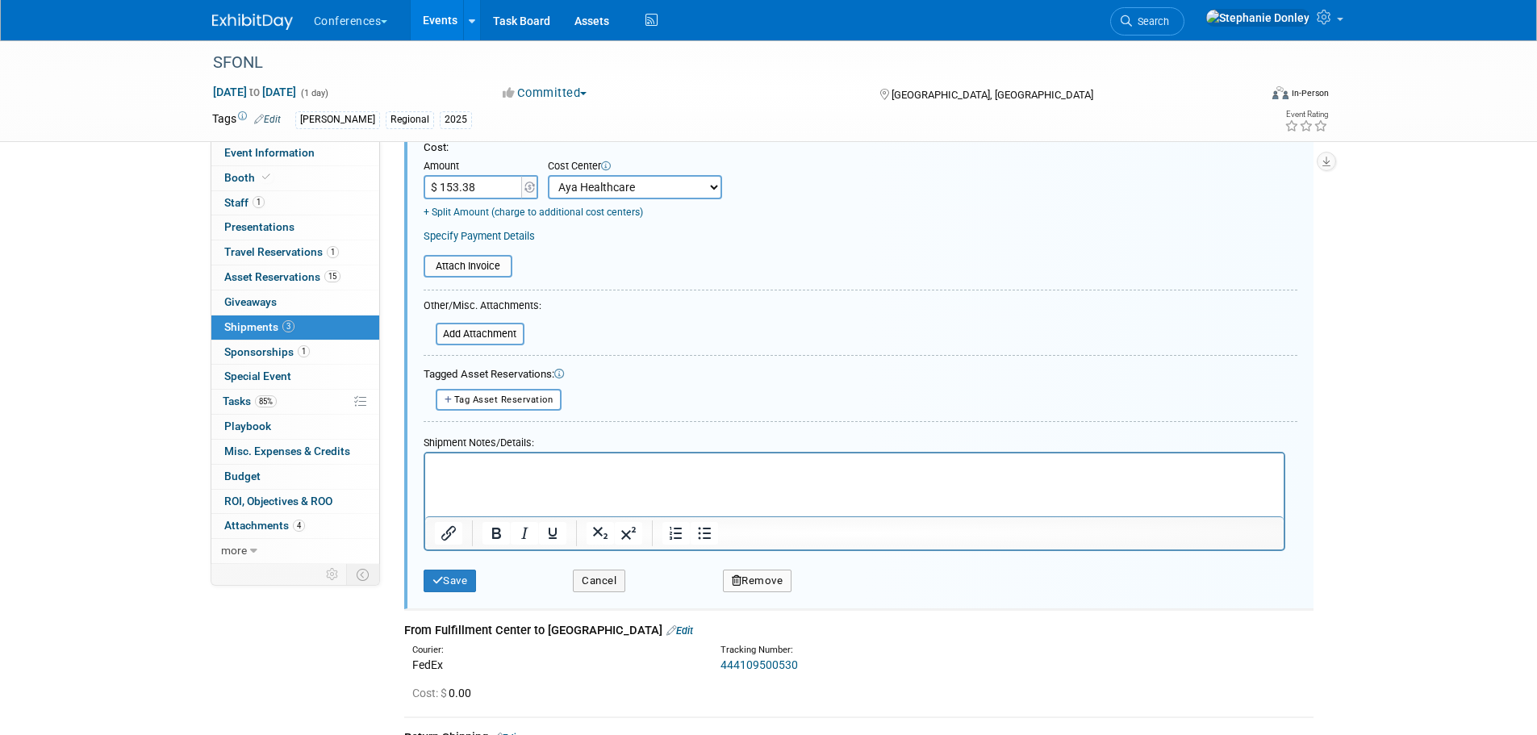
scroll to position [337, 0]
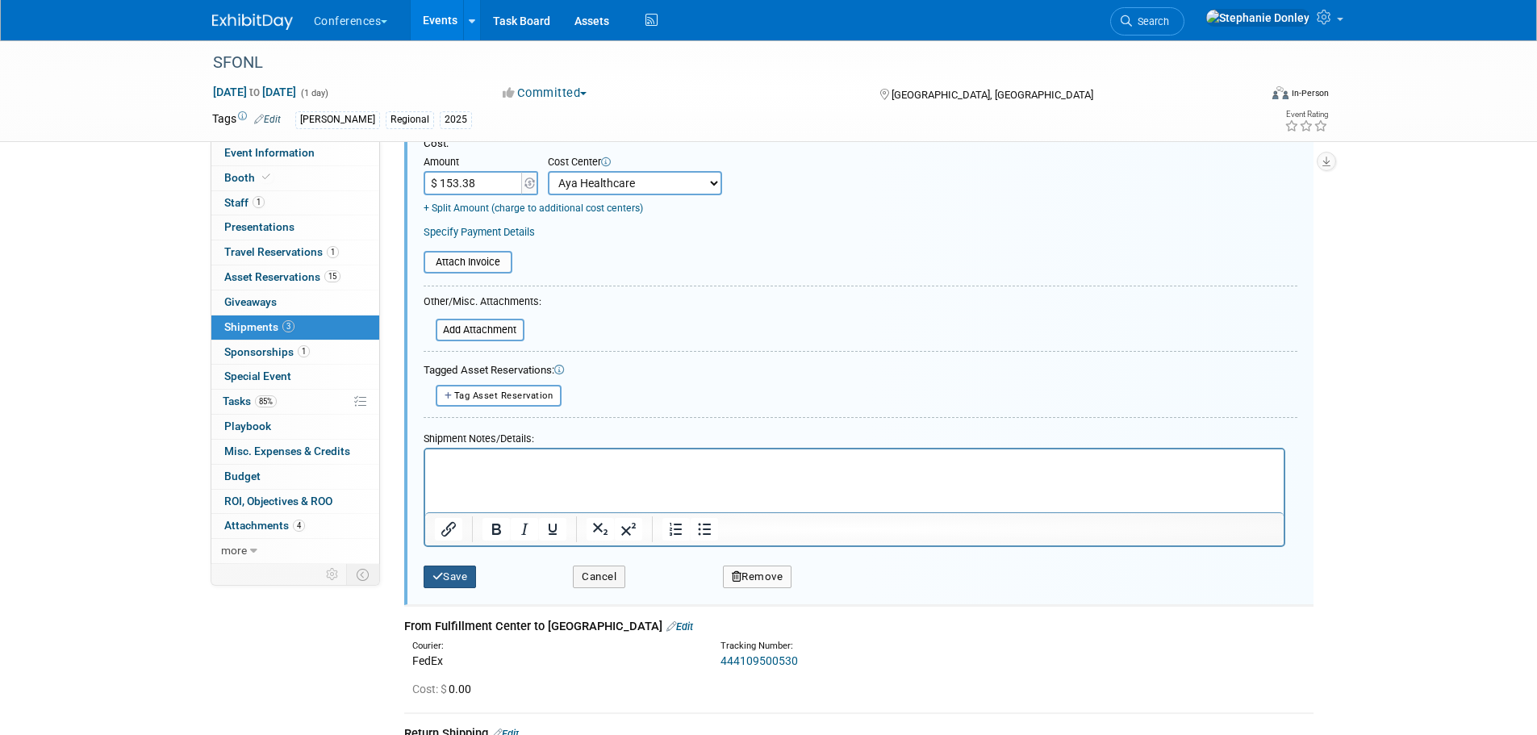
click at [449, 582] on button "Save" at bounding box center [450, 577] width 53 height 23
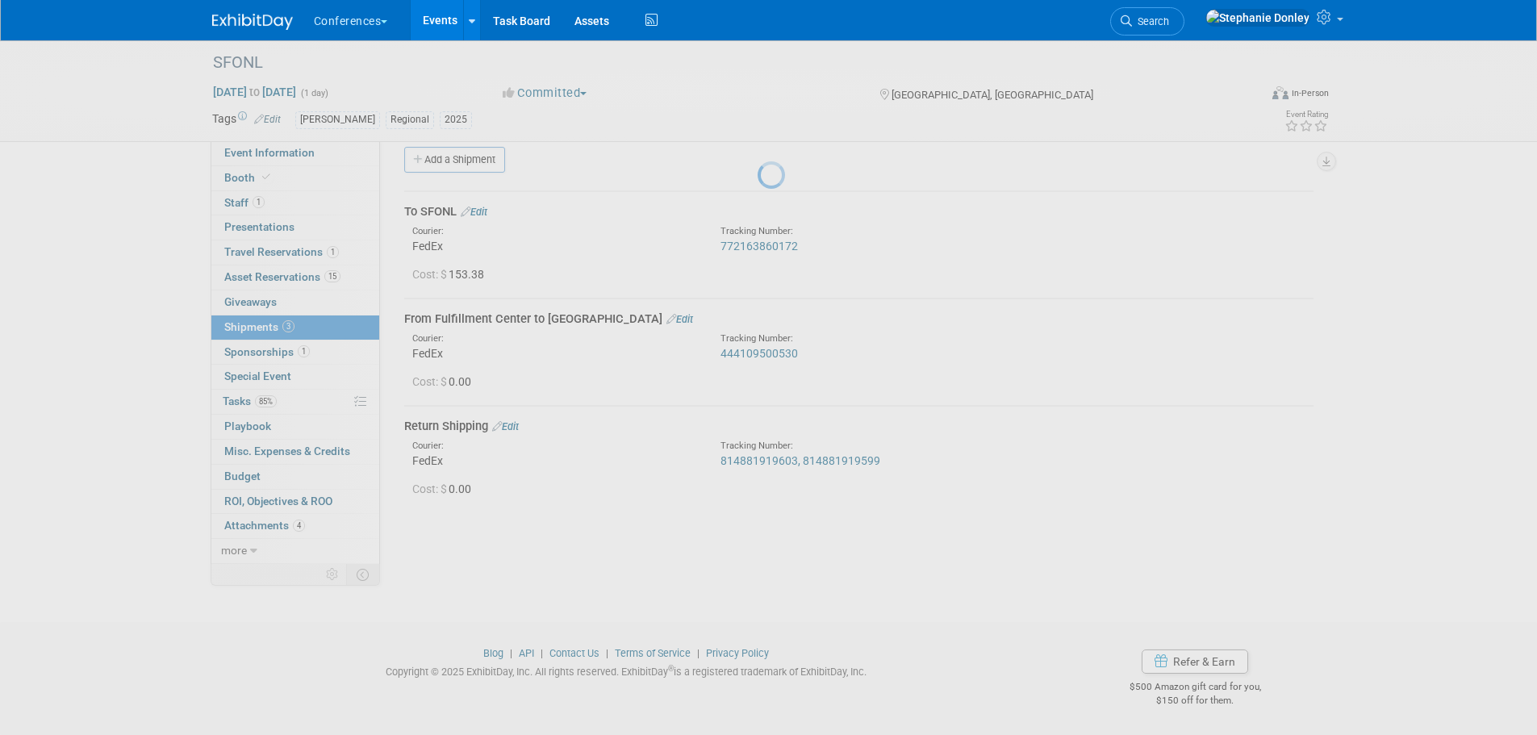
scroll to position [16, 0]
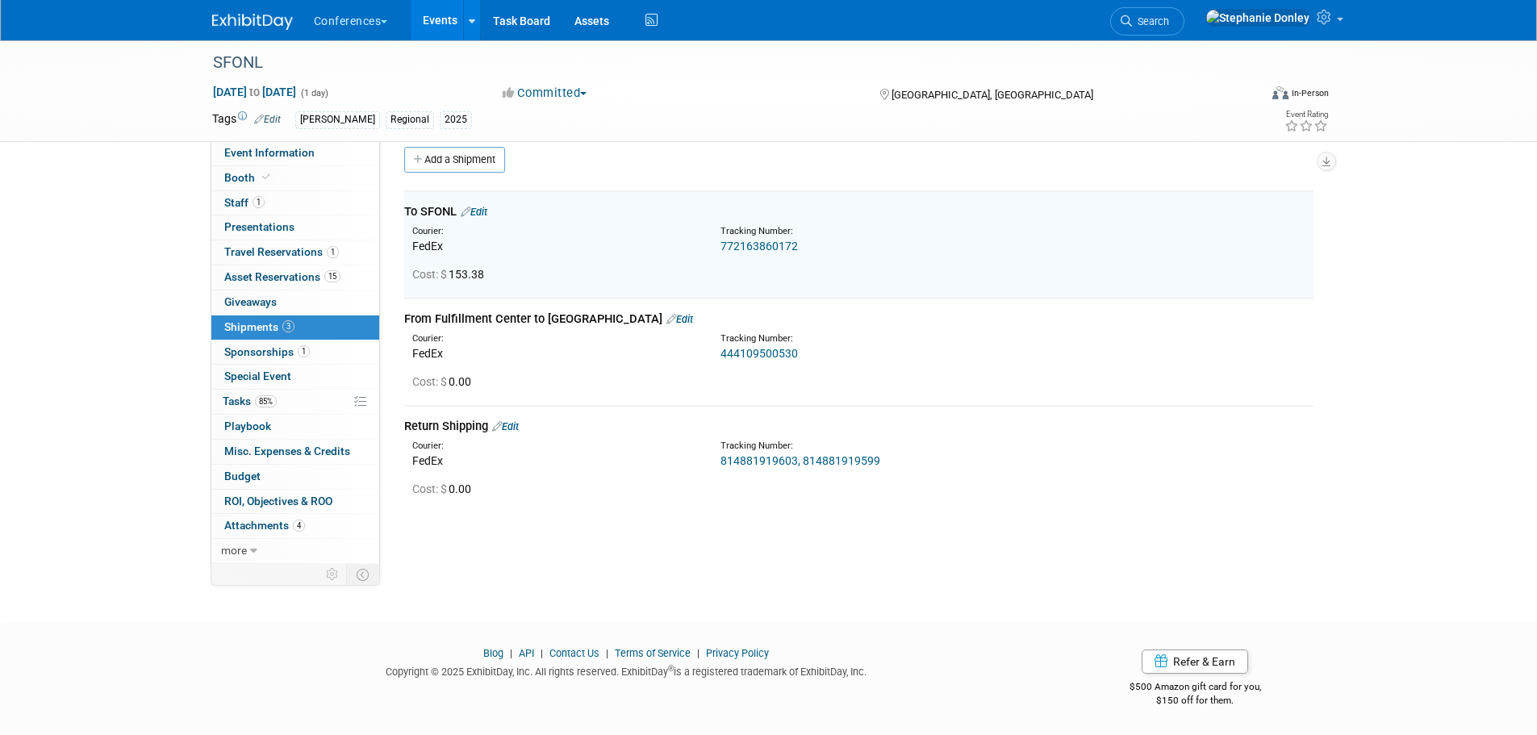
click at [666, 320] on link "Edit" at bounding box center [679, 319] width 27 height 12
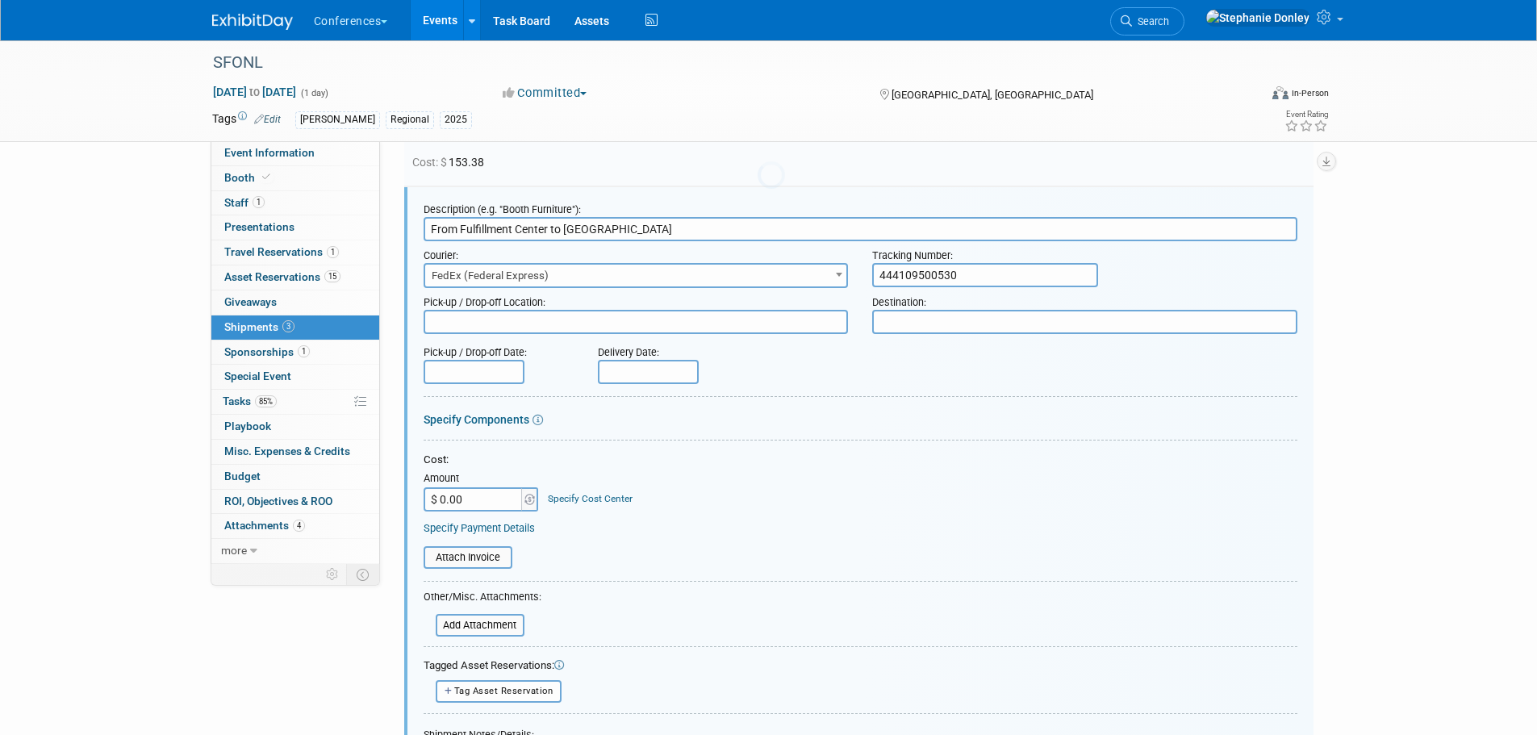
scroll to position [0, 0]
click at [592, 492] on link "Specify Cost Center" at bounding box center [590, 495] width 85 height 11
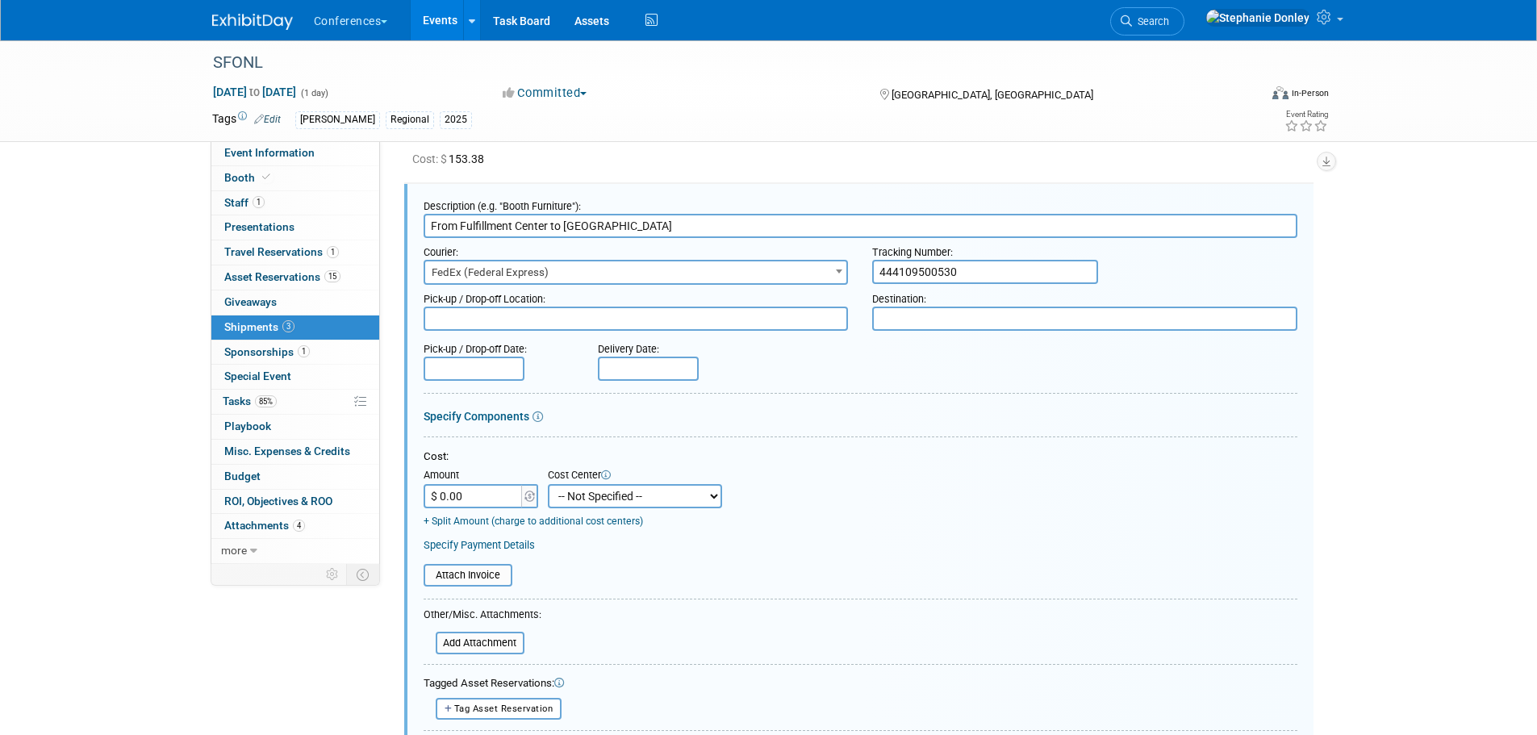
click at [592, 492] on select "-- Not Specified -- Aya Education Aya Healthcare Aya Locums Bespoke Corporate D…" at bounding box center [635, 496] width 174 height 24
select select "18965872"
click at [548, 484] on select "-- Not Specified -- Aya Education Aya Healthcare Aya Locums Bespoke Corporate D…" at bounding box center [635, 496] width 174 height 24
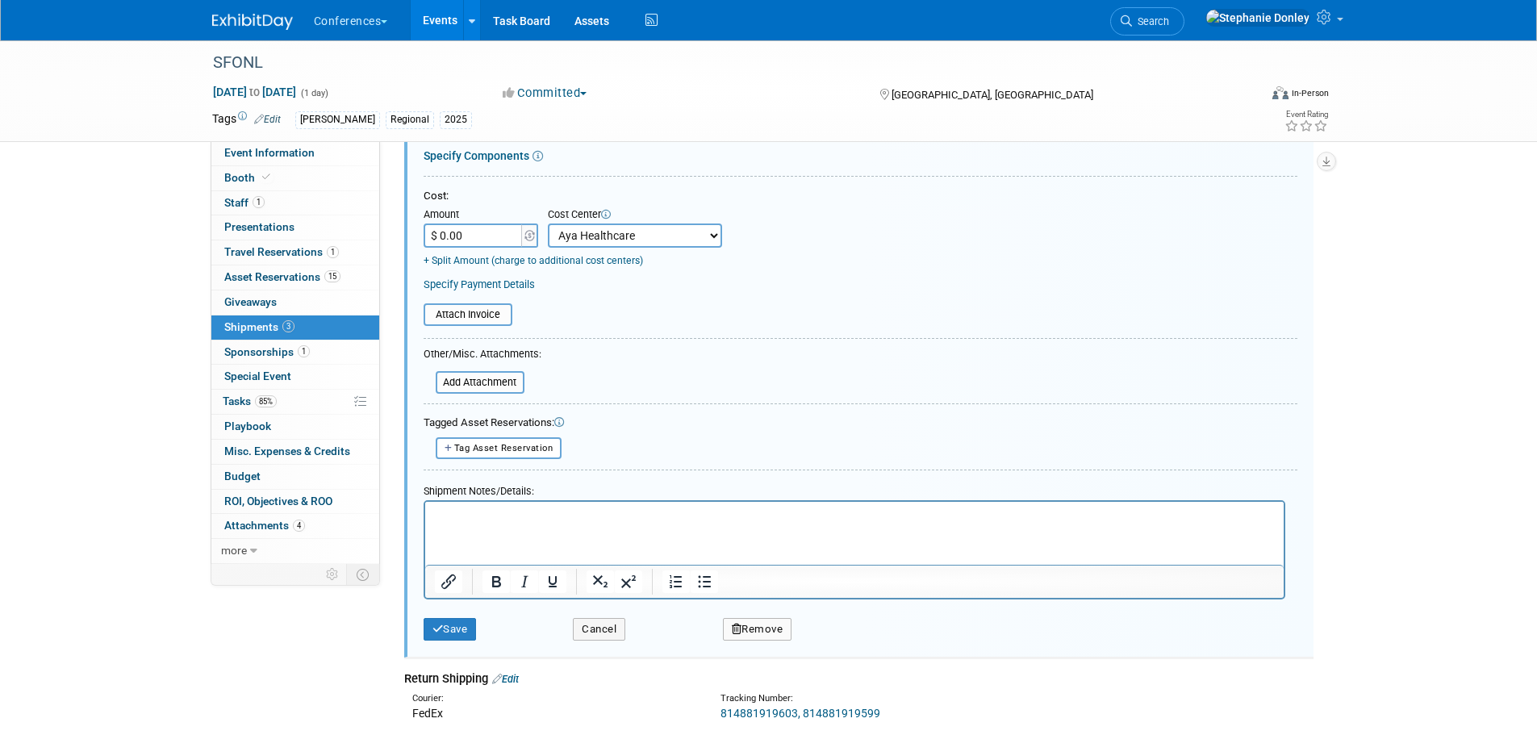
scroll to position [398, 0]
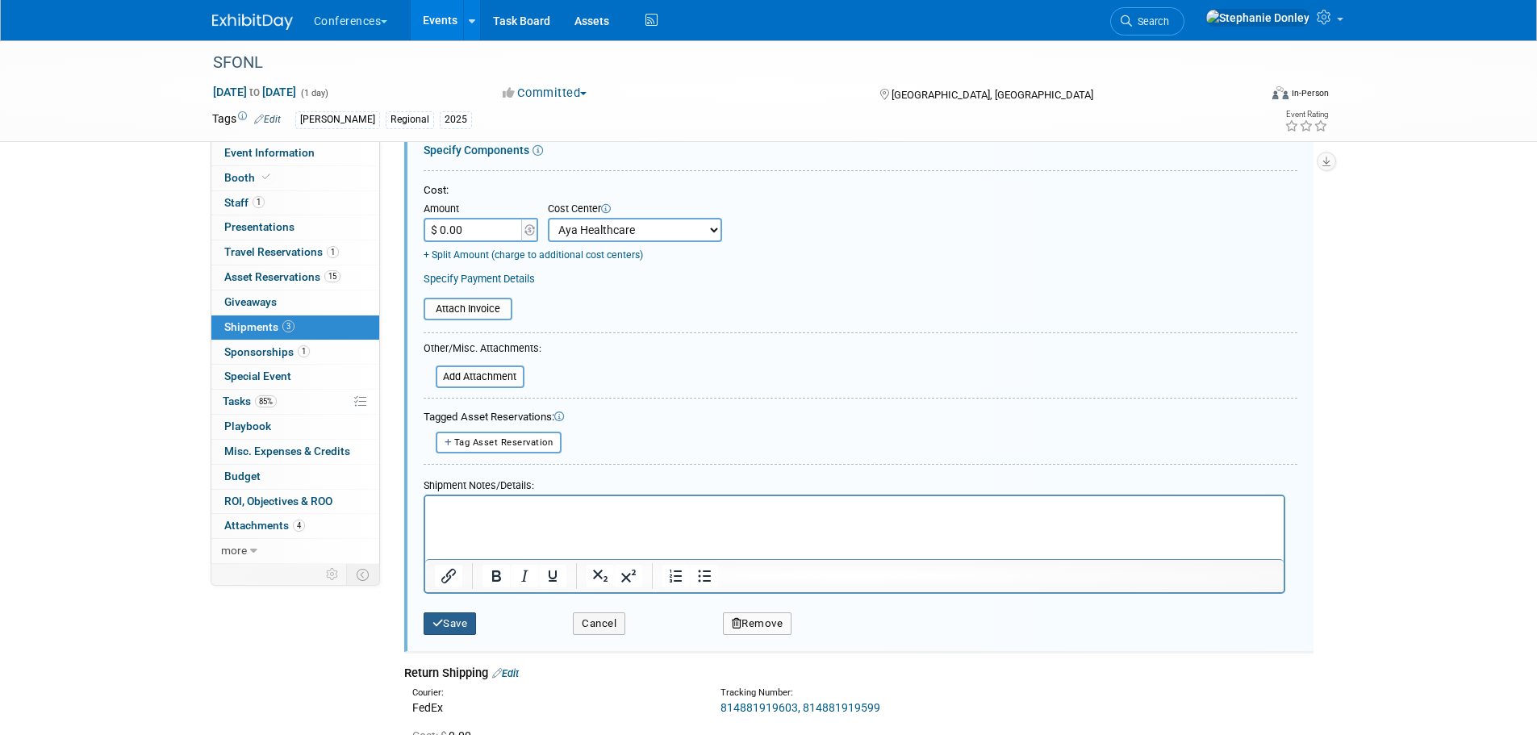
click at [466, 634] on button "Save" at bounding box center [450, 623] width 53 height 23
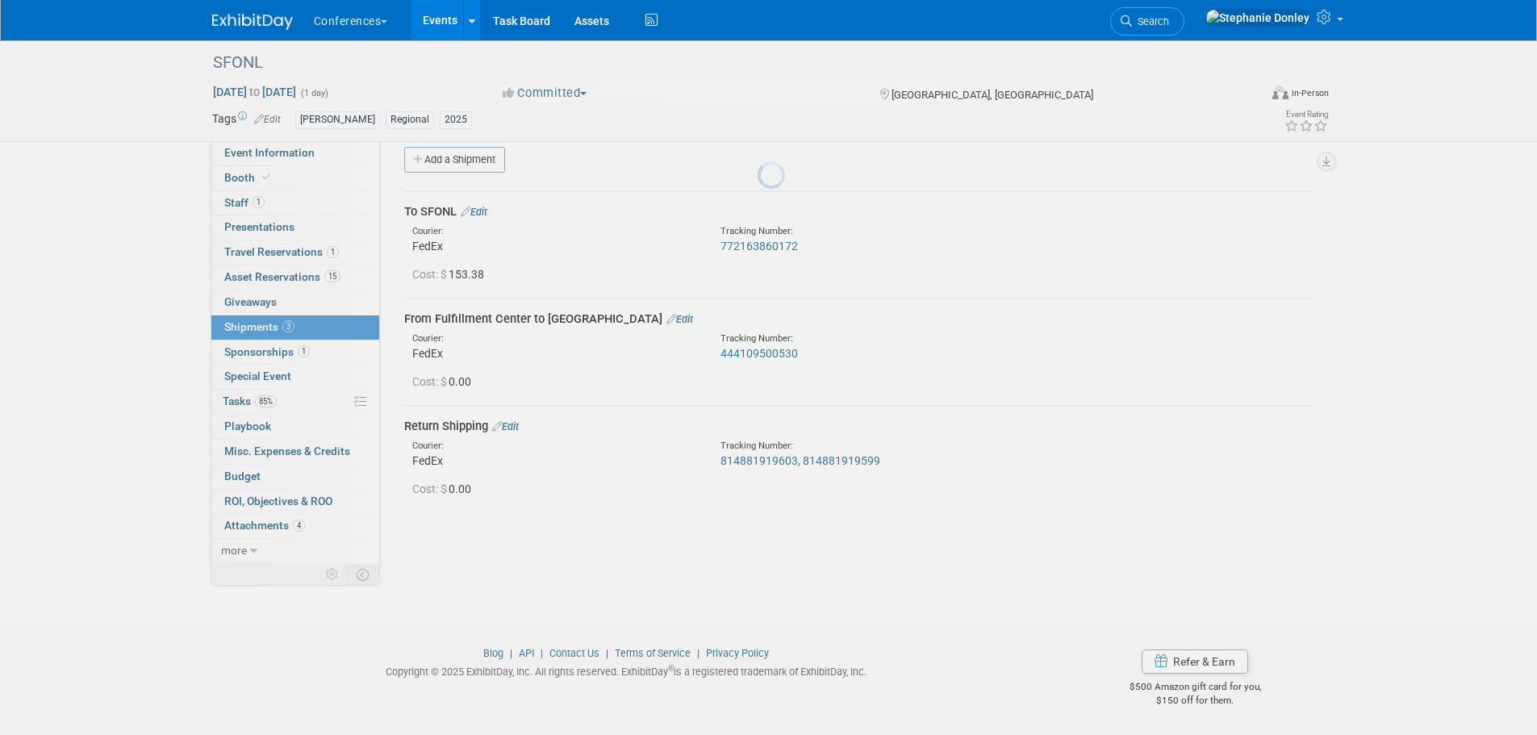
scroll to position [16, 0]
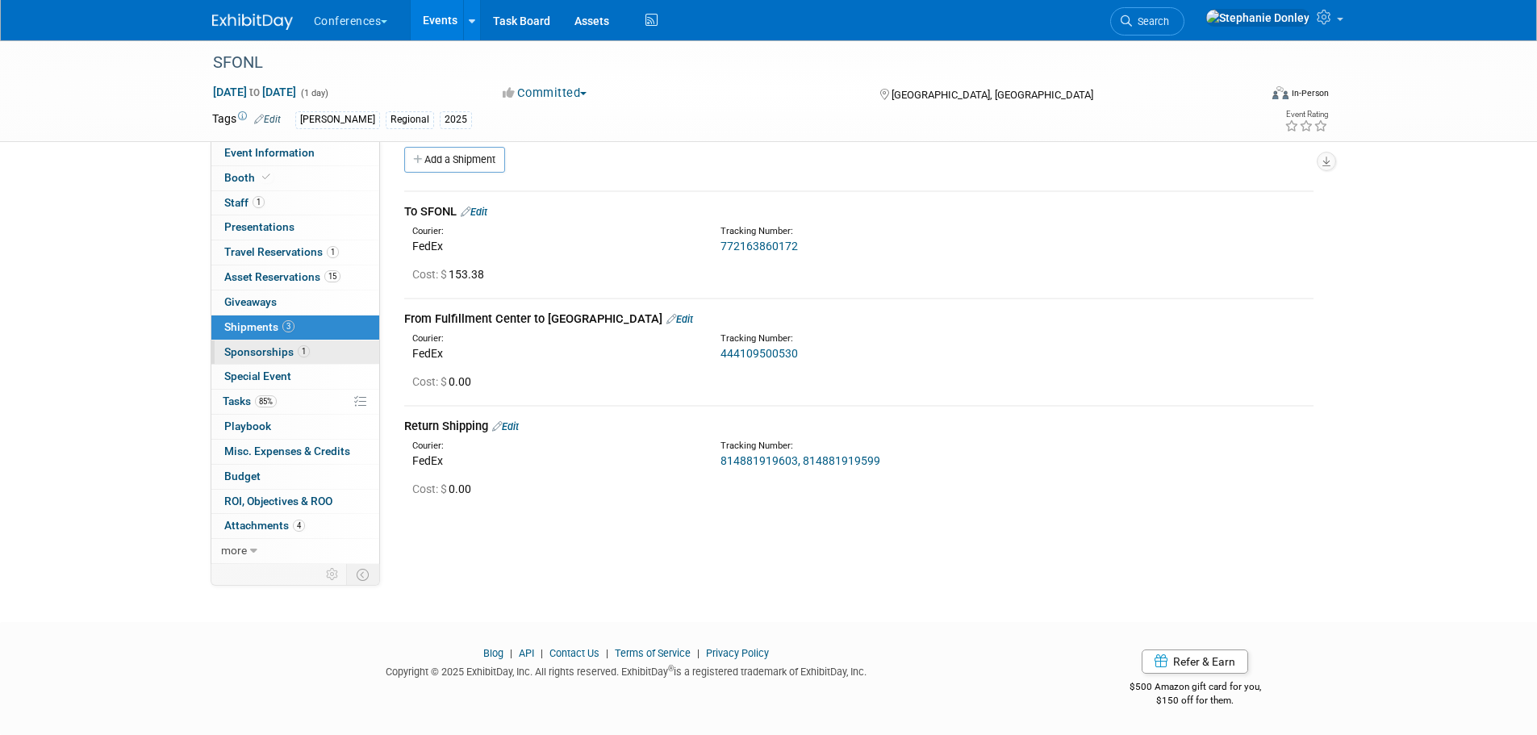
click at [257, 357] on span "Sponsorships 1" at bounding box center [267, 351] width 86 height 13
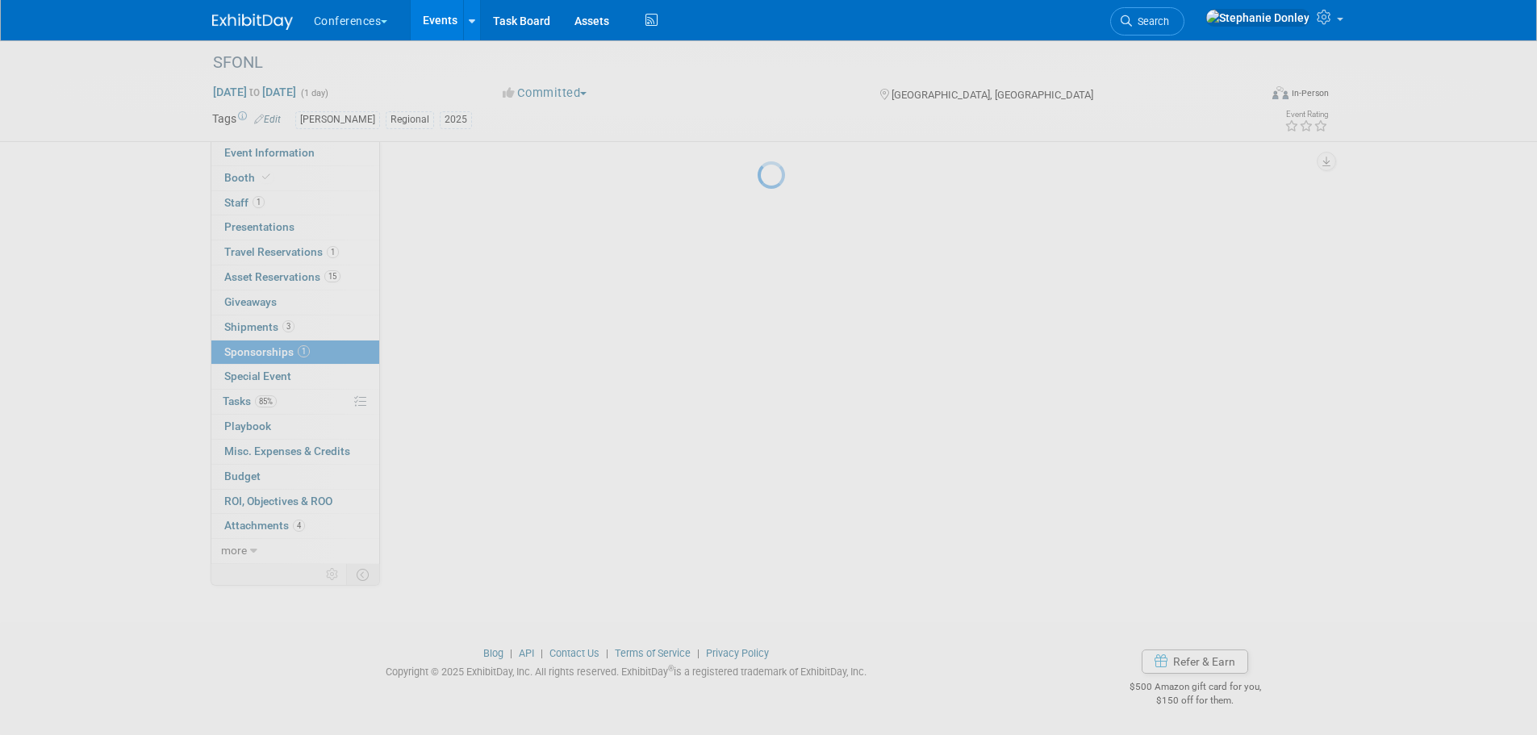
scroll to position [0, 0]
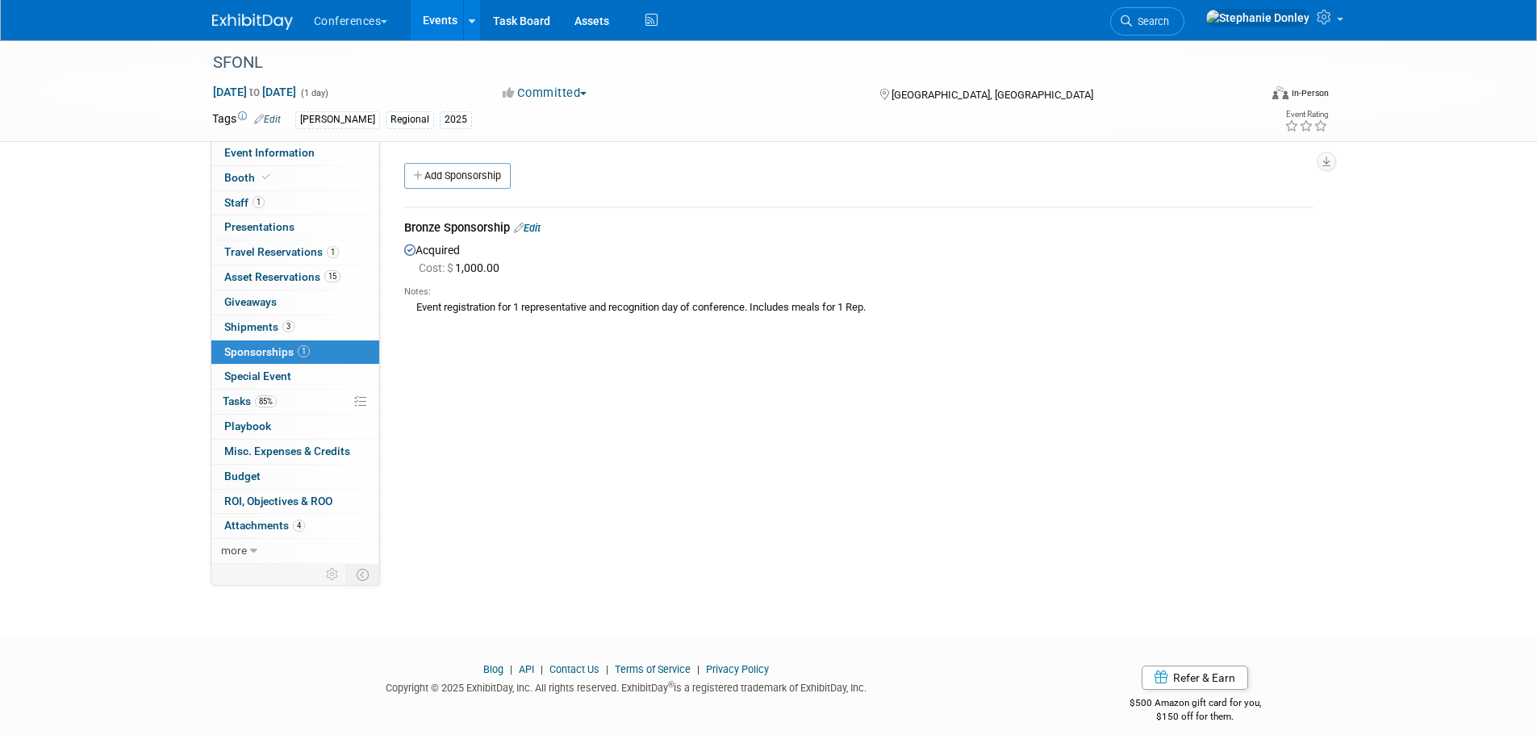
click at [541, 229] on link "Edit" at bounding box center [527, 228] width 27 height 12
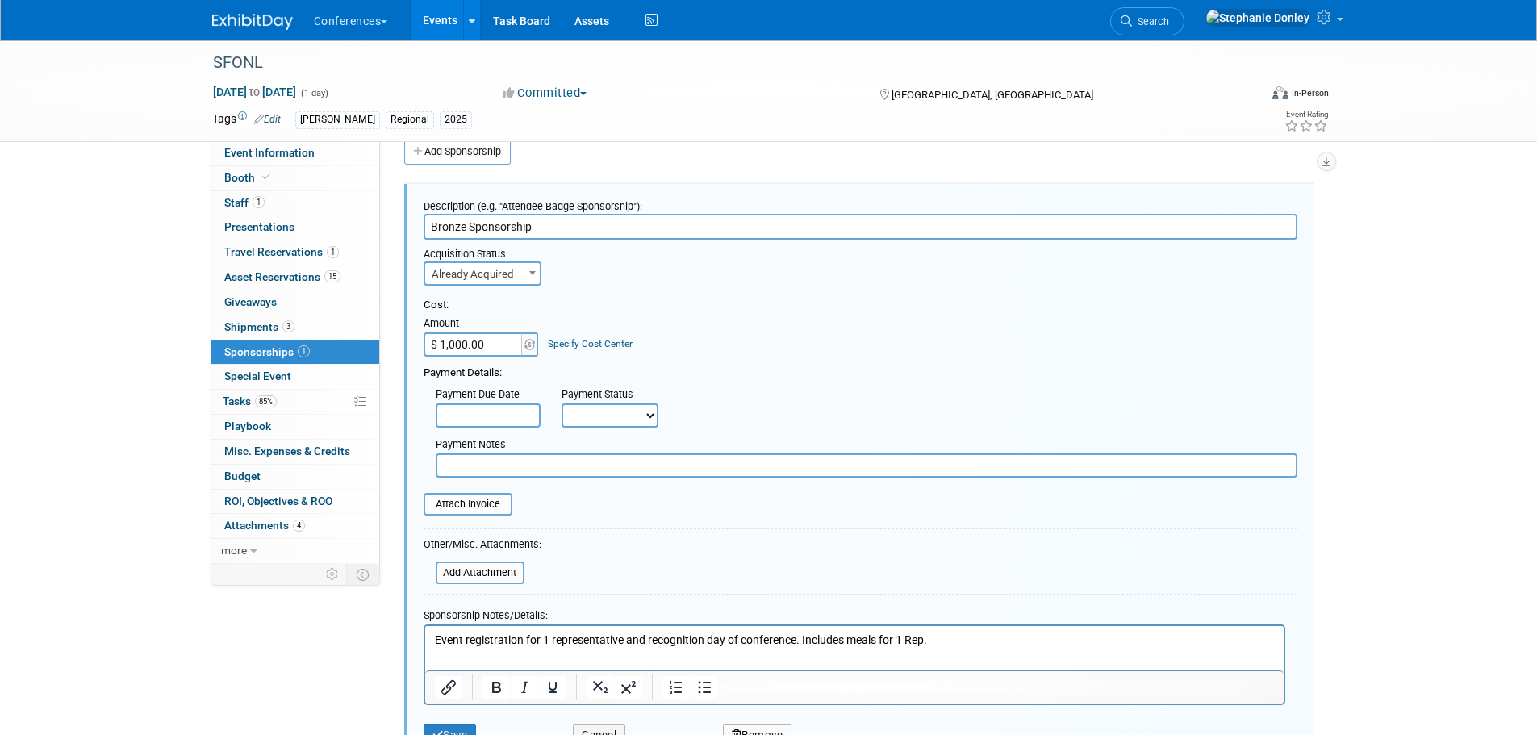
click at [584, 343] on link "Specify Cost Center" at bounding box center [590, 343] width 85 height 11
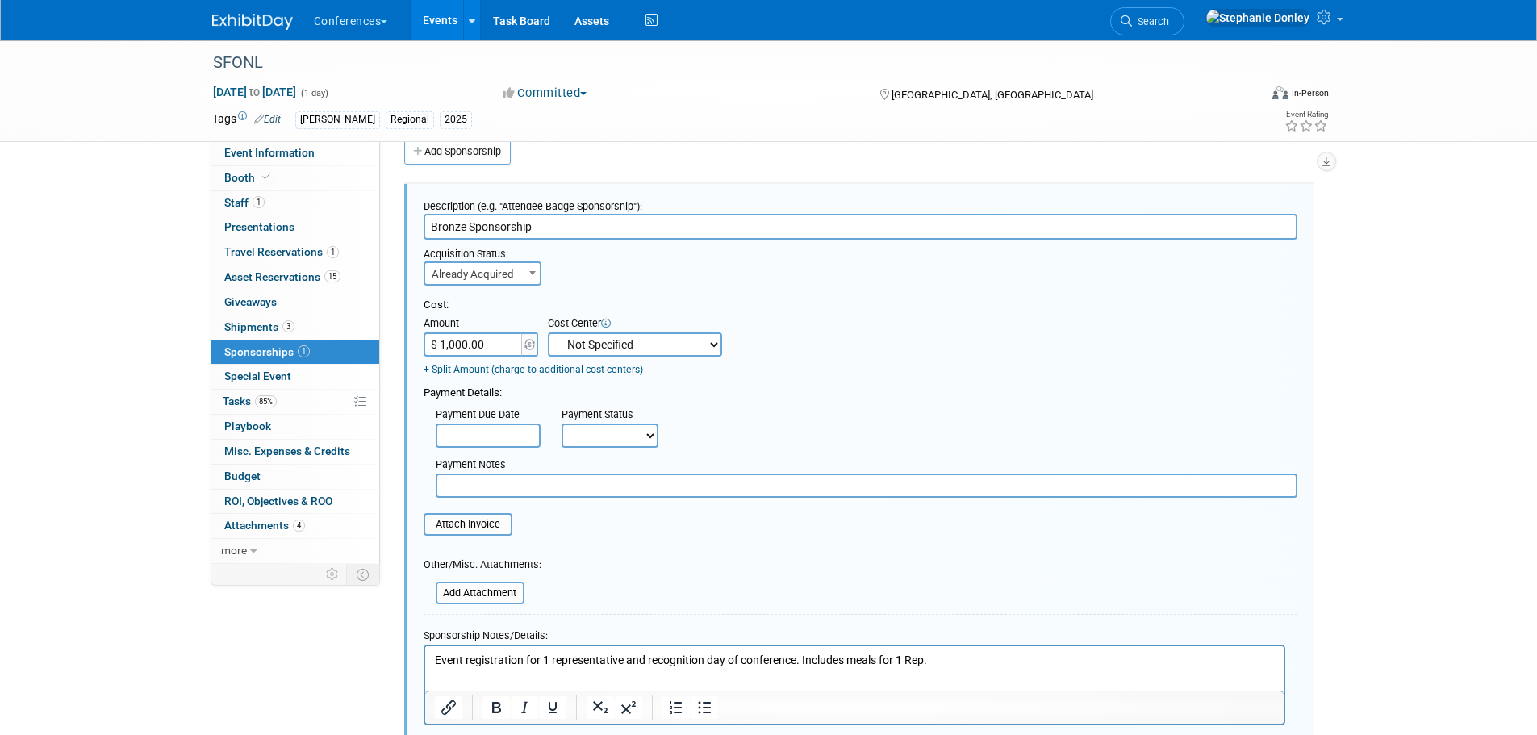
click at [614, 342] on select "-- Not Specified -- Aya Education Aya Healthcare Aya Locums Bespoke Corporate […" at bounding box center [635, 344] width 174 height 24
select select "18965872"
click at [548, 332] on select "-- Not Specified -- Aya Education Aya Healthcare Aya Locums Bespoke Corporate […" at bounding box center [635, 344] width 174 height 24
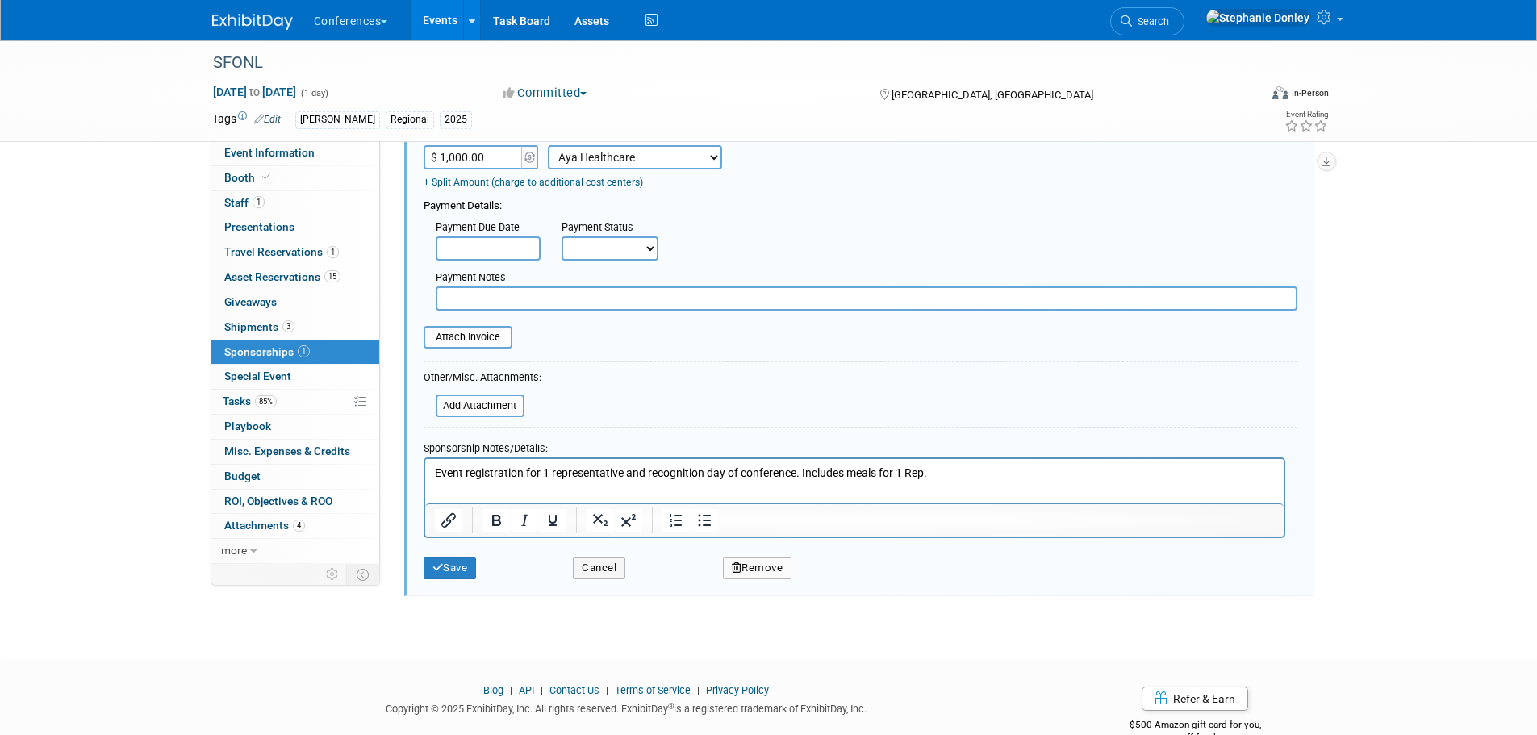
scroll to position [250, 0]
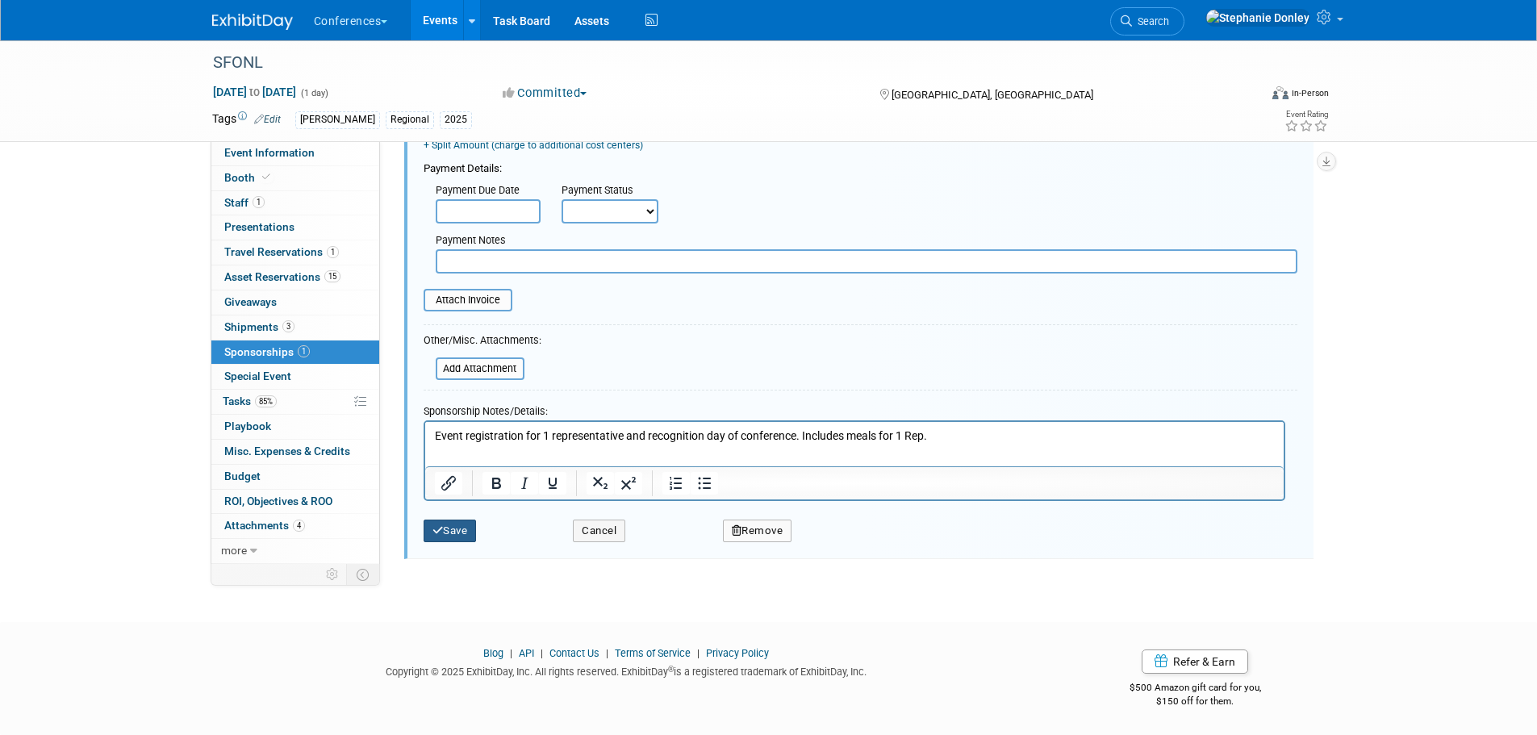
click at [456, 529] on button "Save" at bounding box center [450, 531] width 53 height 23
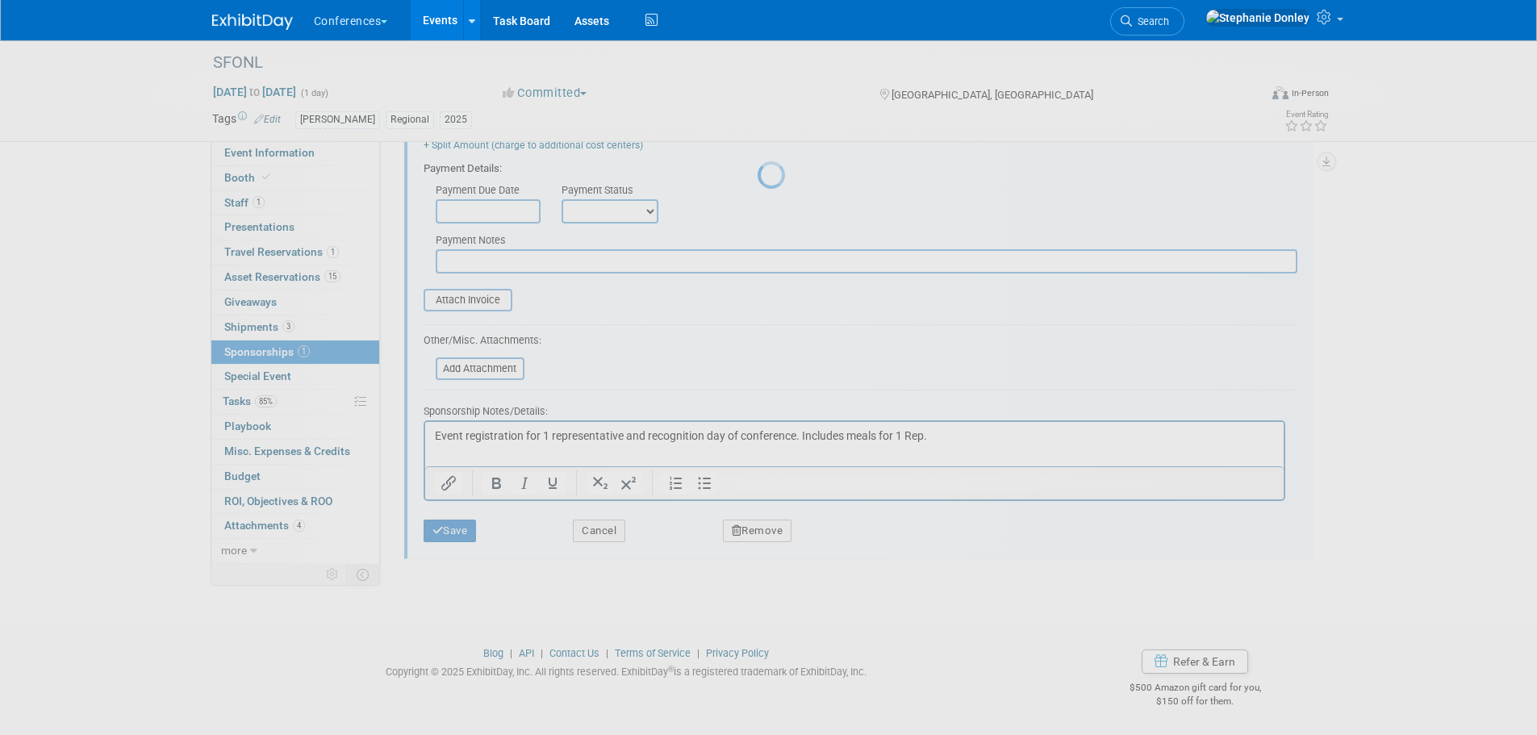
scroll to position [16, 0]
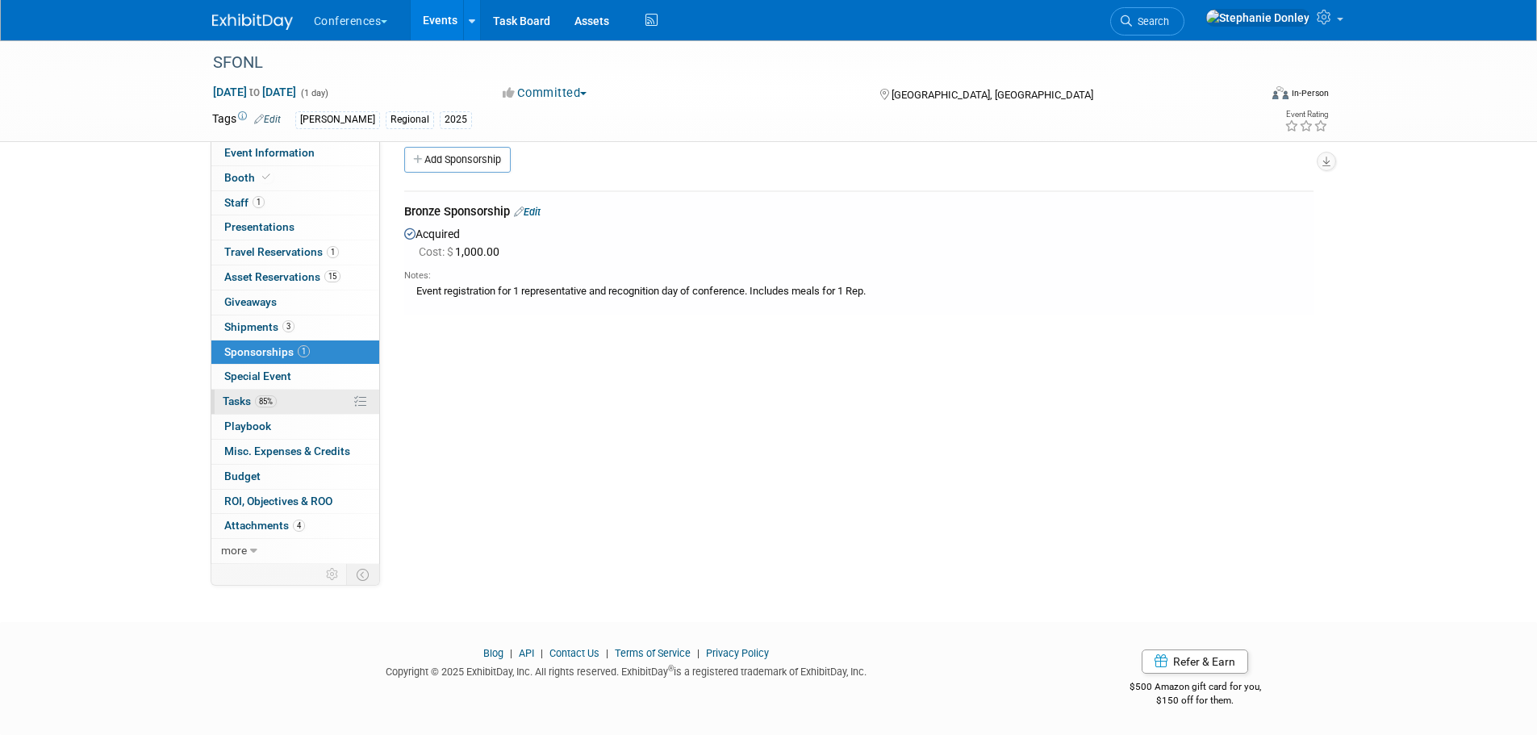
click at [233, 398] on span "Tasks 85%" at bounding box center [250, 401] width 54 height 13
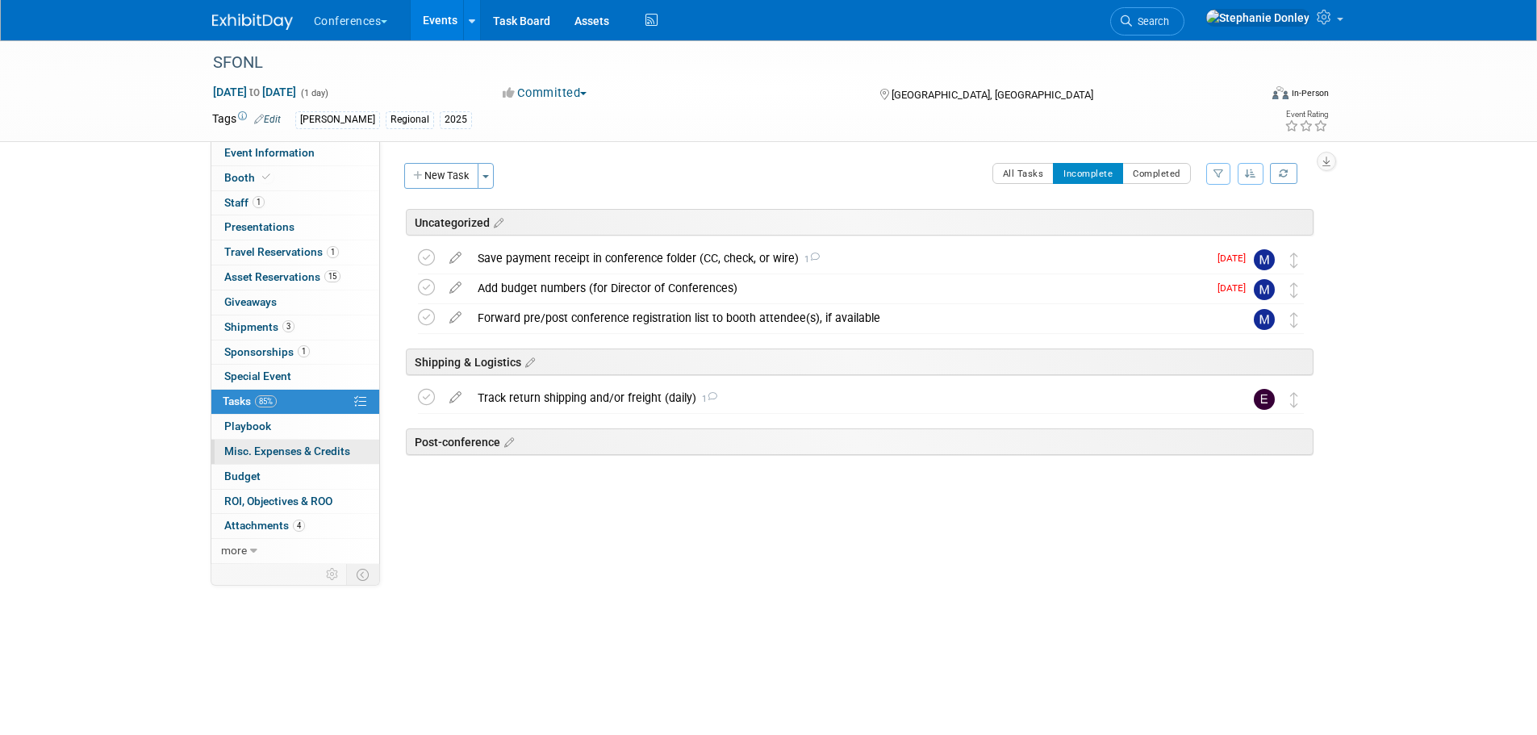
click at [239, 448] on span "Misc. Expenses & Credits 0" at bounding box center [287, 451] width 126 height 13
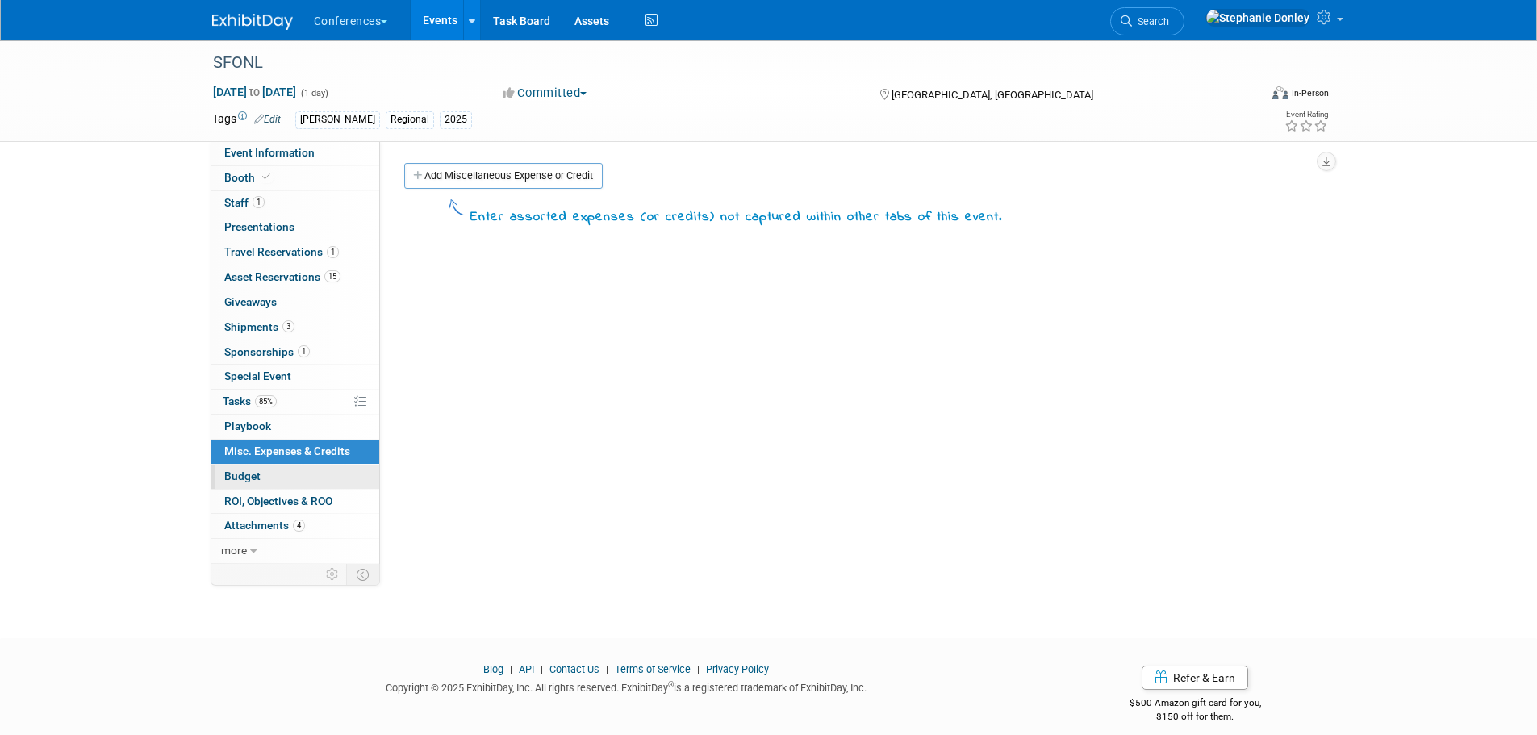
click at [250, 474] on span "Budget" at bounding box center [242, 476] width 36 height 13
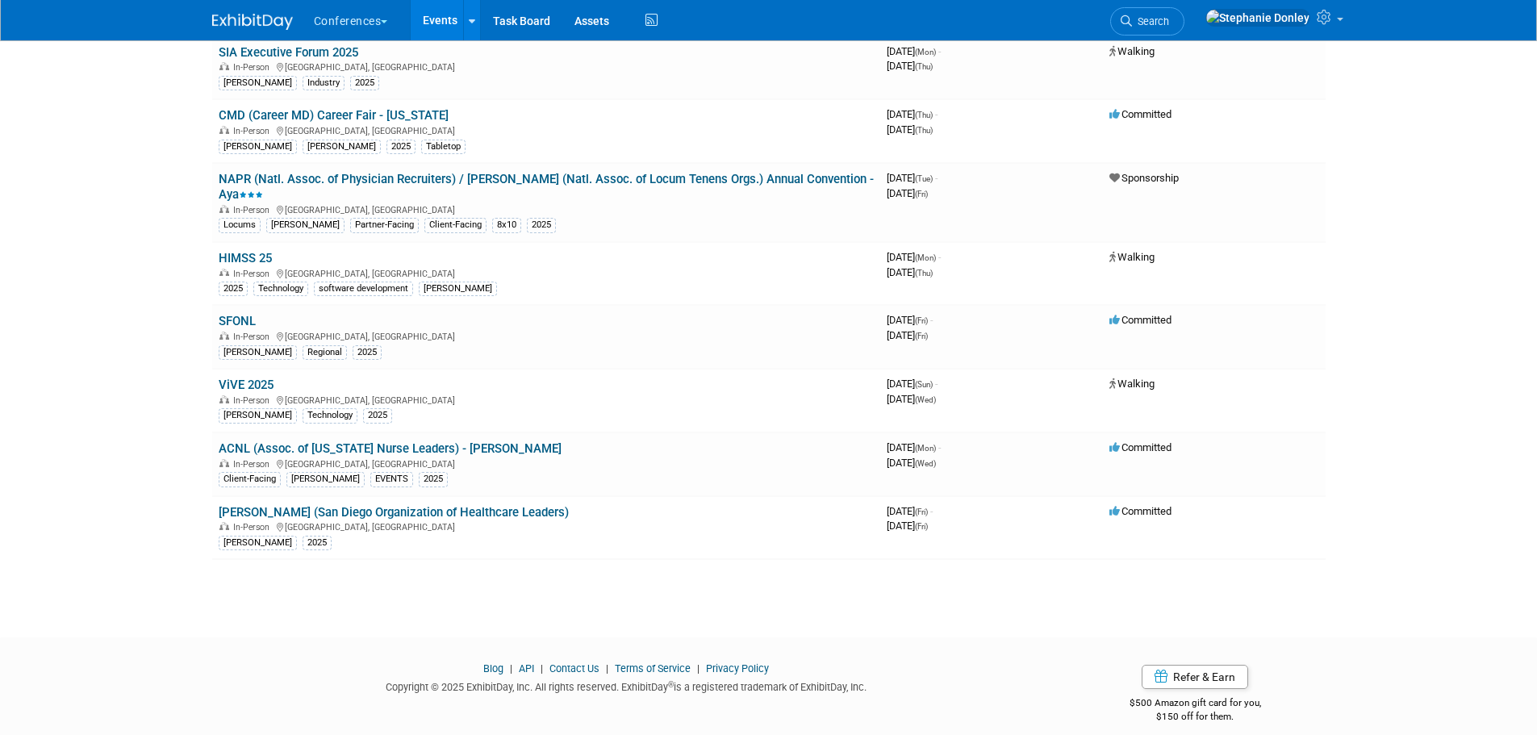
scroll to position [1155, 0]
click at [243, 251] on link "HIMSS 25" at bounding box center [245, 258] width 53 height 15
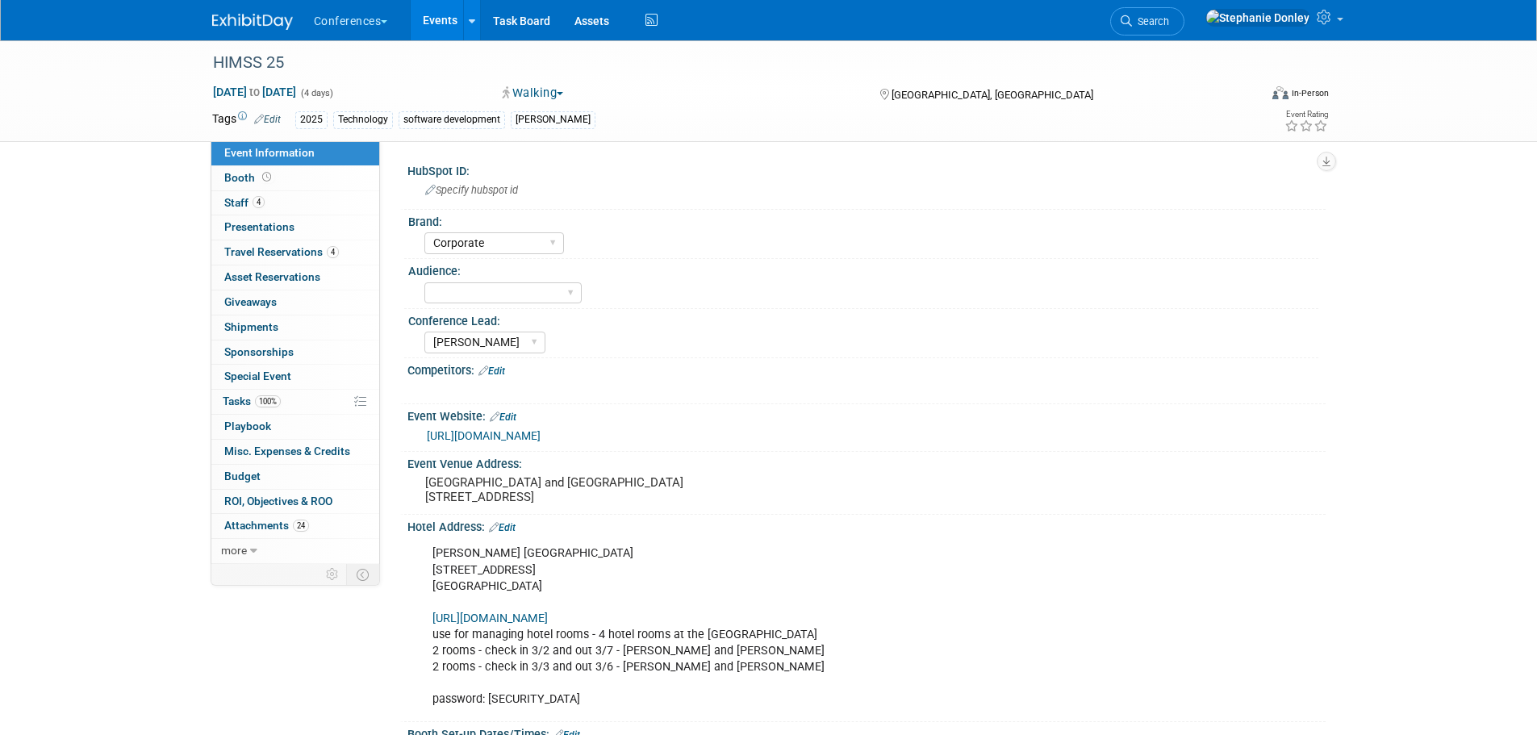
select select "Corporate"
select select "[PERSON_NAME]"
click at [473, 288] on select "Client-facing Clinician/Provider-facing Both N/a" at bounding box center [502, 293] width 157 height 22
select select "N/a"
click at [424, 282] on select "Client-facing Clinician/Provider-facing Both N/a" at bounding box center [502, 293] width 157 height 22
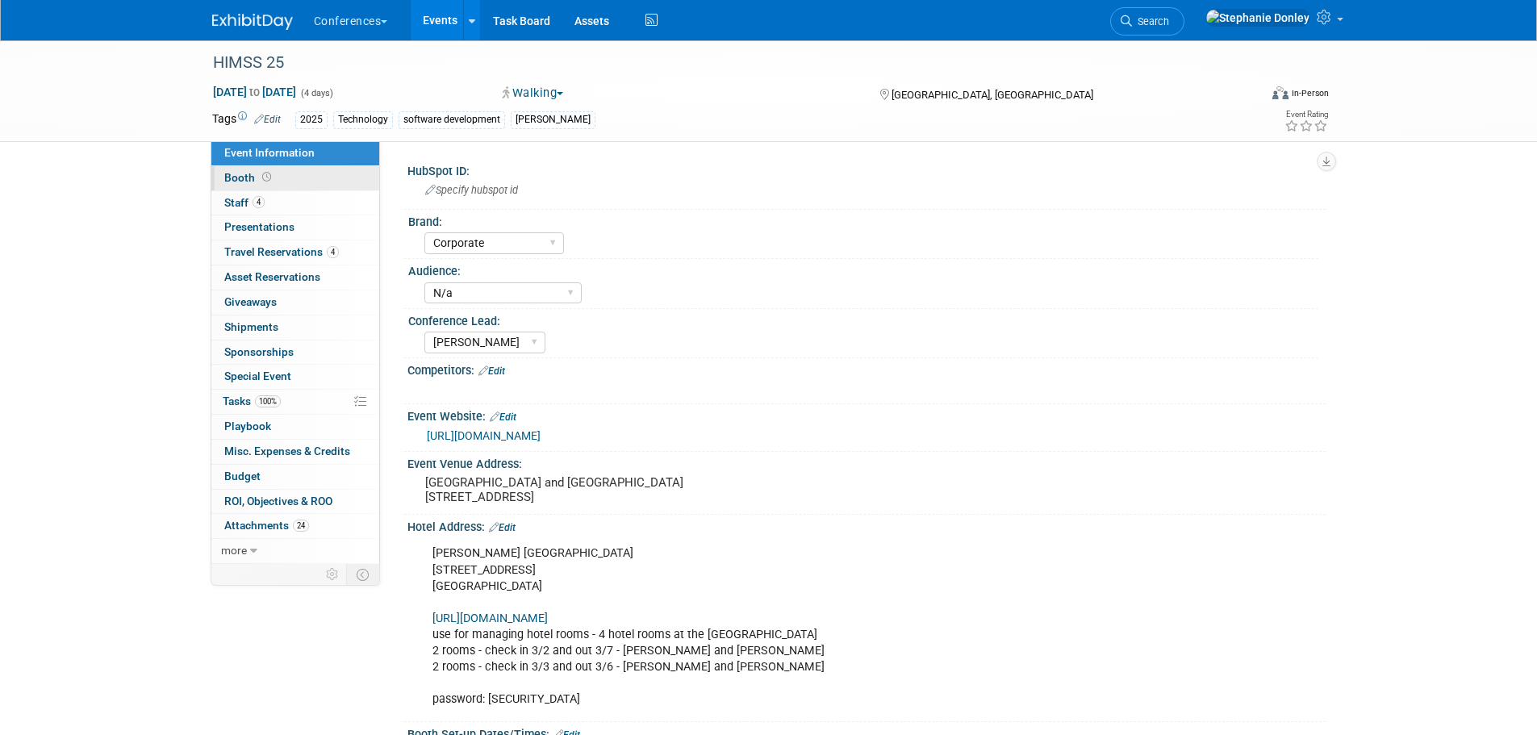
click at [237, 174] on span "Booth" at bounding box center [249, 177] width 50 height 13
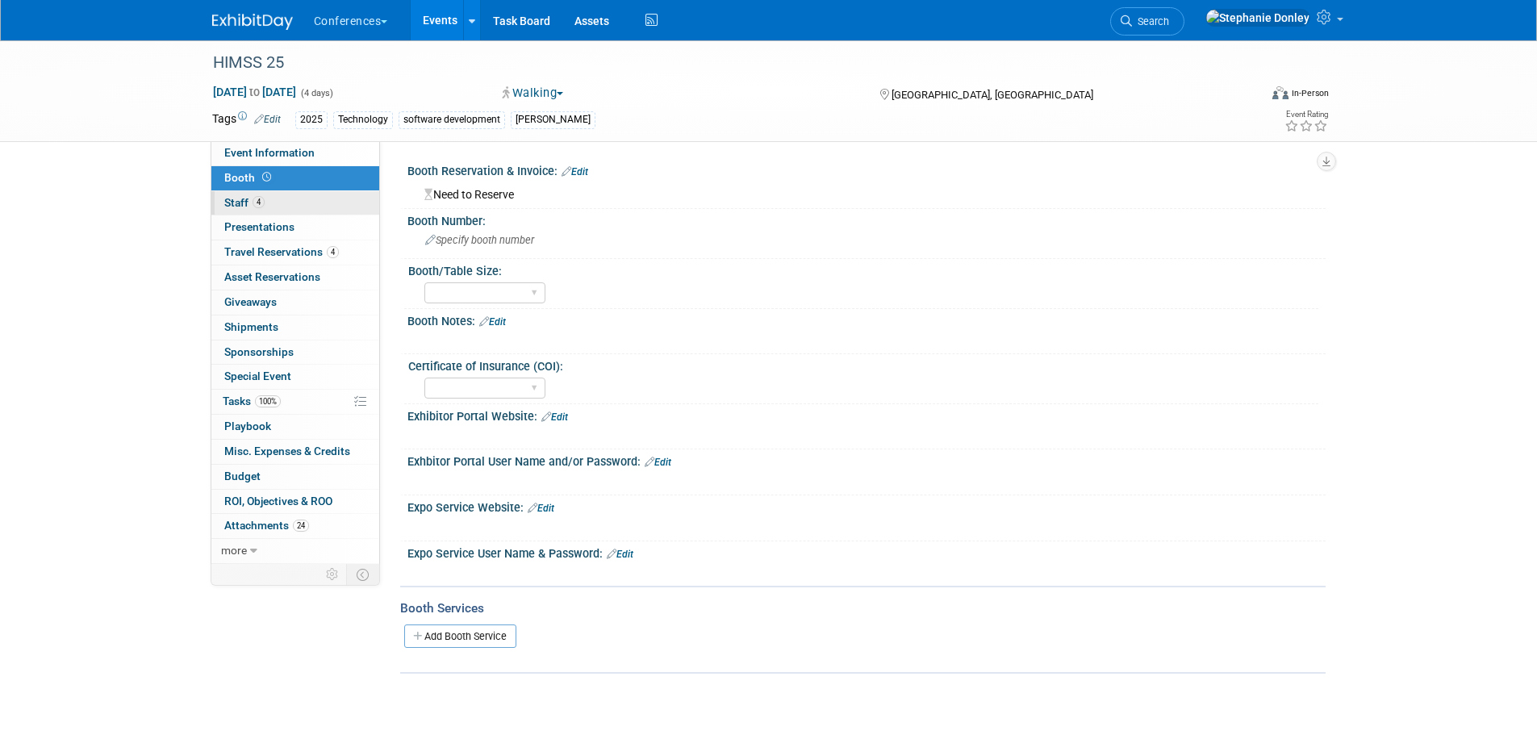
click at [233, 202] on span "Staff 4" at bounding box center [244, 202] width 40 height 13
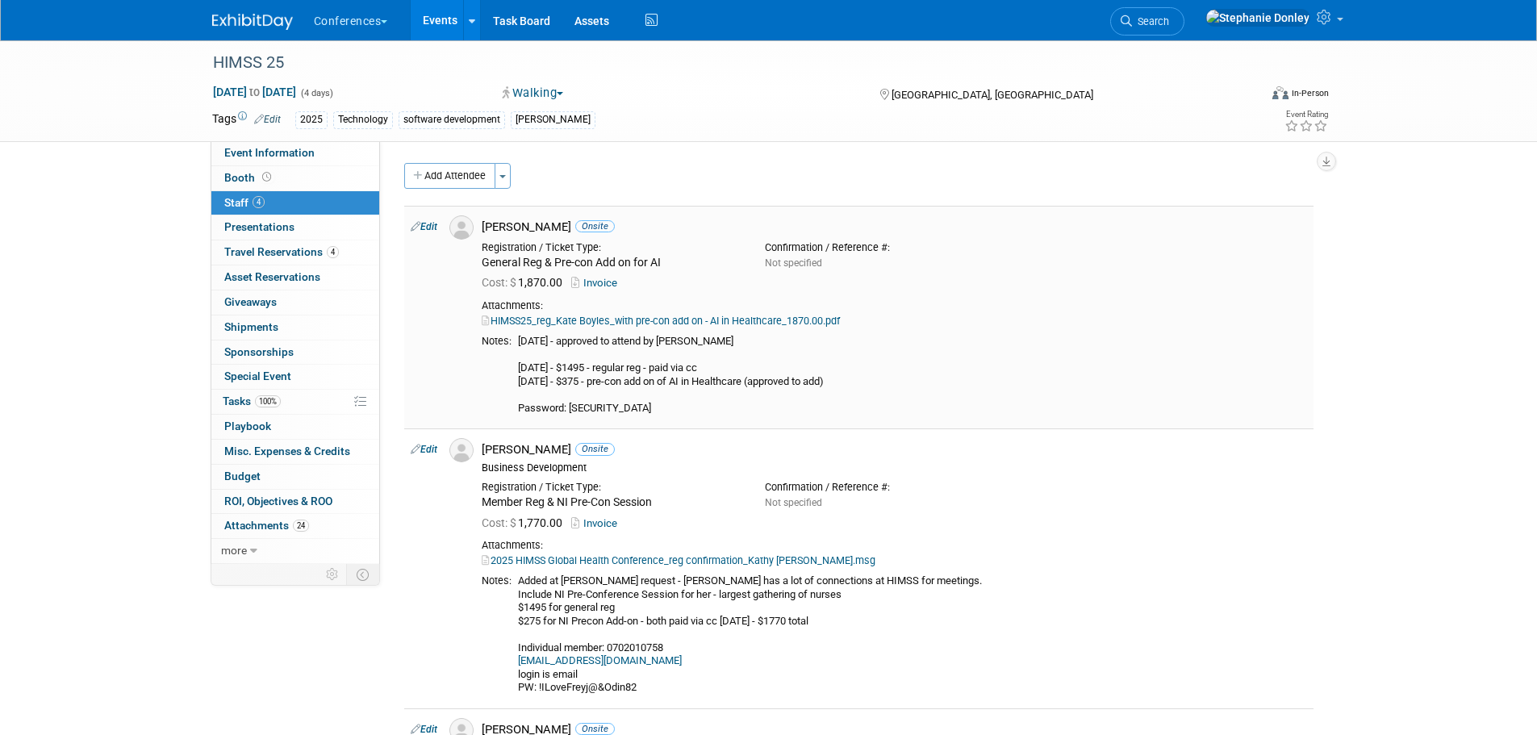
click at [428, 227] on link "Edit" at bounding box center [424, 226] width 27 height 11
select select "ae2332d4-c085-425a-889e-ba2db597d903"
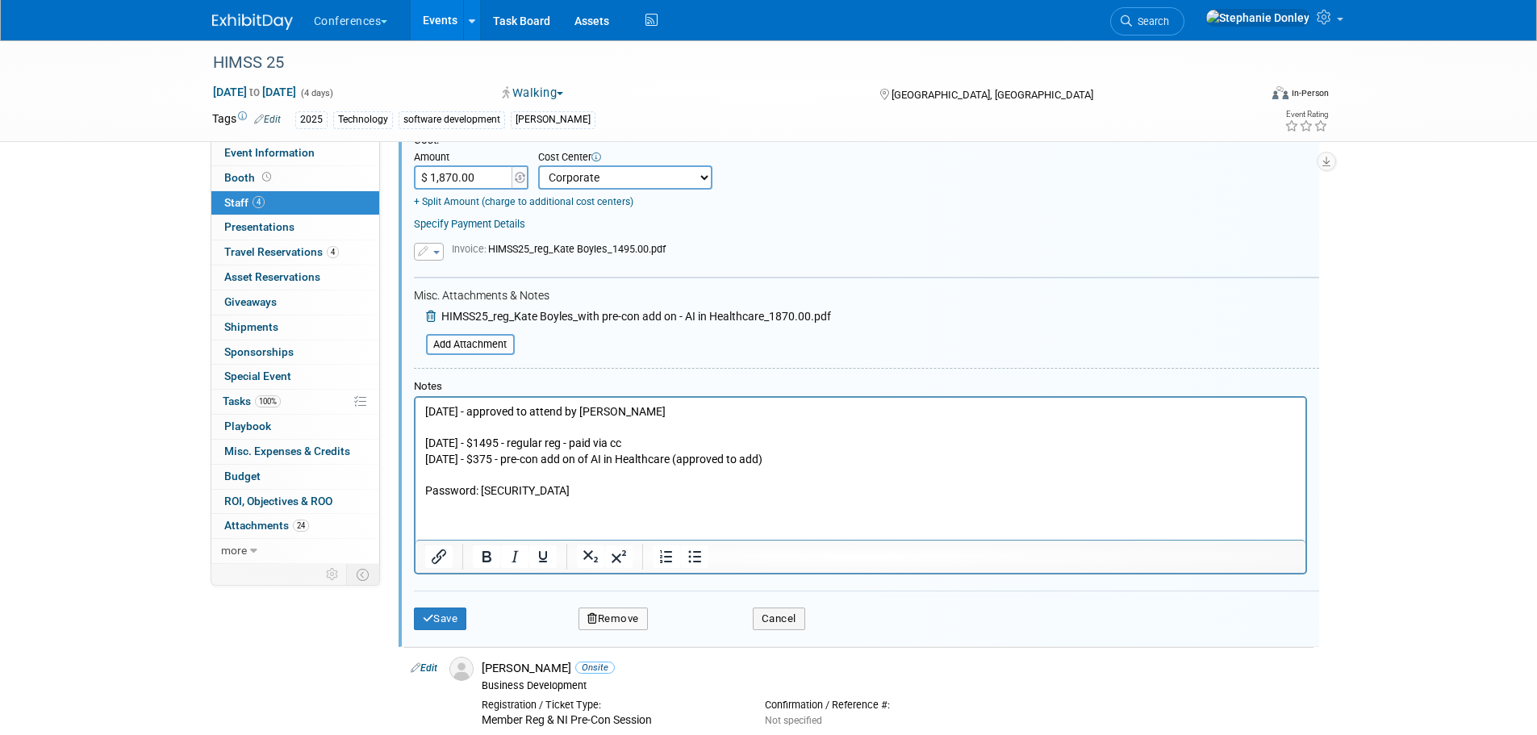
scroll to position [314, 0]
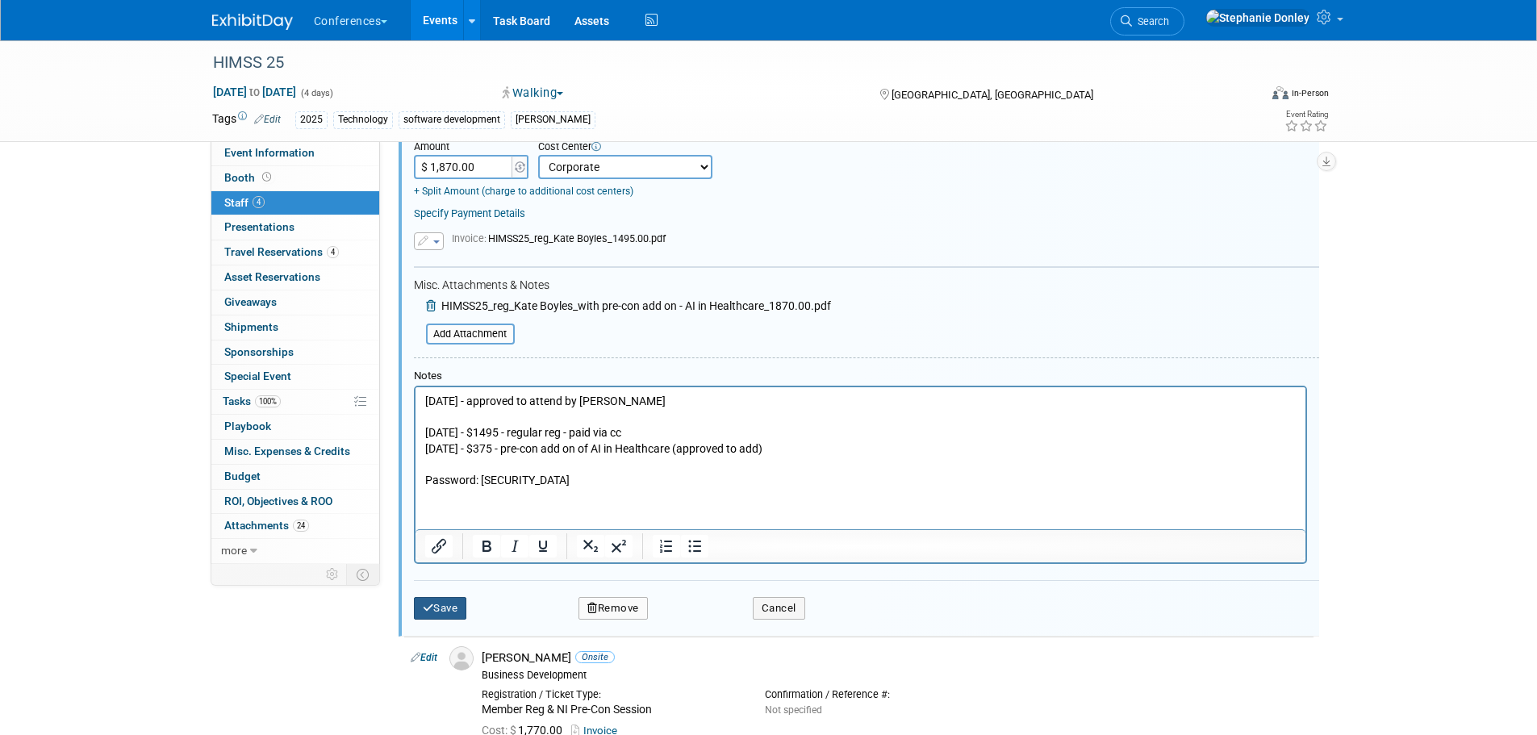
click at [438, 610] on button "Save" at bounding box center [440, 608] width 53 height 23
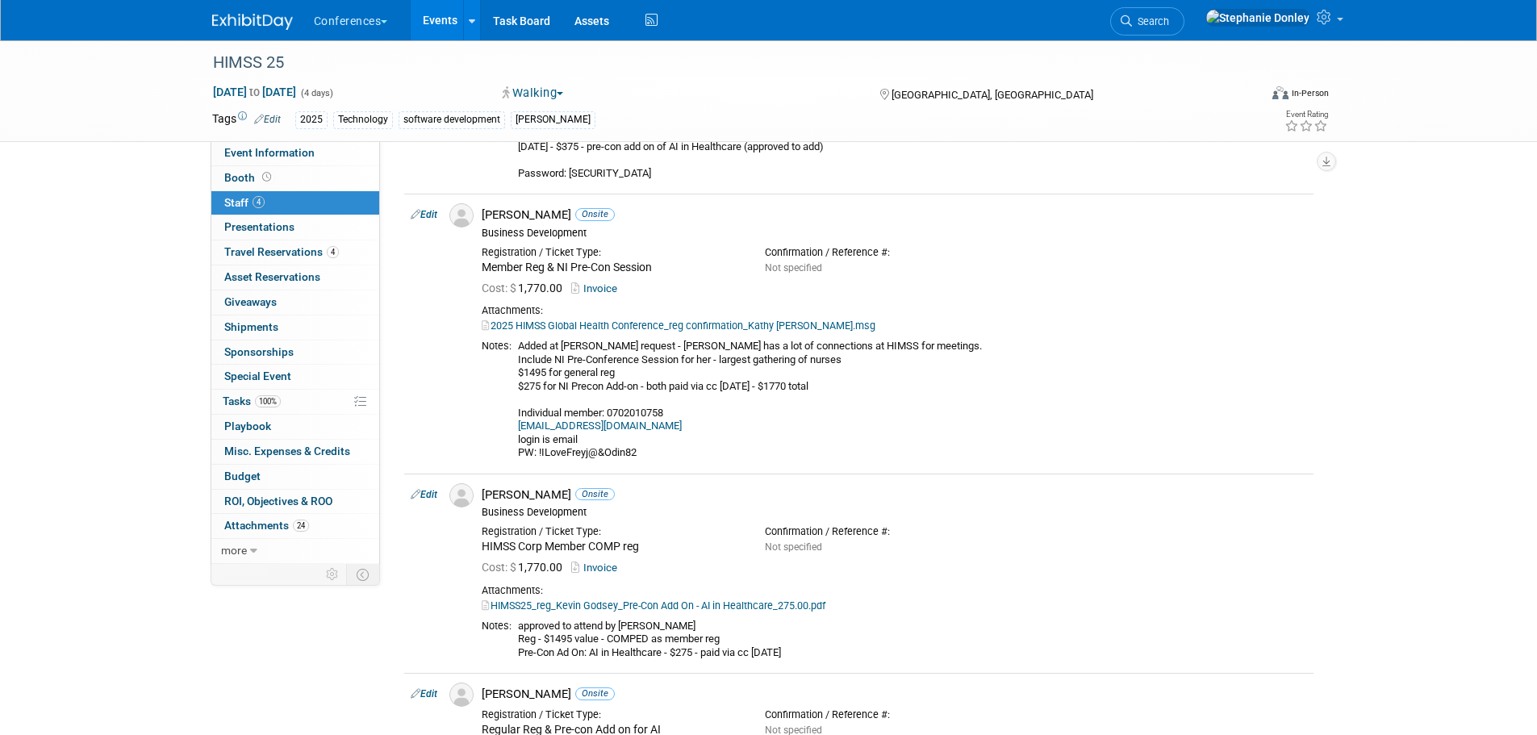
scroll to position [228, 0]
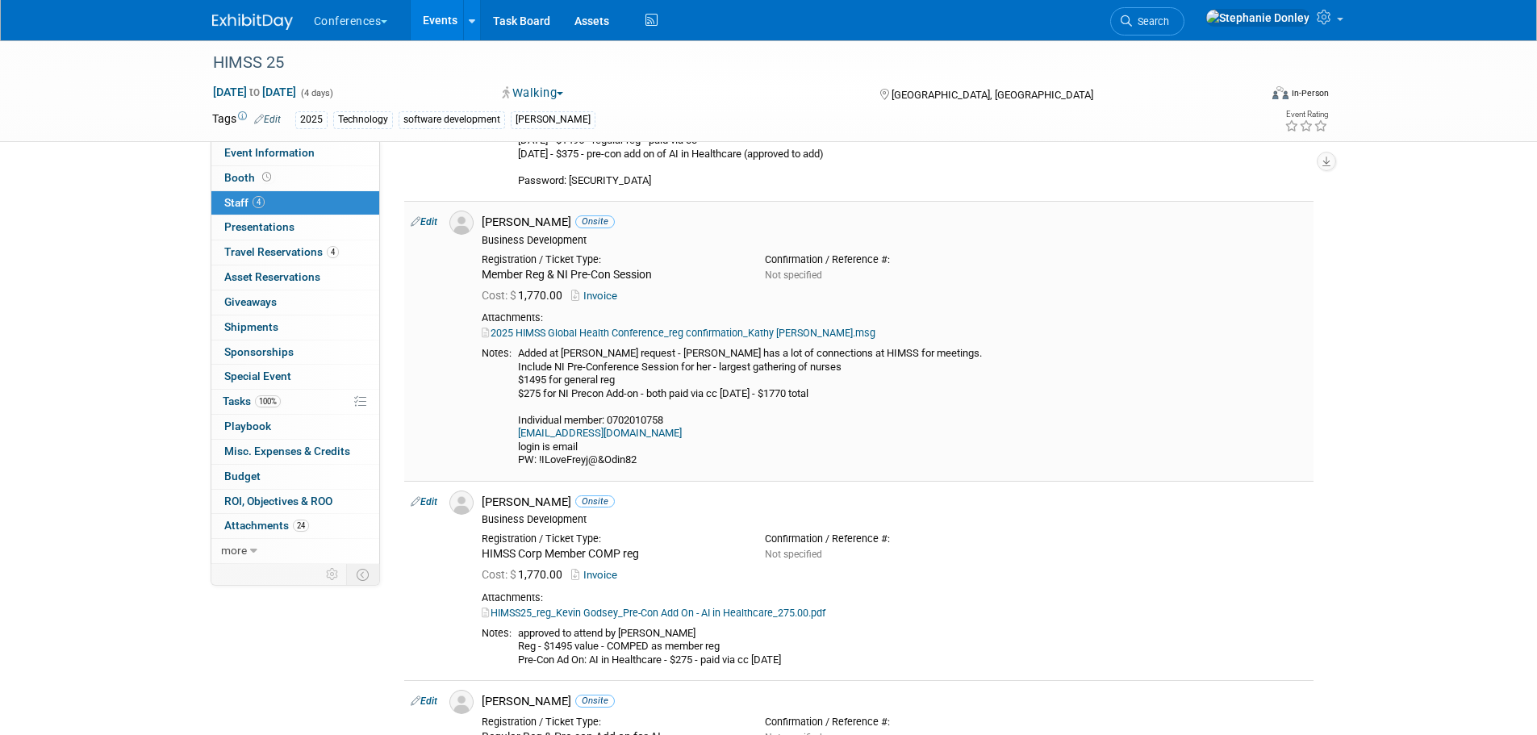
click at [427, 219] on link "Edit" at bounding box center [424, 221] width 27 height 11
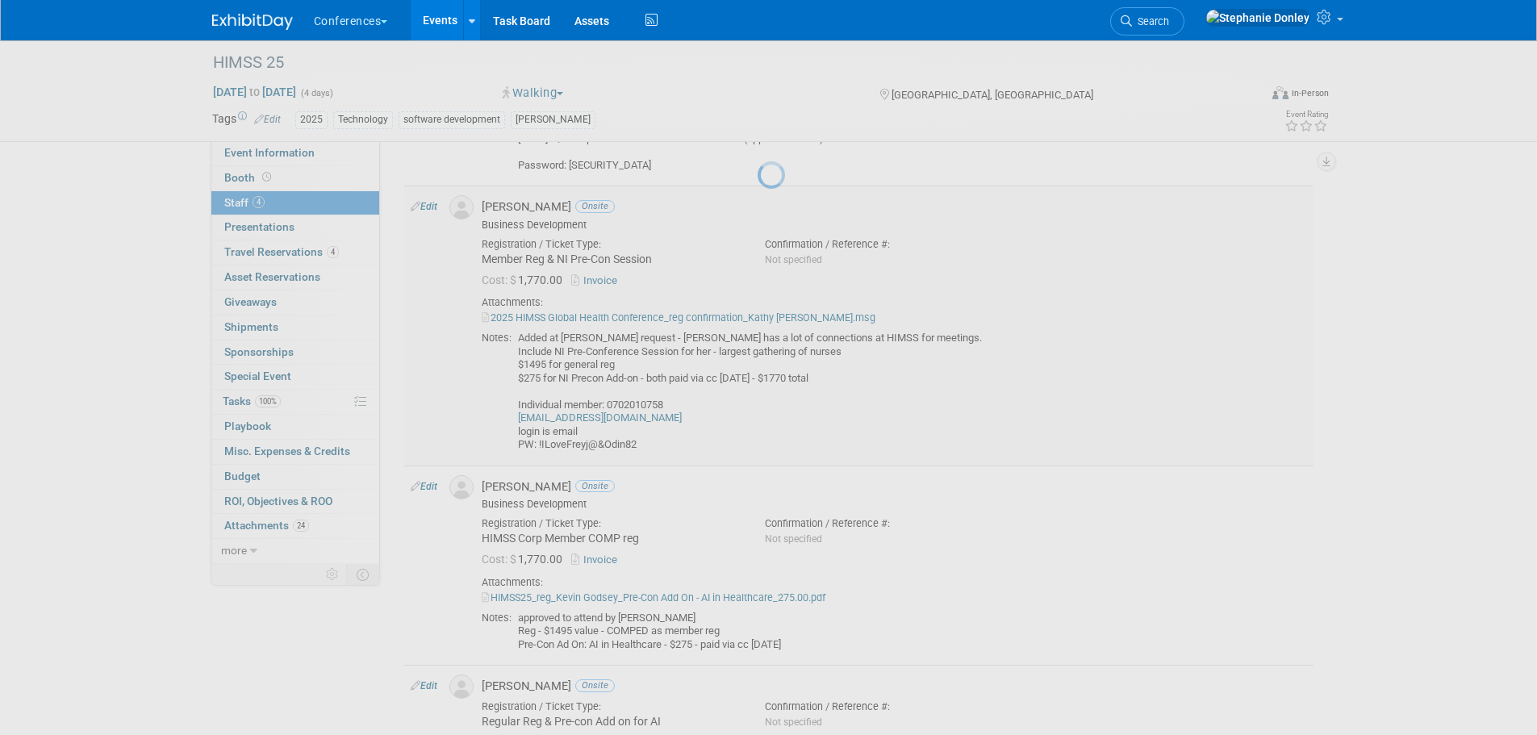
select select "bd0528bd-603a-418f-a931-b08b214c129f"
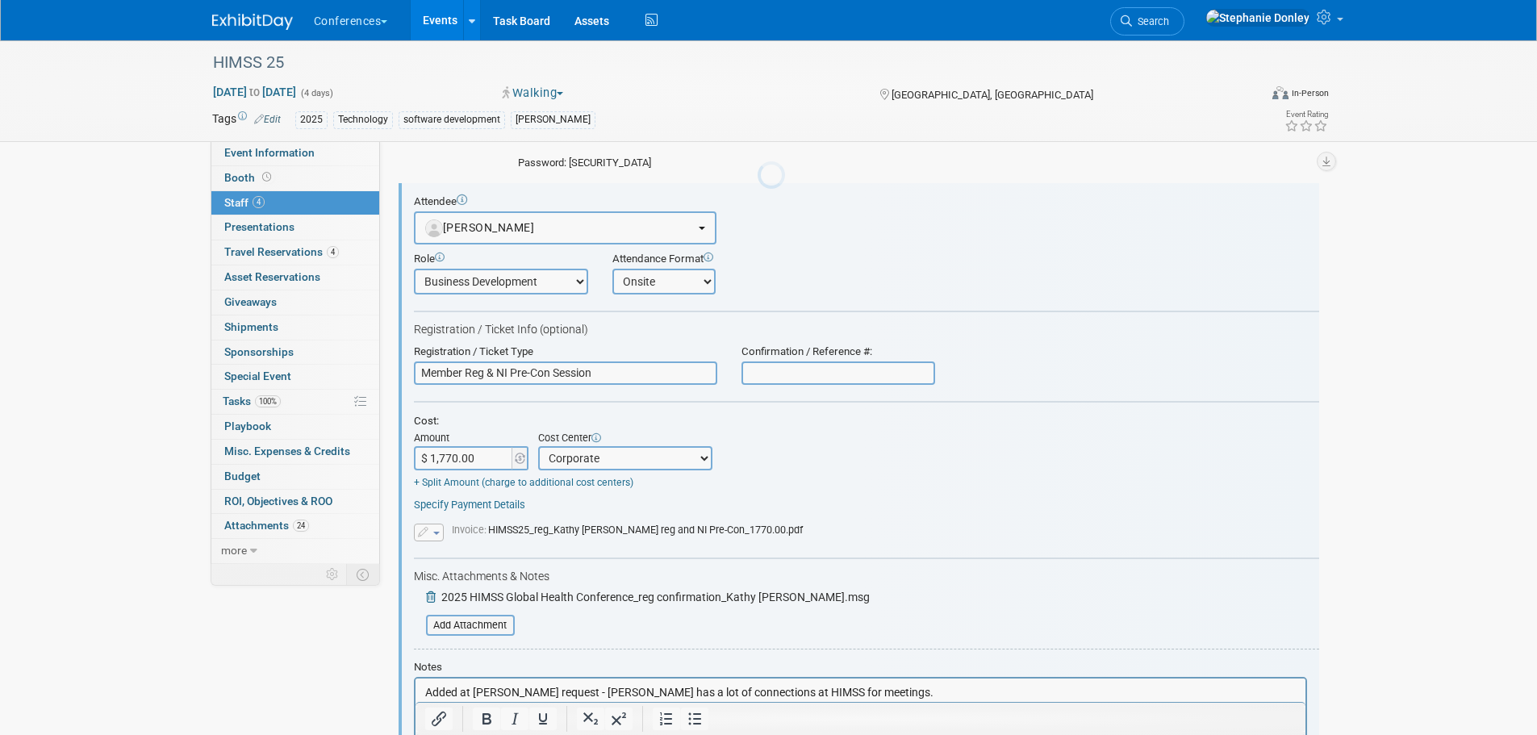
scroll to position [0, 0]
click at [619, 462] on select "-- Not Specified -- Aya Education Aya Healthcare Aya Locums Bespoke Corporate D…" at bounding box center [625, 458] width 174 height 24
select select "18965872"
click at [538, 447] on select "-- Not Specified -- Aya Education Aya Healthcare Aya Locums Bespoke Corporate D…" at bounding box center [625, 458] width 174 height 24
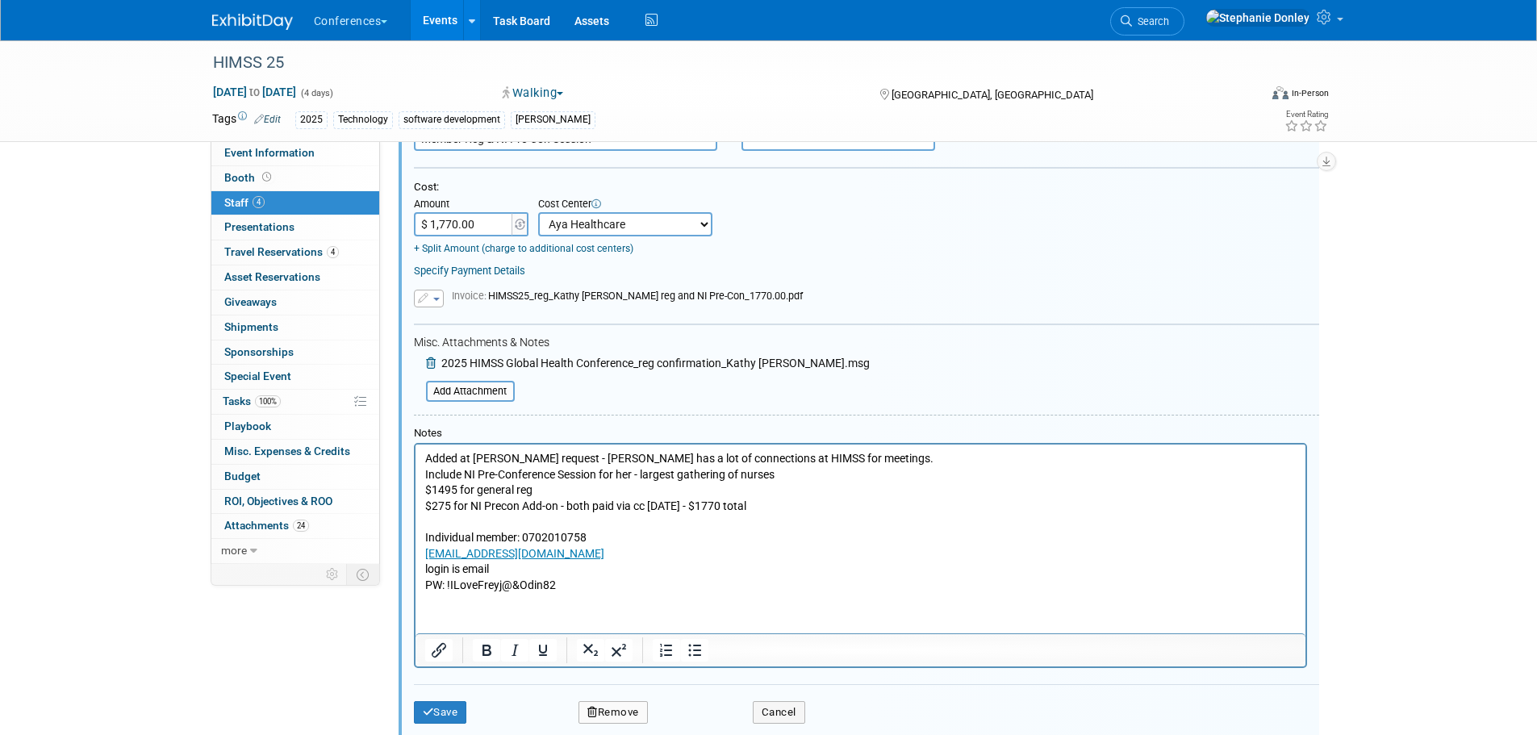
scroll to position [670, 0]
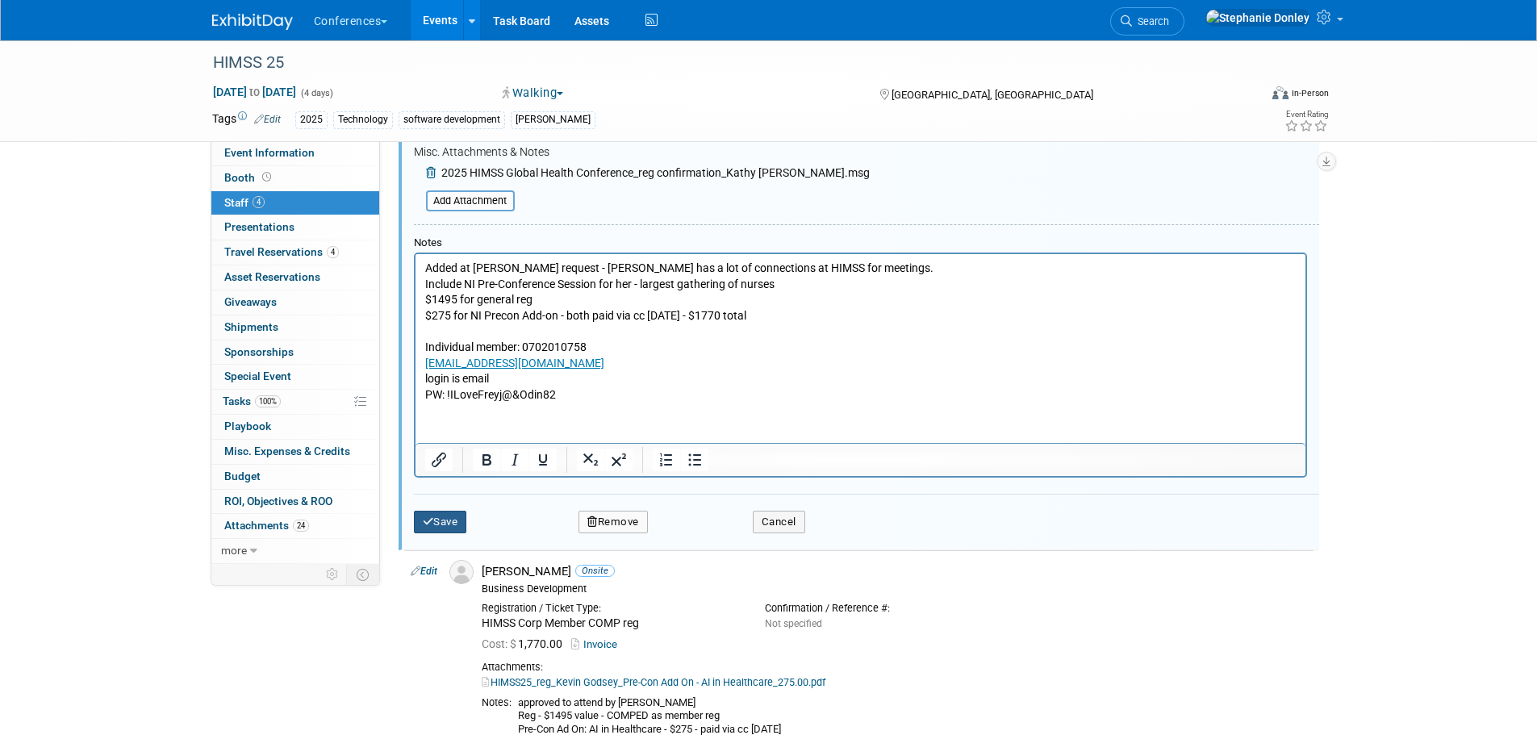
click at [447, 524] on button "Save" at bounding box center [440, 522] width 53 height 23
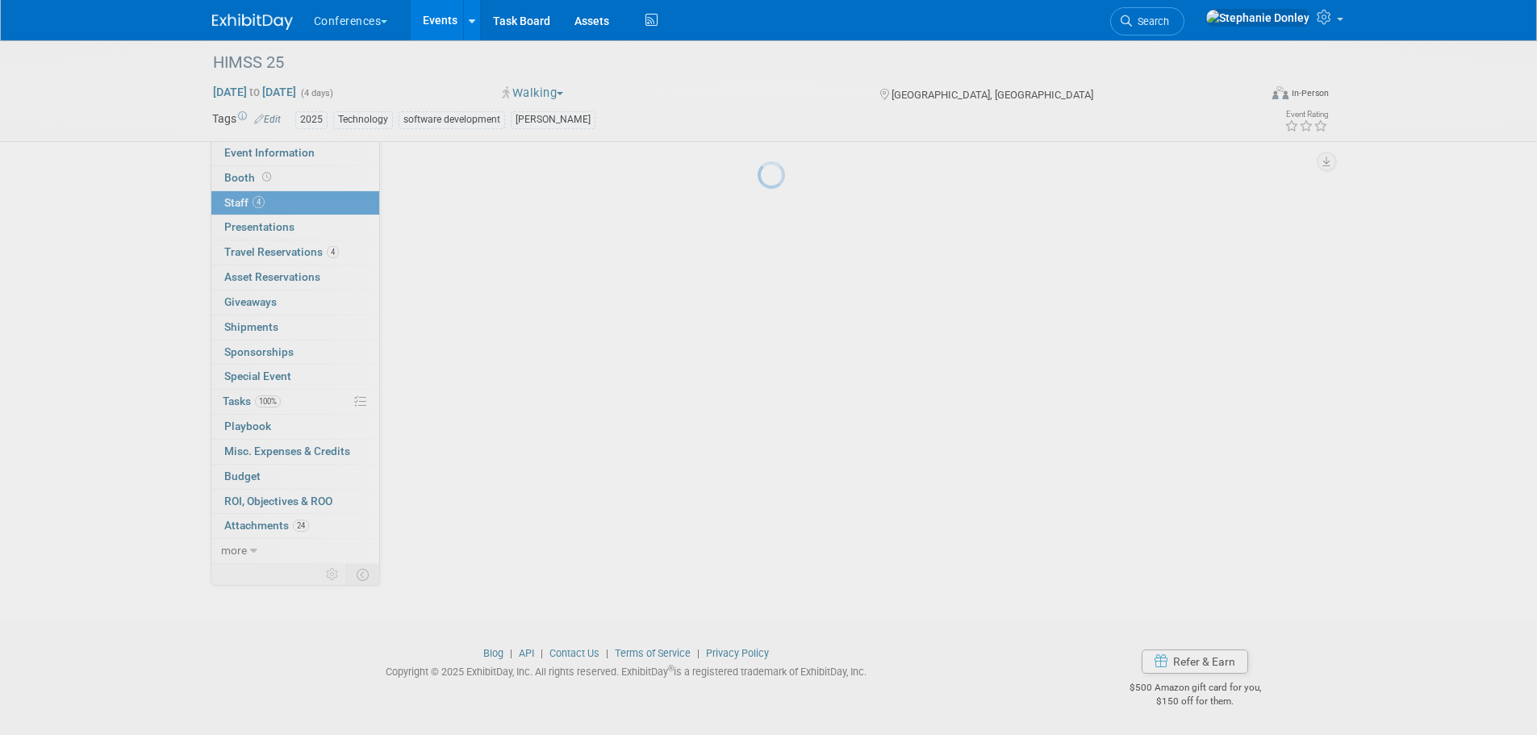
scroll to position [586, 0]
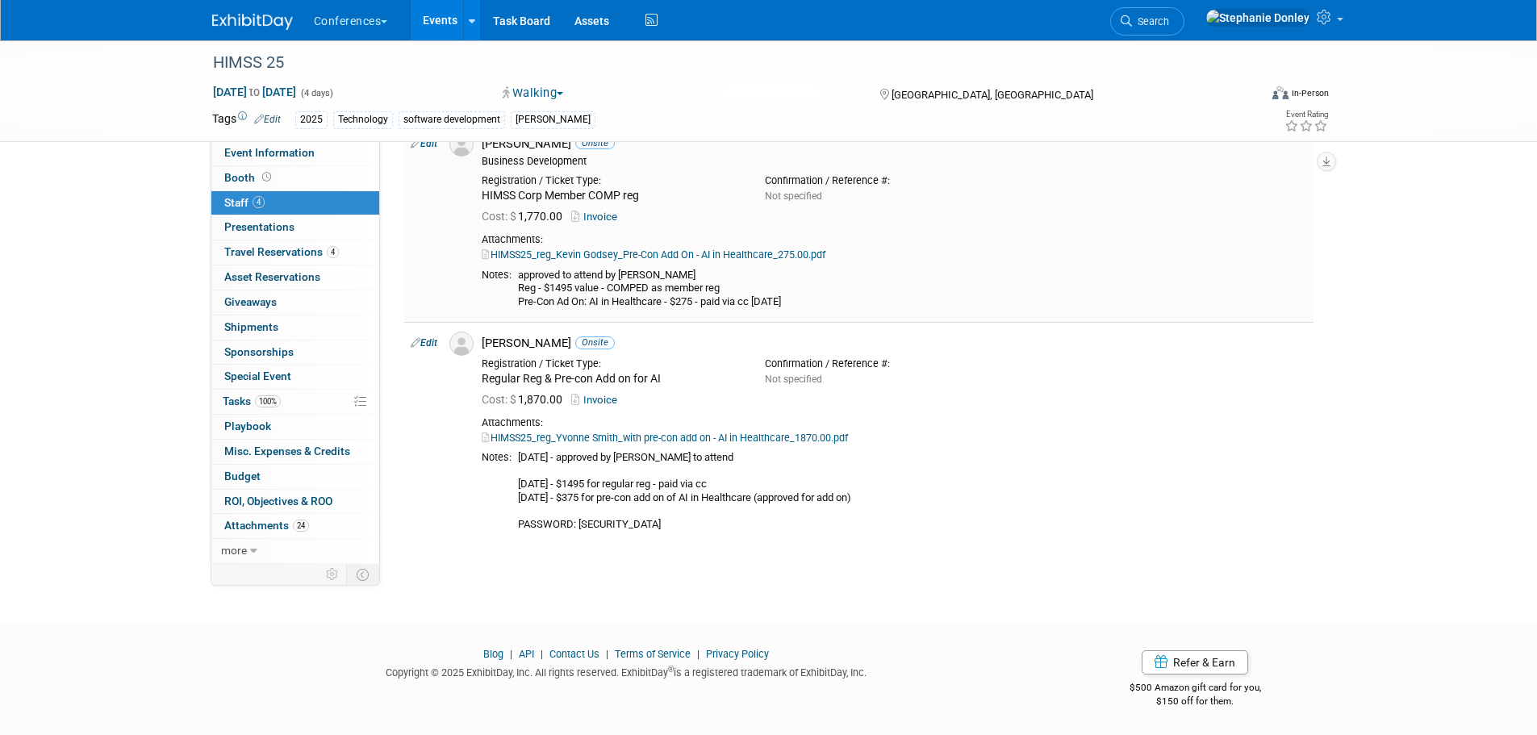
click at [428, 145] on link "Edit" at bounding box center [424, 143] width 27 height 11
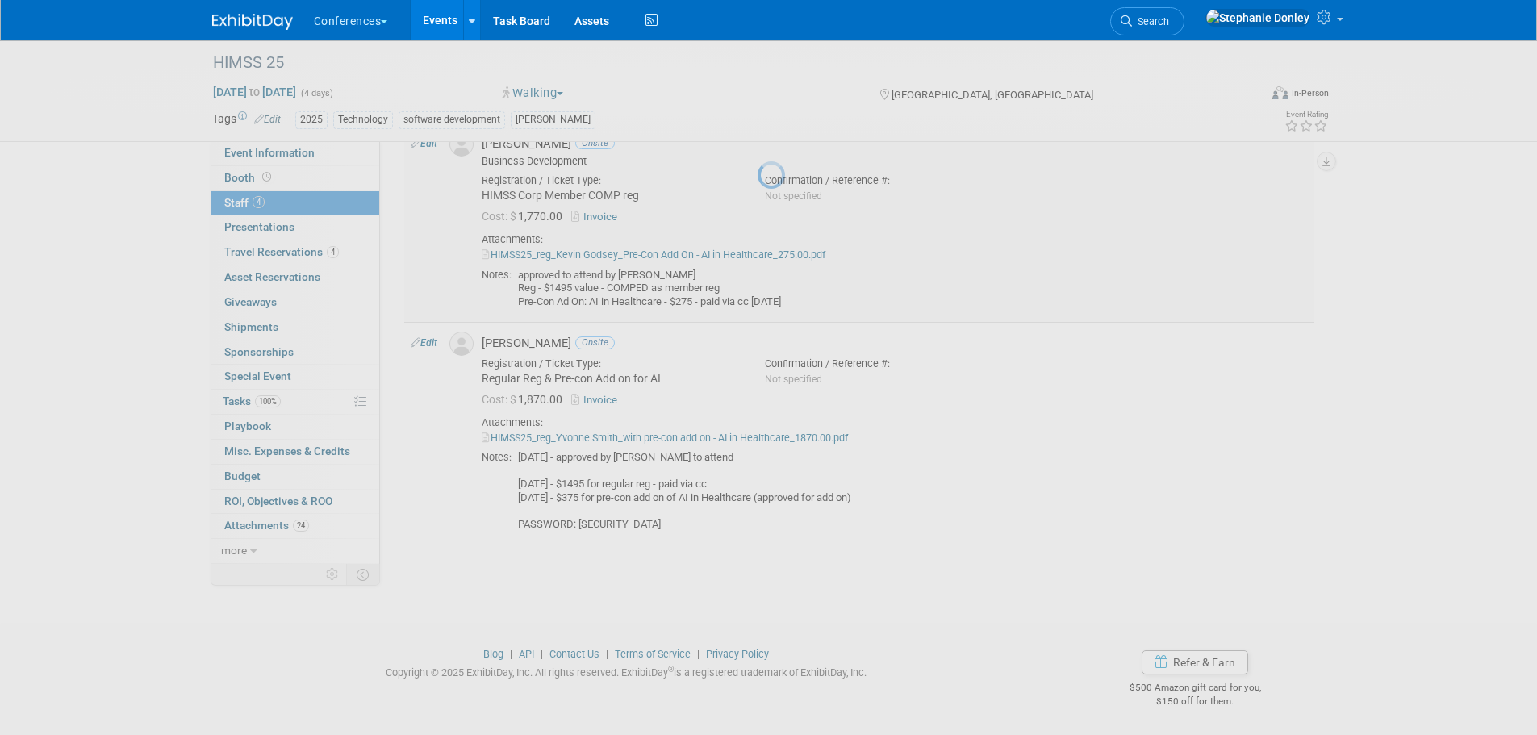
select select "682a123e-da88-43bd-aec9-72e3e344ec1a"
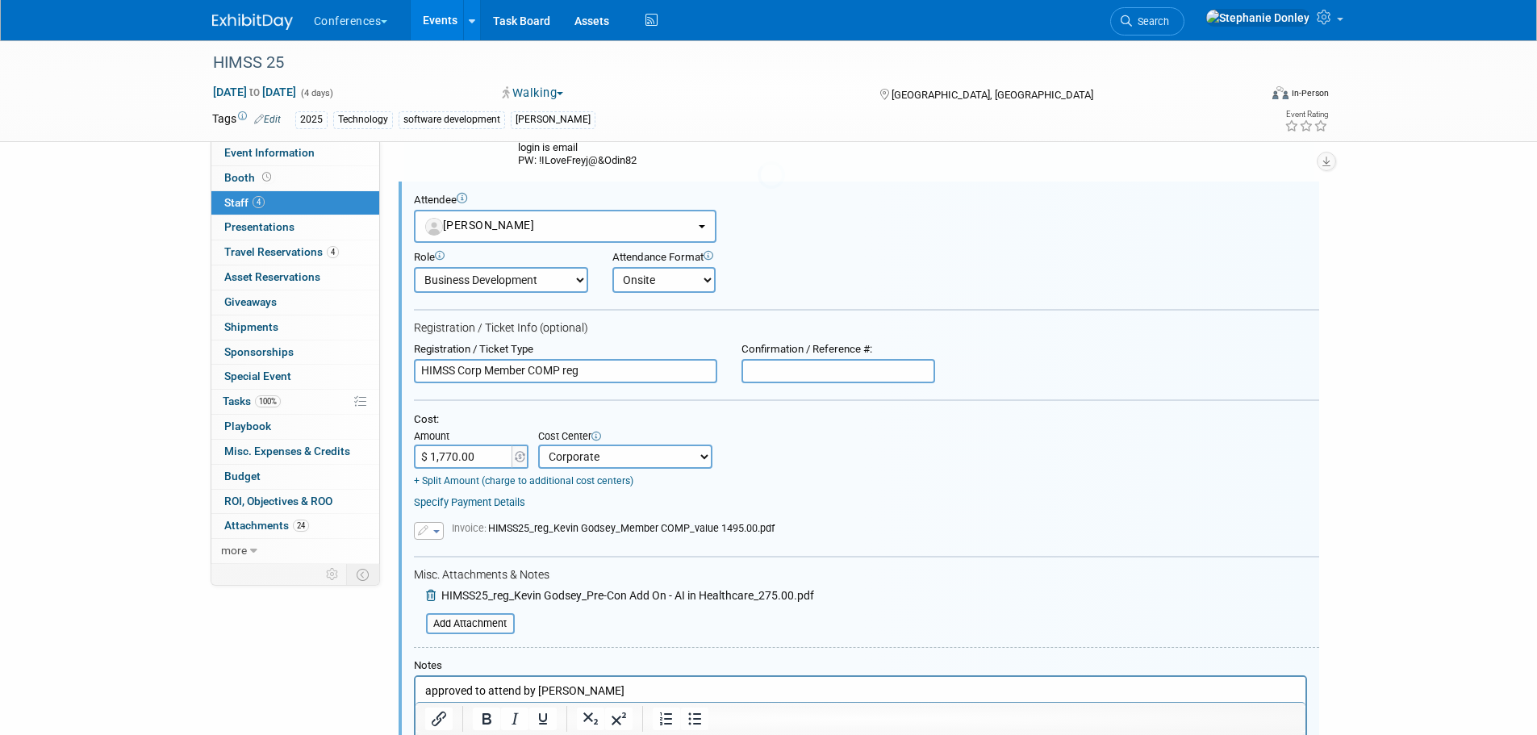
scroll to position [0, 0]
click at [597, 455] on select "-- Not Specified -- Aya Education Aya Healthcare Aya Locums Bespoke Corporate […" at bounding box center [625, 458] width 174 height 24
select select "18965872"
click at [538, 446] on select "-- Not Specified -- Aya Education Aya Healthcare Aya Locums Bespoke Corporate […" at bounding box center [625, 458] width 174 height 24
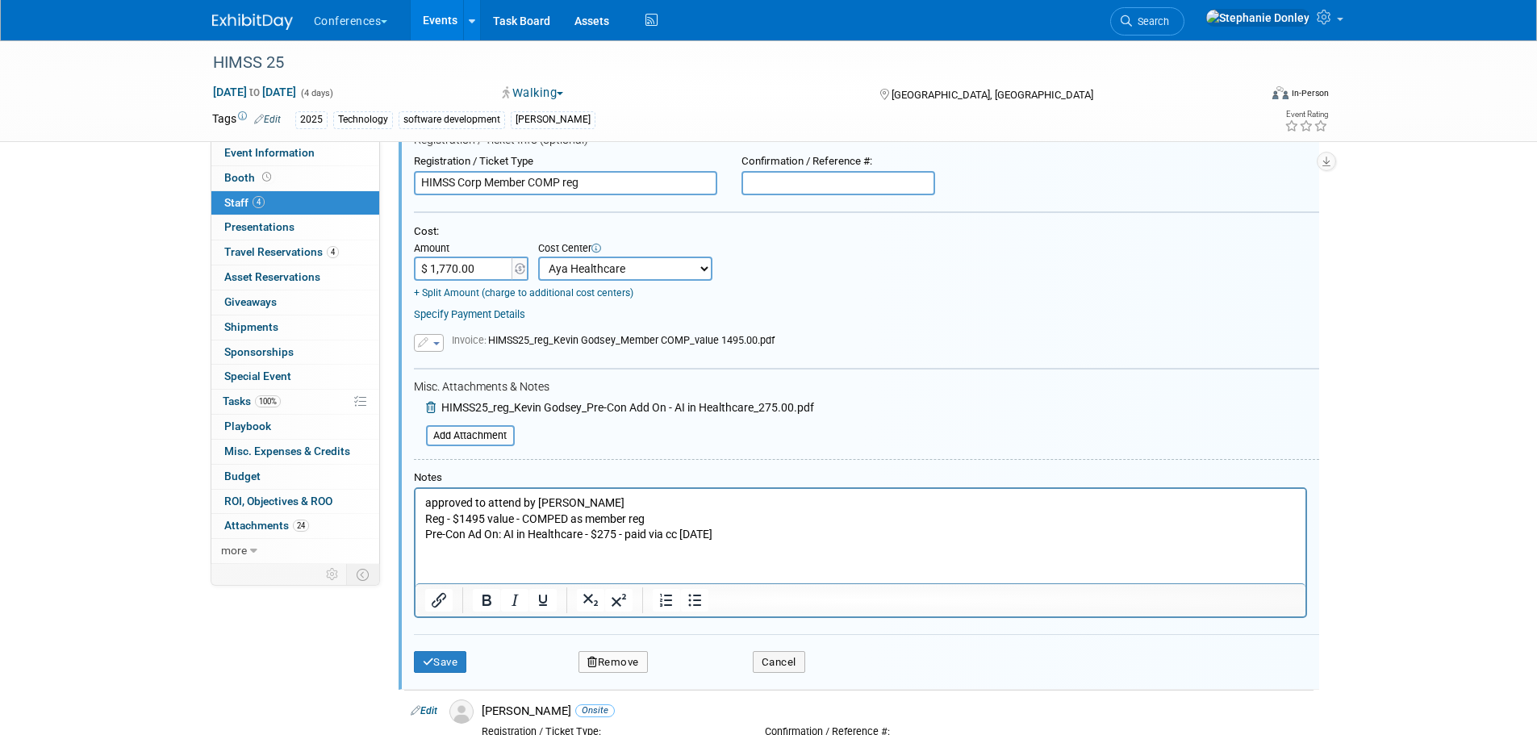
scroll to position [783, 0]
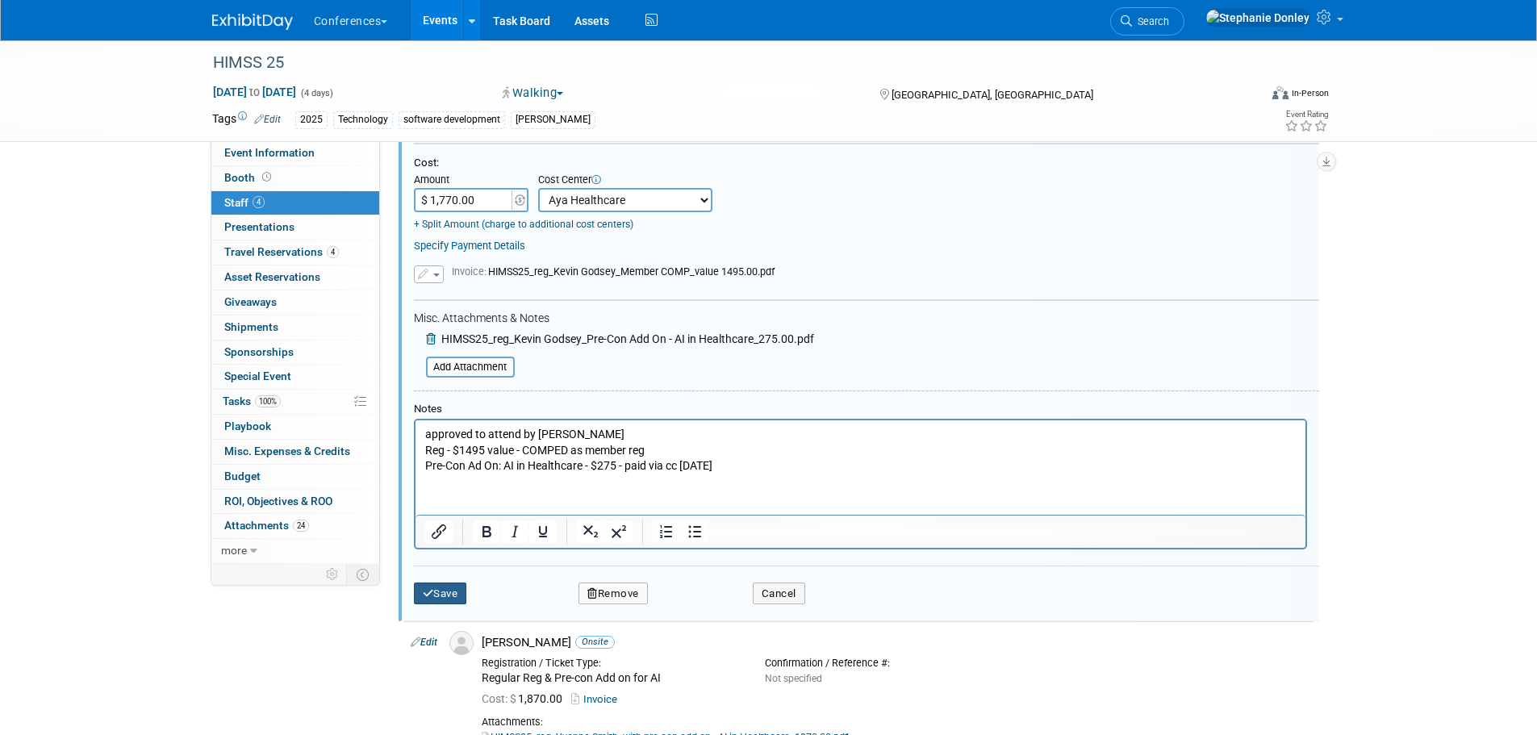
click at [441, 591] on button "Save" at bounding box center [440, 594] width 53 height 23
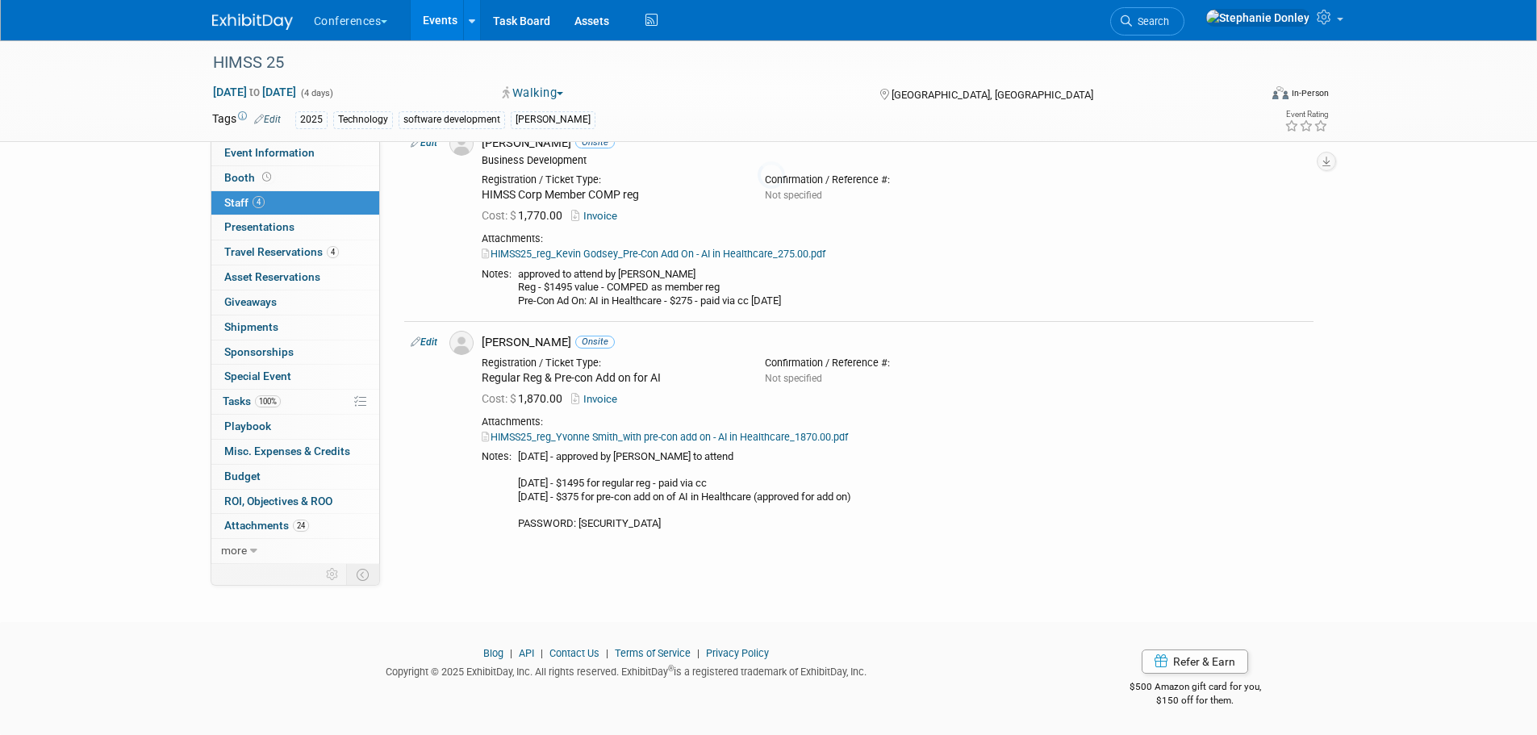
scroll to position [586, 0]
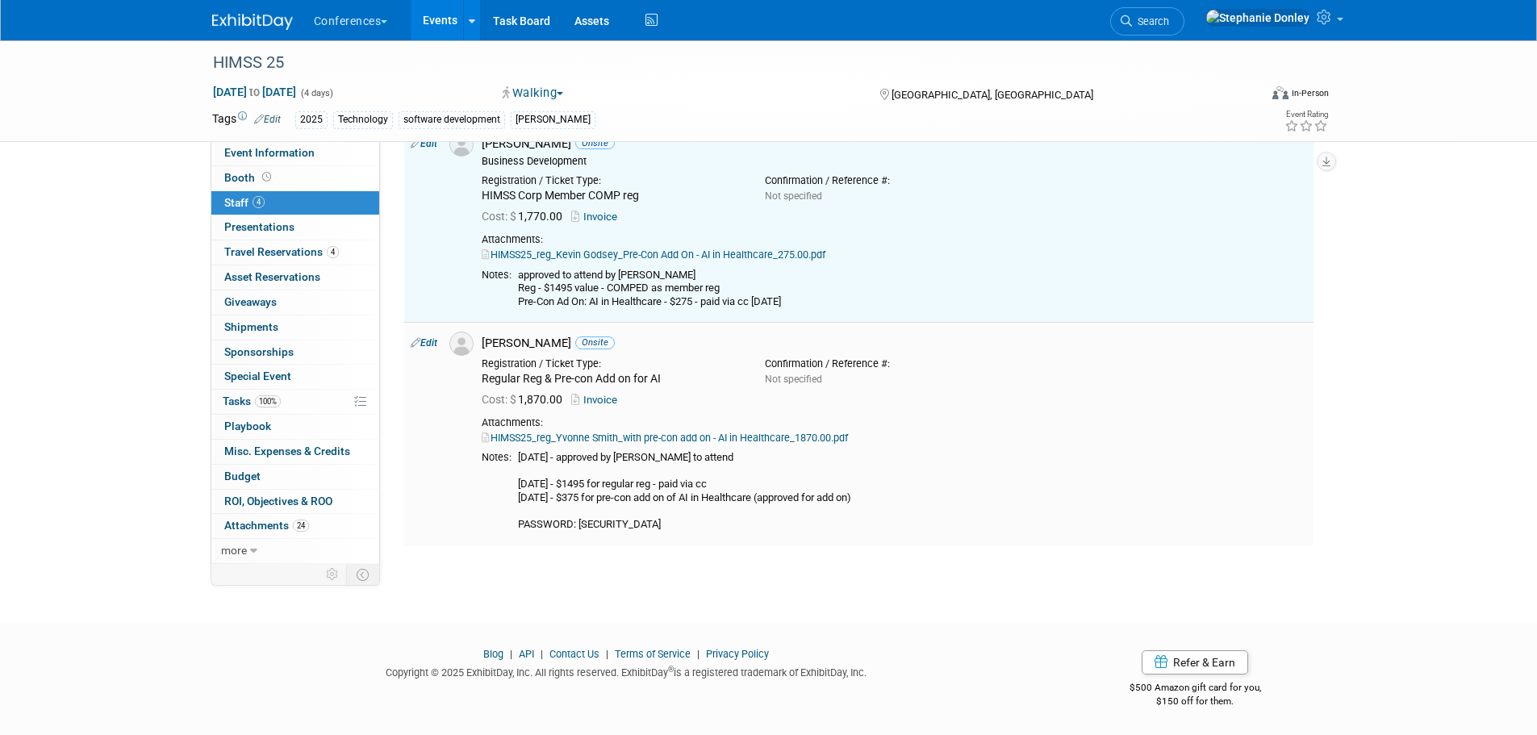
click at [427, 342] on link "Edit" at bounding box center [424, 342] width 27 height 11
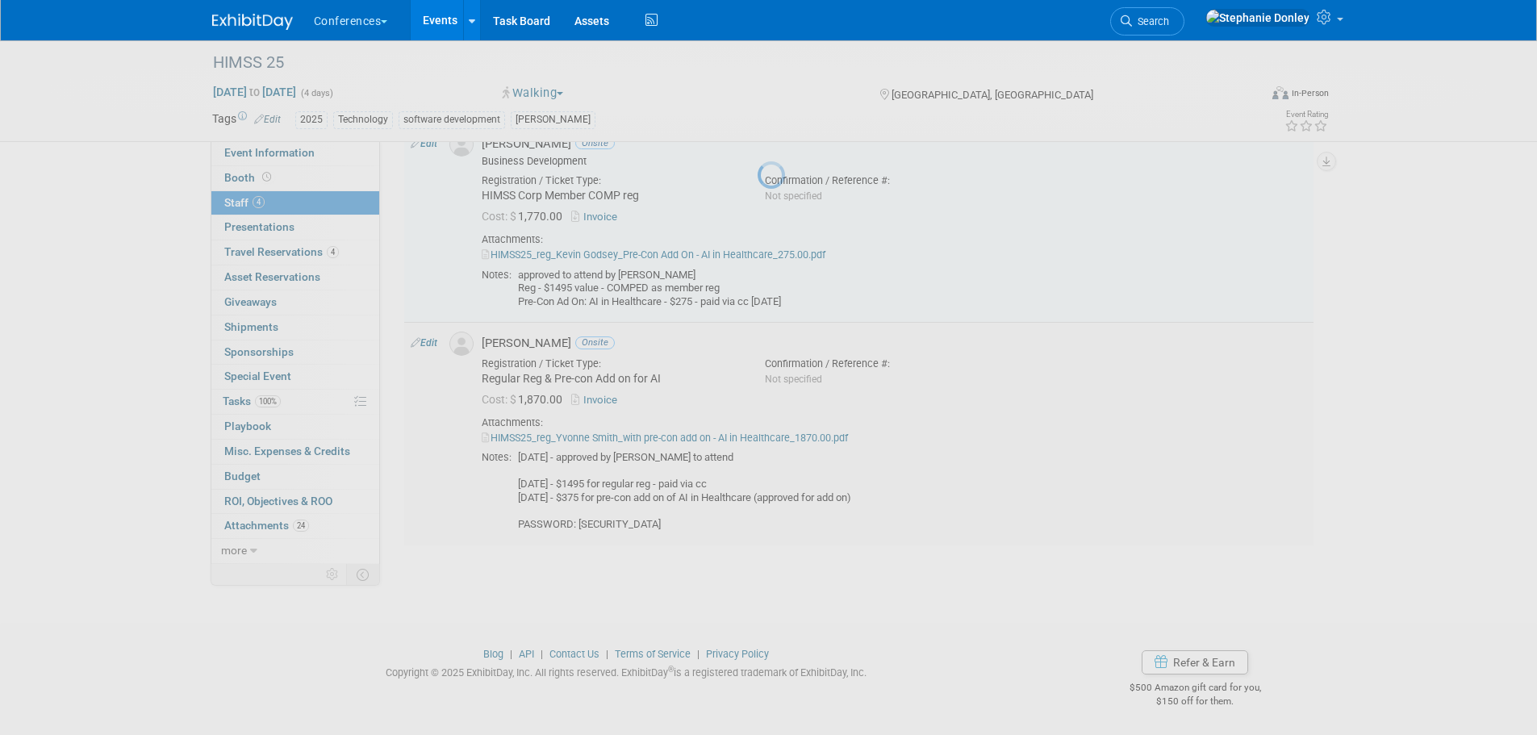
select select "9668b1ef-4725-4b08-9b2f-e3f6f518fbf5"
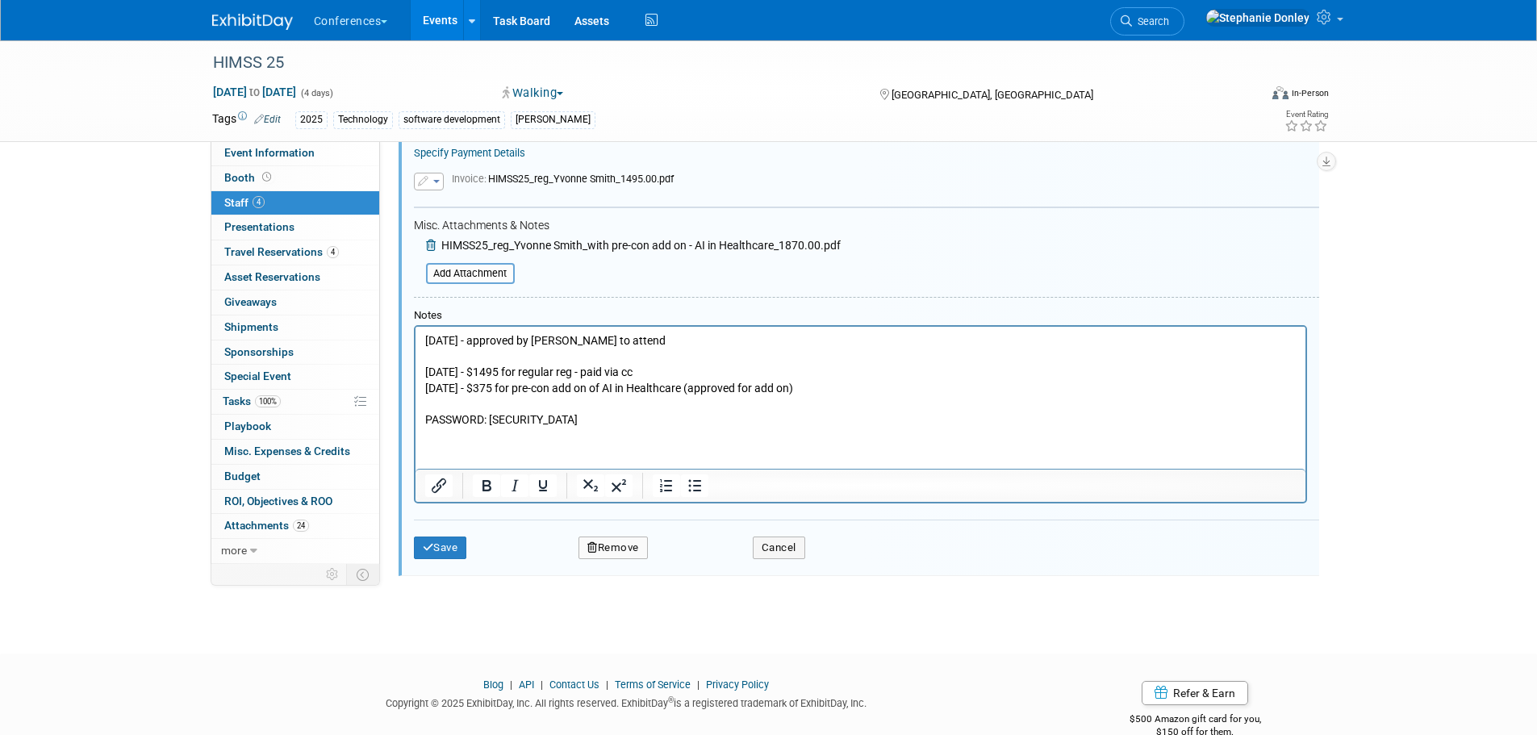
scroll to position [1109, 0]
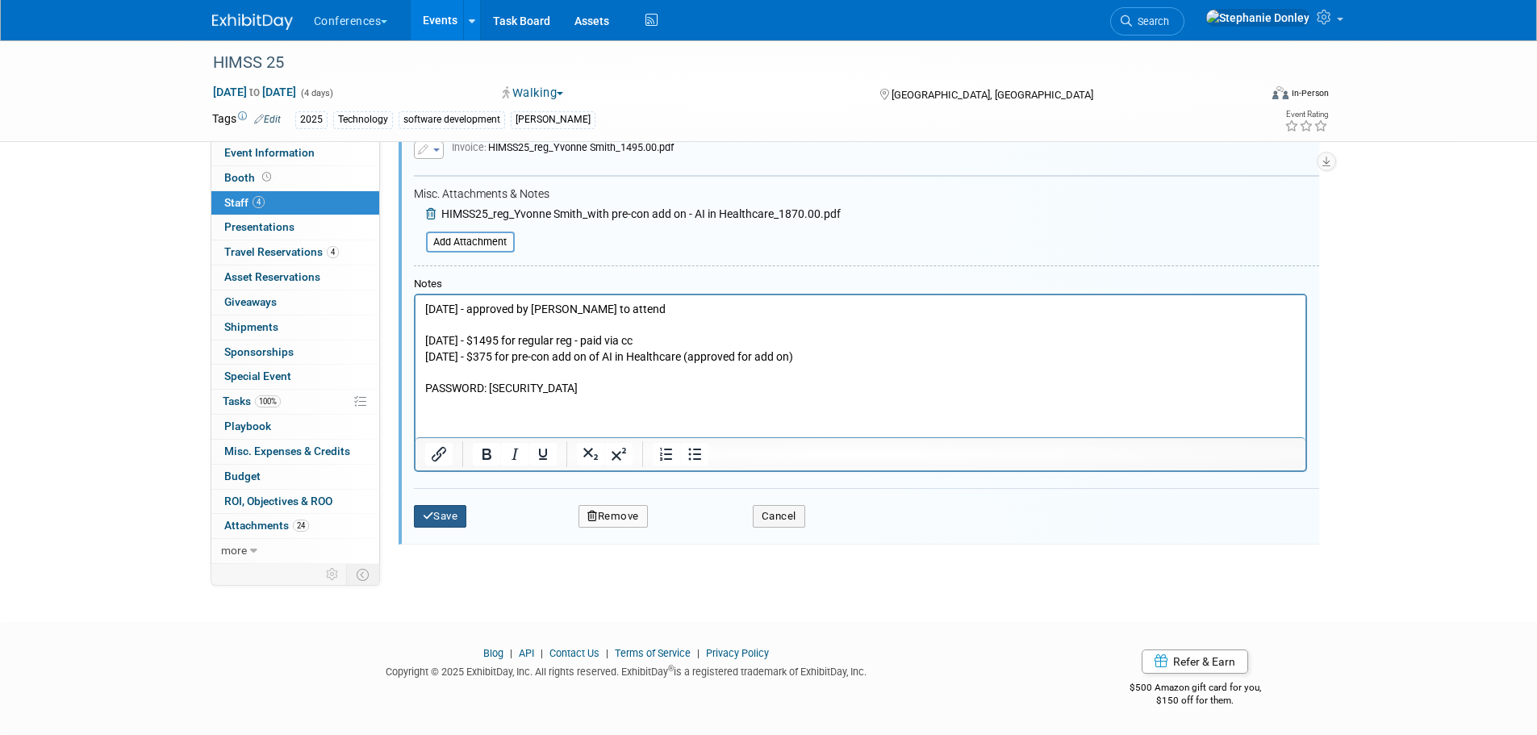
click at [448, 520] on button "Save" at bounding box center [440, 516] width 53 height 23
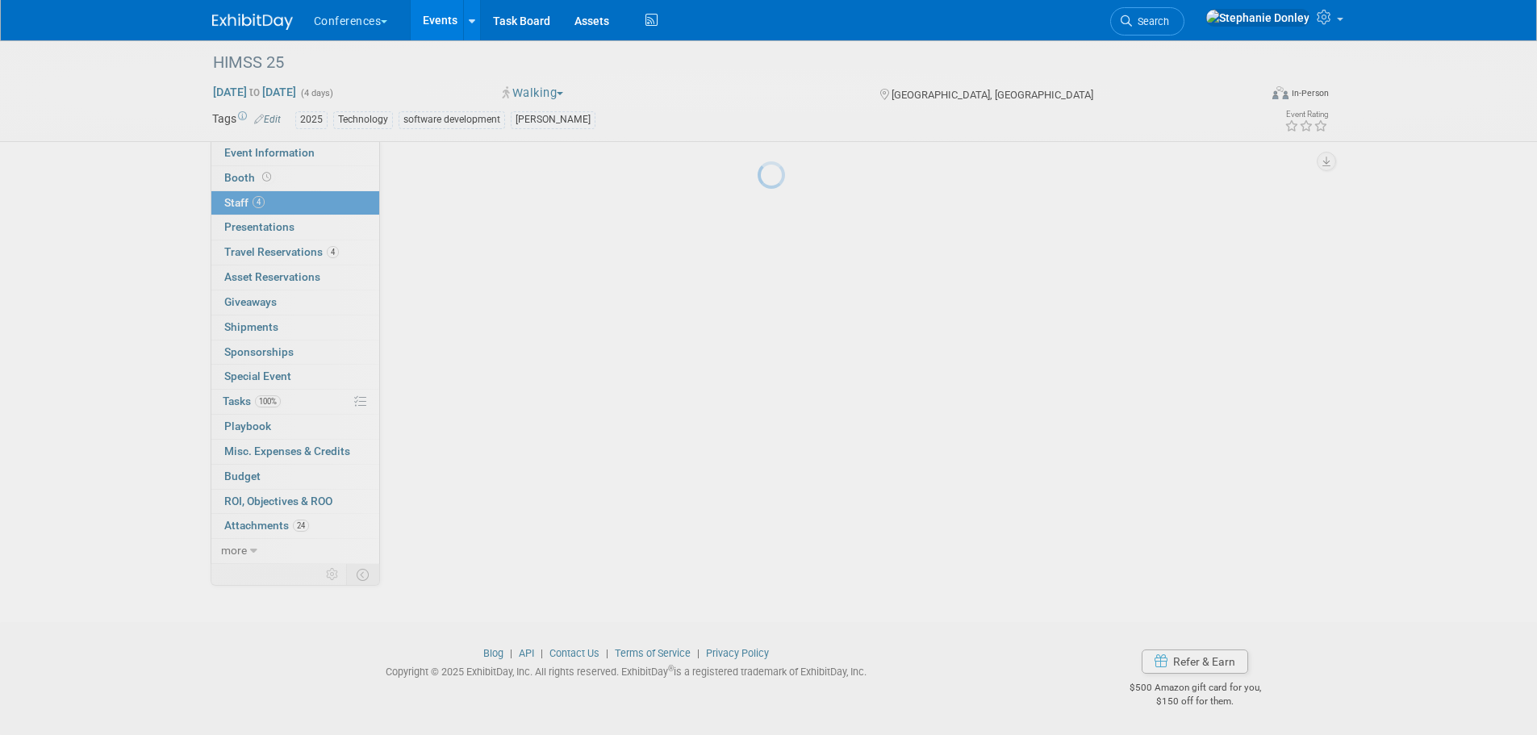
scroll to position [586, 0]
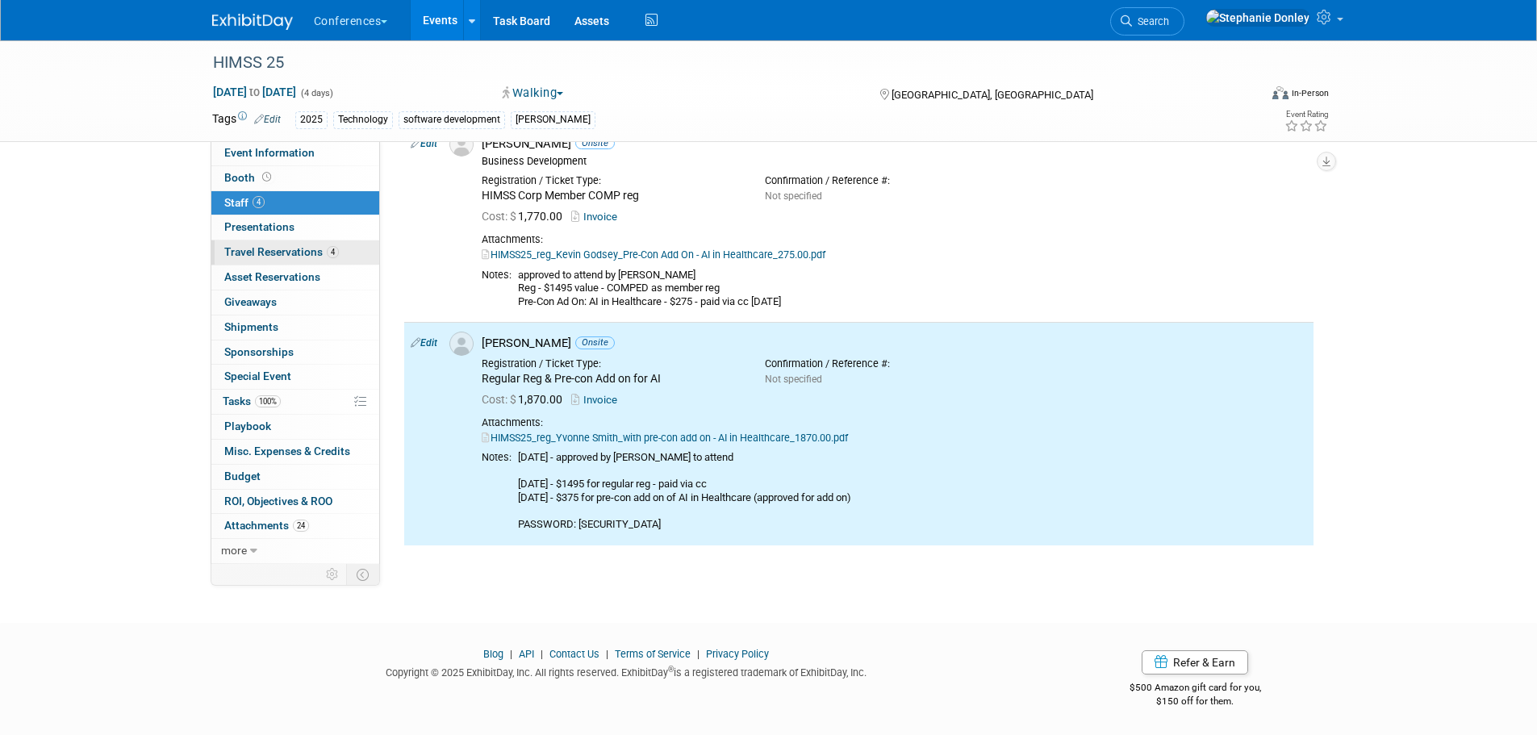
click at [255, 246] on span "Travel Reservations 4" at bounding box center [281, 251] width 115 height 13
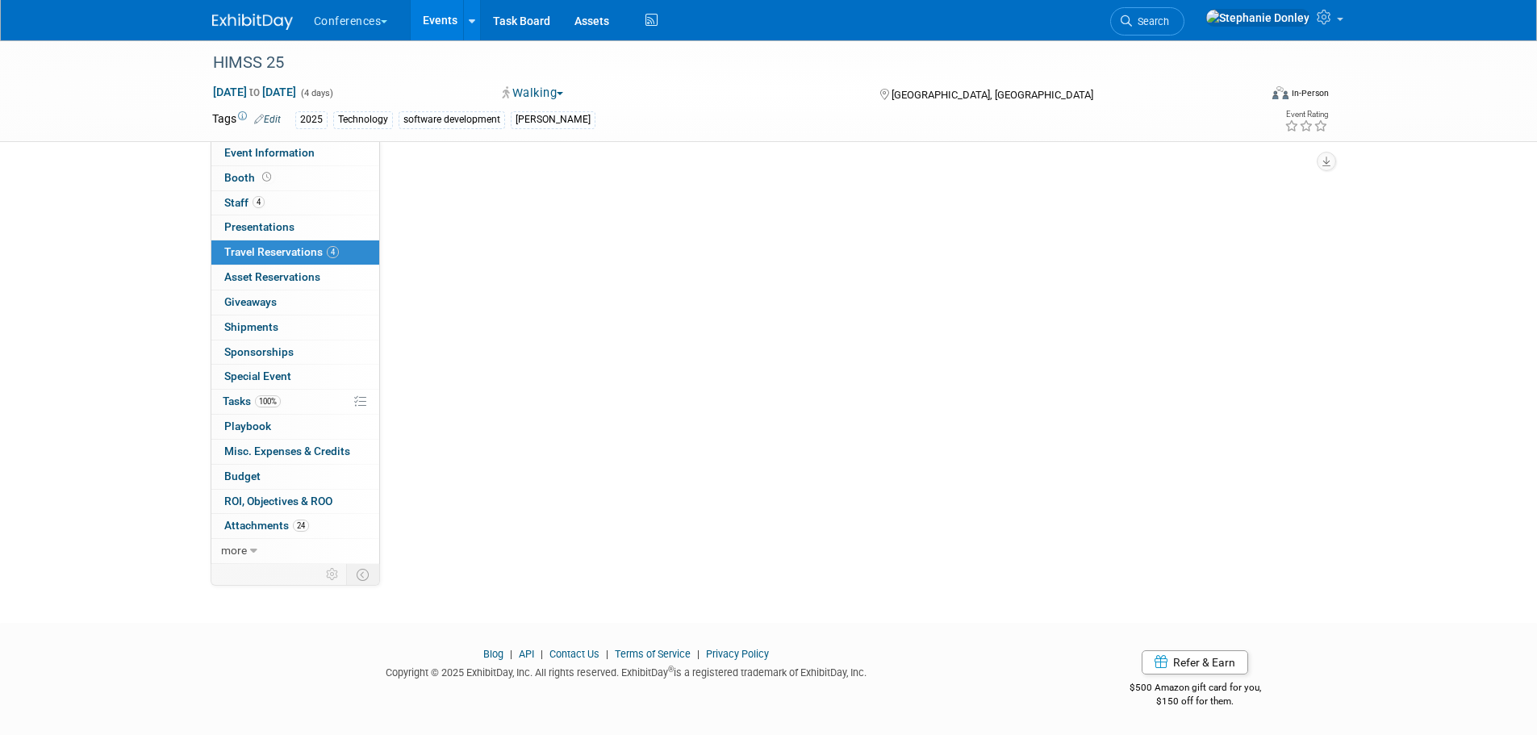
scroll to position [0, 0]
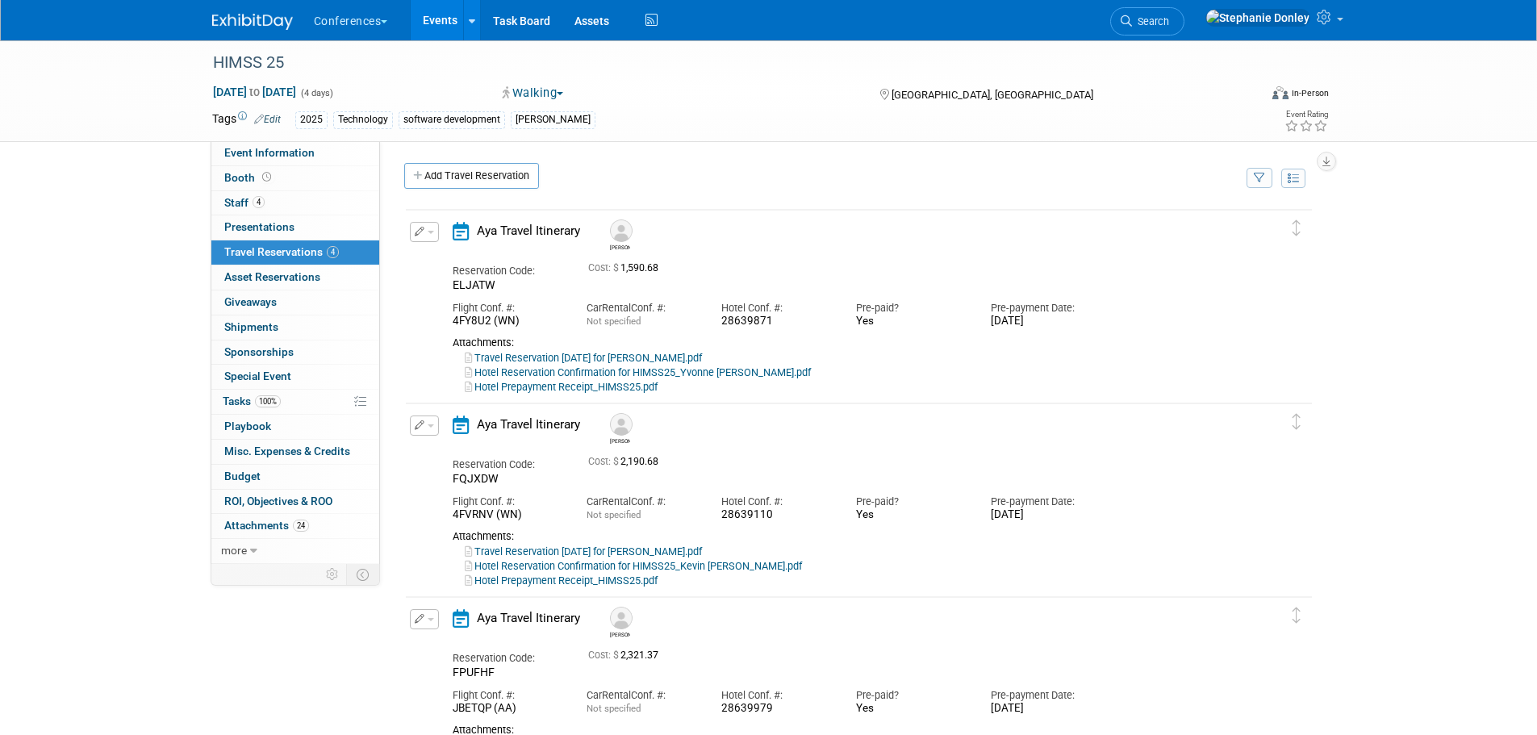
click at [432, 234] on span "button" at bounding box center [431, 232] width 6 height 3
click at [448, 261] on button "Edit Reservation" at bounding box center [479, 260] width 136 height 23
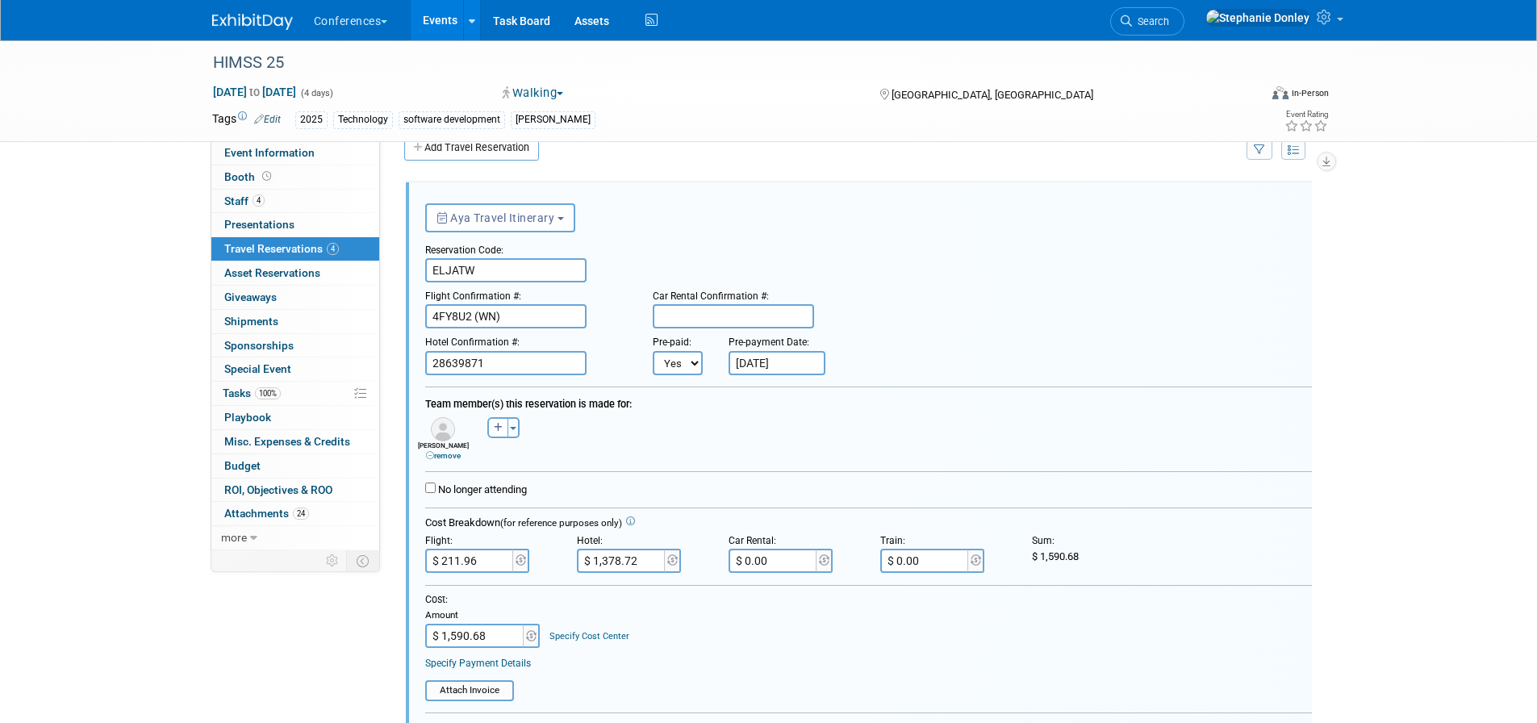
click at [589, 638] on link "Specify Cost Center" at bounding box center [589, 636] width 80 height 10
click at [589, 638] on select "-- Not Specified -- Aya Education Aya Healthcare Aya Locums Bespoke Corporate D…" at bounding box center [636, 636] width 174 height 24
select select "18965879"
click at [549, 625] on select "-- Not Specified -- Aya Education Aya Healthcare Aya Locums Bespoke Corporate D…" at bounding box center [636, 636] width 174 height 24
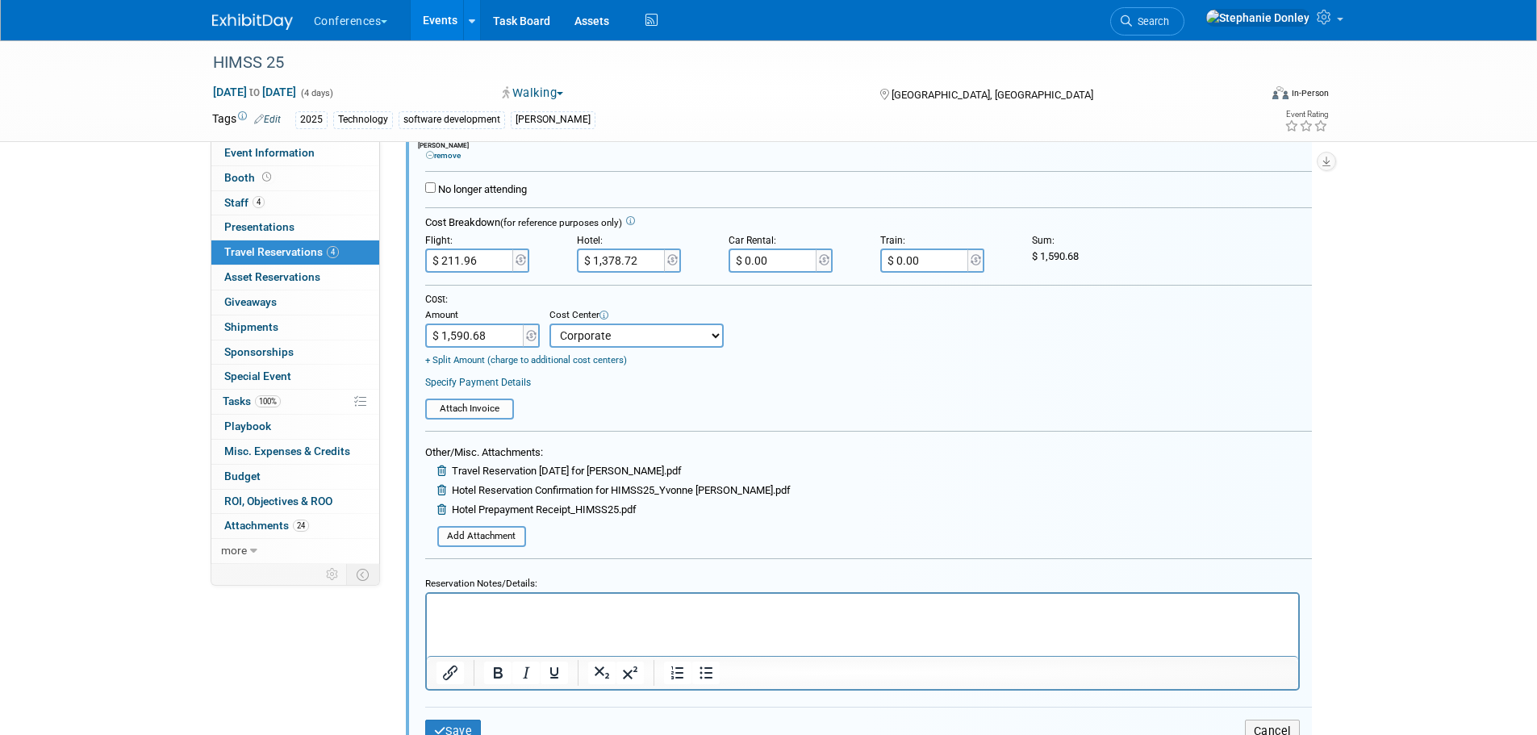
scroll to position [370, 0]
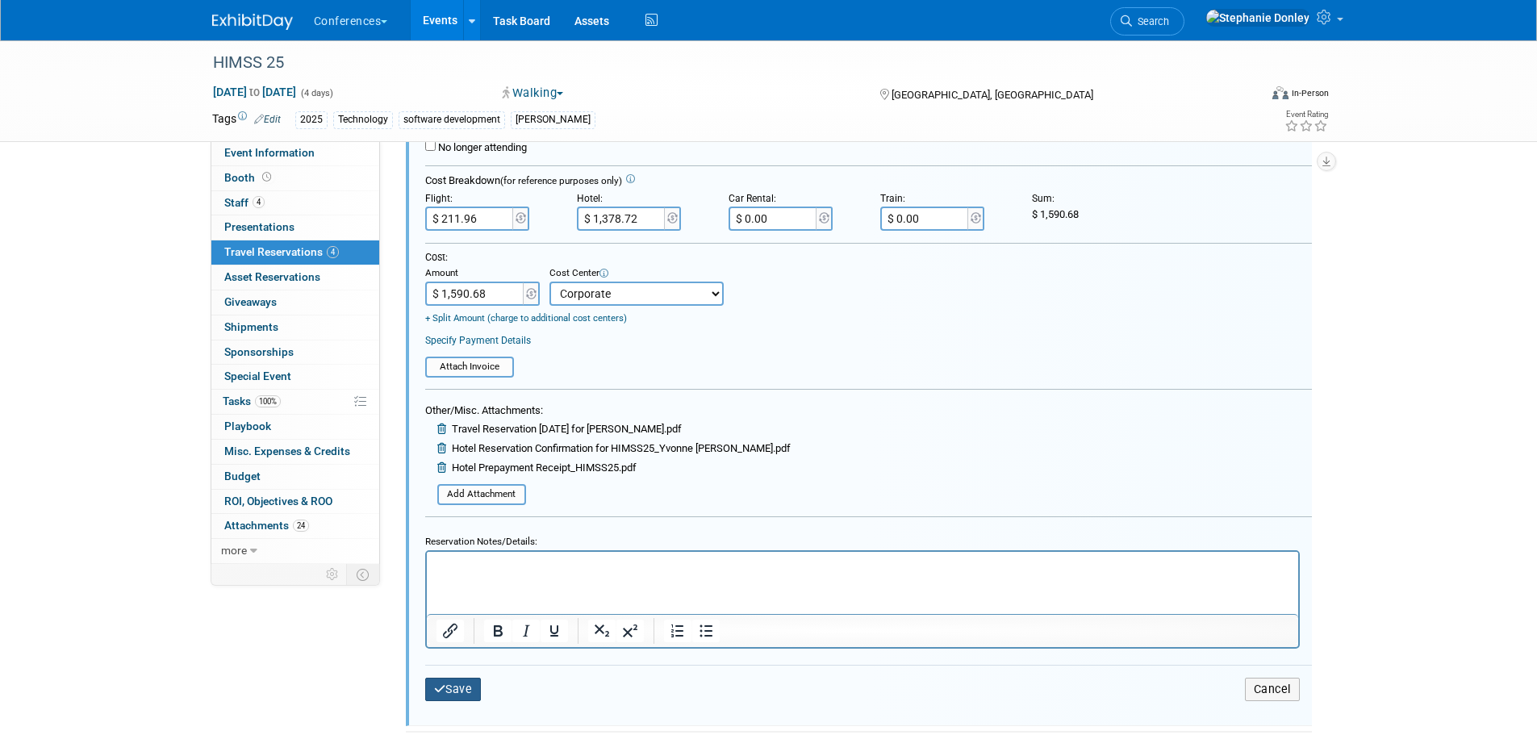
click at [453, 683] on button "Save" at bounding box center [453, 689] width 56 height 23
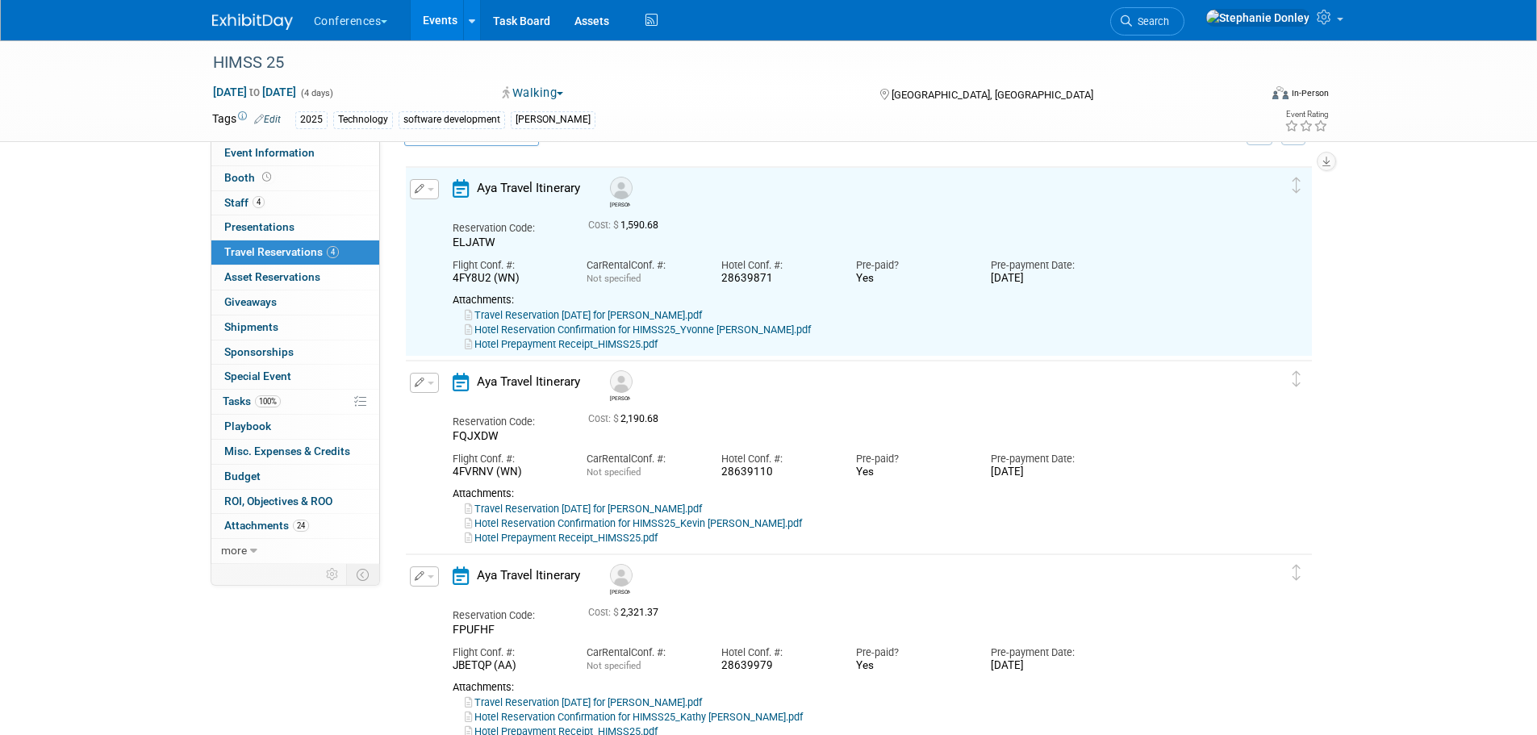
scroll to position [28, 0]
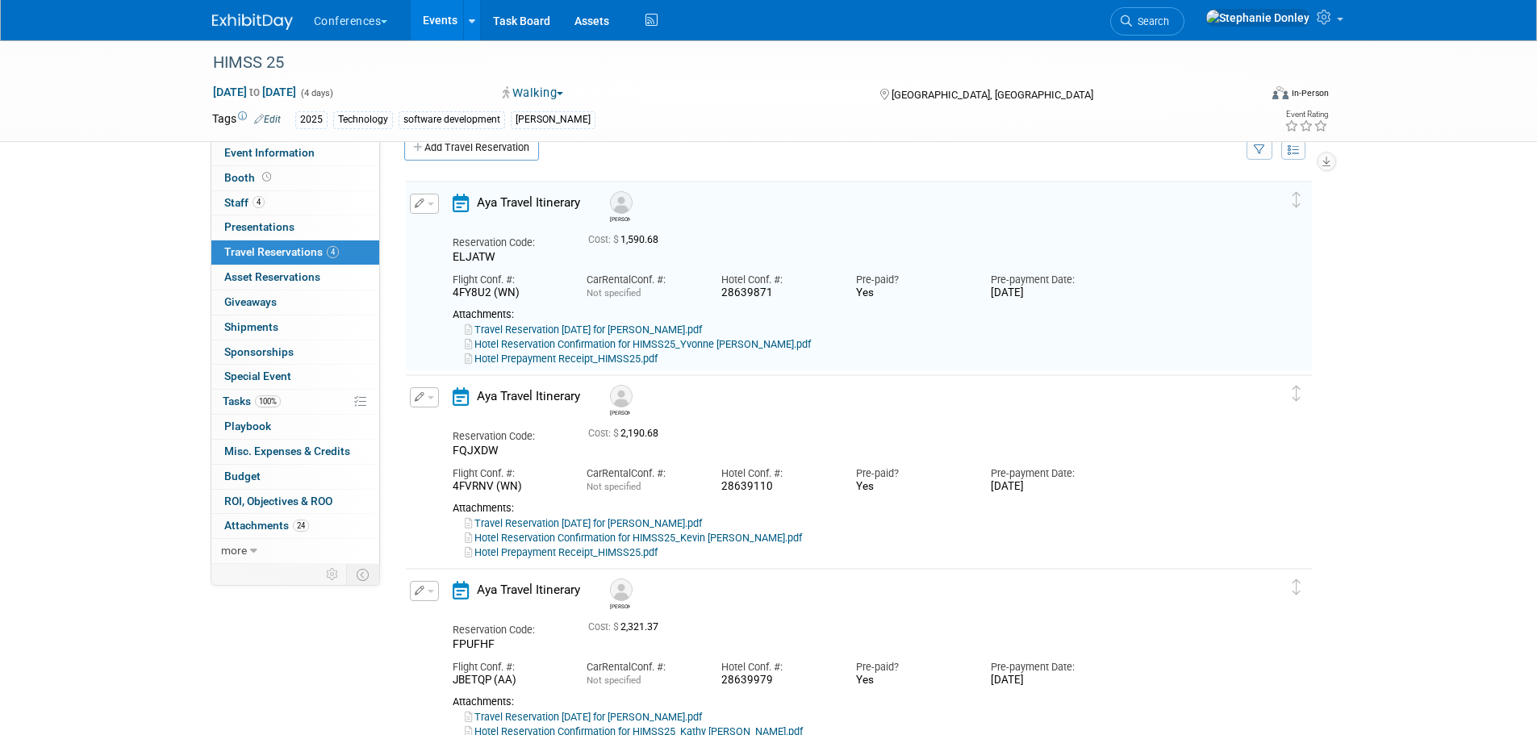
click at [429, 402] on button "button" at bounding box center [424, 397] width 29 height 20
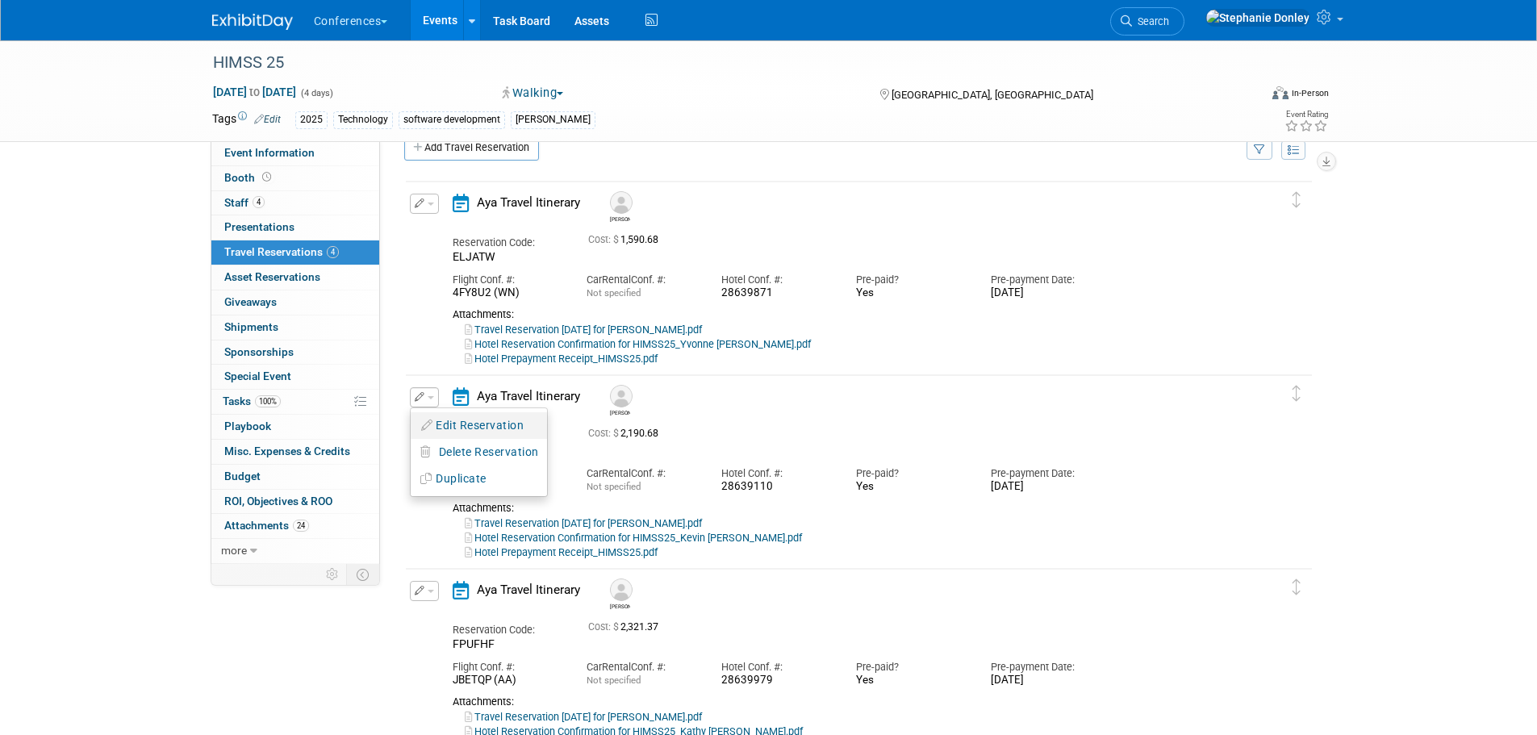
click at [446, 421] on button "Edit Reservation" at bounding box center [479, 425] width 136 height 23
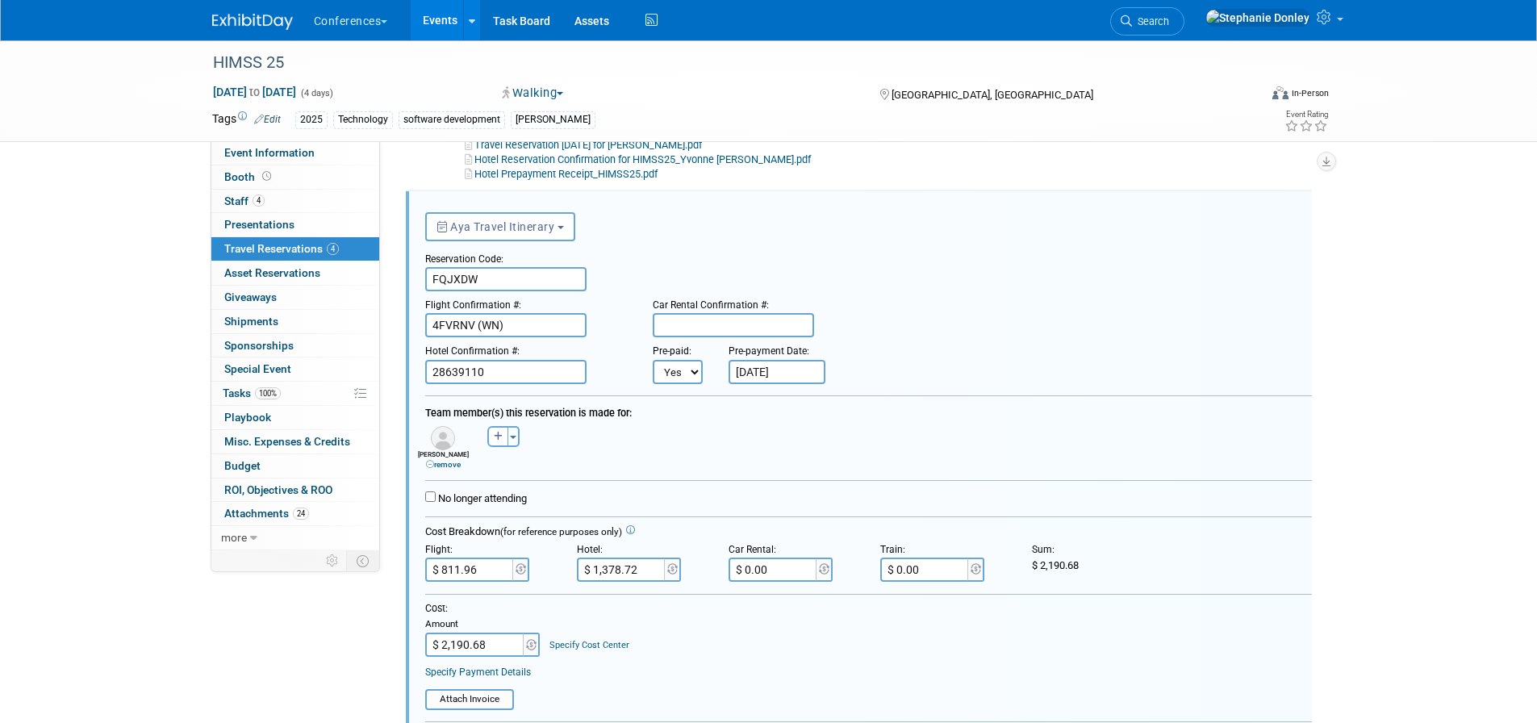
scroll to position [222, 0]
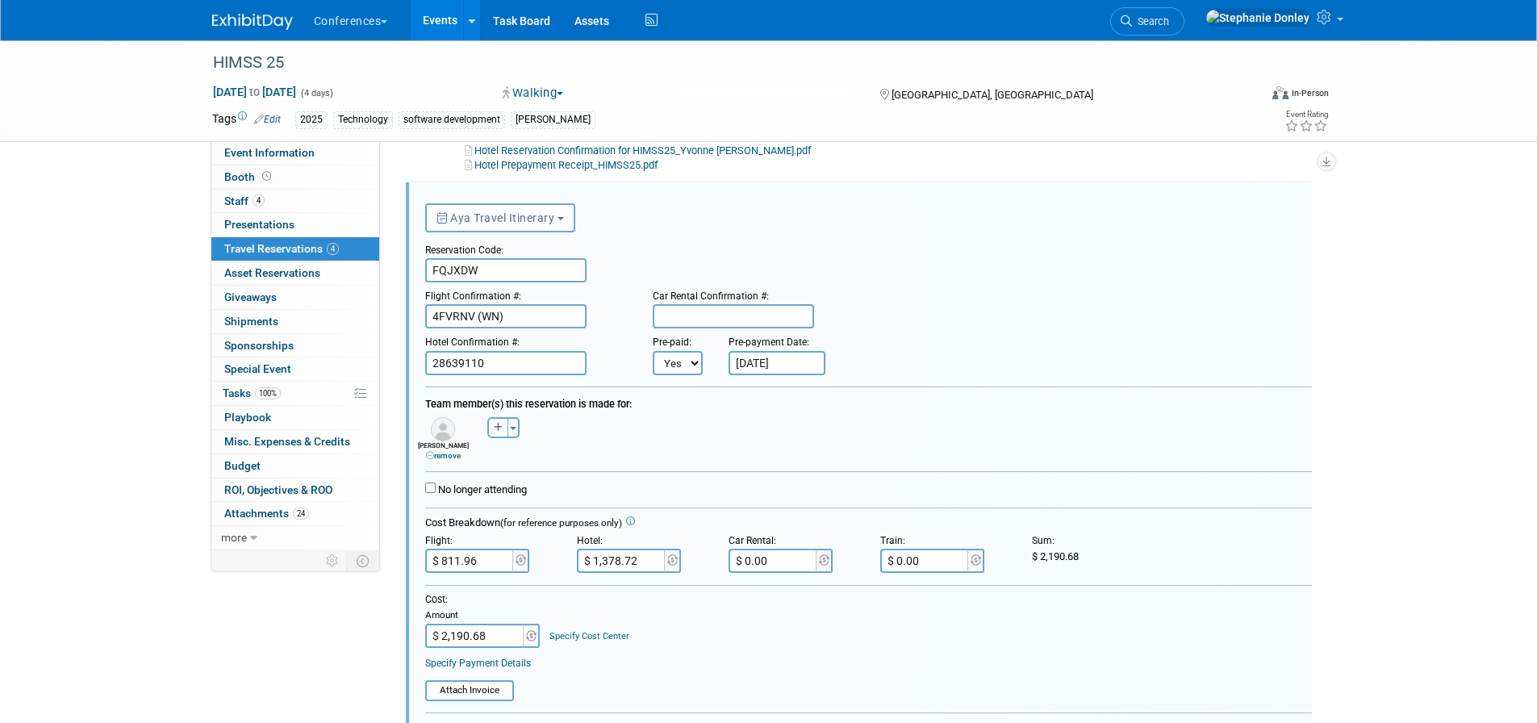
click at [595, 638] on link "Specify Cost Center" at bounding box center [589, 636] width 80 height 10
click at [595, 638] on select "-- Not Specified -- Aya Education Aya Healthcare Aya Locums Bespoke Corporate D…" at bounding box center [636, 636] width 174 height 24
select select "18965872"
click at [549, 625] on select "-- Not Specified -- Aya Education Aya Healthcare Aya Locums Bespoke Corporate D…" at bounding box center [636, 636] width 174 height 24
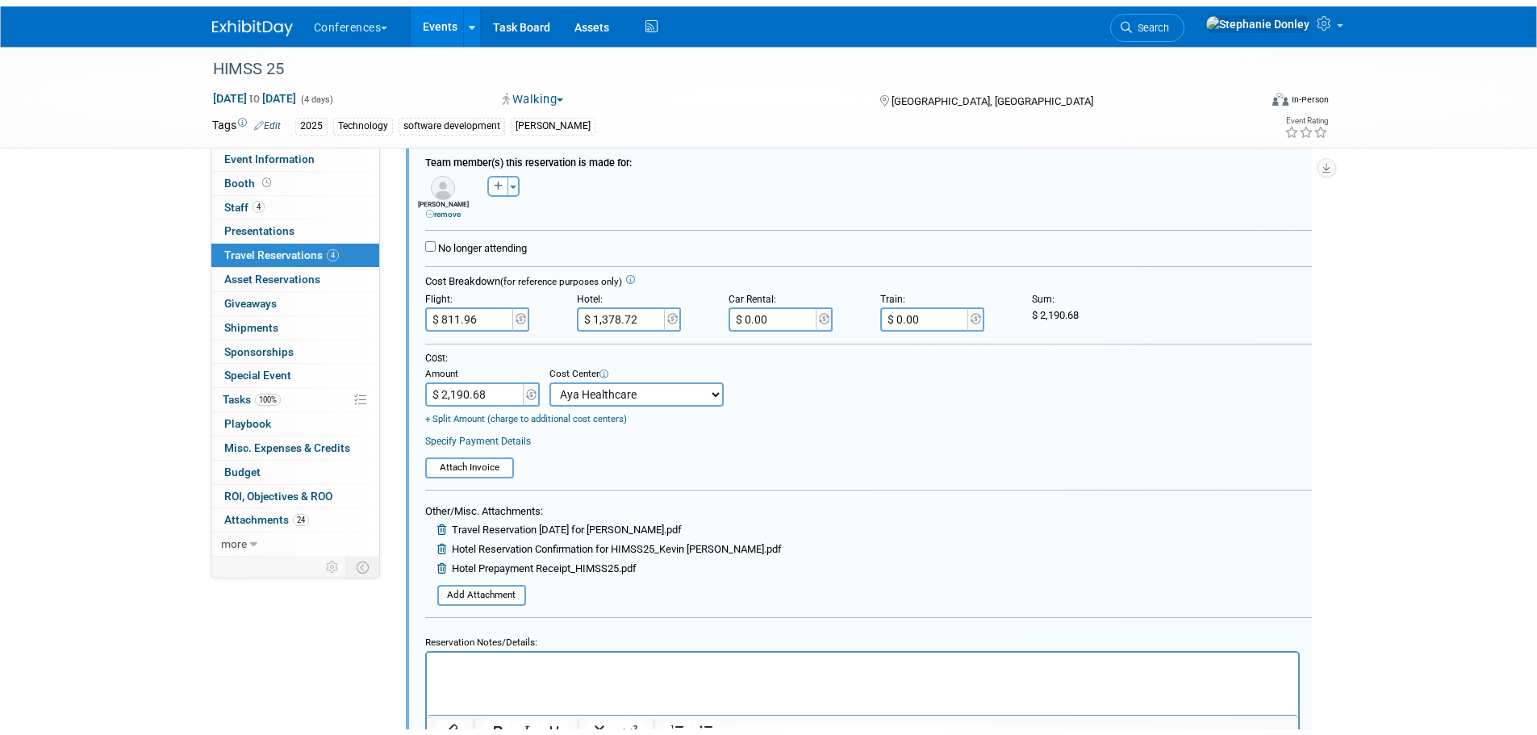
scroll to position [630, 0]
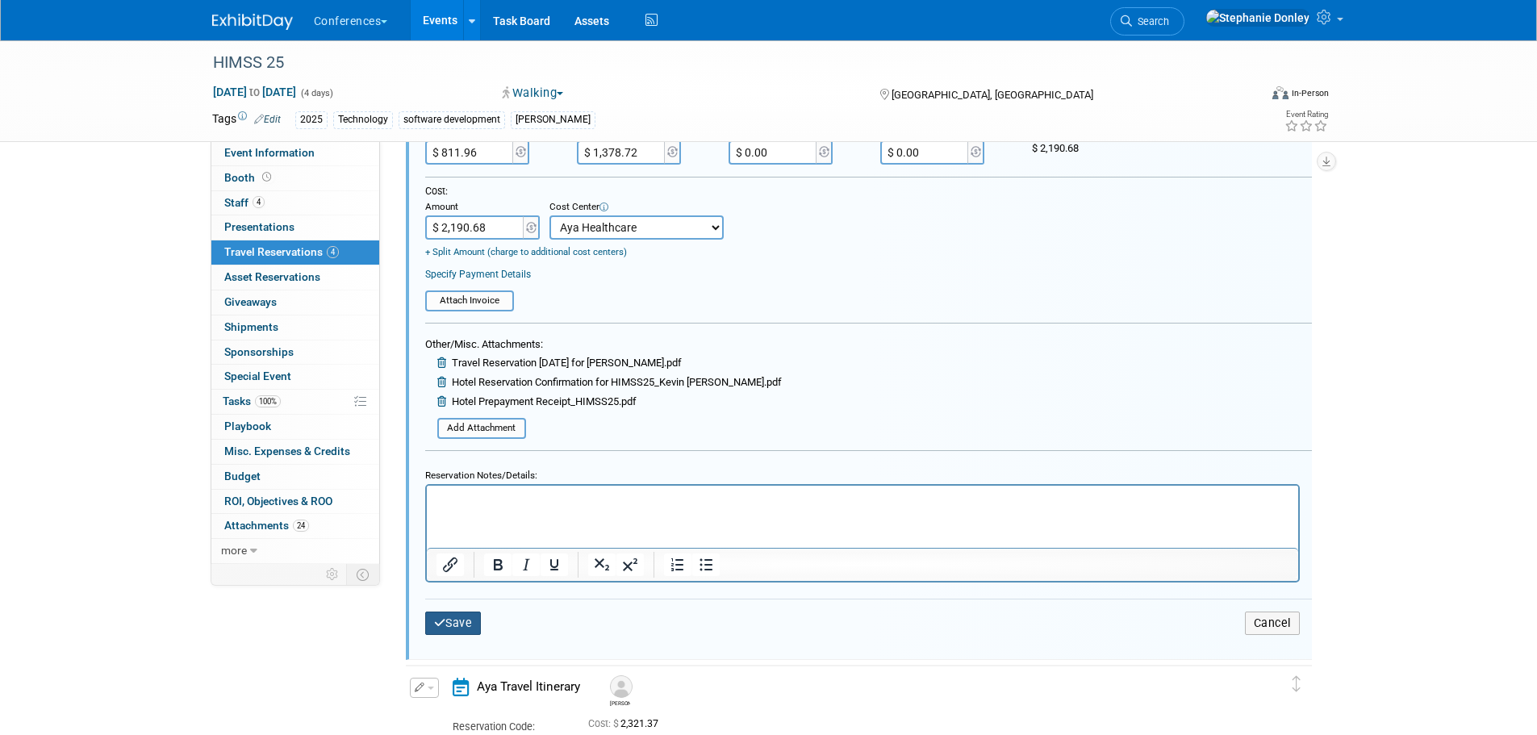
click at [448, 634] on button "Save" at bounding box center [453, 623] width 56 height 23
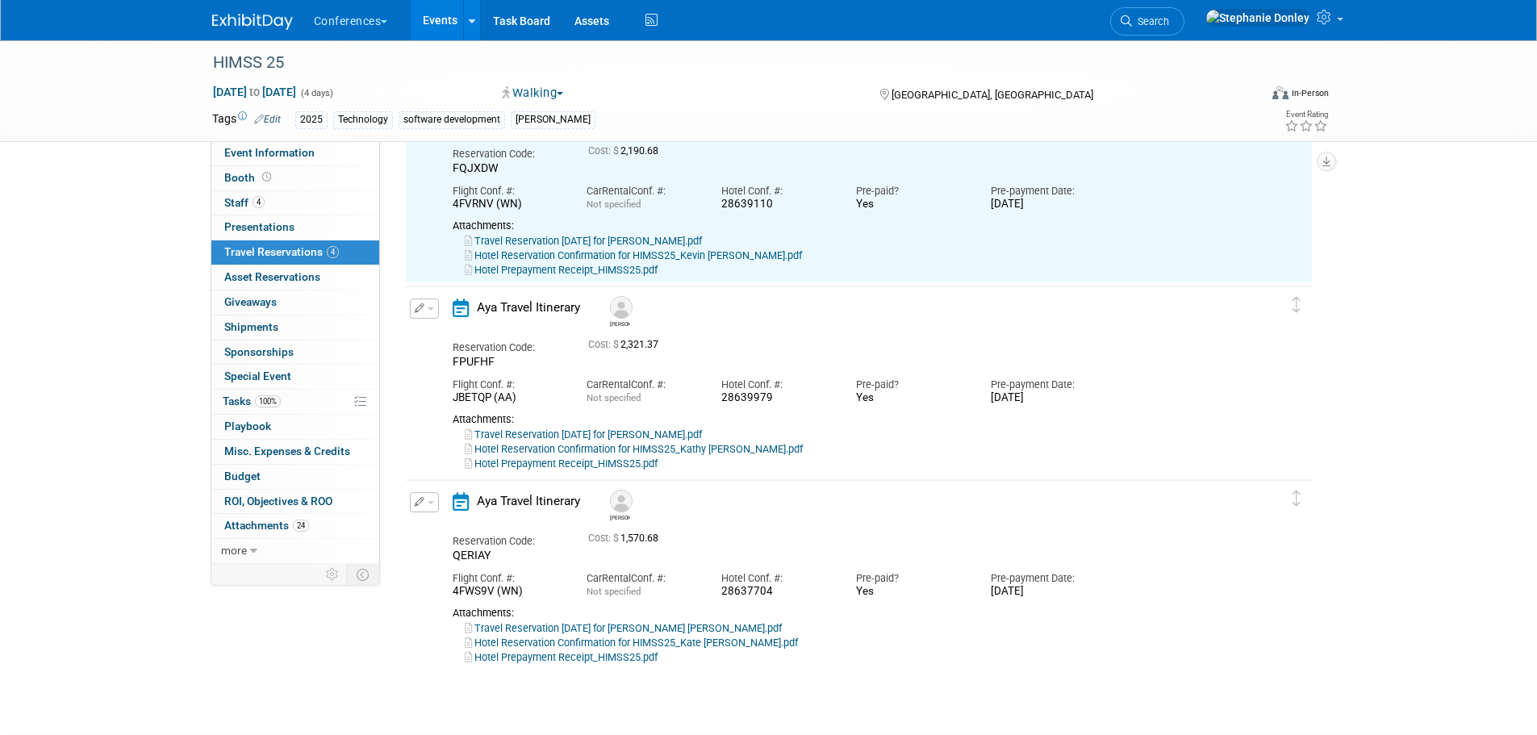
scroll to position [222, 0]
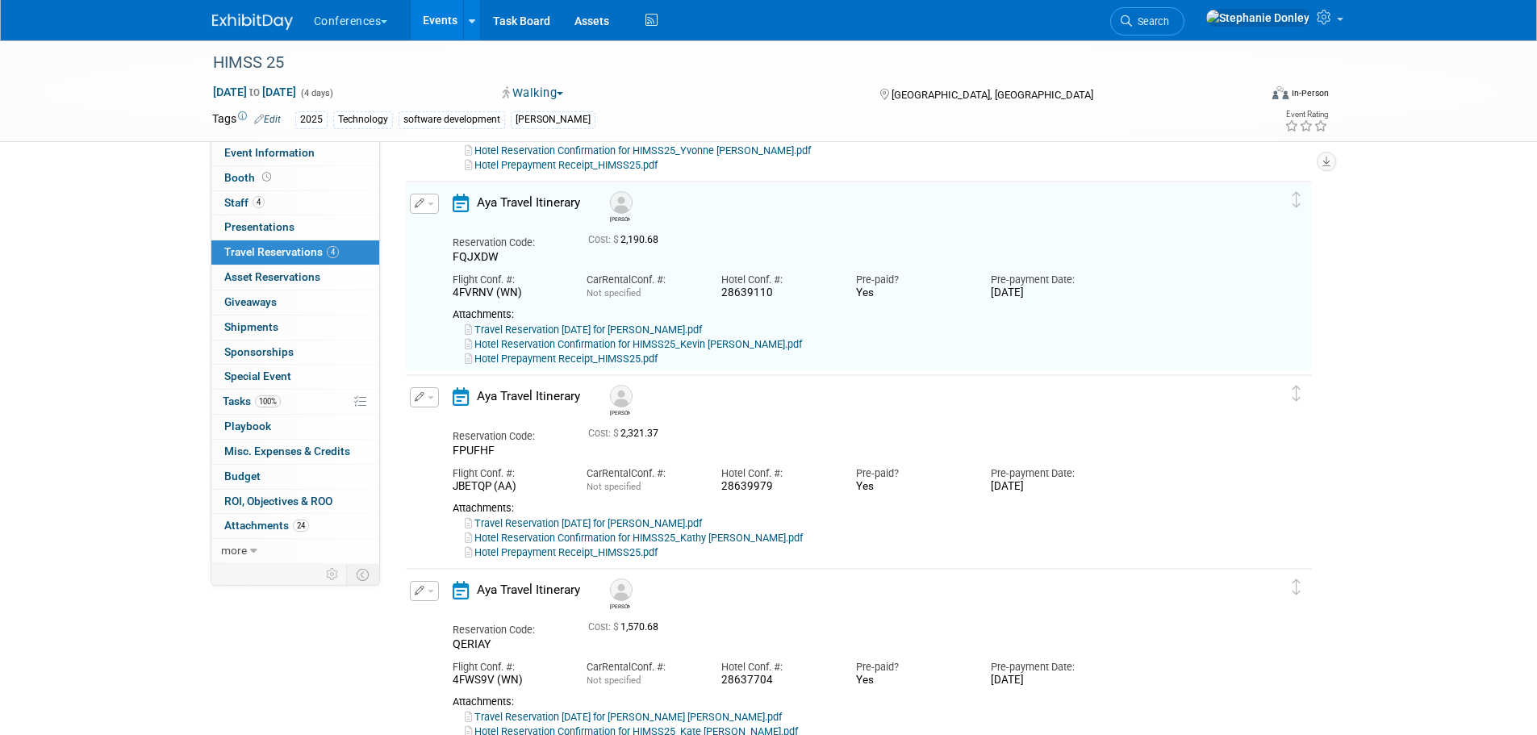
click at [424, 401] on button "button" at bounding box center [424, 397] width 29 height 20
click at [438, 424] on button "Edit Reservation" at bounding box center [479, 425] width 136 height 23
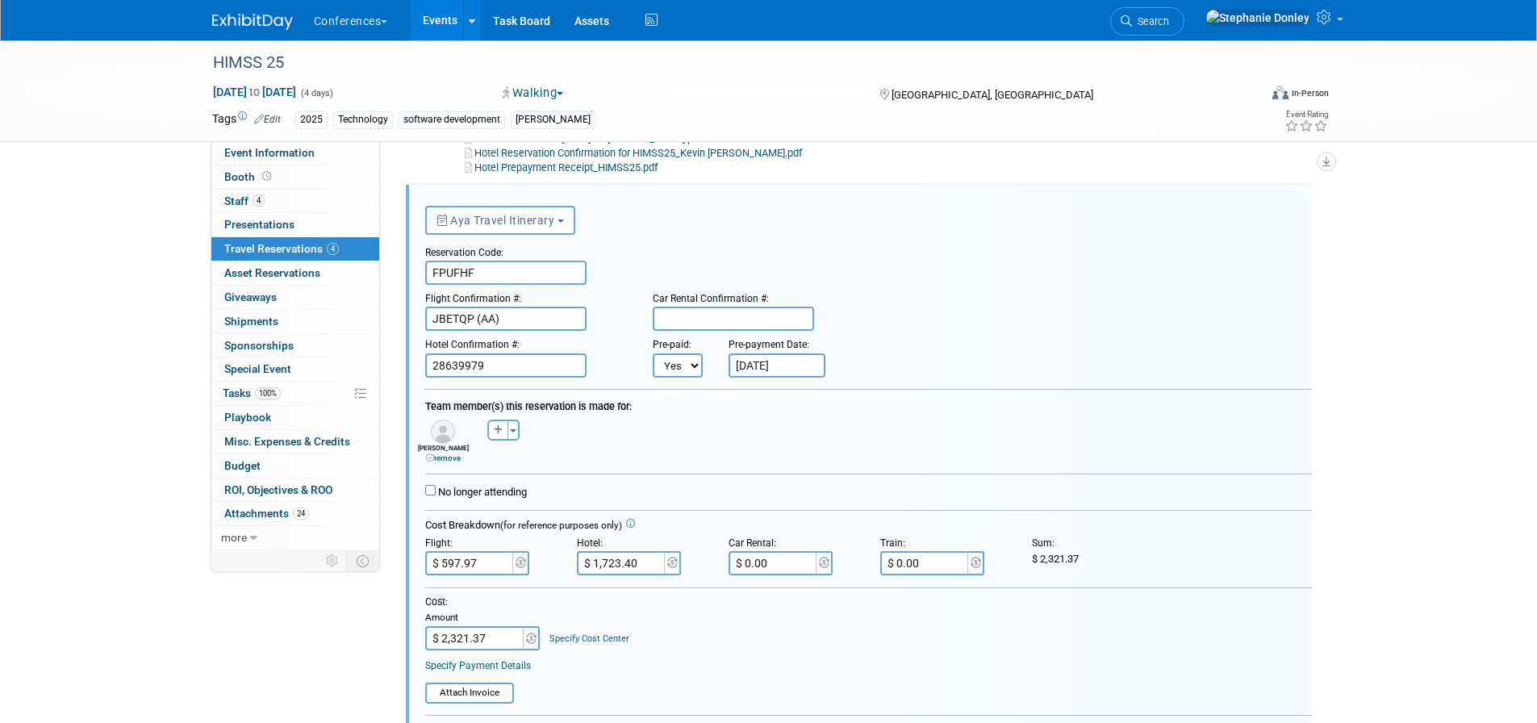
scroll to position [416, 0]
click at [593, 635] on link "Specify Cost Center" at bounding box center [589, 636] width 80 height 10
click at [605, 637] on select "-- Not Specified -- Aya Education Aya Healthcare Aya Locums Bespoke Corporate D…" at bounding box center [636, 636] width 174 height 24
select select "18965872"
click at [549, 625] on select "-- Not Specified -- Aya Education Aya Healthcare Aya Locums Bespoke Corporate D…" at bounding box center [636, 636] width 174 height 24
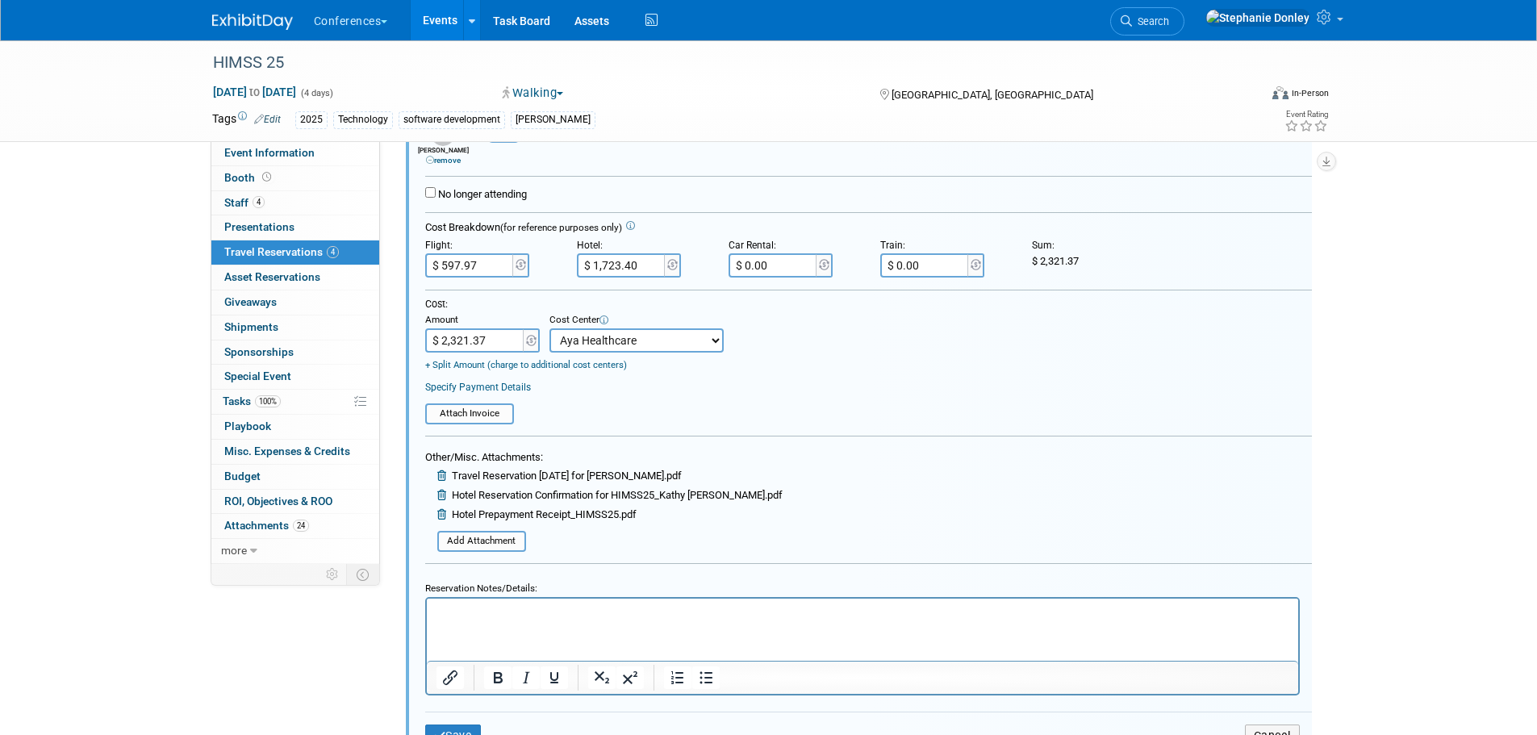
scroll to position [747, 0]
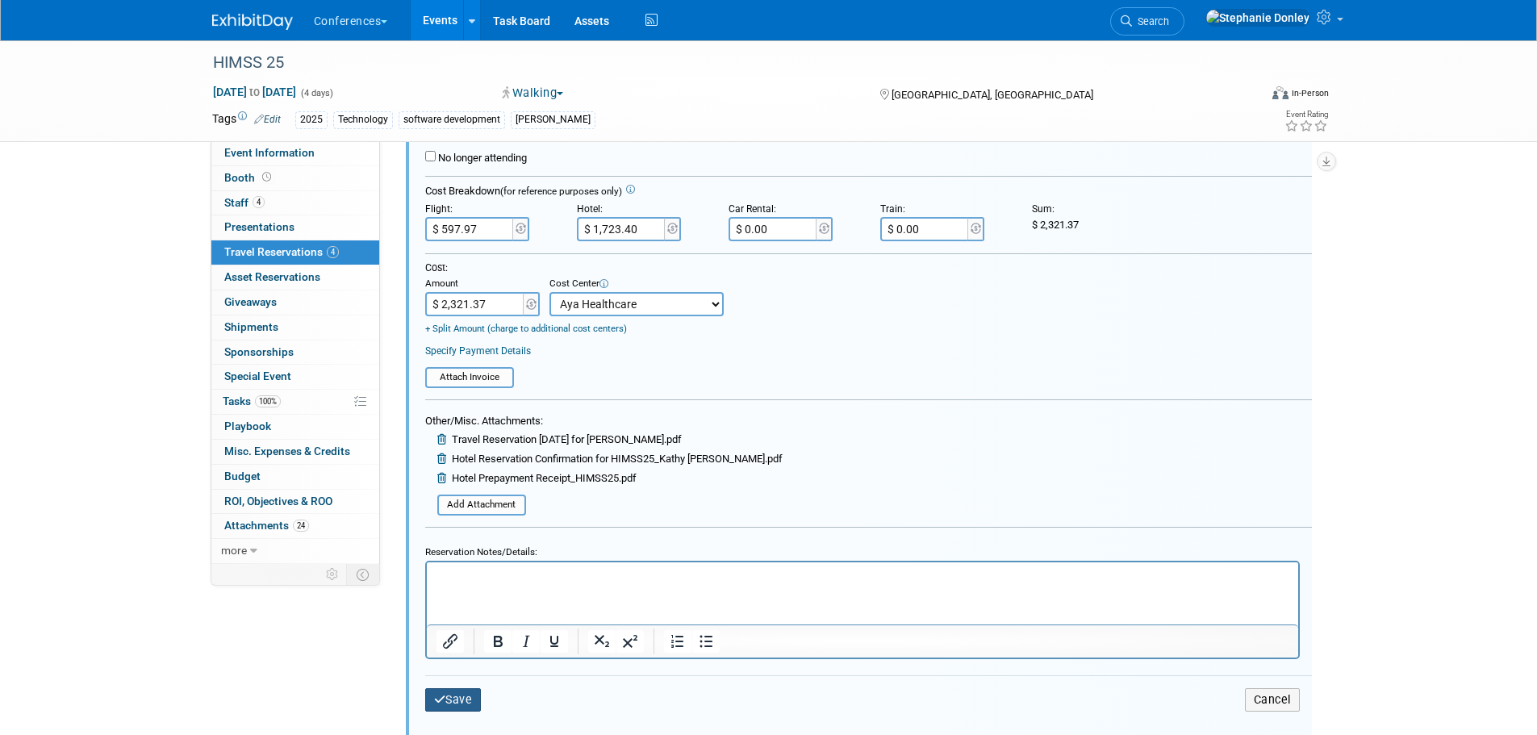
click at [462, 696] on button "Save" at bounding box center [453, 699] width 56 height 23
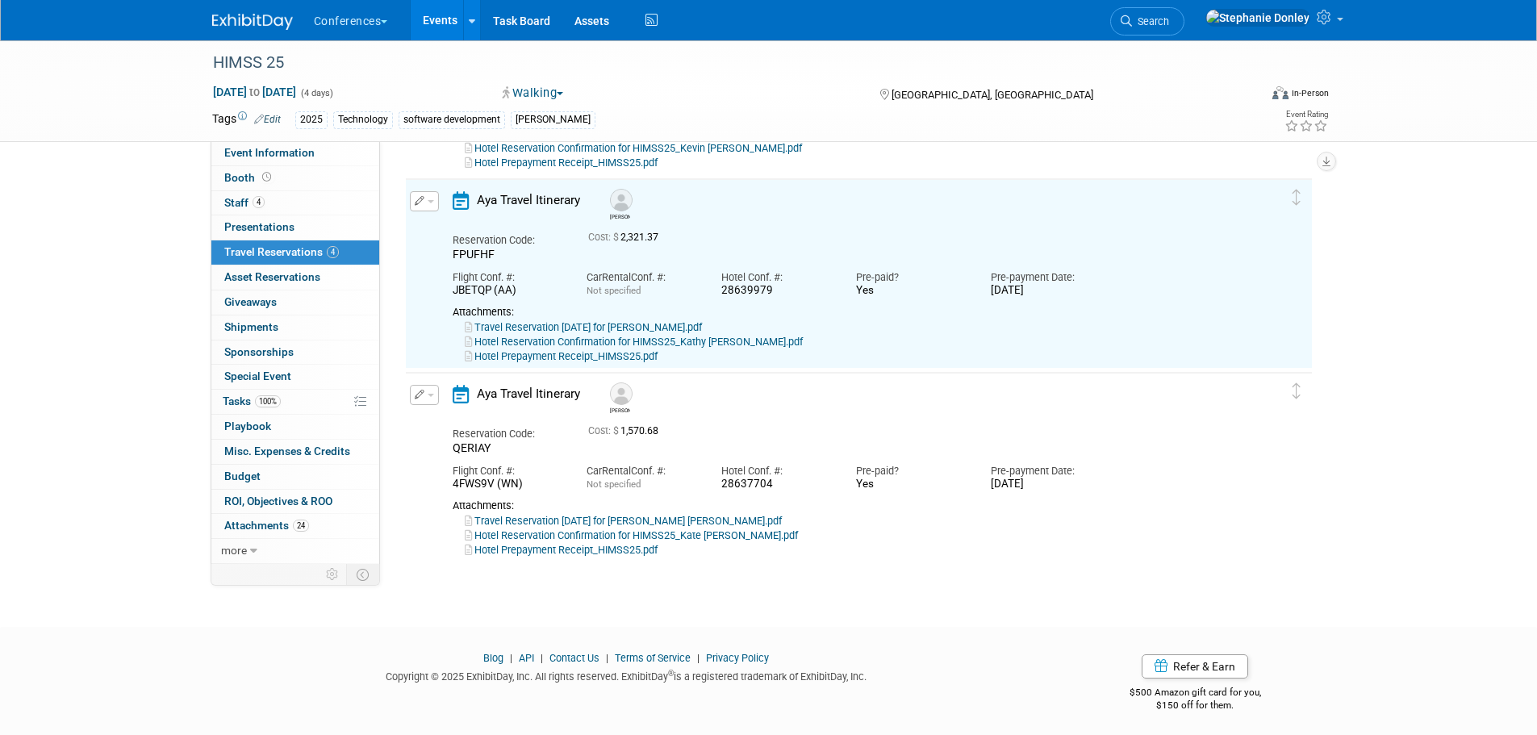
scroll to position [416, 0]
click at [432, 399] on span "button" at bounding box center [431, 397] width 6 height 3
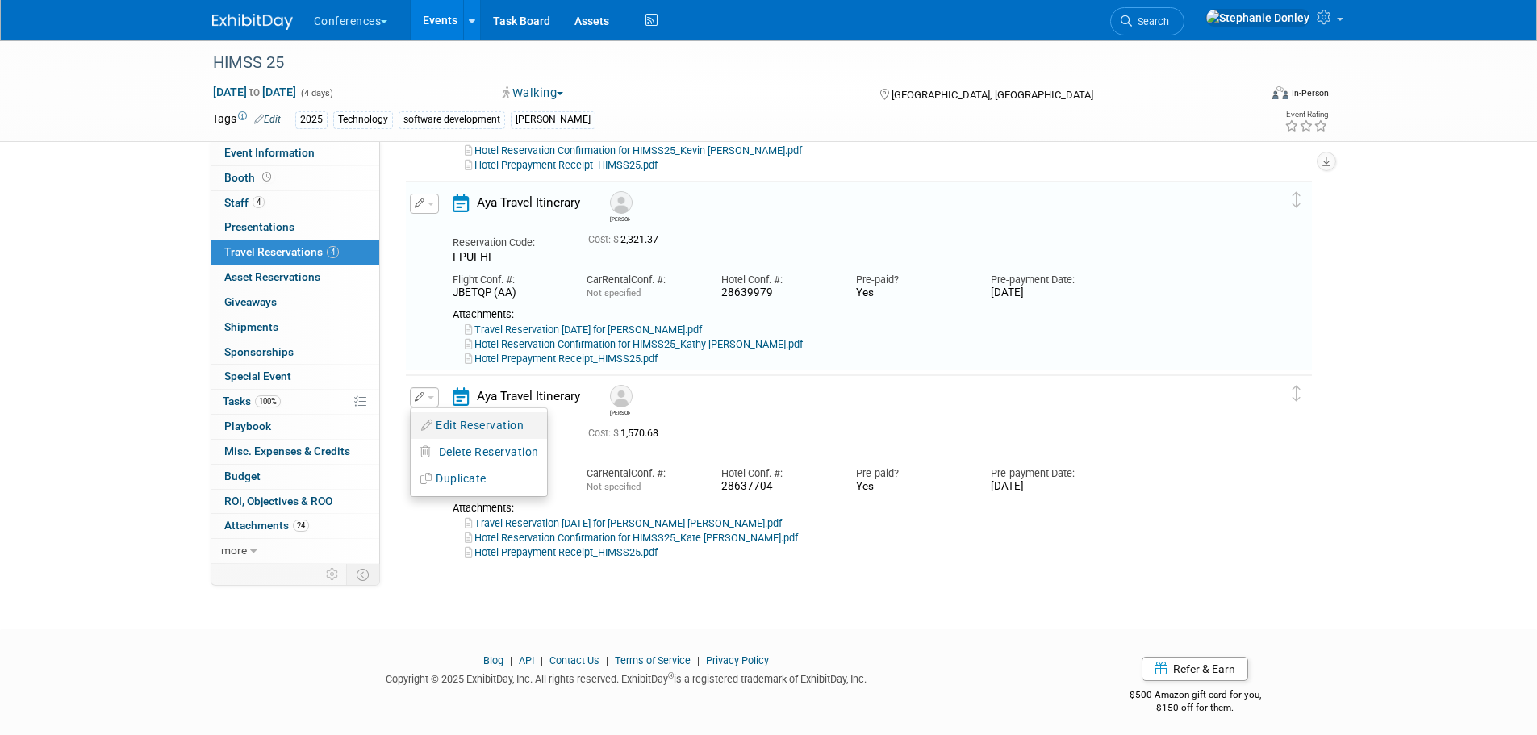
click at [456, 426] on button "Edit Reservation" at bounding box center [479, 425] width 136 height 23
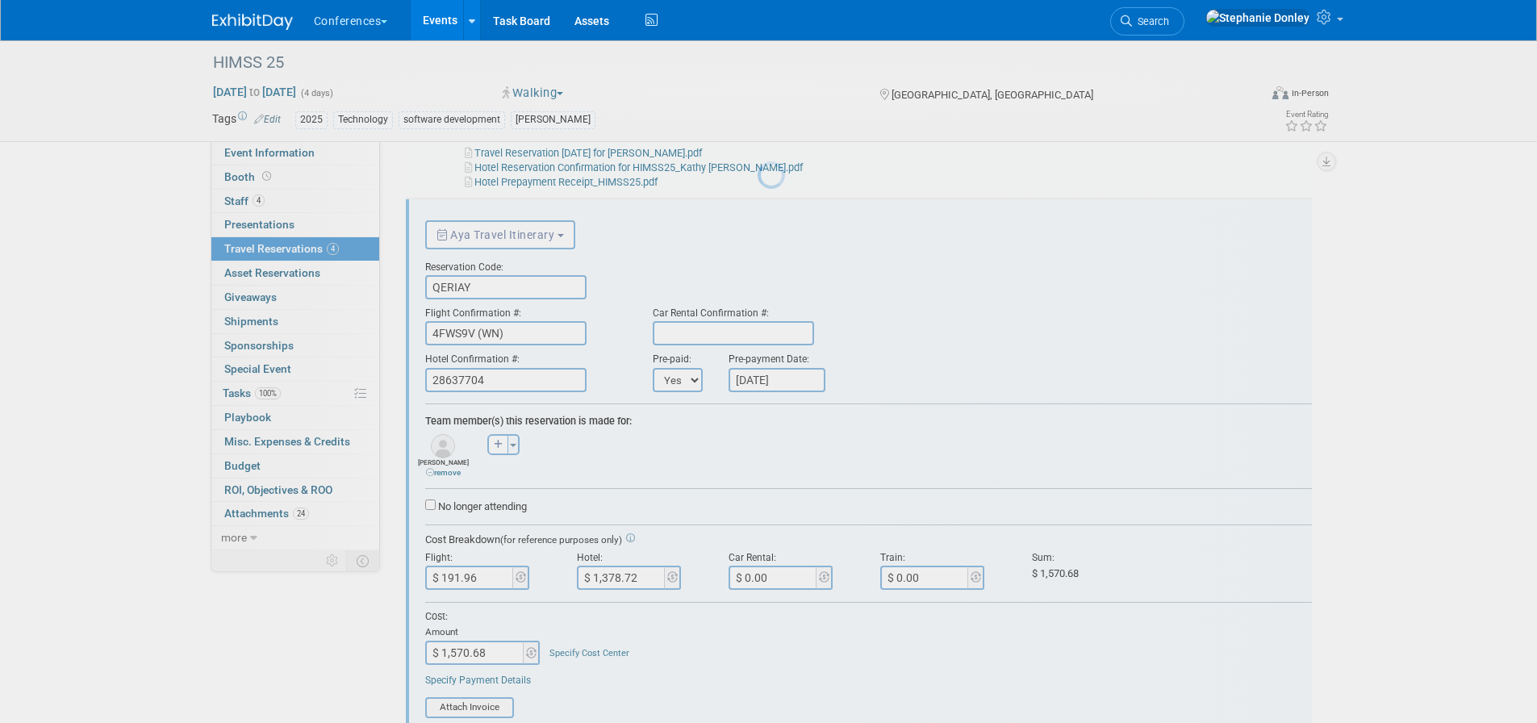
scroll to position [0, 0]
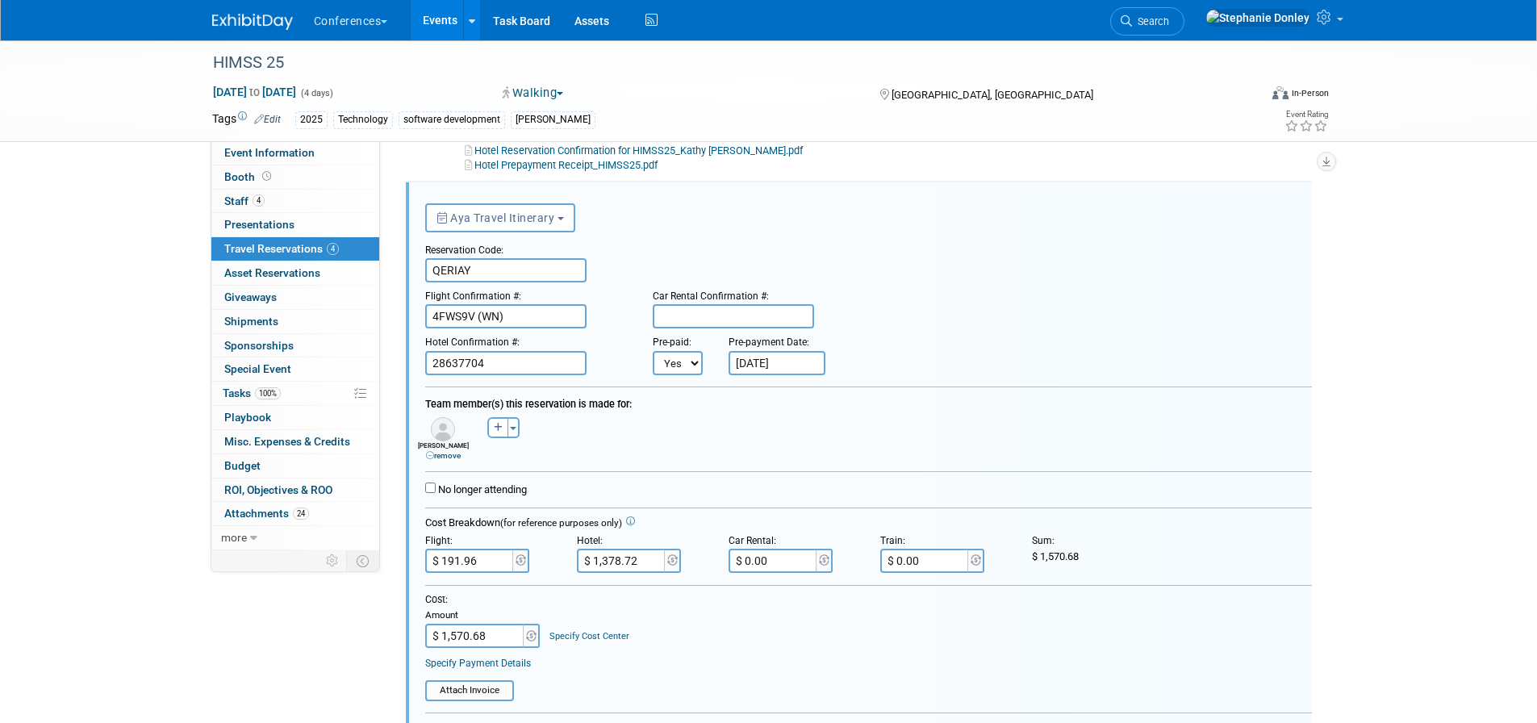
click at [592, 634] on link "Specify Cost Center" at bounding box center [589, 636] width 80 height 10
click at [633, 636] on select "-- Not Specified -- Aya Education Aya Healthcare Aya Locums Bespoke Corporate D…" at bounding box center [636, 636] width 174 height 24
select select "18965879"
click at [549, 625] on select "-- Not Specified -- Aya Education Aya Healthcare Aya Locums Bespoke Corporate D…" at bounding box center [636, 636] width 174 height 24
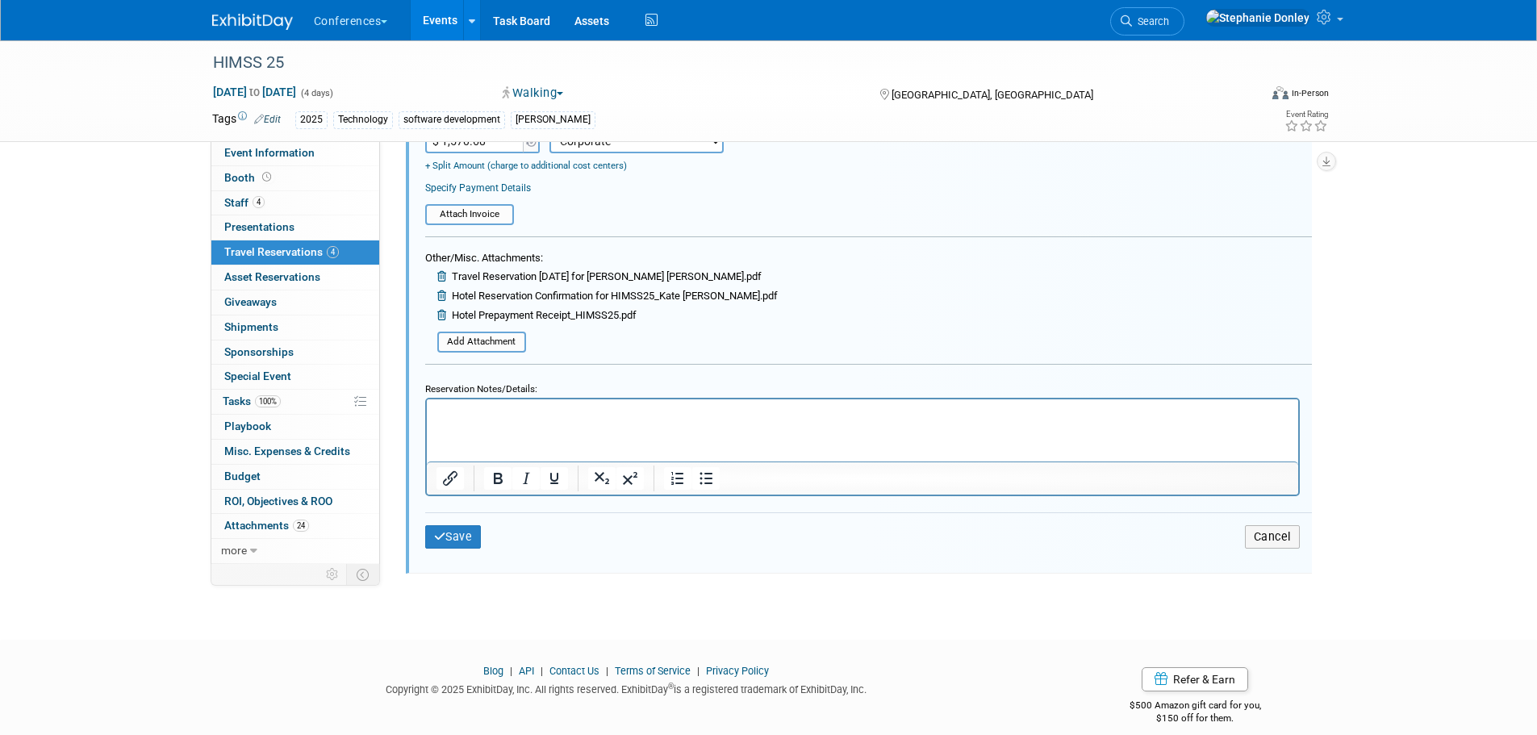
scroll to position [1110, 0]
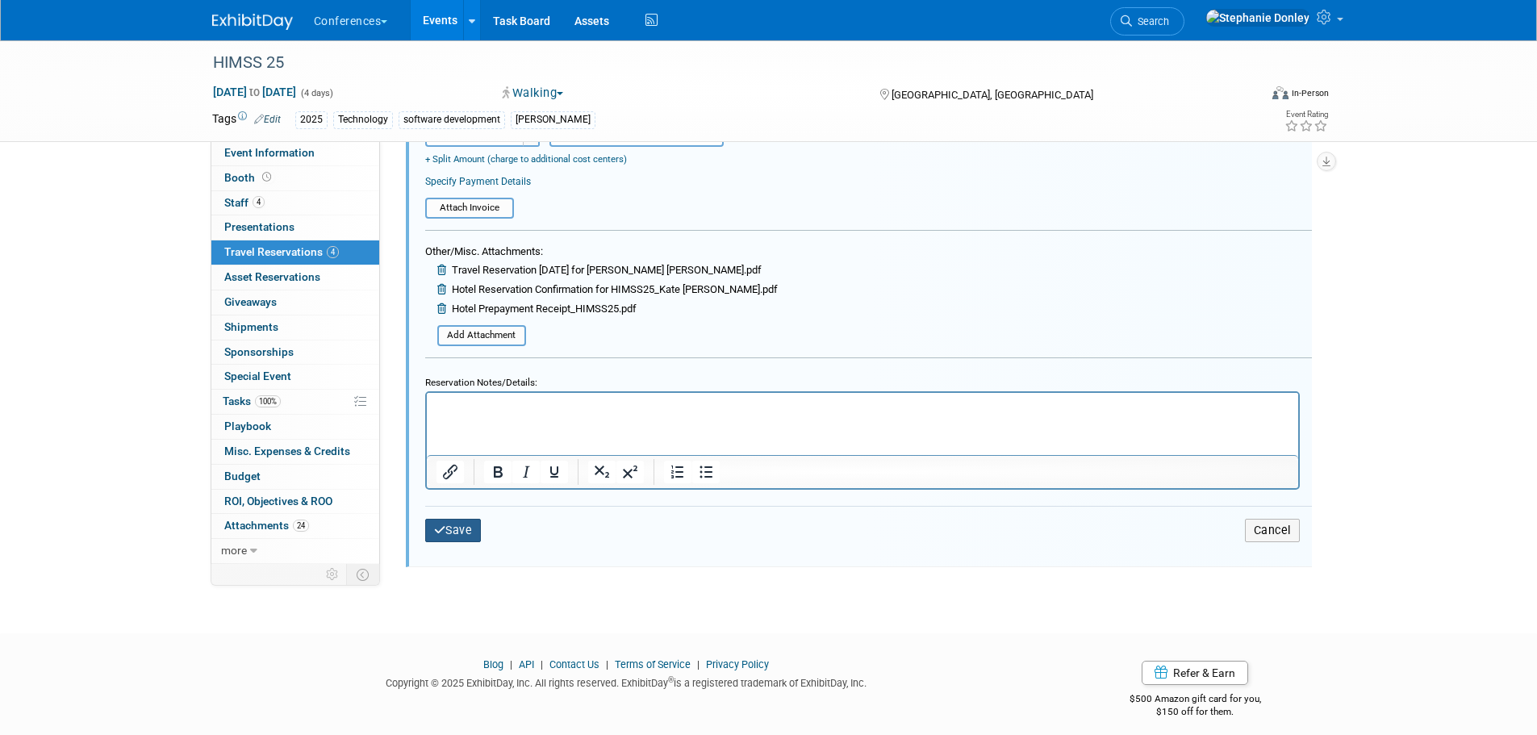
click at [449, 533] on button "Save" at bounding box center [453, 530] width 56 height 23
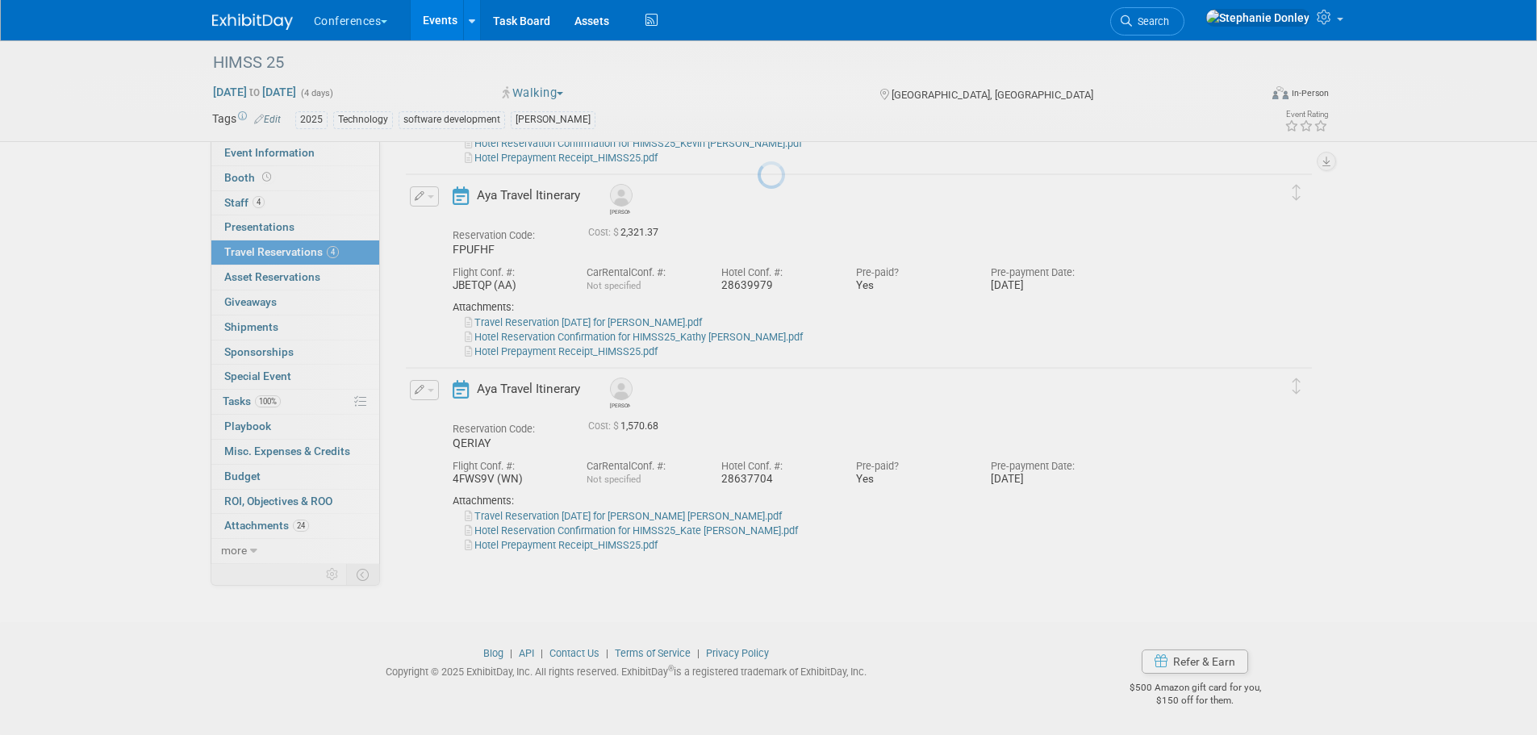
scroll to position [424, 0]
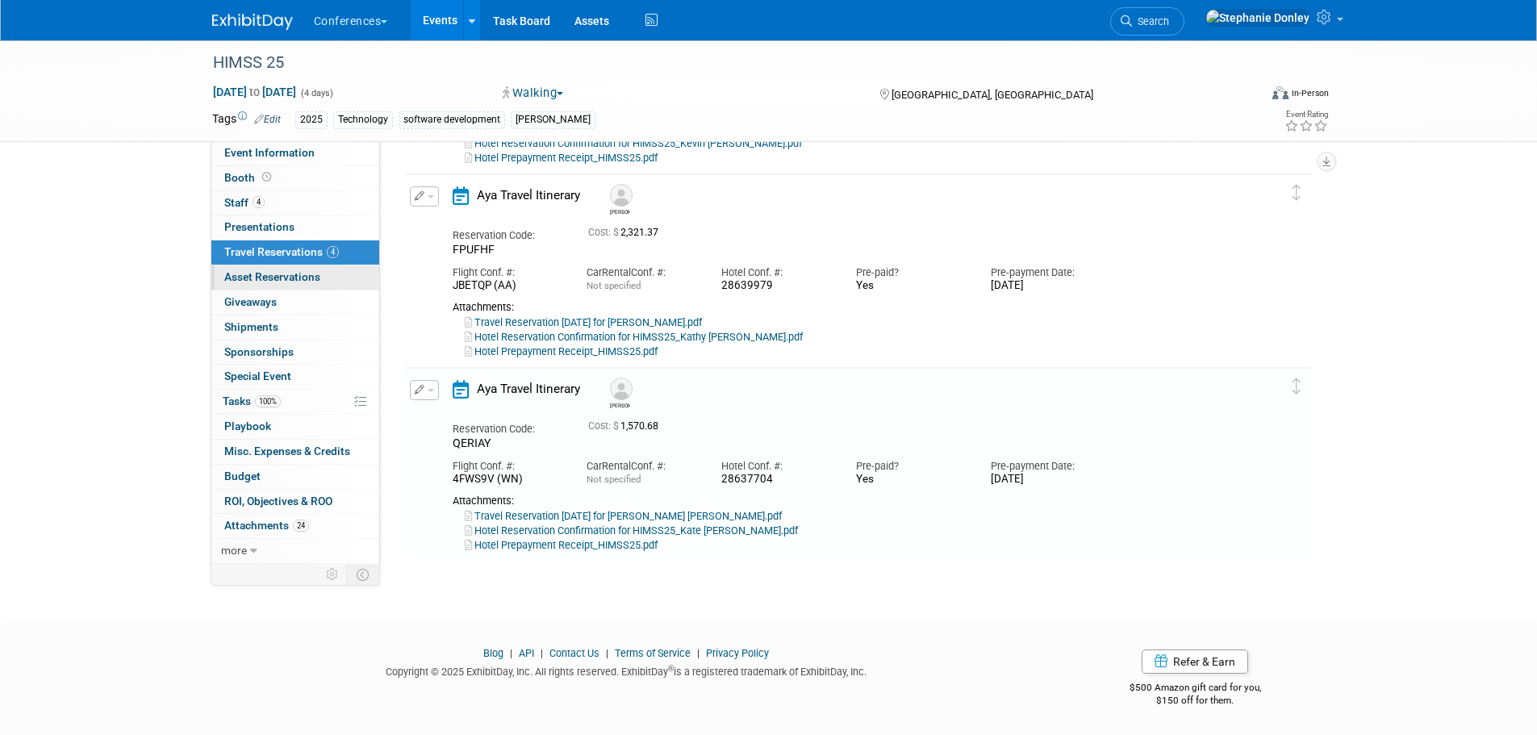
click at [259, 277] on span "Asset Reservations 0" at bounding box center [272, 276] width 96 height 13
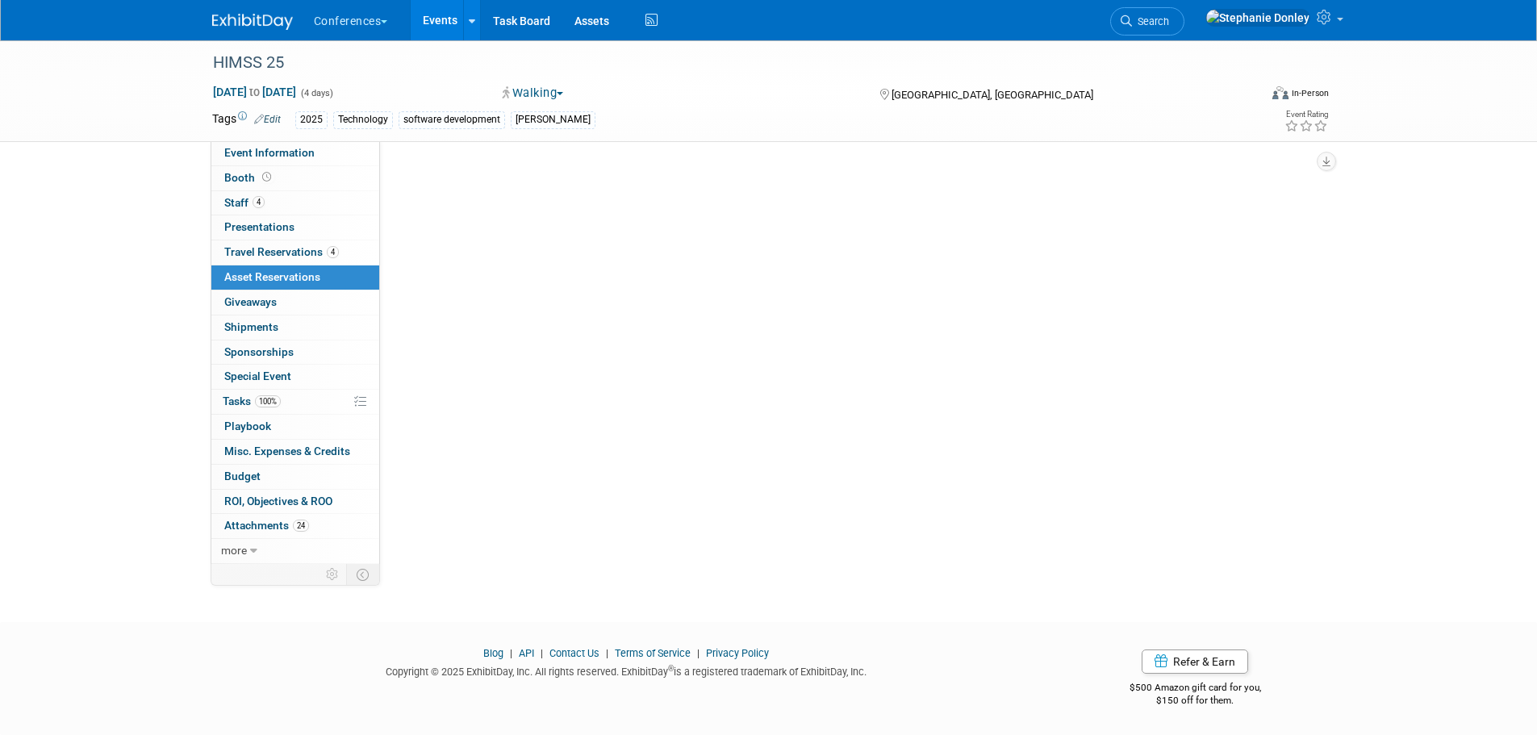
scroll to position [0, 0]
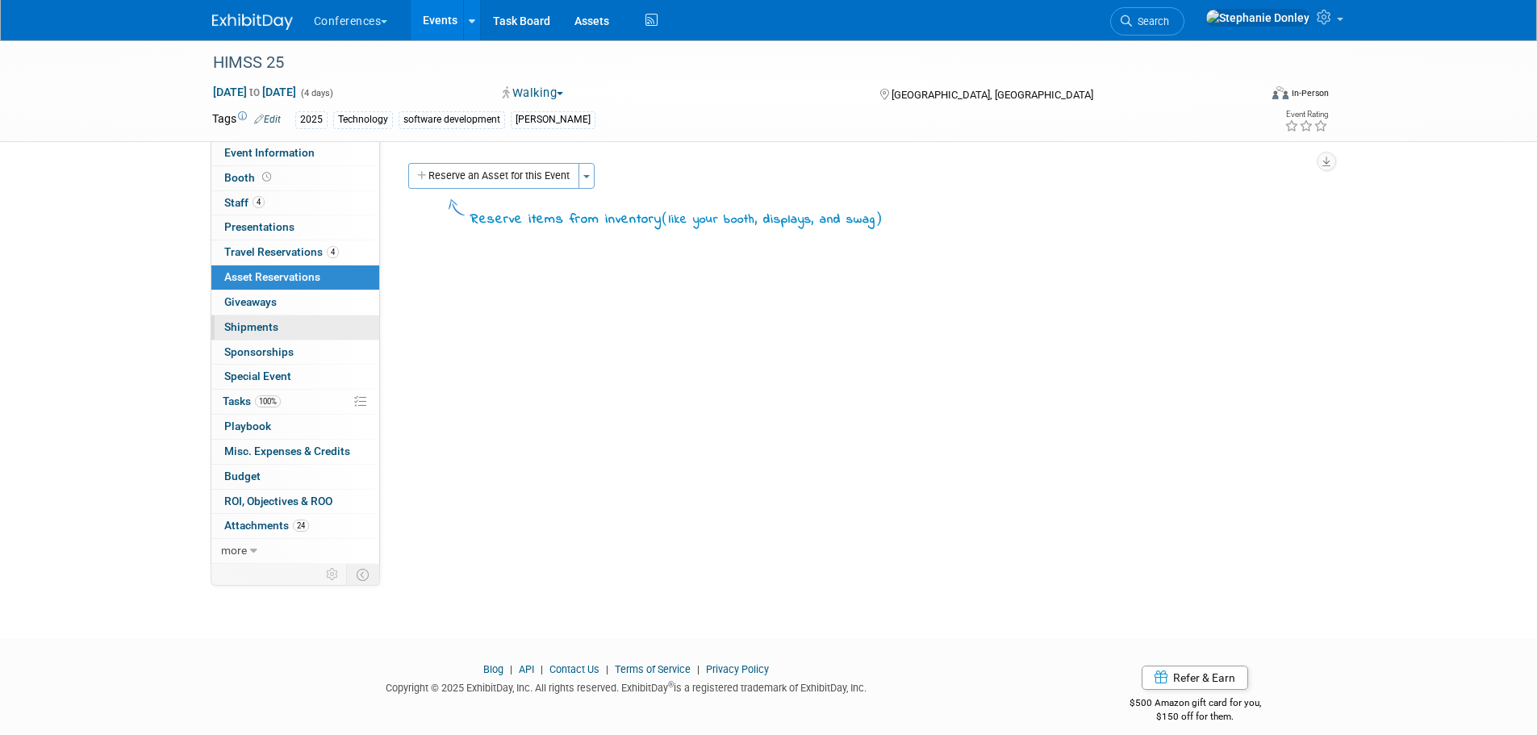
click at [243, 326] on span "Shipments 0" at bounding box center [251, 326] width 54 height 13
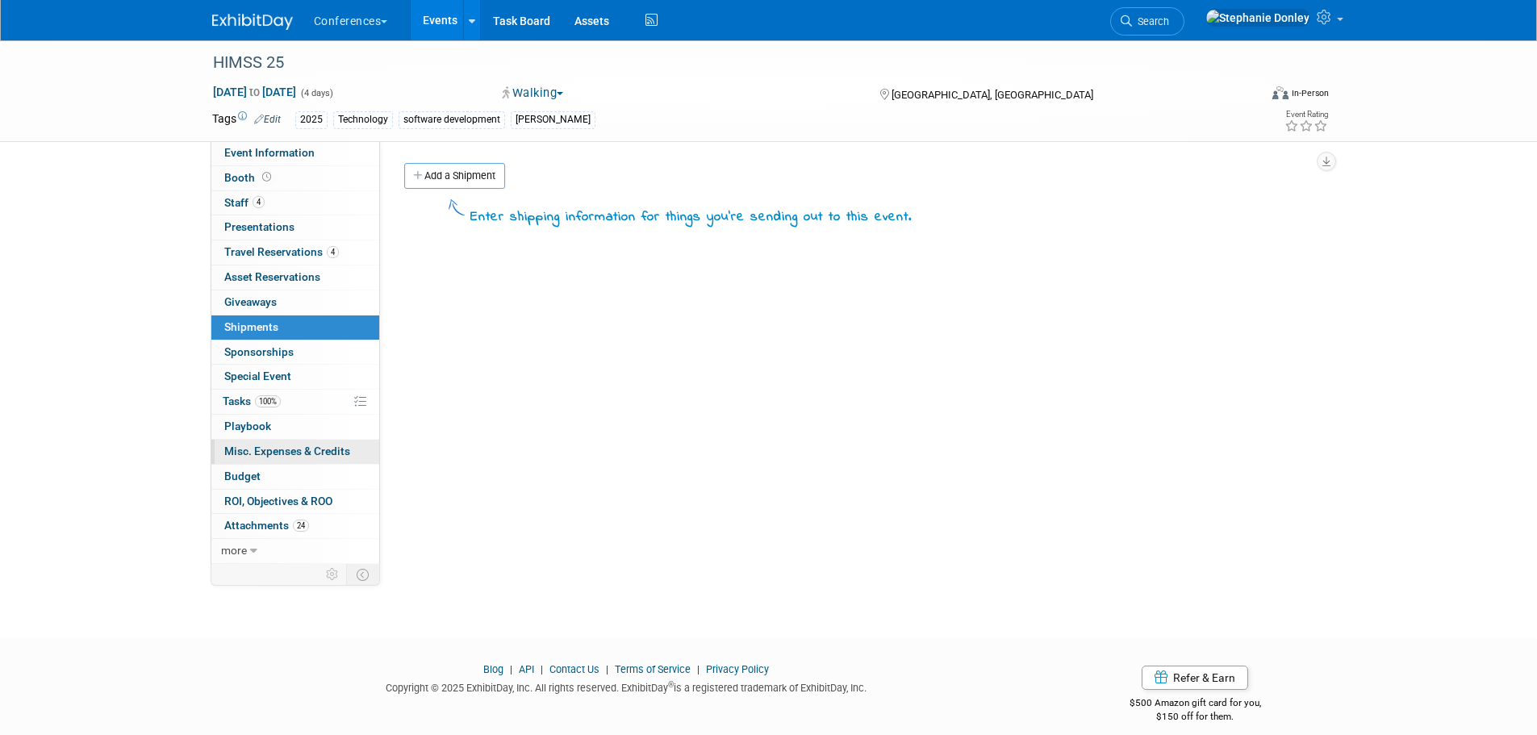
click at [255, 456] on span "Misc. Expenses & Credits 0" at bounding box center [287, 451] width 126 height 13
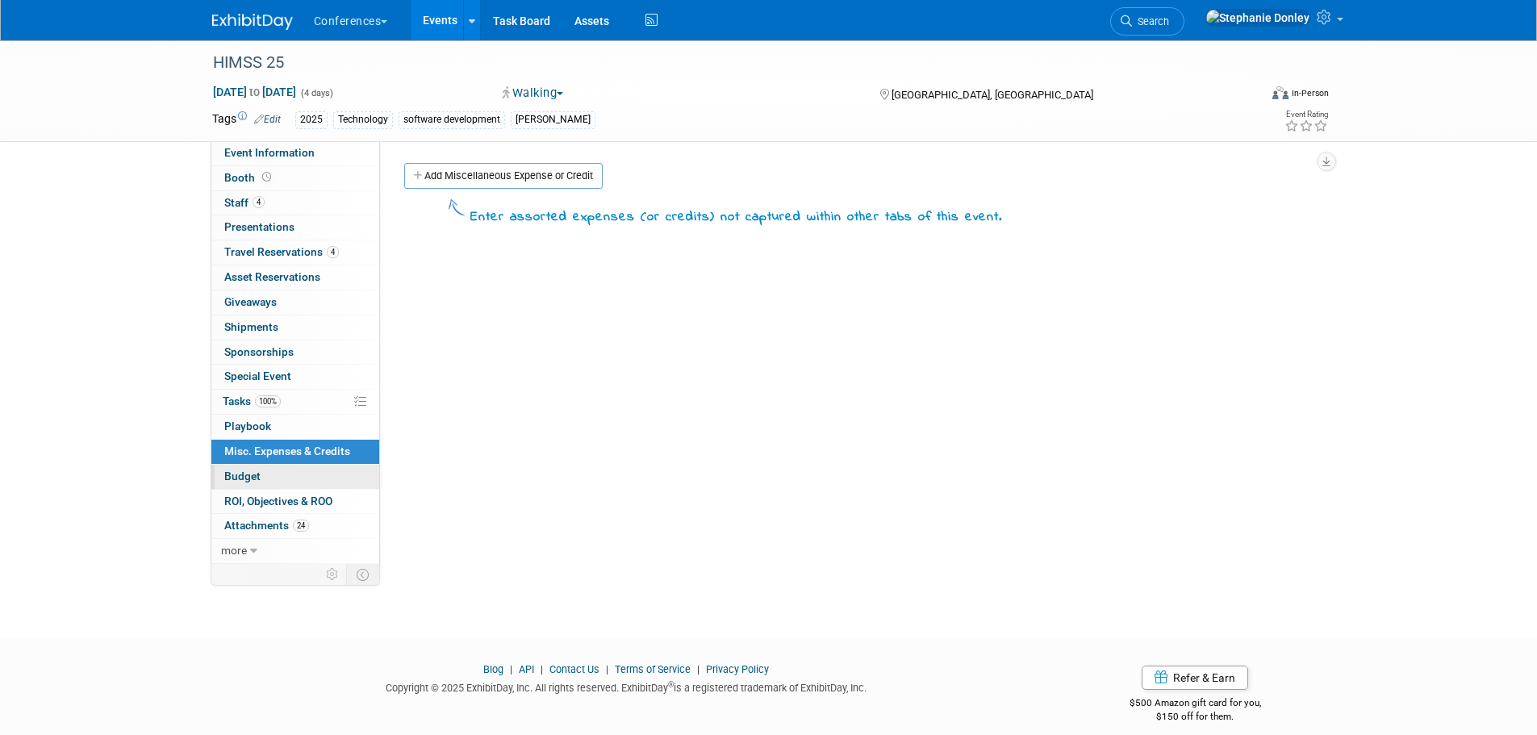
click at [240, 478] on span "Budget" at bounding box center [242, 476] width 36 height 13
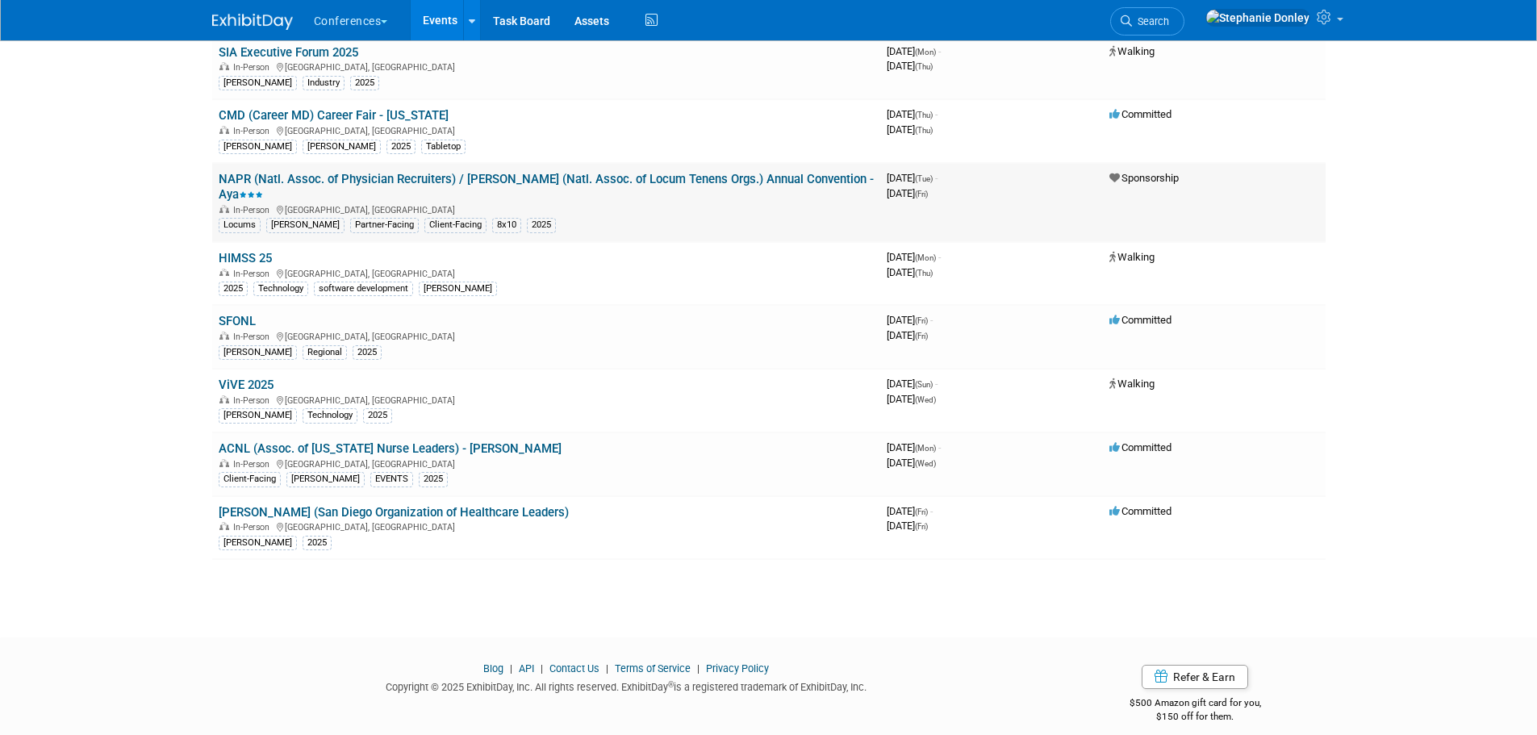
click at [266, 178] on link "NAPR (Natl. Assoc. of Physician Recruiters) / [PERSON_NAME] (Natl. Assoc. of Lo…" at bounding box center [546, 187] width 655 height 30
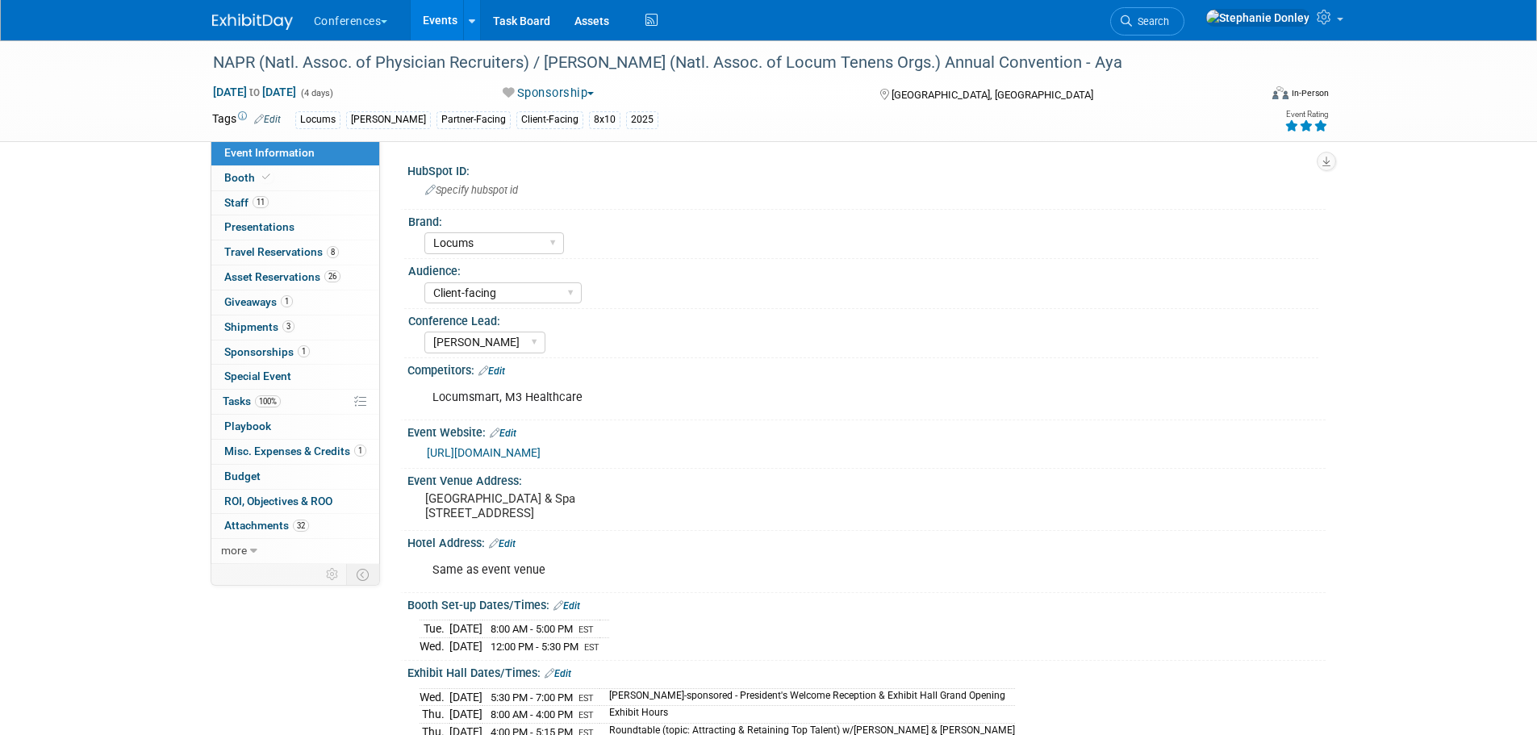
select select "Locums"
select select "Client-facing"
select select "[PERSON_NAME]"
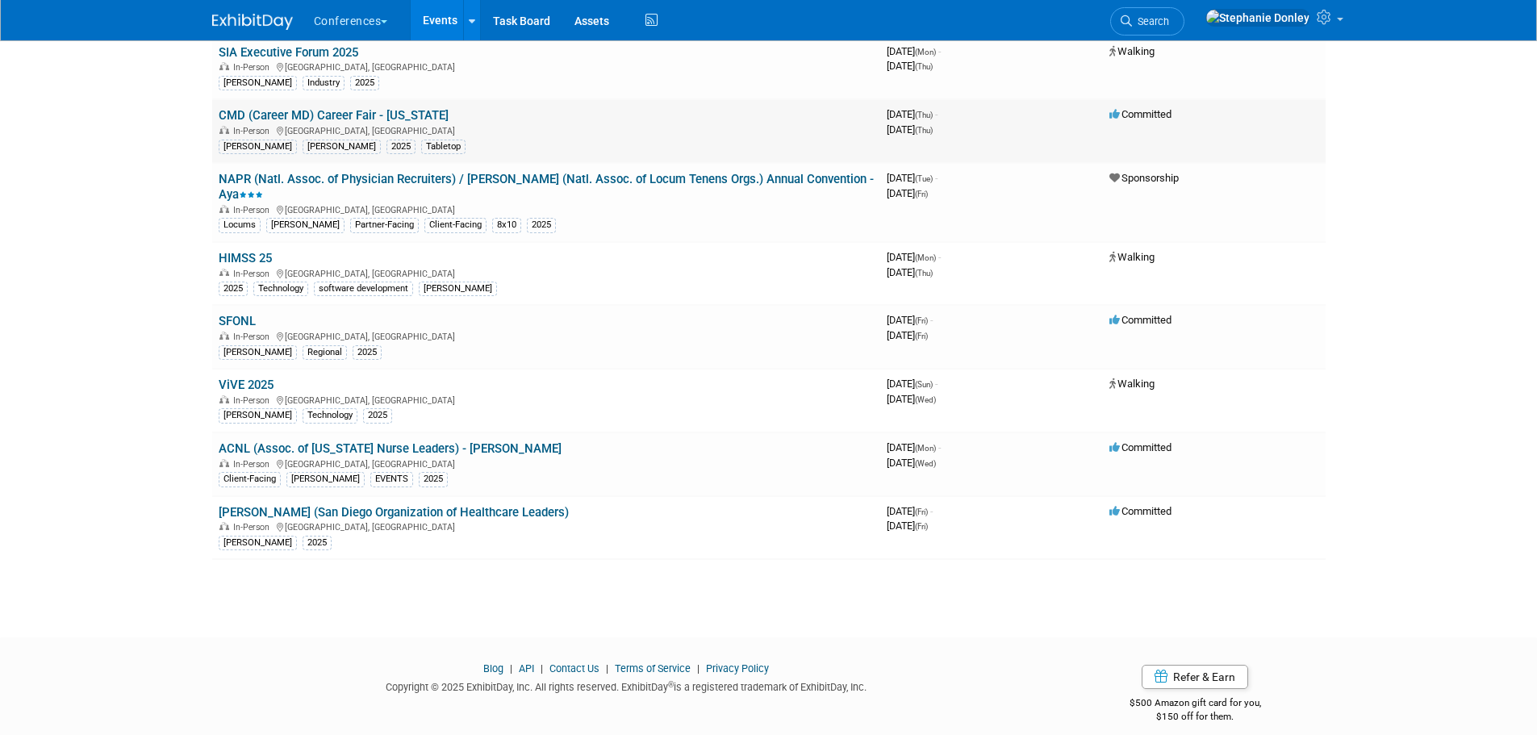
click at [236, 117] on link "CMD (Career MD) Career Fair - [US_STATE]" at bounding box center [334, 115] width 230 height 15
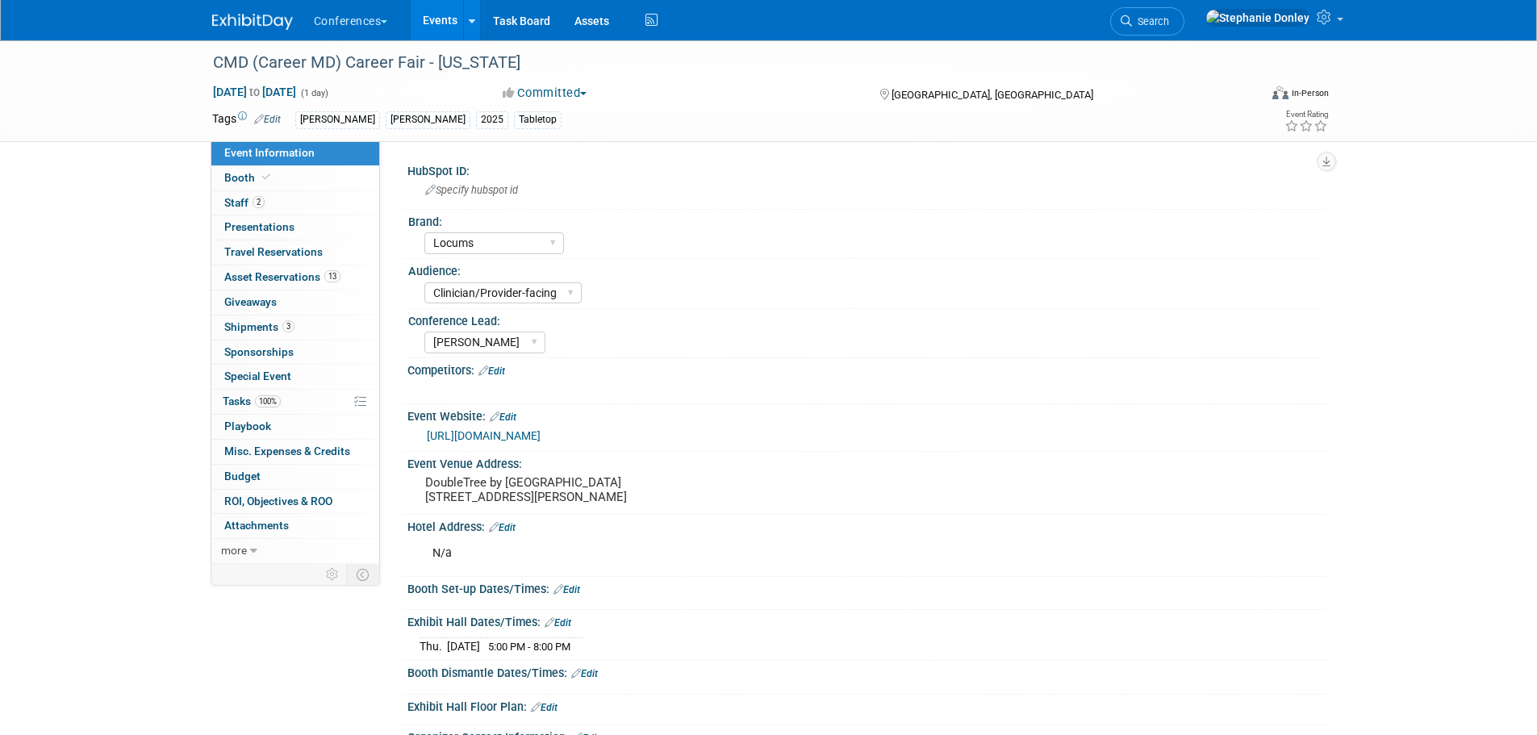
select select "Locums"
select select "Clinician/Provider-facing"
select select "[PERSON_NAME]"
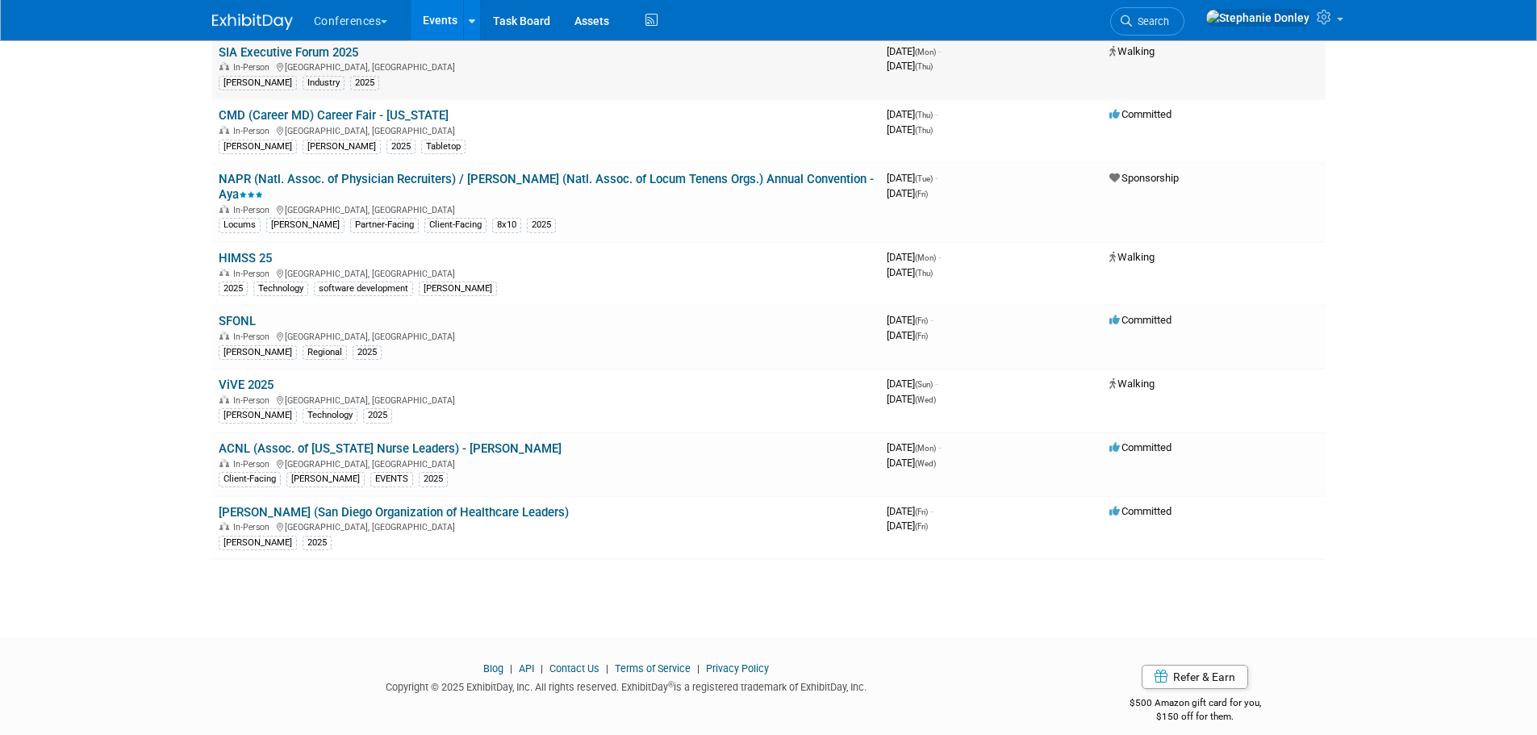
click at [264, 55] on link "SIA Executive Forum 2025" at bounding box center [289, 52] width 140 height 15
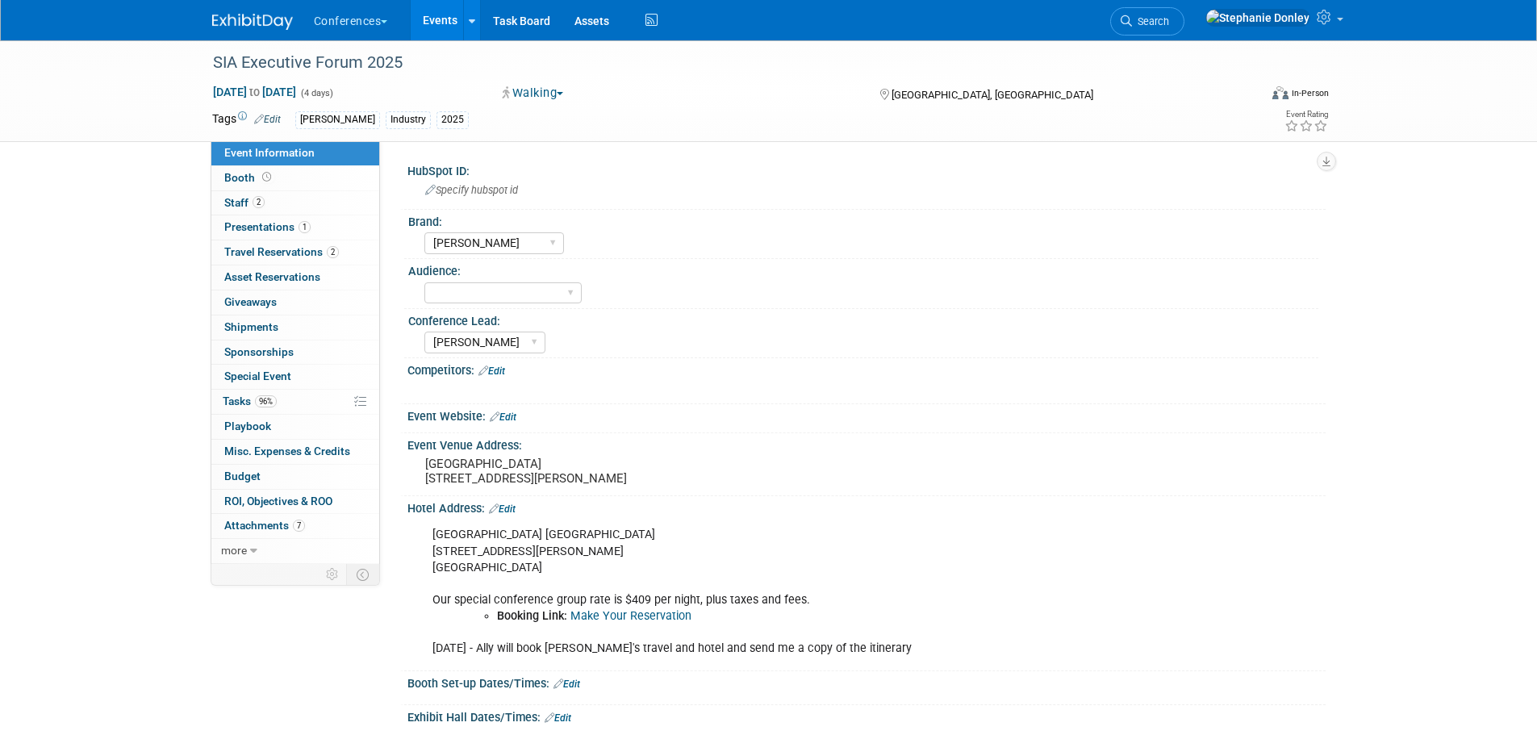
select select "[PERSON_NAME]"
click at [466, 291] on select "Client-facing Clinician/Provider-facing Both N/a" at bounding box center [502, 293] width 157 height 22
select select "N/a"
click at [424, 282] on select "Client-facing Clinician/Provider-facing Both N/a" at bounding box center [502, 293] width 157 height 22
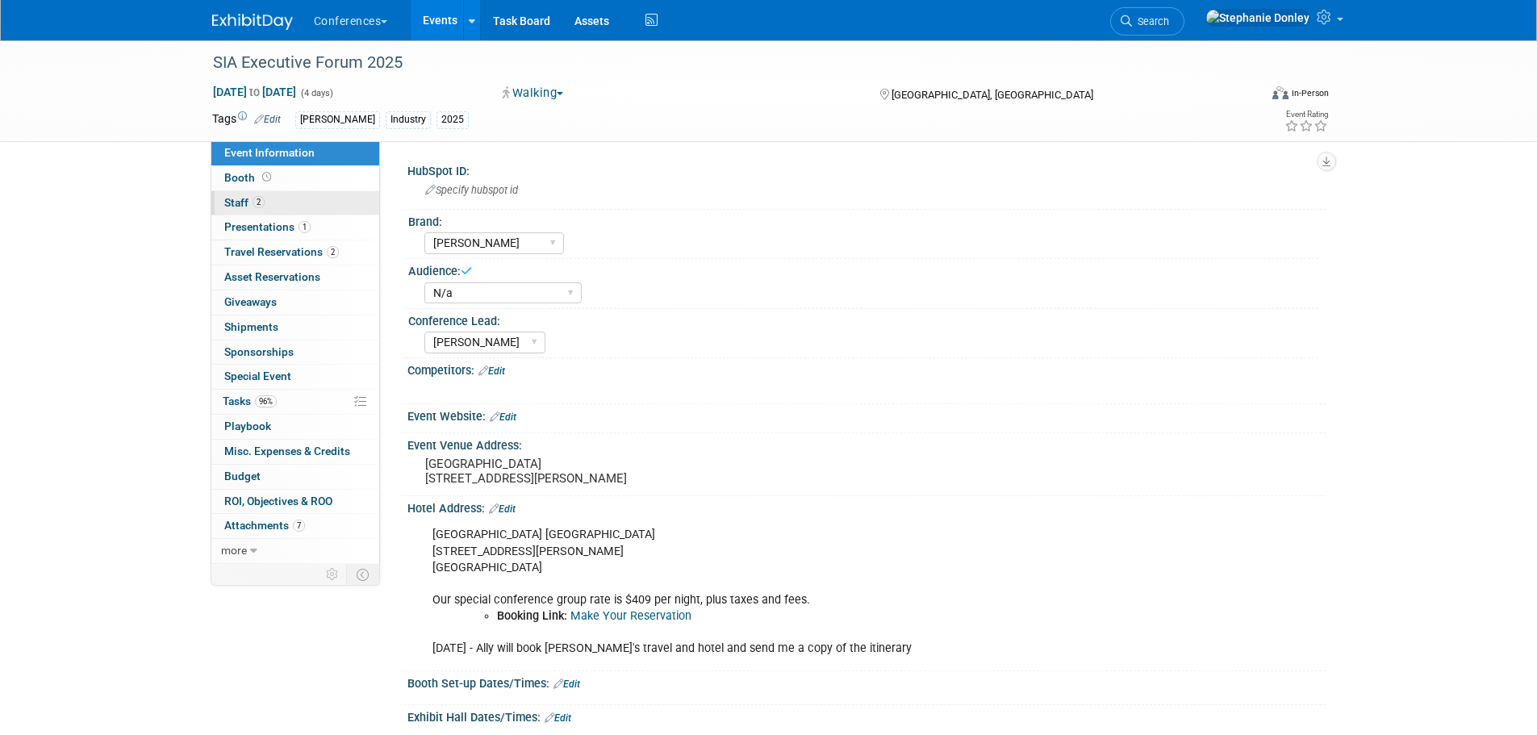
click at [231, 204] on span "Staff 2" at bounding box center [244, 202] width 40 height 13
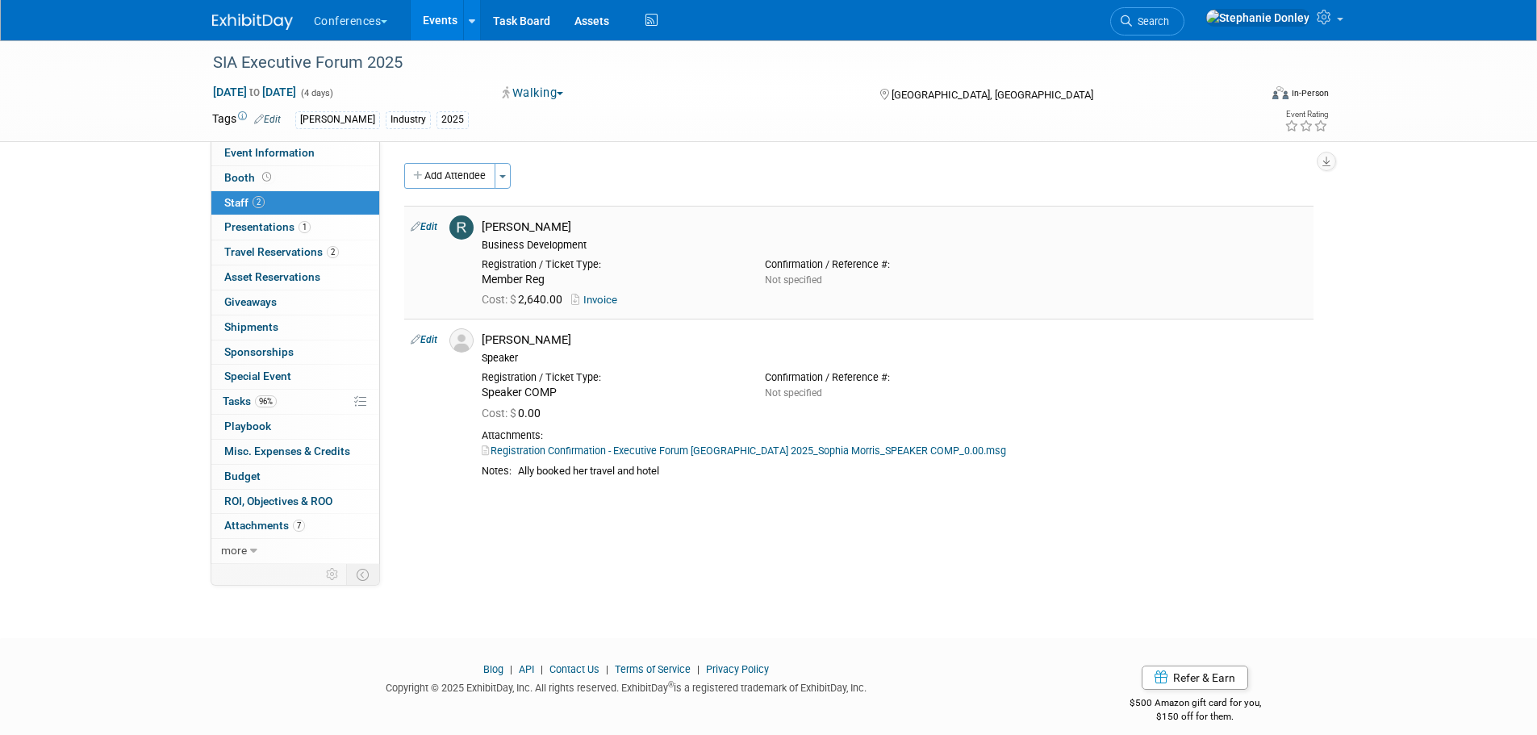
click at [430, 227] on link "Edit" at bounding box center [424, 226] width 27 height 11
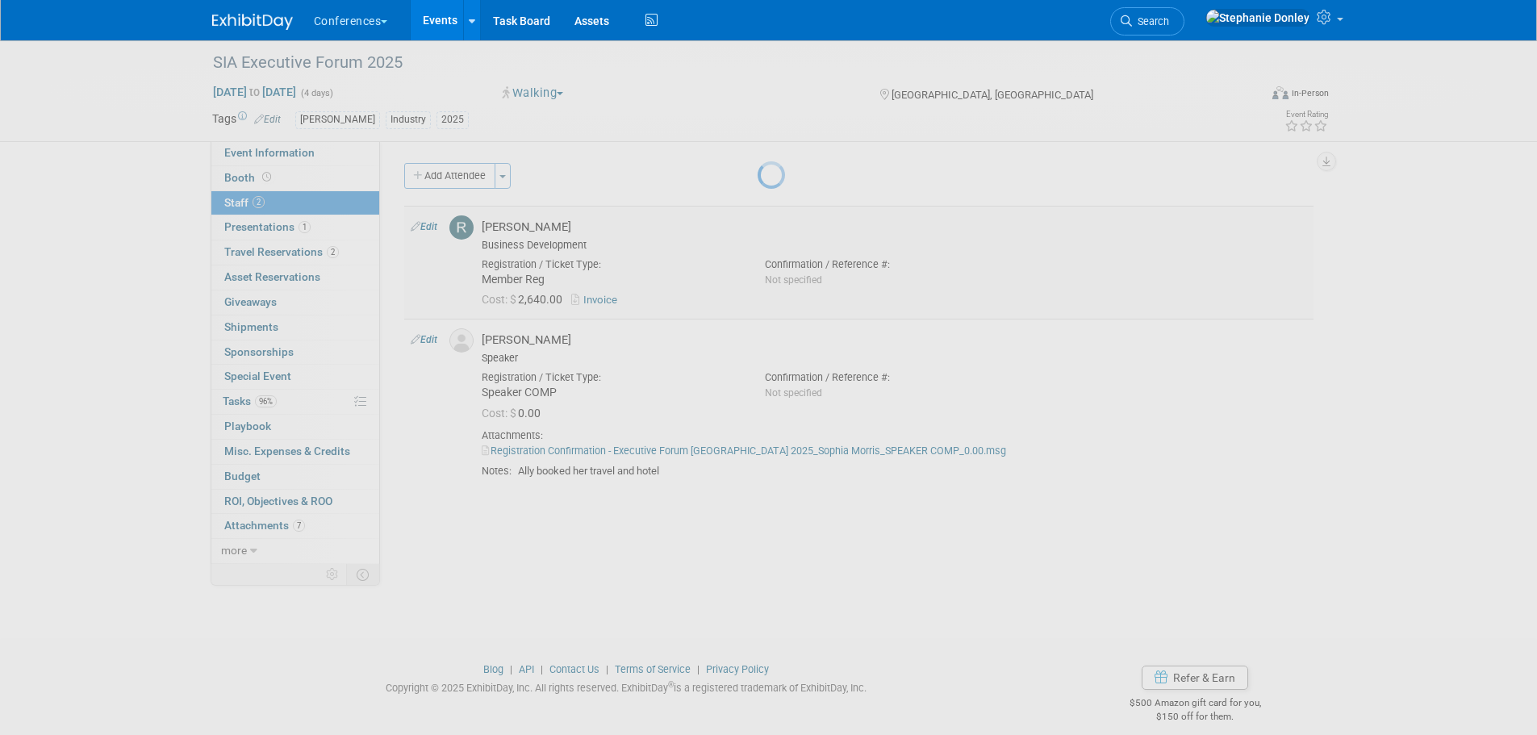
select select "cc1b0c0b-b3d8-41e2-8b7f-c938c83a7e8b"
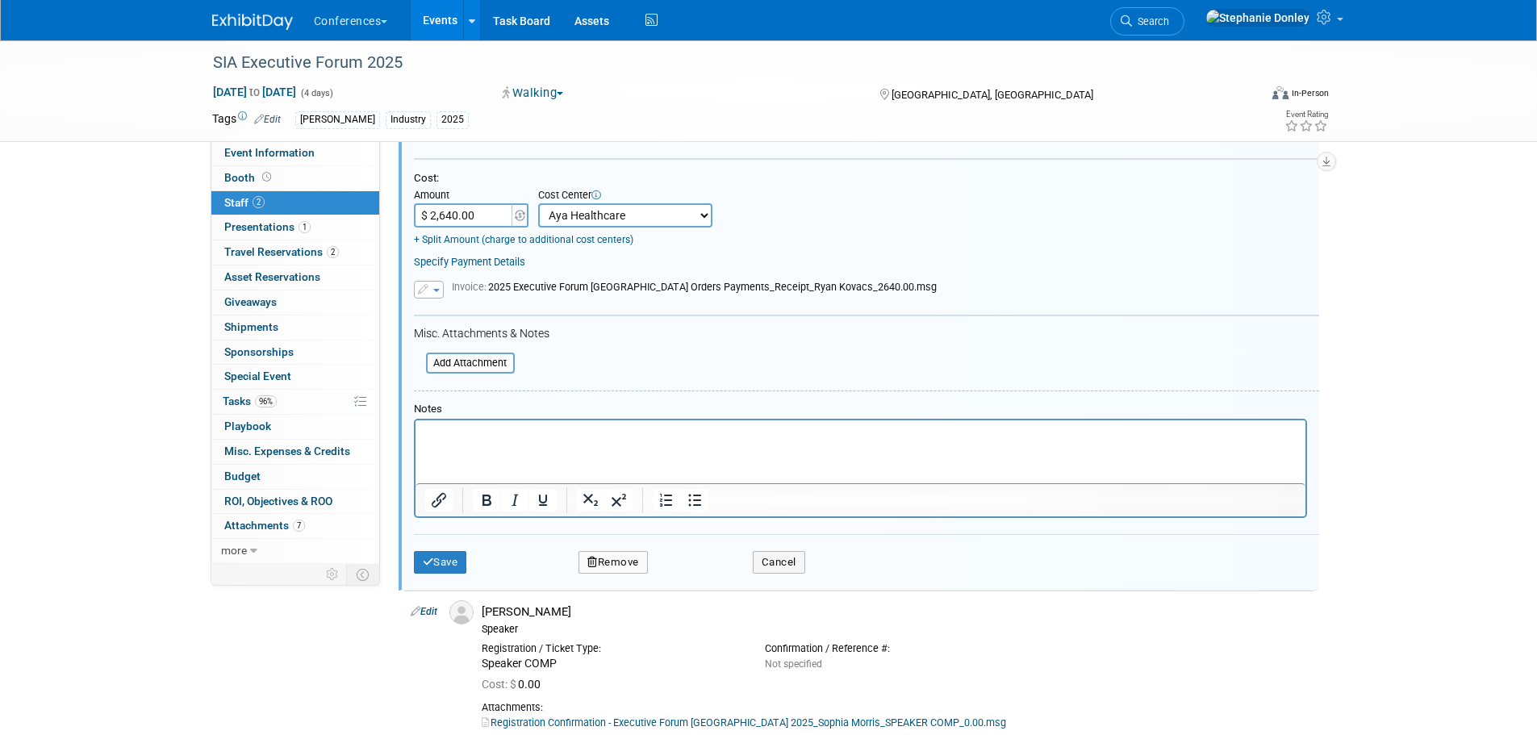
scroll to position [277, 0]
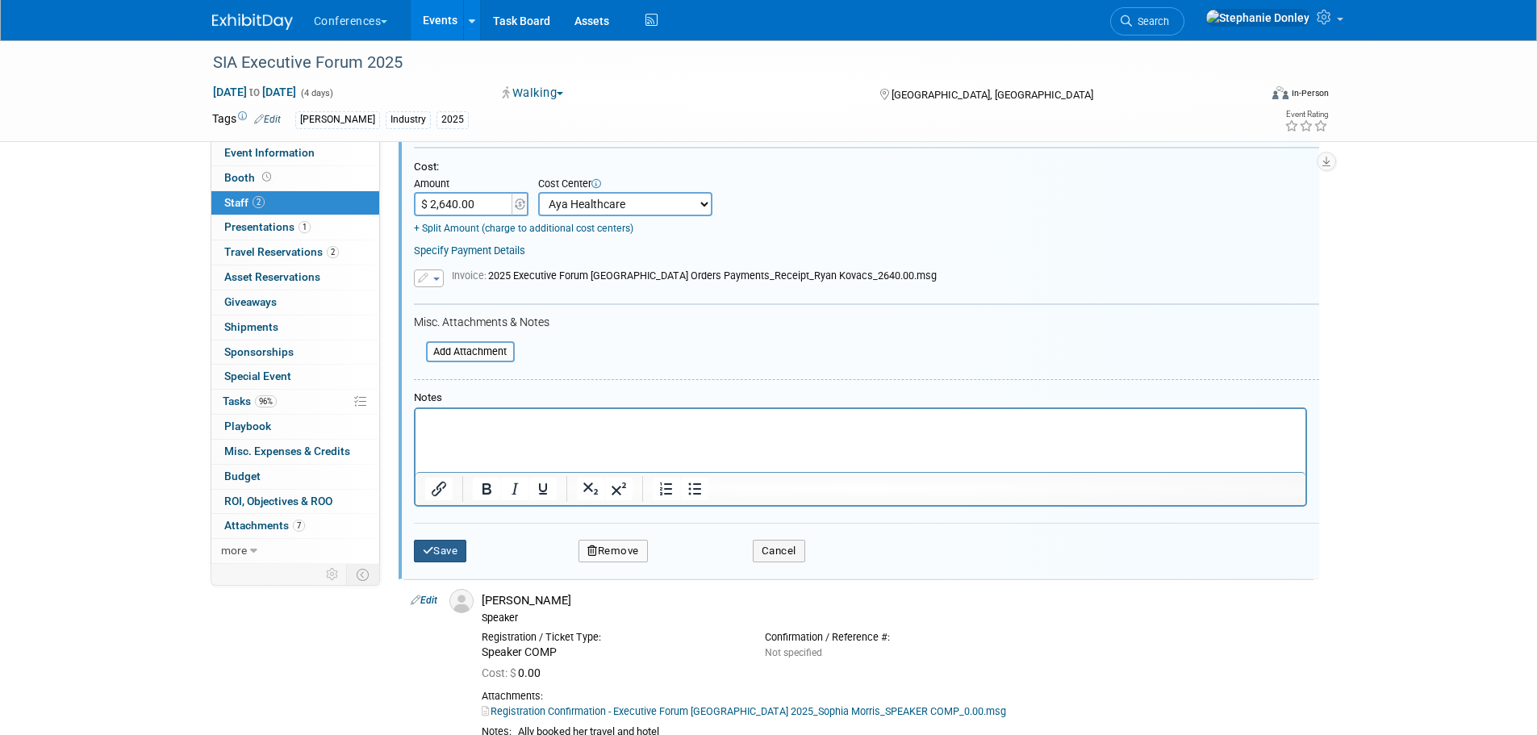
click at [446, 552] on button "Save" at bounding box center [440, 551] width 53 height 23
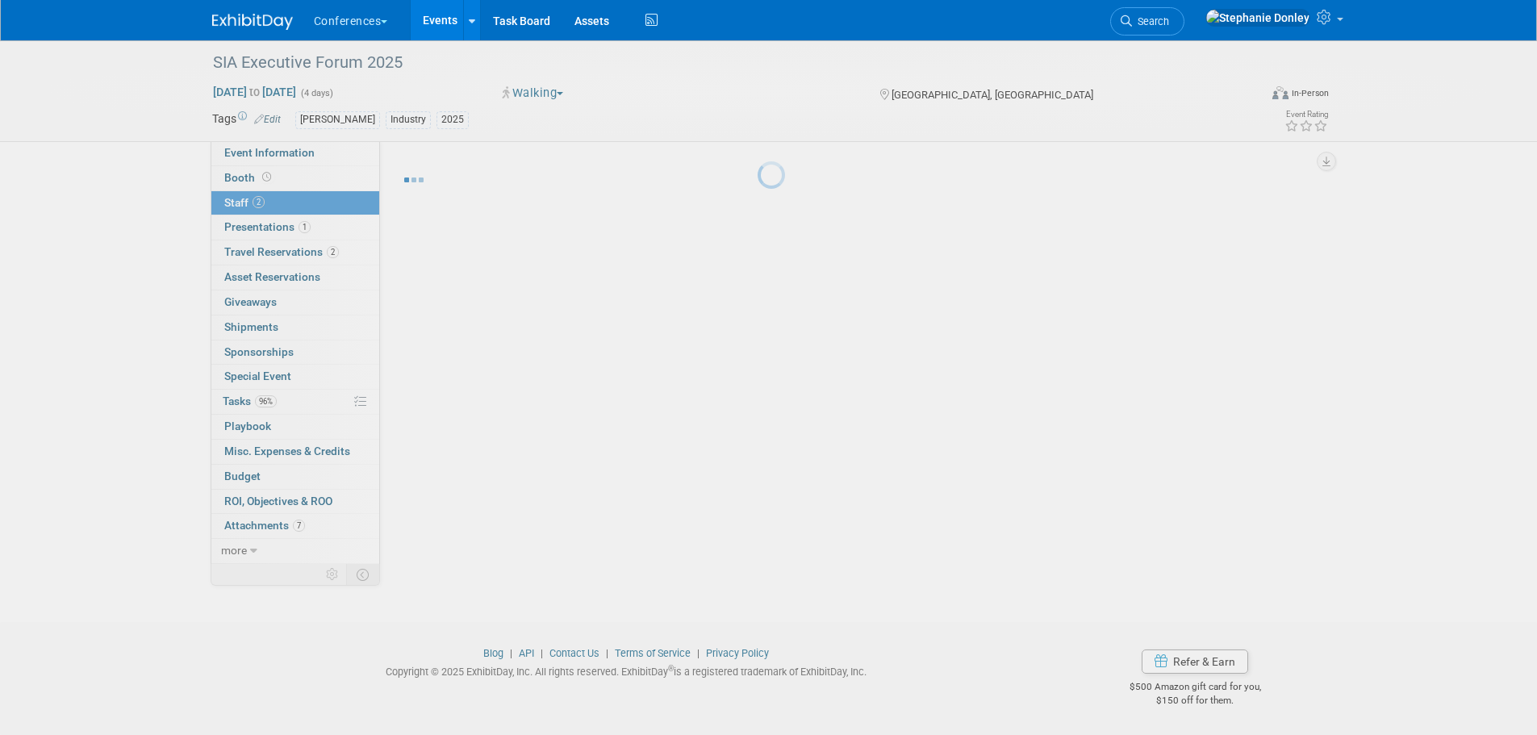
scroll to position [16, 0]
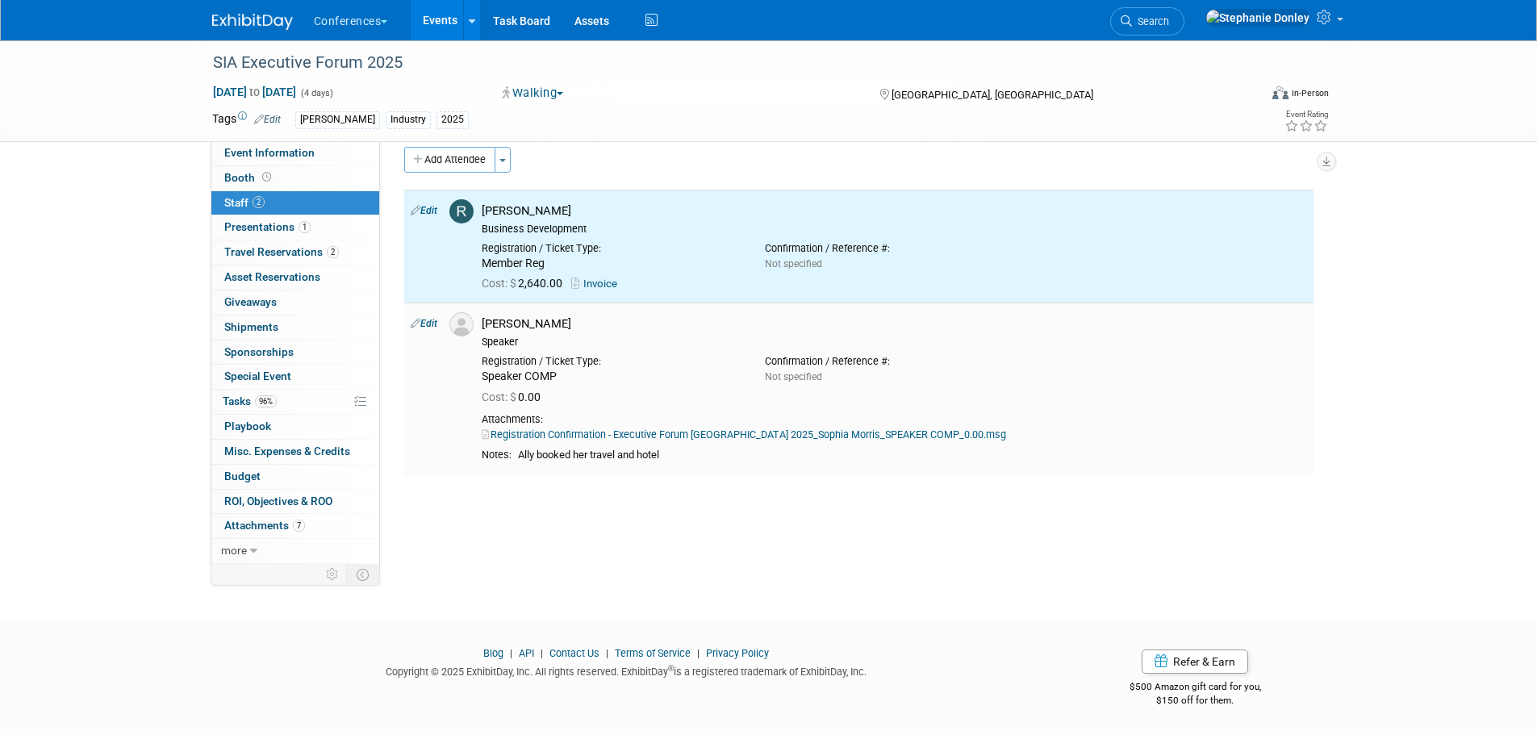
click at [425, 324] on link "Edit" at bounding box center [424, 323] width 27 height 11
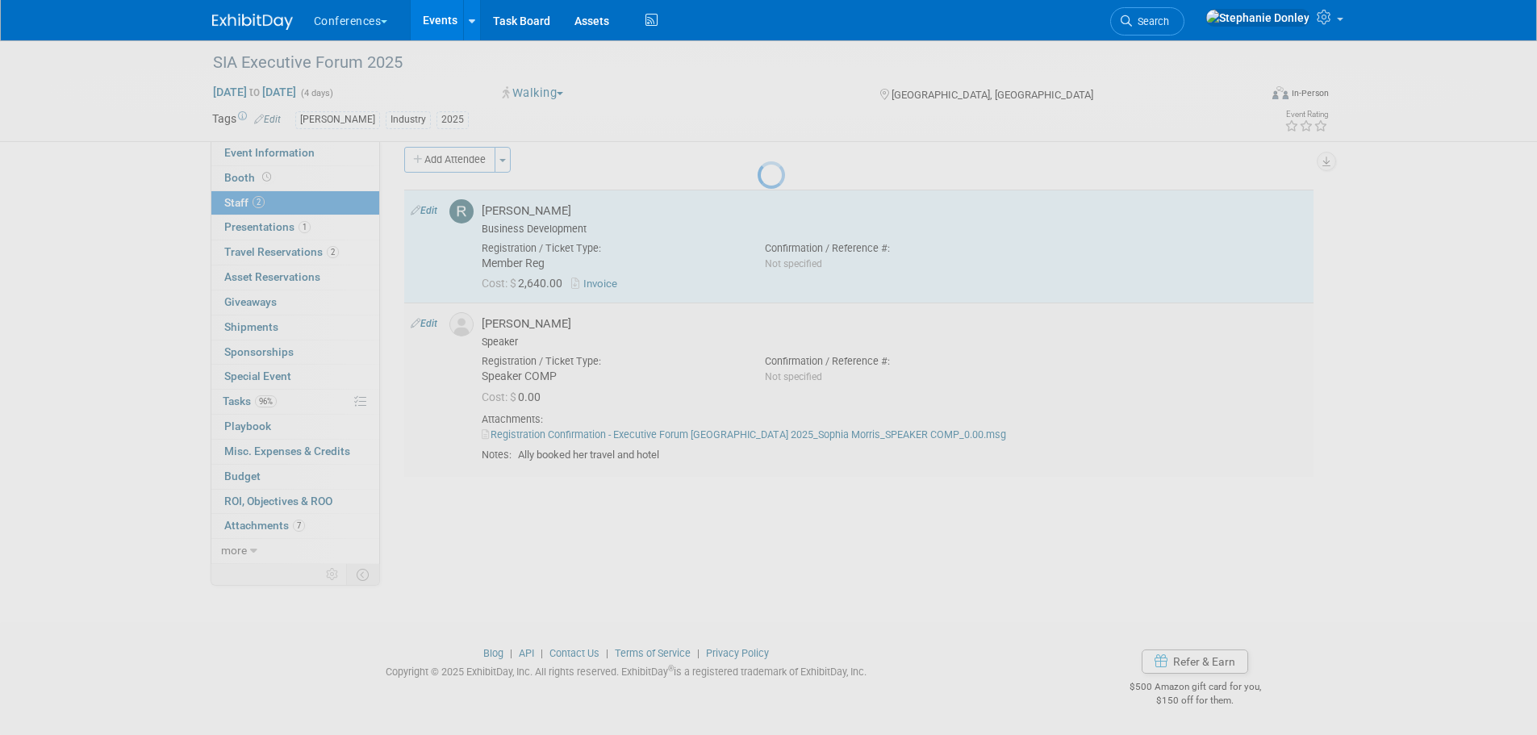
select select "15b199fe-83ee-4a37-956f-e8de9b9d0d0e"
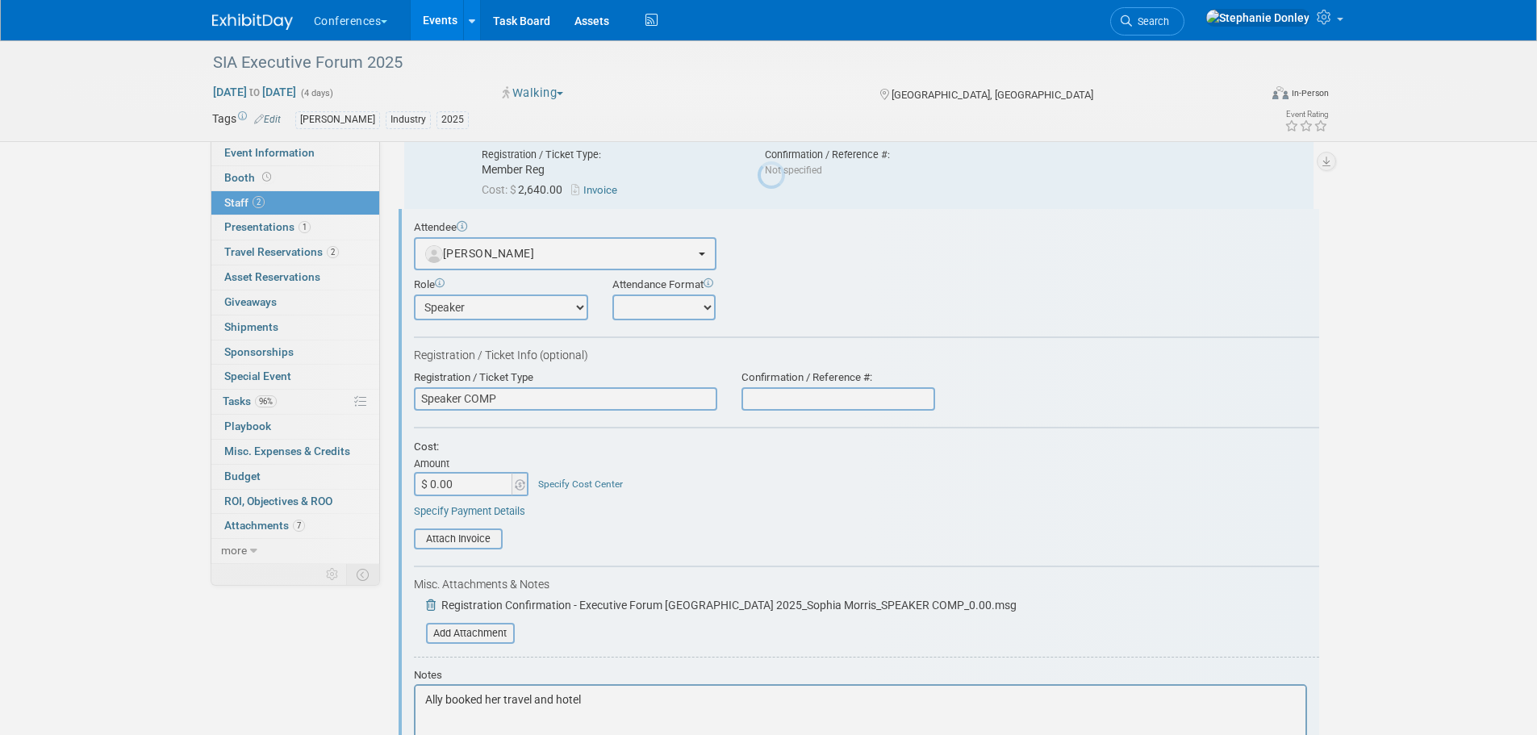
scroll to position [136, 0]
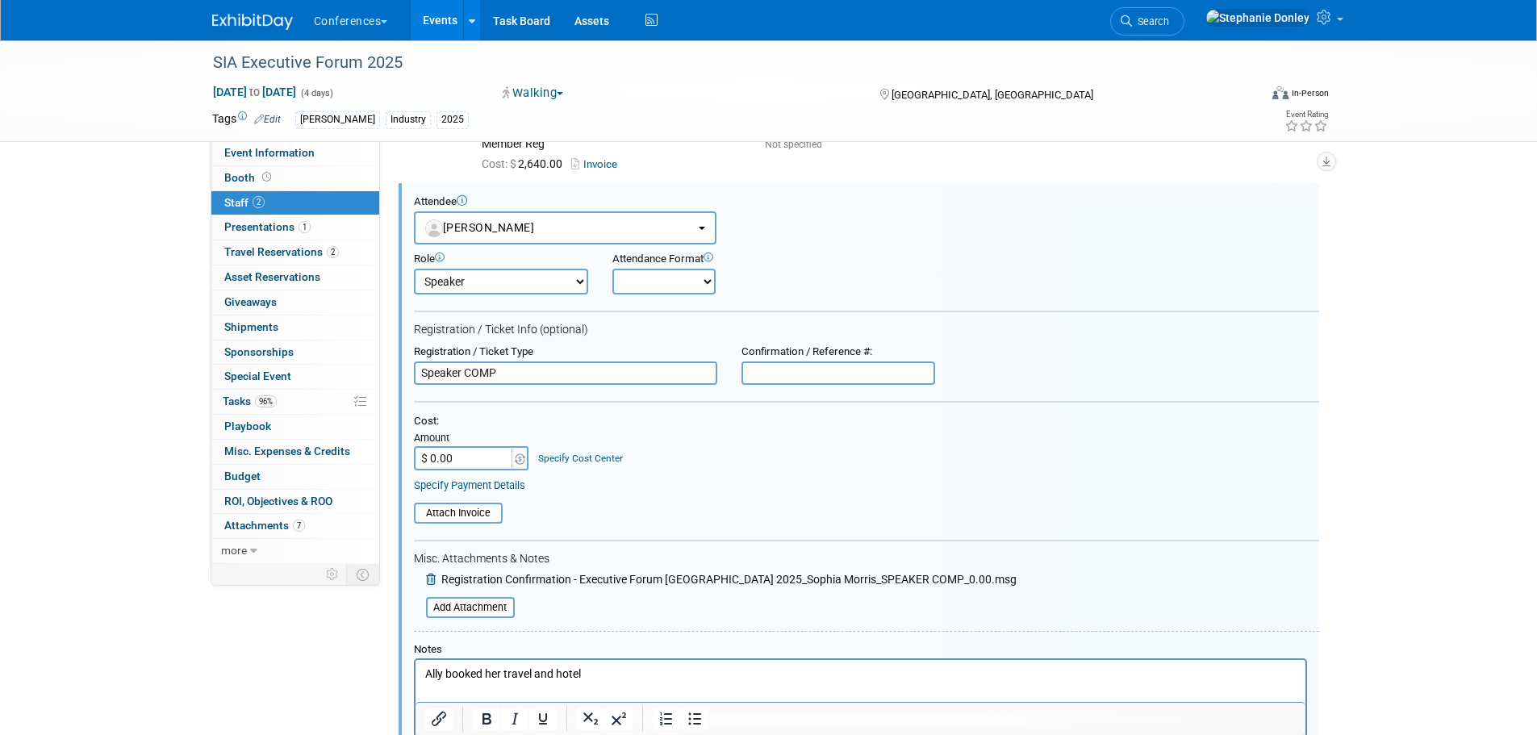
click at [596, 460] on link "Specify Cost Center" at bounding box center [580, 458] width 85 height 11
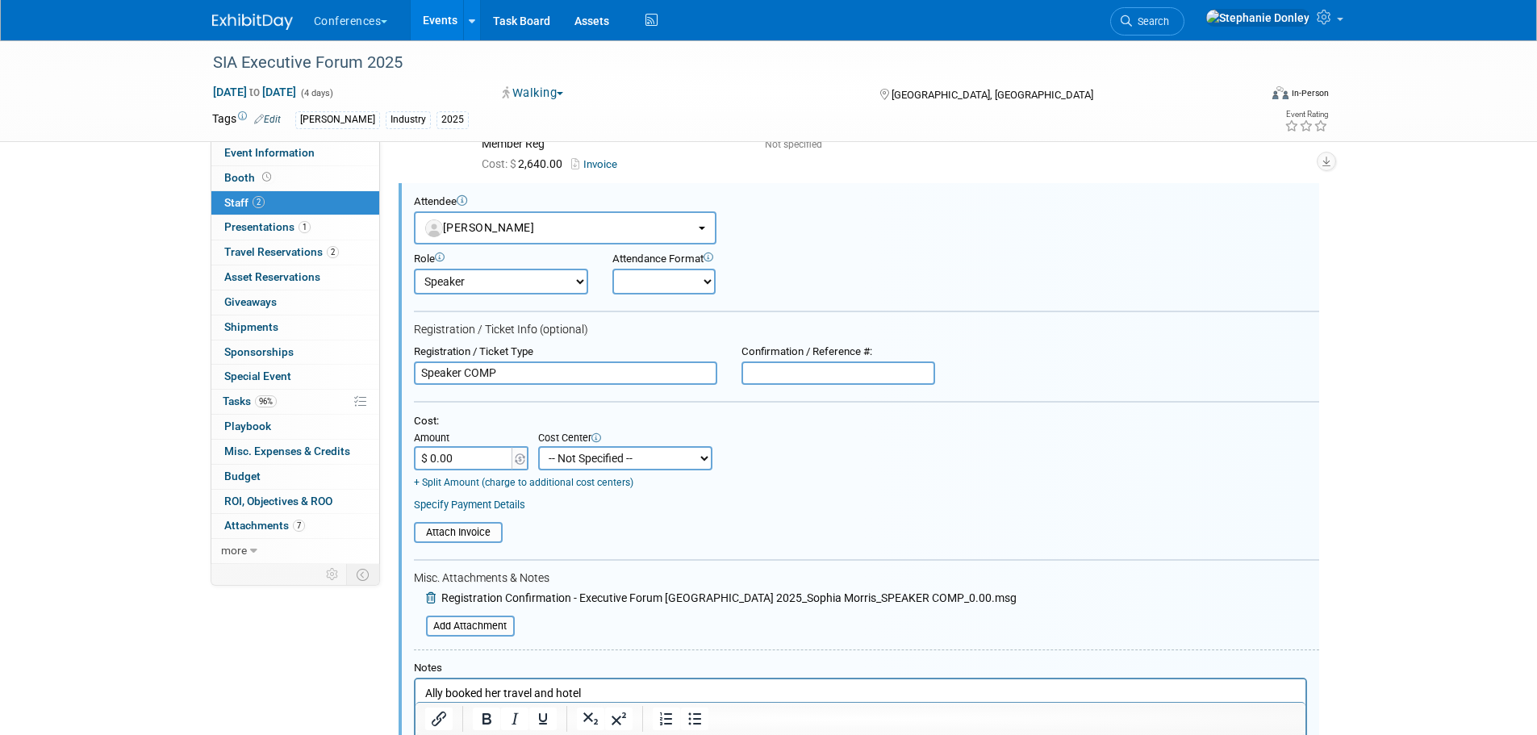
click at [596, 460] on select "-- Not Specified -- Aya Education Aya Healthcare Aya Locums Bespoke Corporate D…" at bounding box center [625, 458] width 174 height 24
select select "18965872"
click at [538, 447] on select "-- Not Specified -- Aya Education Aya Healthcare Aya Locums Bespoke Corporate D…" at bounding box center [625, 458] width 174 height 24
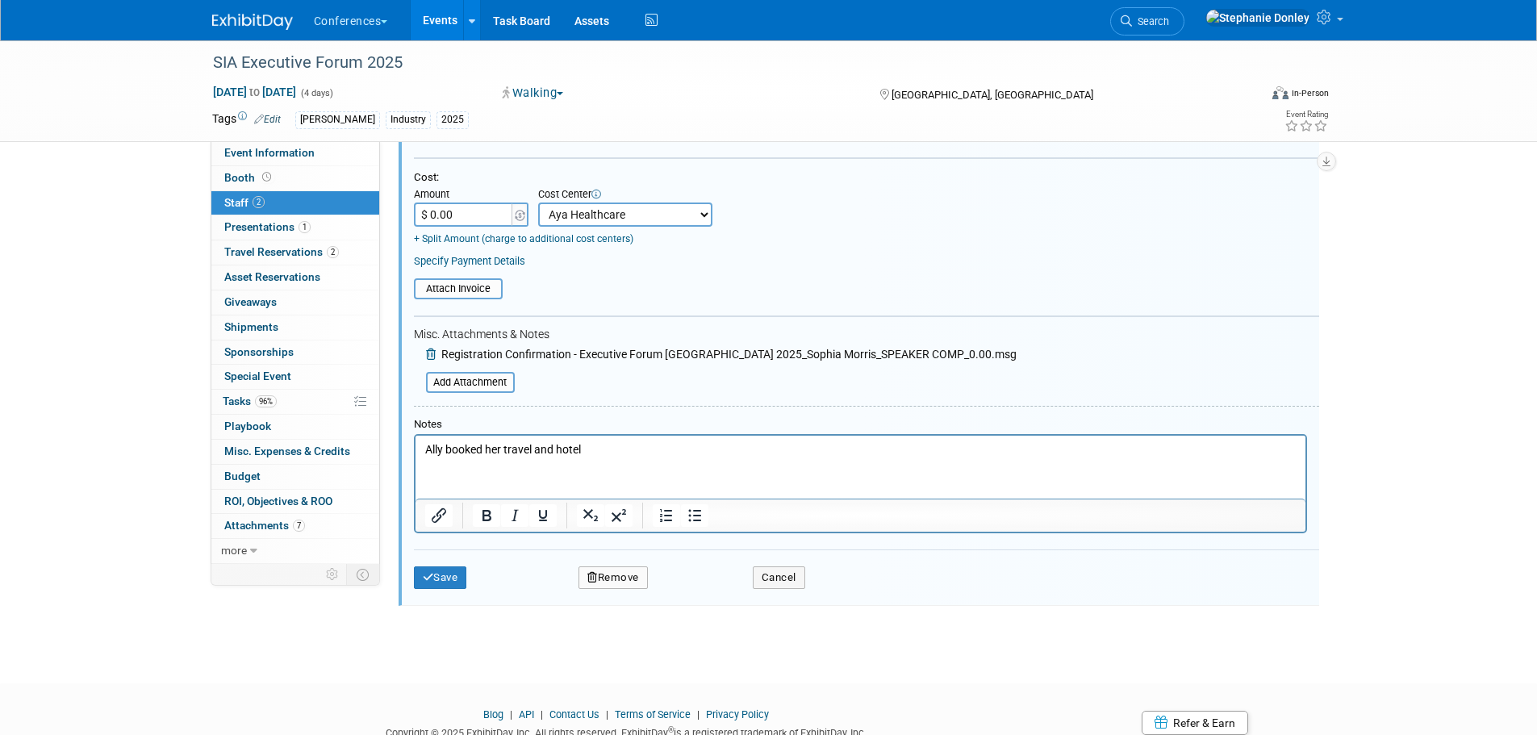
scroll to position [390, 0]
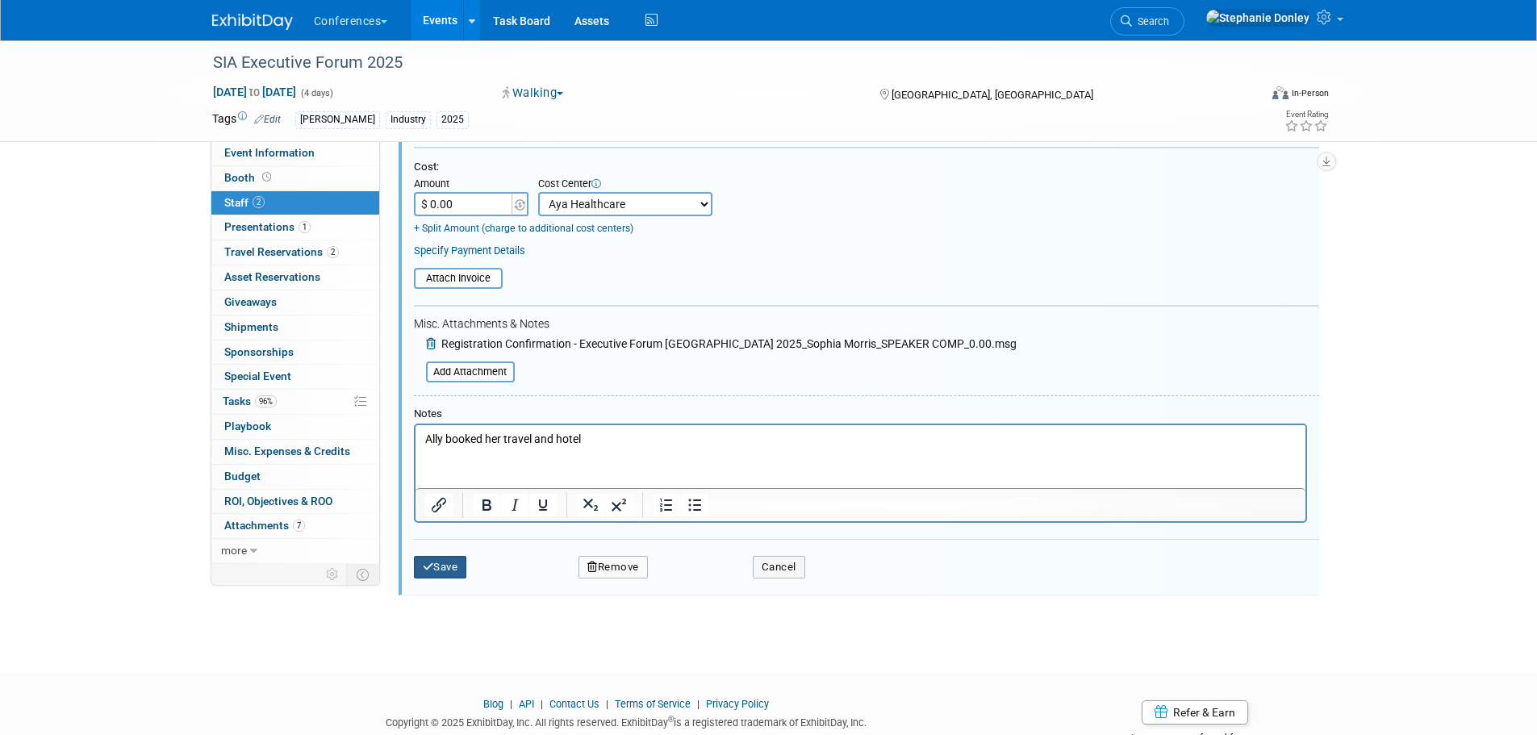
click at [445, 562] on button "Save" at bounding box center [440, 567] width 53 height 23
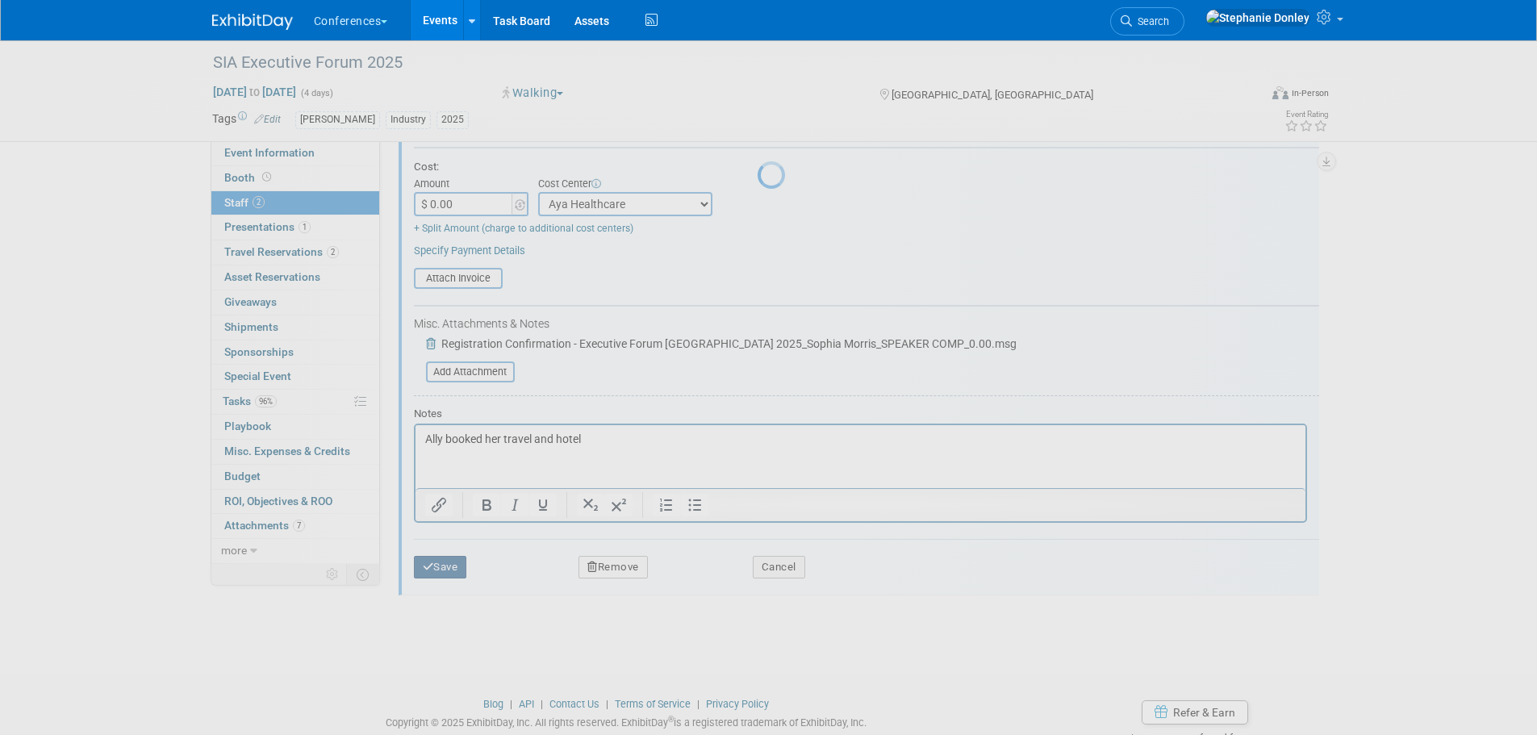
scroll to position [16, 0]
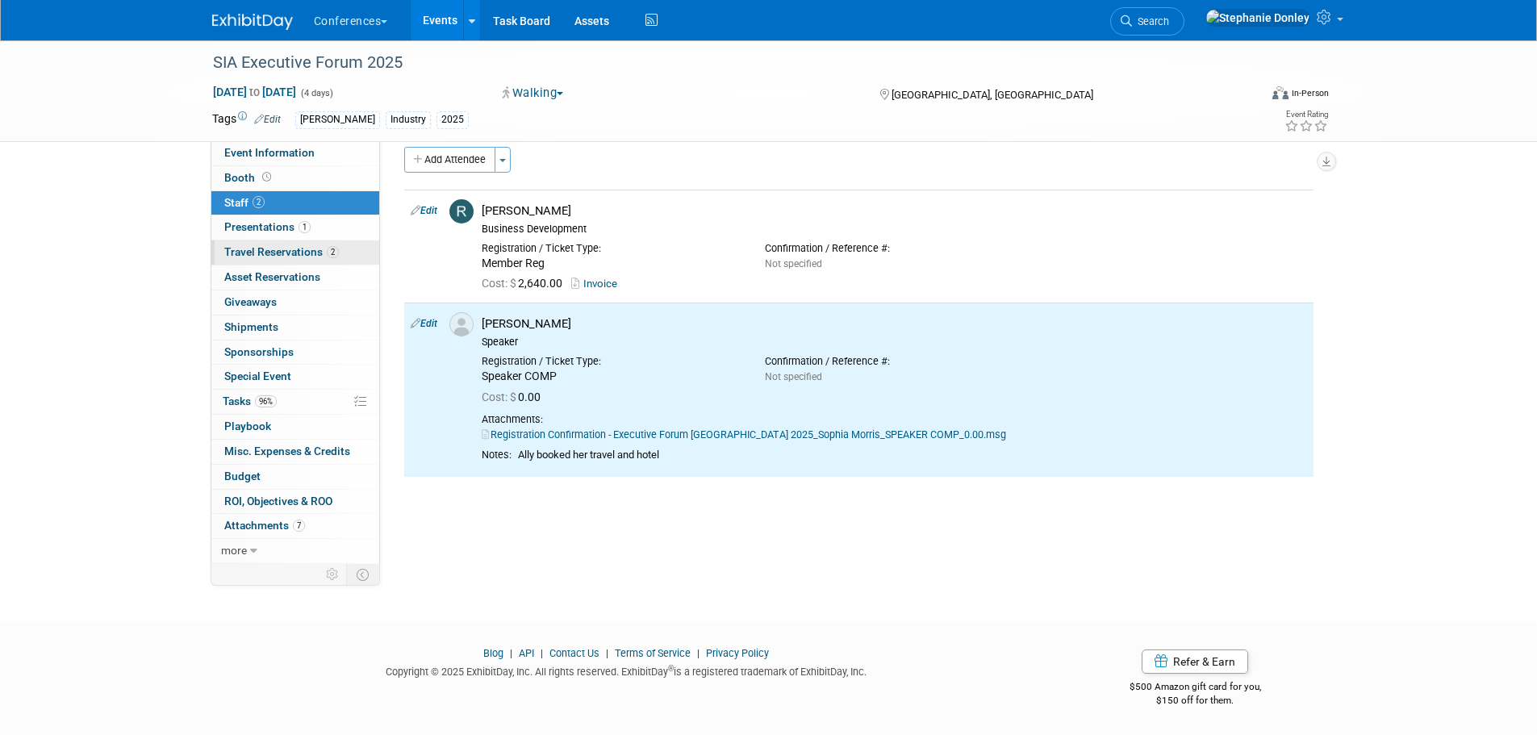
click at [248, 251] on span "Travel Reservations 2" at bounding box center [281, 251] width 115 height 13
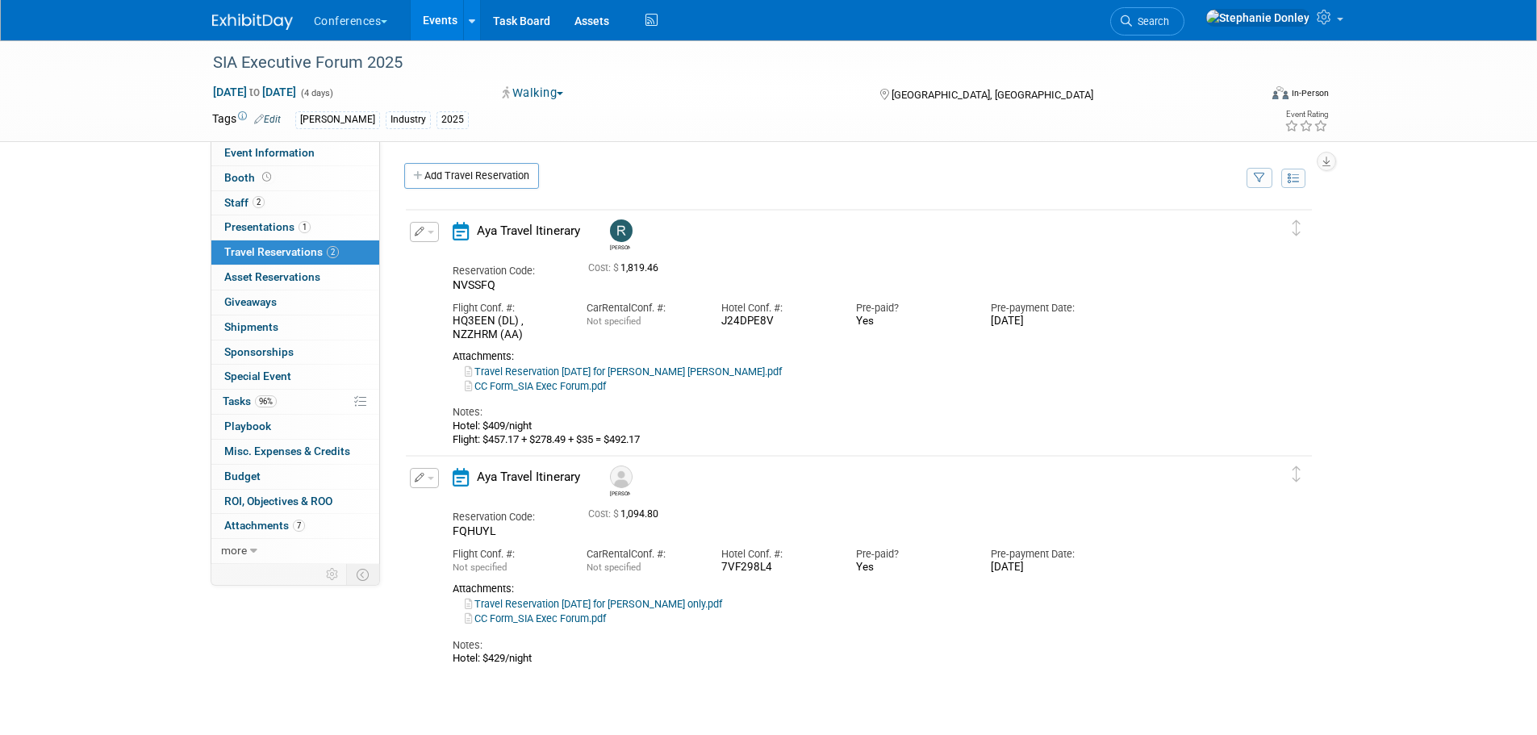
click at [428, 234] on span "button" at bounding box center [431, 232] width 6 height 3
click at [454, 260] on button "Edit Reservation" at bounding box center [479, 260] width 136 height 23
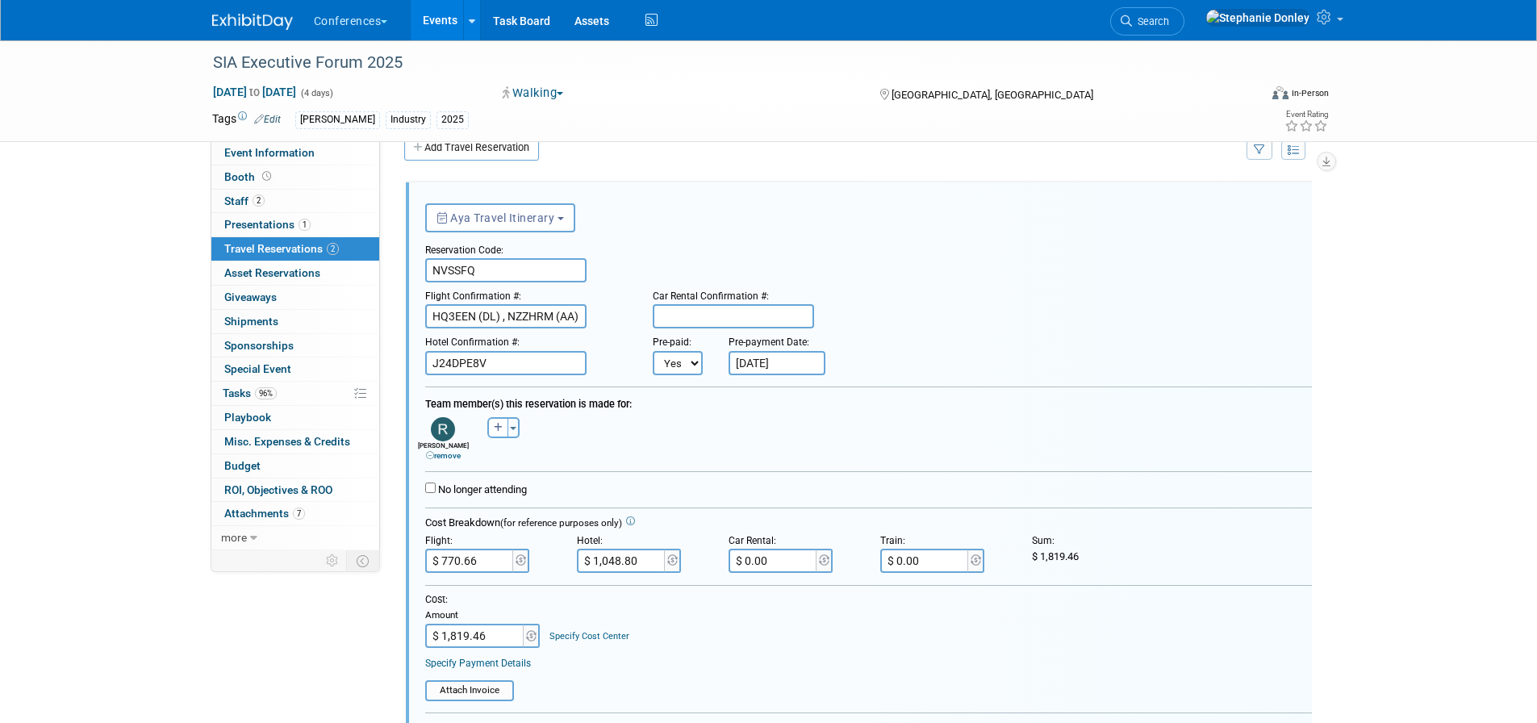
click at [589, 635] on link "Specify Cost Center" at bounding box center [589, 636] width 80 height 10
click at [600, 638] on select "-- Not Specified -- Aya Education Aya Healthcare Aya Locums Bespoke Corporate D…" at bounding box center [636, 636] width 174 height 24
select select "18965872"
click at [549, 625] on select "-- Not Specified -- Aya Education Aya Healthcare Aya Locums Bespoke Corporate D…" at bounding box center [636, 636] width 174 height 24
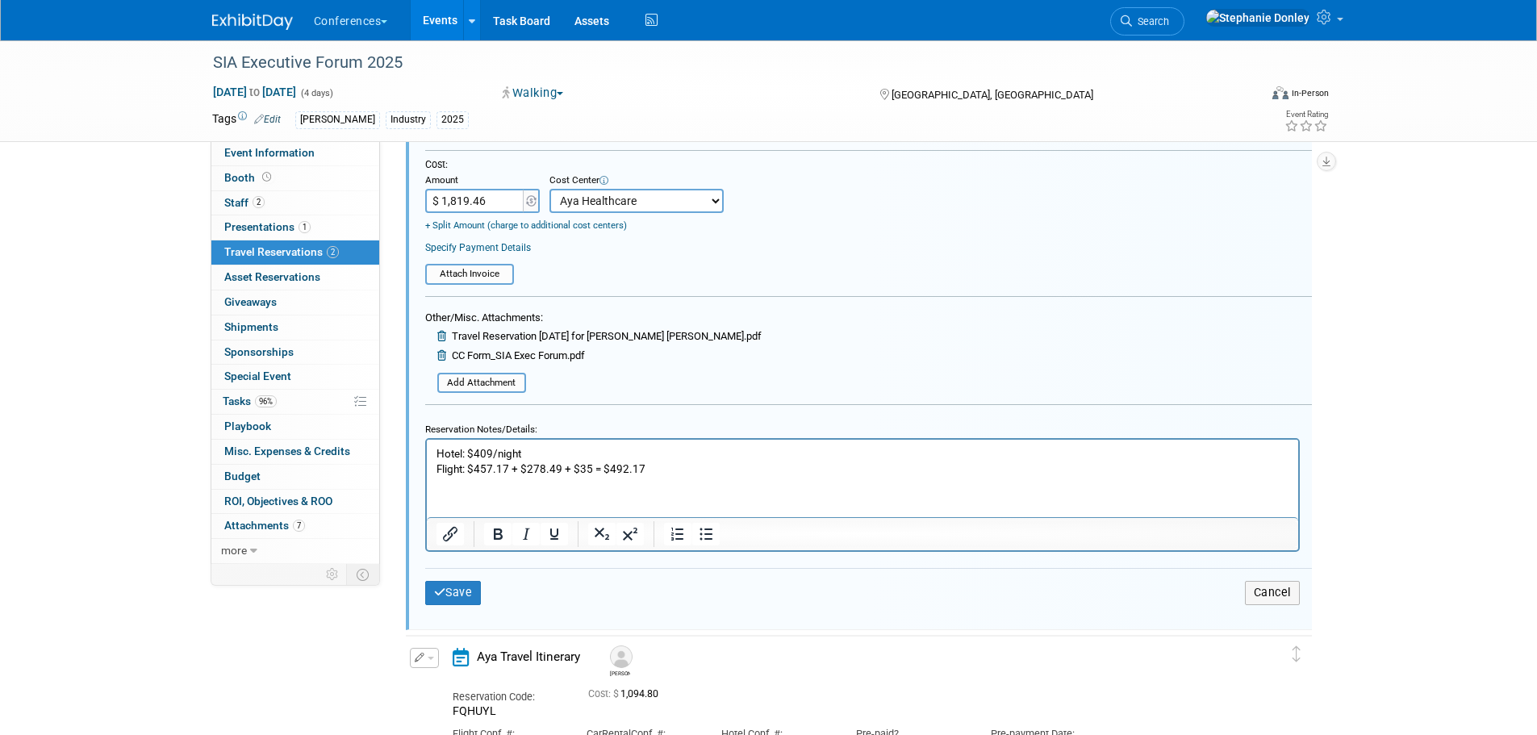
scroll to position [474, 0]
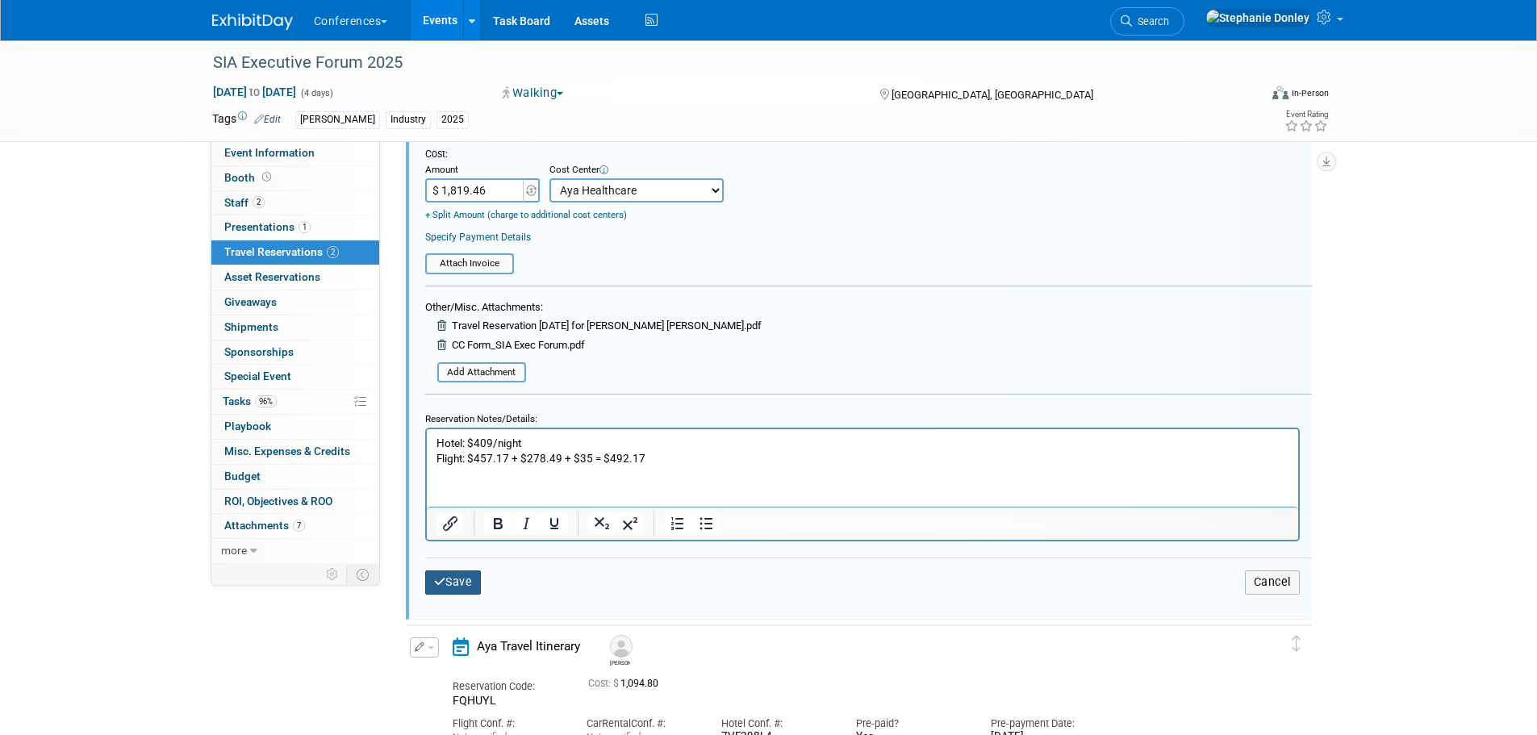
click at [452, 587] on button "Save" at bounding box center [453, 581] width 56 height 23
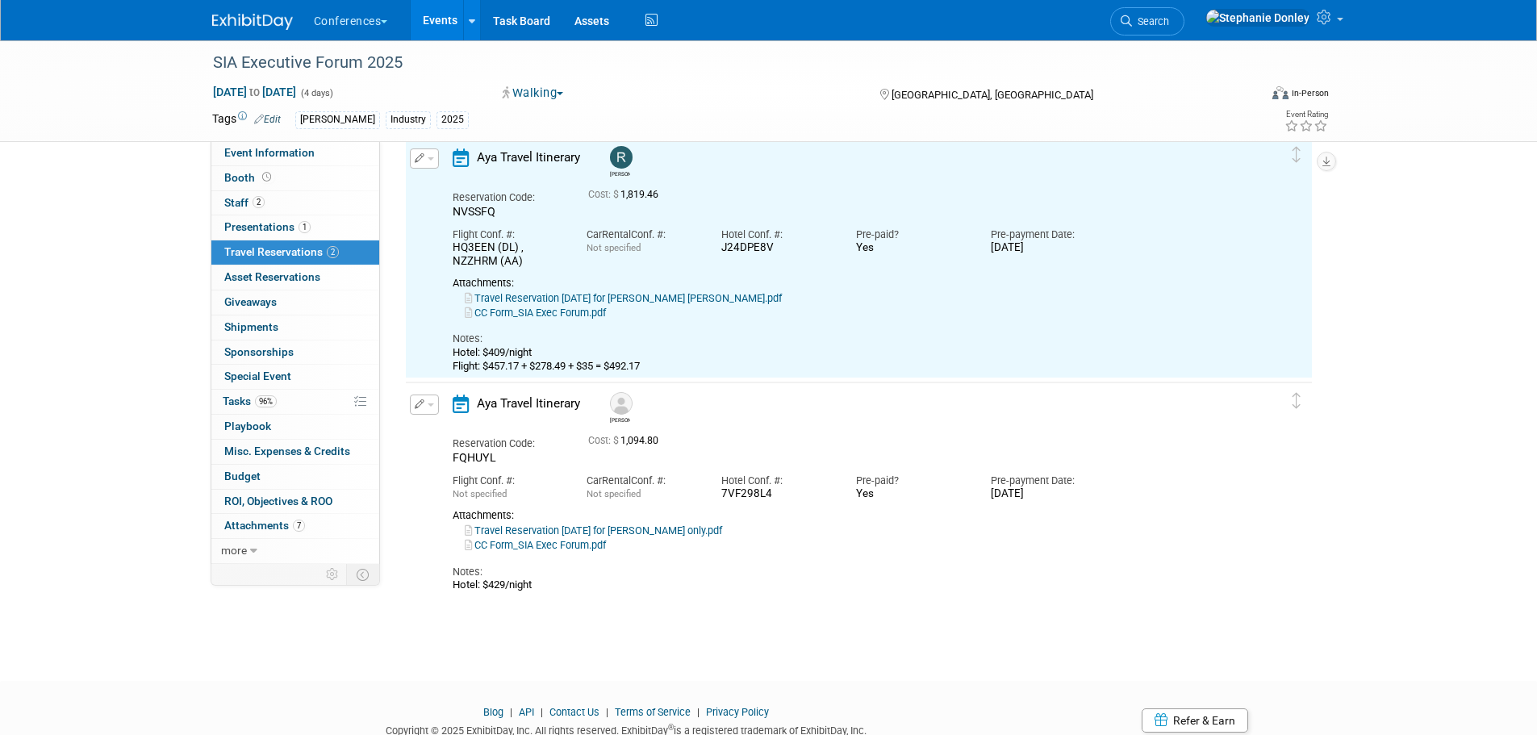
scroll to position [28, 0]
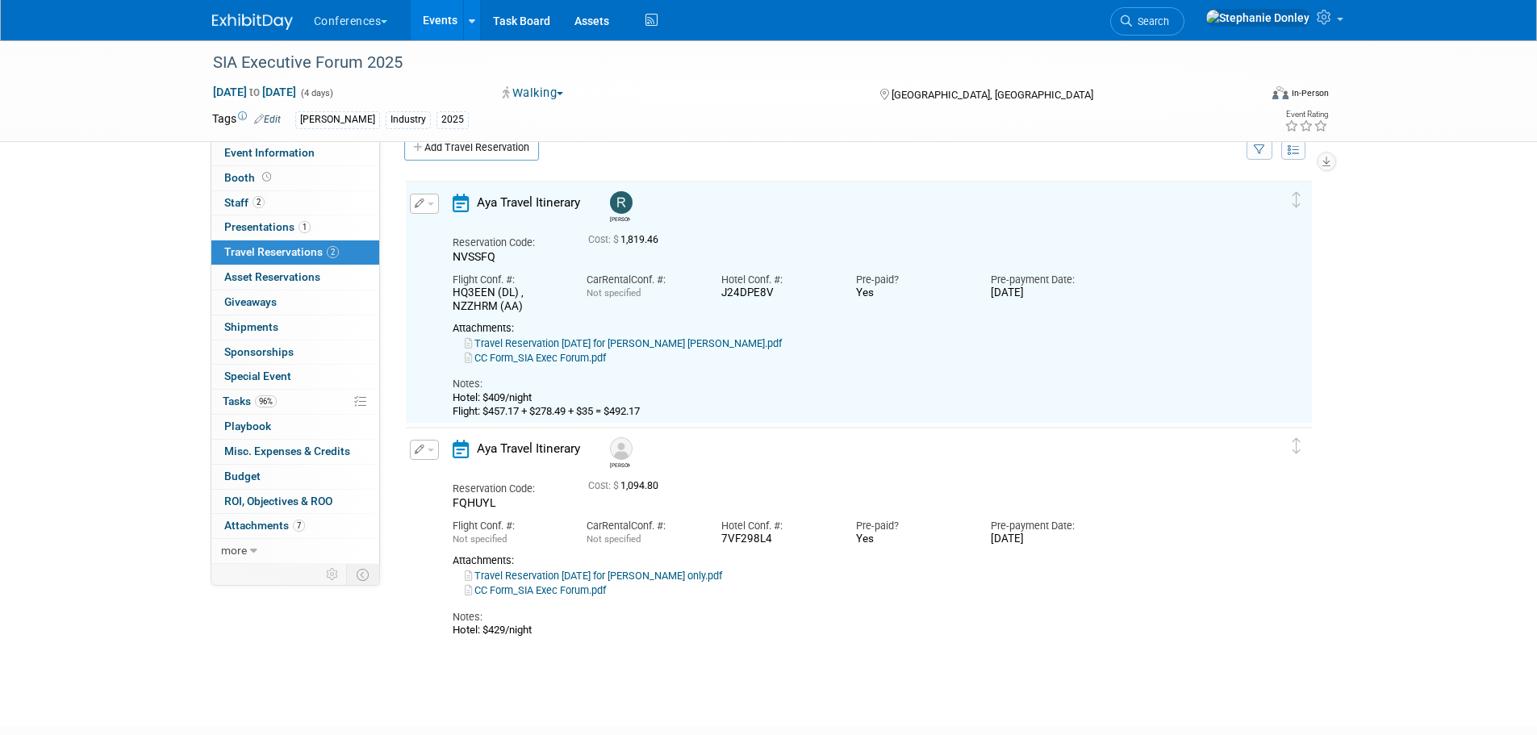
click at [432, 456] on button "button" at bounding box center [424, 450] width 29 height 20
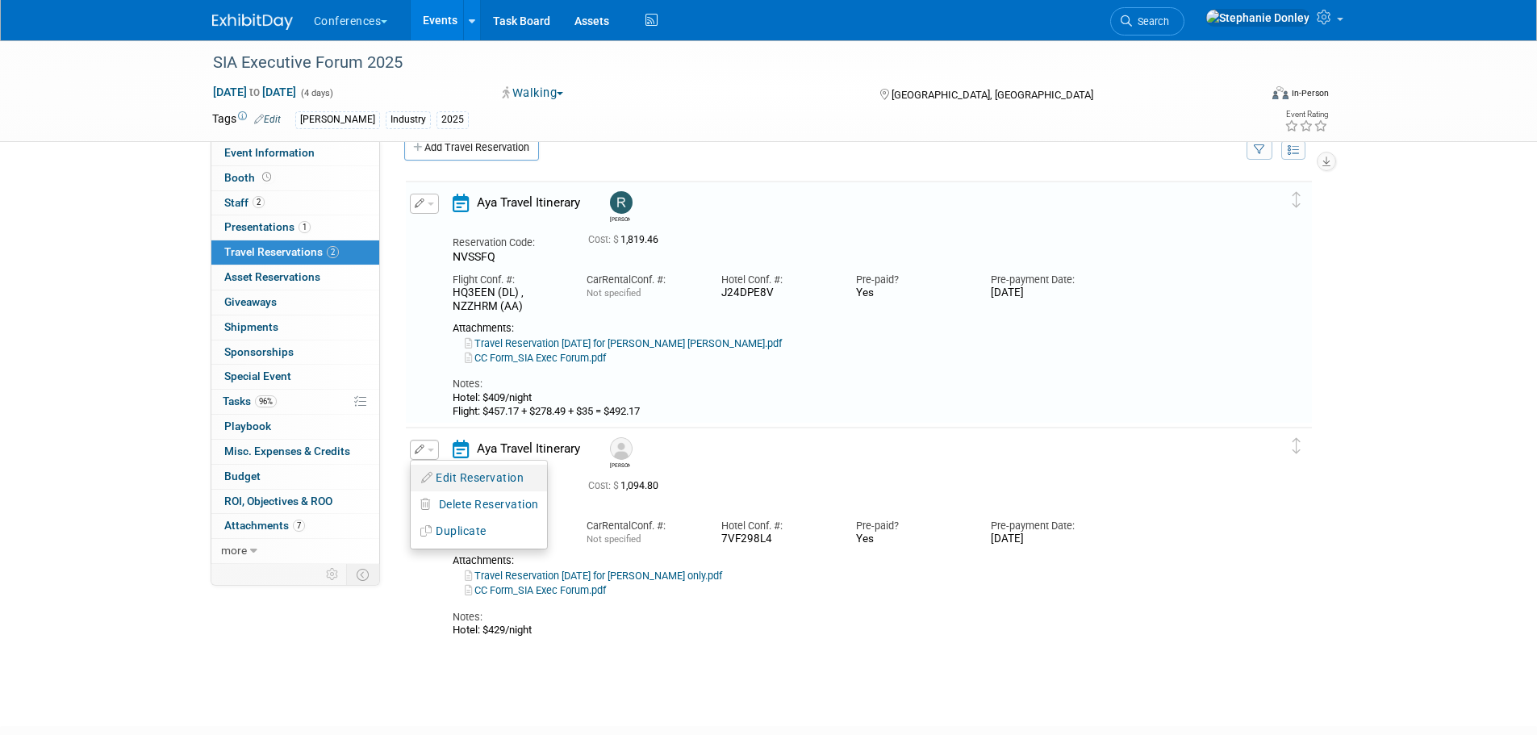
click at [456, 473] on button "Edit Reservation" at bounding box center [479, 477] width 136 height 23
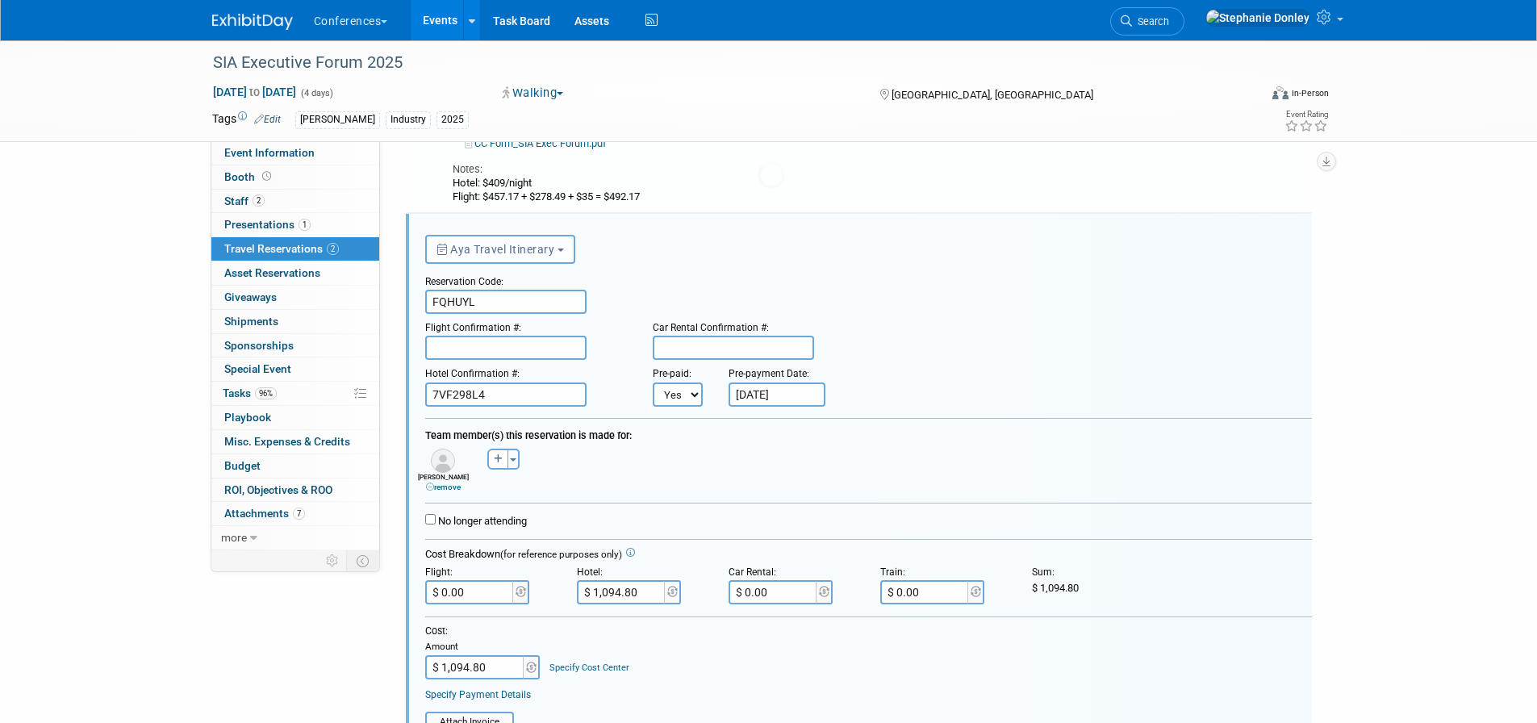
scroll to position [0, 0]
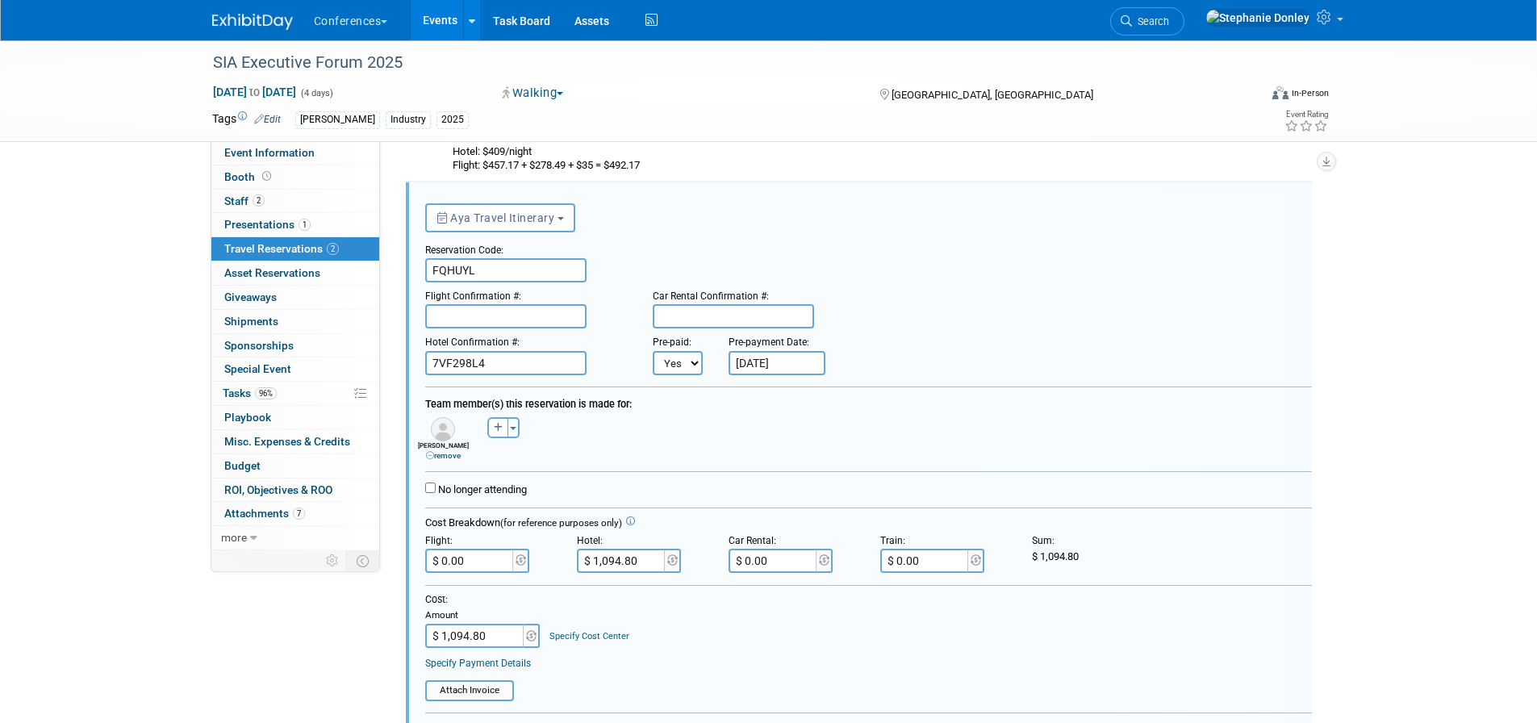
click at [600, 638] on link "Specify Cost Center" at bounding box center [589, 636] width 80 height 10
click at [600, 638] on select "-- Not Specified -- Aya Education Aya Healthcare Aya Locums Bespoke Corporate D…" at bounding box center [636, 636] width 174 height 24
select select "18965872"
click at [549, 625] on select "-- Not Specified -- Aya Education Aya Healthcare Aya Locums Bespoke Corporate D…" at bounding box center [636, 636] width 174 height 24
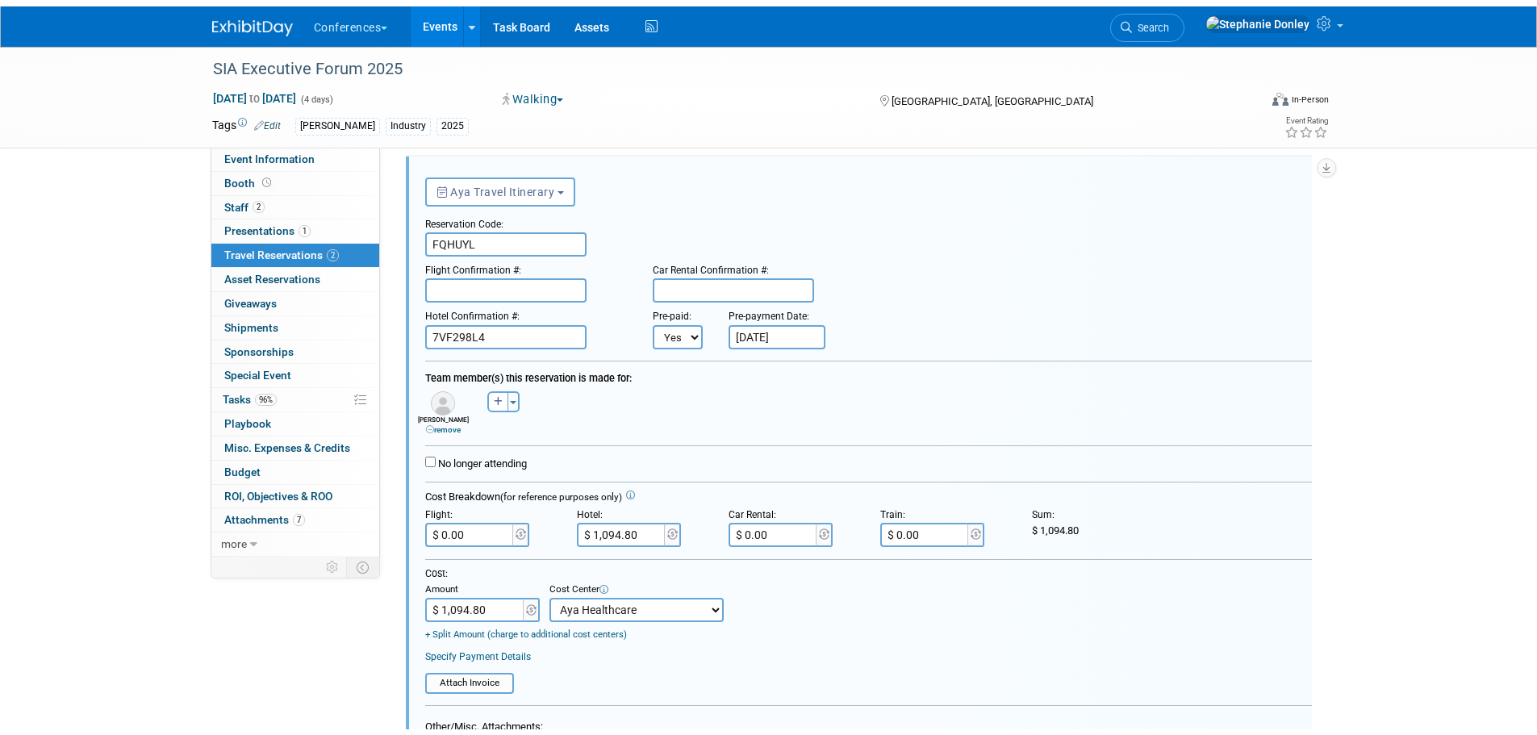
scroll to position [744, 0]
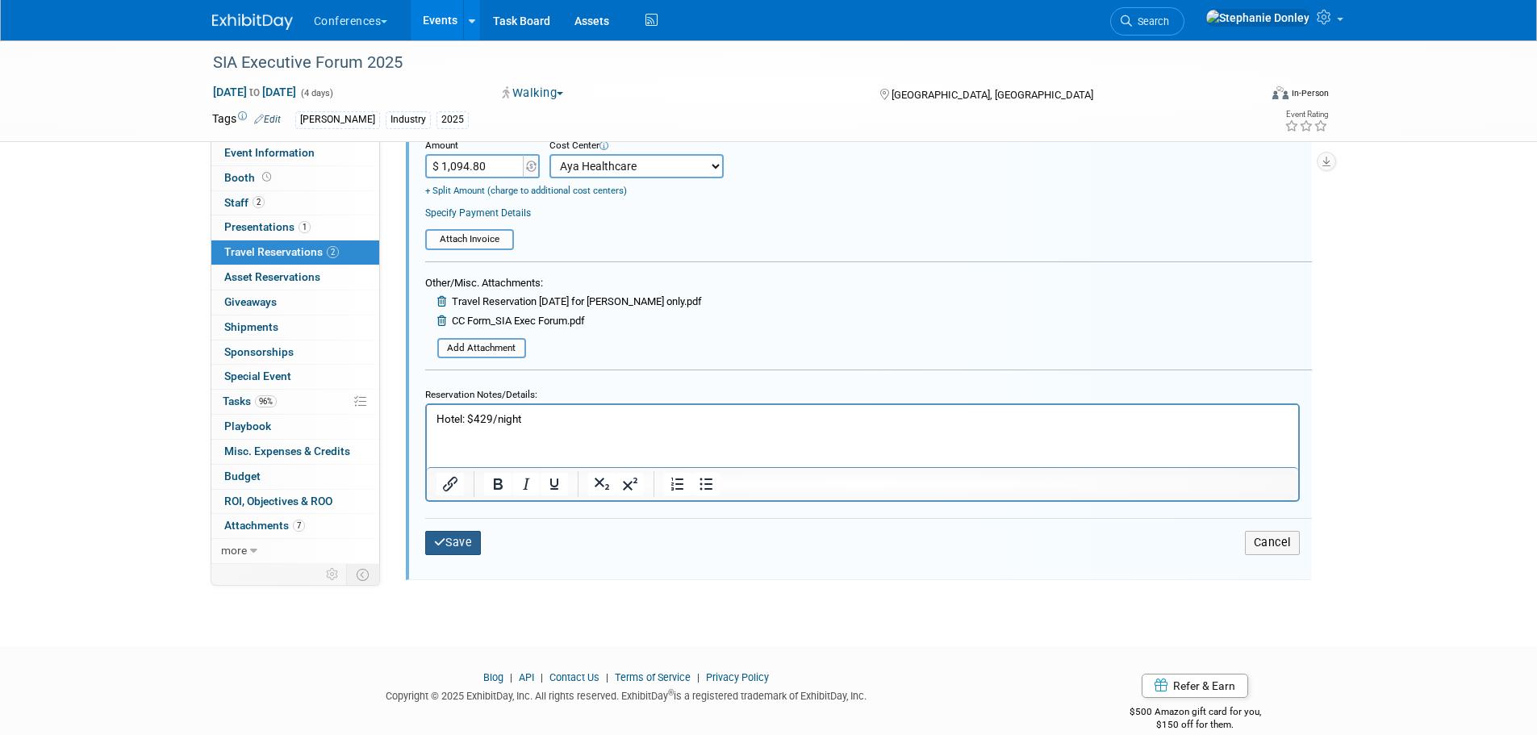
click at [452, 548] on button "Save" at bounding box center [453, 542] width 56 height 23
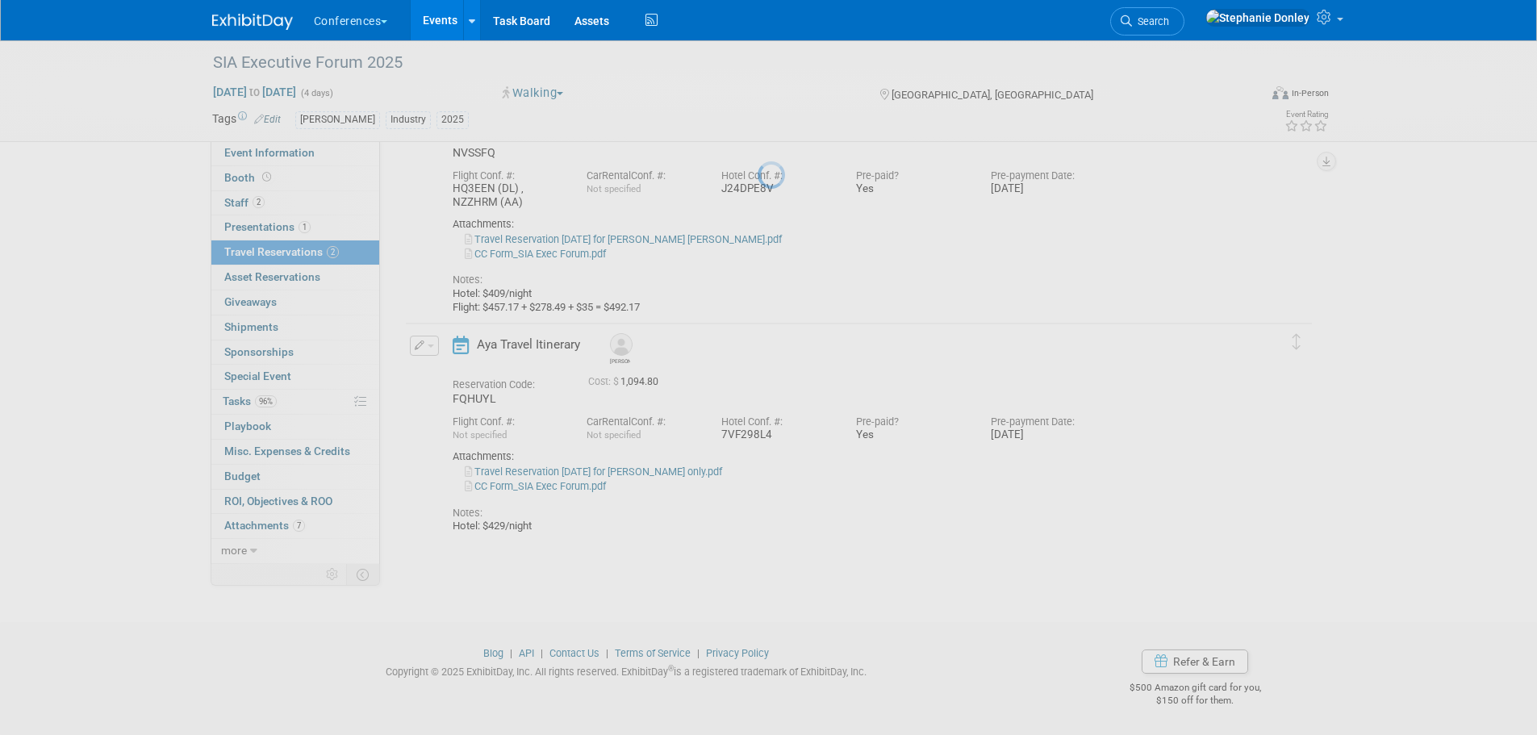
scroll to position [134, 0]
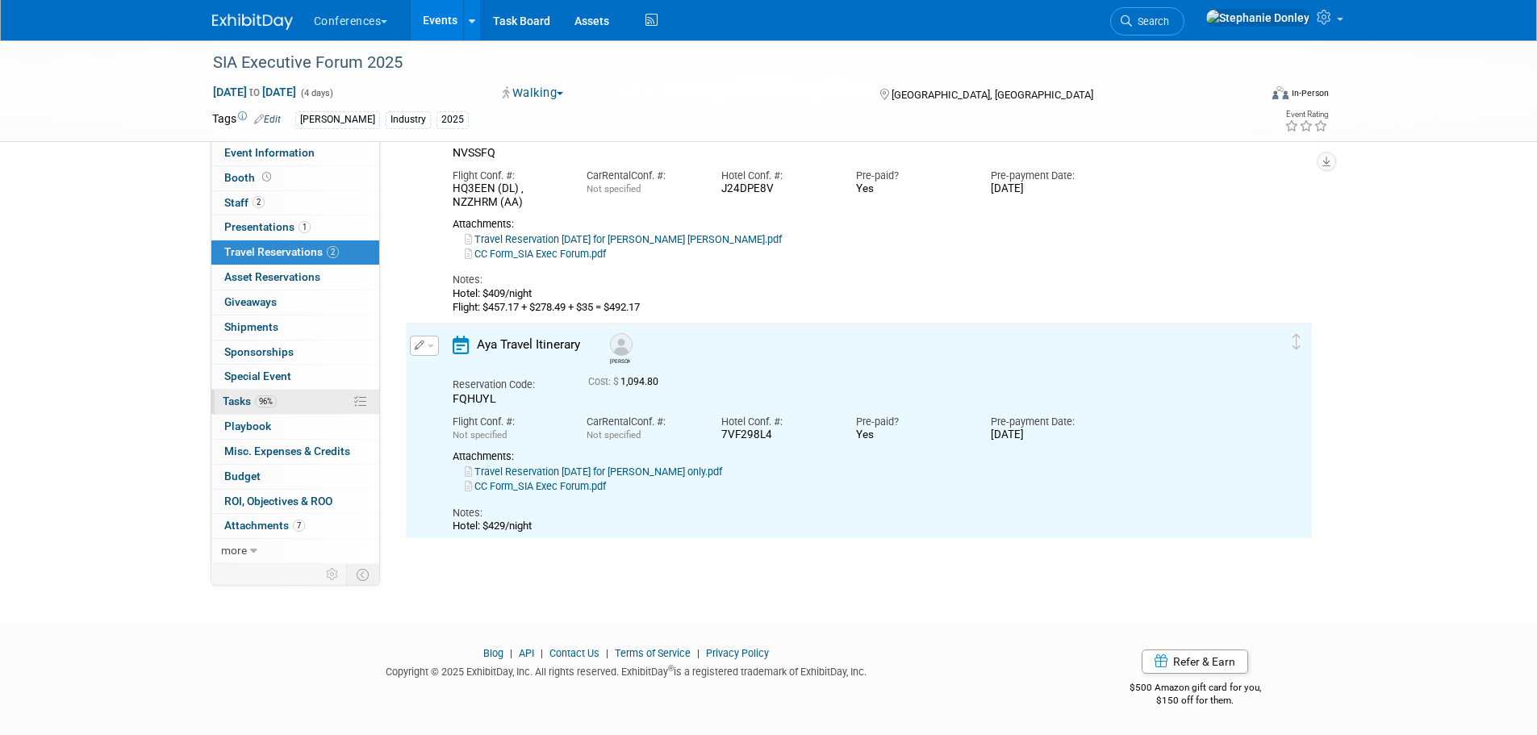
click at [298, 400] on link "96% Tasks 96%" at bounding box center [295, 402] width 168 height 24
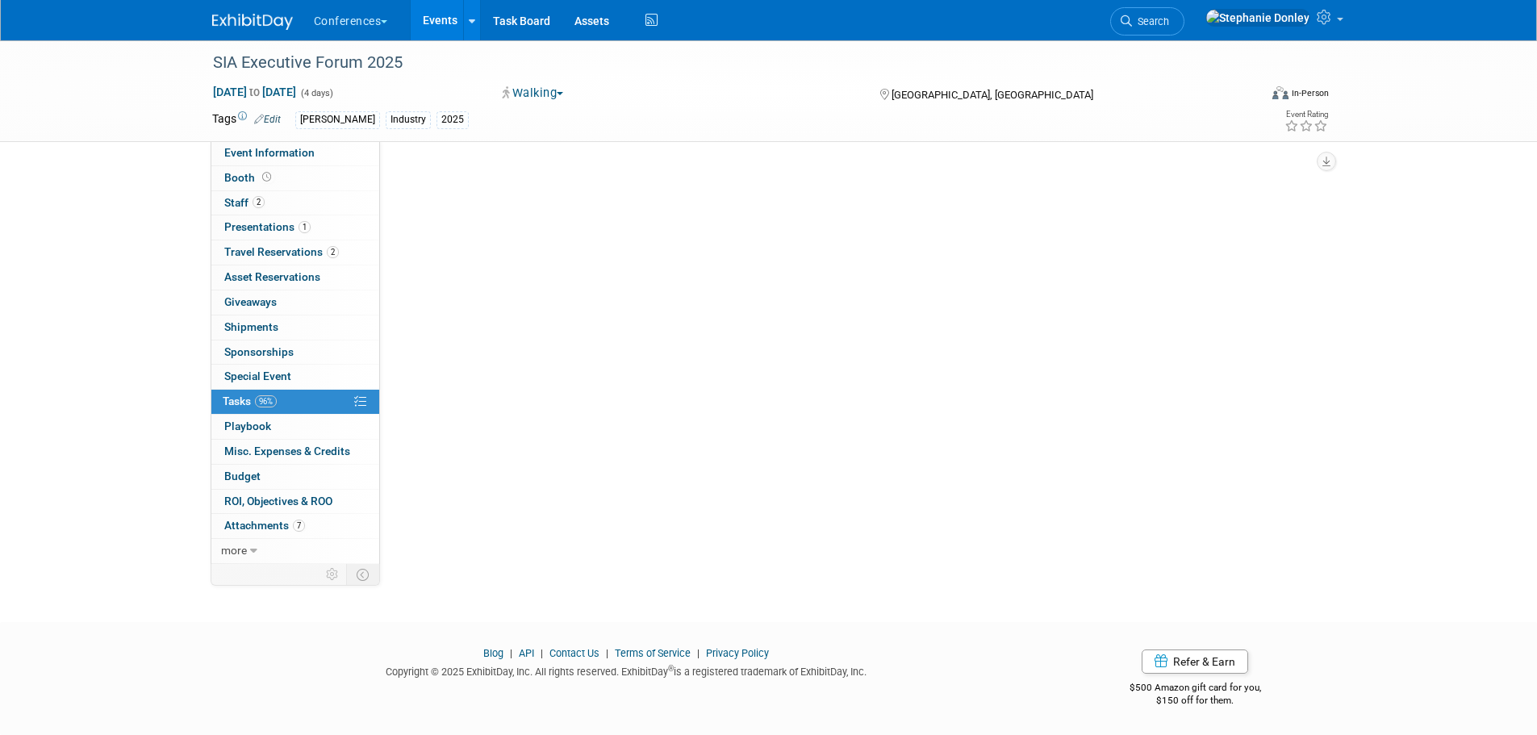
scroll to position [0, 0]
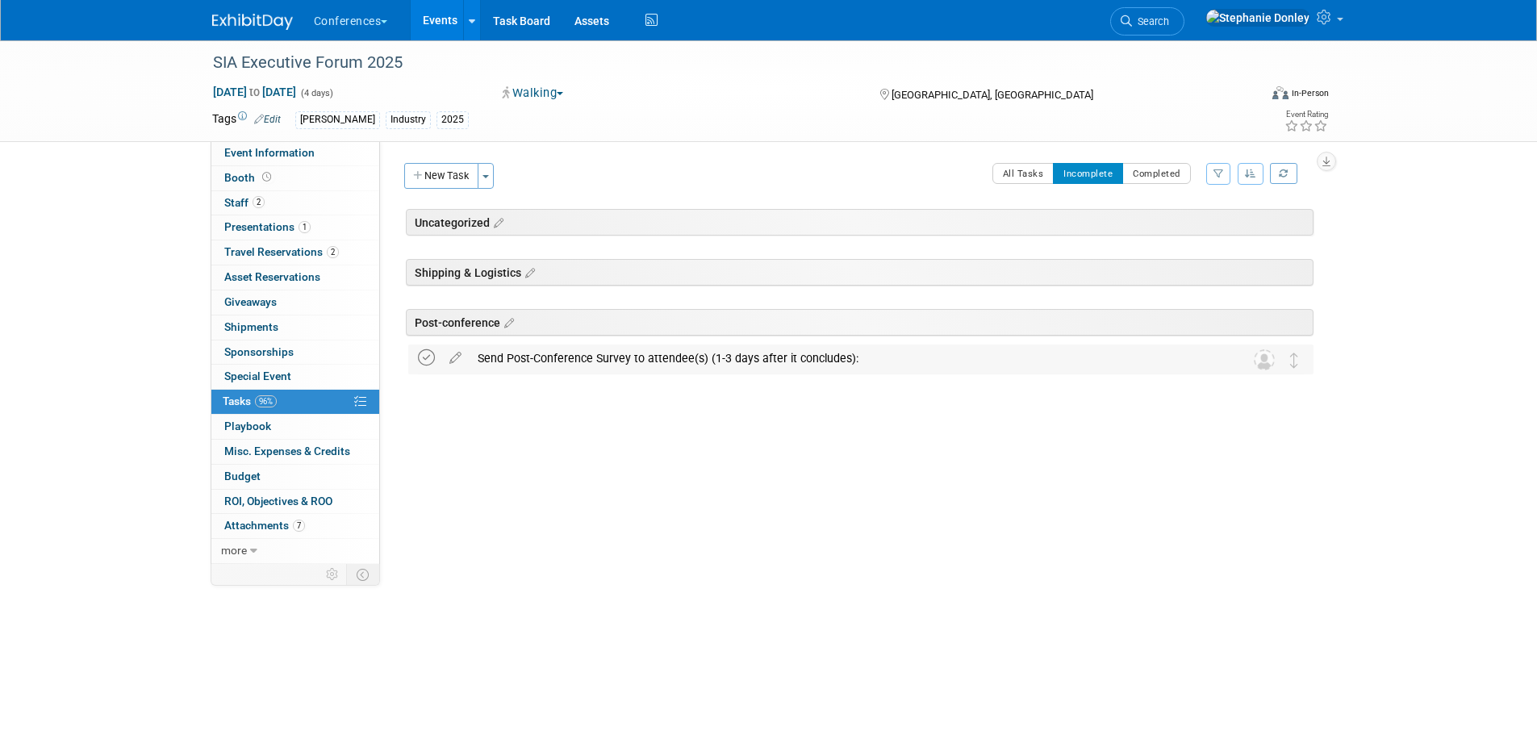
click at [424, 357] on icon at bounding box center [426, 357] width 17 height 17
click at [256, 477] on span "Budget" at bounding box center [242, 476] width 36 height 13
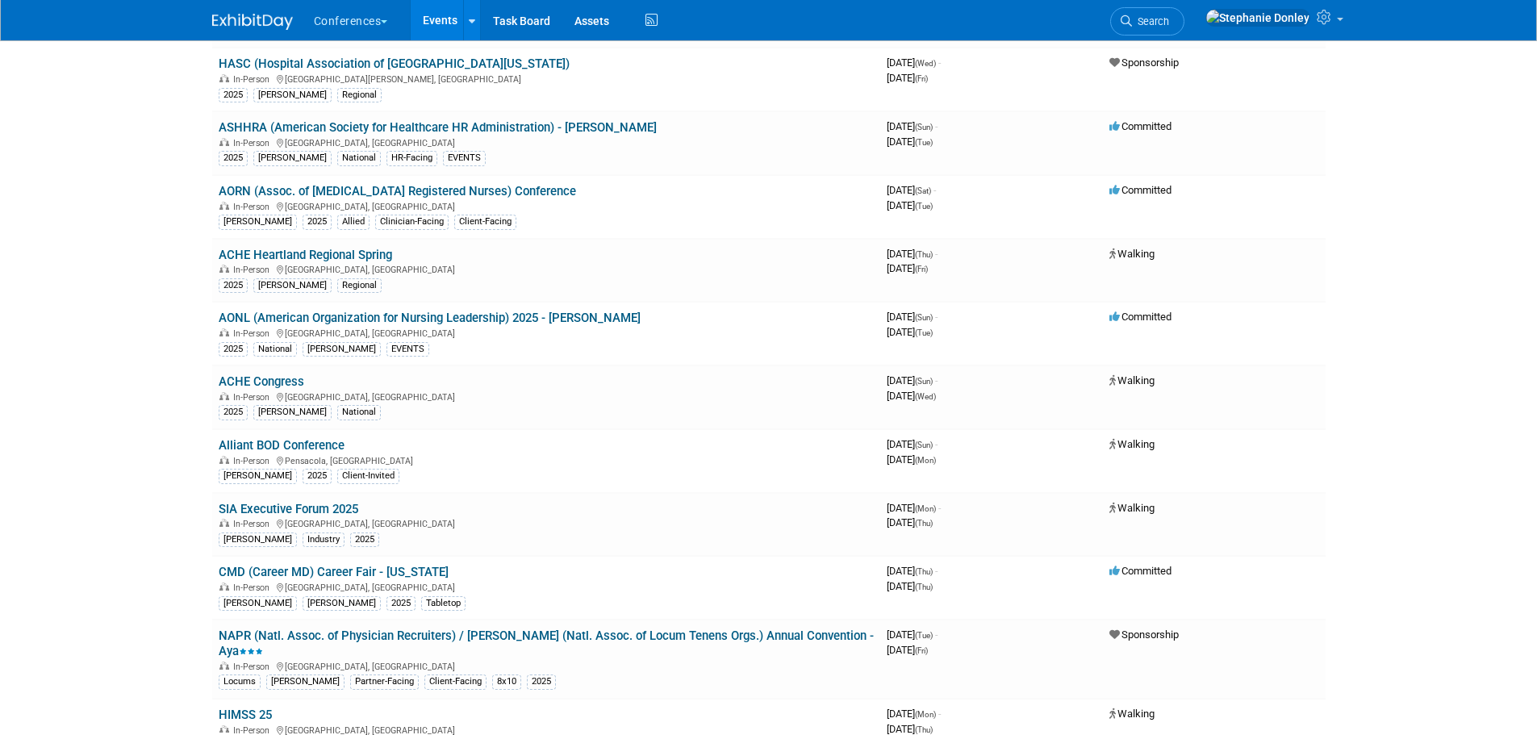
scroll to position [671, 0]
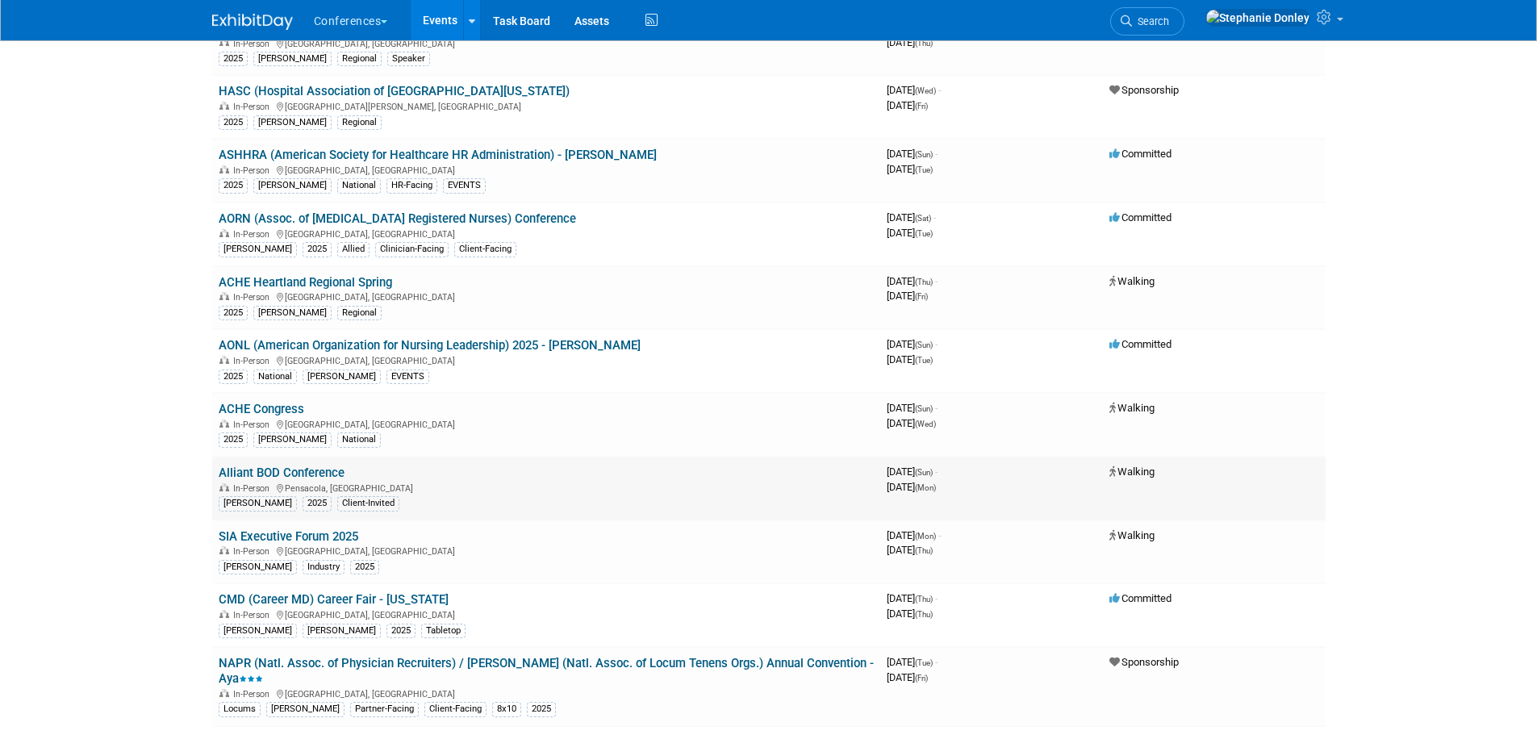
click at [273, 470] on link "Alliant BOD Conference" at bounding box center [282, 473] width 126 height 15
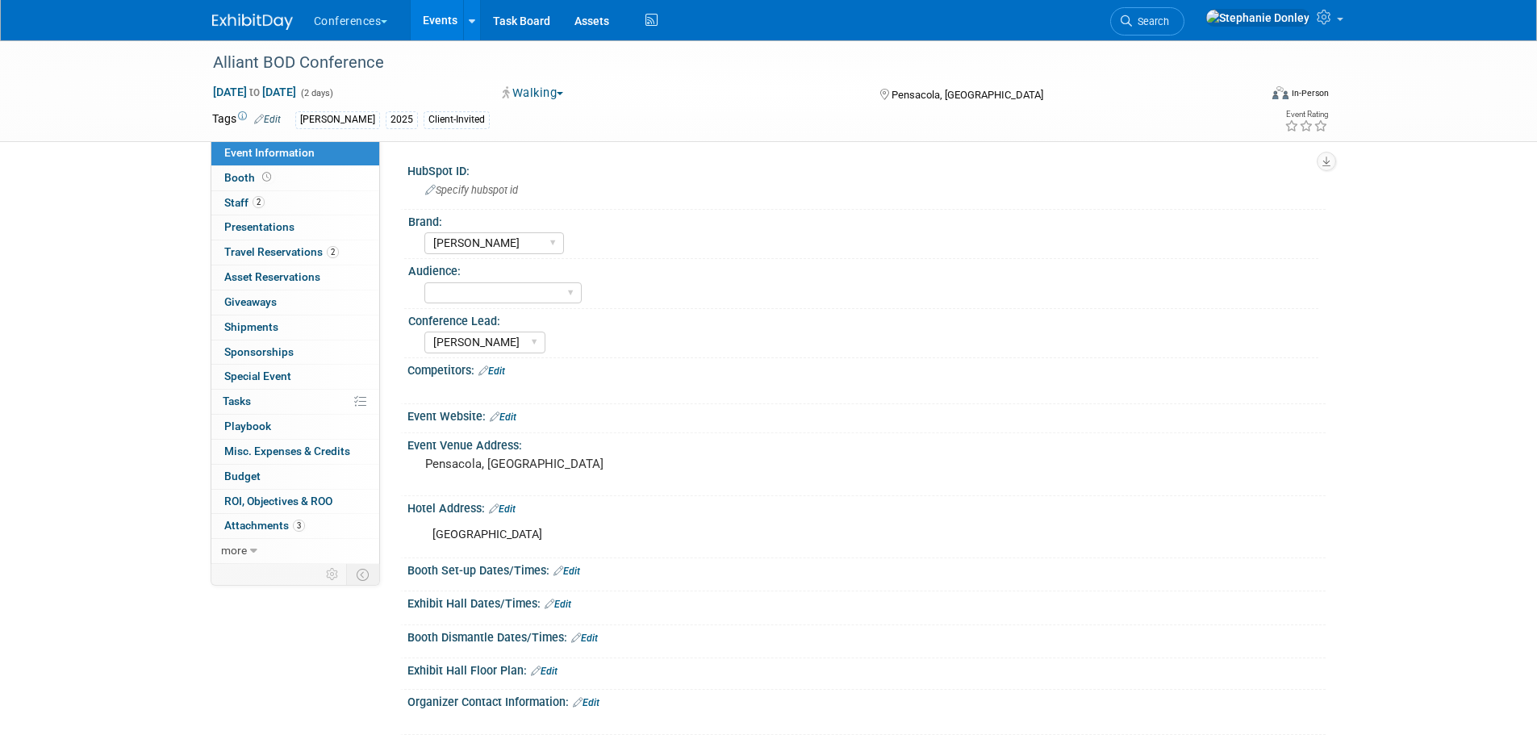
select select "[PERSON_NAME]"
